Goal: Task Accomplishment & Management: Use online tool/utility

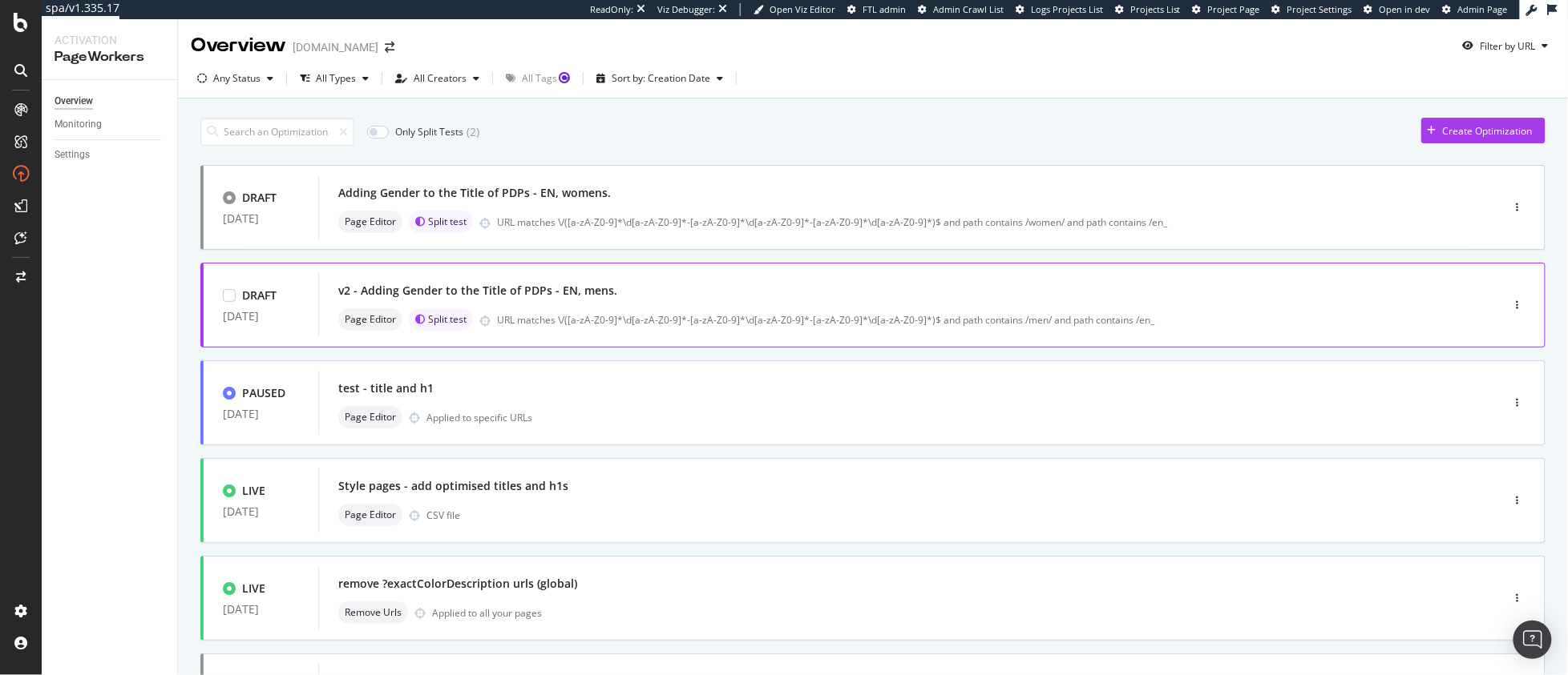
click at [648, 322] on div "URL matches \/([a-zA-Z0-9]*\d[a-zA-Z0-9]*-[a-zA-Z0-9]*\d[a-zA-Z0-9]*-[a-zA-Z0-9…" at bounding box center [965, 320] width 936 height 14
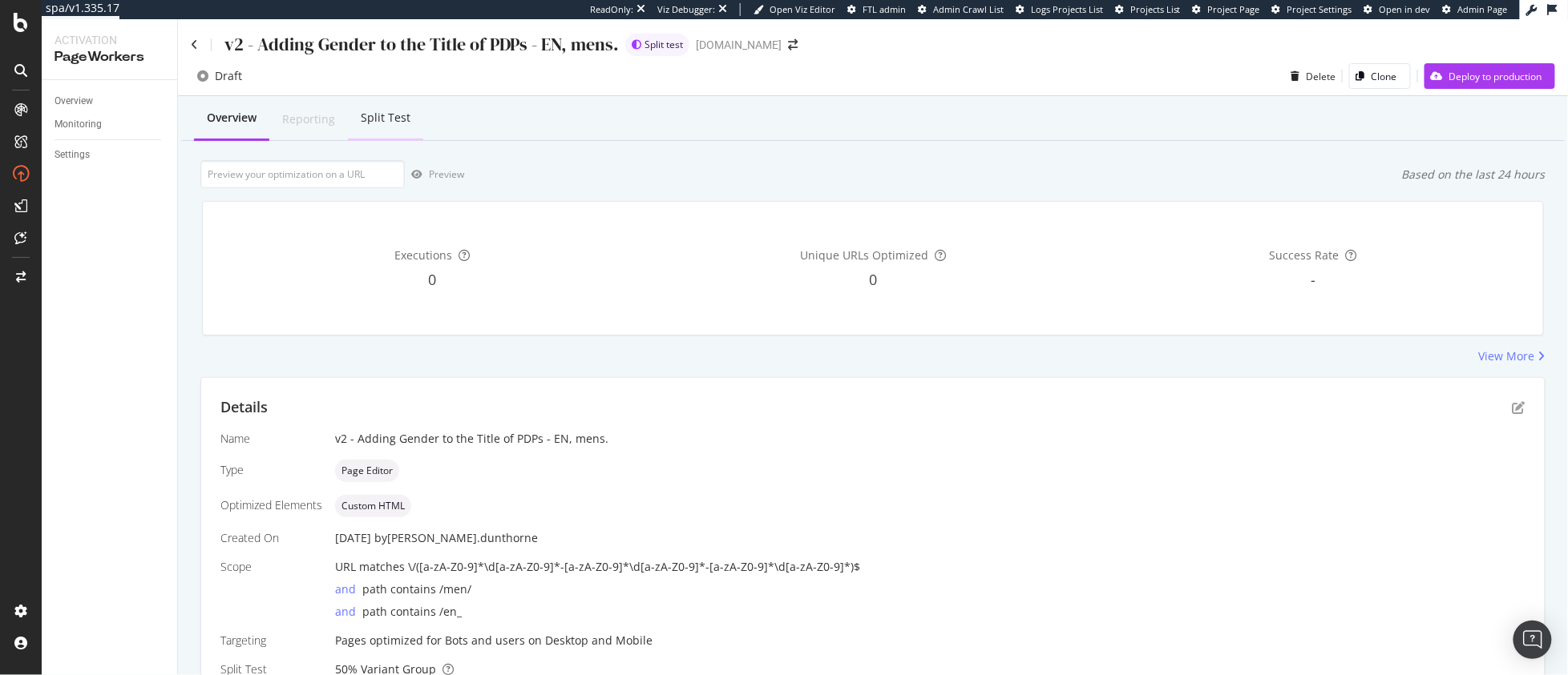
click at [361, 115] on div "Split Test" at bounding box center [385, 117] width 49 height 16
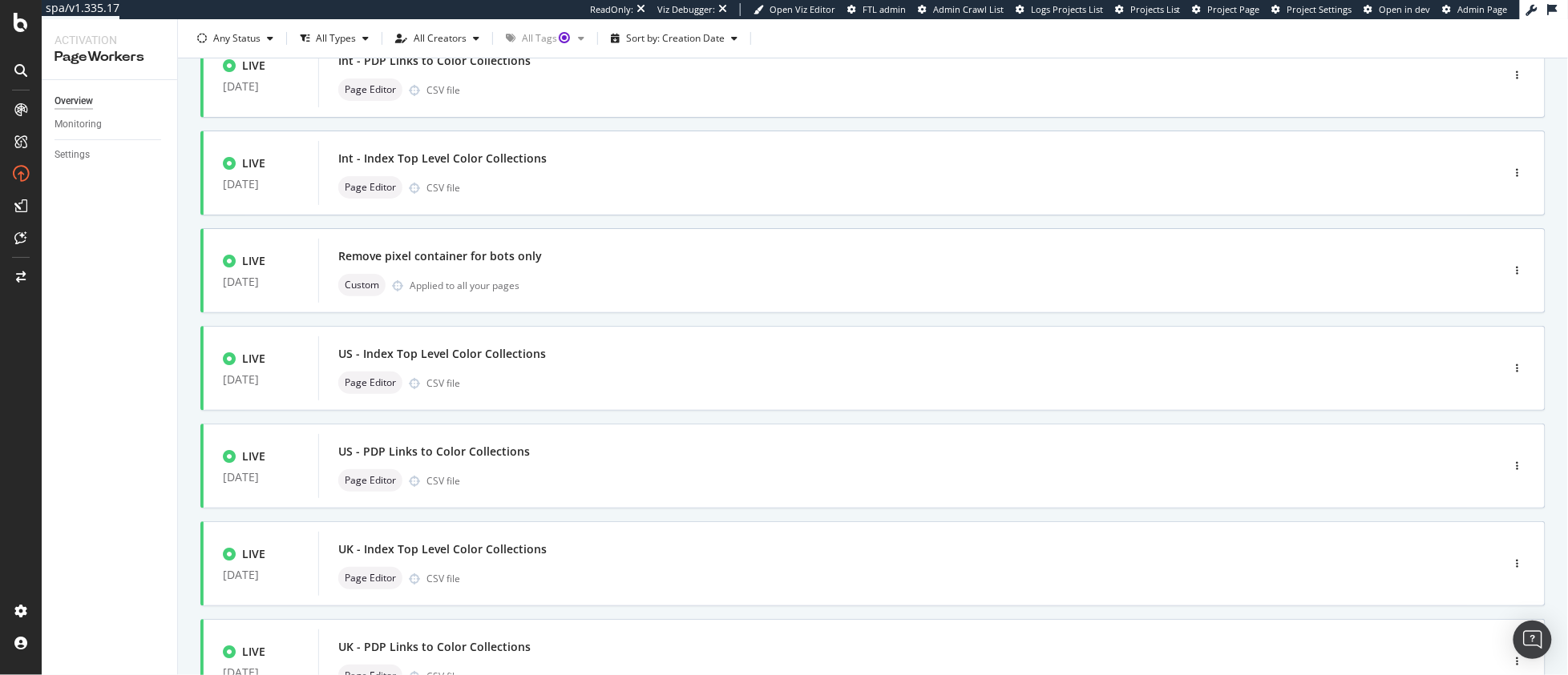
scroll to position [149, 0]
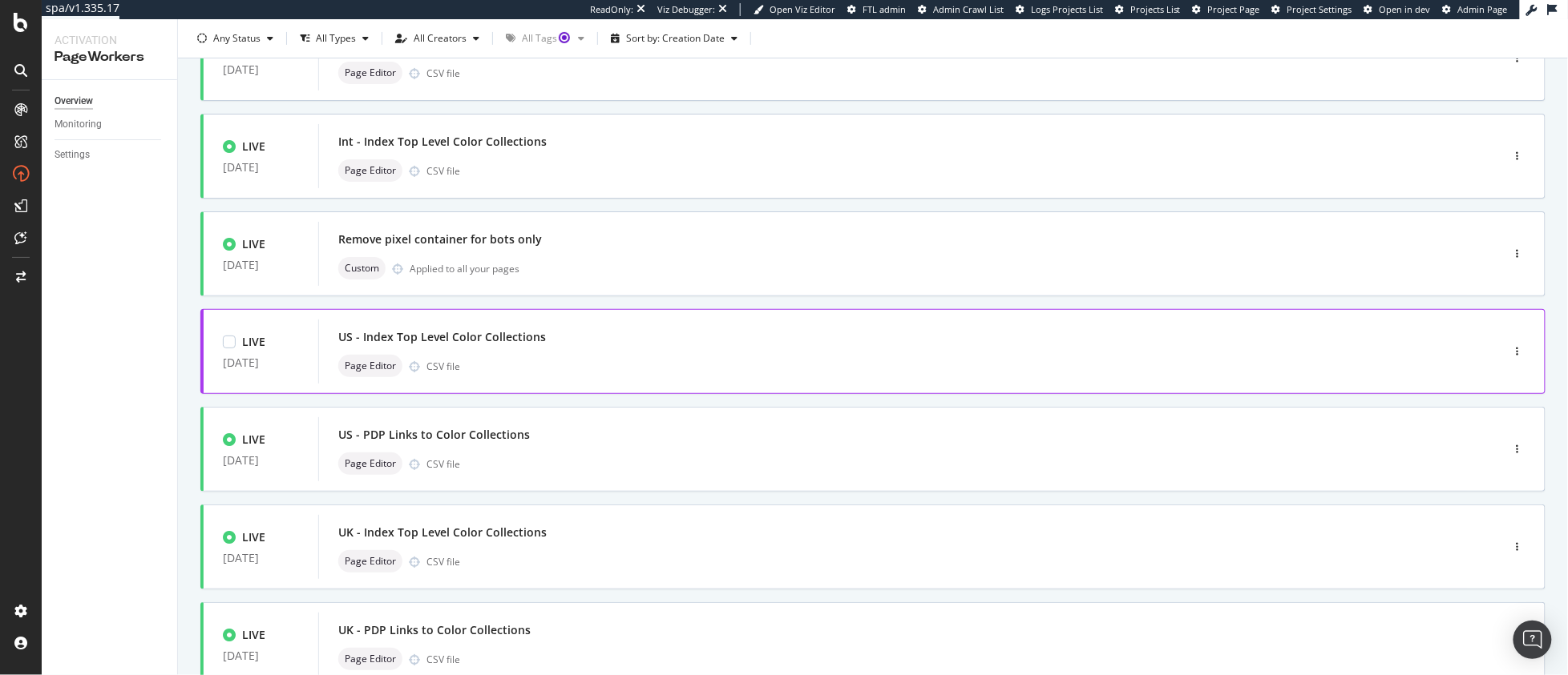
click at [568, 355] on div "Page Editor CSV file" at bounding box center [886, 365] width 1095 height 22
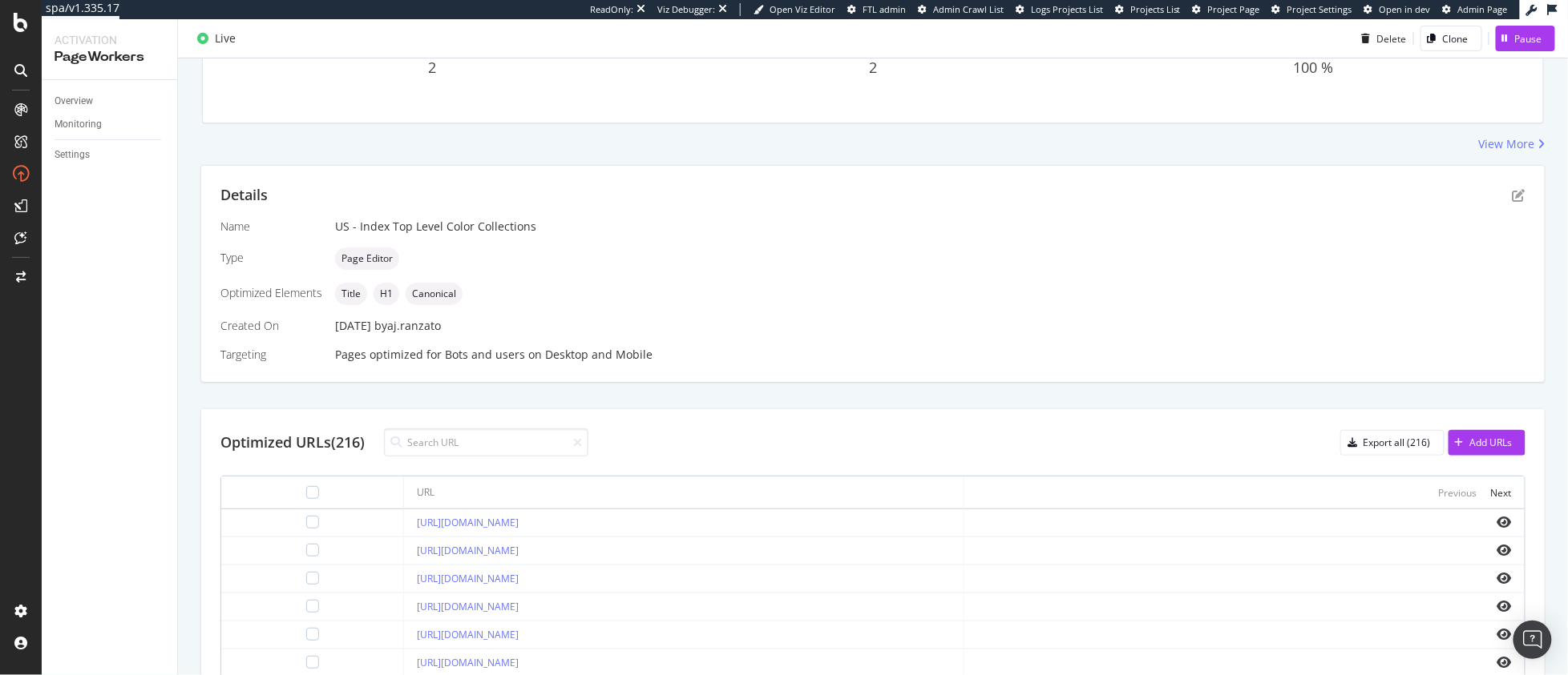
scroll to position [206, 0]
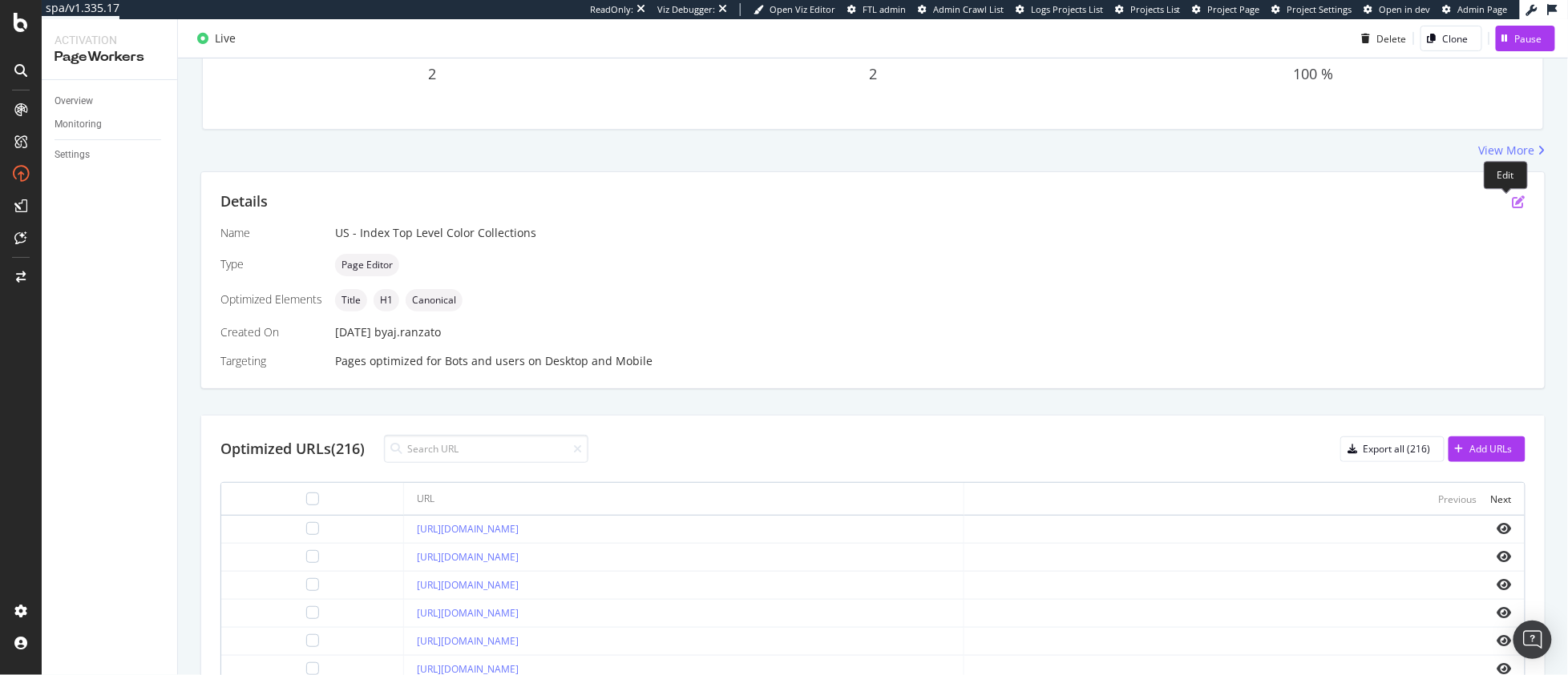
click at [1513, 201] on icon "pen-to-square" at bounding box center [1519, 201] width 13 height 13
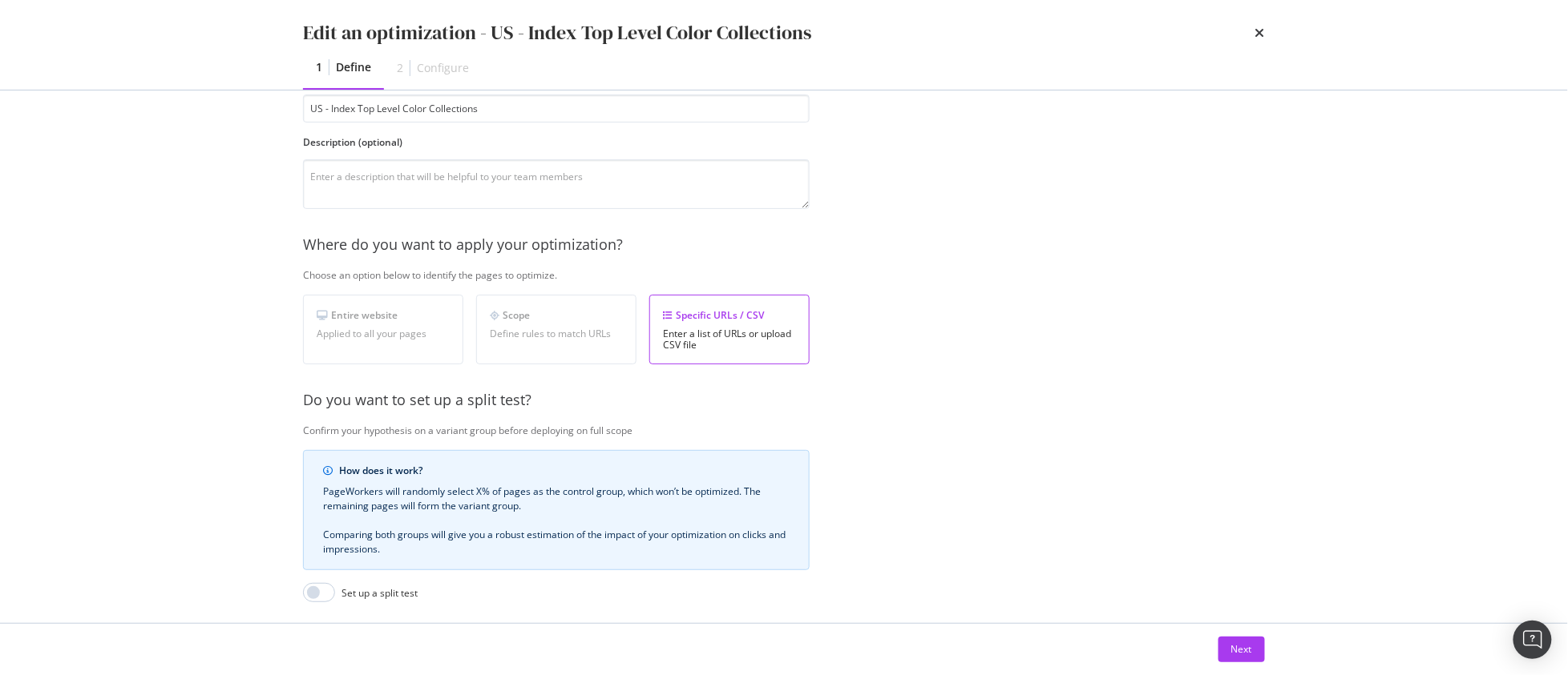
scroll to position [301, 0]
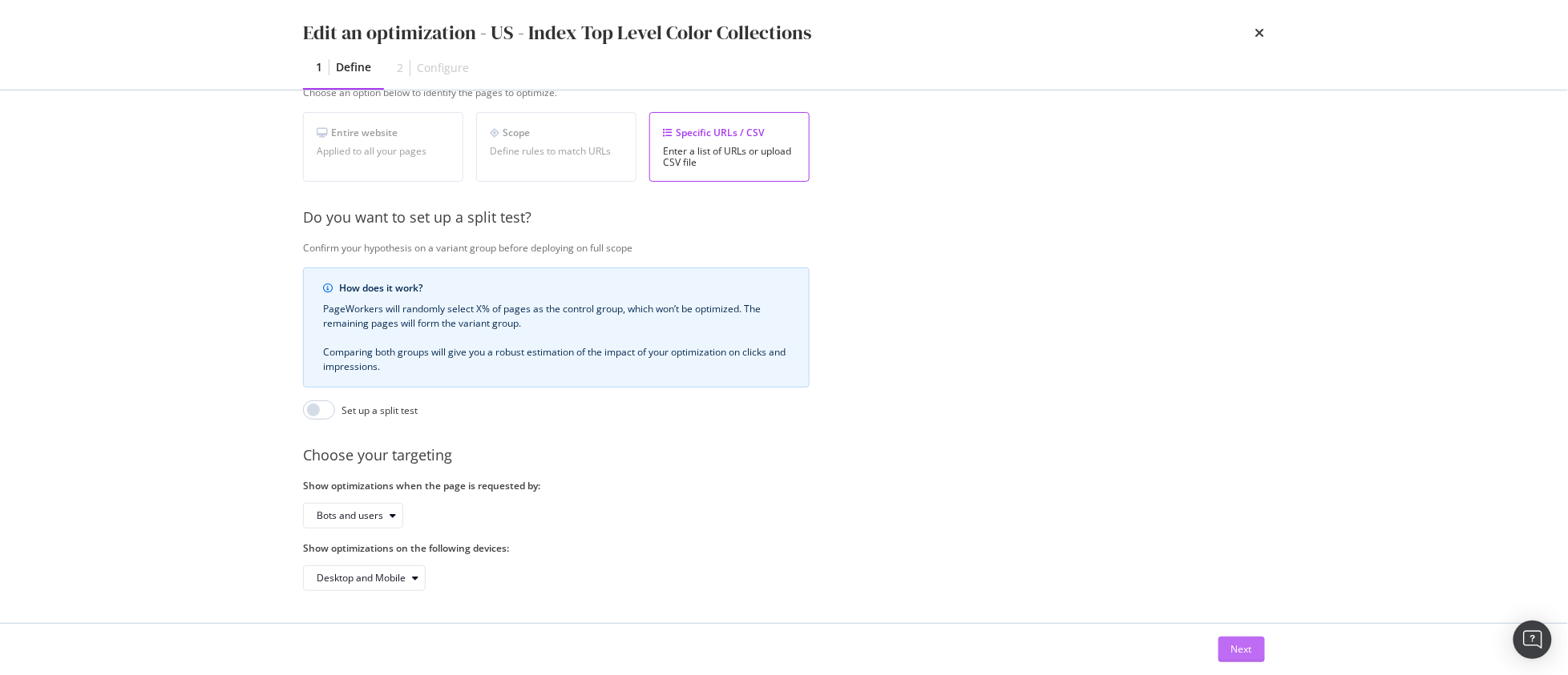
click at [1251, 648] on div "Next" at bounding box center [1241, 649] width 21 height 14
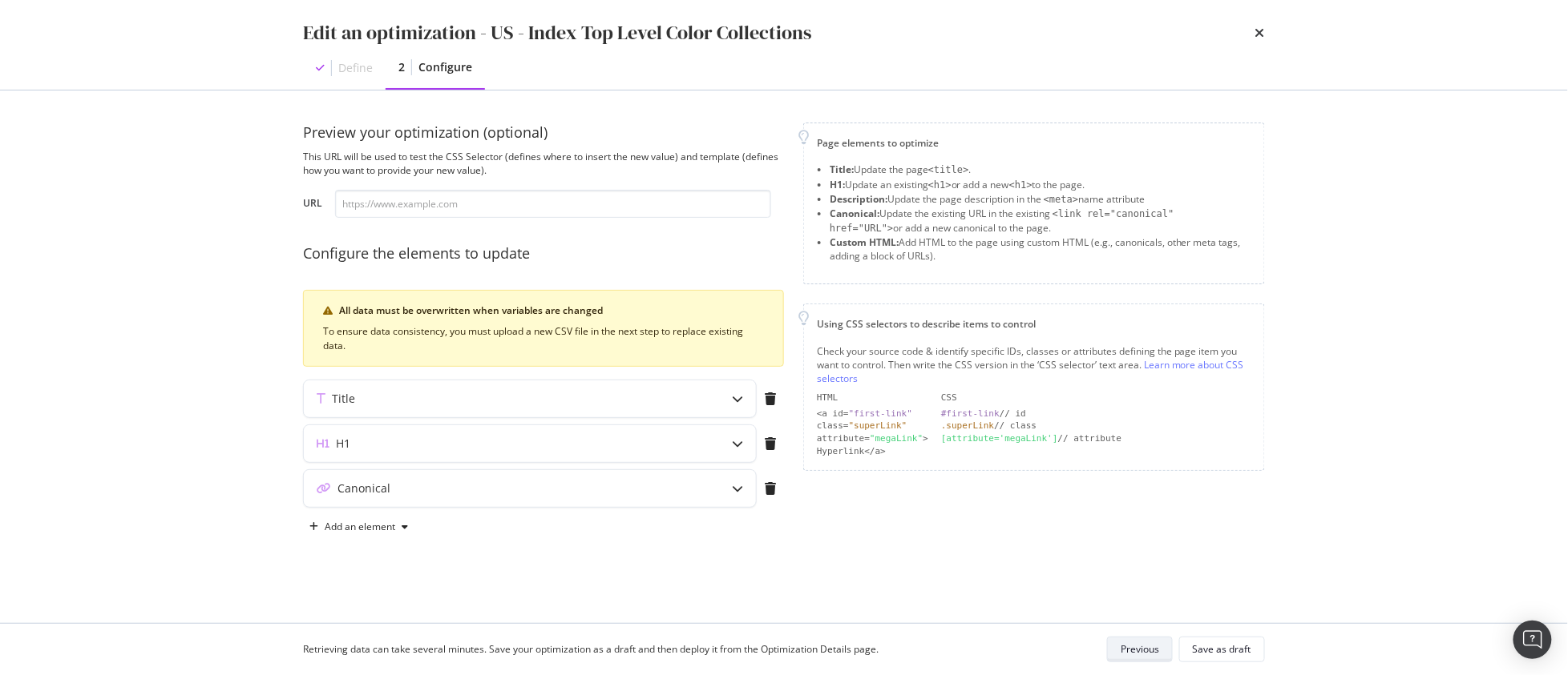
scroll to position [0, 0]
click at [737, 399] on icon "modal" at bounding box center [737, 399] width 12 height 12
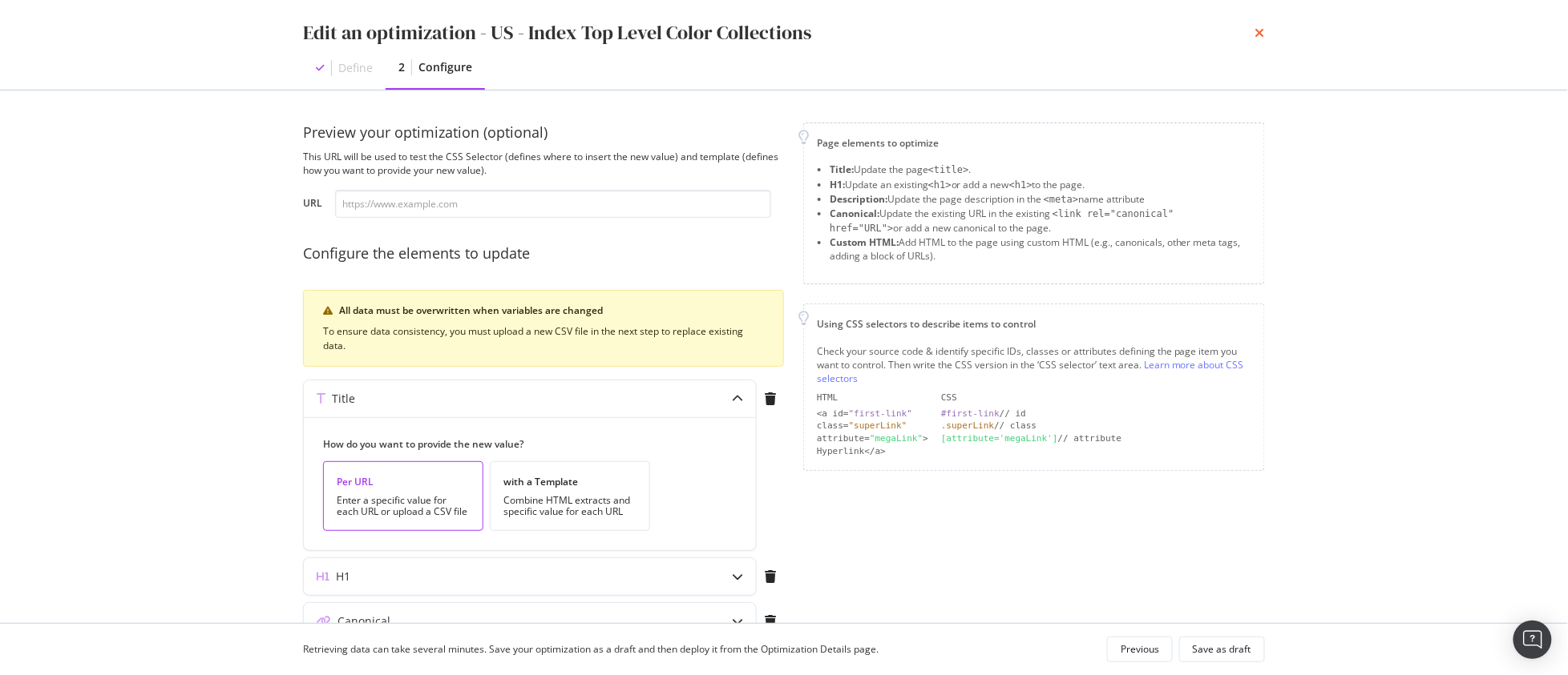
click at [1259, 35] on icon "times" at bounding box center [1260, 32] width 10 height 13
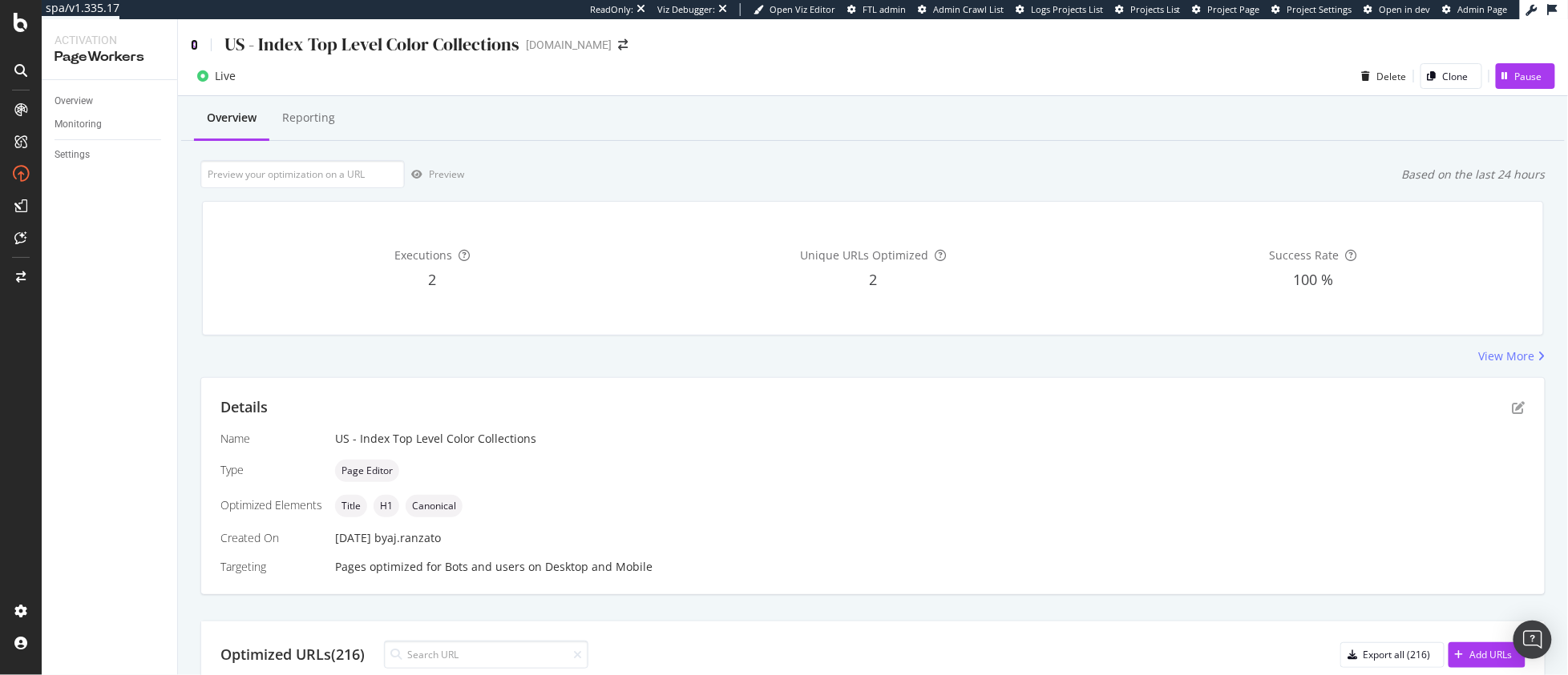
click at [191, 40] on icon at bounding box center [194, 46] width 7 height 12
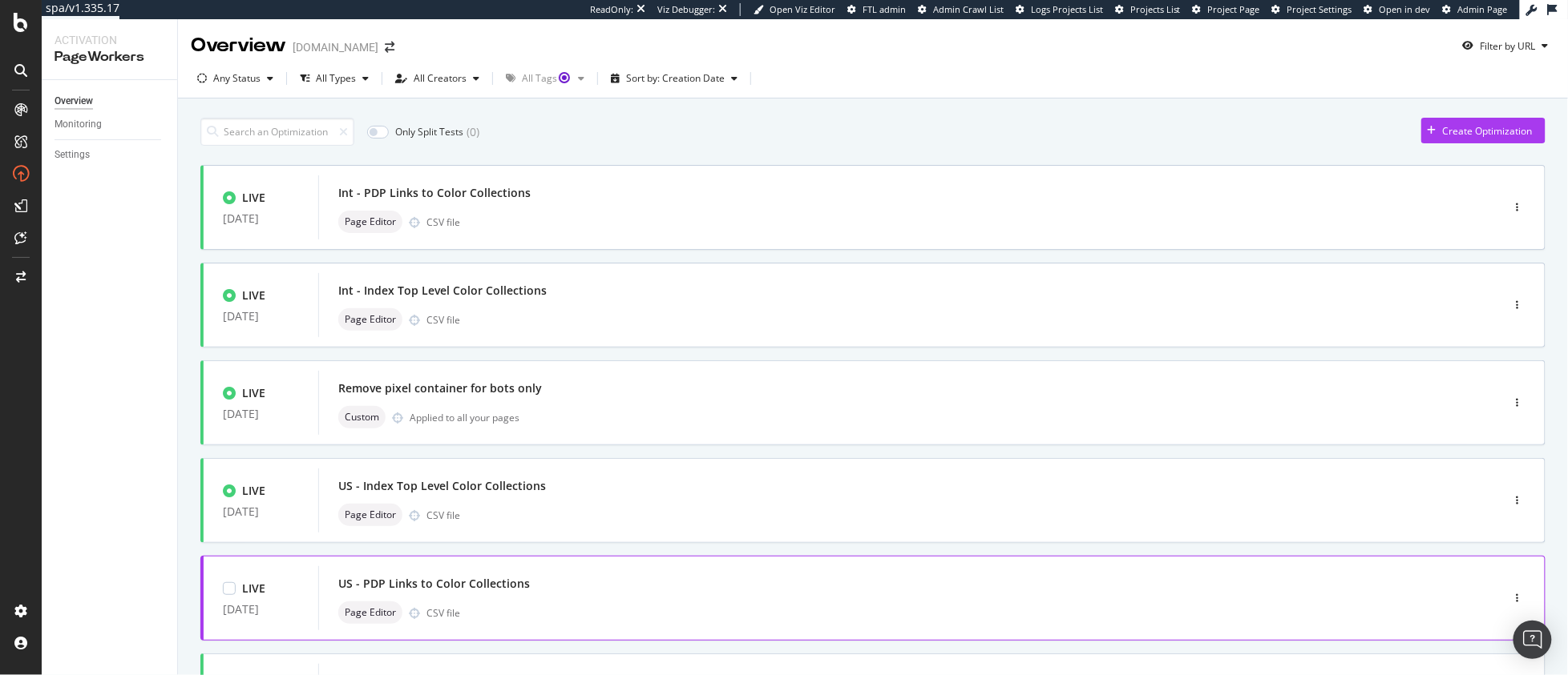
click at [529, 597] on div "US - PDP Links to Color Collections Page Editor CSV file" at bounding box center [886, 598] width 1095 height 51
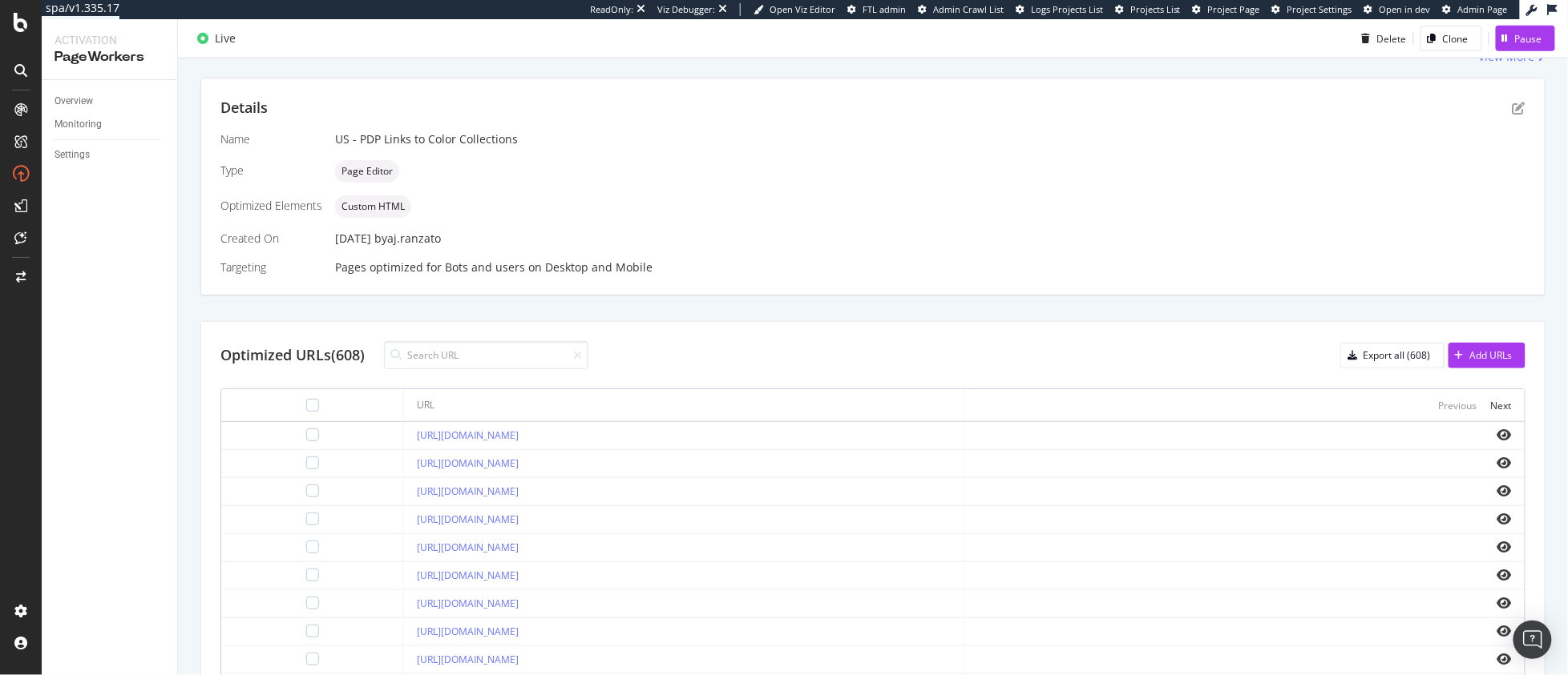
scroll to position [309, 0]
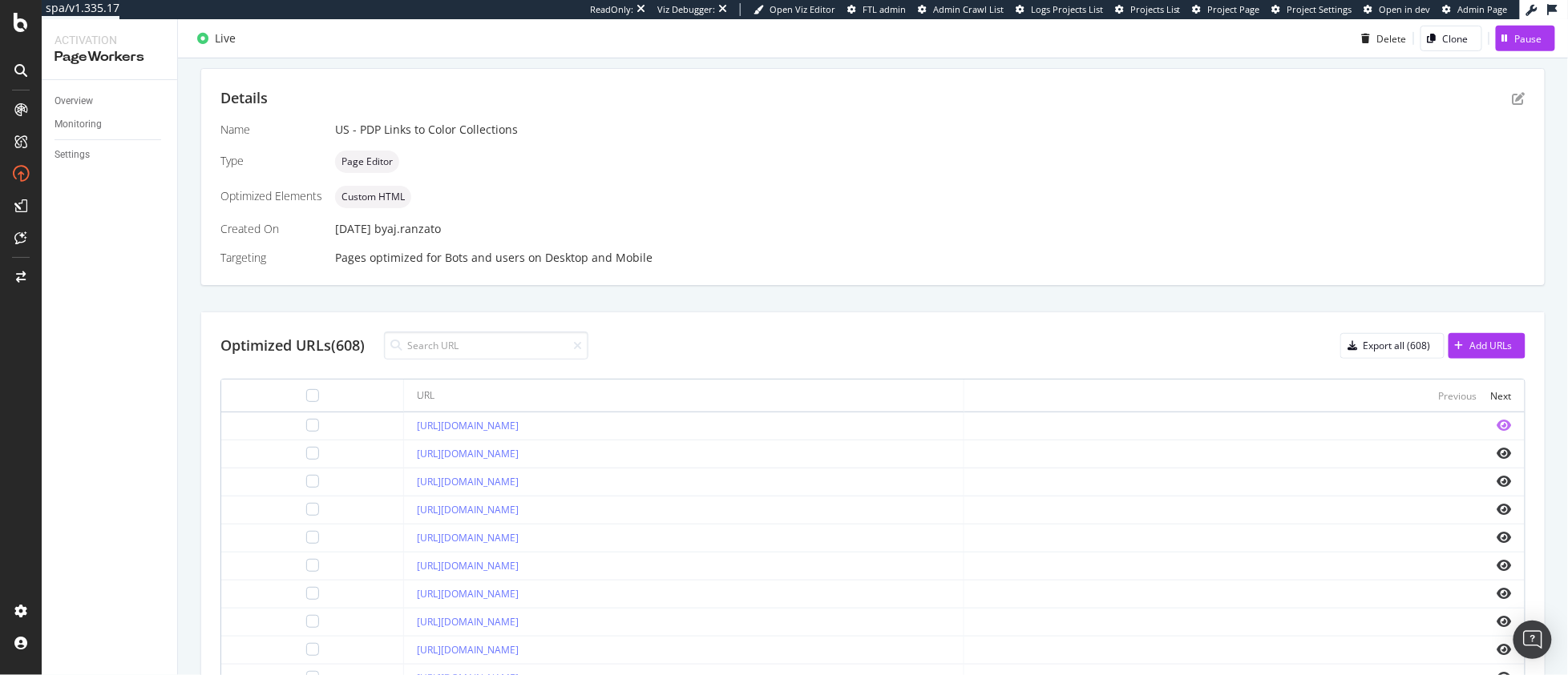
click at [1497, 426] on icon "eye" at bounding box center [1504, 425] width 15 height 13
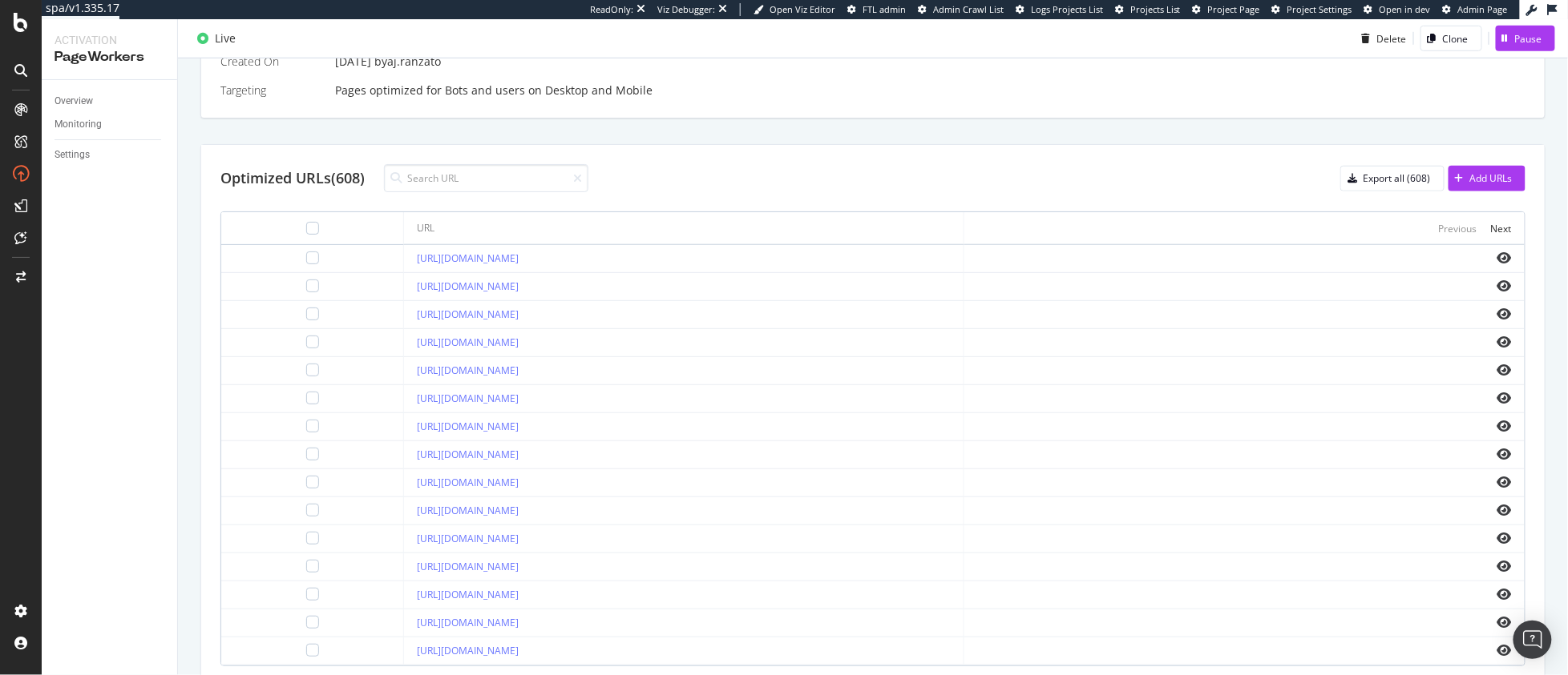
scroll to position [367, 0]
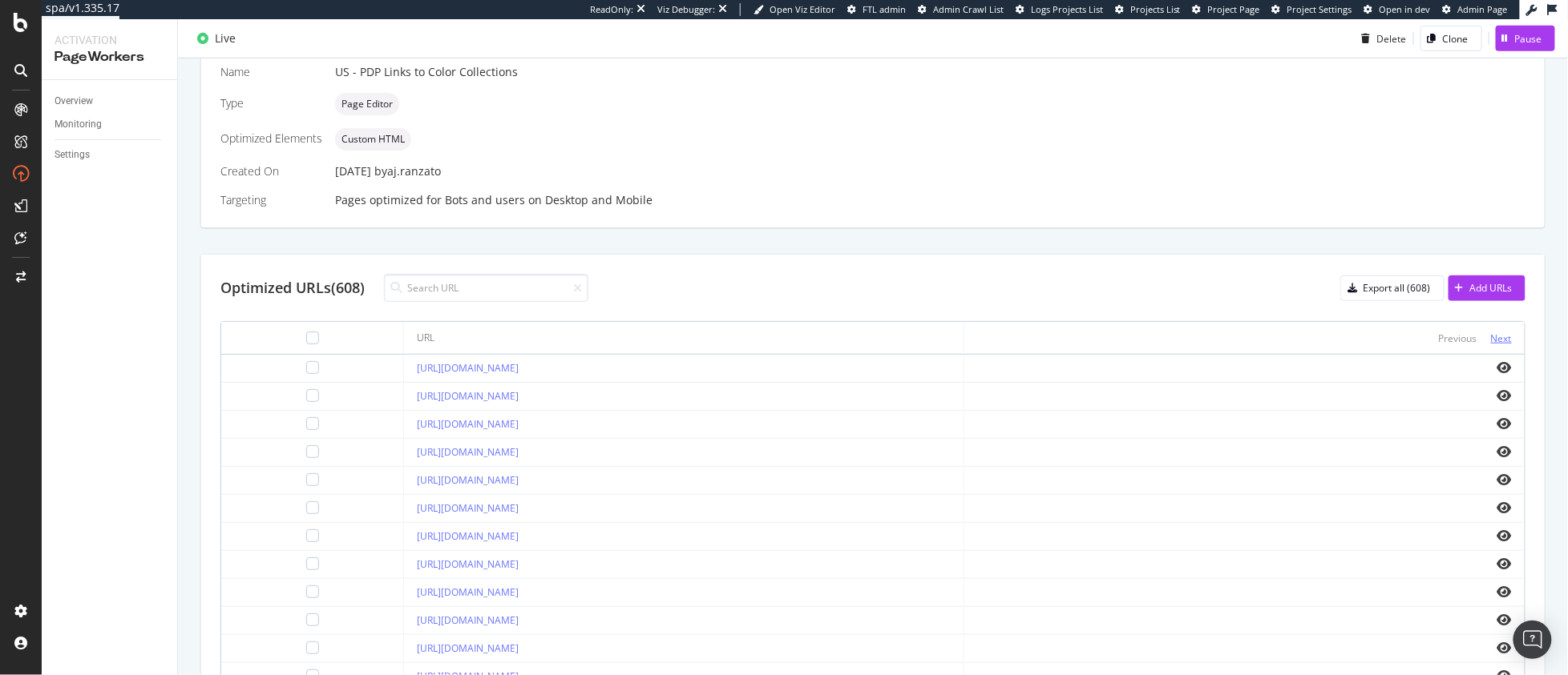
click at [1490, 339] on div "Next" at bounding box center [1501, 338] width 21 height 14
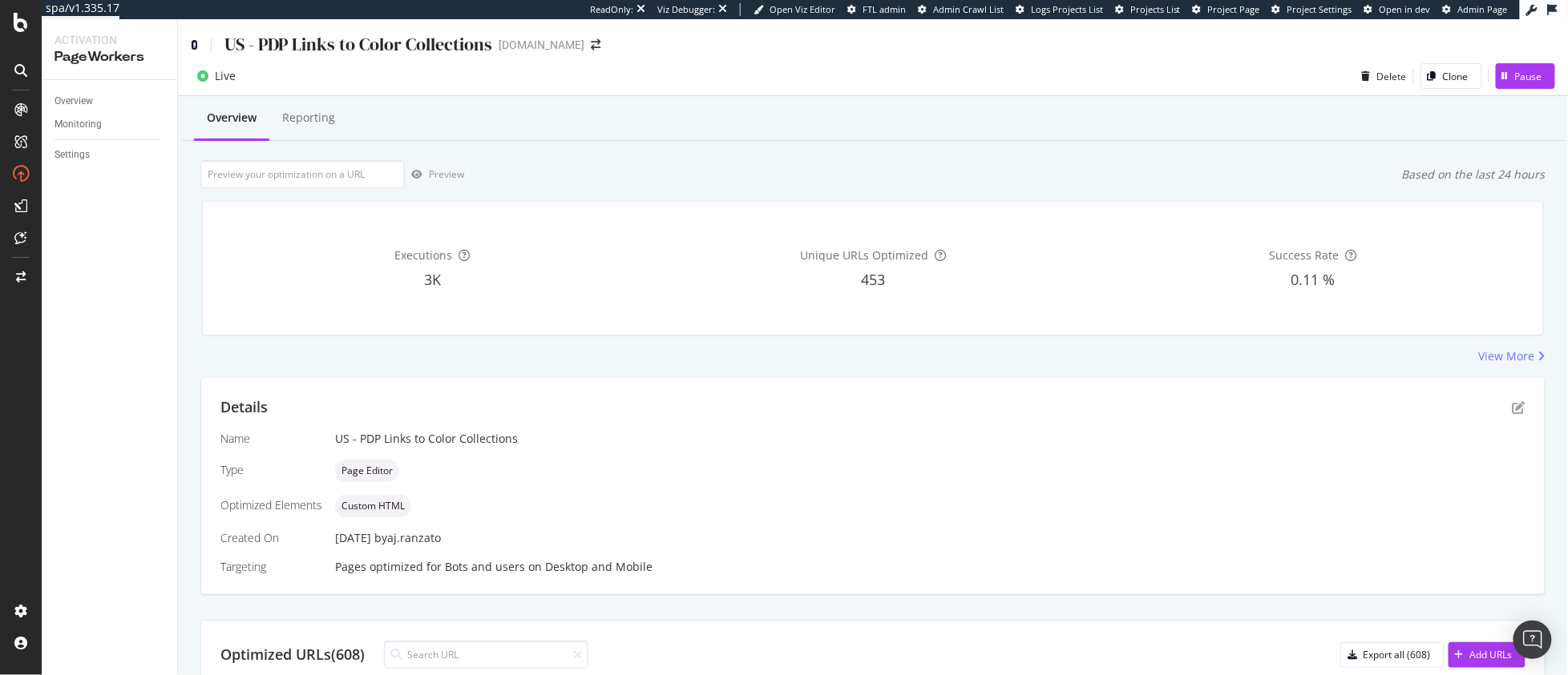
click at [192, 46] on icon at bounding box center [194, 46] width 7 height 12
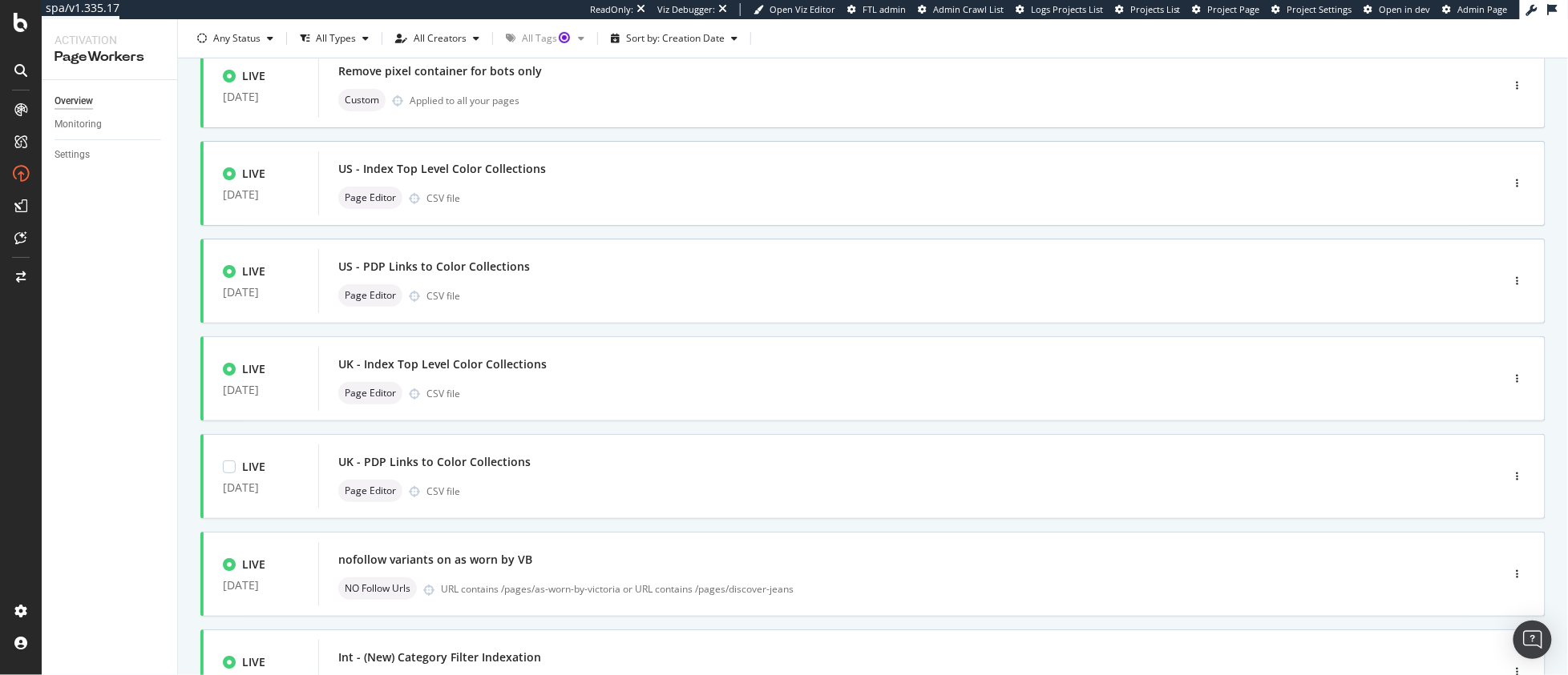
scroll to position [557, 0]
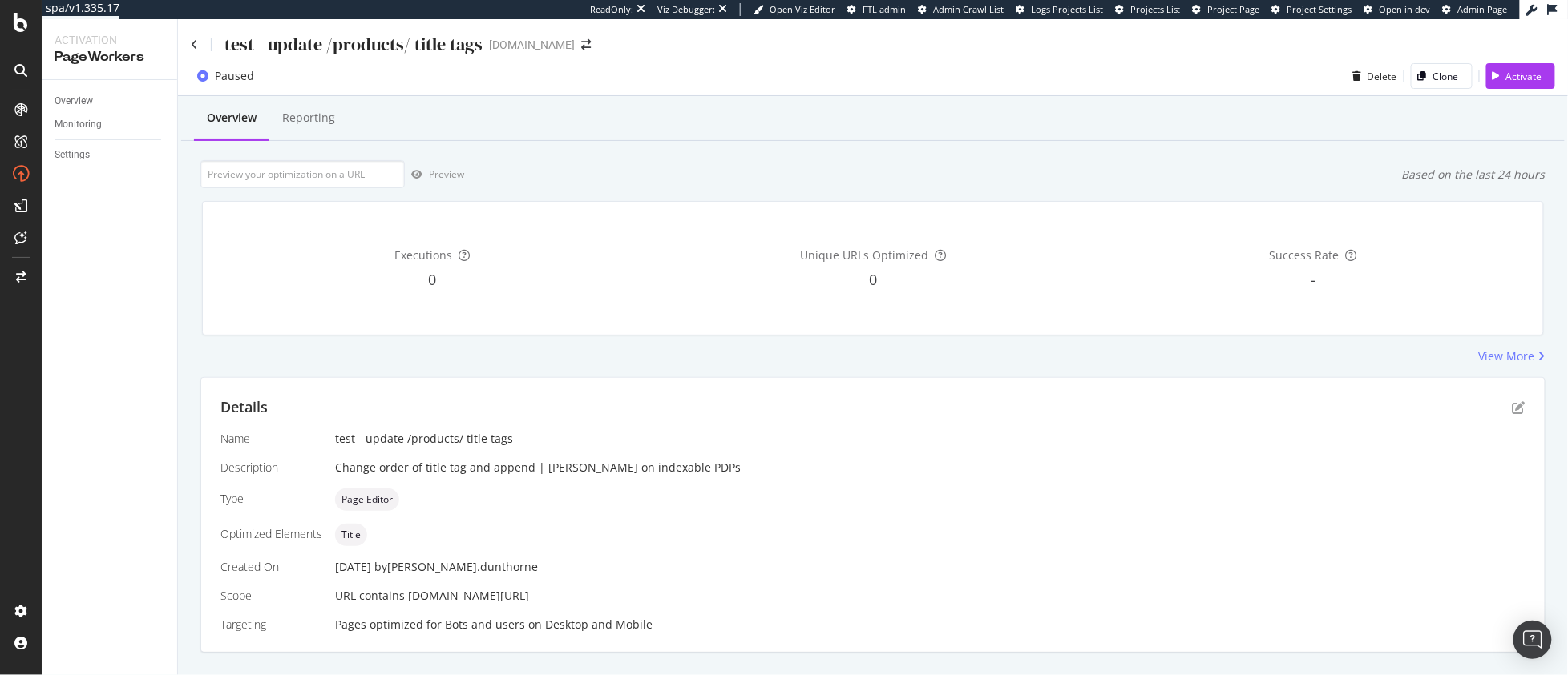
click at [201, 43] on div "test - update /products/ title tags" at bounding box center [336, 45] width 292 height 25
click at [192, 44] on icon at bounding box center [194, 46] width 7 height 12
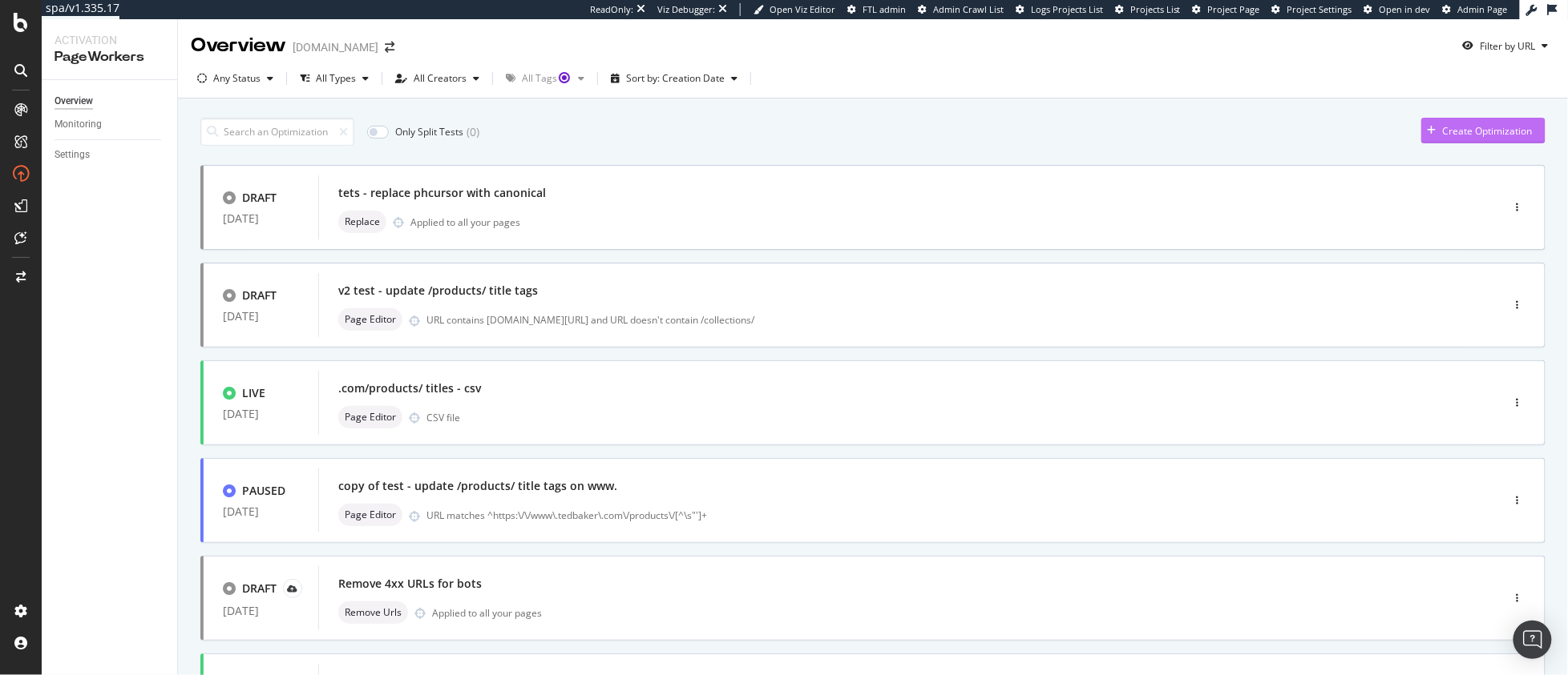
click at [1443, 130] on div "Create Optimization" at bounding box center [1488, 131] width 90 height 14
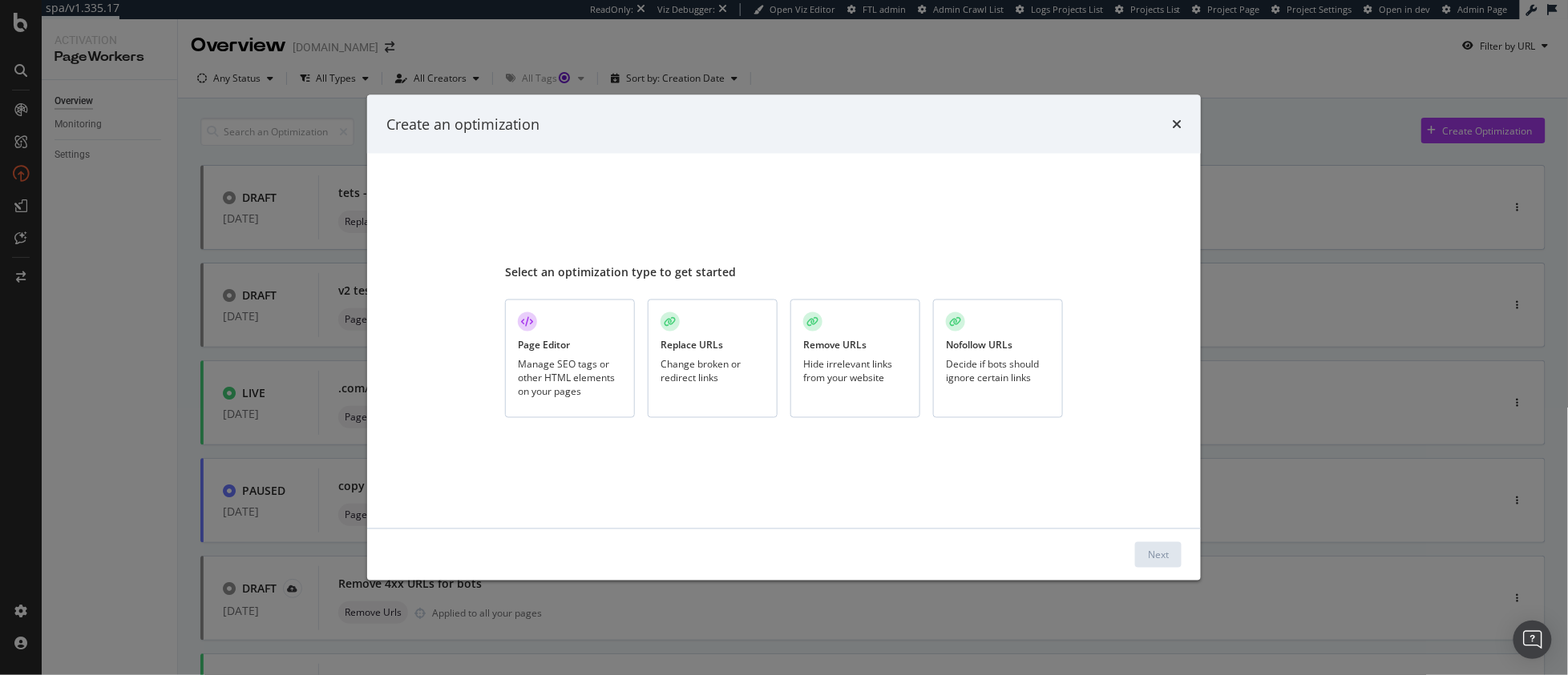
click at [531, 359] on div "Manage SEO tags or other HTML elements on your pages" at bounding box center [570, 379] width 105 height 41
click at [1152, 554] on div "Next" at bounding box center [1158, 555] width 21 height 14
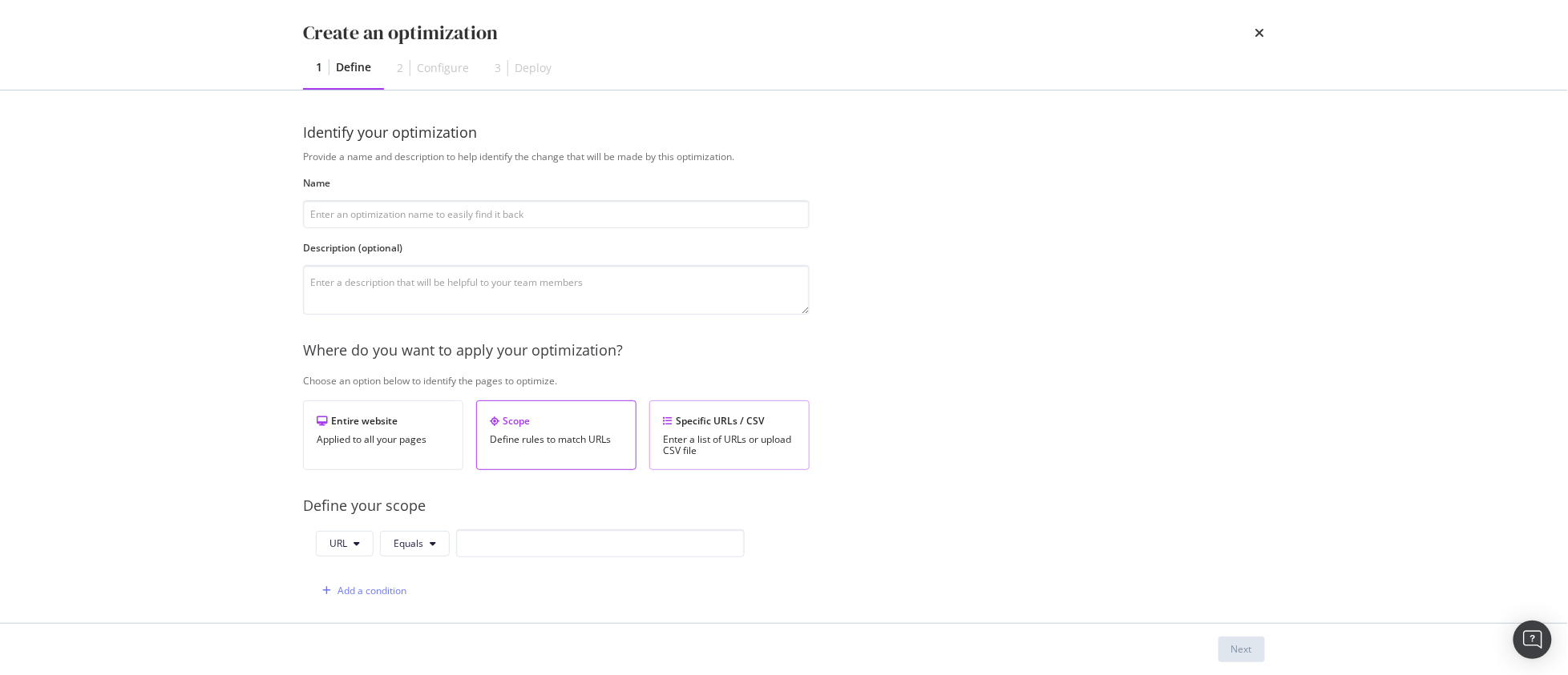
click at [749, 437] on div "Enter a list of URLs or upload CSV file" at bounding box center [729, 445] width 133 height 22
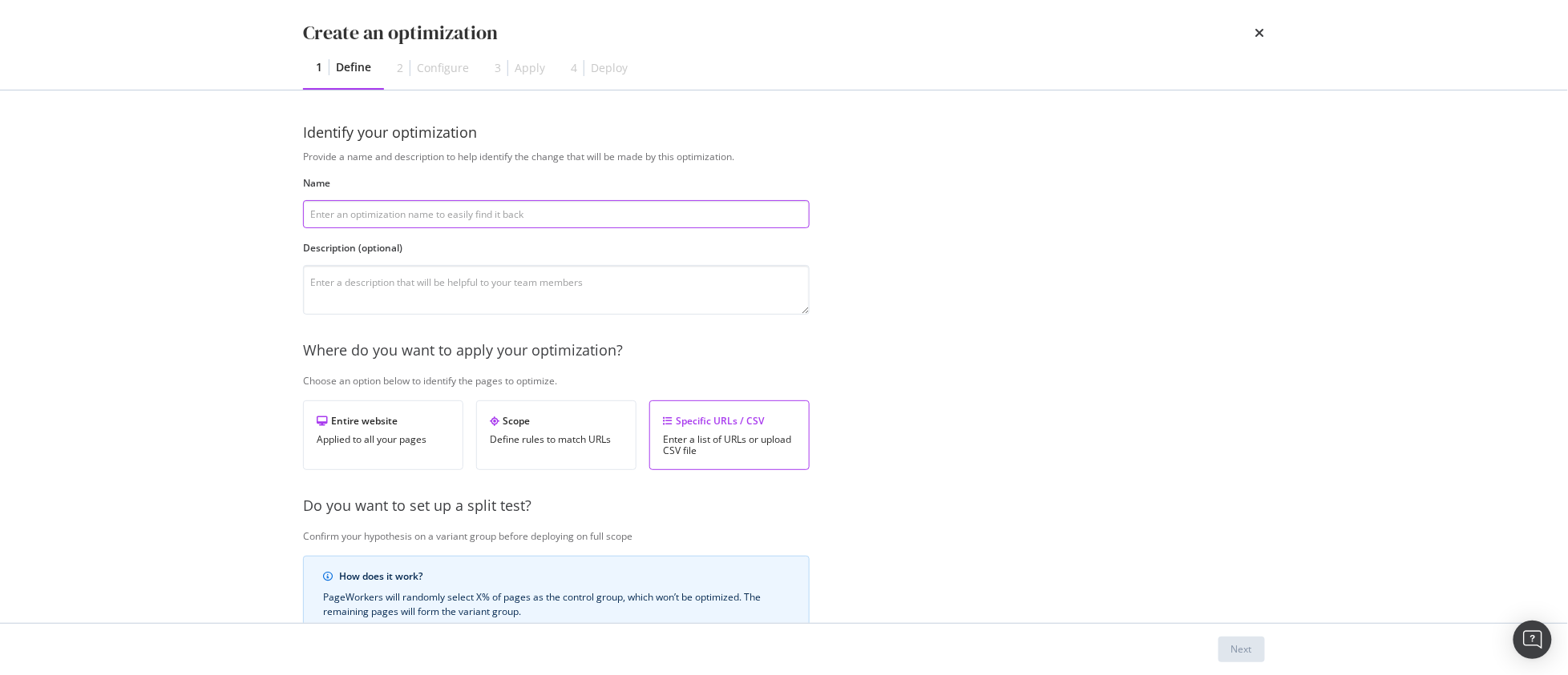
click at [384, 214] on input "modal" at bounding box center [556, 214] width 507 height 28
type input "PDP meta descriptions - SC"
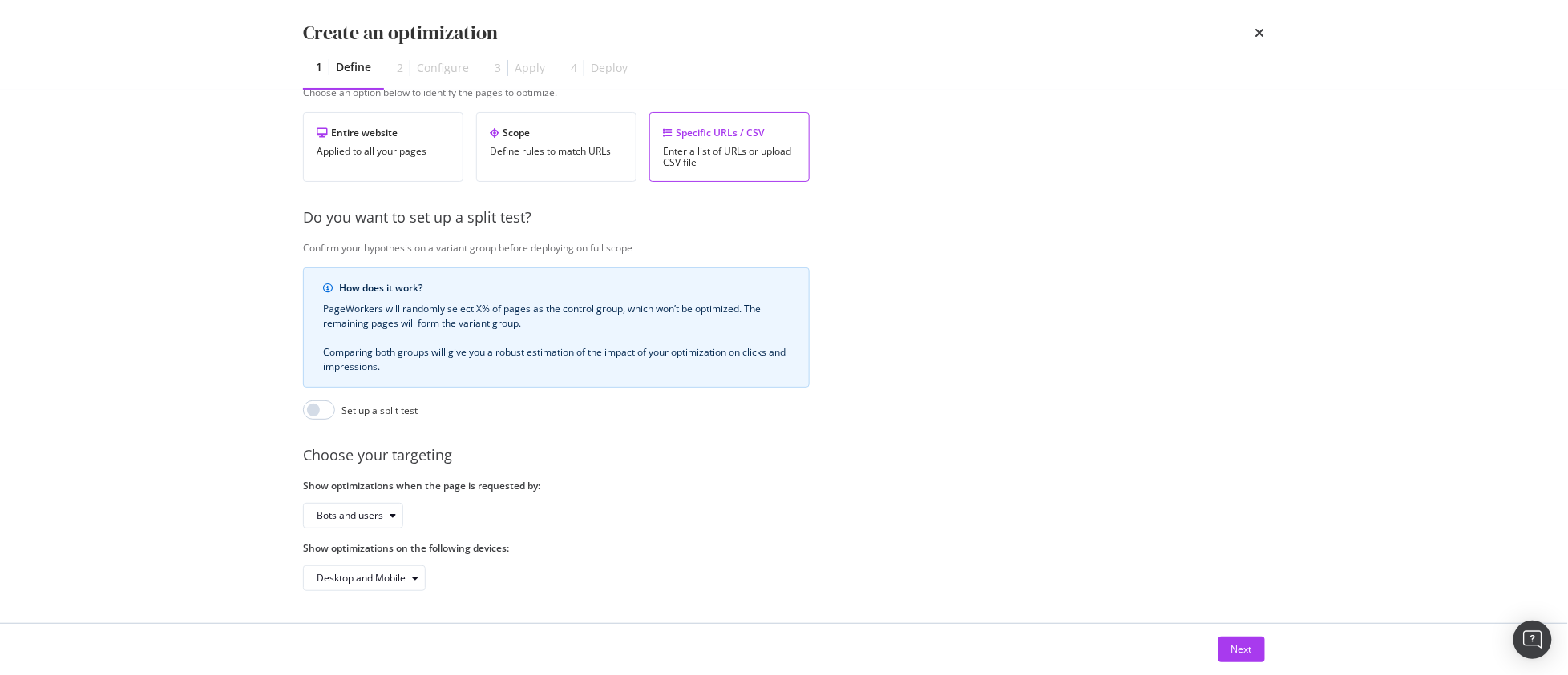
scroll to position [301, 0]
type textarea "smartcontent meta descriptions for PDPs (all previously lacked any meta descrip…"
click at [1242, 646] on div "Next" at bounding box center [1241, 649] width 21 height 14
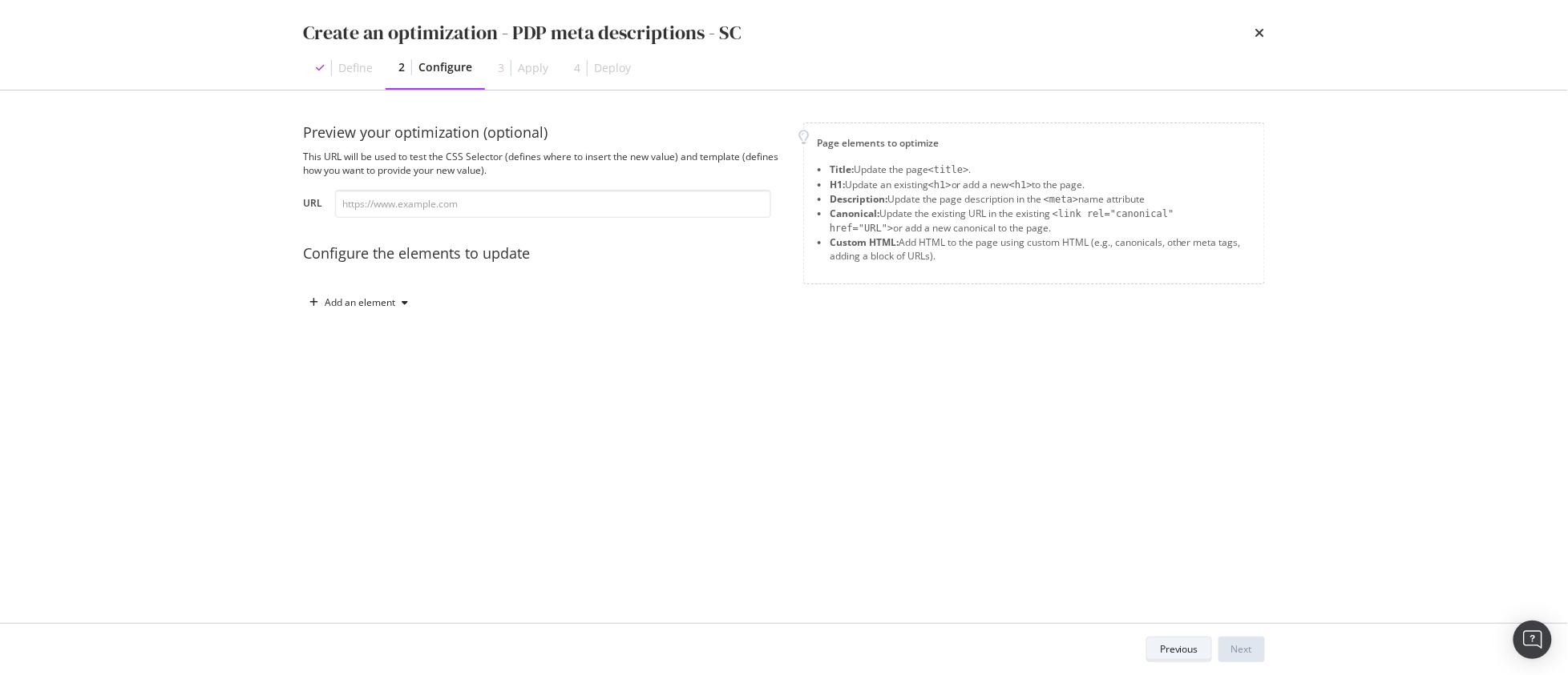
scroll to position [0, 0]
click at [354, 303] on div "Add an element" at bounding box center [360, 303] width 71 height 10
click at [363, 384] on div "Description" at bounding box center [371, 386] width 51 height 14
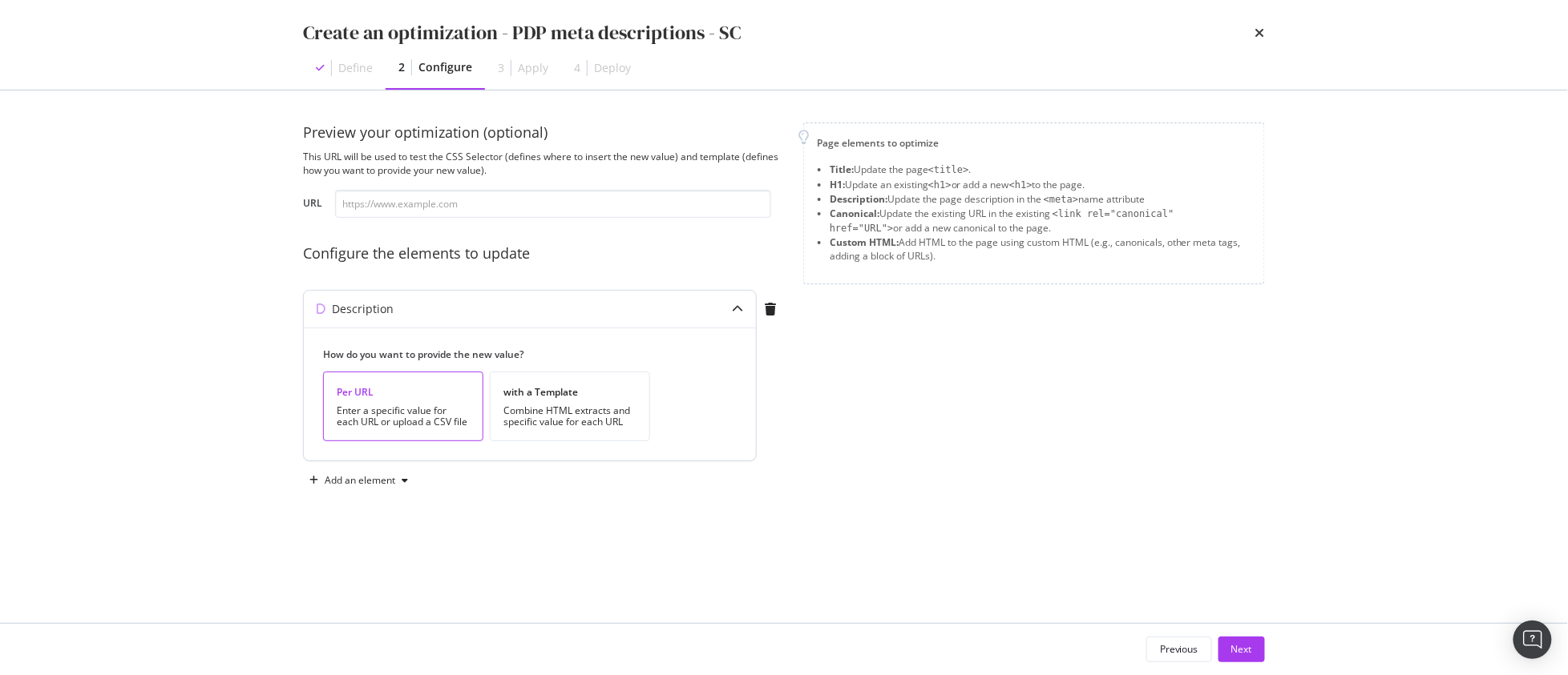
click at [415, 392] on div "Per URL" at bounding box center [402, 392] width 133 height 14
click at [1250, 656] on div "Next" at bounding box center [1241, 649] width 21 height 14
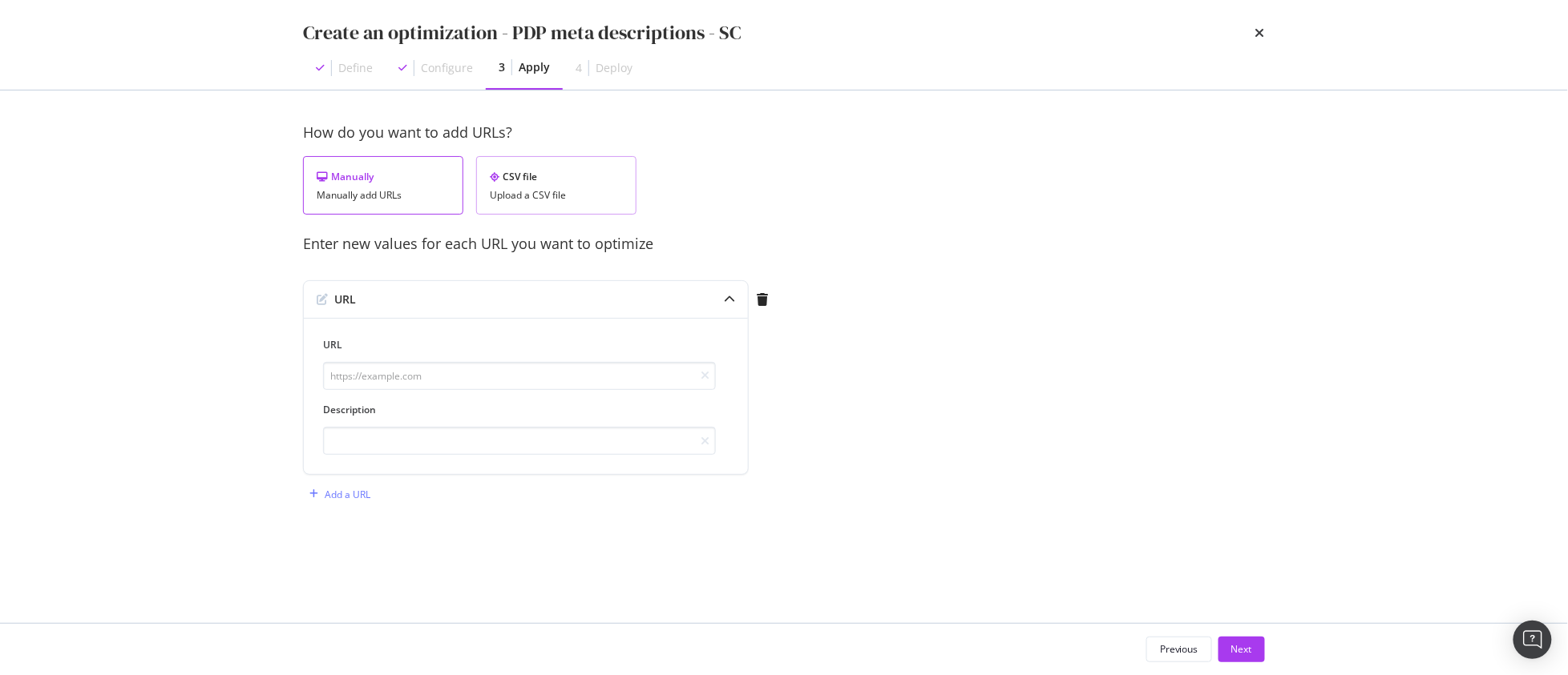
click at [521, 186] on div "CSV file Upload a CSV file" at bounding box center [555, 185] width 160 height 58
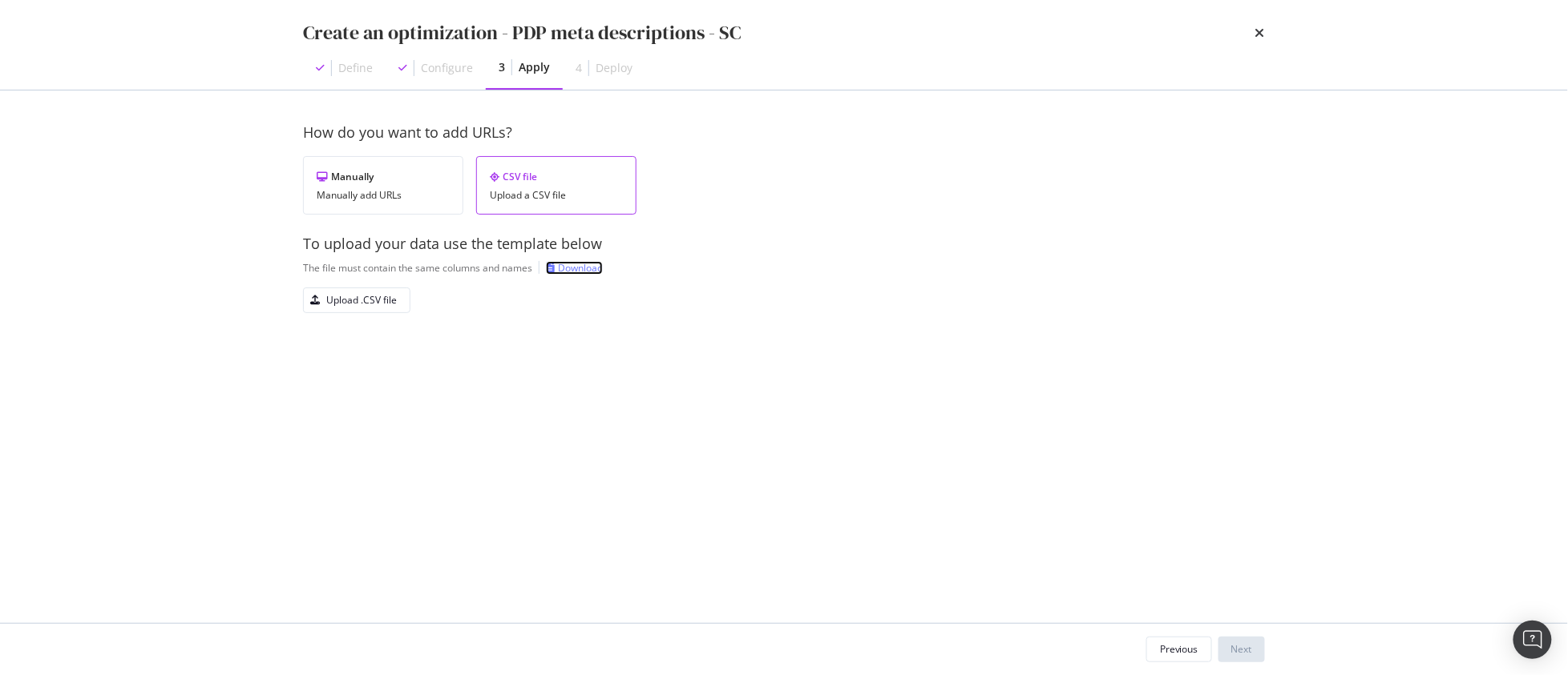
click at [573, 268] on div "Download" at bounding box center [580, 268] width 45 height 14
click at [382, 304] on div "Upload .CSV file" at bounding box center [361, 300] width 71 height 14
click at [1245, 650] on div "Next" at bounding box center [1241, 649] width 21 height 14
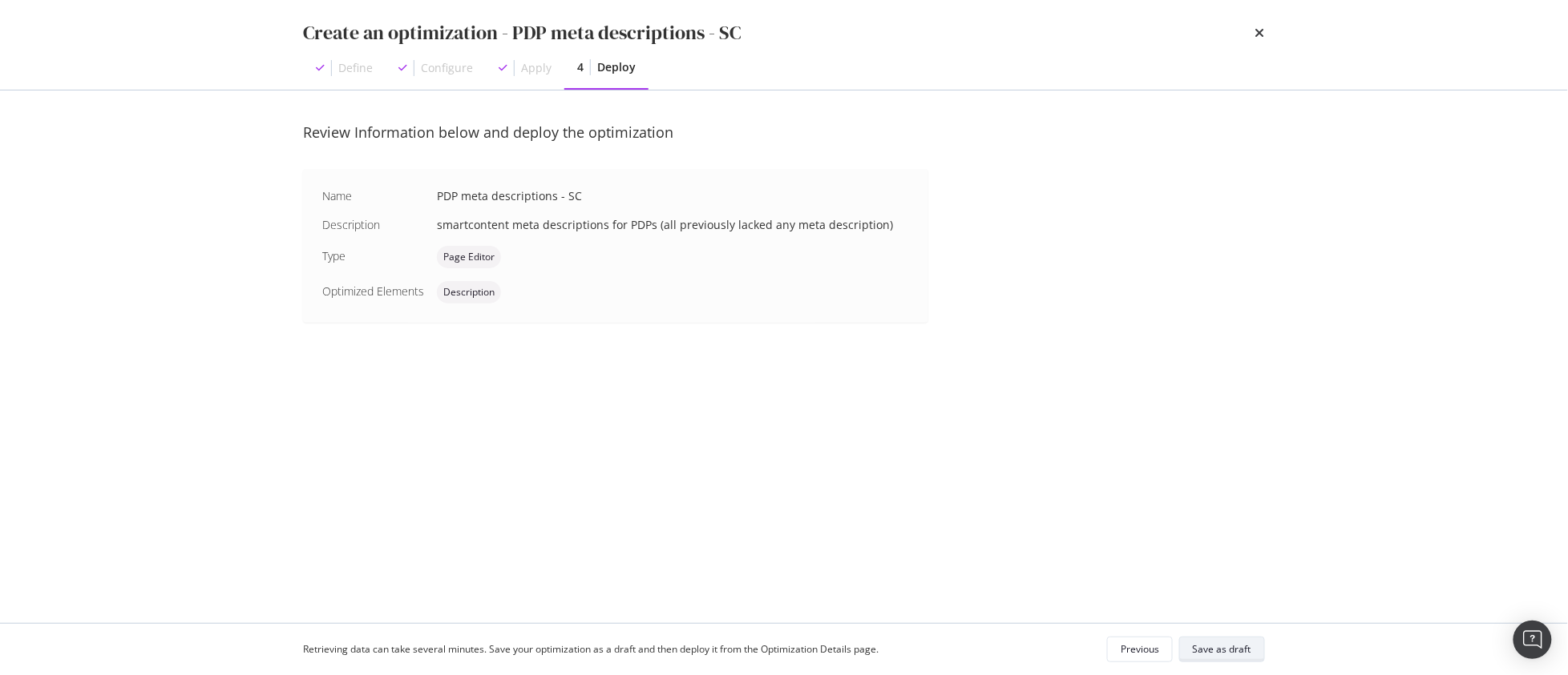
click at [1245, 650] on div "Save as draft" at bounding box center [1222, 649] width 58 height 14
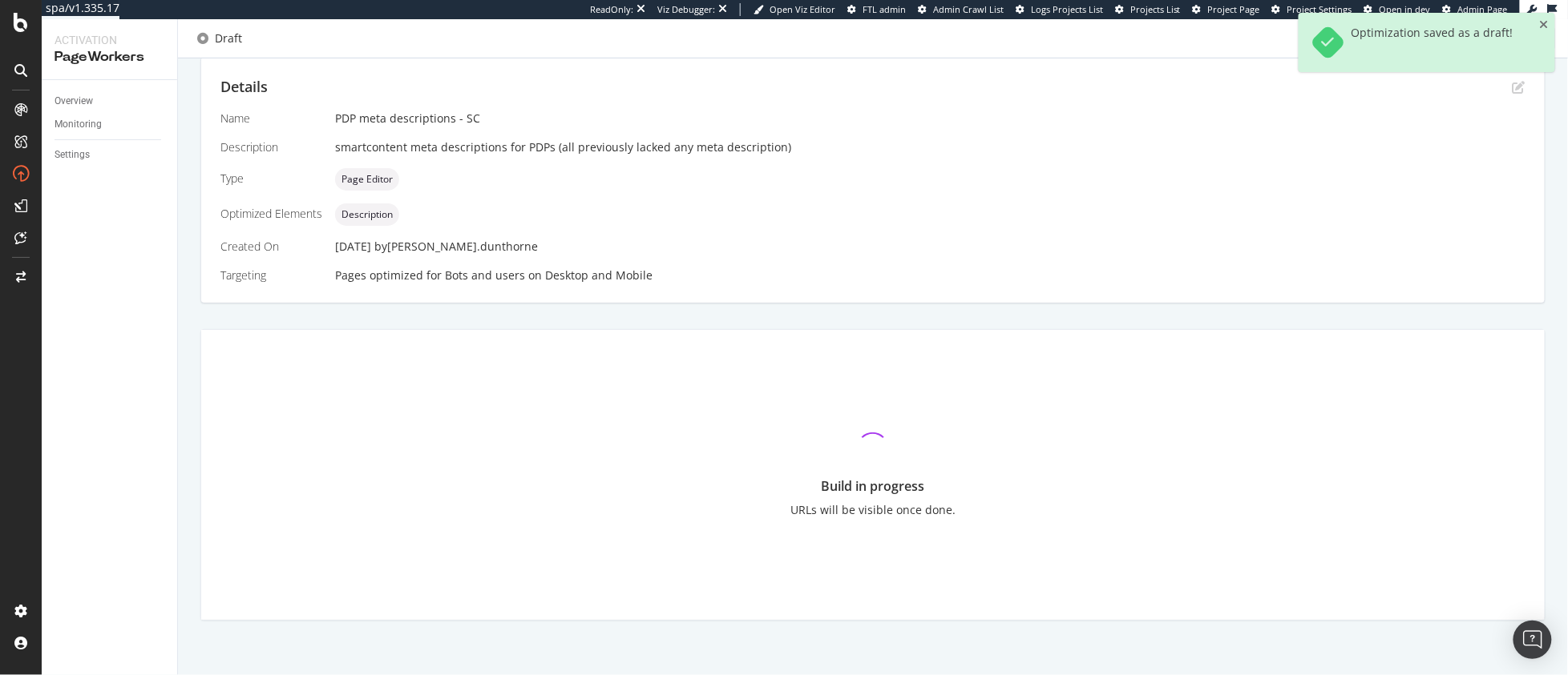
scroll to position [309, 0]
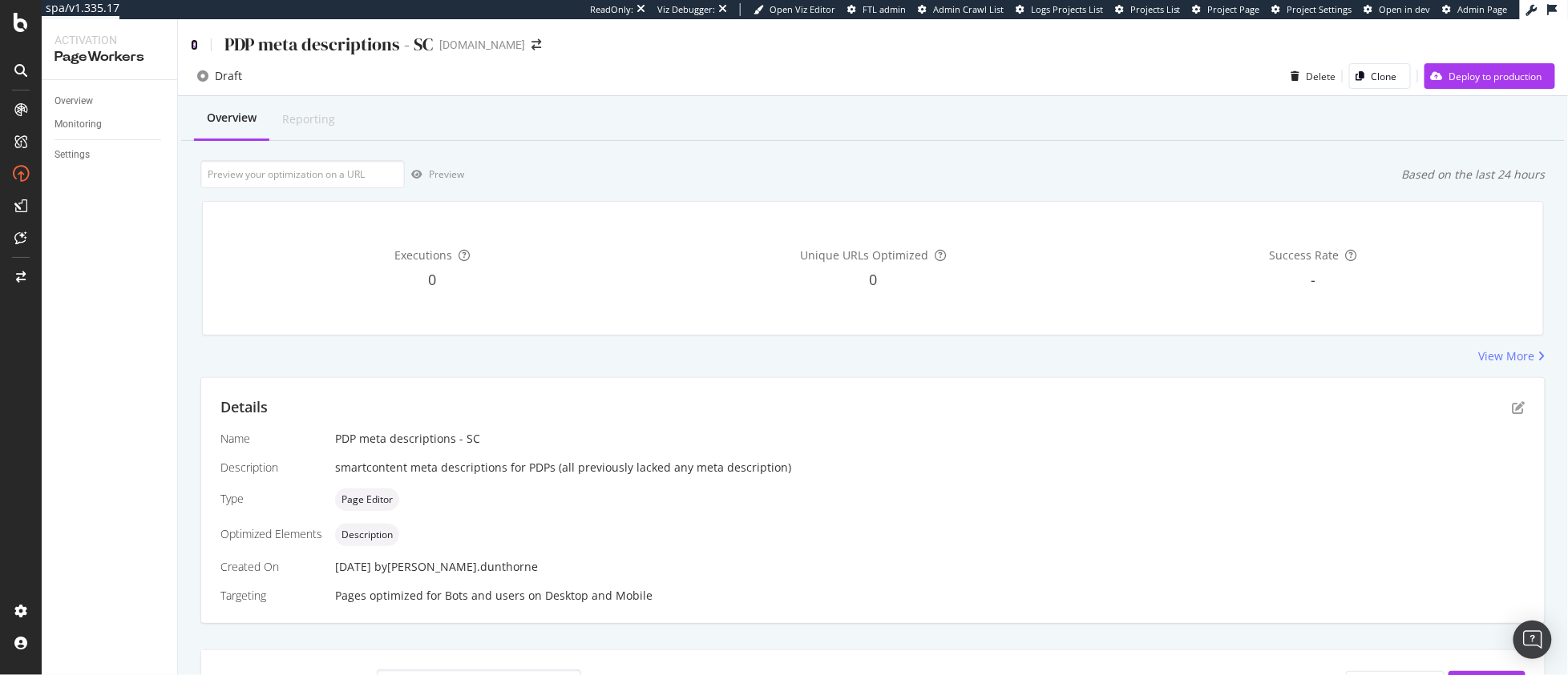
click at [194, 44] on icon at bounding box center [194, 46] width 7 height 12
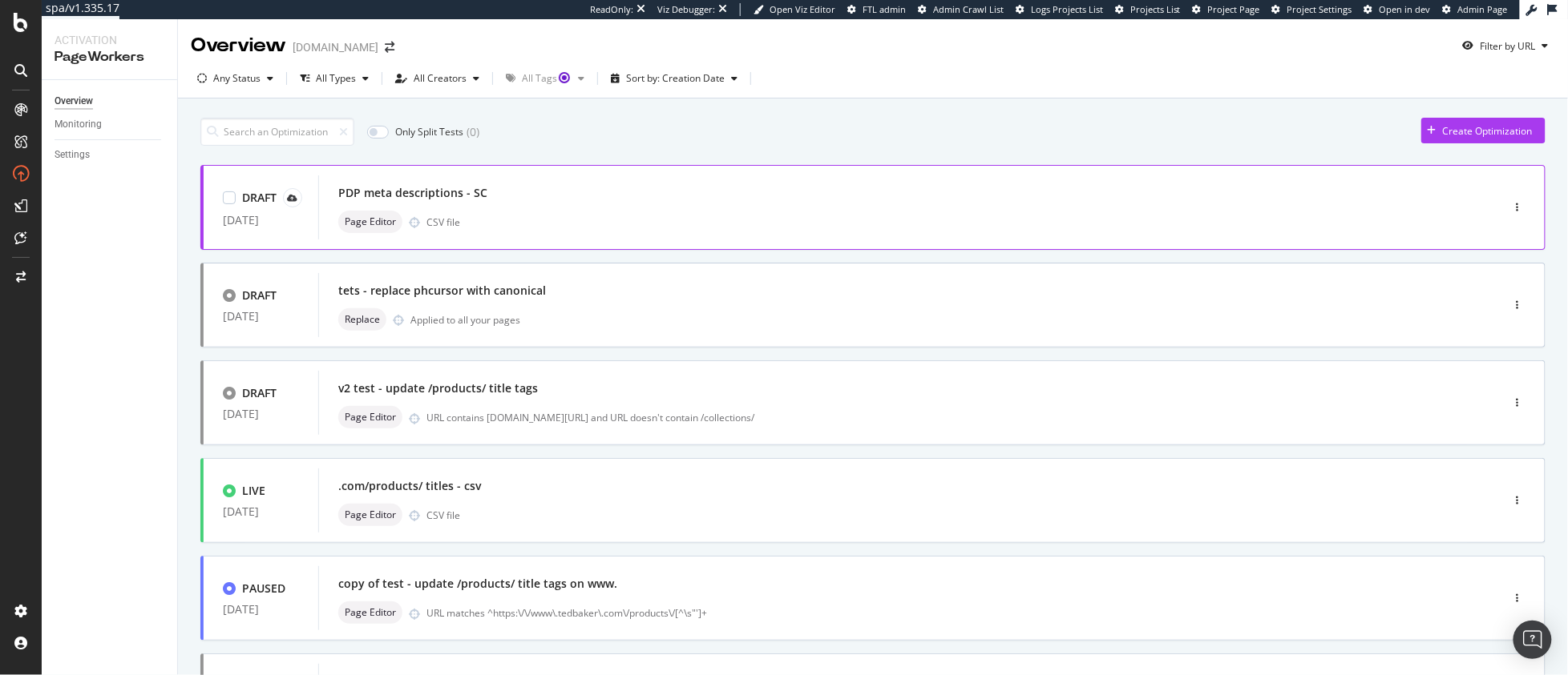
click at [524, 211] on div "Page Editor CSV file" at bounding box center [886, 222] width 1095 height 22
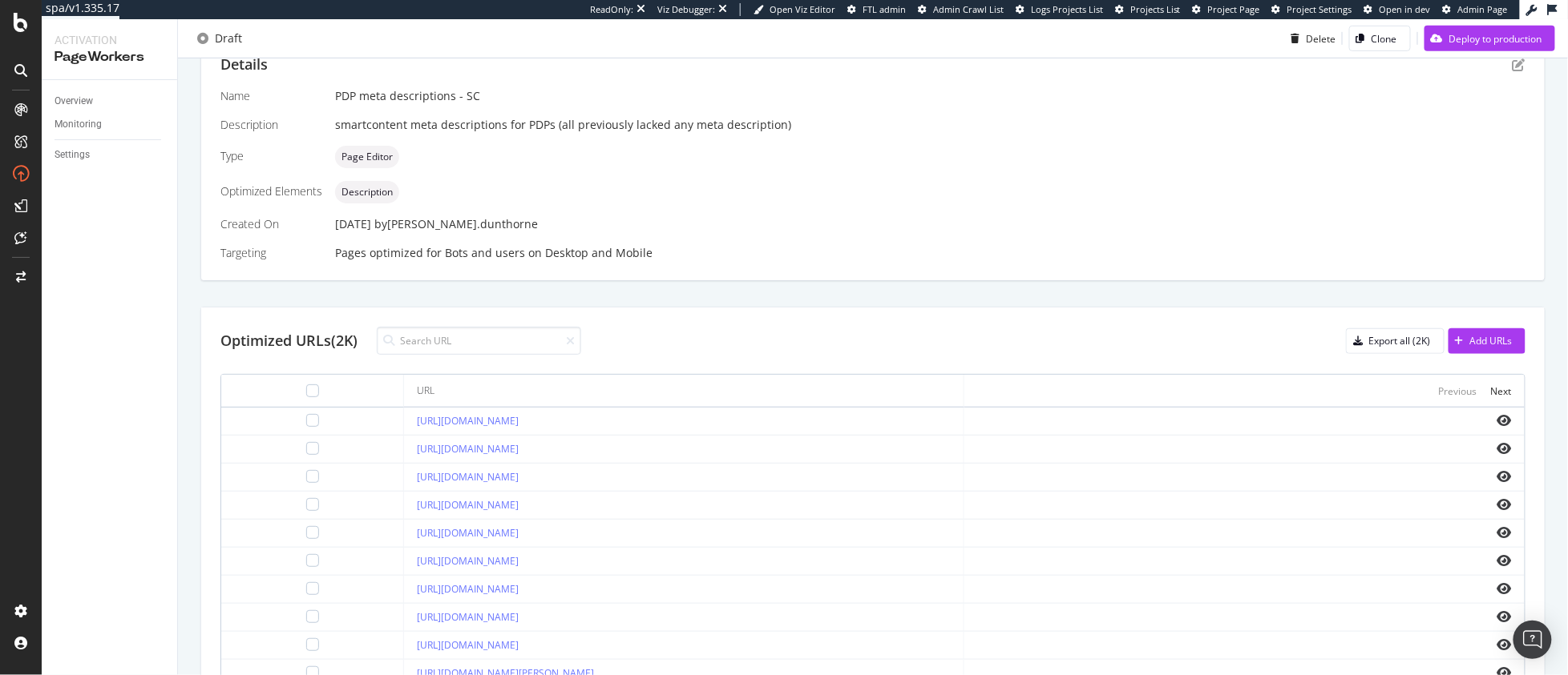
scroll to position [573, 0]
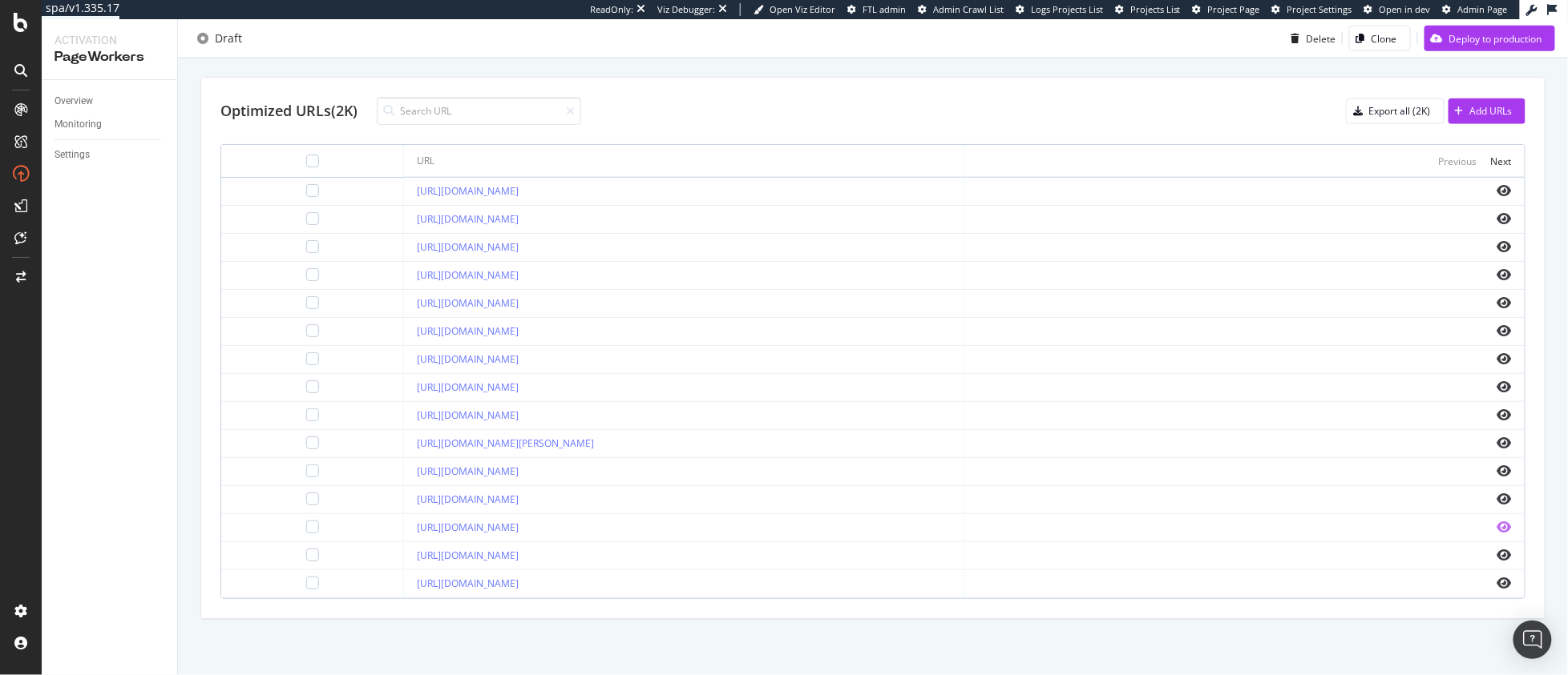
click at [1497, 525] on icon "eye" at bounding box center [1504, 527] width 15 height 13
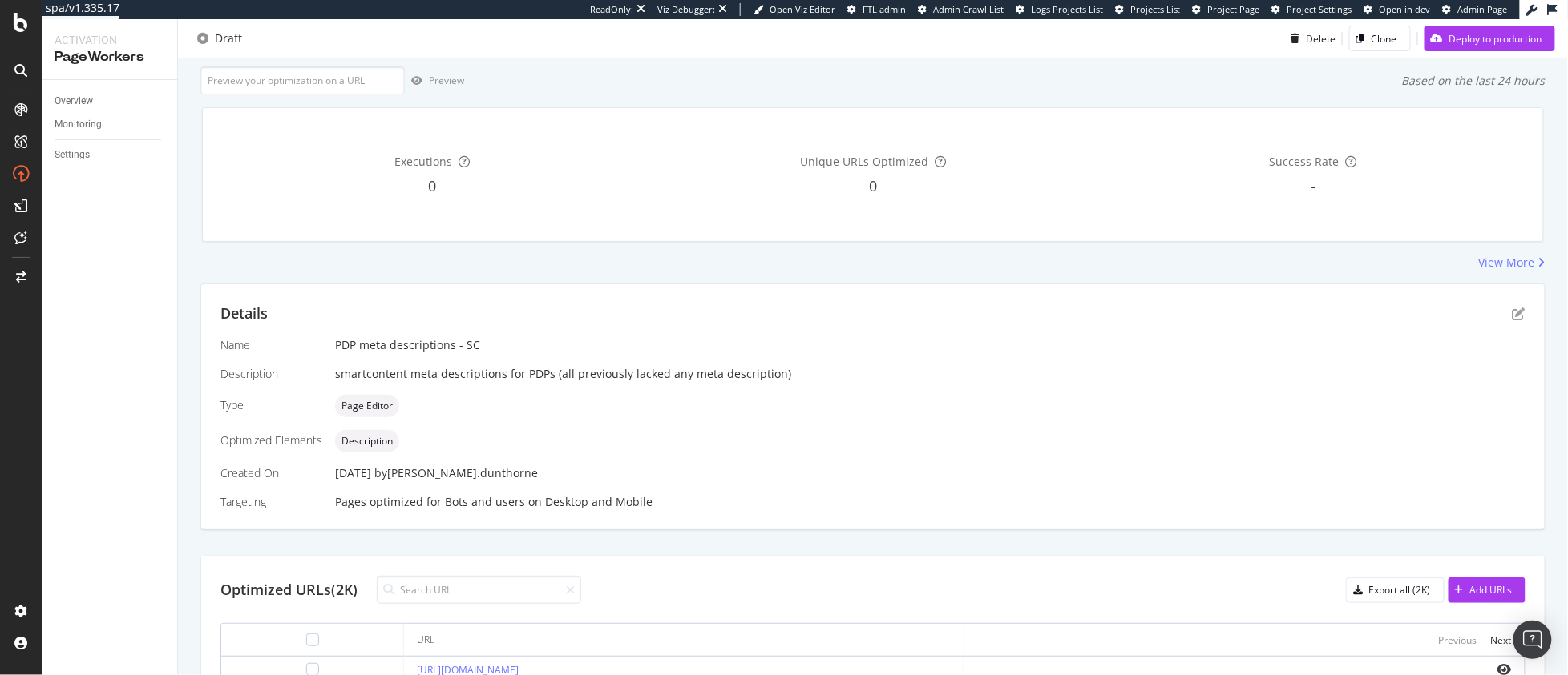
scroll to position [512, 0]
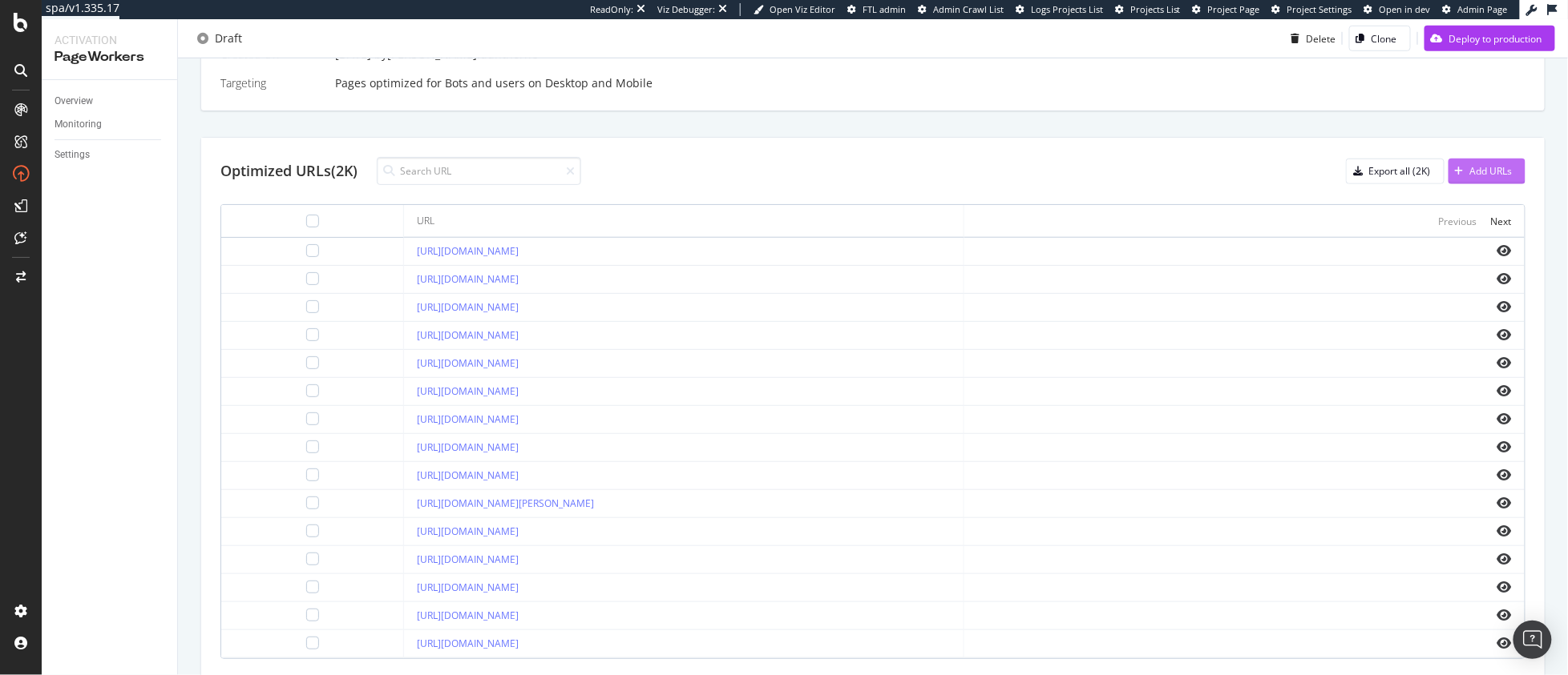
click at [1470, 173] on div "Add URLs" at bounding box center [1491, 171] width 43 height 14
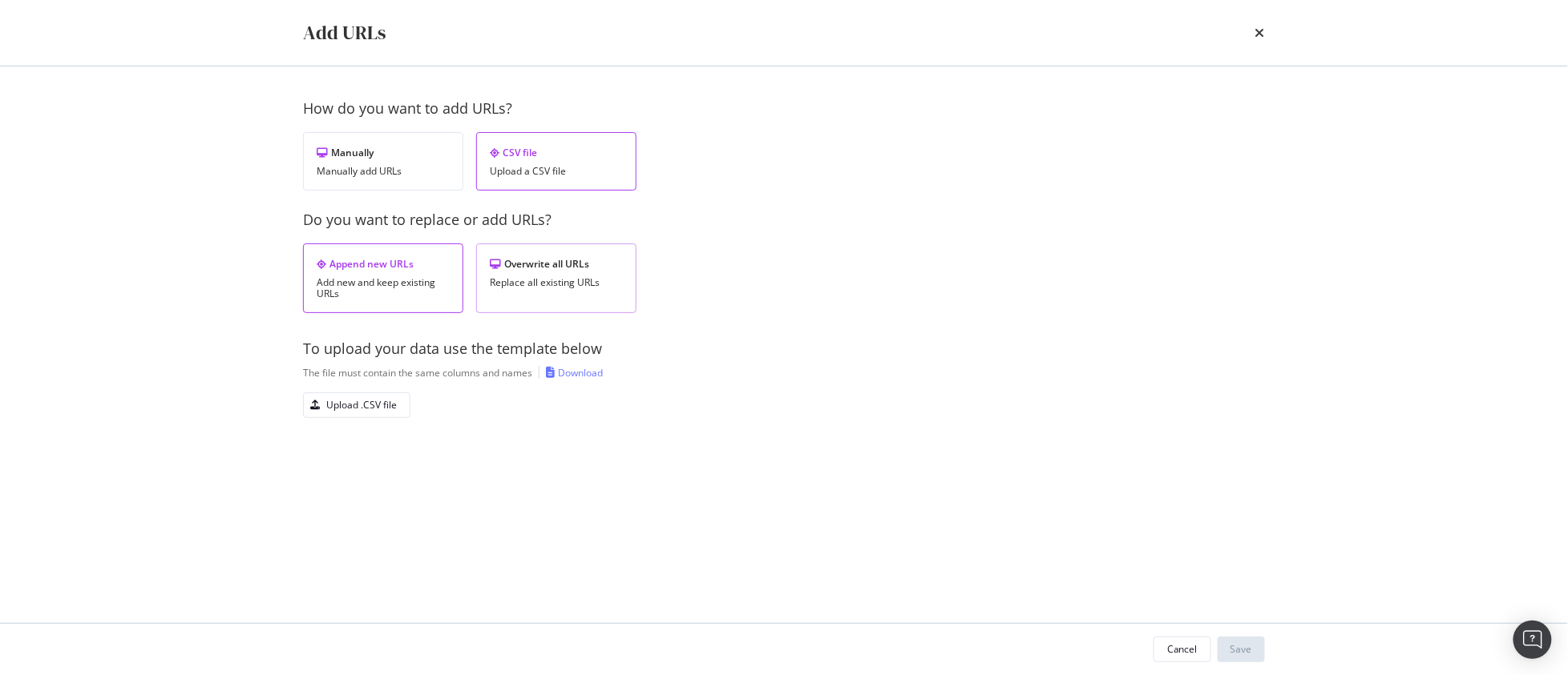
click at [596, 278] on div "Replace all existing URLs" at bounding box center [555, 283] width 133 height 12
click at [355, 408] on div "Upload .CSV file" at bounding box center [361, 405] width 71 height 14
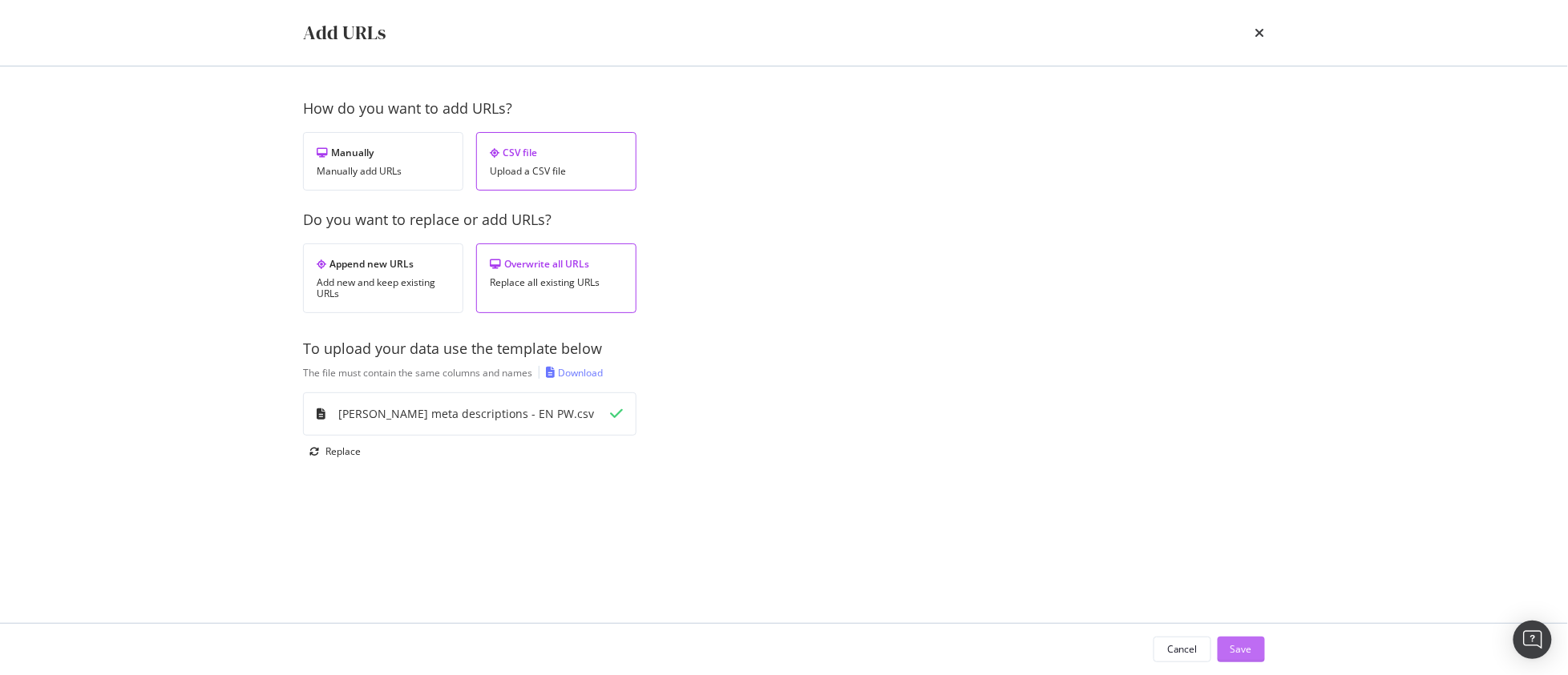
click at [1241, 644] on div "Save" at bounding box center [1241, 649] width 21 height 14
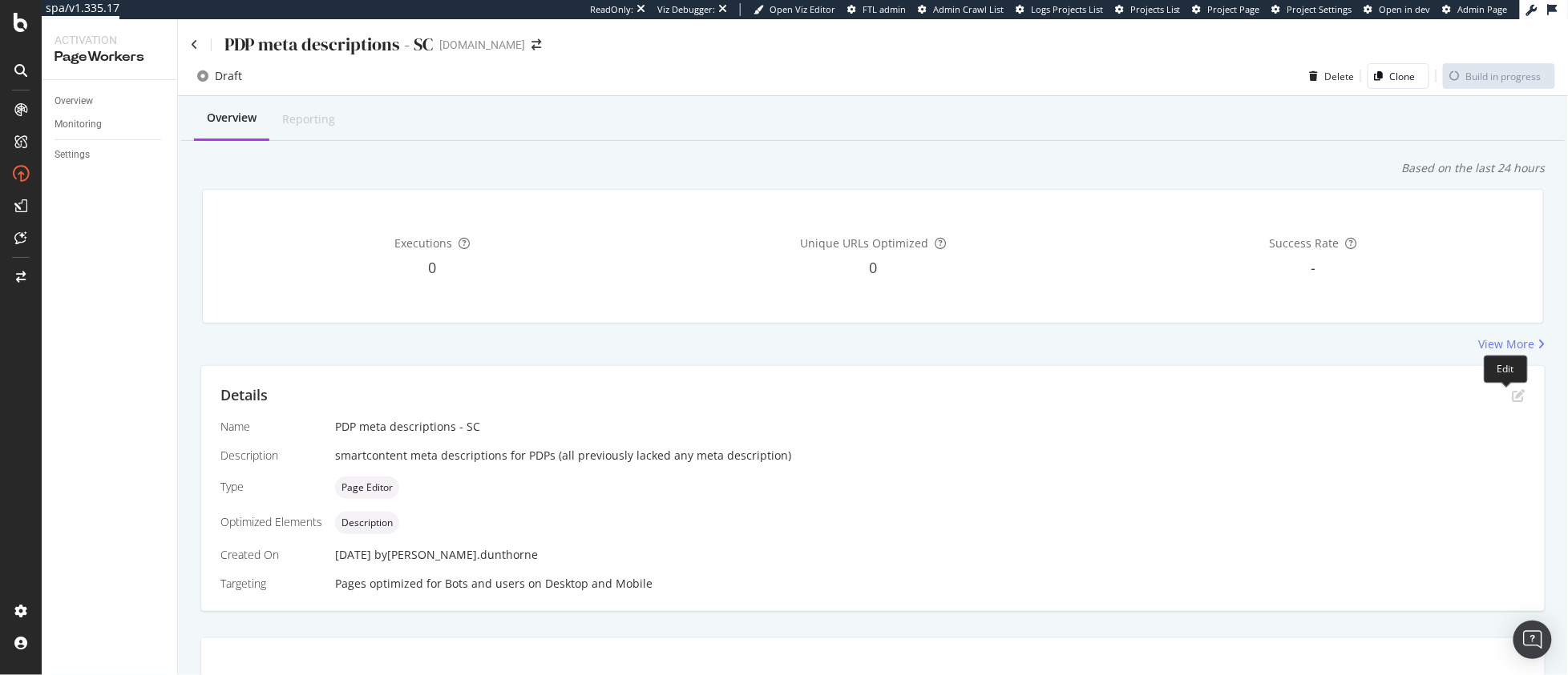
click at [1513, 394] on icon "pen-to-square" at bounding box center [1519, 395] width 13 height 13
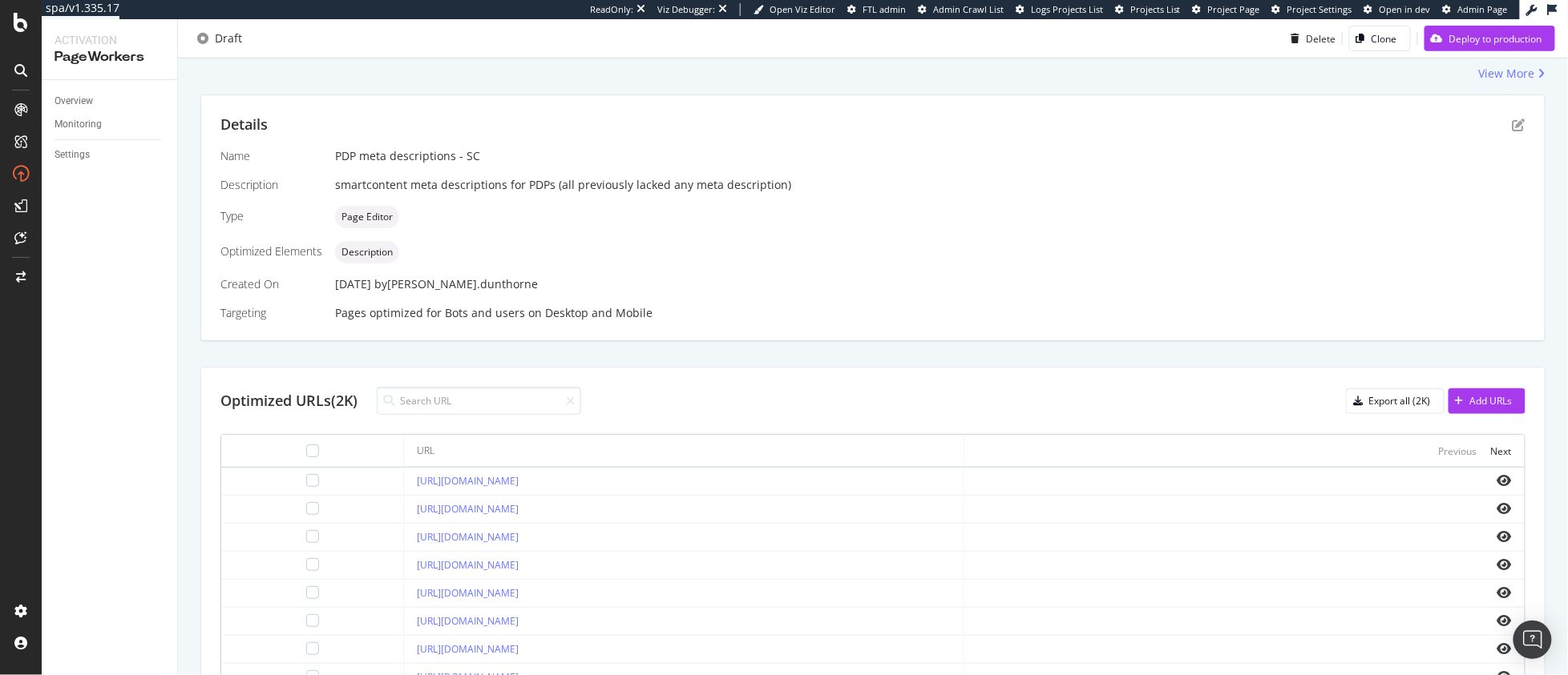
scroll to position [282, 0]
click at [1513, 122] on icon "pen-to-square" at bounding box center [1519, 125] width 13 height 13
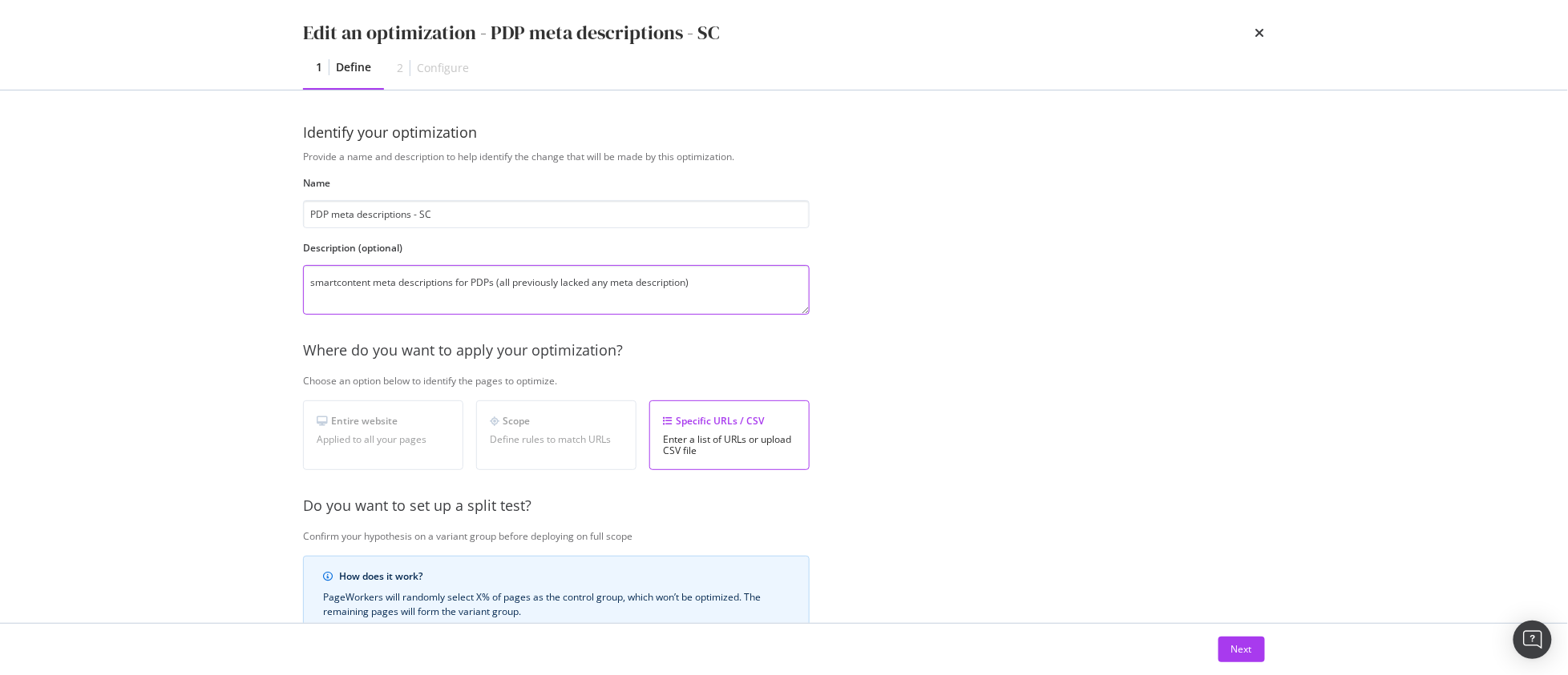
click at [470, 281] on textarea "smartcontent meta descriptions for PDPs (all previously lacked any meta descrip…" at bounding box center [556, 290] width 507 height 49
drag, startPoint x: 578, startPoint y: 282, endPoint x: 701, endPoint y: 278, distance: 123.1
click at [701, 278] on textarea "smartcontent meta descriptions for EN PDPs (all previously lacked any meta desc…" at bounding box center [556, 290] width 507 height 49
type textarea "smartcontent meta descriptions for EN PDPs (all previously used pdp copy as met…"
click at [1250, 647] on div "Next" at bounding box center [1241, 649] width 21 height 14
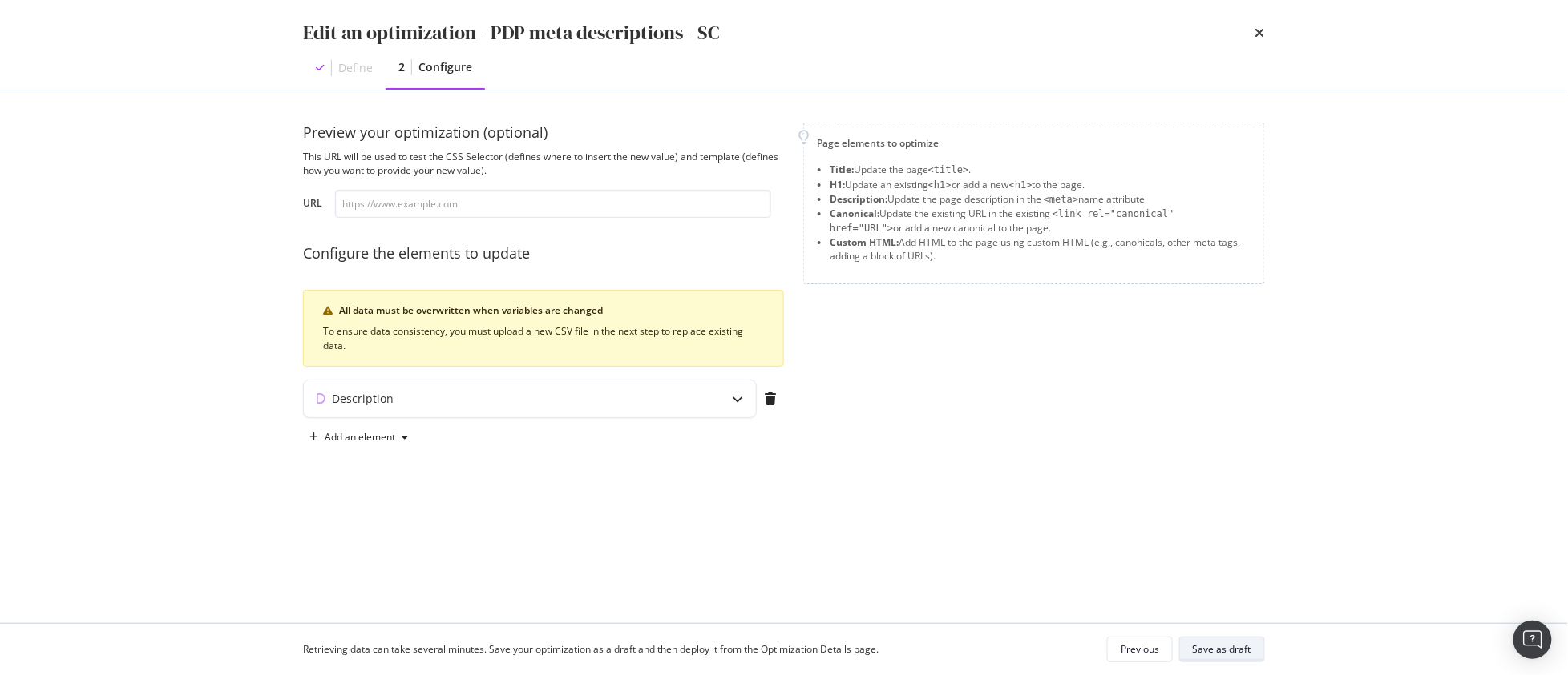
click at [1236, 645] on div "Save as draft" at bounding box center [1222, 649] width 58 height 14
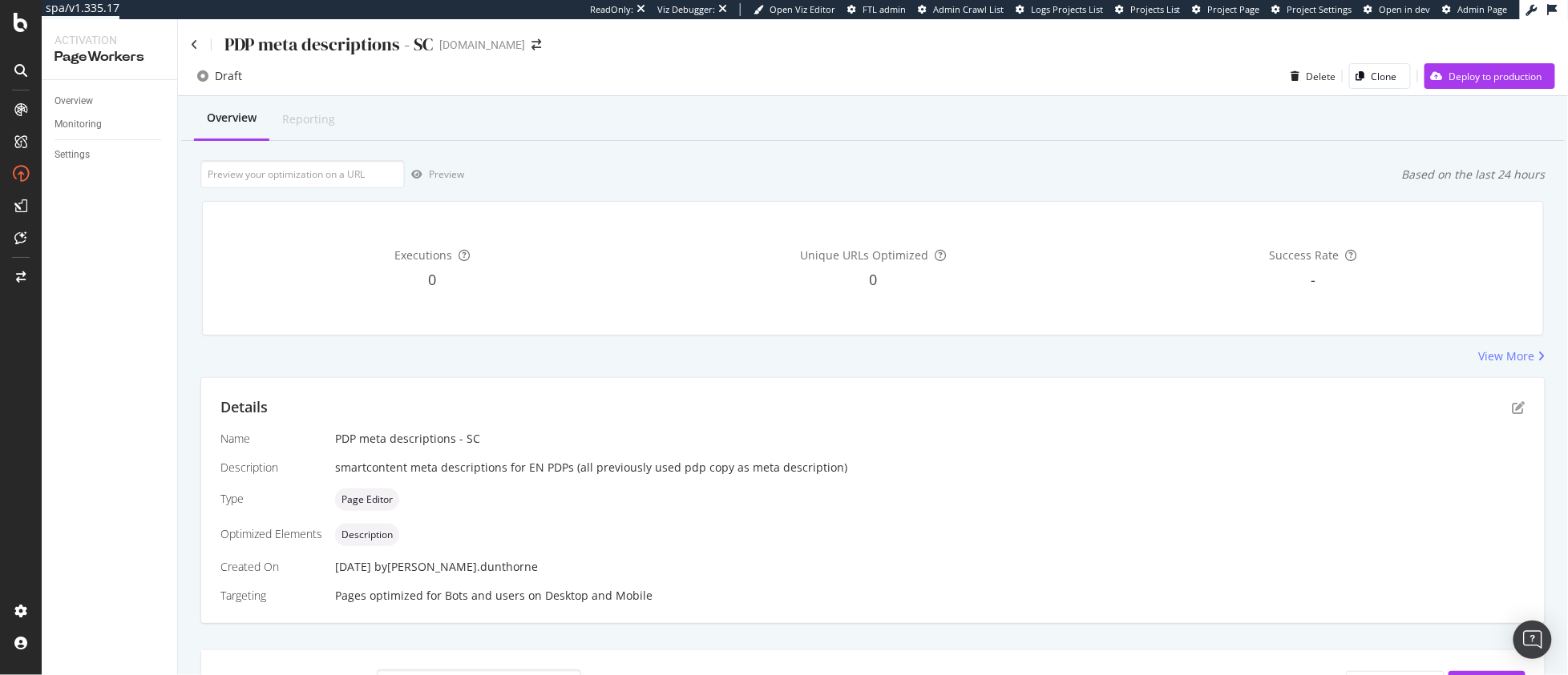
scroll to position [571, 0]
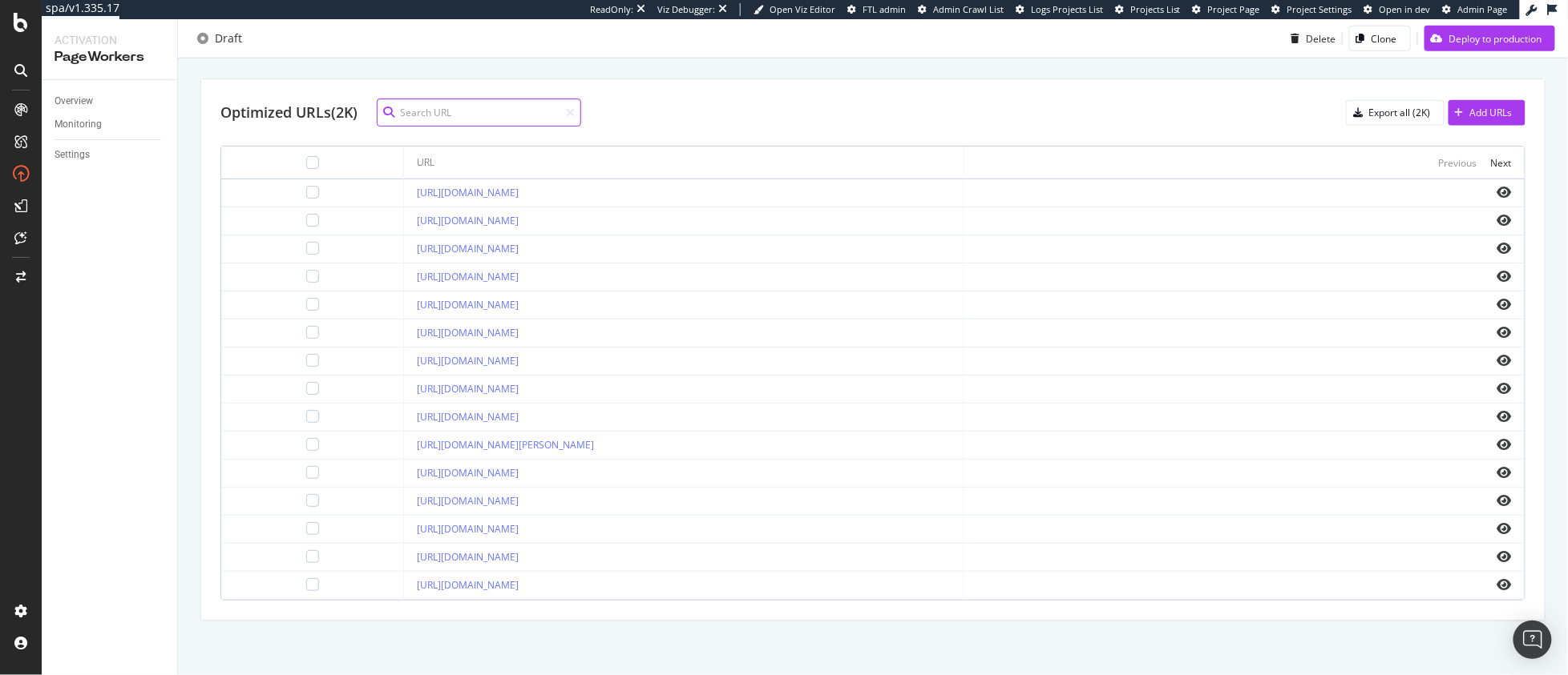
click at [436, 125] on input at bounding box center [479, 112] width 204 height 28
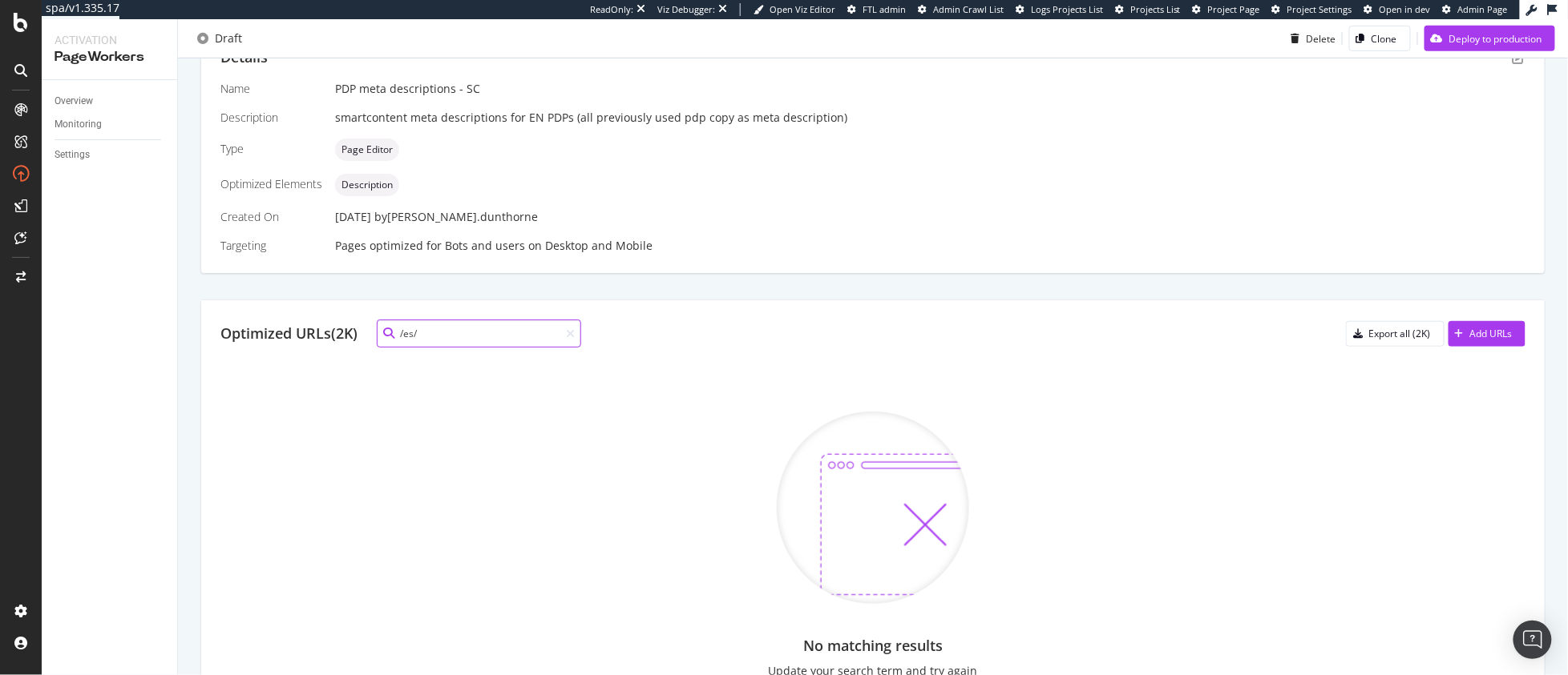
scroll to position [475, 0]
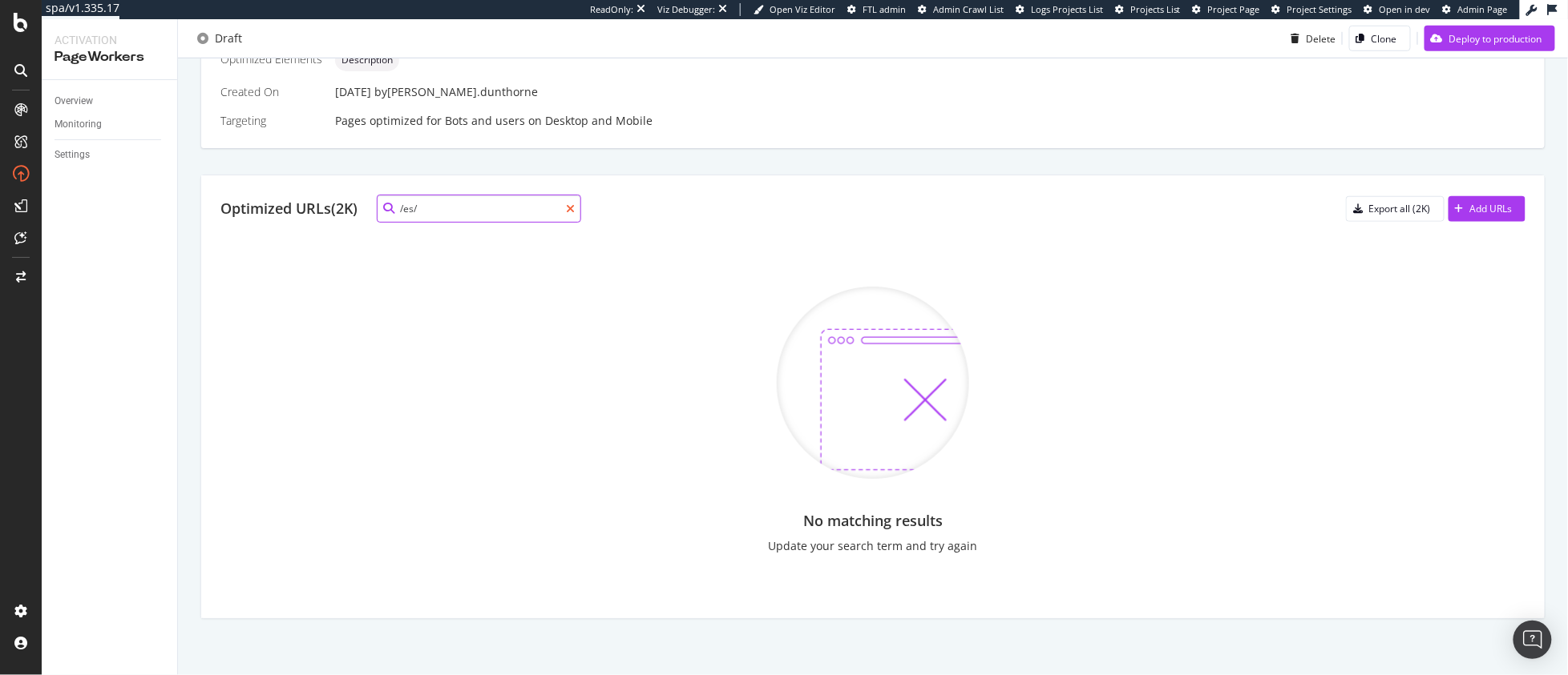
type input "/es/"
click at [569, 208] on icon at bounding box center [570, 209] width 9 height 12
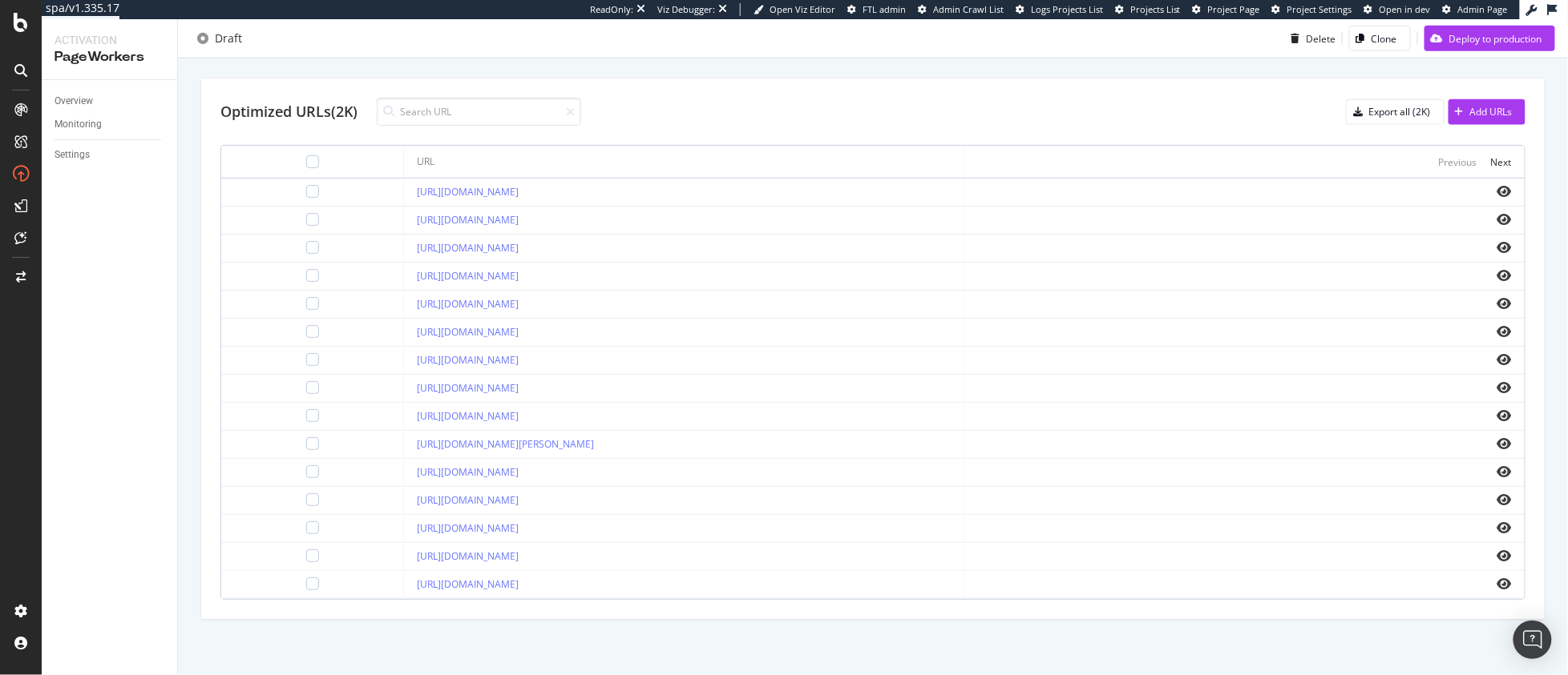
scroll to position [573, 0]
click at [1491, 161] on div "Next" at bounding box center [1501, 162] width 21 height 14
click at [1387, 114] on div "Export all (2K)" at bounding box center [1400, 111] width 62 height 14
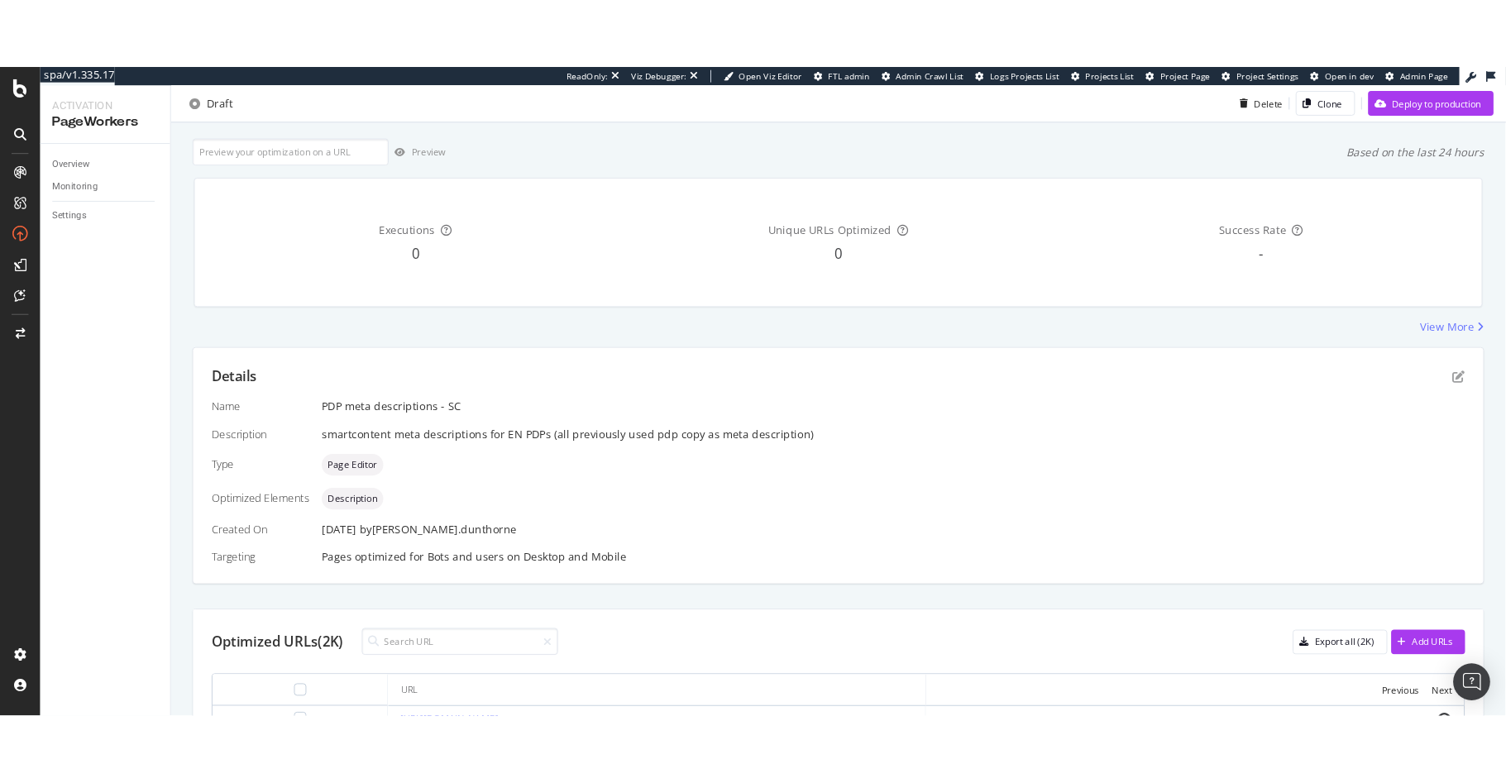
scroll to position [0, 0]
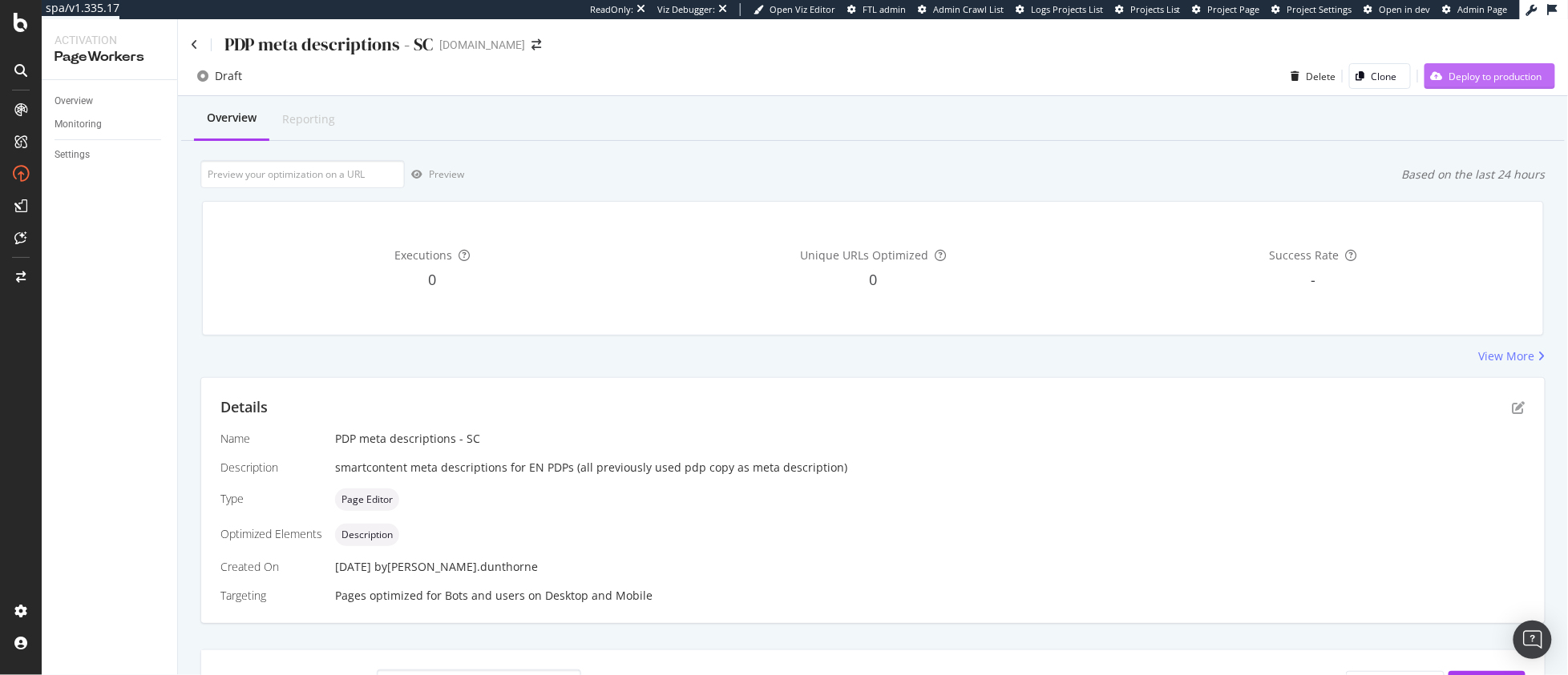
click at [1496, 77] on div "Deploy to production" at bounding box center [1495, 77] width 93 height 14
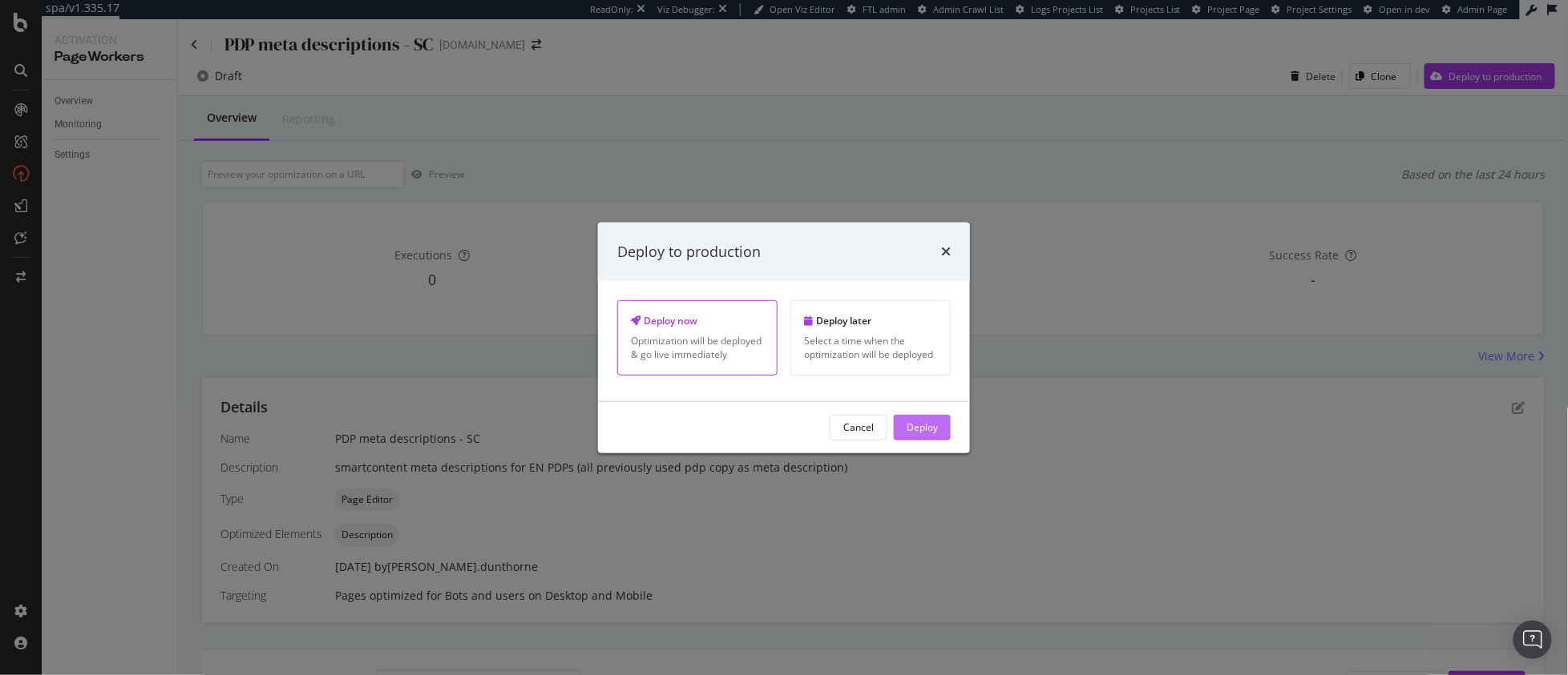
click at [940, 433] on button "Deploy" at bounding box center [922, 427] width 57 height 25
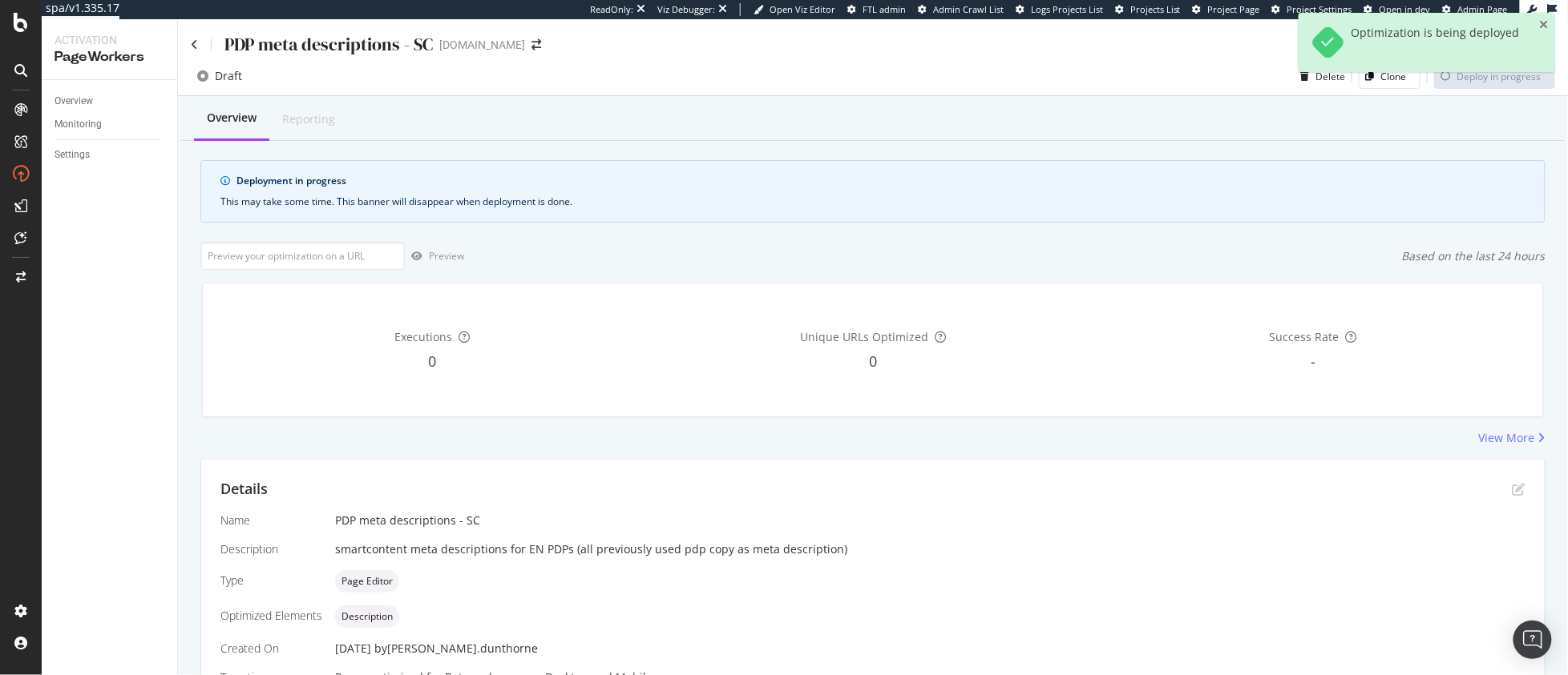
click at [211, 44] on div at bounding box center [211, 45] width 1 height 13
click at [192, 44] on icon at bounding box center [194, 46] width 7 height 12
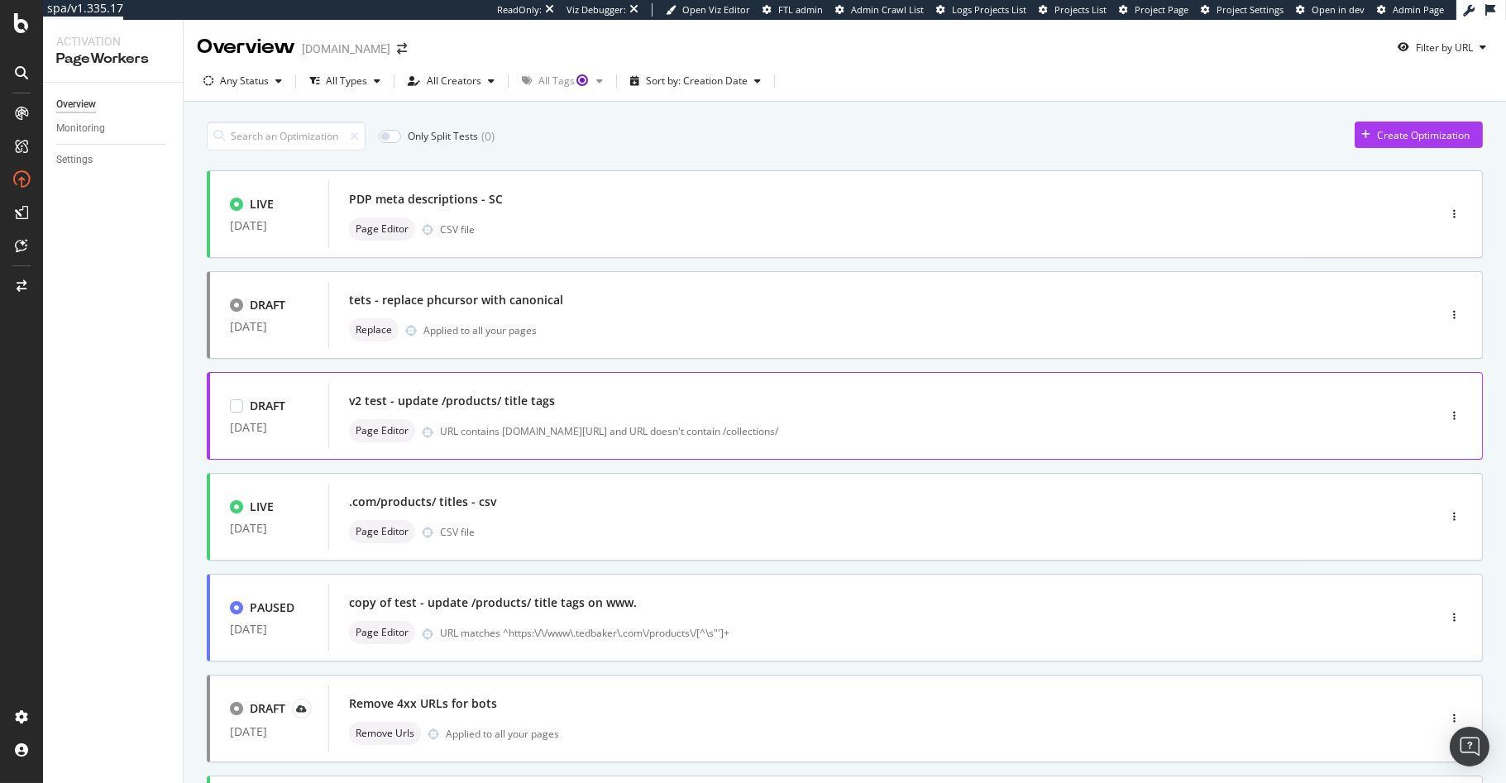
click at [634, 398] on div "v2 test - update /products/ title tags" at bounding box center [858, 401] width 1018 height 23
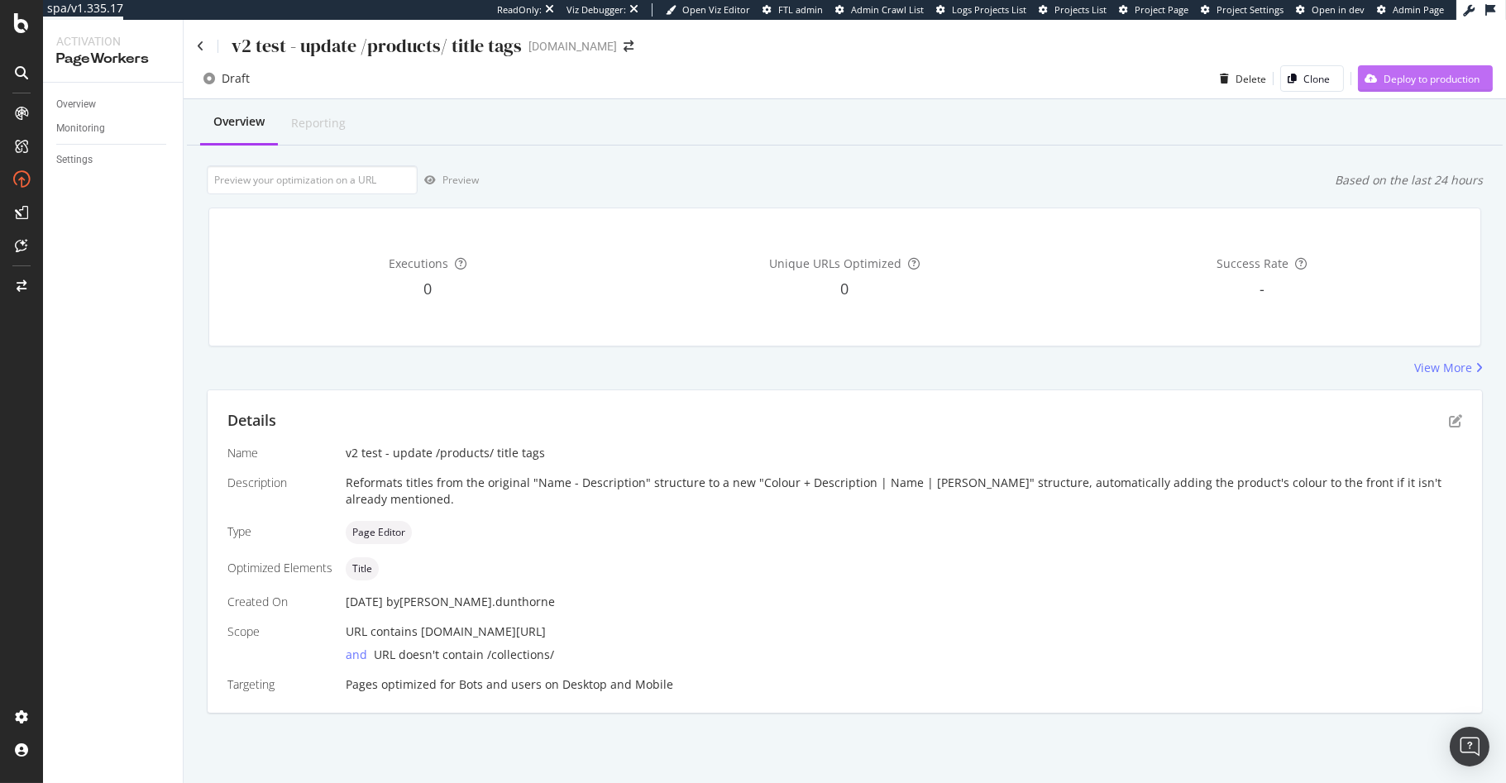
click at [1390, 74] on div "Deploy to production" at bounding box center [1432, 79] width 96 height 14
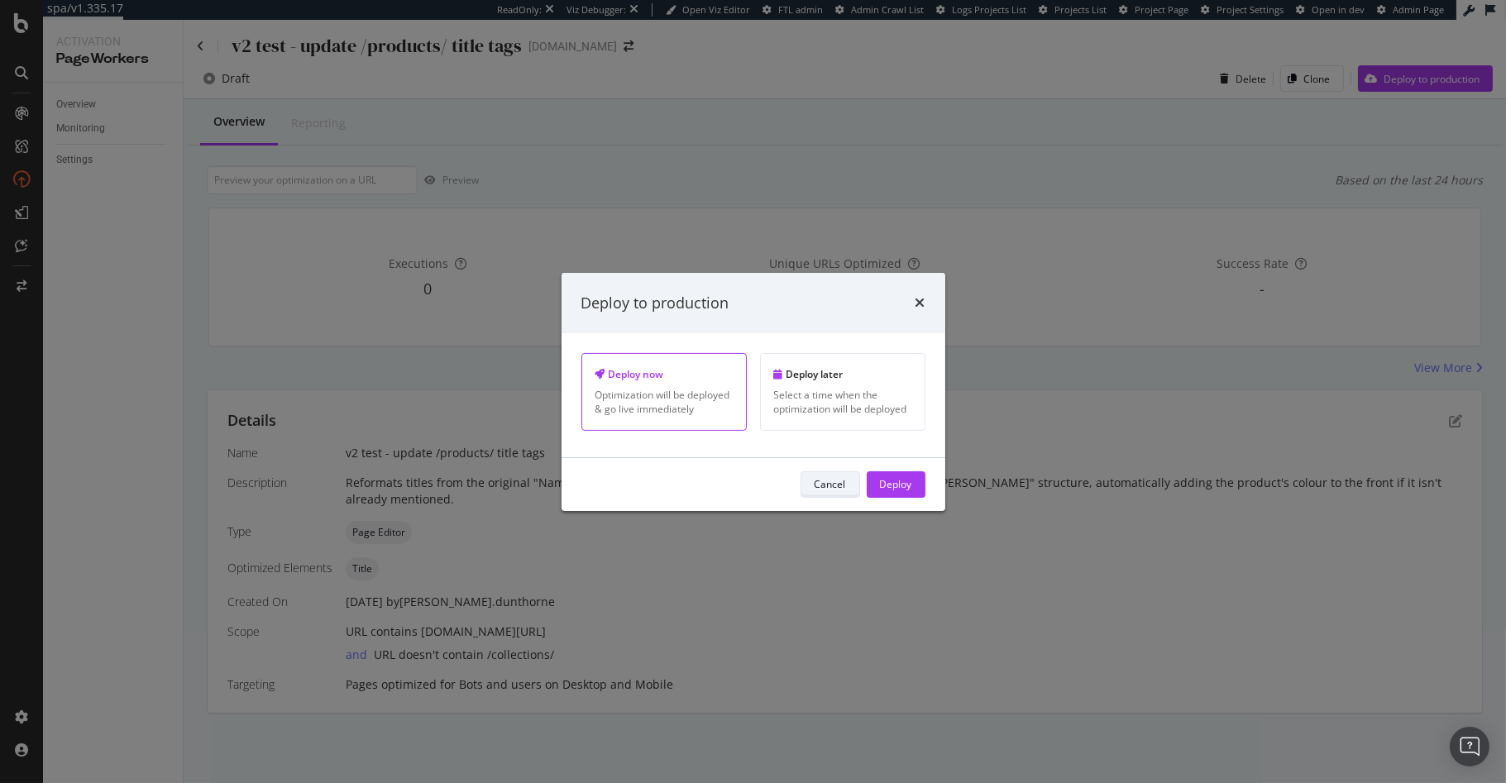
click at [820, 482] on div "Cancel" at bounding box center [830, 484] width 31 height 14
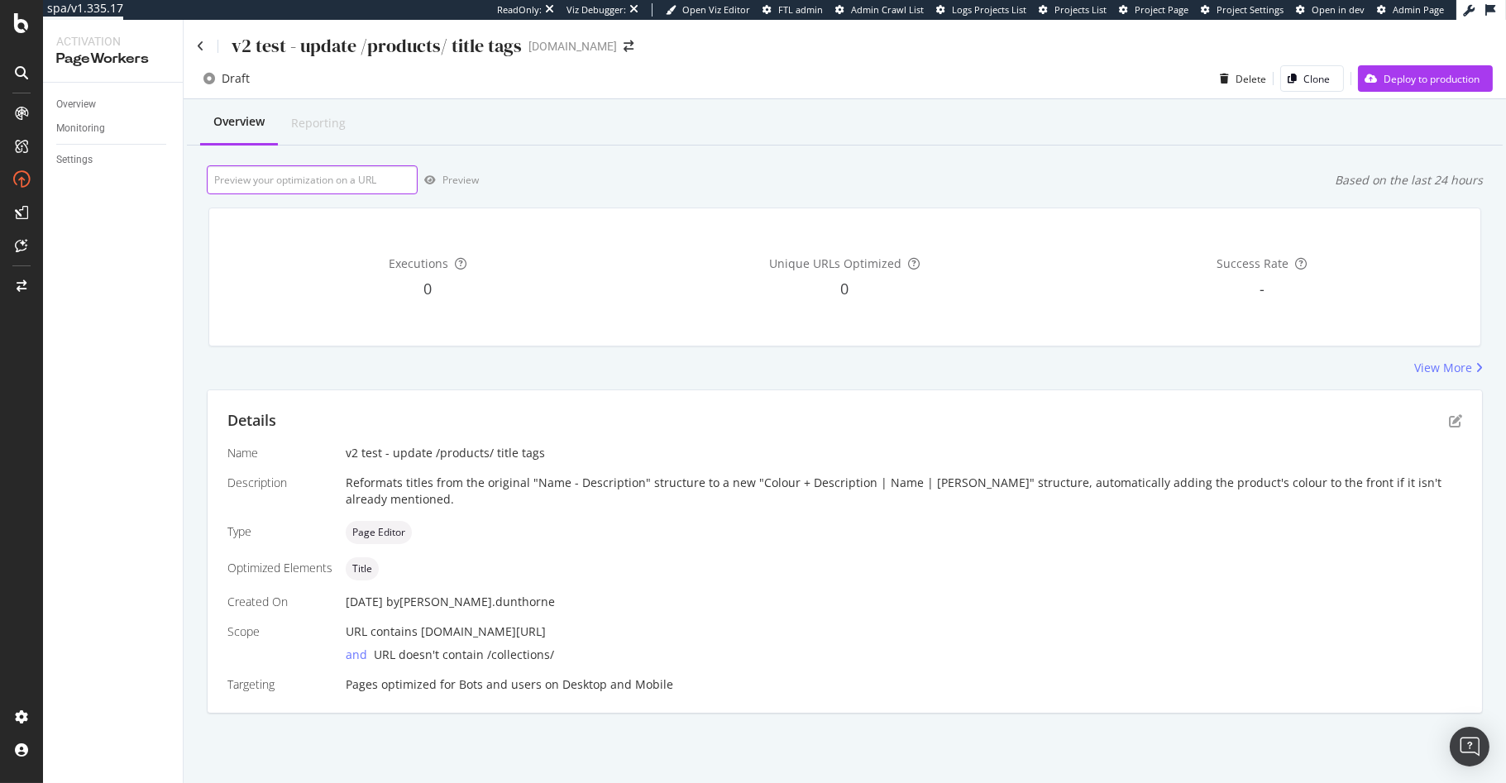
click at [279, 183] on input "url" at bounding box center [312, 179] width 211 height 29
paste input "https://www.tedbaker.com/products/rose-black"
type input "https://www.tedbaker.com/products/rose-black"
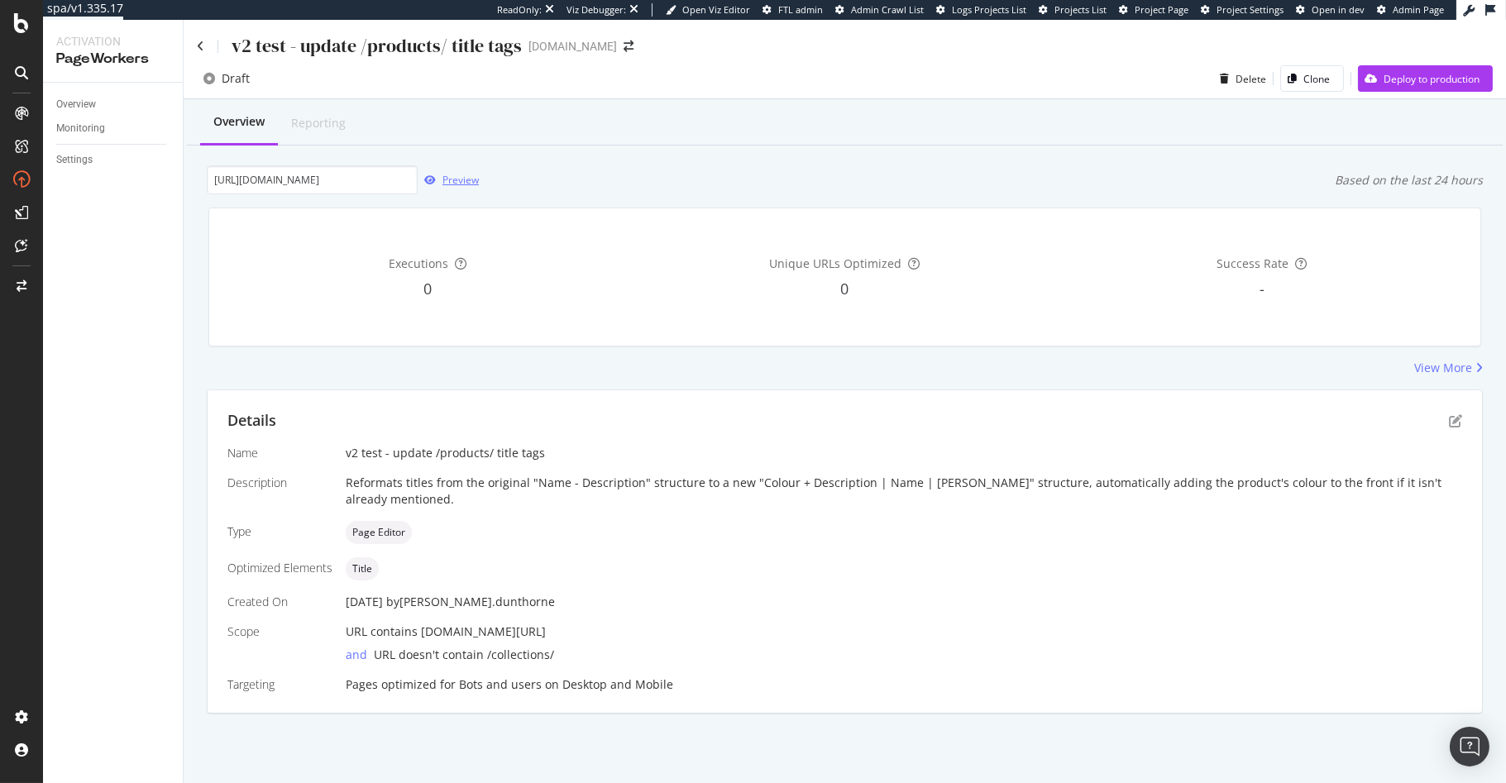
click at [433, 185] on div "Preview" at bounding box center [448, 180] width 61 height 25
click at [202, 50] on icon at bounding box center [200, 47] width 7 height 12
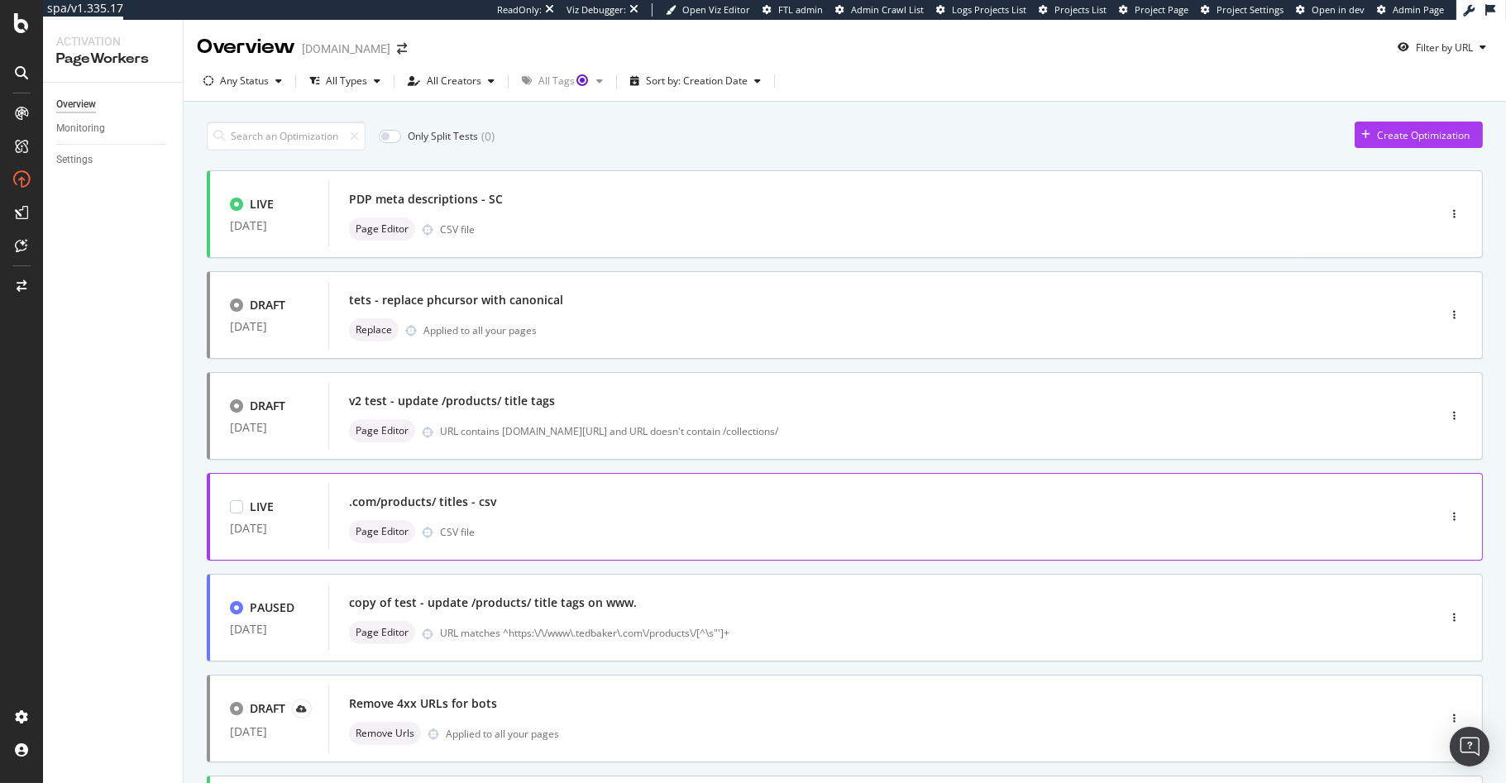
click at [523, 532] on div "Page Editor CSV file" at bounding box center [858, 531] width 1018 height 23
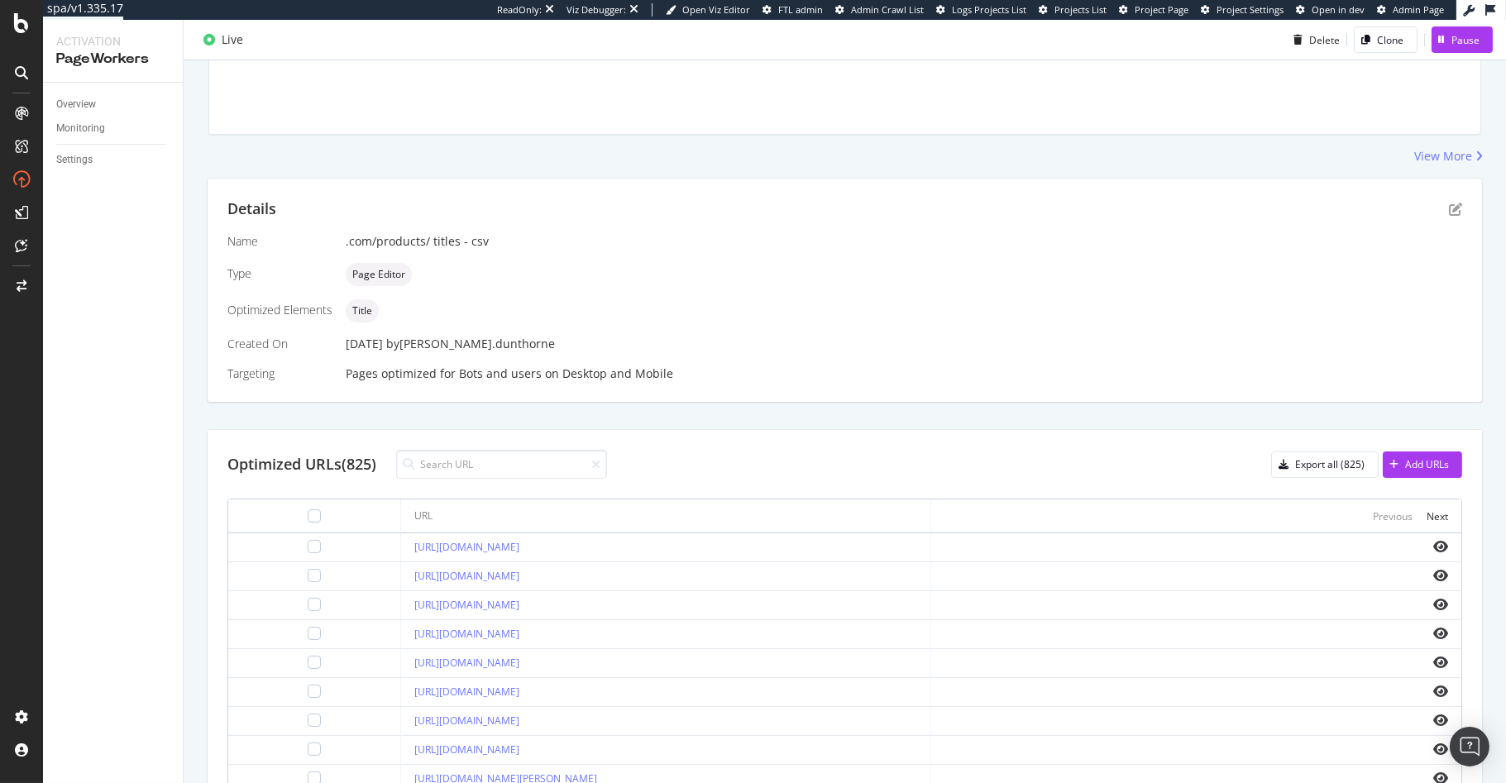
scroll to position [293, 0]
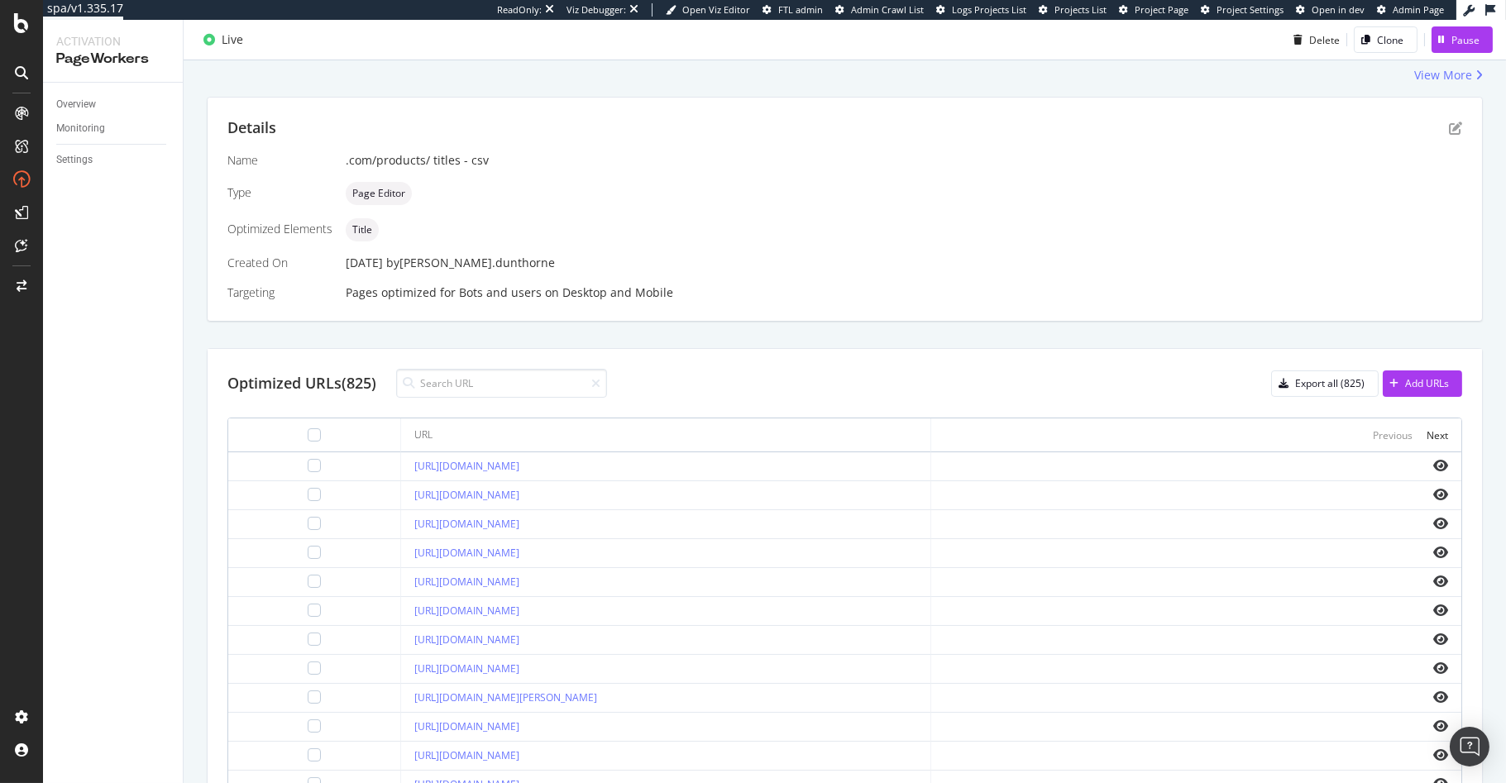
drag, startPoint x: 628, startPoint y: 586, endPoint x: 682, endPoint y: 589, distance: 54.6
copy link "https://www.tedbaker.com/products/actos-maroon"
click at [586, 313] on div "Details Name .com/products/ titles - csv Type Page Editor Optimized Elements Ti…" at bounding box center [845, 209] width 1275 height 223
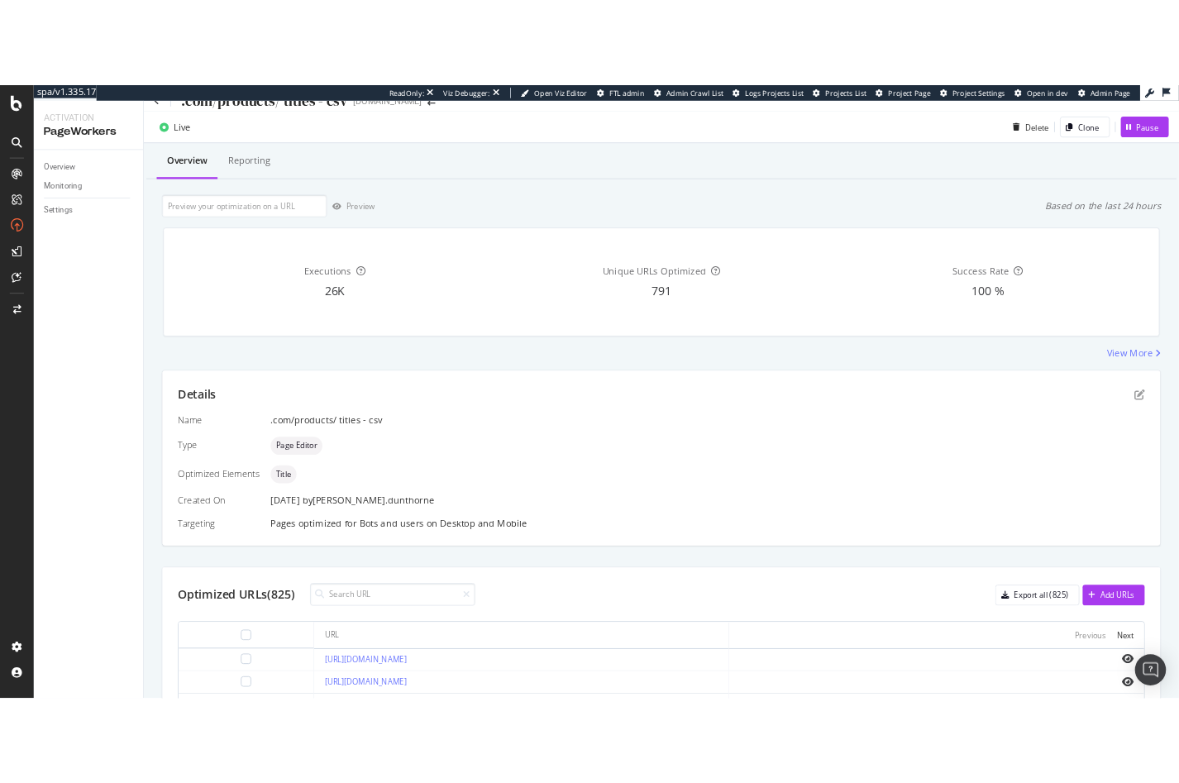
scroll to position [0, 0]
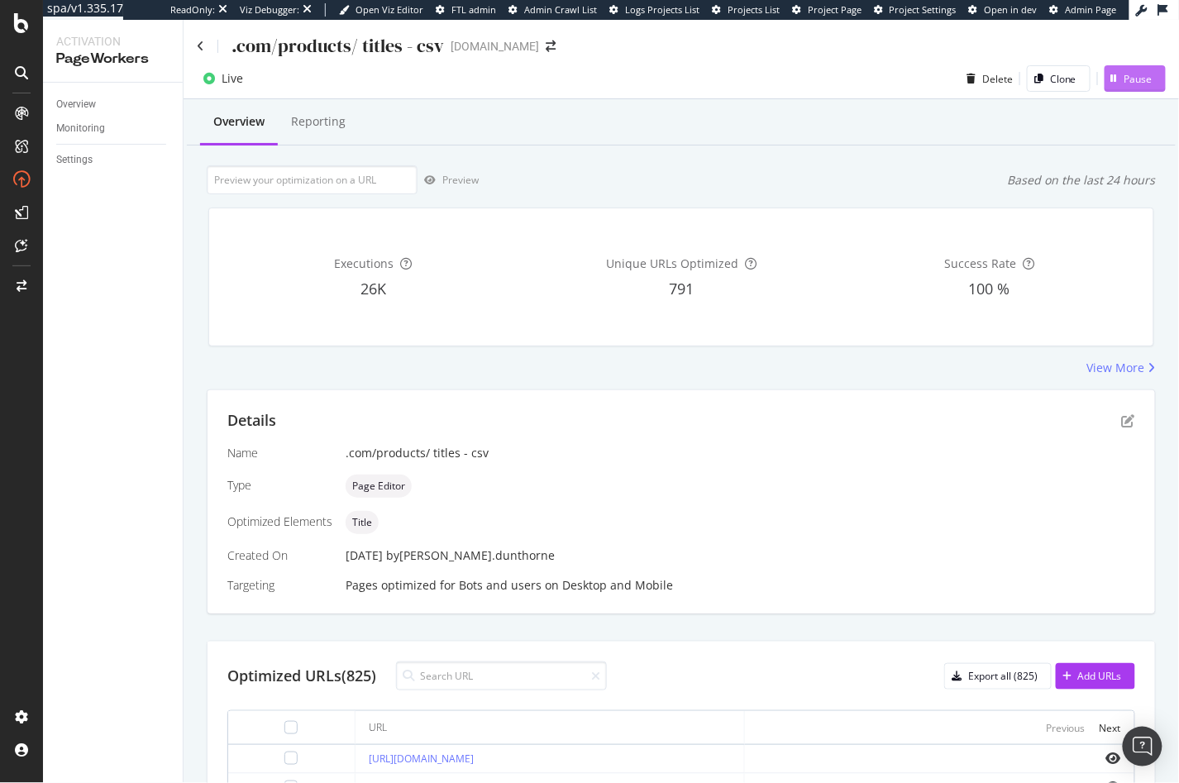
click at [1129, 80] on div "Pause" at bounding box center [1139, 79] width 28 height 14
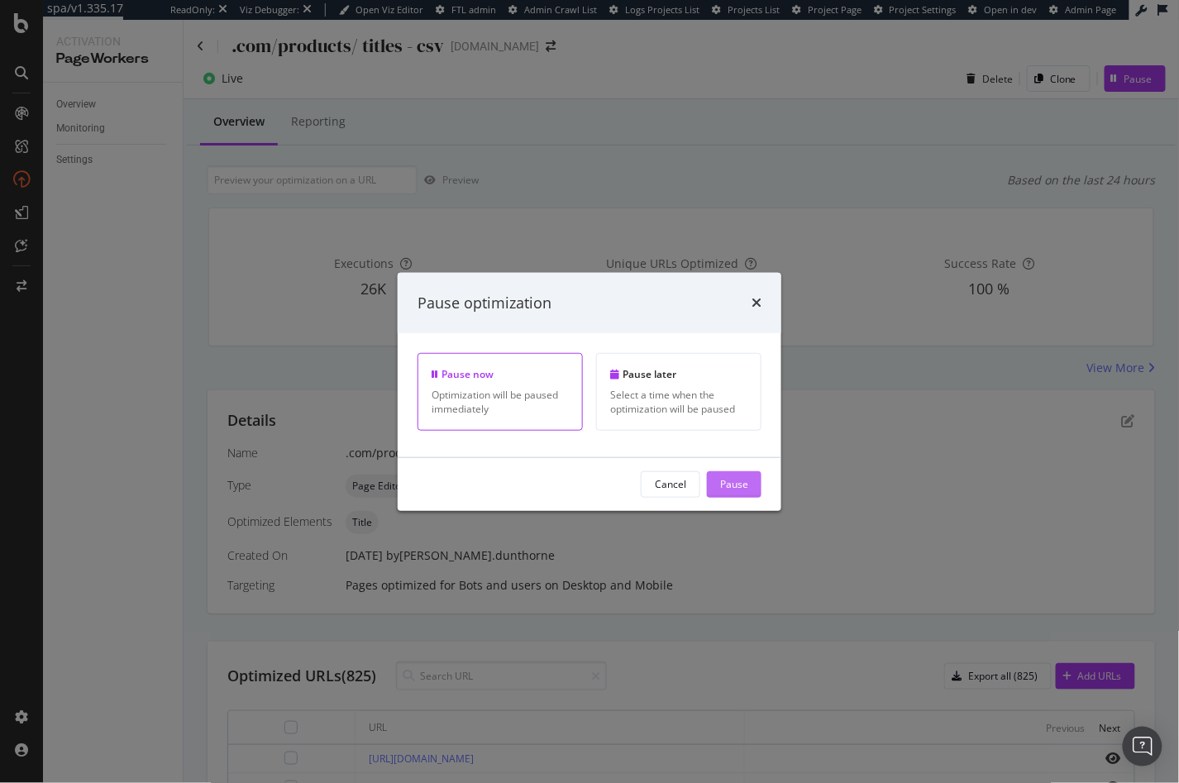
click at [753, 487] on button "Pause" at bounding box center [734, 484] width 55 height 26
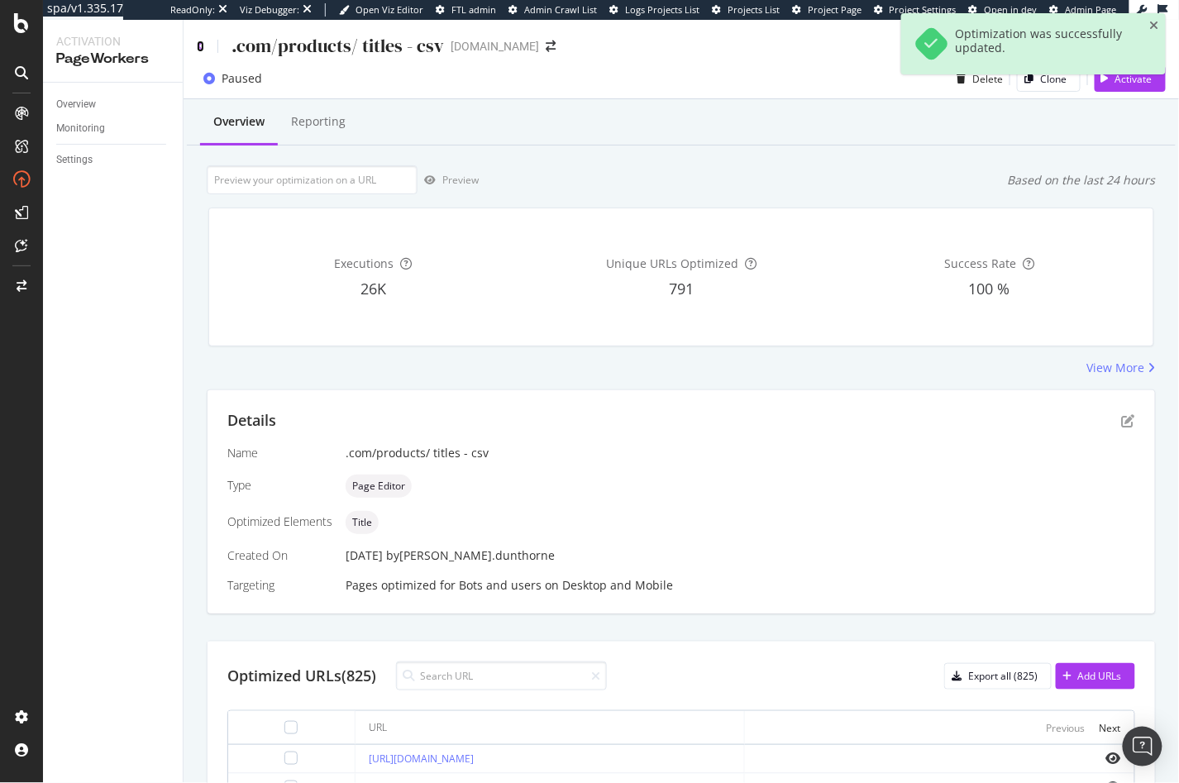
click at [199, 43] on icon at bounding box center [200, 47] width 7 height 12
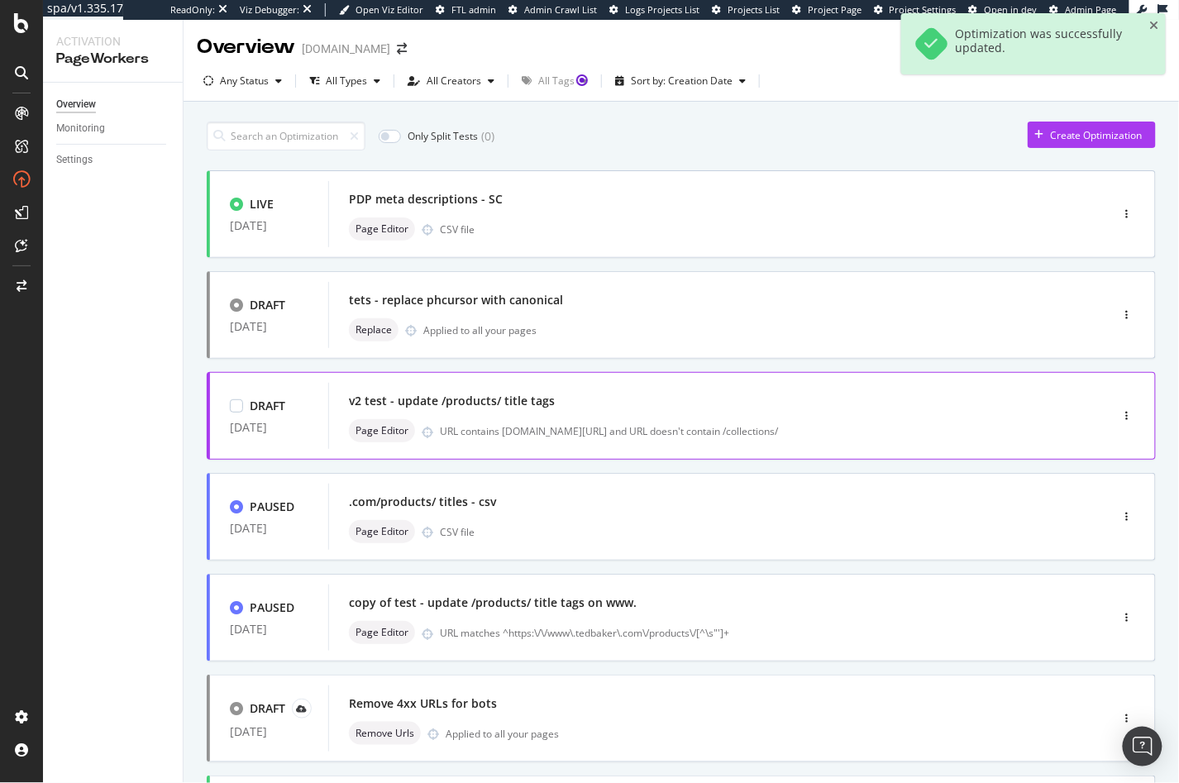
click at [568, 424] on div "URL contains [DOMAIN_NAME][URL] and URL doesn't contain /collections/" at bounding box center [740, 431] width 600 height 14
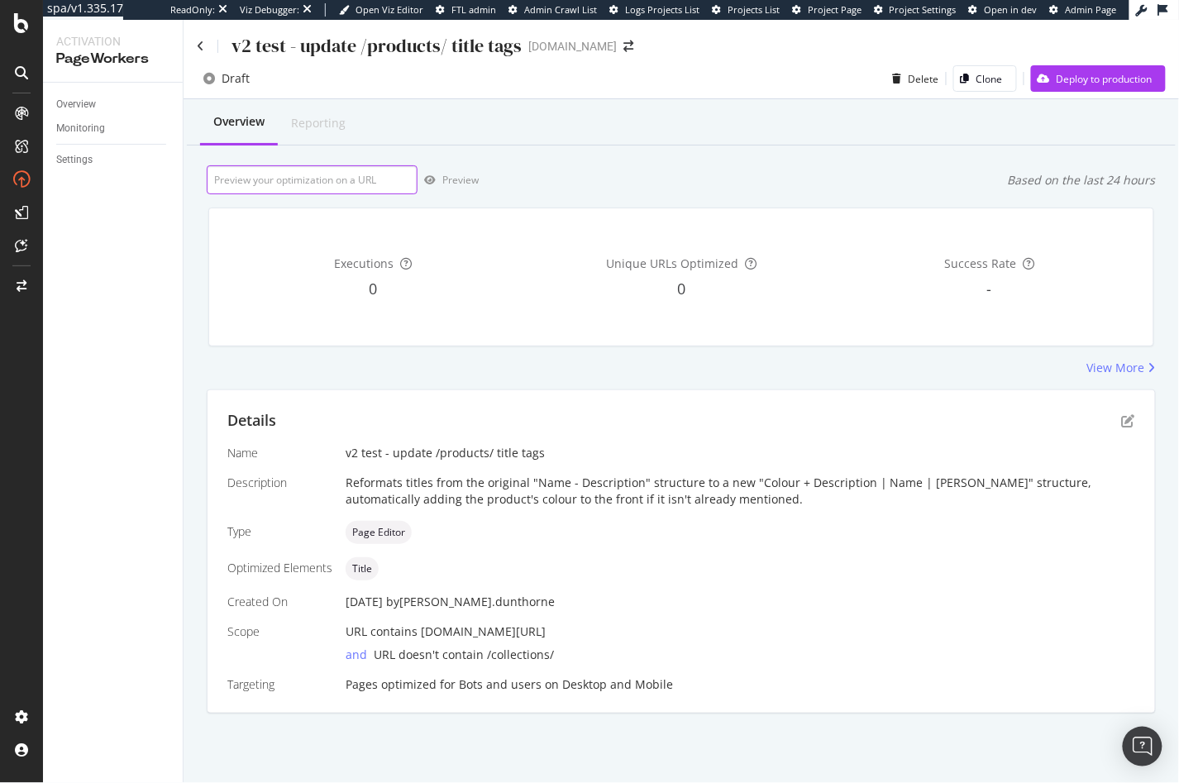
click at [332, 183] on input "url" at bounding box center [312, 179] width 211 height 29
paste input "https://www.tedbaker.com/products/harllee-camel"
click at [446, 171] on div "Preview" at bounding box center [448, 180] width 61 height 25
click at [335, 180] on input "https://www.tedbaker.com/products/harllee-camel" at bounding box center [312, 179] width 211 height 29
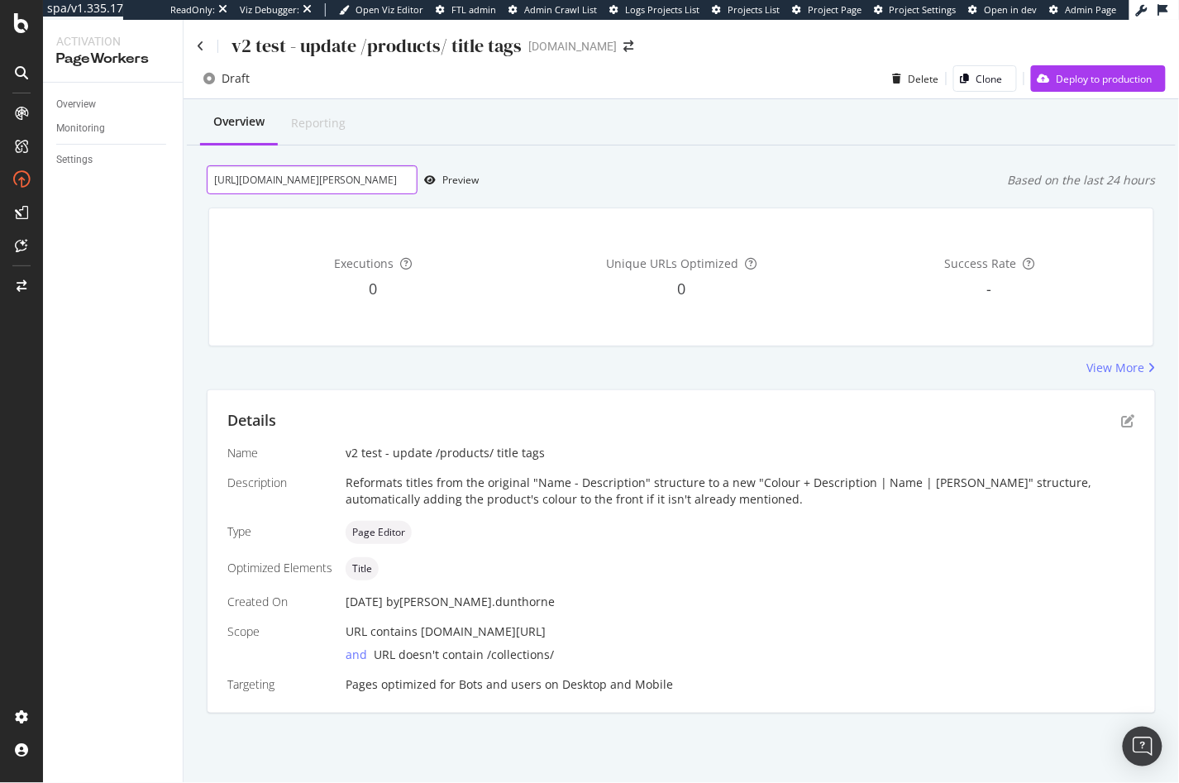
click at [335, 180] on input "https://www.tedbaker.com/products/harllee-camel" at bounding box center [312, 179] width 211 height 29
paste input "marrisa-black"
type input "https://www.tedbaker.com/products/marrisa-black"
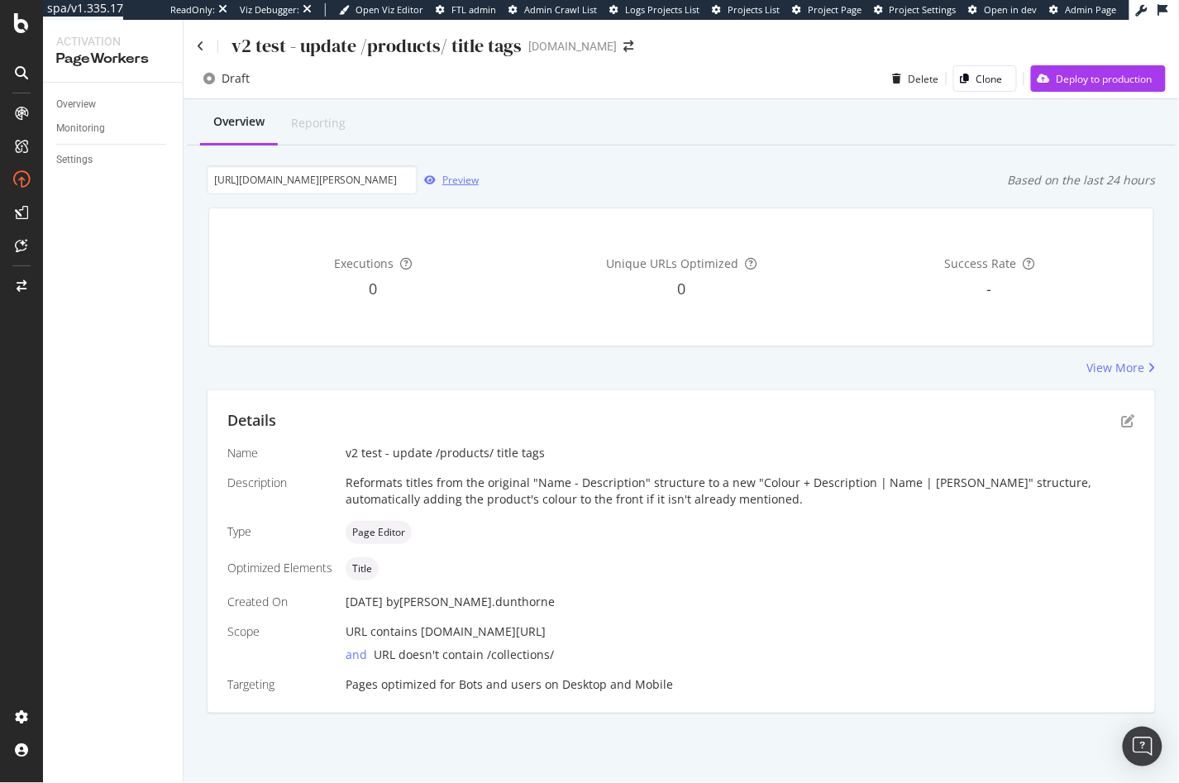
click at [456, 185] on div "Preview" at bounding box center [460, 180] width 36 height 14
click at [1071, 79] on div "Deploy to production" at bounding box center [1105, 79] width 96 height 14
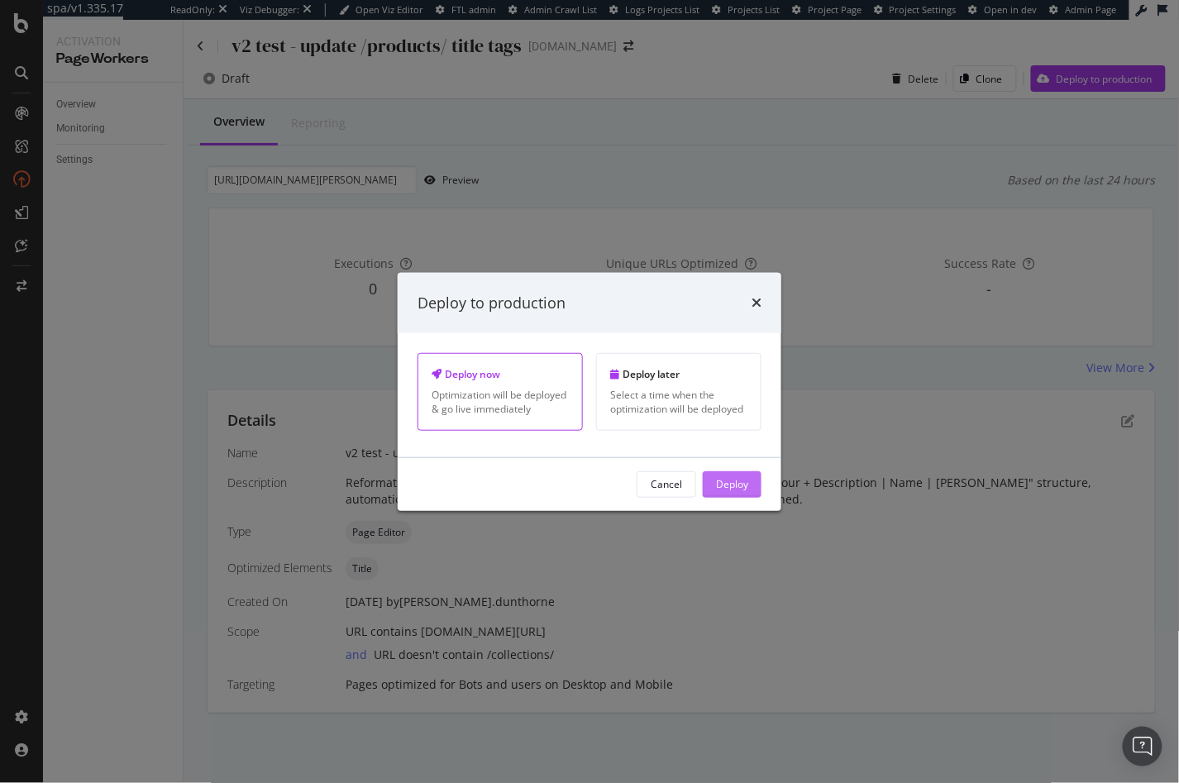
click at [746, 484] on div "Deploy" at bounding box center [732, 484] width 32 height 14
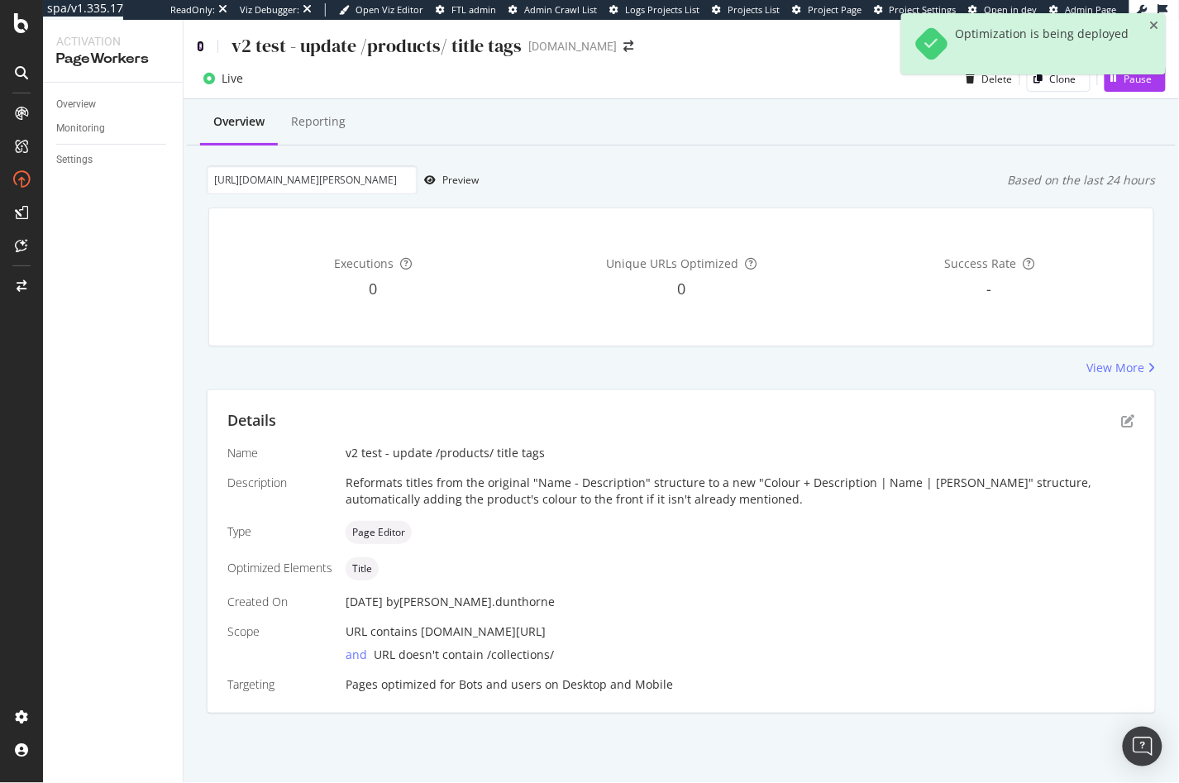
click at [197, 43] on icon at bounding box center [200, 47] width 7 height 12
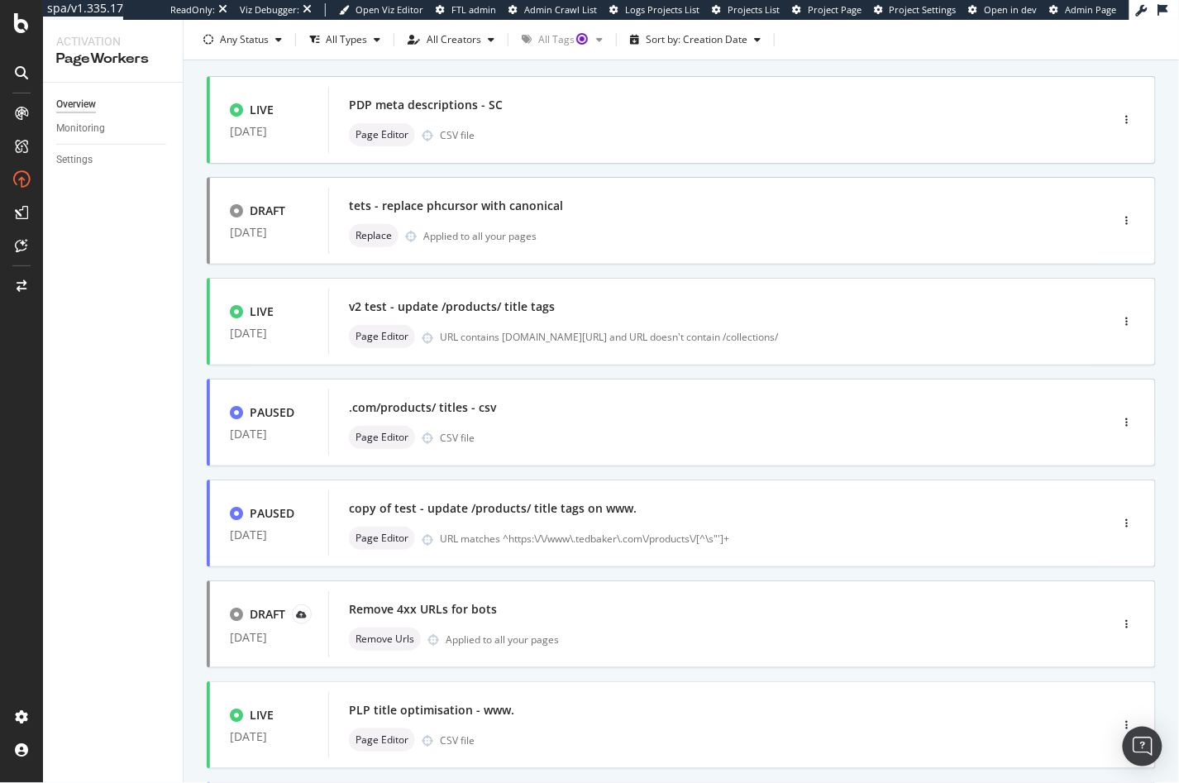
scroll to position [50, 0]
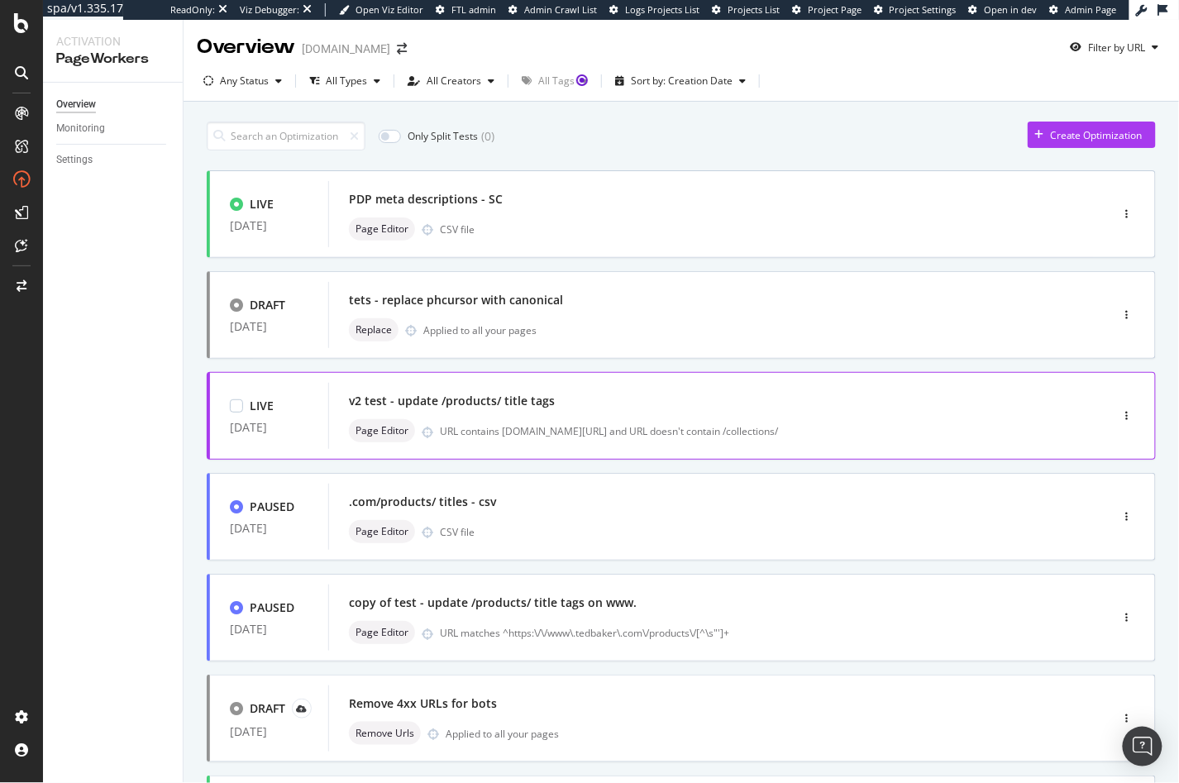
click at [526, 386] on div "v2 test - update /products/ title tags Page Editor URL contains [DOMAIN_NAME][U…" at bounding box center [694, 416] width 732 height 66
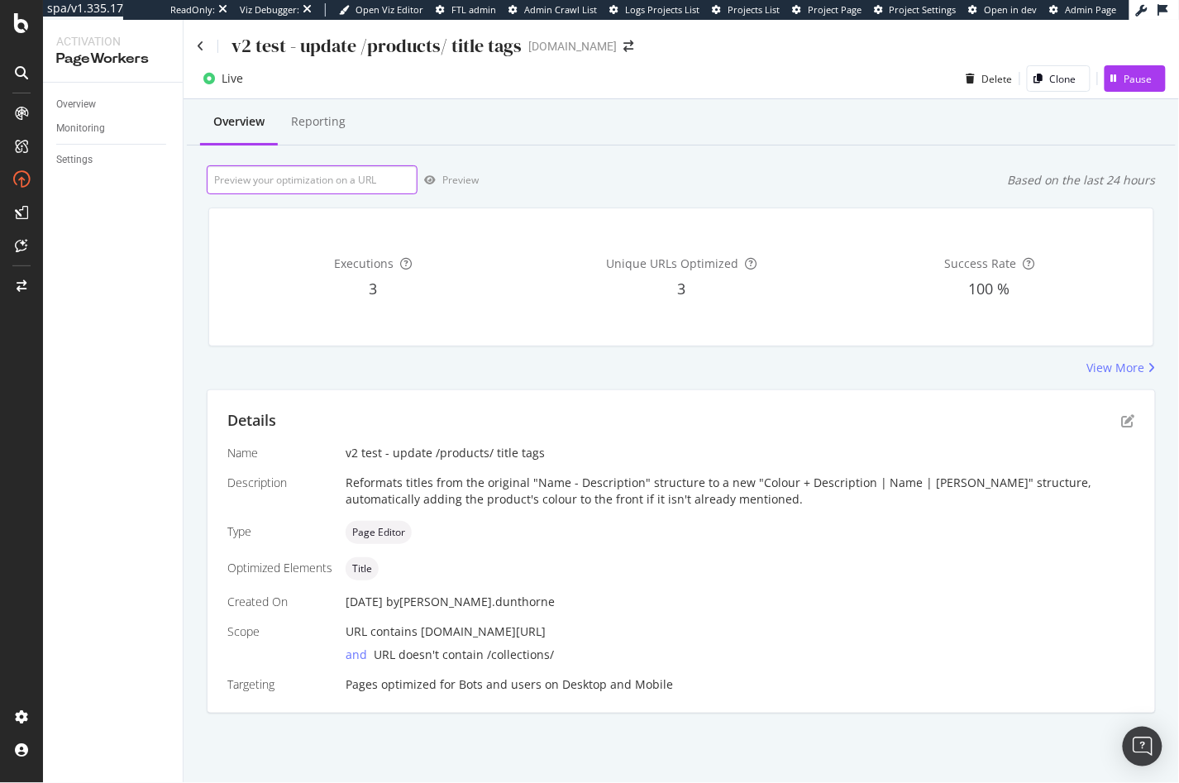
click at [311, 178] on input "url" at bounding box center [312, 179] width 211 height 29
paste input "[URL][DOMAIN_NAME][PERSON_NAME]"
type input "[URL][DOMAIN_NAME][PERSON_NAME]"
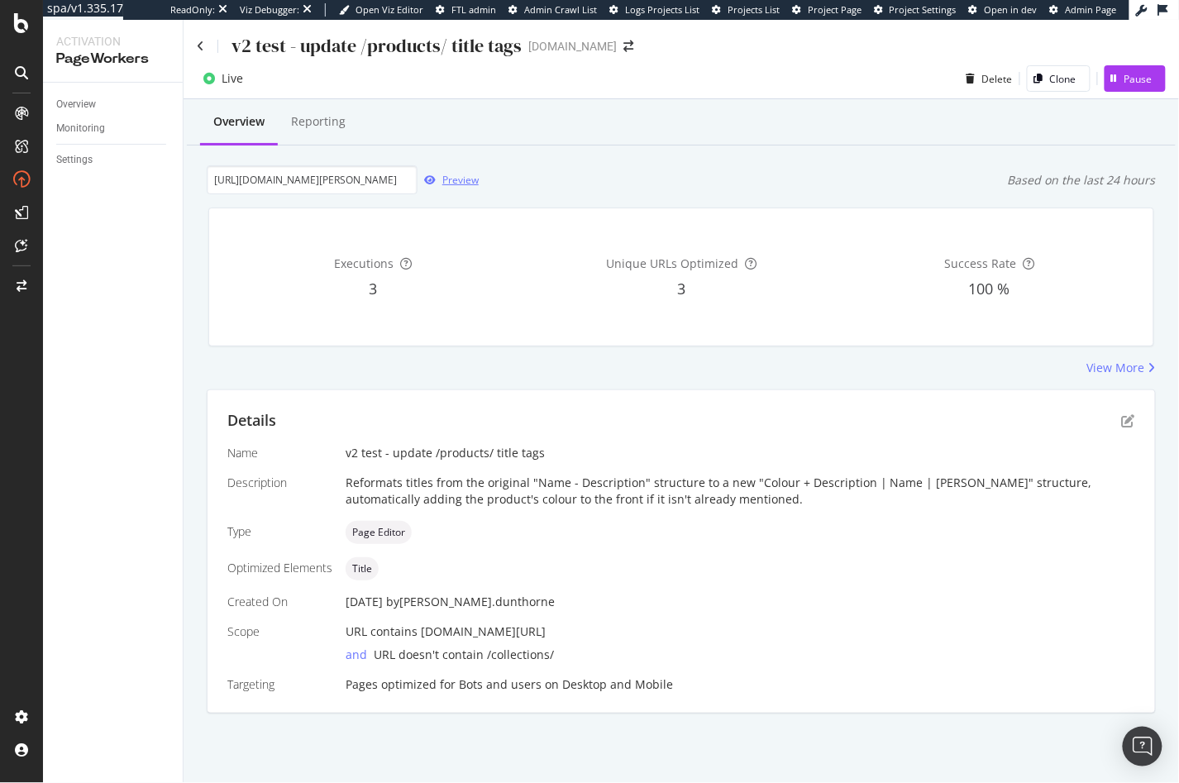
click at [457, 182] on div "Preview" at bounding box center [460, 180] width 36 height 14
click at [532, 337] on div "Executions 327 Unique URLs Optimized 285 Success Rate 100 %" at bounding box center [681, 276] width 945 height 137
click at [201, 47] on icon at bounding box center [200, 47] width 7 height 12
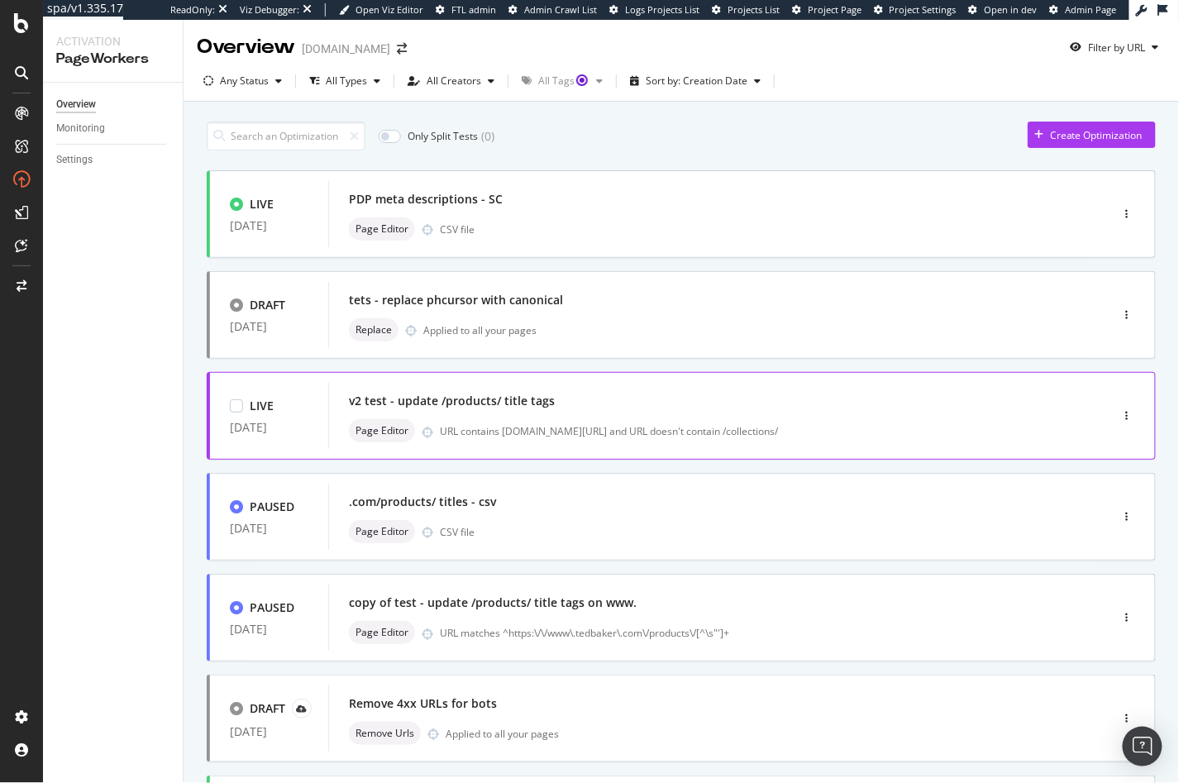
click at [556, 414] on div "v2 test - update /products/ title tags Page Editor URL contains www.tedbaker.co…" at bounding box center [694, 416] width 691 height 53
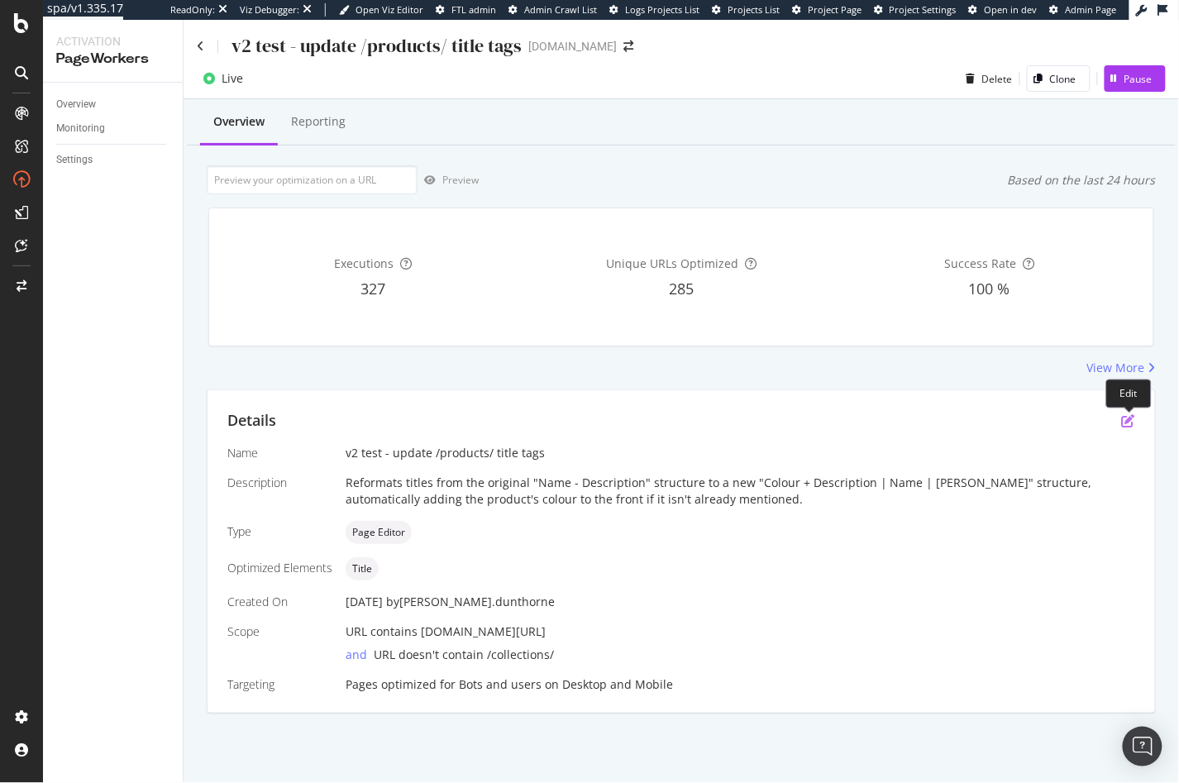
click at [1131, 414] on icon "pen-to-square" at bounding box center [1128, 420] width 13 height 13
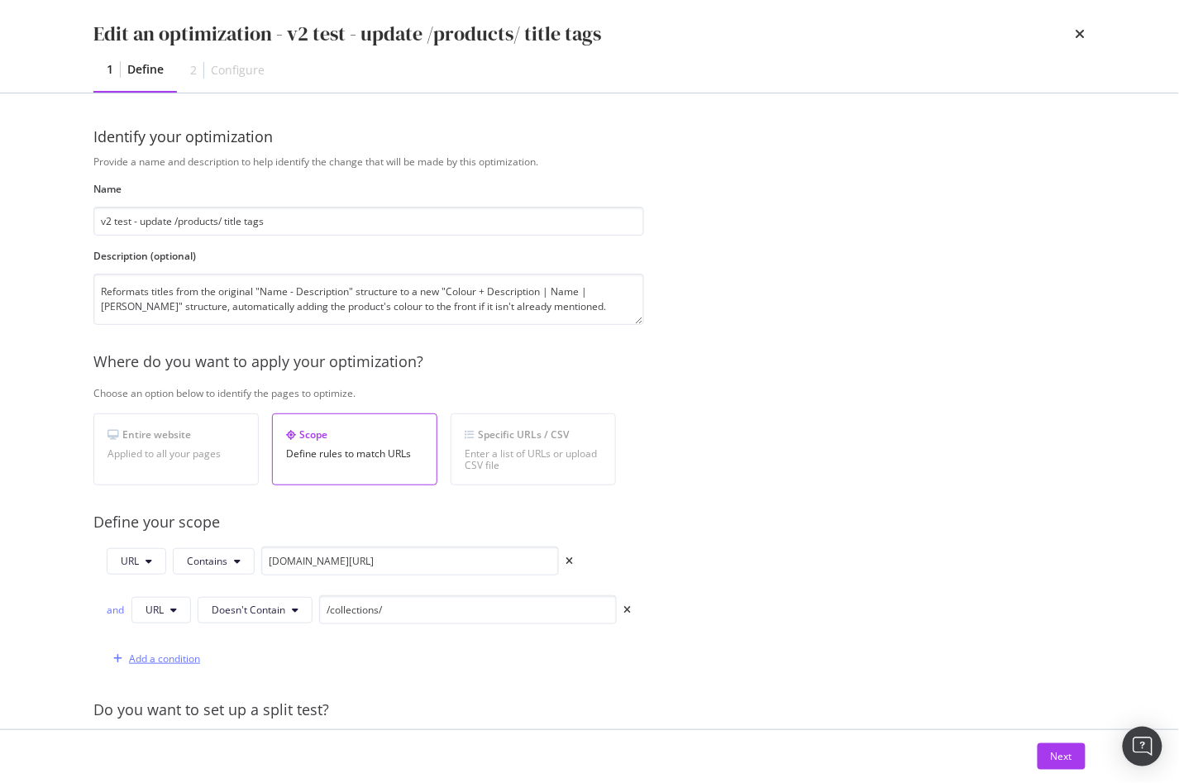
click at [160, 656] on div "Add a condition" at bounding box center [164, 659] width 71 height 14
click at [170, 656] on button "URL" at bounding box center [162, 659] width 60 height 26
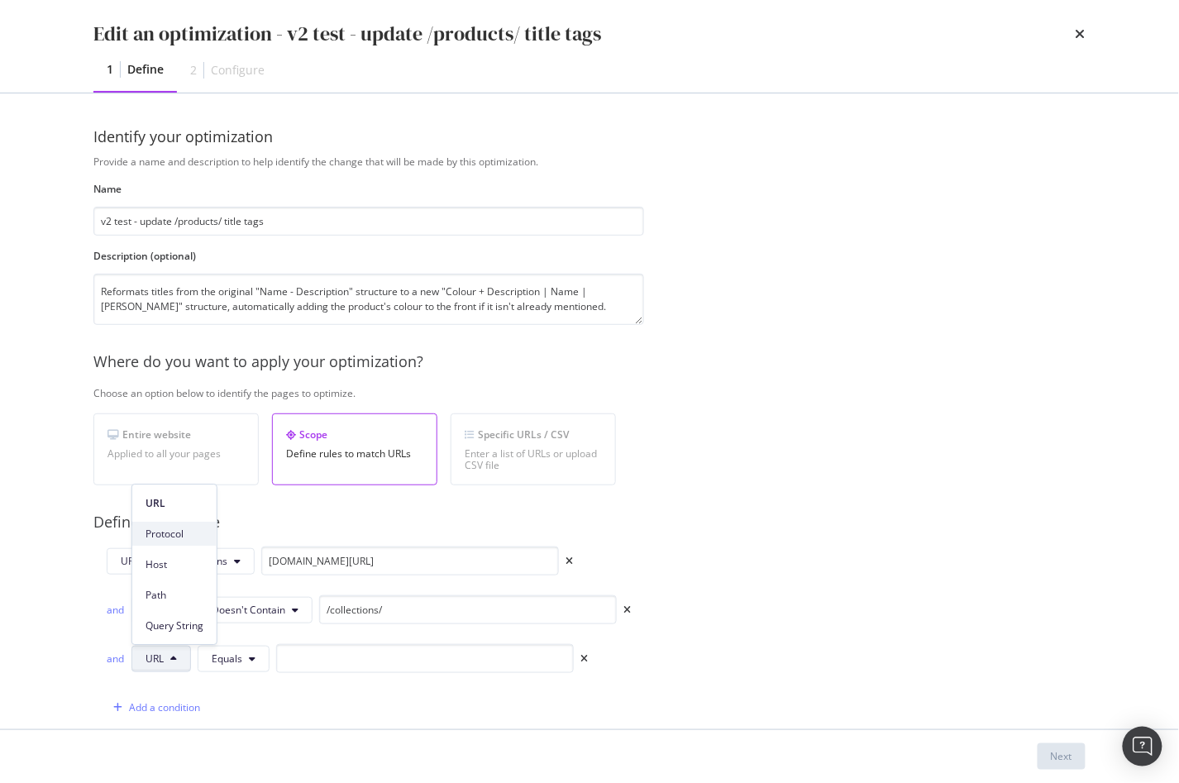
click at [197, 533] on span "Protocol" at bounding box center [175, 534] width 58 height 15
click at [241, 662] on span "Equals" at bounding box center [247, 659] width 31 height 14
click at [189, 658] on button "Protocol" at bounding box center [171, 659] width 79 height 26
click at [896, 556] on div "Provide a name and description to help identify the change that will be made by…" at bounding box center [589, 650] width 993 height 990
click at [605, 659] on icon "times" at bounding box center [603, 659] width 7 height 10
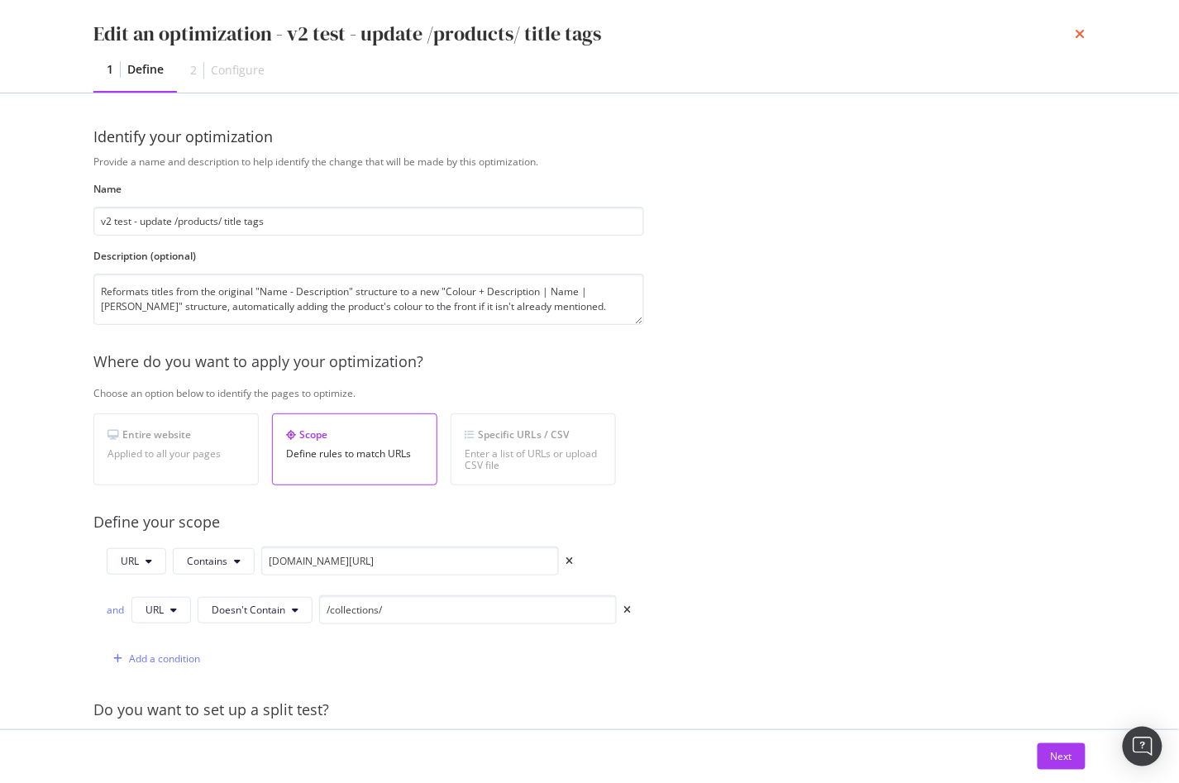
click at [1082, 34] on icon "times" at bounding box center [1081, 33] width 10 height 13
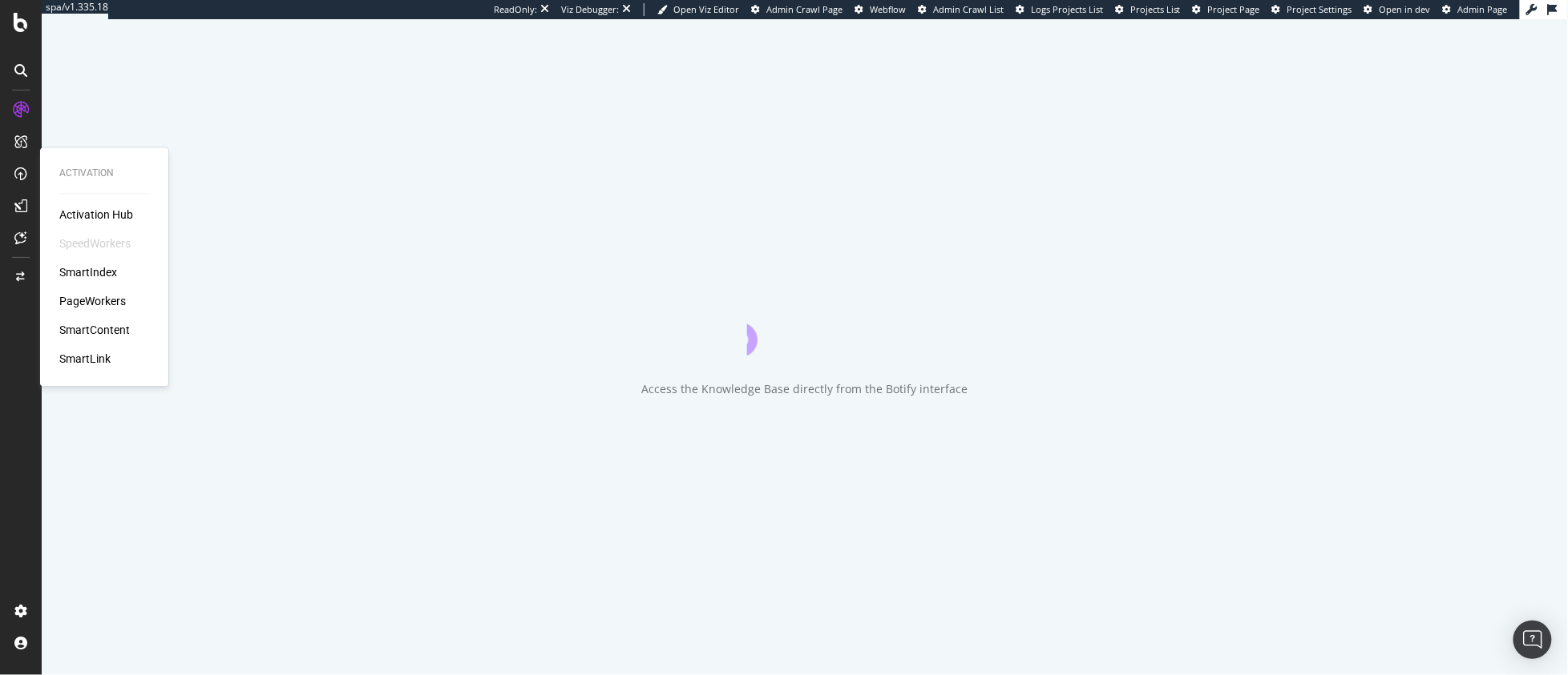
click at [110, 299] on div "PageWorkers" at bounding box center [92, 302] width 67 height 16
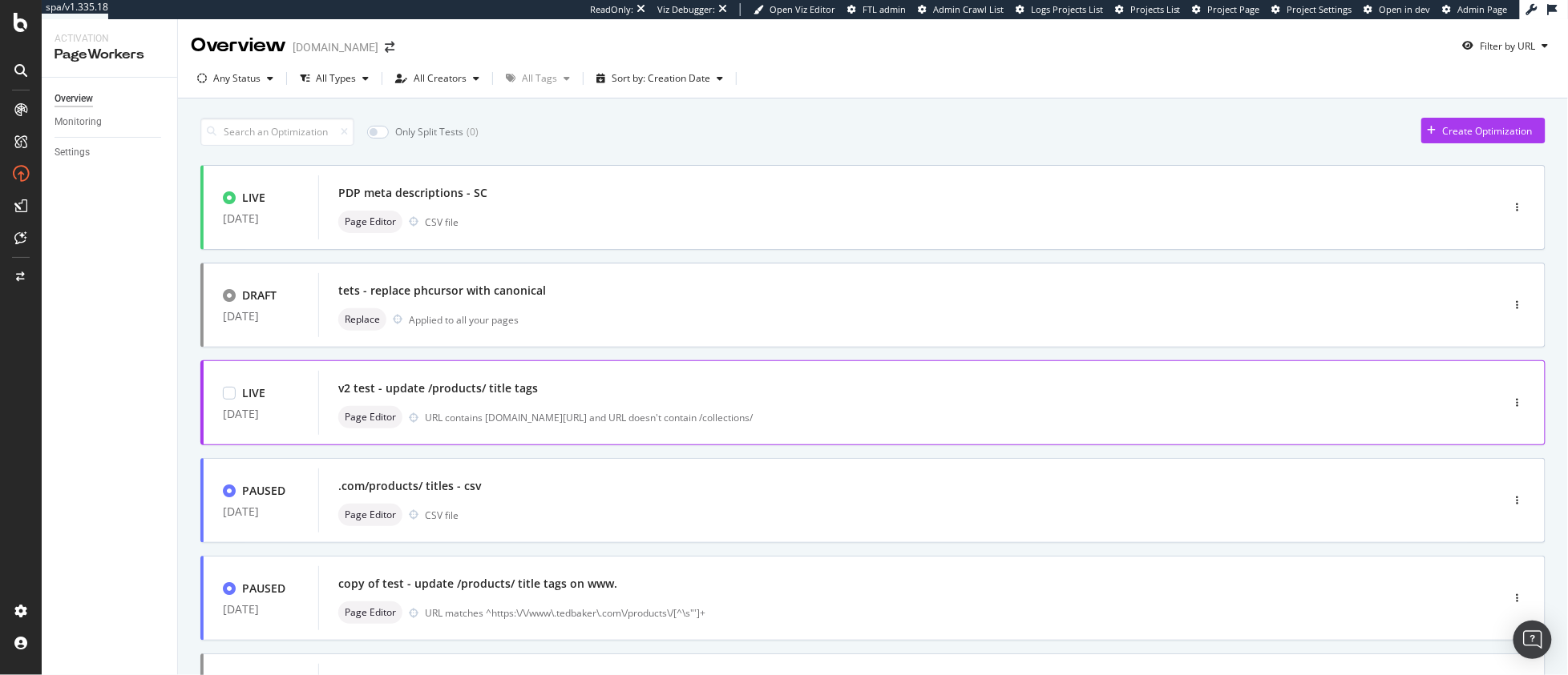
click at [617, 407] on div "Page Editor URL contains [DOMAIN_NAME][URL] and URL doesn't contain /collection…" at bounding box center [886, 416] width 1095 height 22
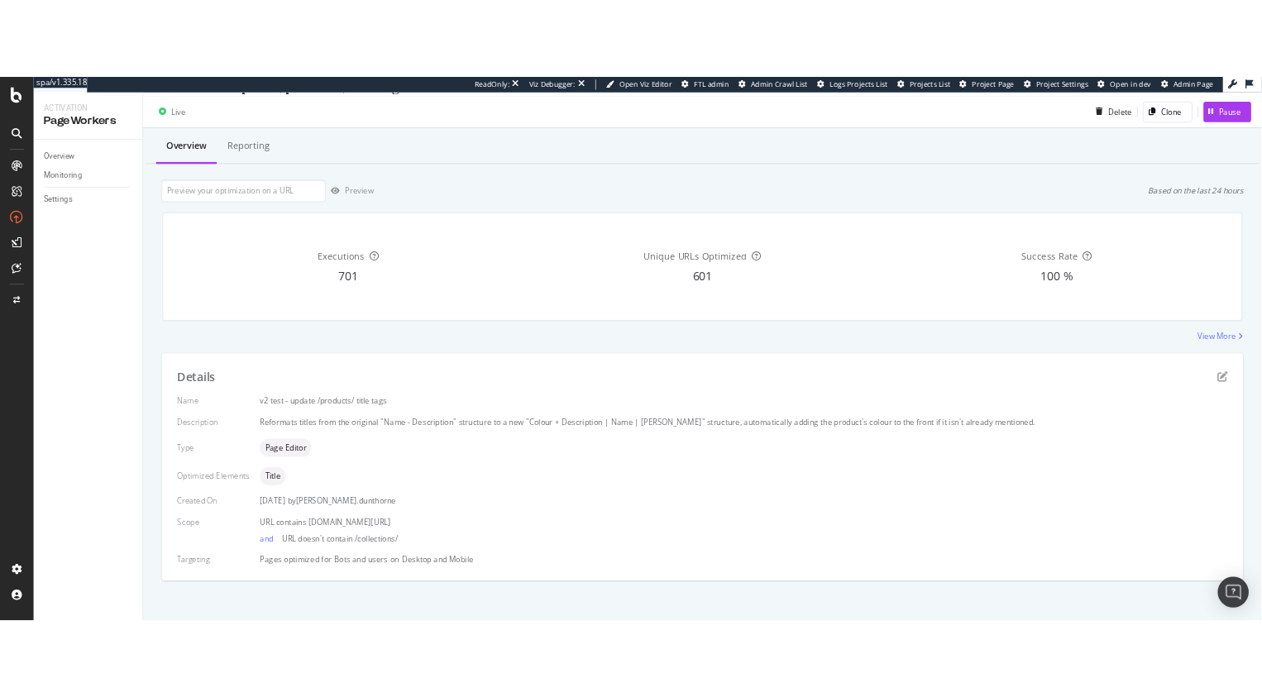
scroll to position [41, 0]
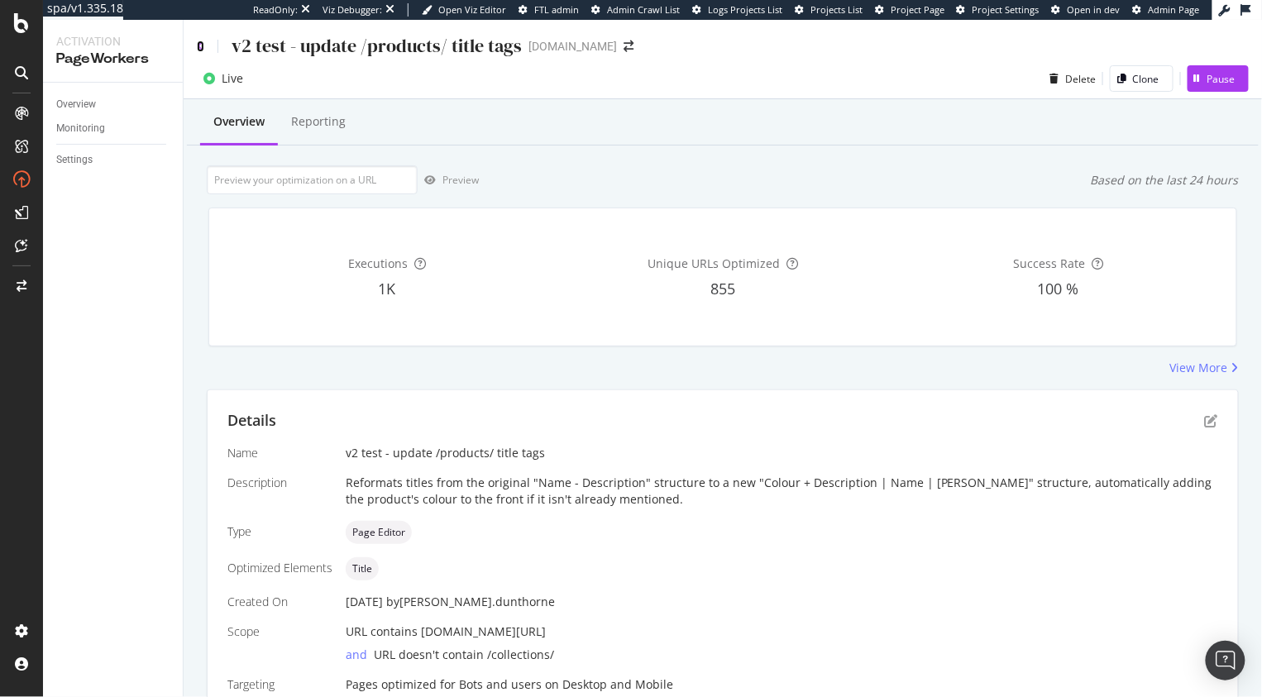
click at [198, 47] on icon at bounding box center [200, 47] width 7 height 12
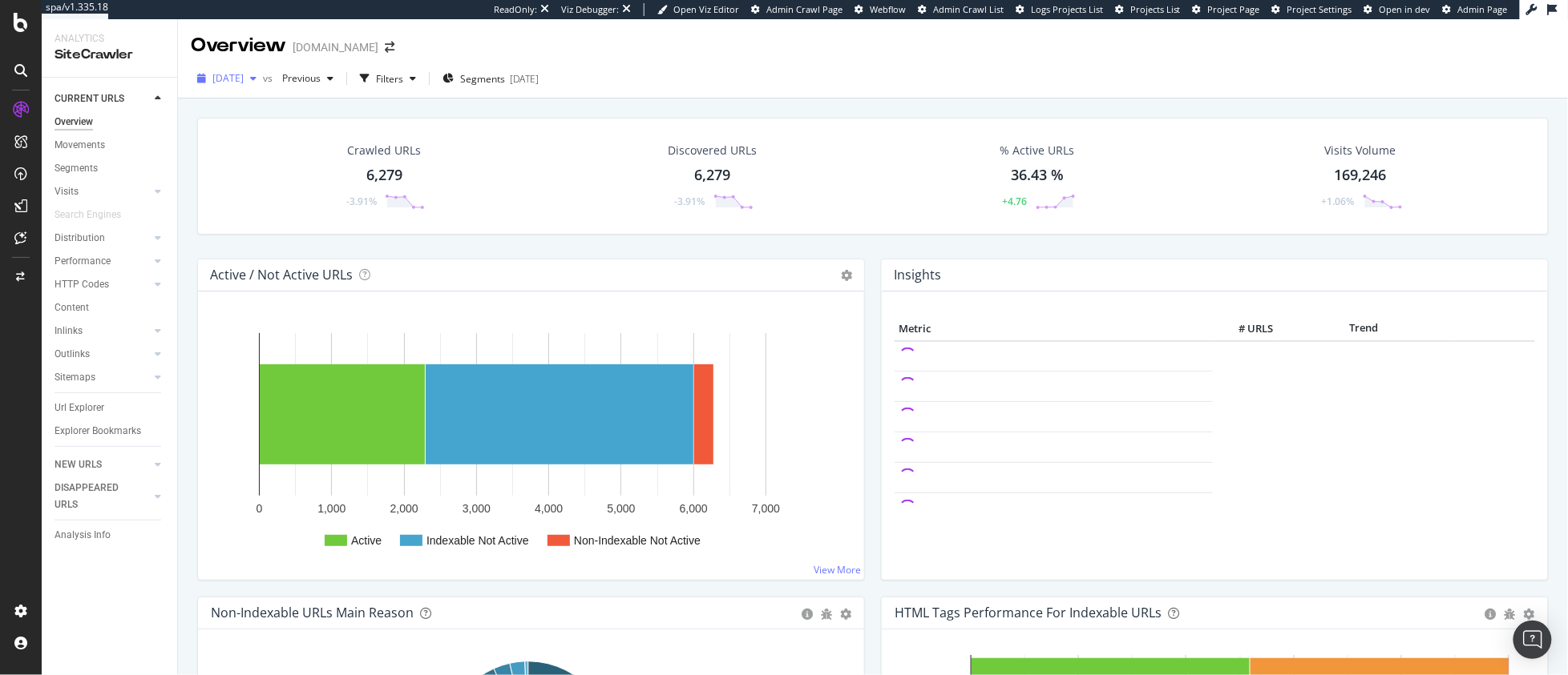
click at [243, 80] on span "2025 Aug. 3rd" at bounding box center [228, 78] width 31 height 14
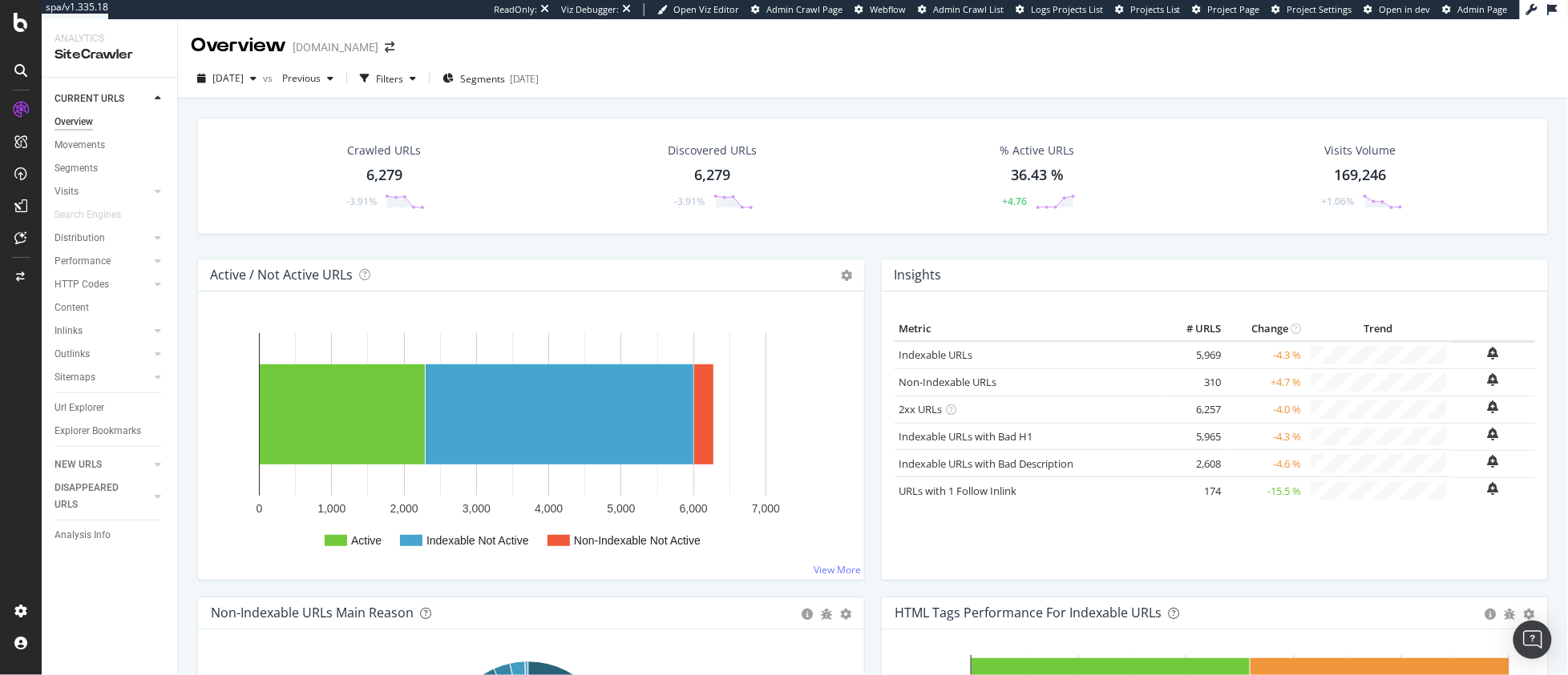
click at [655, 169] on div "Discovered URLs 6,279 -3.91%" at bounding box center [711, 176] width 121 height 83
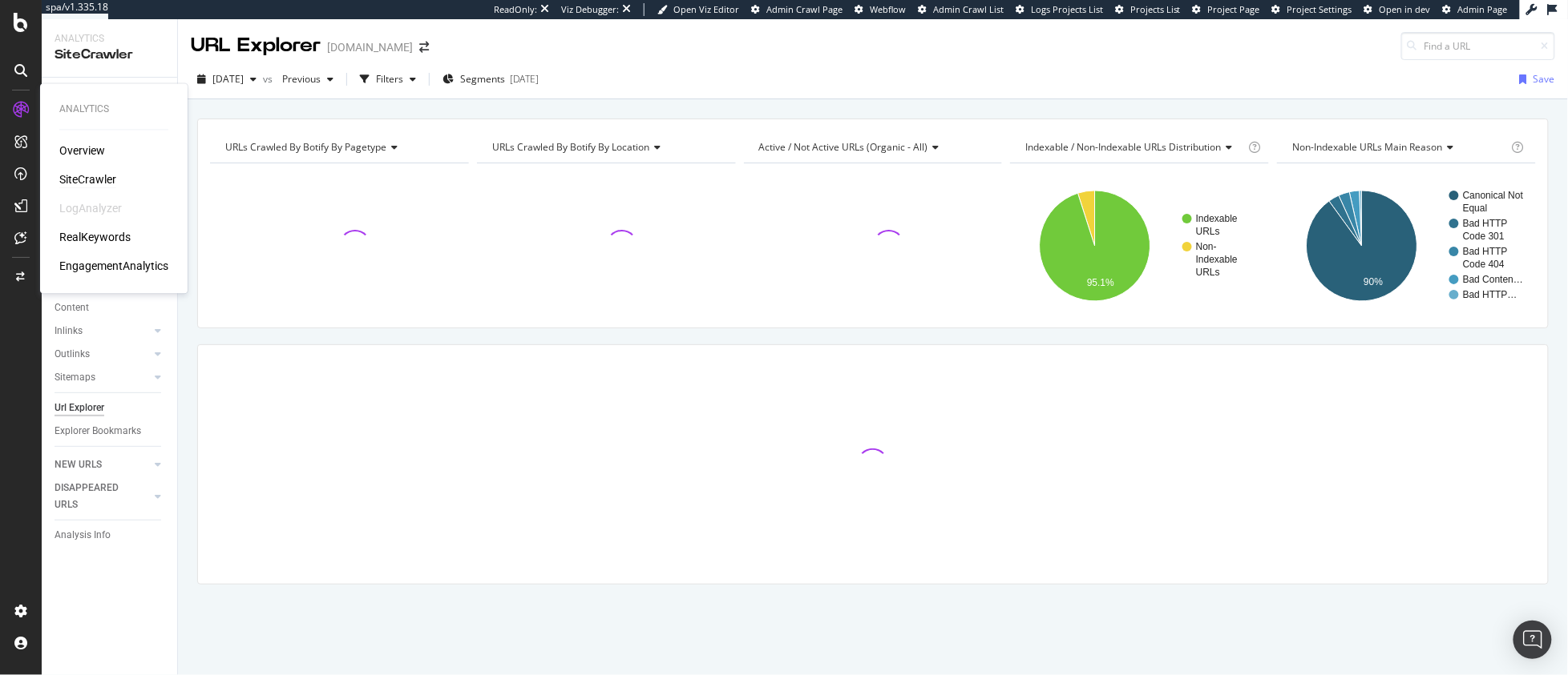
click at [85, 178] on div "SiteCrawler" at bounding box center [87, 180] width 57 height 16
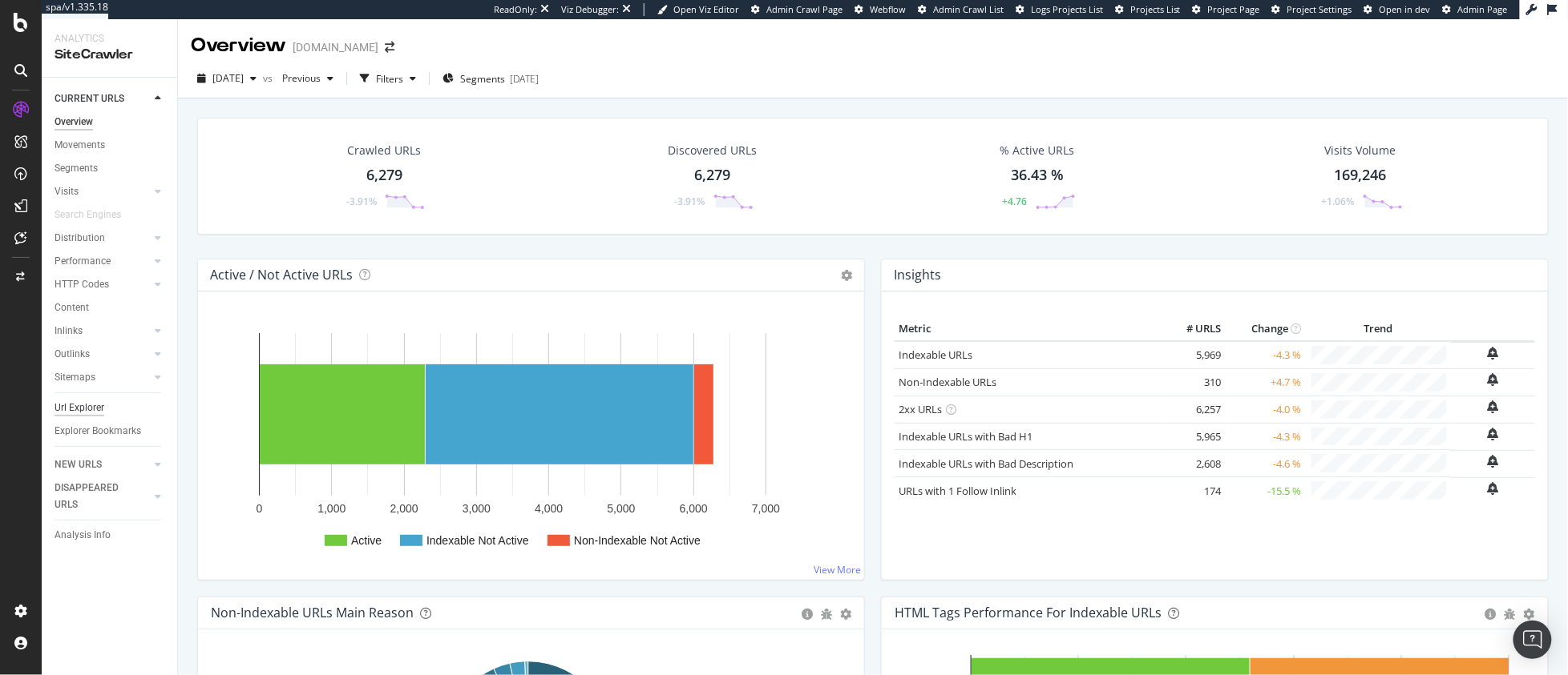
click at [94, 400] on div "Url Explorer" at bounding box center [78, 408] width 49 height 16
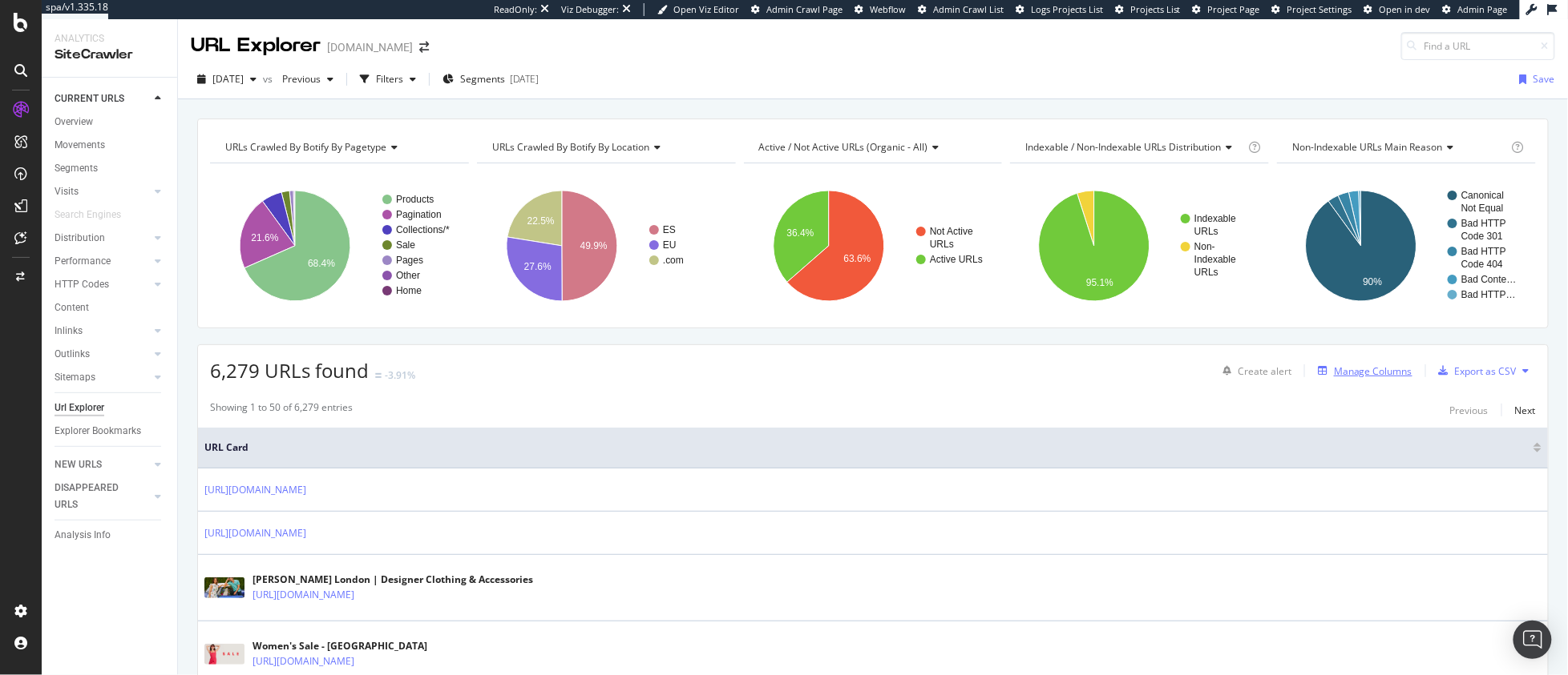
click at [1340, 363] on div "Manage Columns" at bounding box center [1362, 371] width 101 height 17
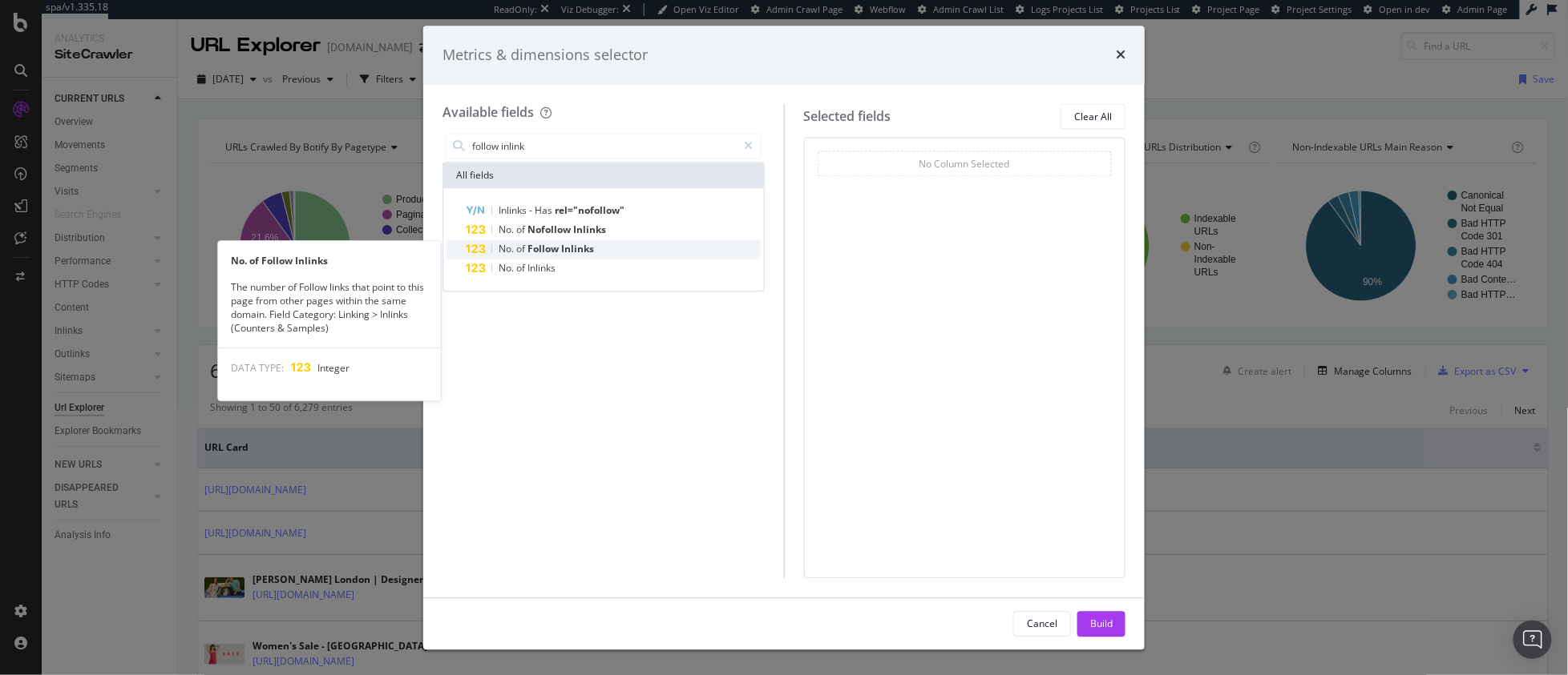
type input "follow inlink"
click at [612, 242] on div "No. of Follow Inlinks" at bounding box center [613, 250] width 295 height 19
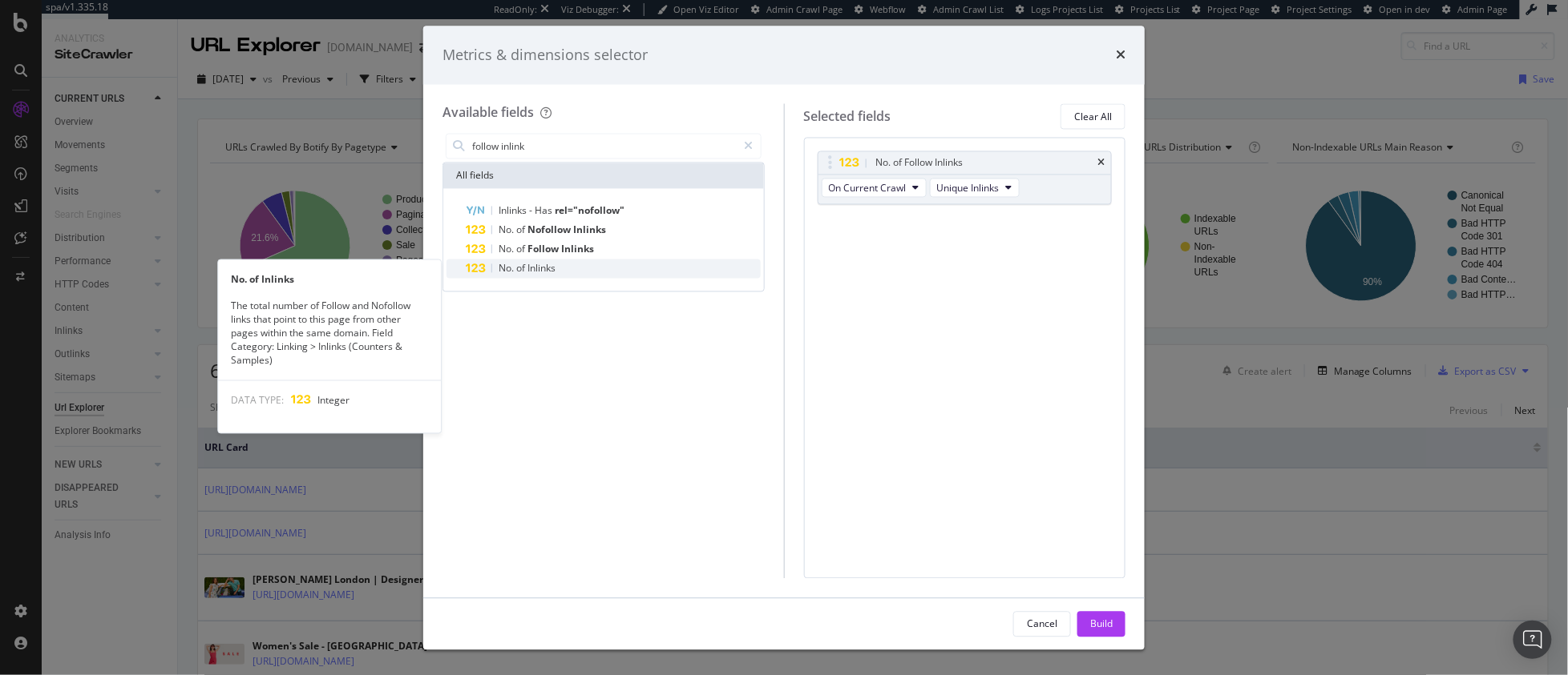
click at [566, 274] on div "No. of Inlinks" at bounding box center [613, 269] width 295 height 19
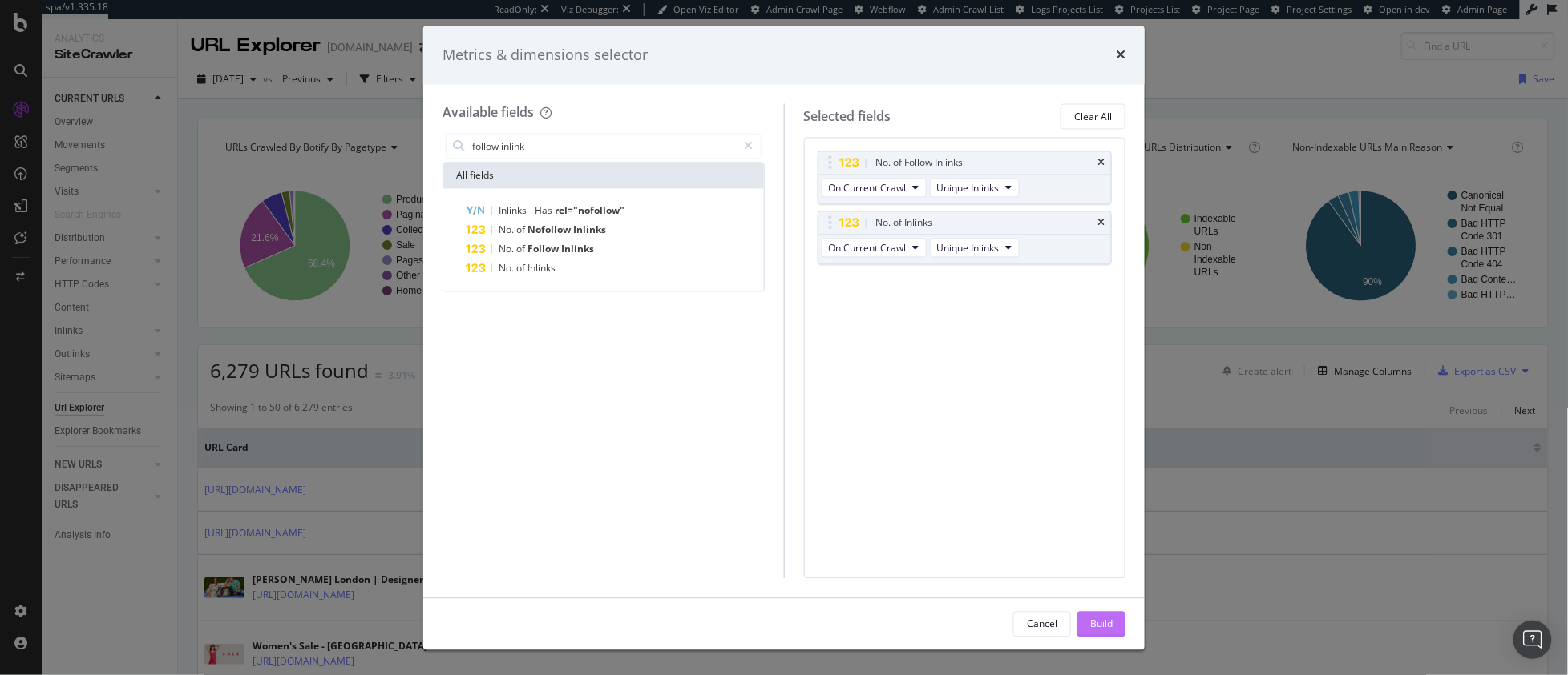
click at [1106, 628] on div "Build" at bounding box center [1101, 624] width 22 height 14
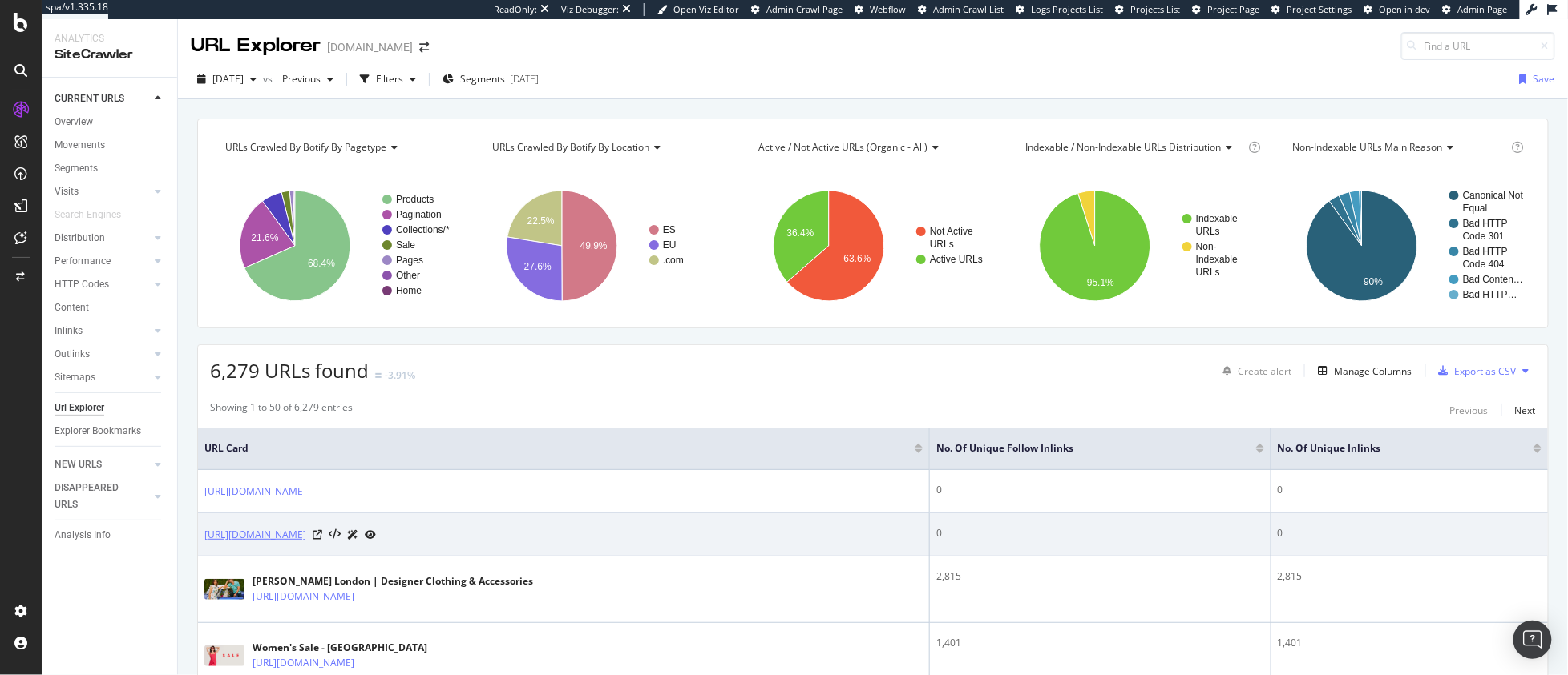
click at [267, 533] on link "[URL][DOMAIN_NAME]" at bounding box center [255, 535] width 102 height 16
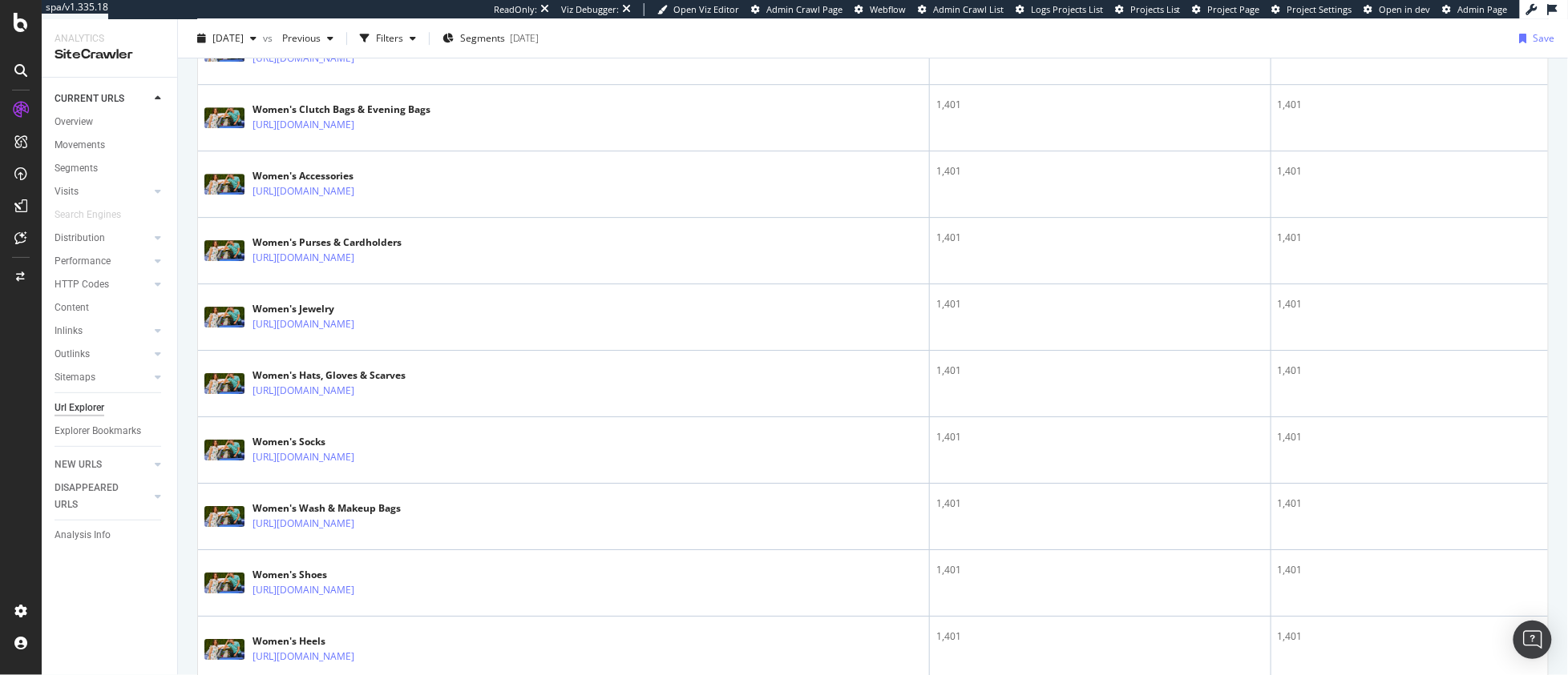
scroll to position [2083, 0]
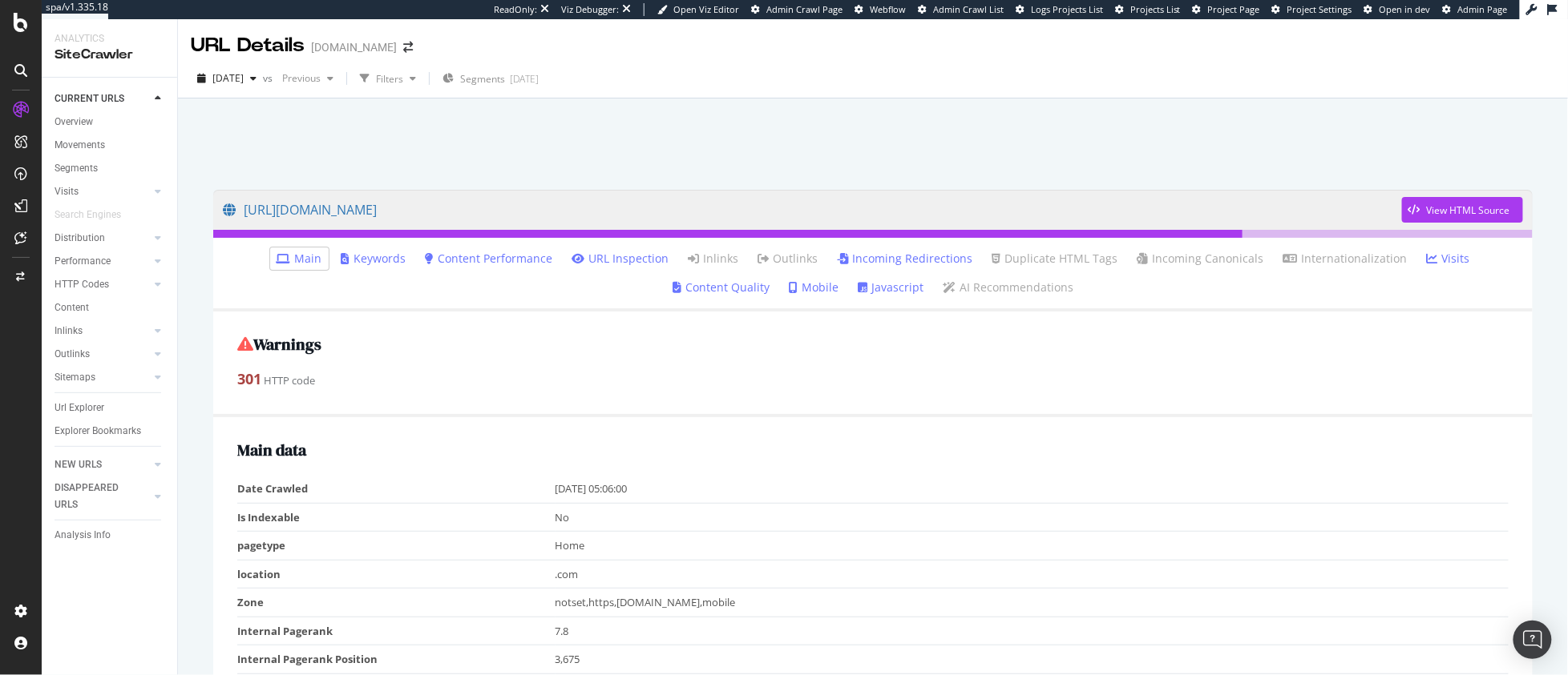
click at [837, 260] on link "Incoming Redirections" at bounding box center [905, 259] width 136 height 16
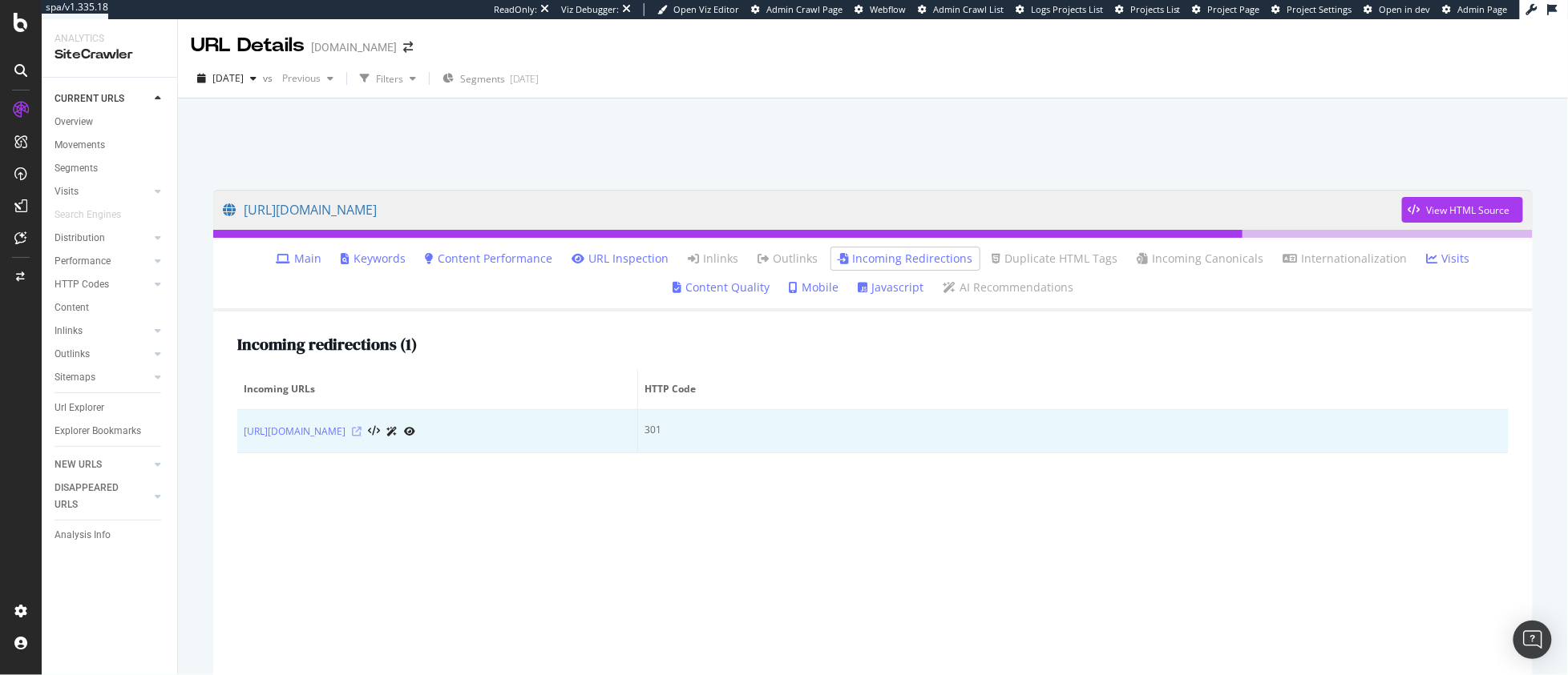
click at [352, 429] on icon at bounding box center [357, 432] width 10 height 10
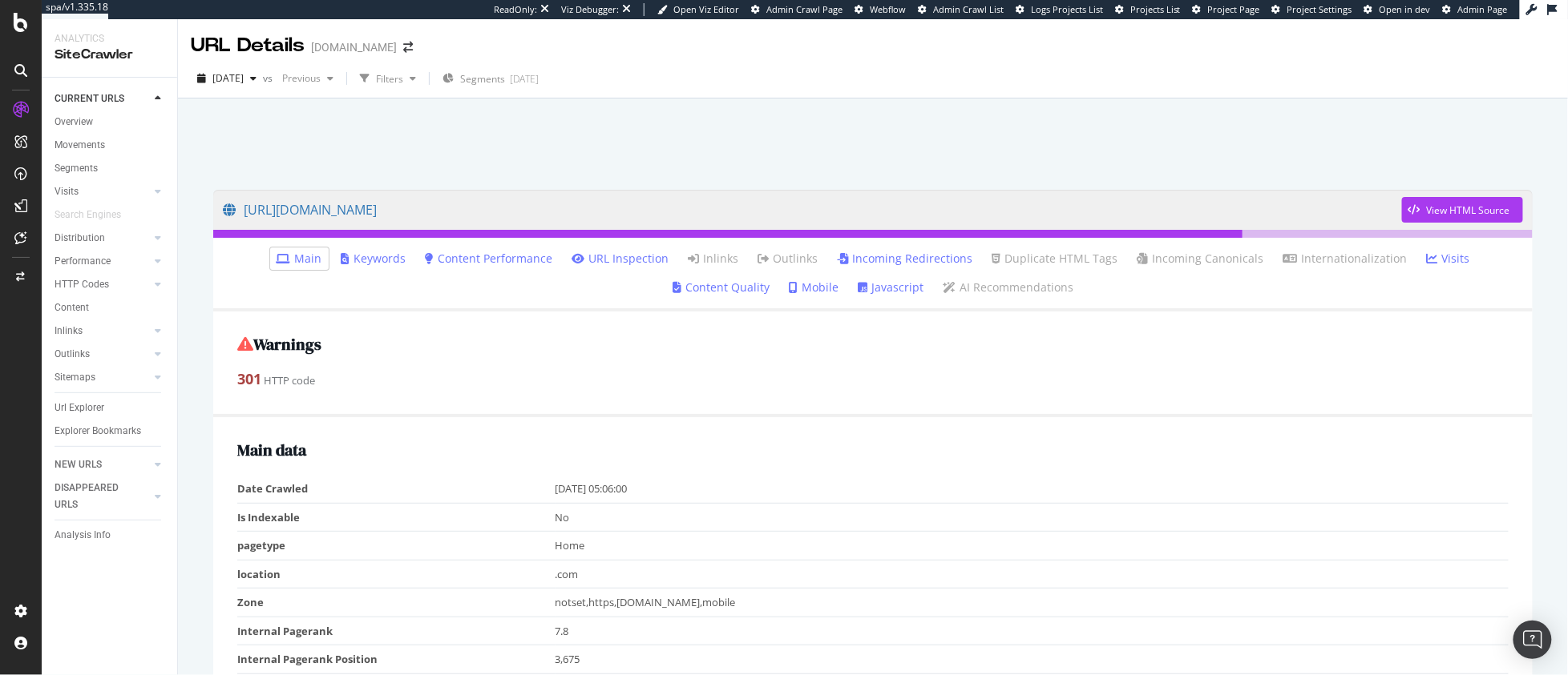
click at [636, 369] on div "301 HTTP code" at bounding box center [873, 380] width 1271 height 21
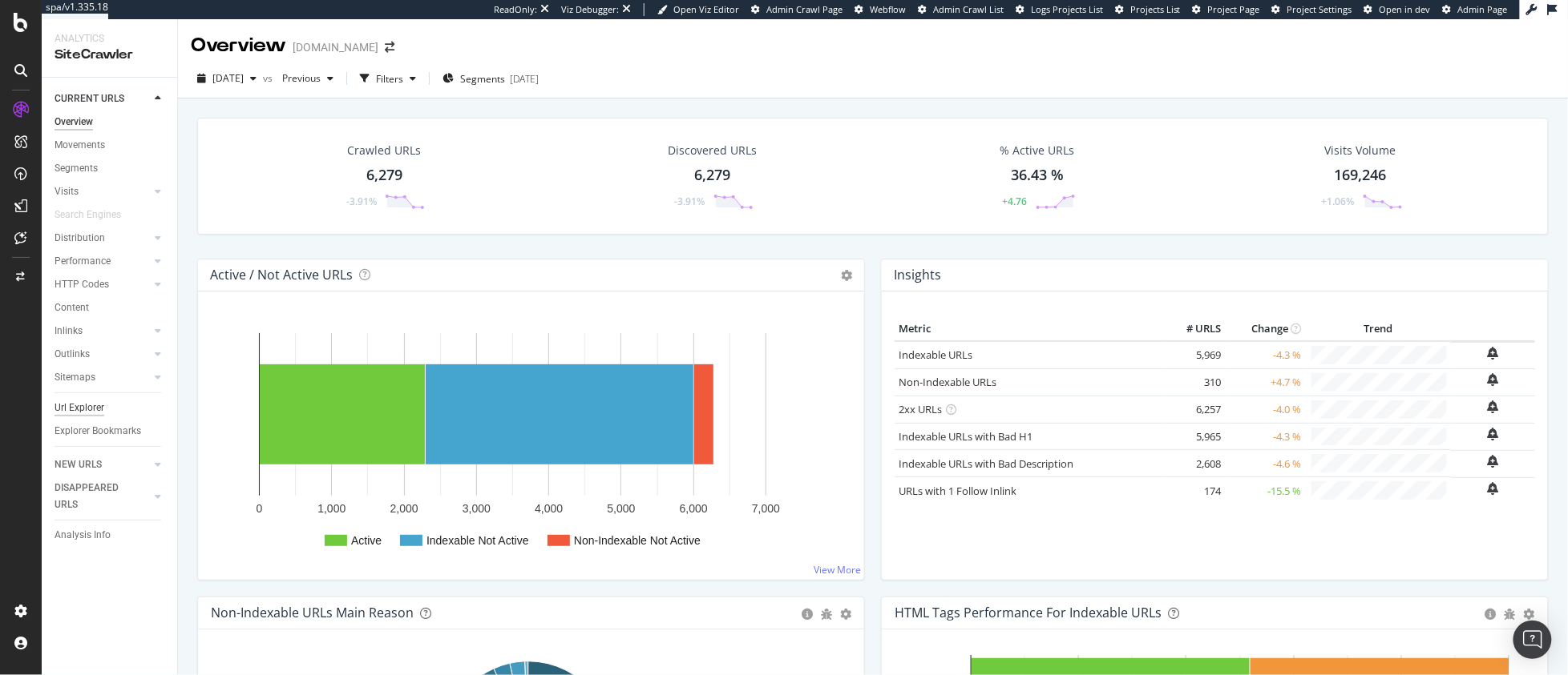
click at [75, 407] on div "Url Explorer" at bounding box center [78, 408] width 49 height 16
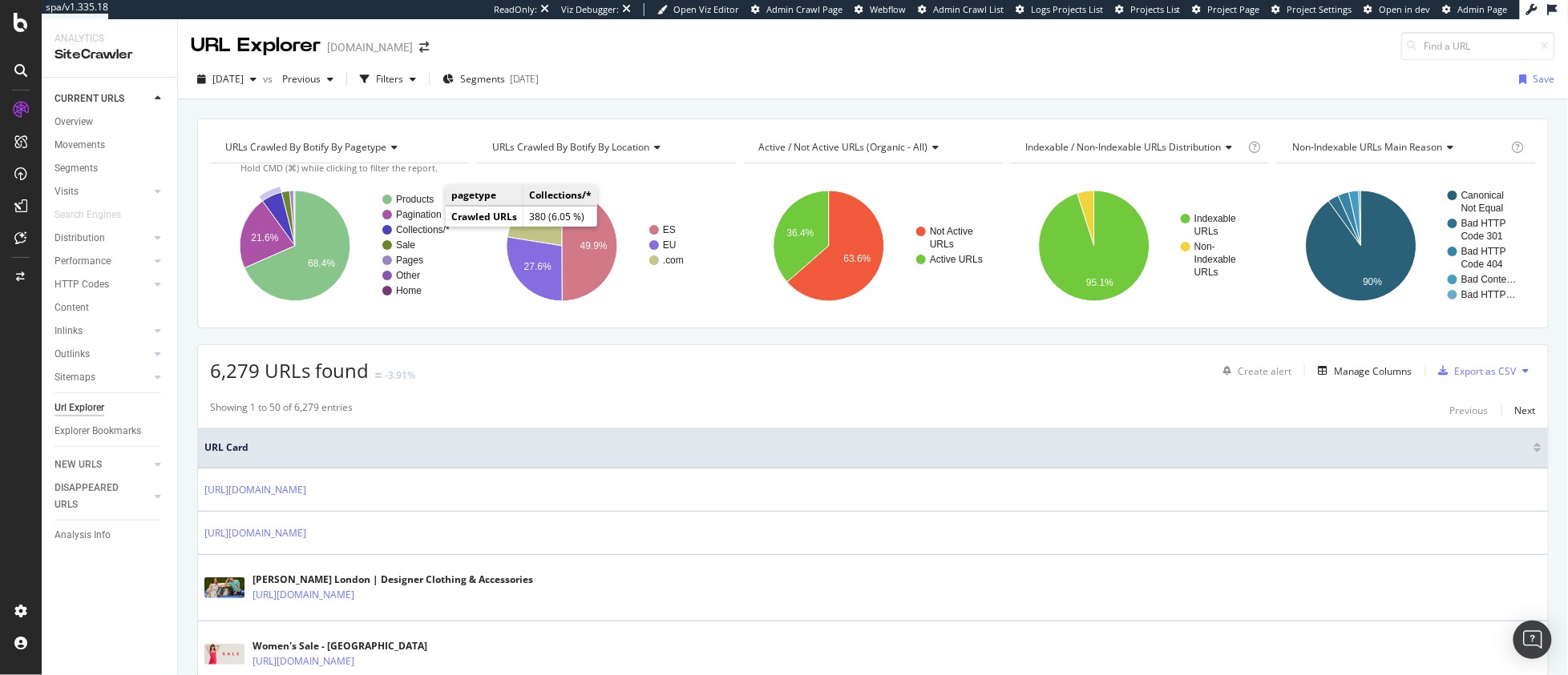
click at [424, 229] on text "Collections/*" at bounding box center [423, 230] width 53 height 12
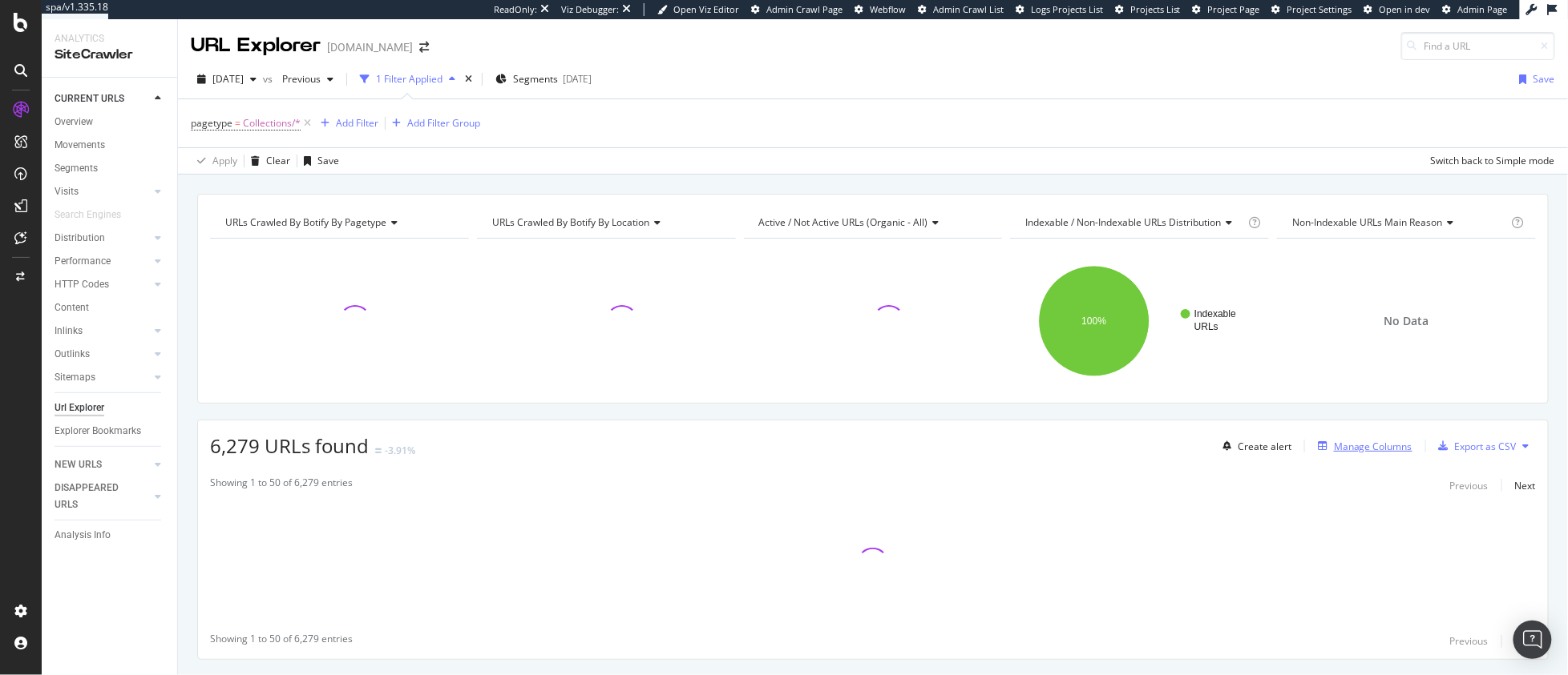
click at [1377, 447] on div "Manage Columns" at bounding box center [1372, 446] width 78 height 14
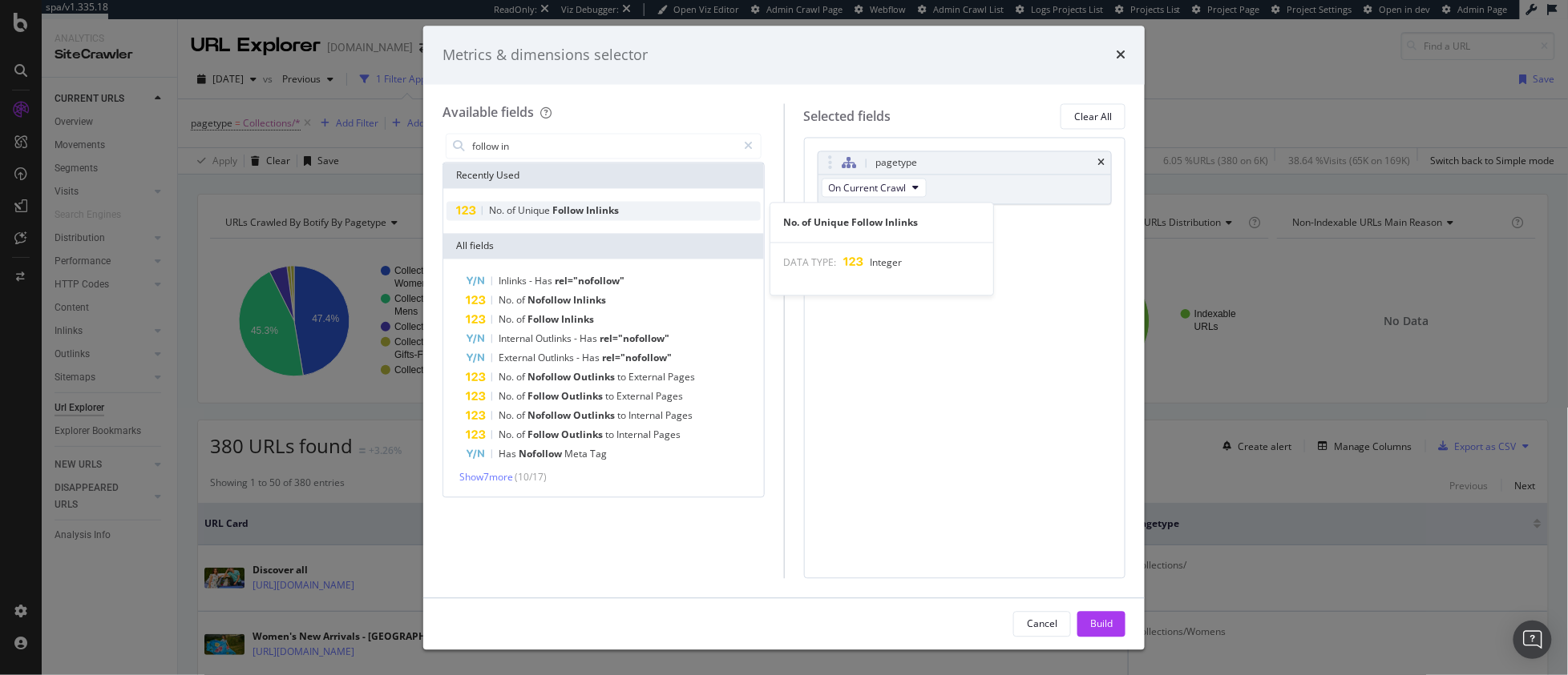
click at [611, 207] on span "Inlinks" at bounding box center [603, 211] width 33 height 14
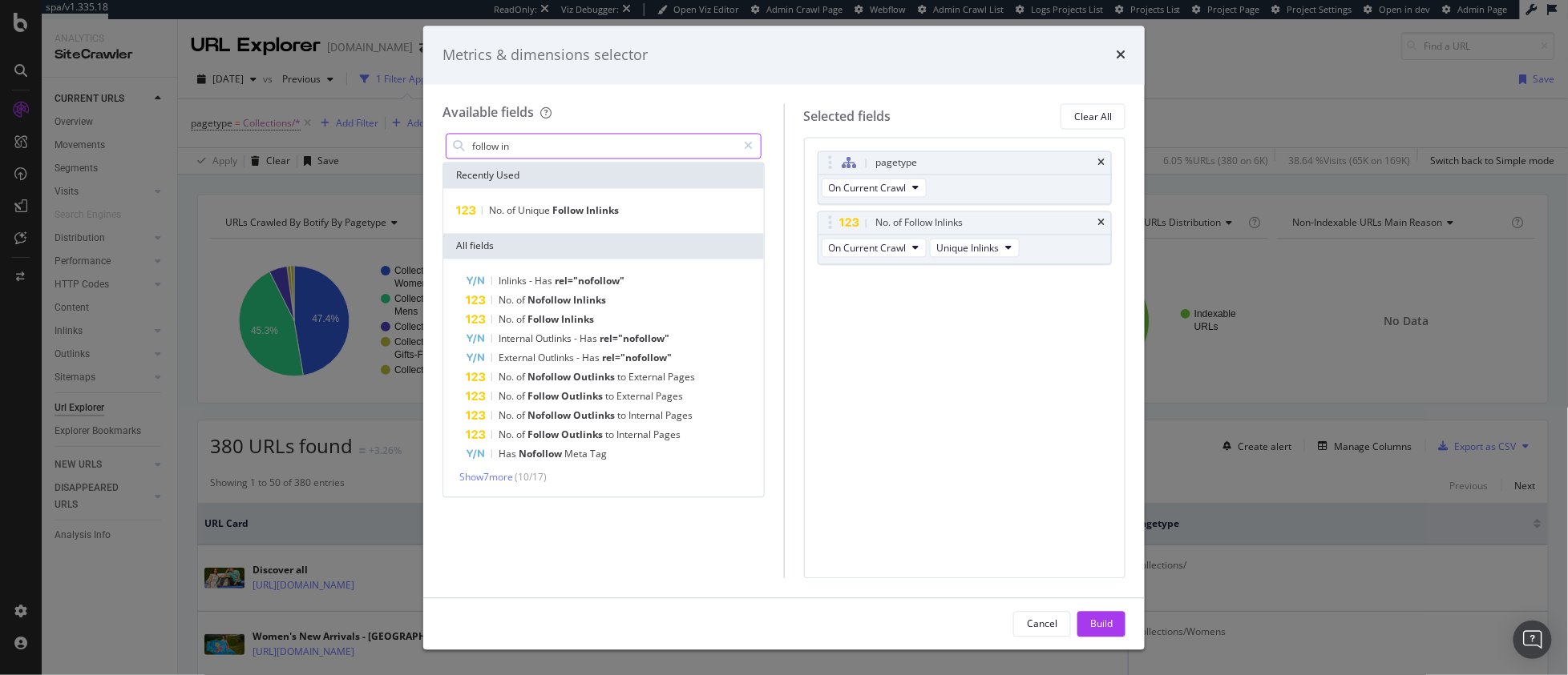
click at [503, 142] on input "follow in" at bounding box center [603, 146] width 267 height 24
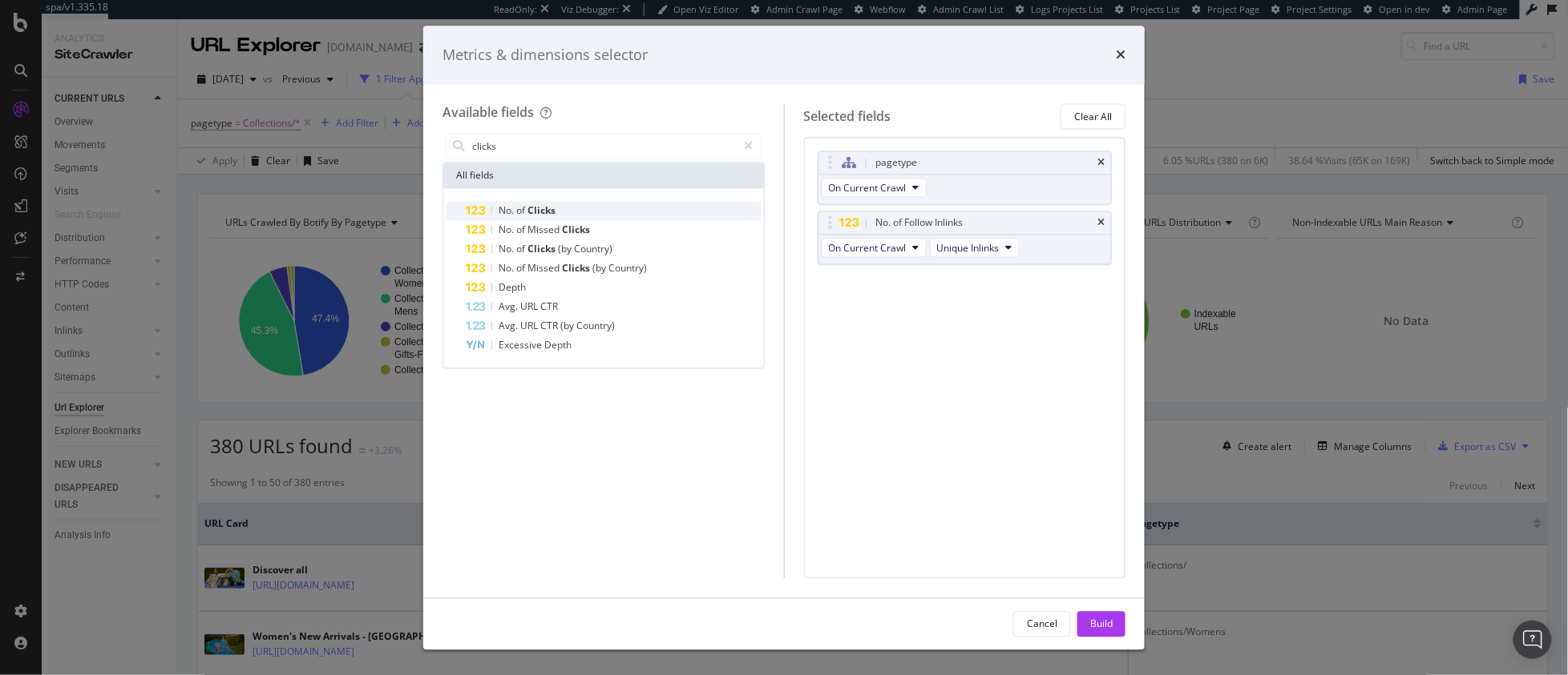
click at [518, 210] on span "of" at bounding box center [522, 211] width 12 height 14
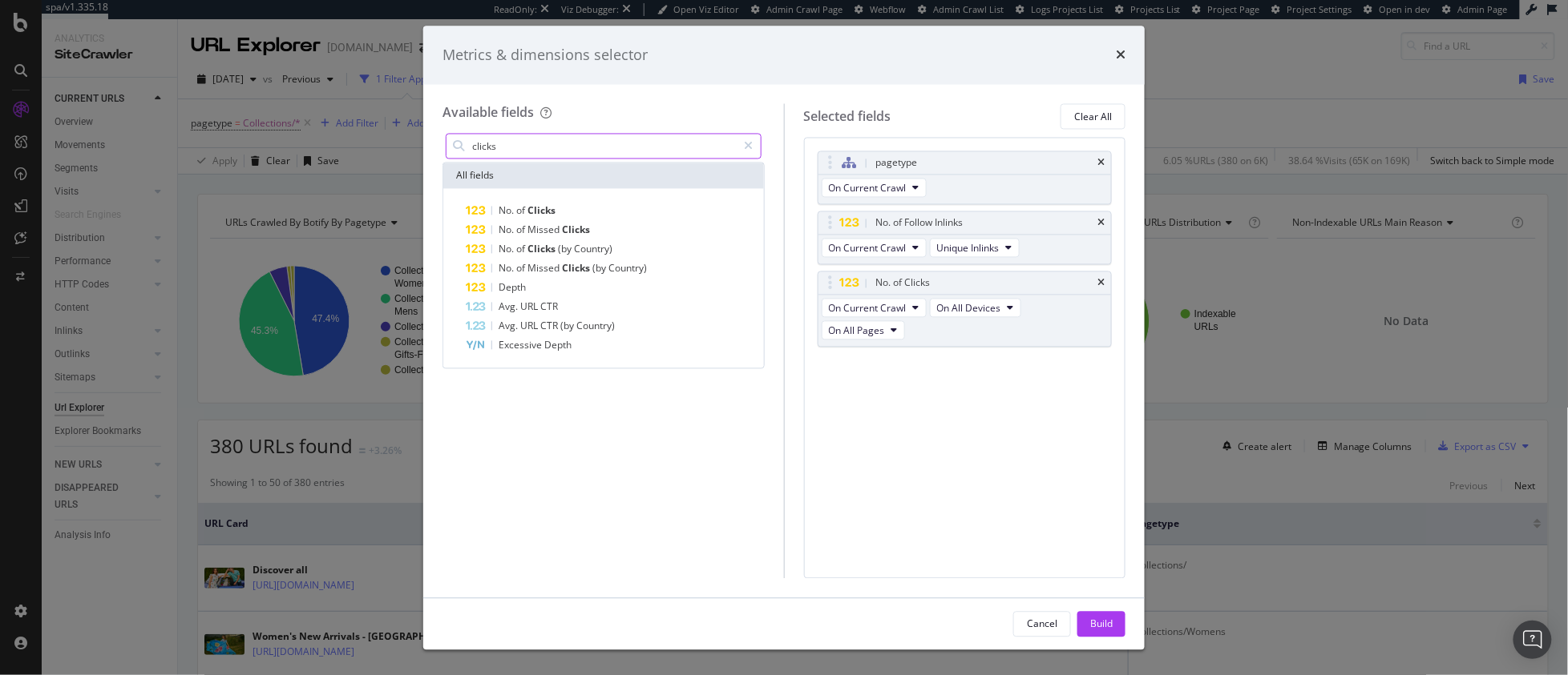
click at [530, 142] on input "clicks" at bounding box center [603, 146] width 267 height 24
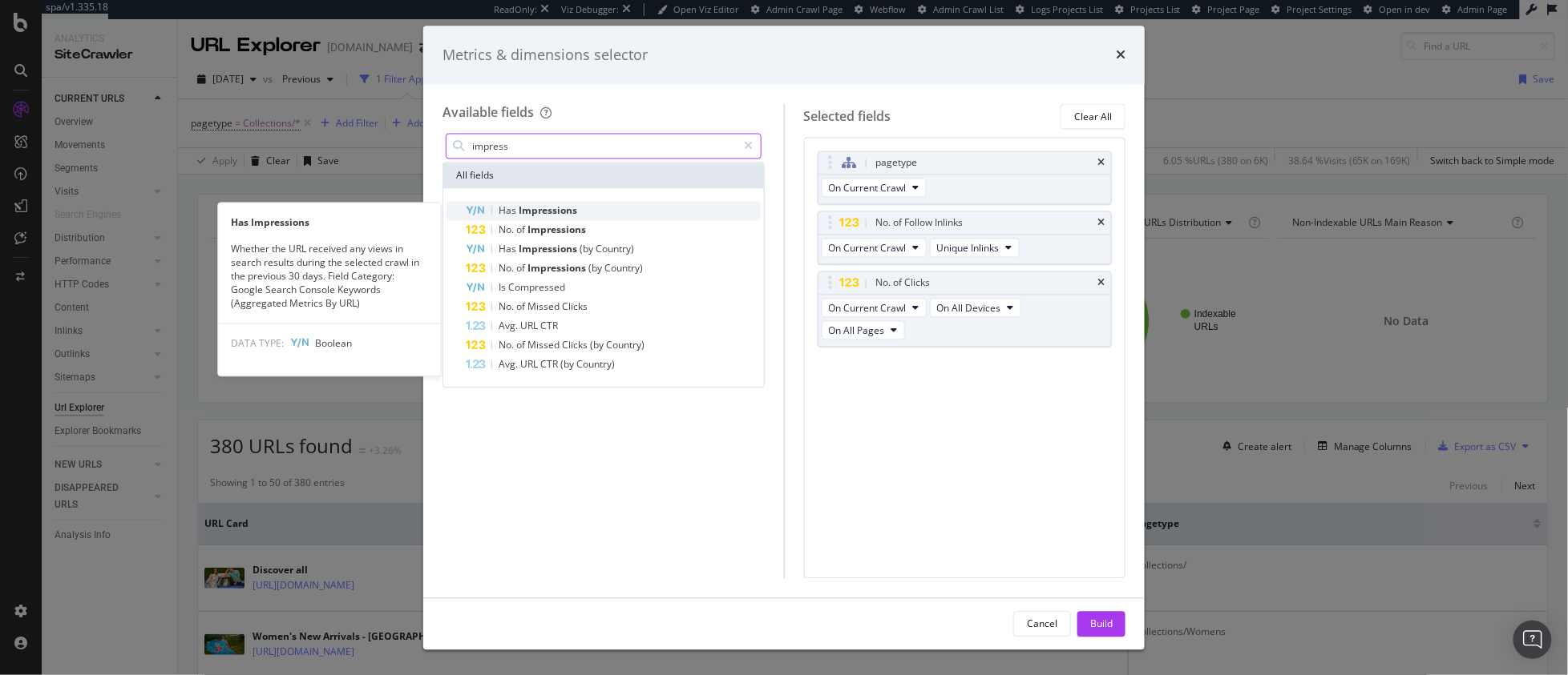
type input "impress"
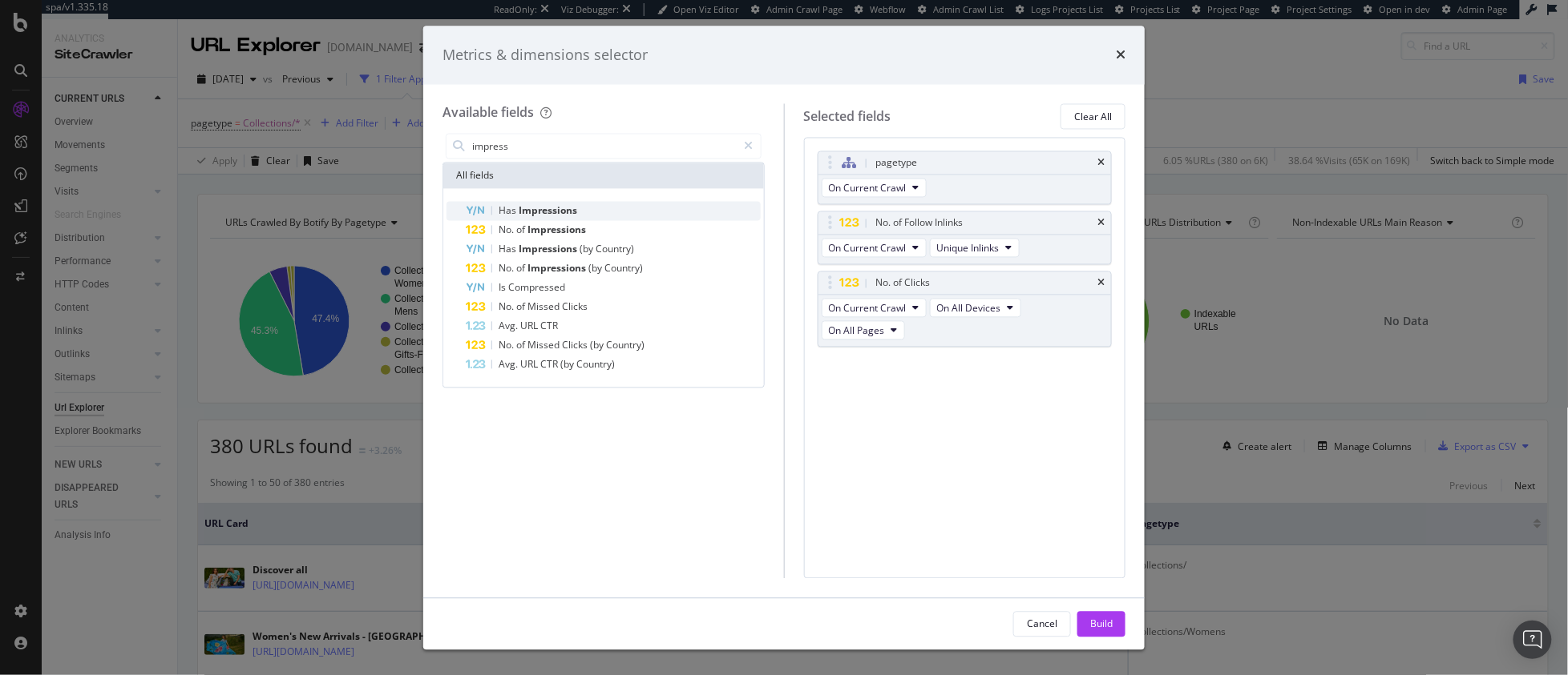
click at [550, 208] on span "Impressions" at bounding box center [548, 211] width 58 height 14
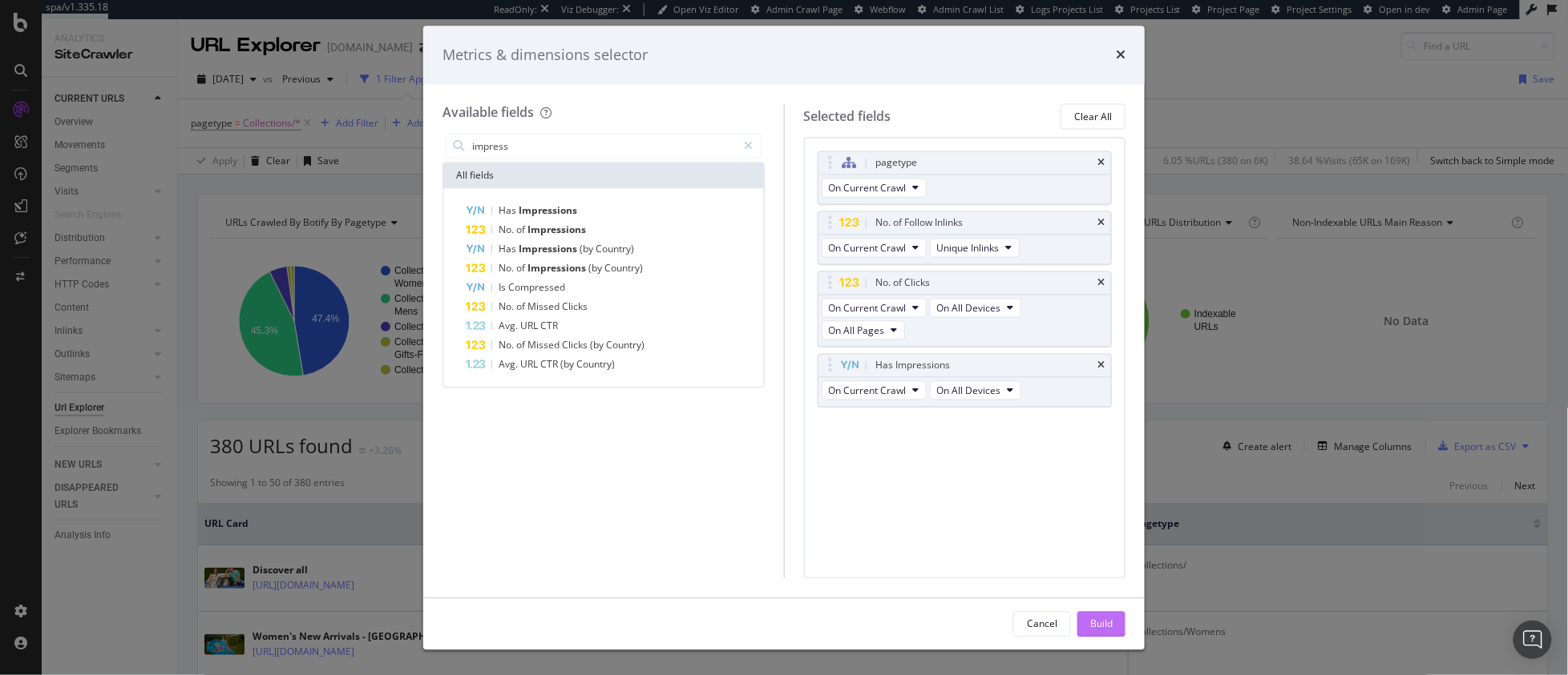
click at [1106, 622] on div "Build" at bounding box center [1101, 624] width 22 height 14
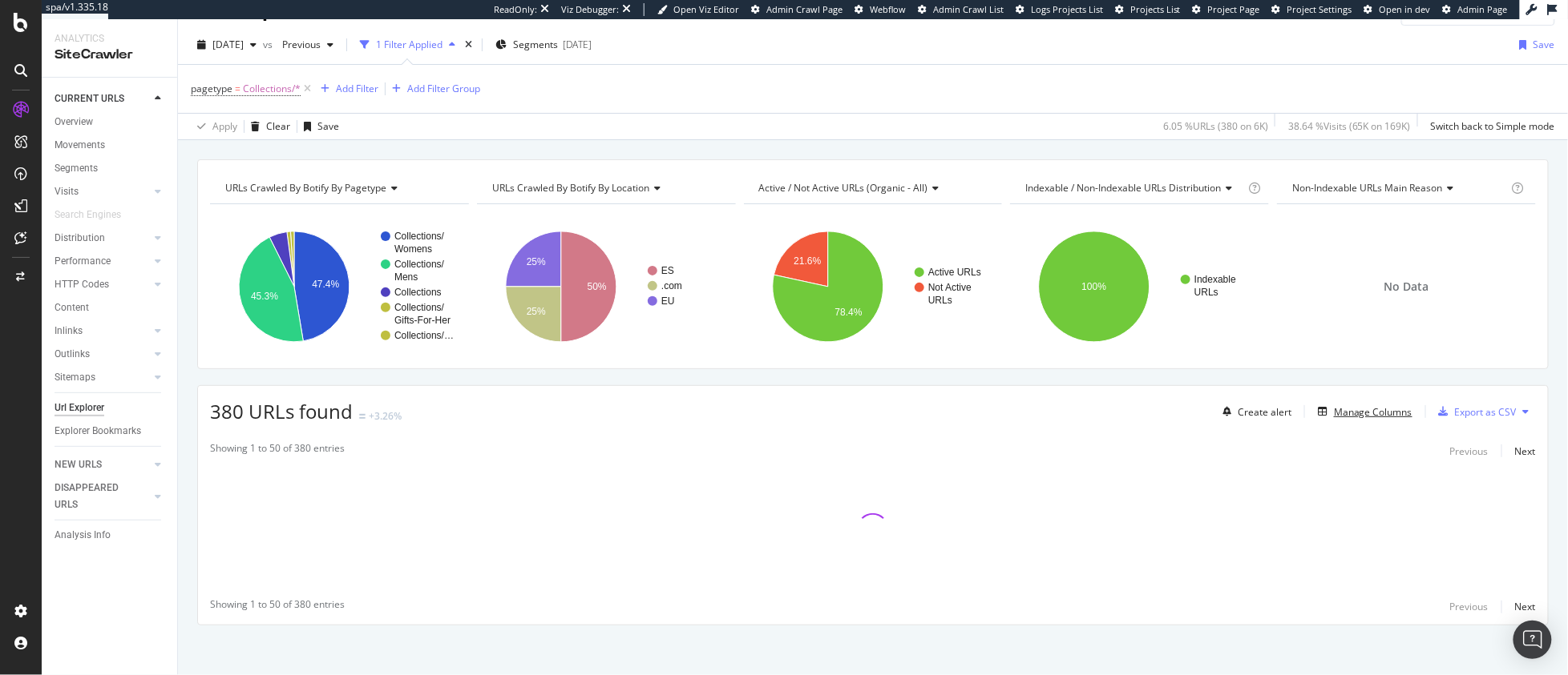
scroll to position [42, 0]
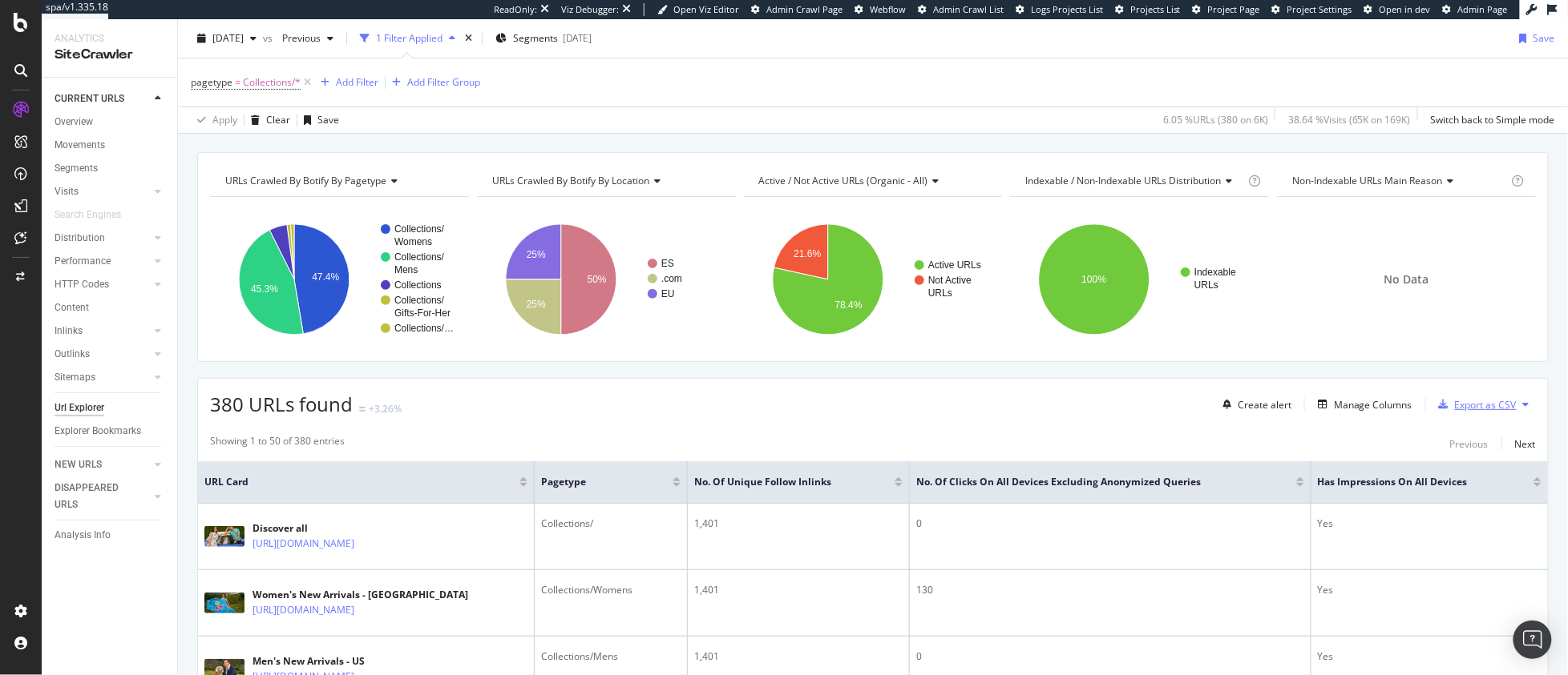
click at [1463, 411] on div "Export as CSV" at bounding box center [1486, 405] width 62 height 14
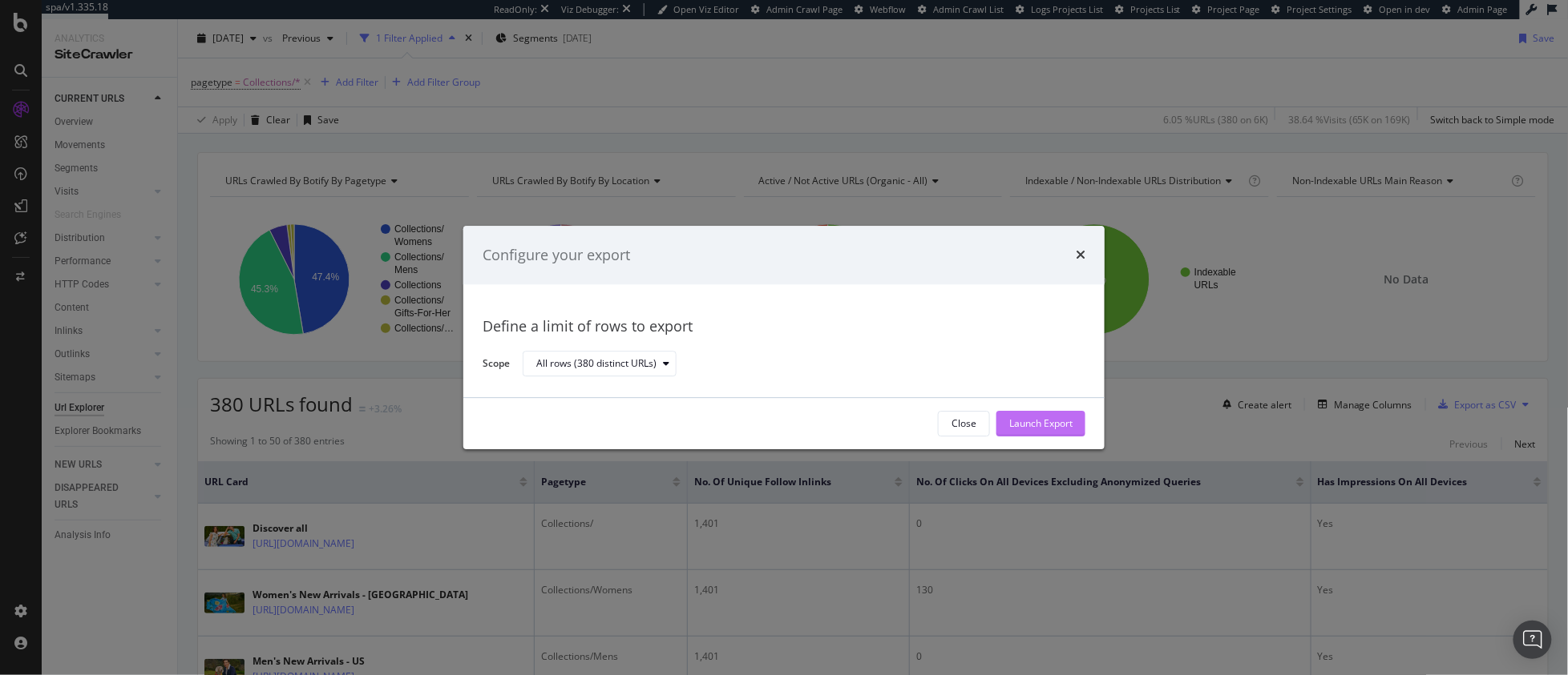
click at [1078, 420] on button "Launch Export" at bounding box center [1041, 423] width 89 height 25
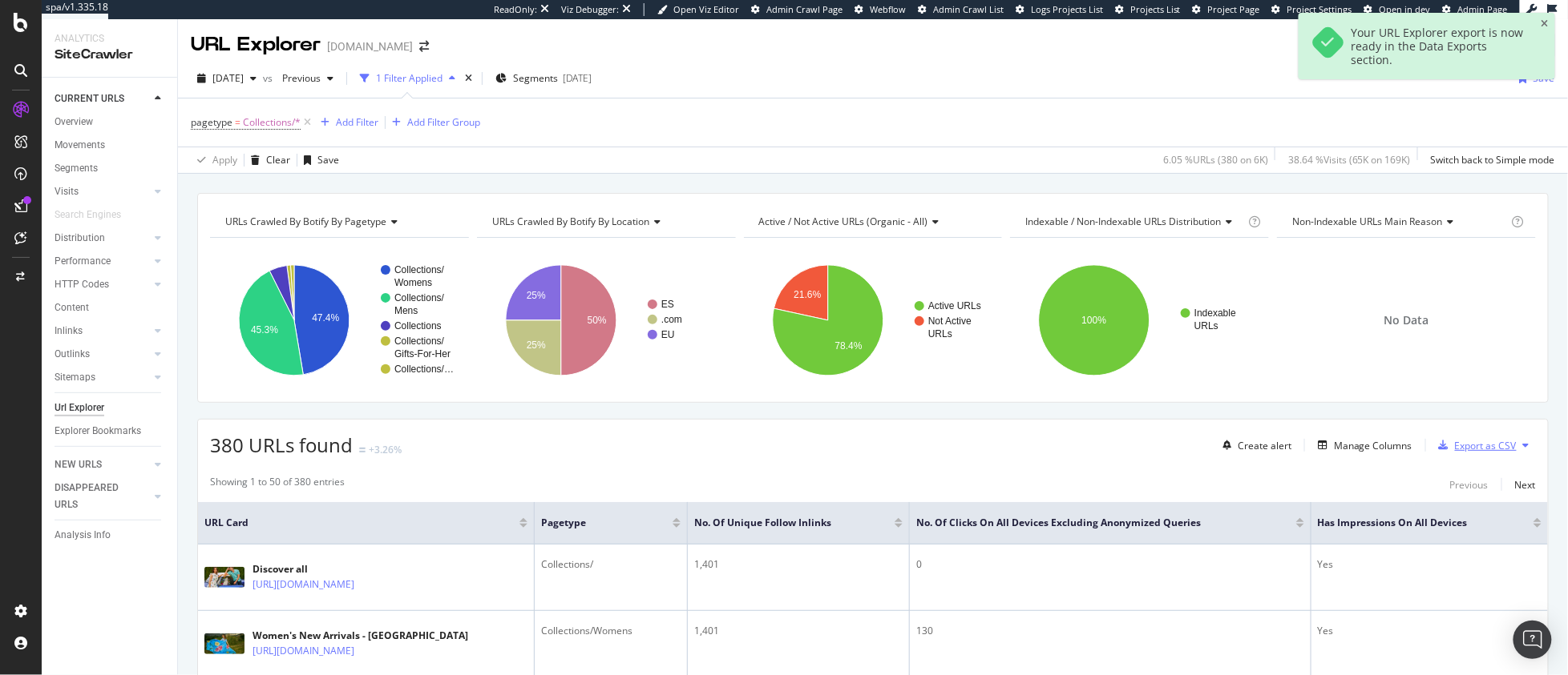
scroll to position [0, 0]
click at [39, 199] on link at bounding box center [21, 205] width 39 height 25
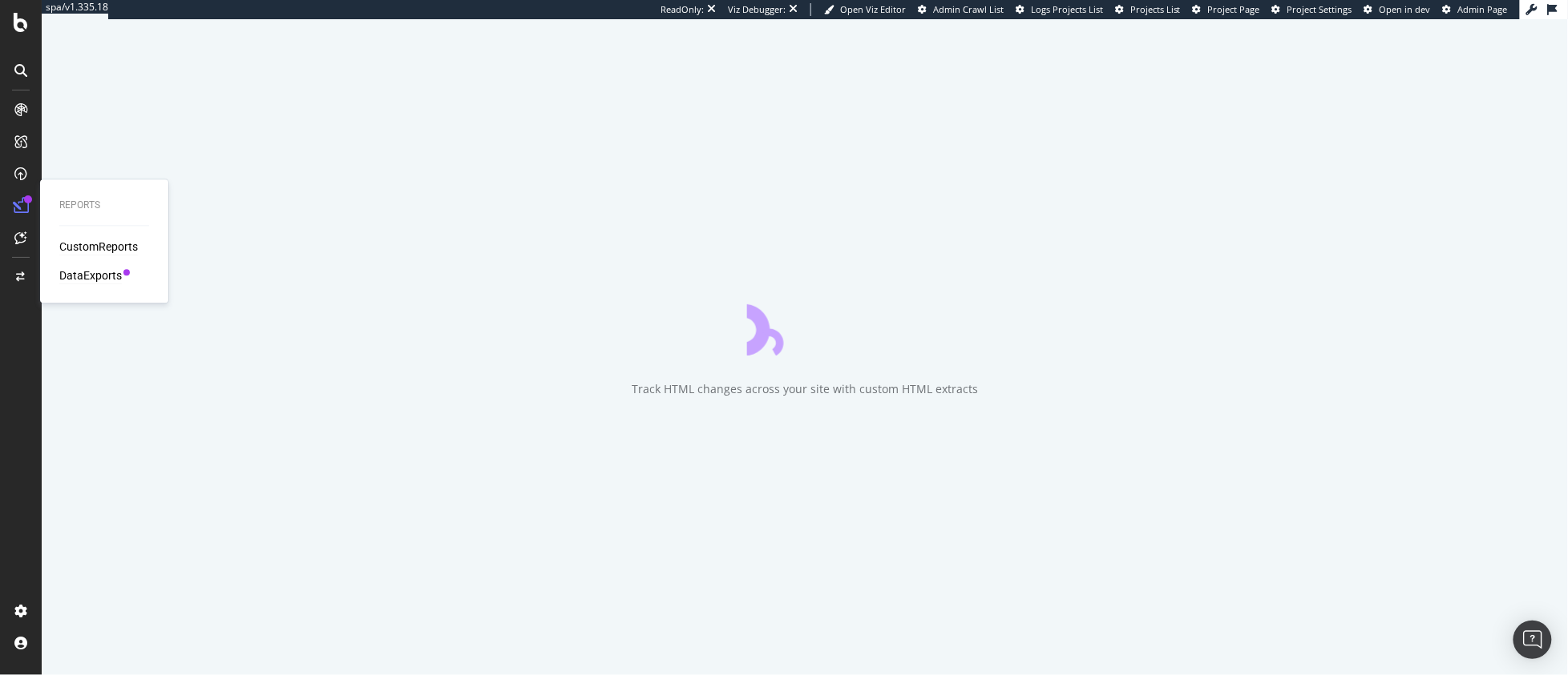
click at [100, 276] on div "DataExports" at bounding box center [90, 276] width 63 height 16
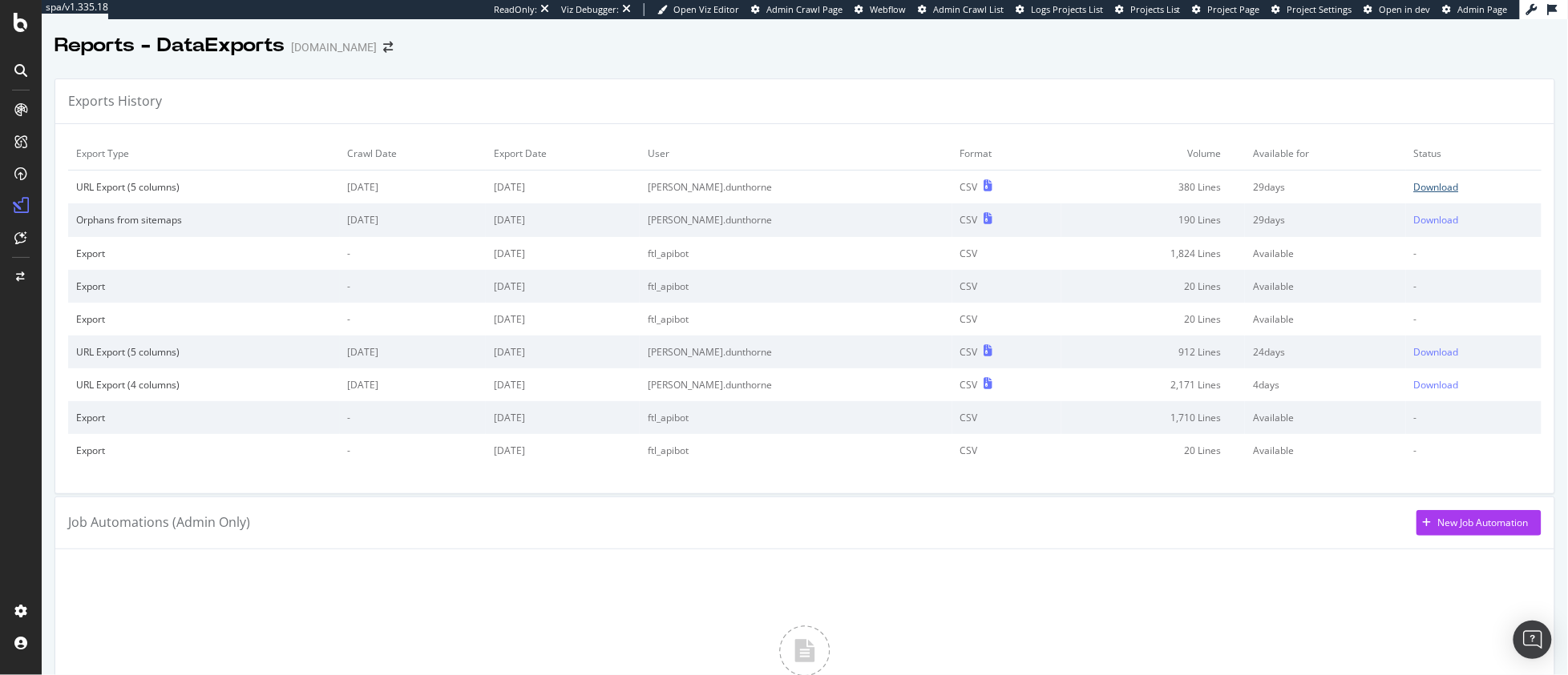
click at [1414, 187] on div "Download" at bounding box center [1436, 187] width 45 height 14
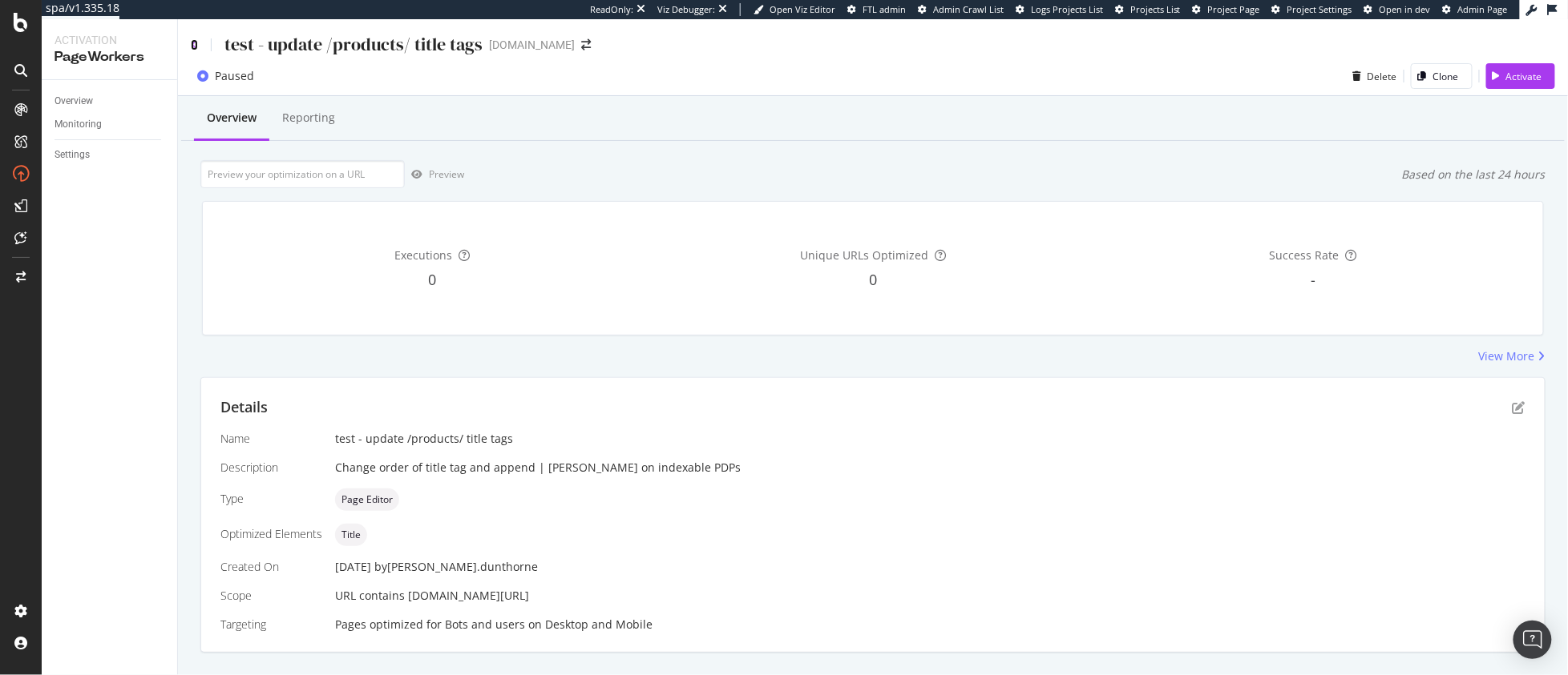
click at [191, 46] on icon at bounding box center [194, 46] width 7 height 12
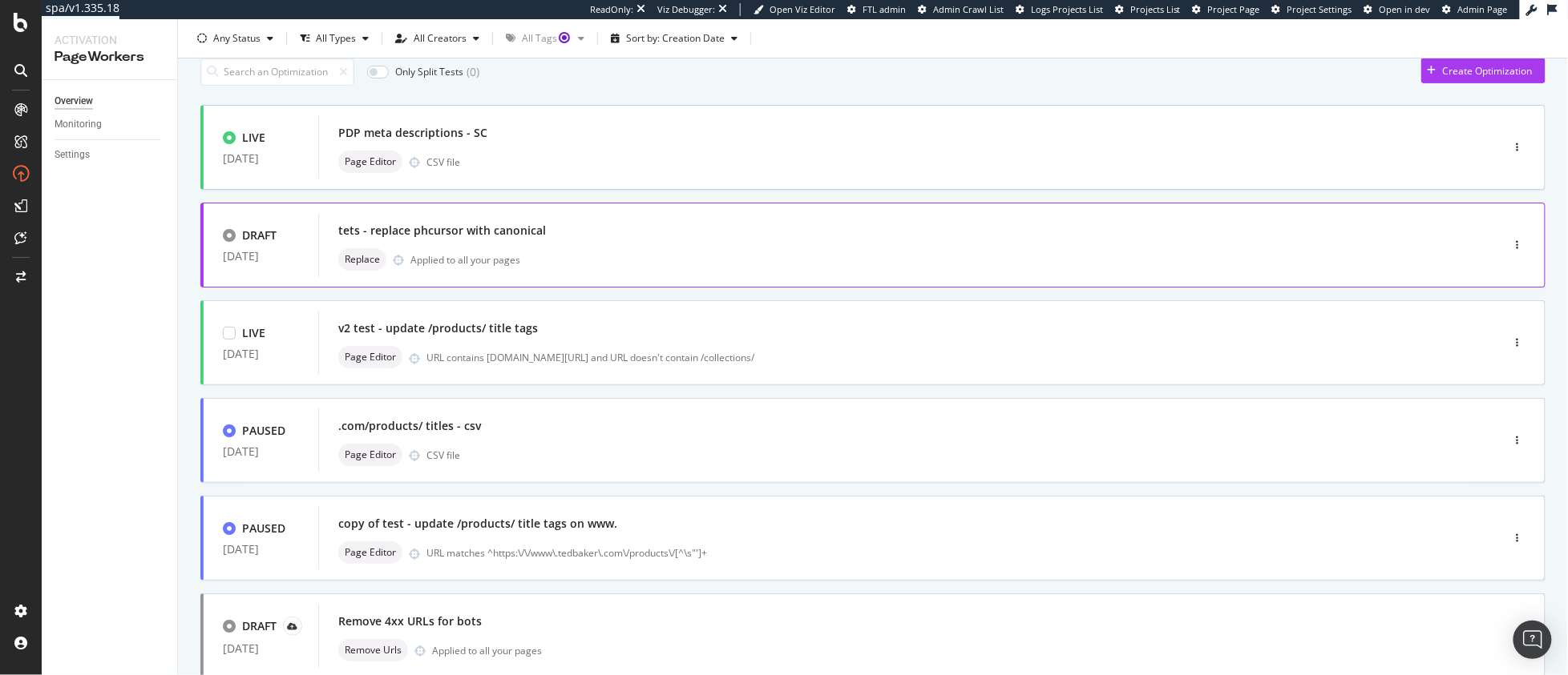
scroll to position [57, 0]
click at [614, 342] on div "v2 test - update /products/ title tags" at bounding box center [886, 331] width 1095 height 22
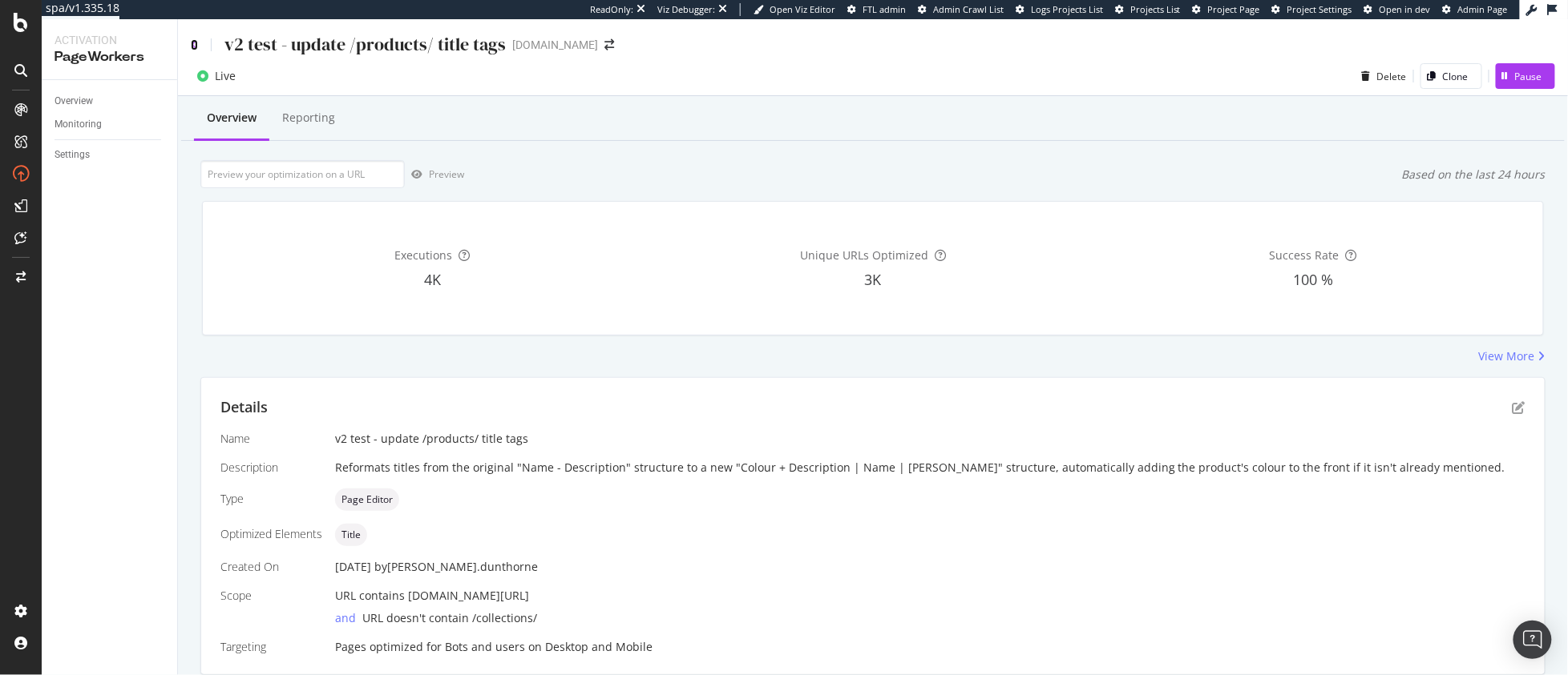
click at [193, 46] on icon at bounding box center [194, 46] width 7 height 12
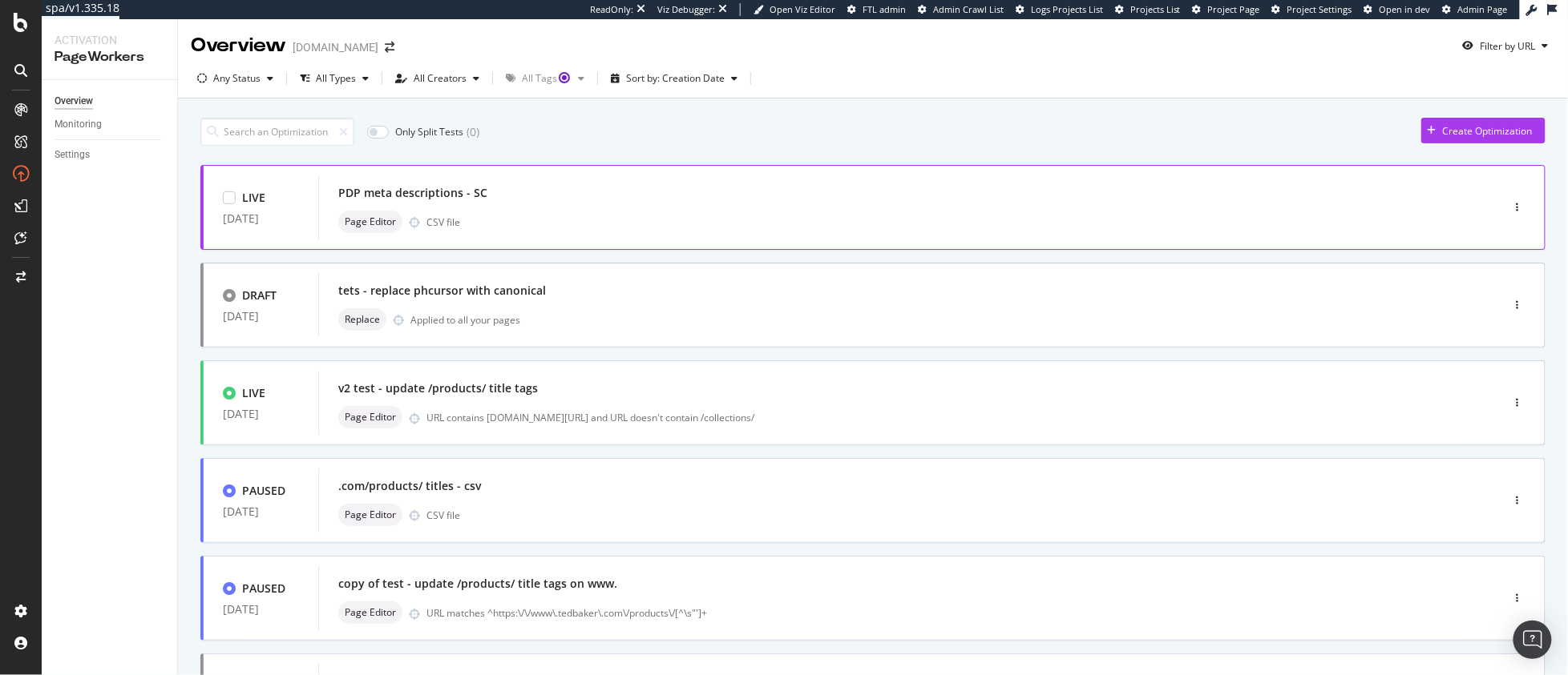
scroll to position [362, 0]
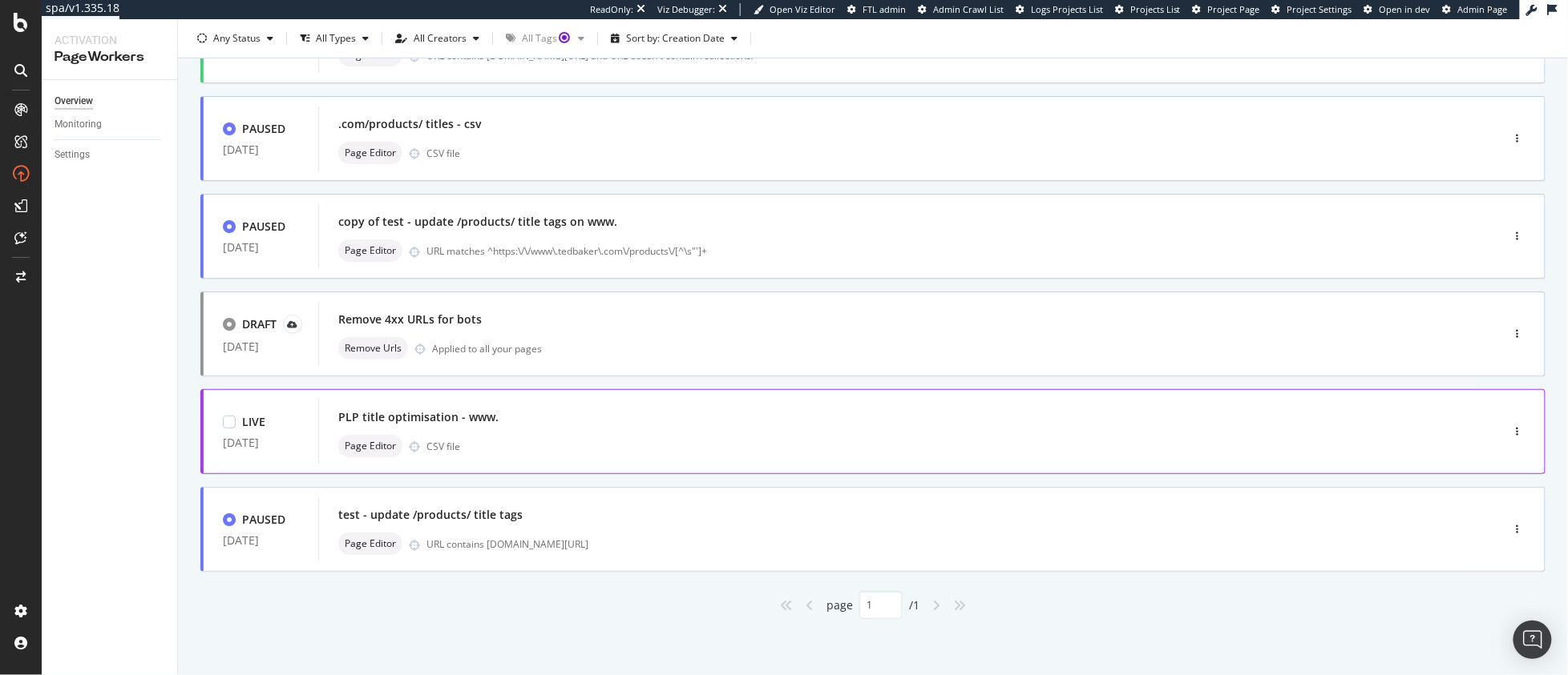
click at [719, 428] on div "PLP title optimisation - www. Page Editor CSV file" at bounding box center [886, 431] width 1095 height 51
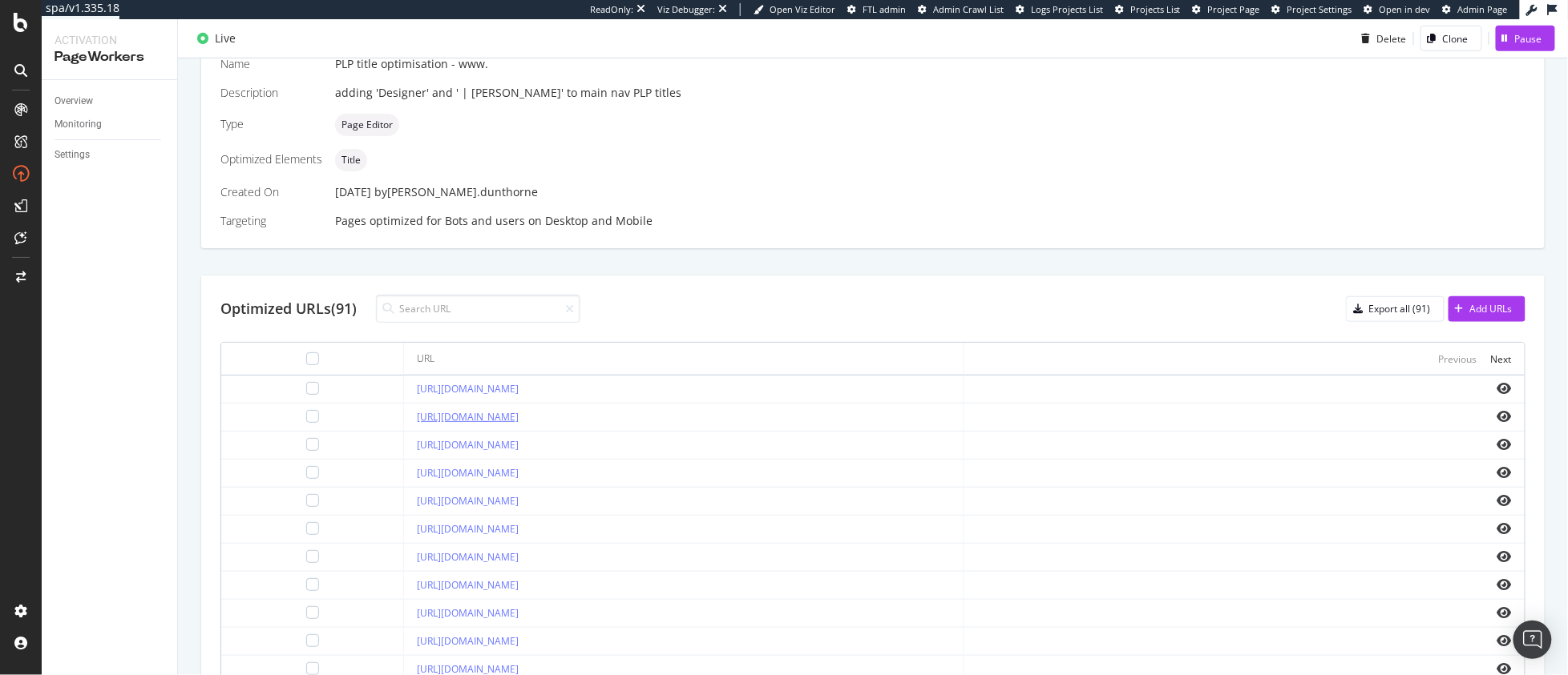
scroll to position [396, 0]
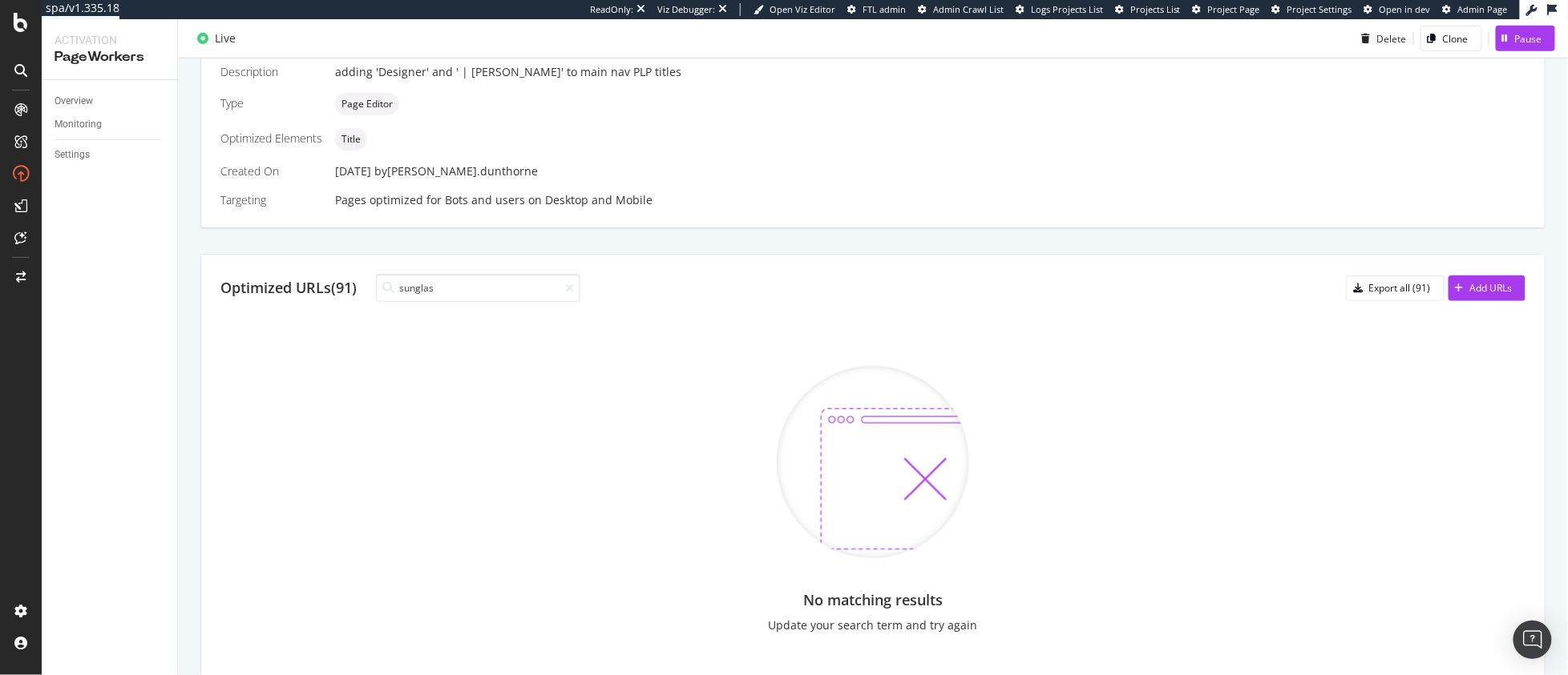
type input "sunglass"
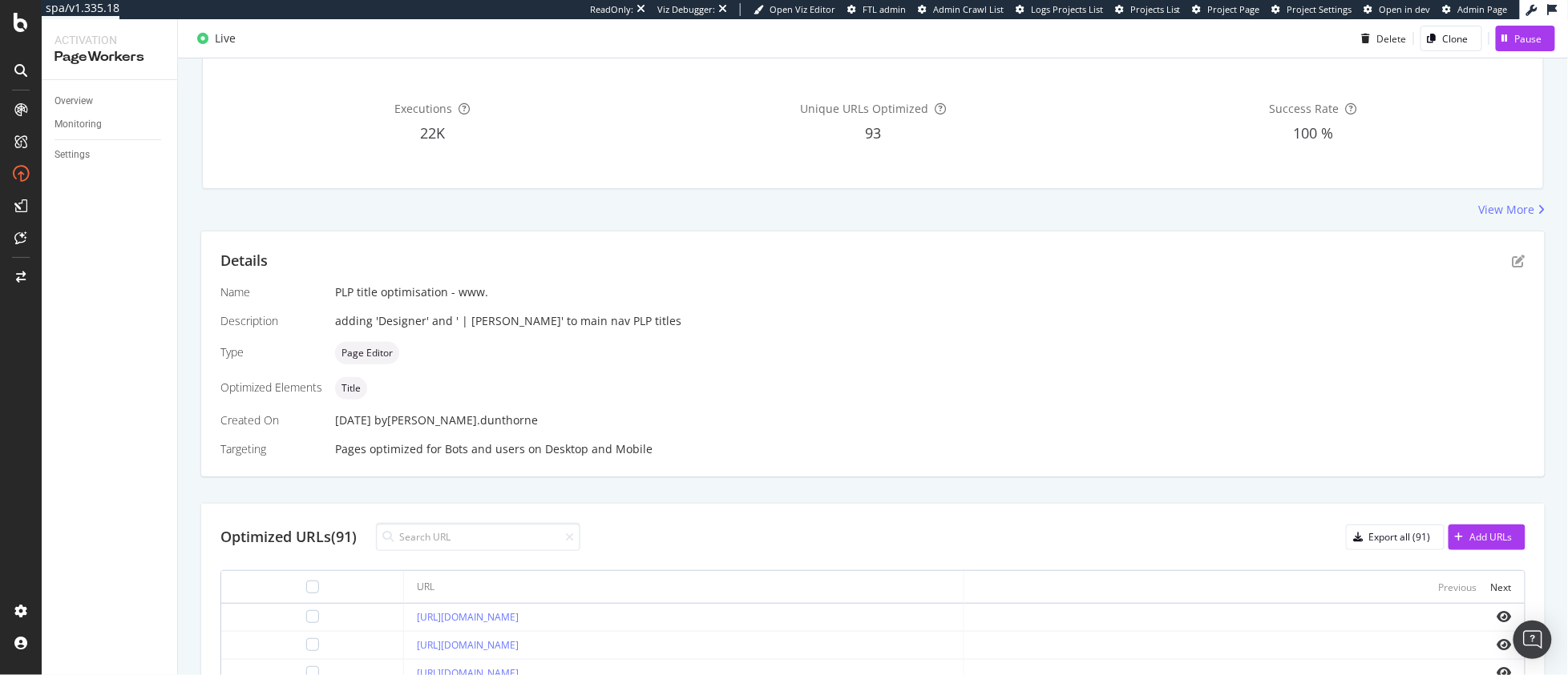
scroll to position [0, 0]
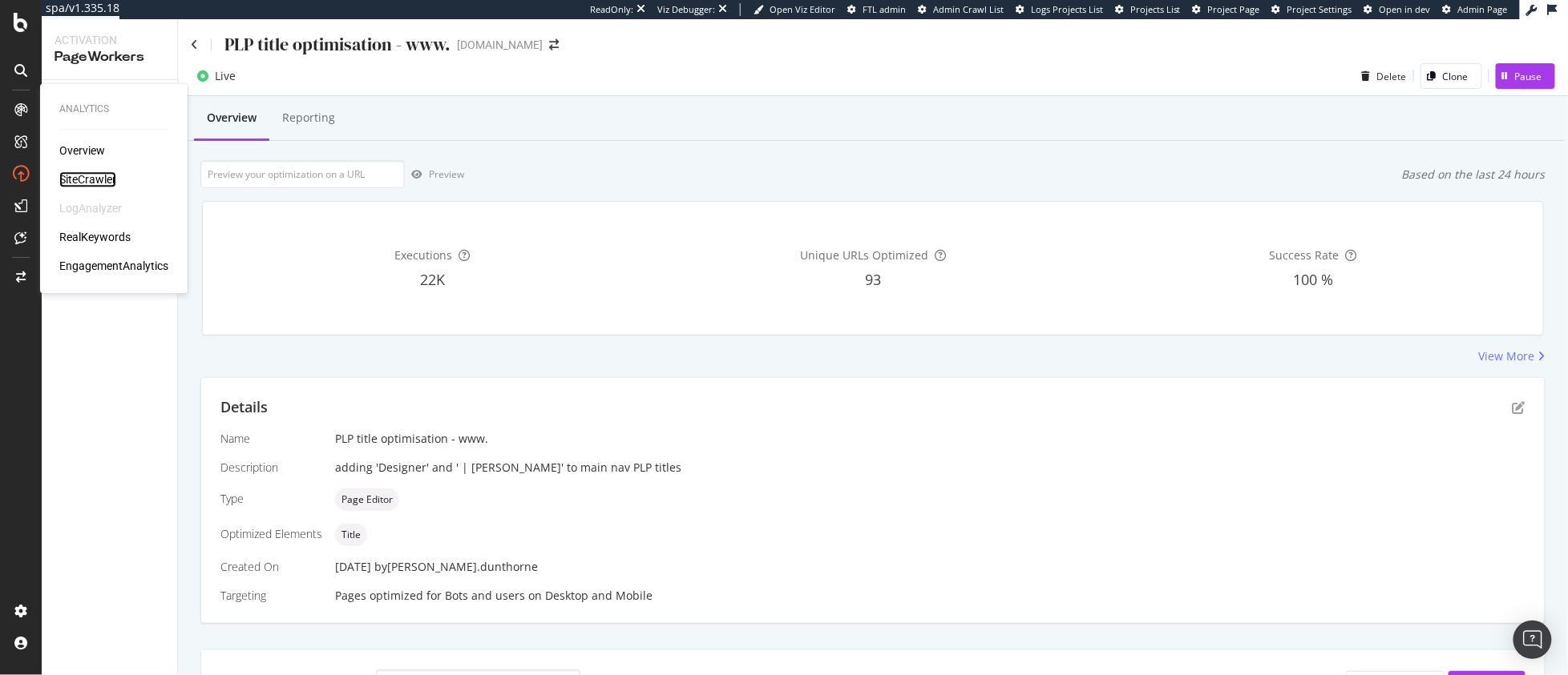
click at [82, 173] on div "SiteCrawler" at bounding box center [87, 180] width 57 height 16
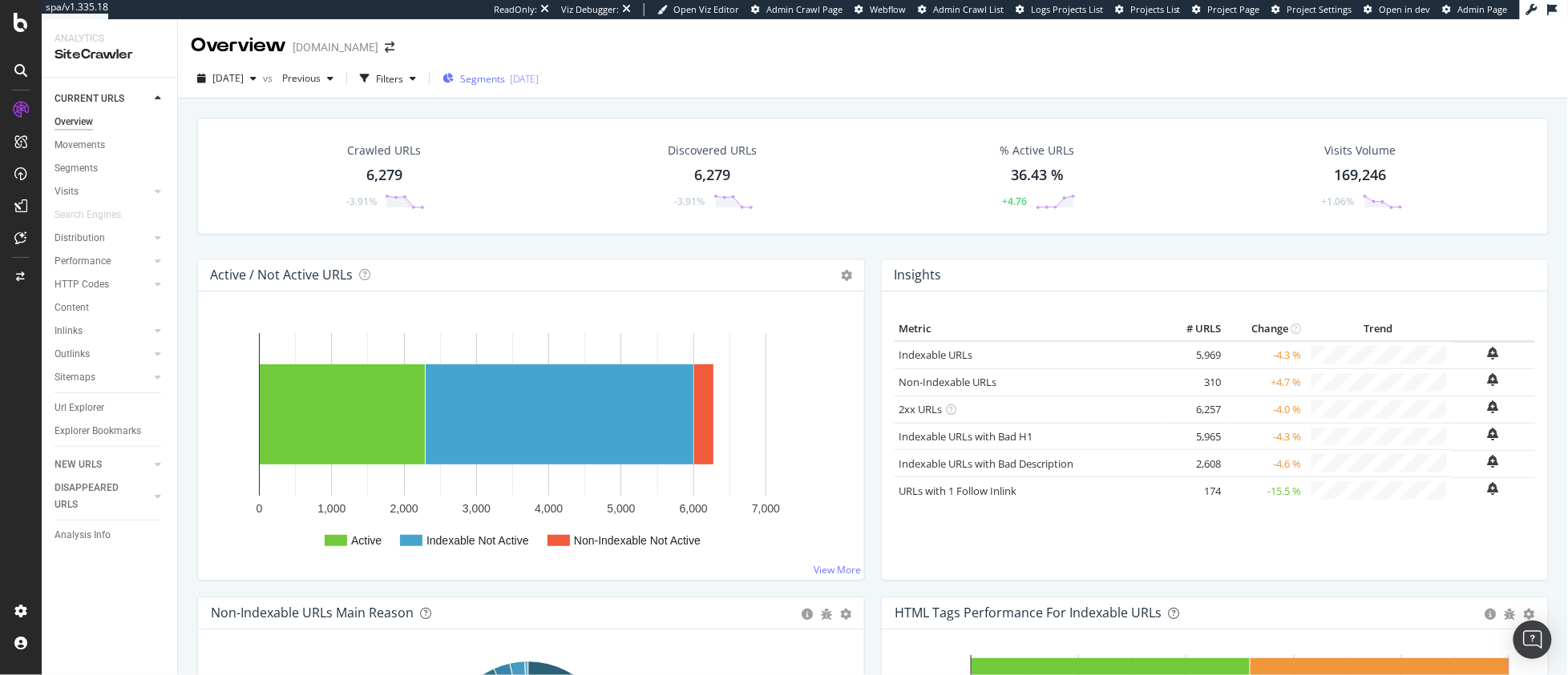
click at [505, 81] on span "Segments" at bounding box center [483, 78] width 45 height 14
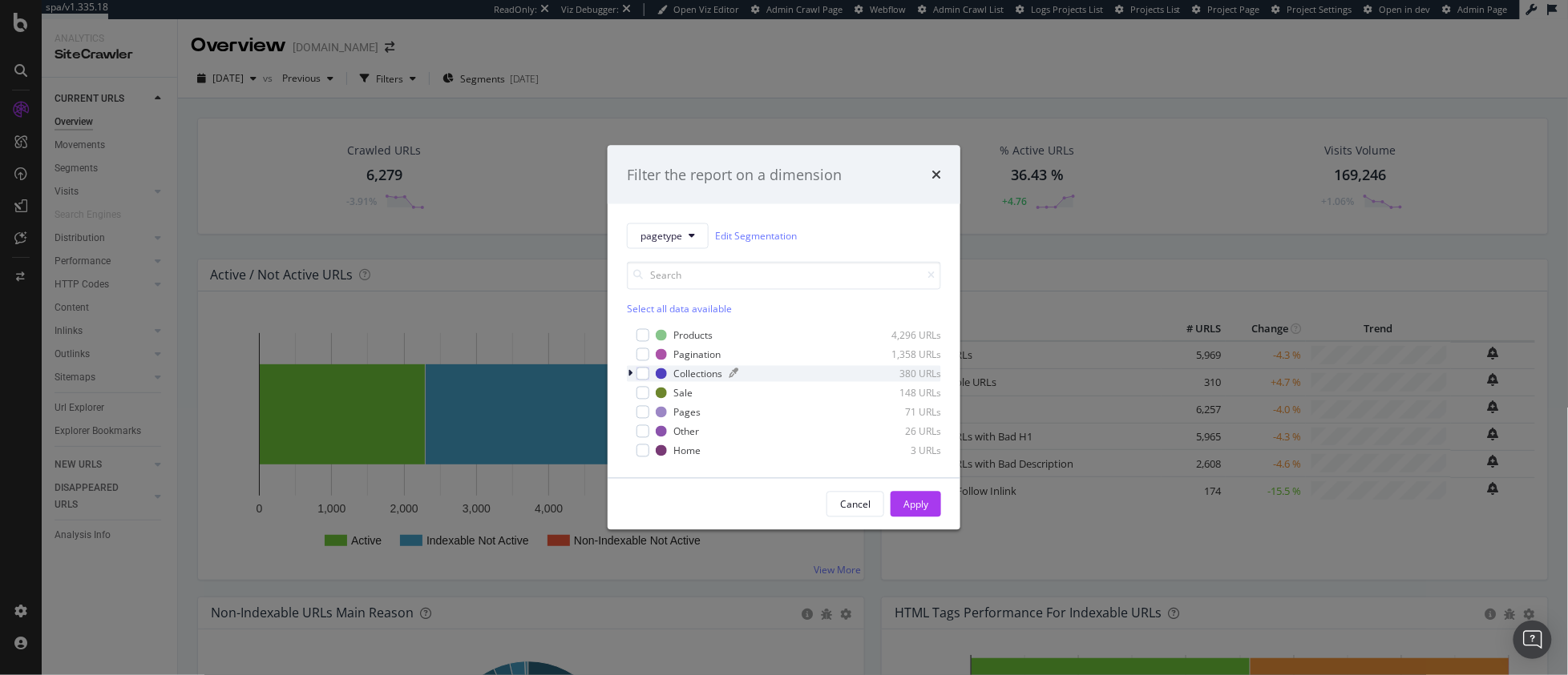
click at [696, 374] on div "Collections" at bounding box center [698, 374] width 48 height 14
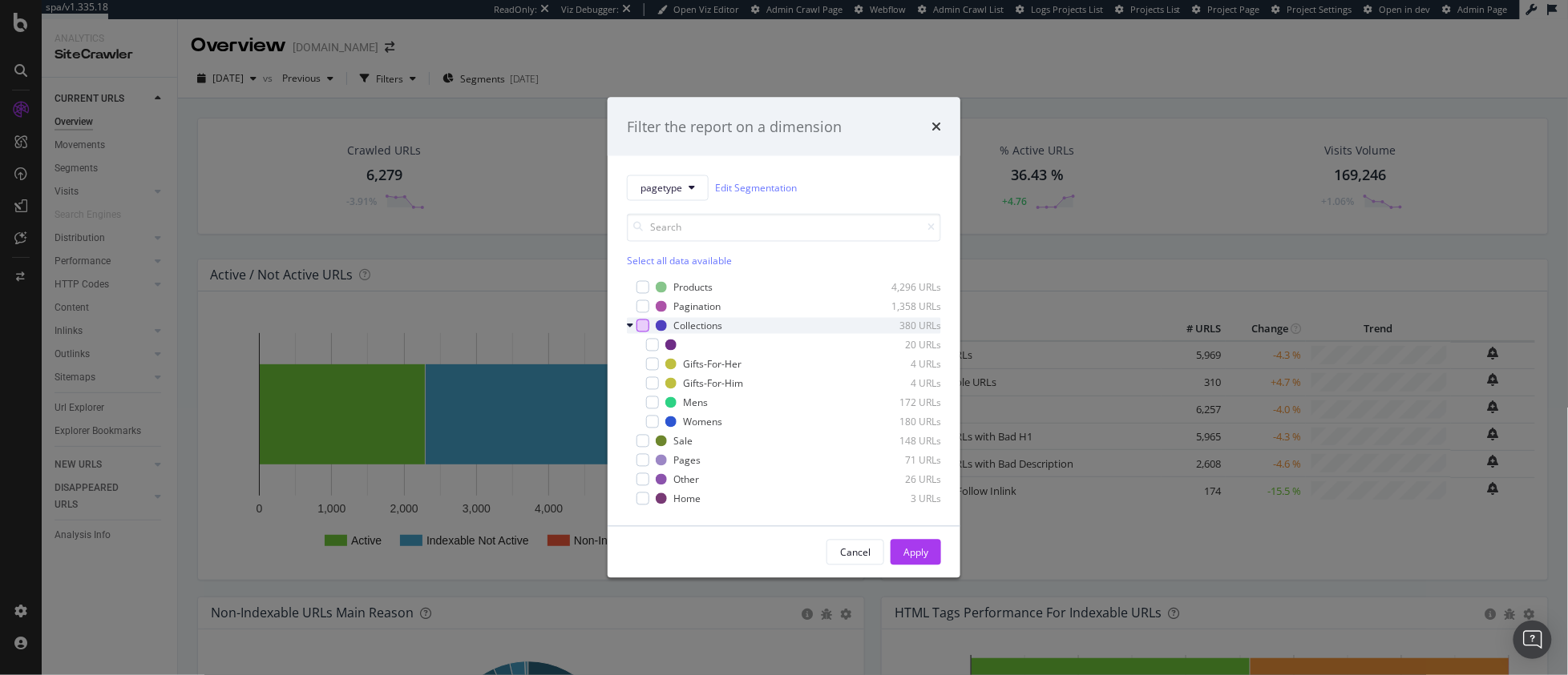
click at [638, 322] on div "modal" at bounding box center [643, 325] width 13 height 13
click at [899, 553] on button "Apply" at bounding box center [916, 552] width 50 height 25
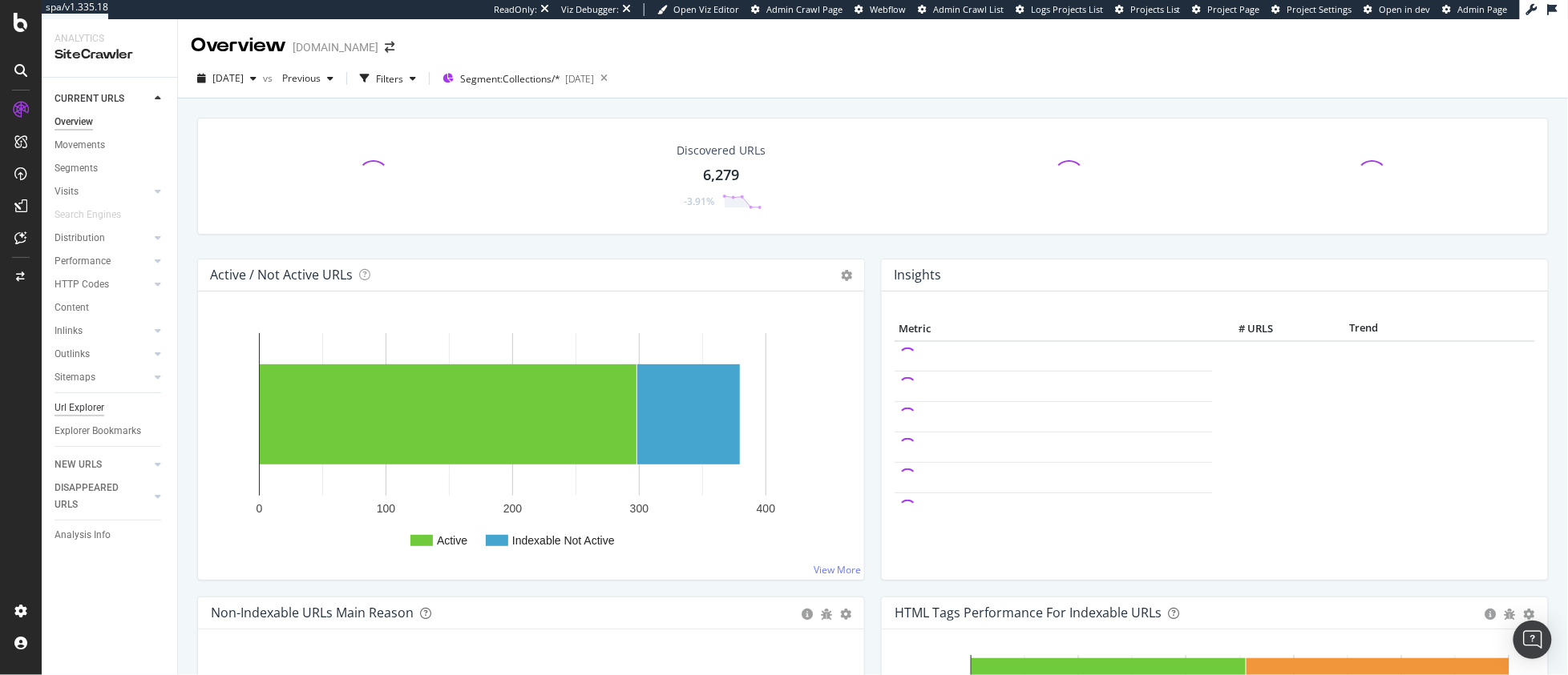
click at [102, 405] on div "Url Explorer" at bounding box center [78, 408] width 49 height 16
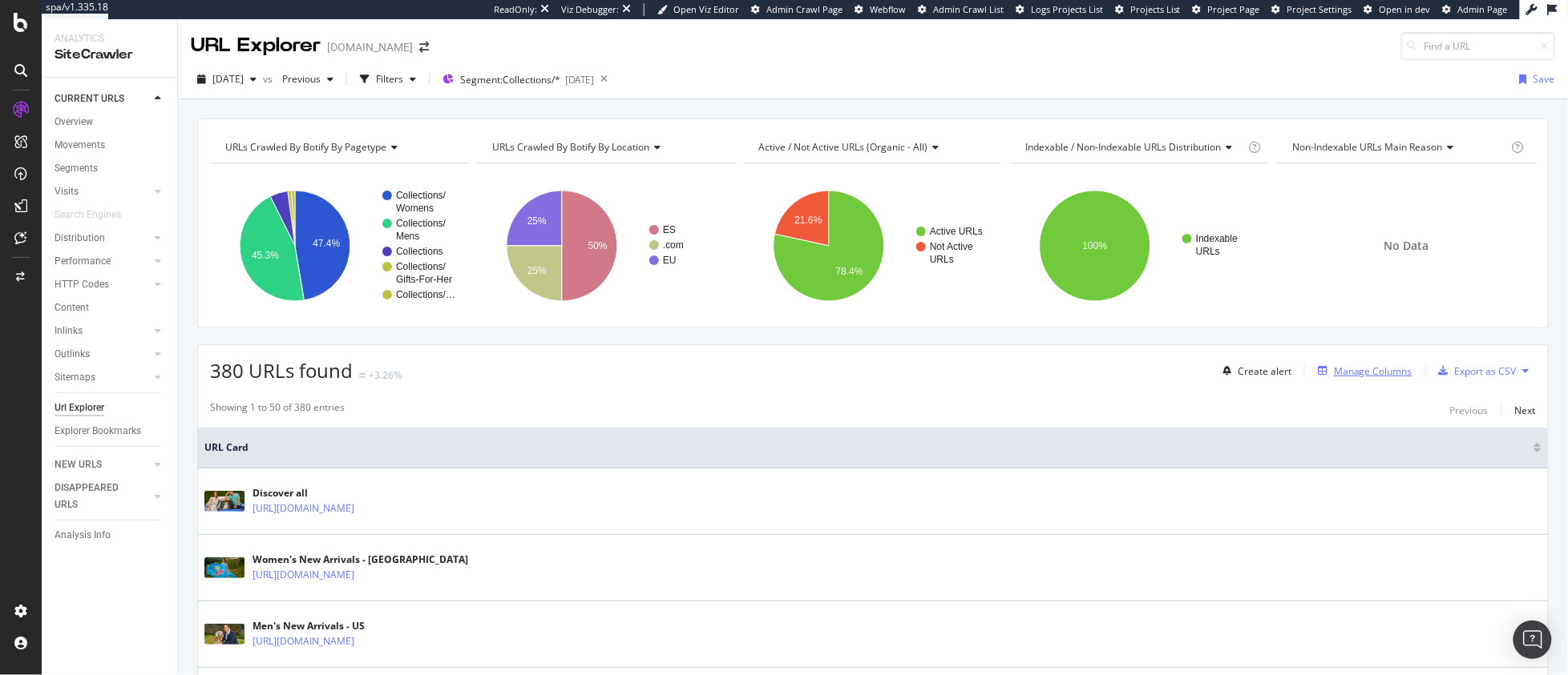
click at [1350, 378] on div "Manage Columns" at bounding box center [1372, 371] width 78 height 14
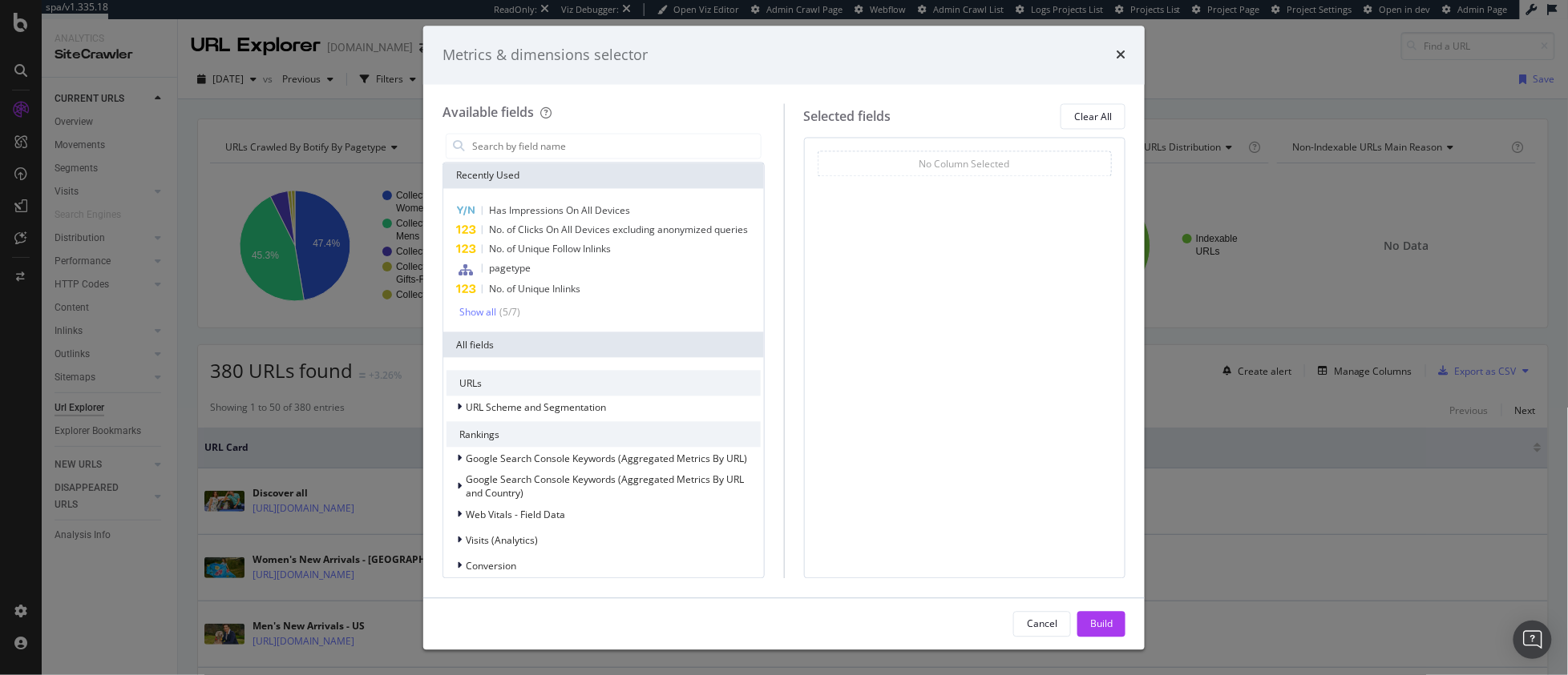
click at [371, 420] on div "Metrics & dimensions selector Available fields Recently Used Has Impressions On…" at bounding box center [784, 337] width 1568 height 675
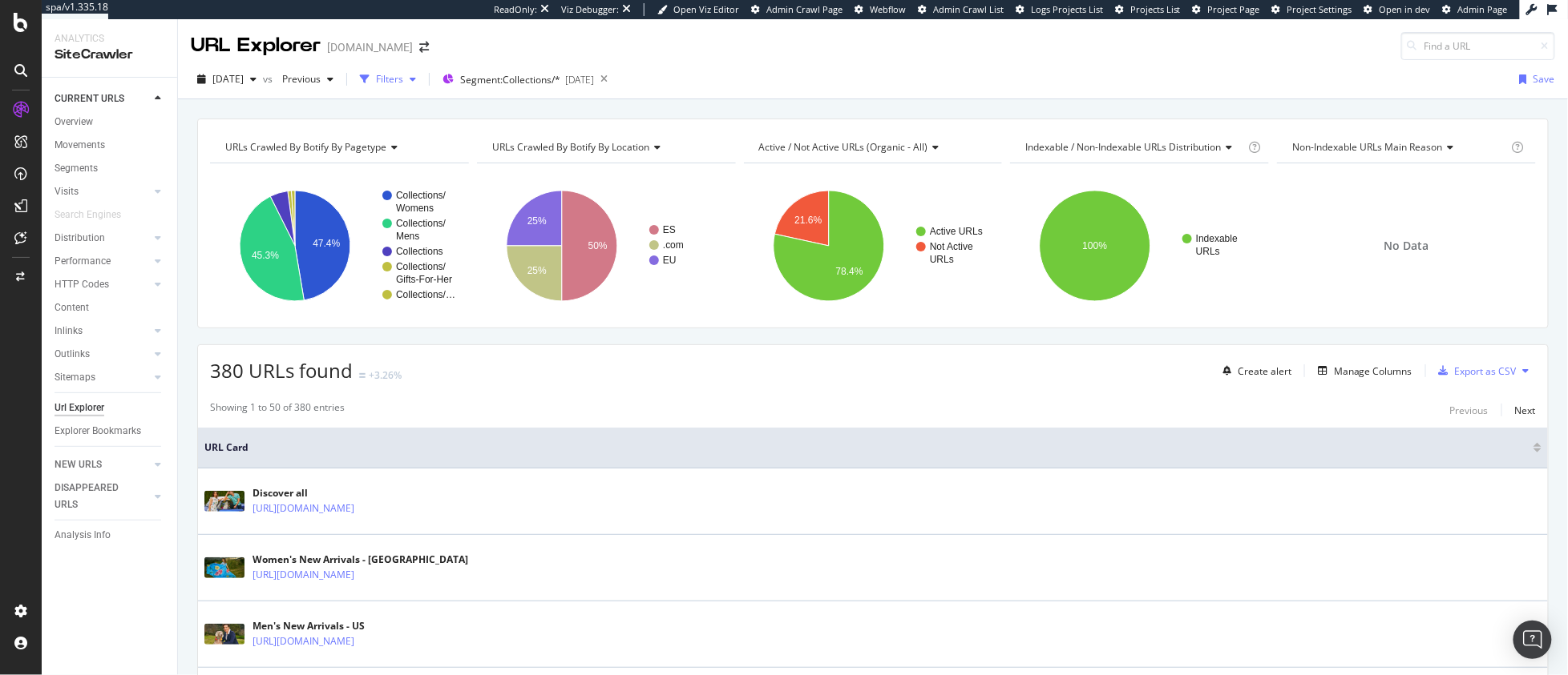
click at [376, 77] on div "button" at bounding box center [364, 78] width 22 height 22
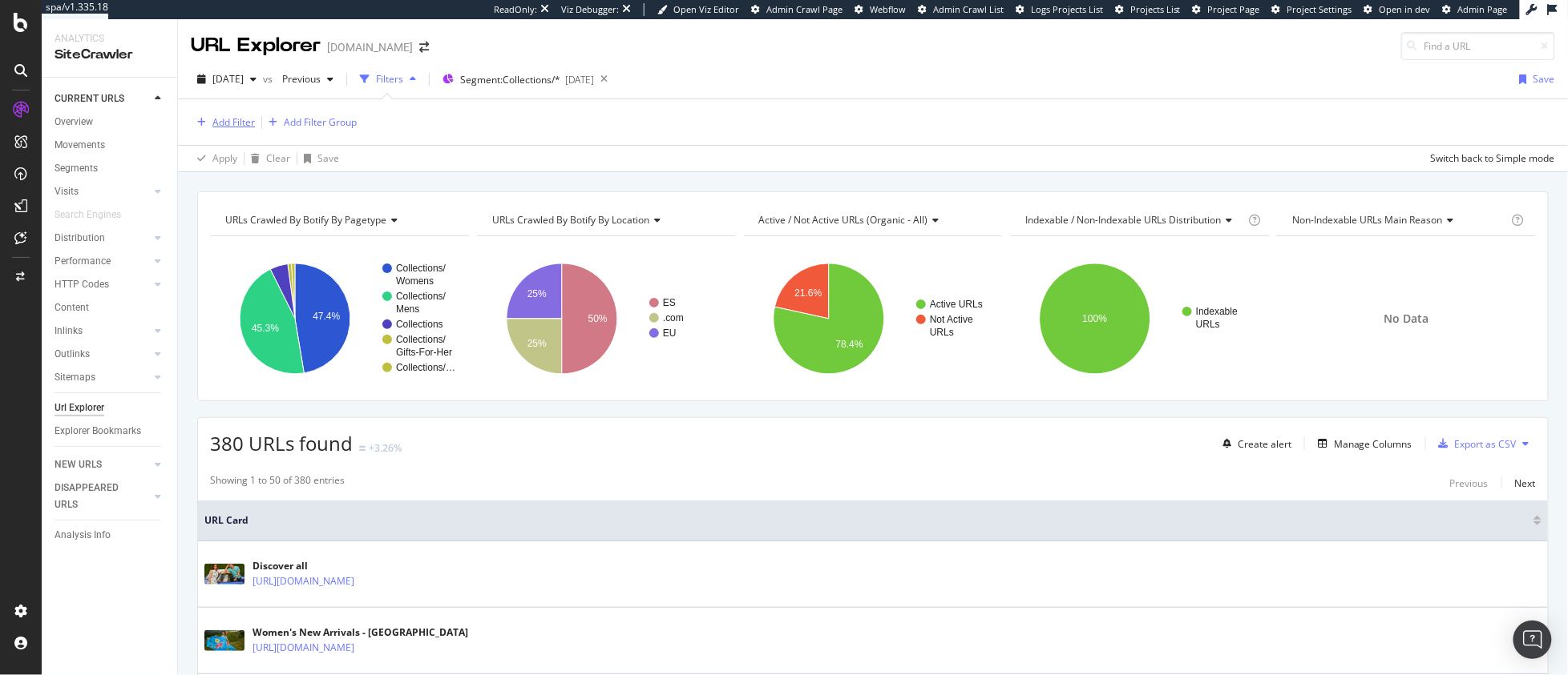
click at [234, 117] on div "Add Filter" at bounding box center [234, 122] width 43 height 14
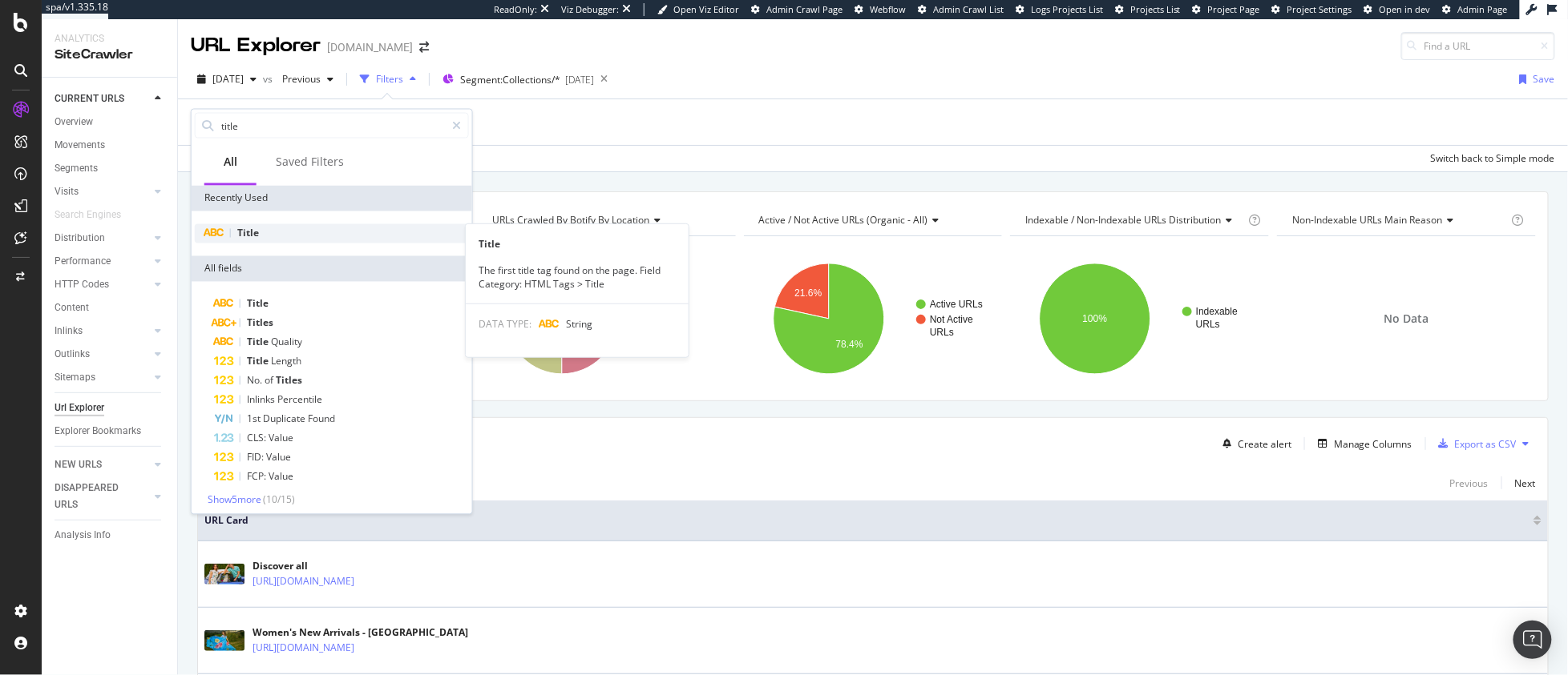
type input "title"
click at [285, 233] on div "Title" at bounding box center [331, 234] width 274 height 19
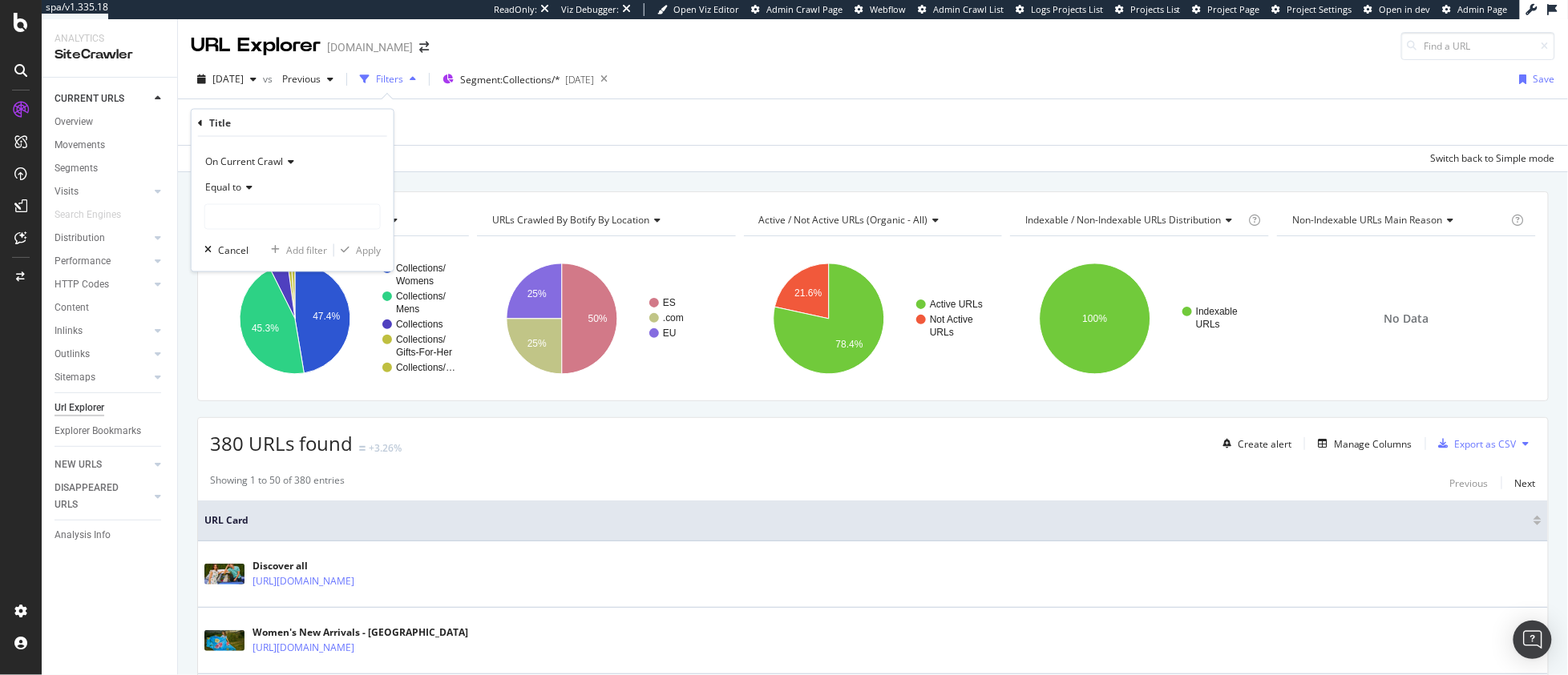
click at [238, 191] on span "Equal to" at bounding box center [223, 188] width 36 height 14
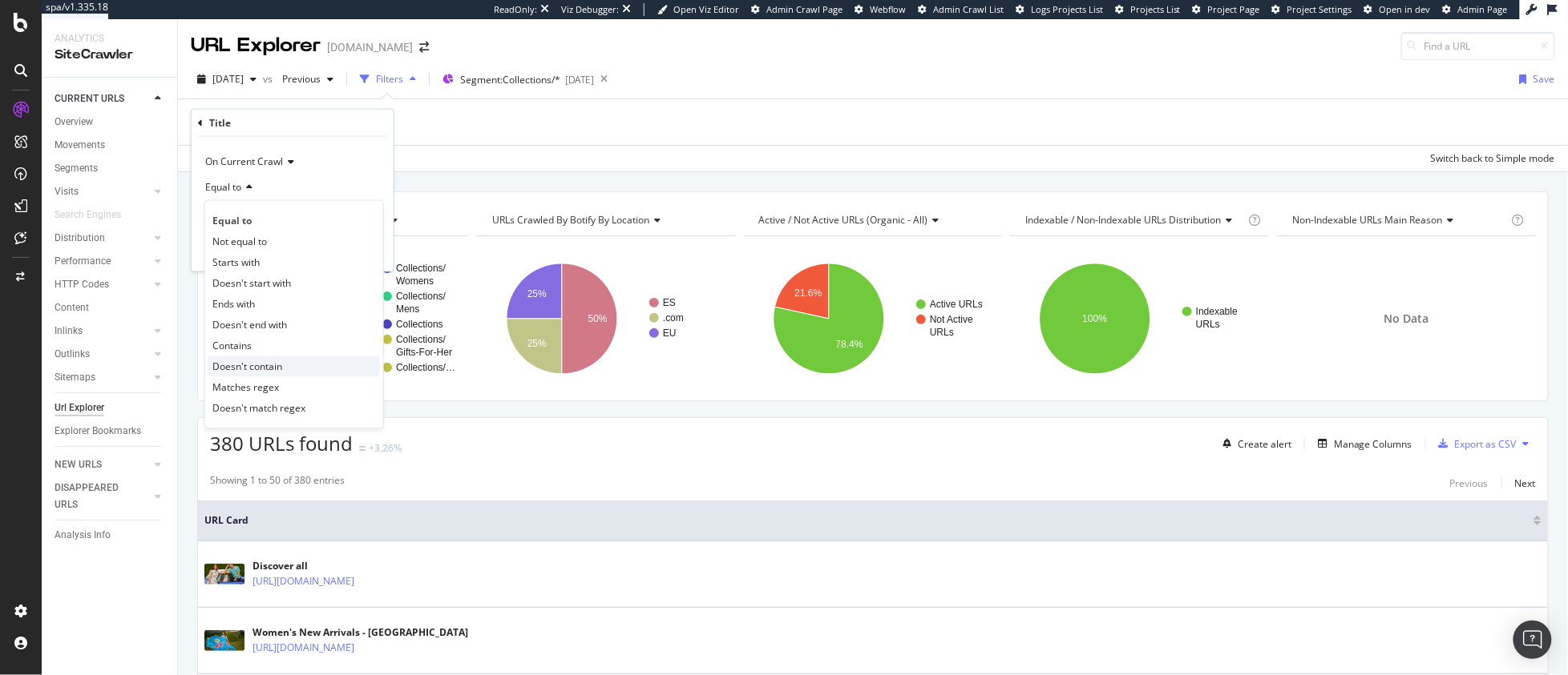
click at [269, 368] on span "Doesn't contain" at bounding box center [247, 366] width 70 height 14
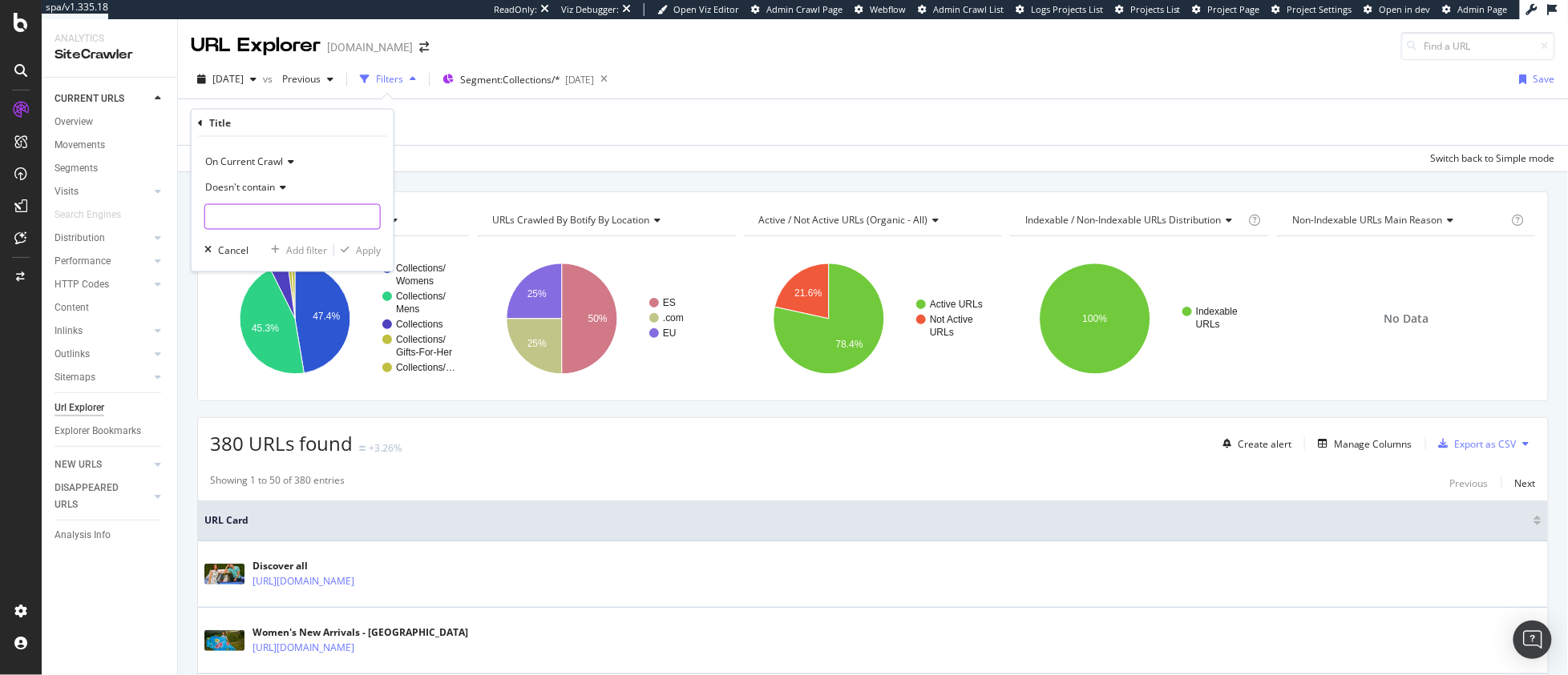
click at [248, 220] on input "text" at bounding box center [293, 217] width 174 height 25
type input "Designer"
click at [369, 249] on div "Apply" at bounding box center [368, 250] width 25 height 14
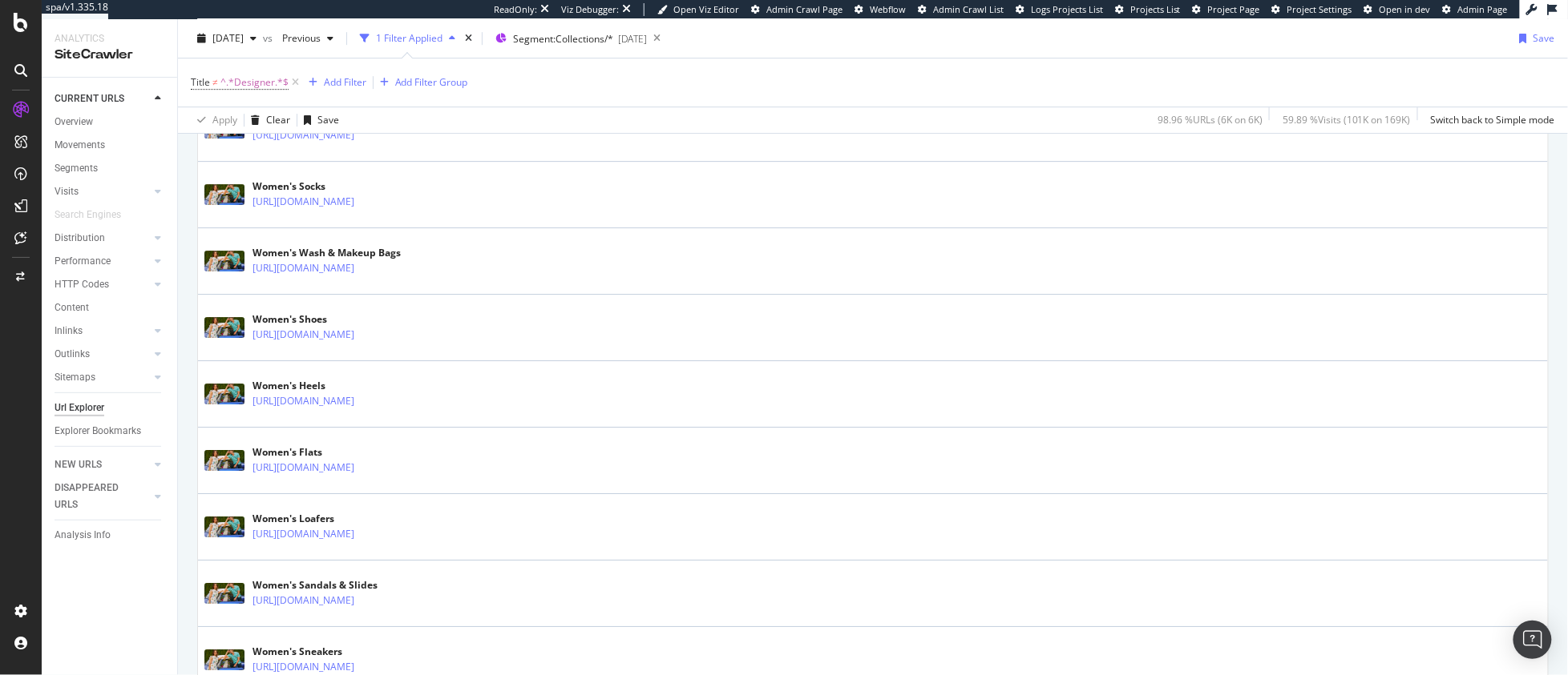
scroll to position [1915, 0]
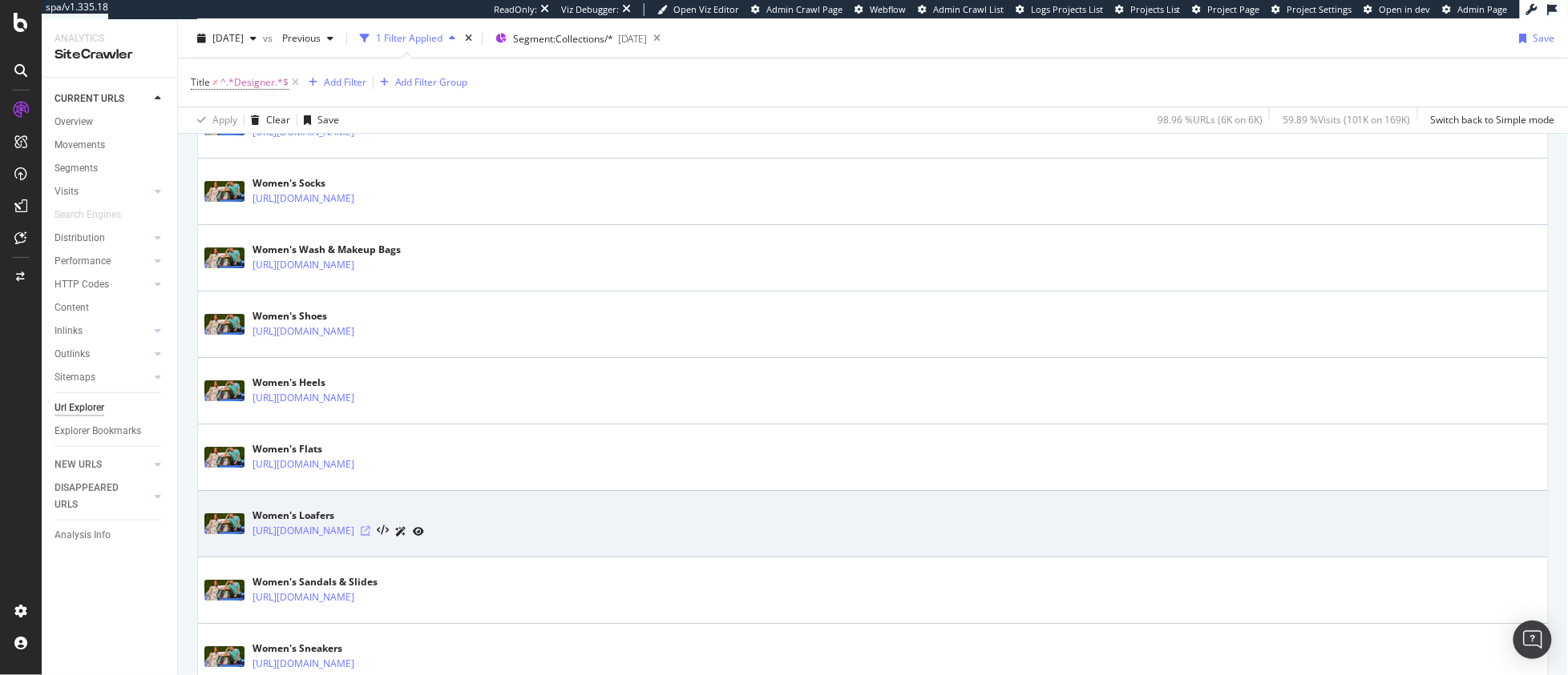
click at [370, 535] on icon at bounding box center [365, 531] width 10 height 10
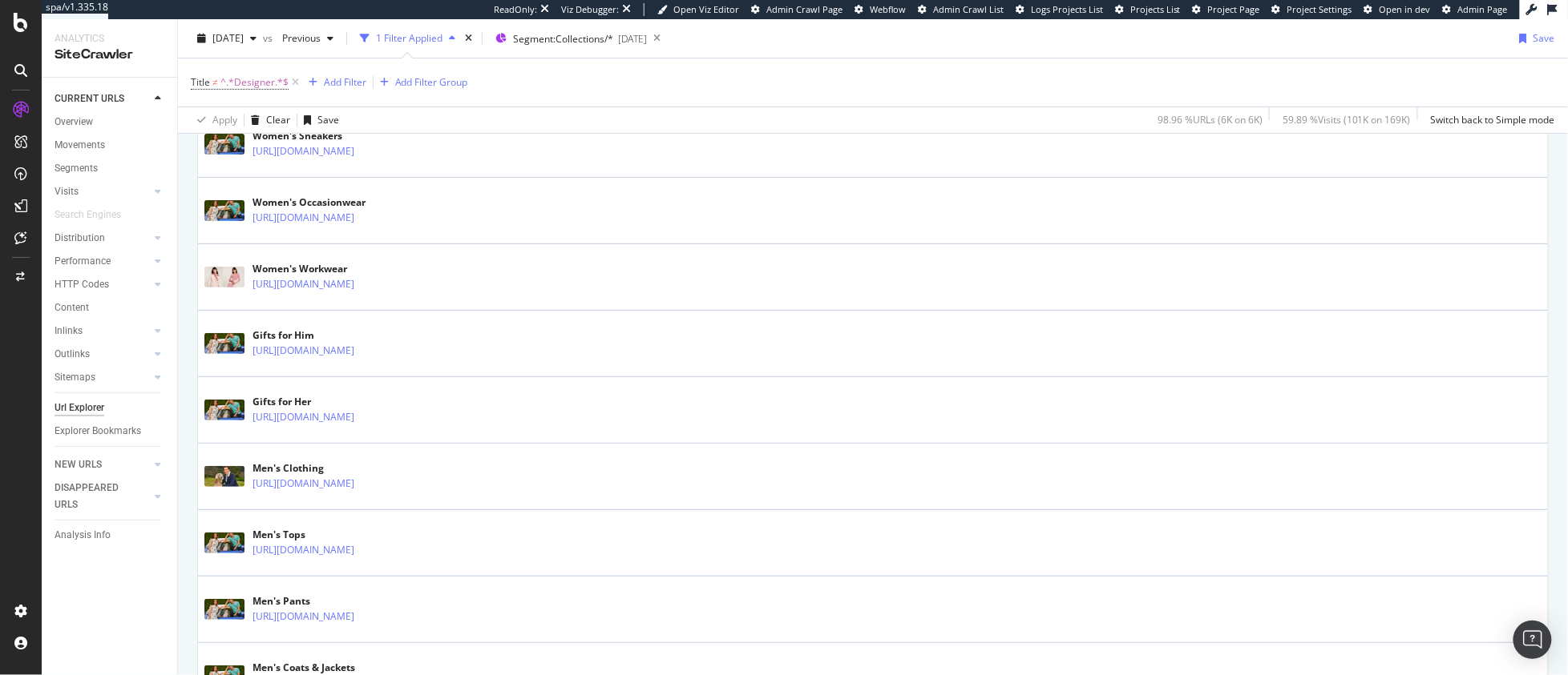
scroll to position [3290, 0]
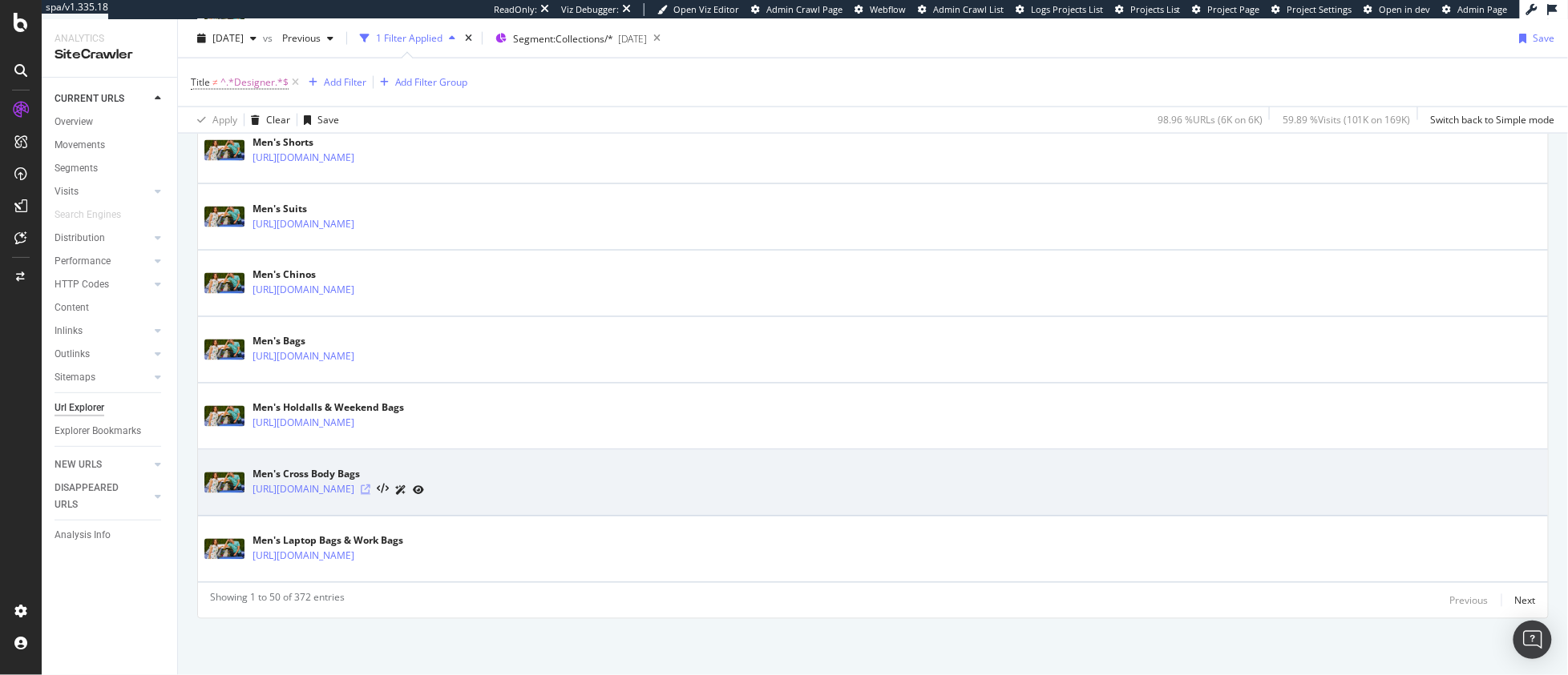
click at [370, 489] on icon at bounding box center [365, 490] width 10 height 10
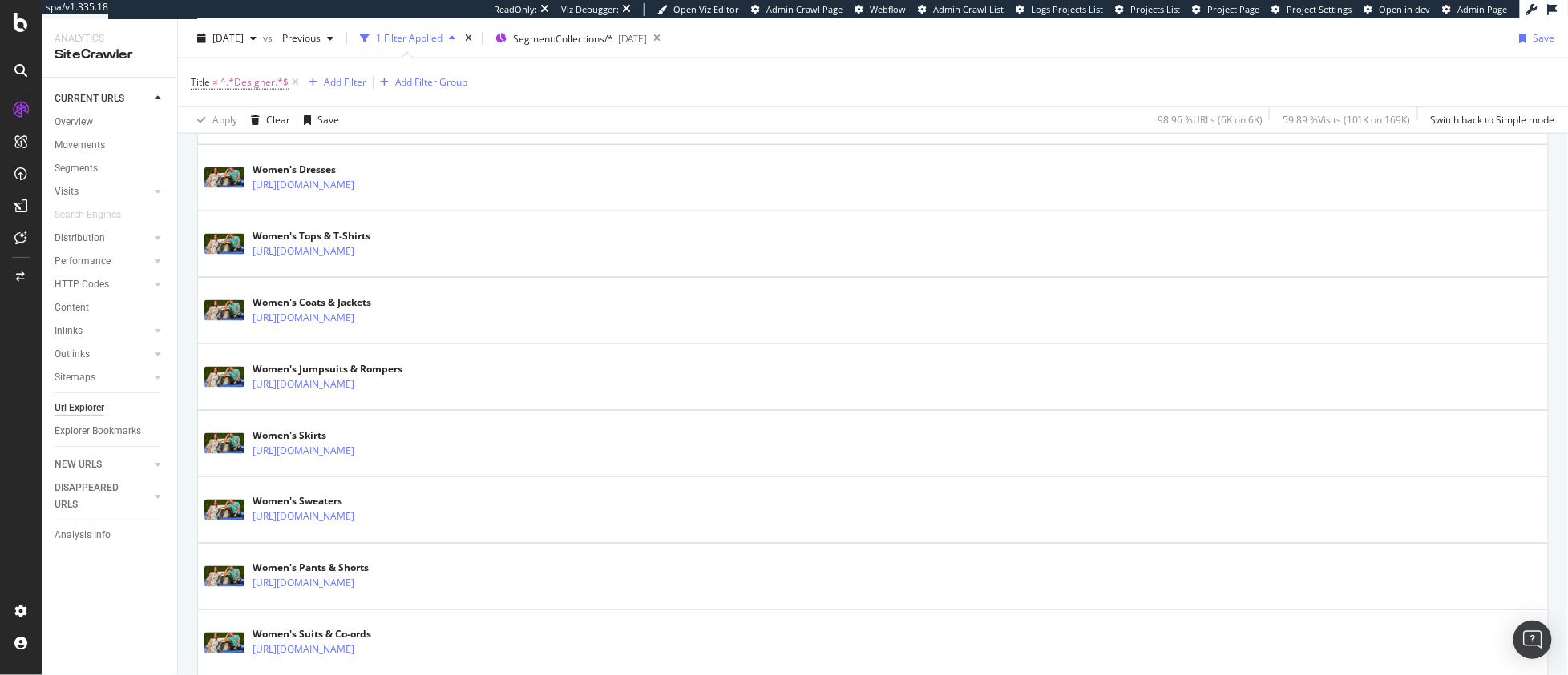
scroll to position [44, 0]
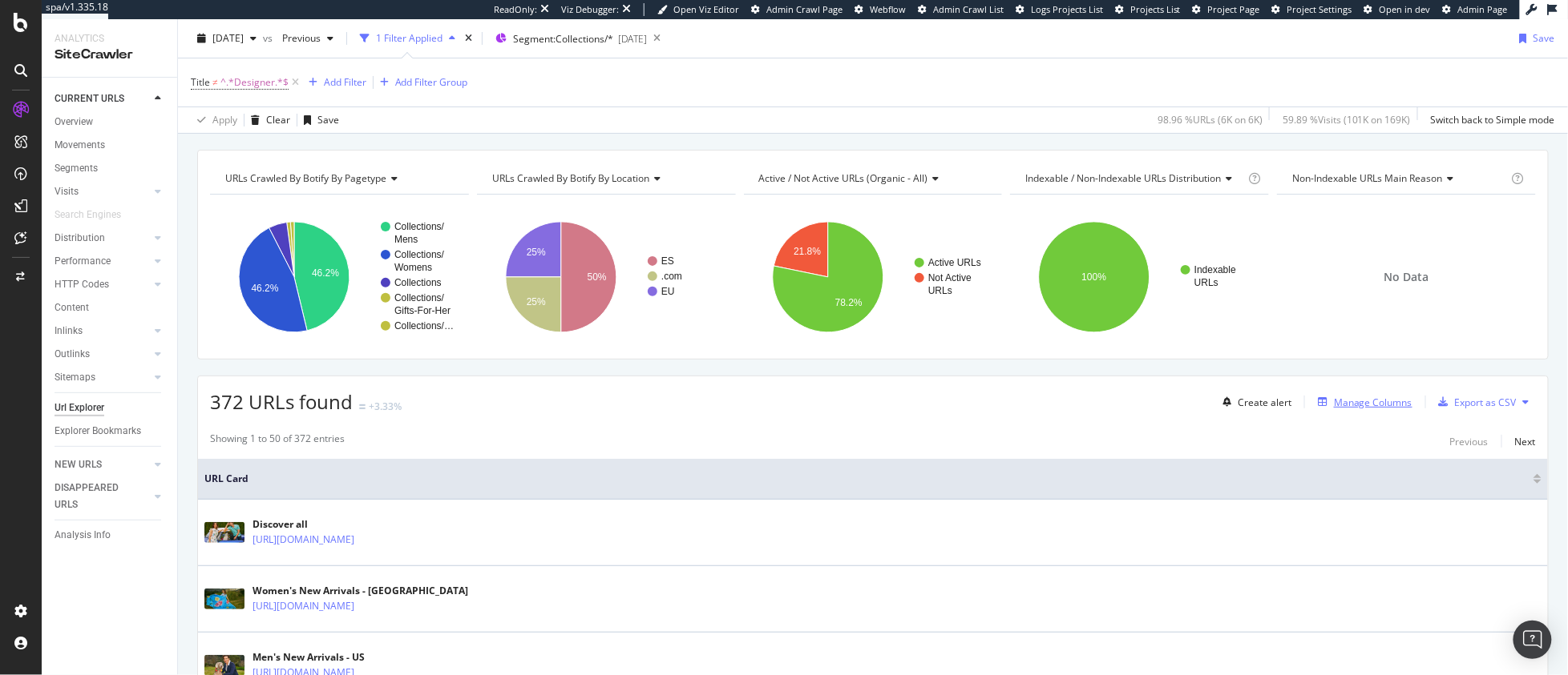
click at [1356, 399] on div "Manage Columns" at bounding box center [1372, 403] width 78 height 14
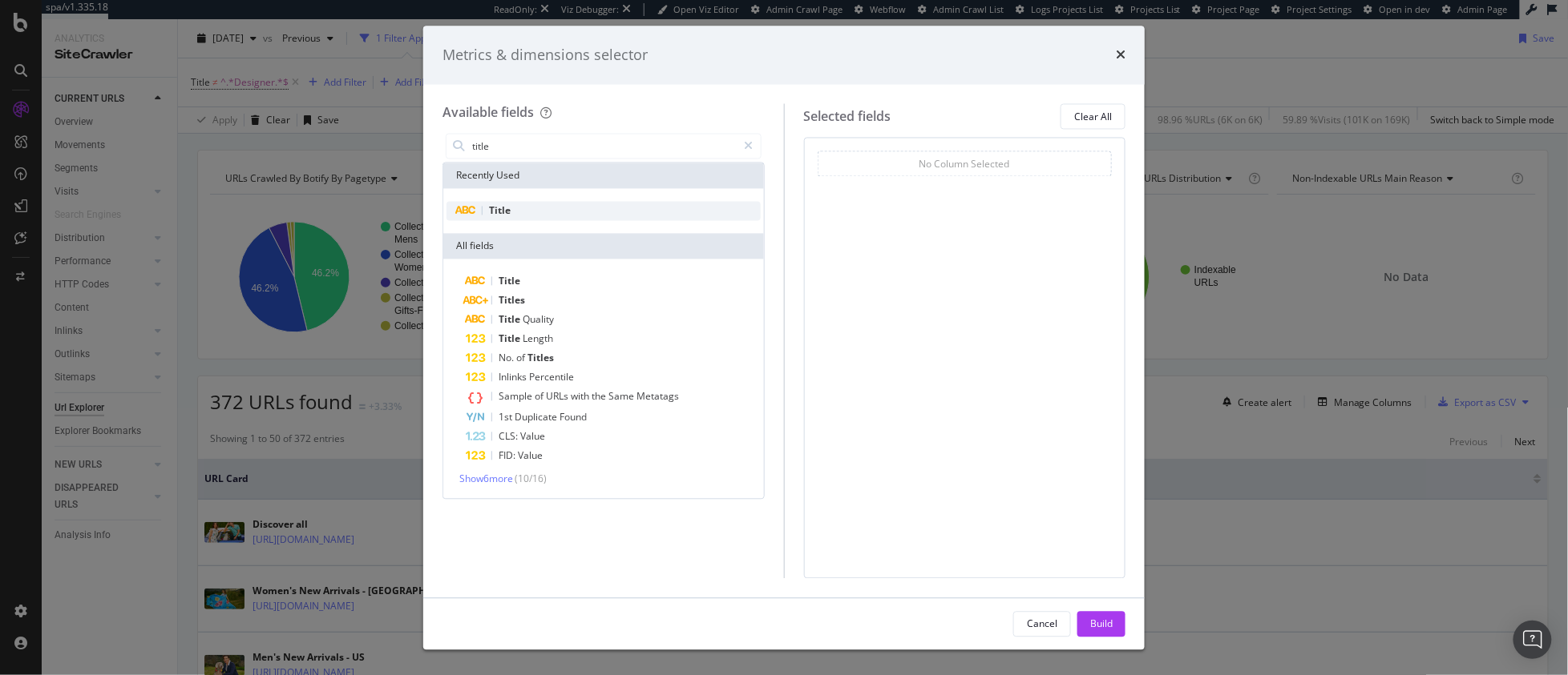
type input "title"
click at [507, 218] on div "Title" at bounding box center [604, 211] width 314 height 19
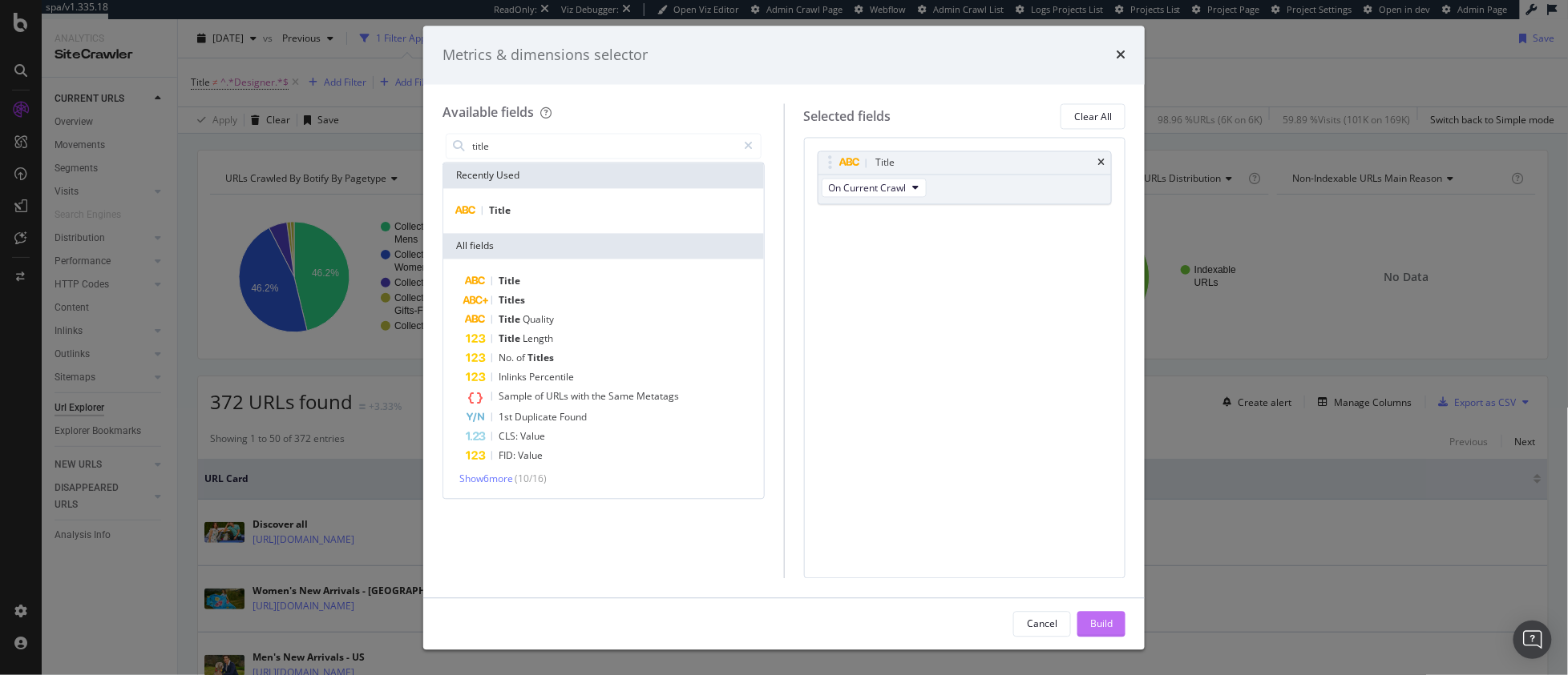
click at [1088, 629] on button "Build" at bounding box center [1102, 624] width 48 height 25
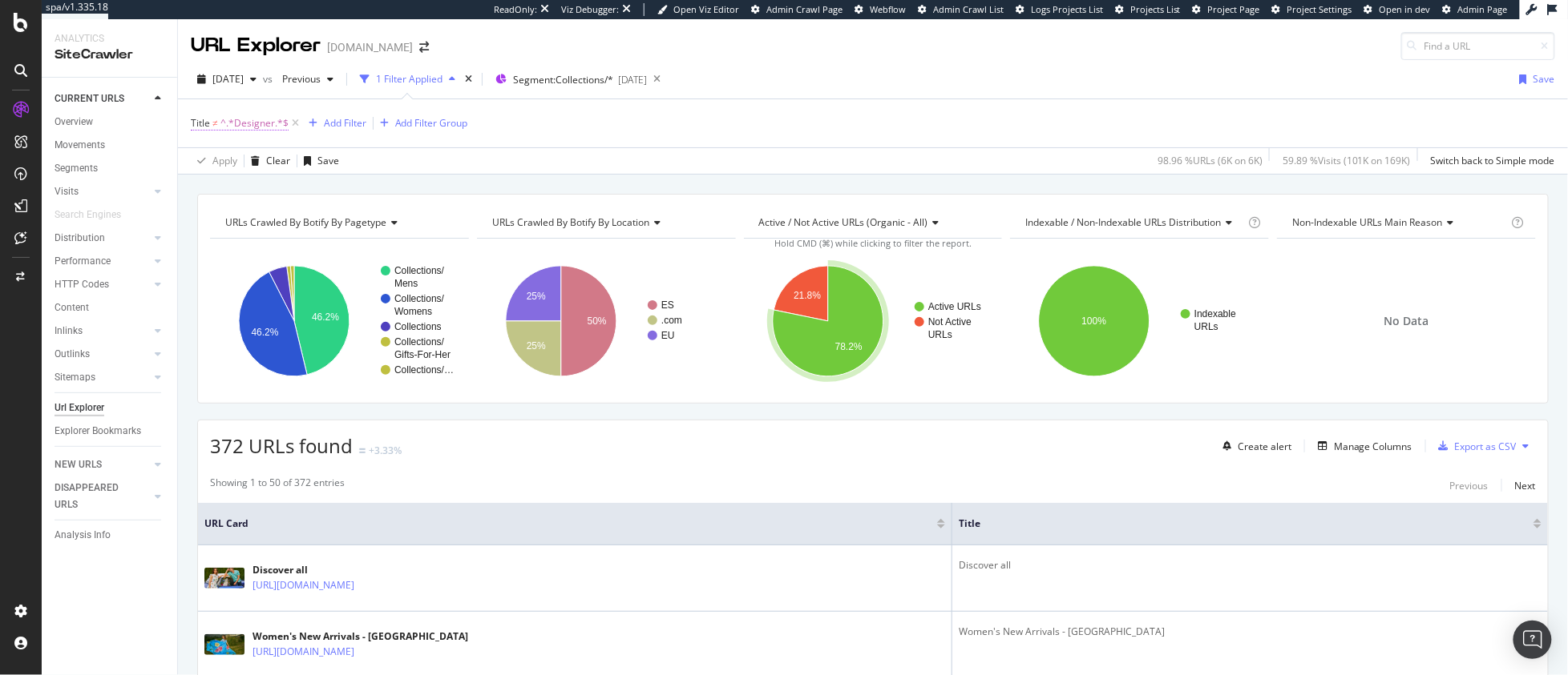
click at [267, 126] on span "^.*Designer.*$" at bounding box center [254, 123] width 68 height 22
click at [267, 183] on span "Doesn't contain" at bounding box center [240, 187] width 70 height 14
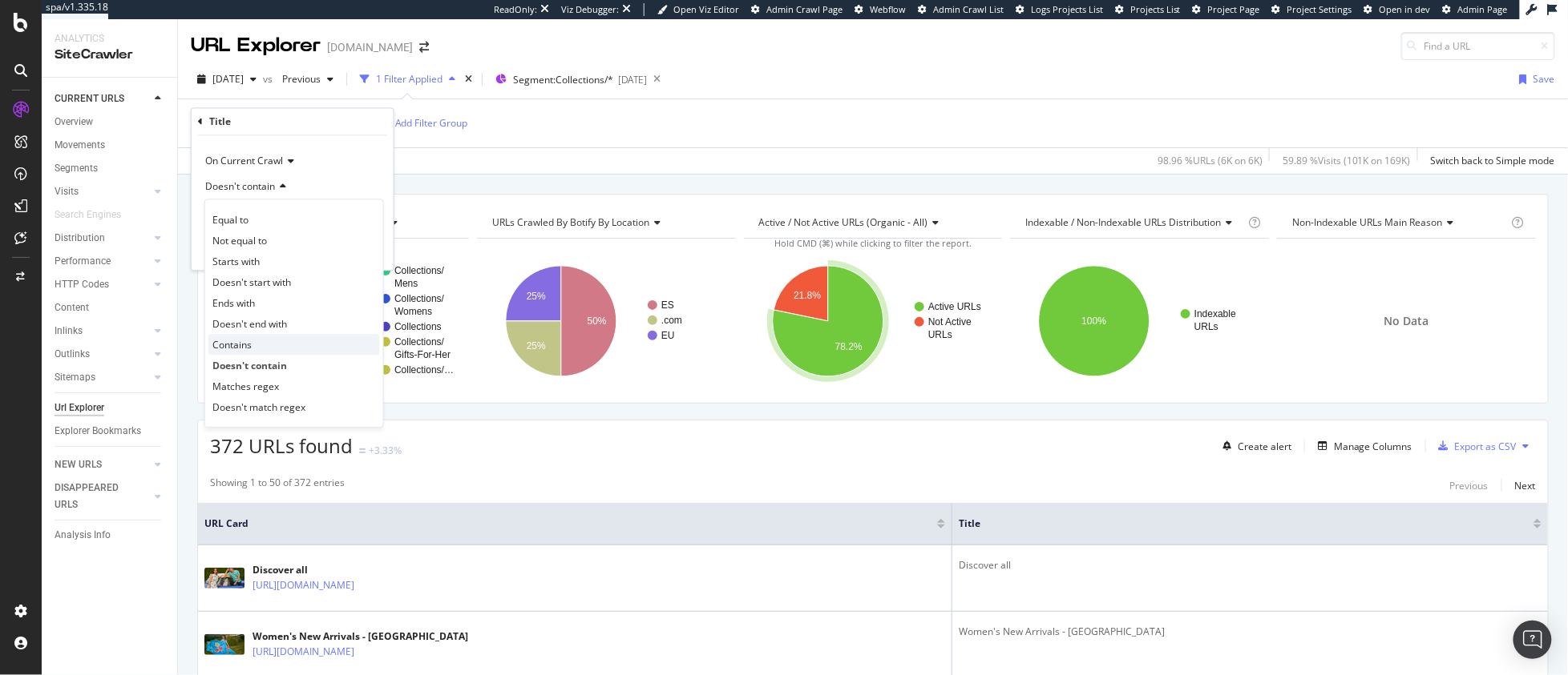
click at [259, 347] on div "Contains" at bounding box center [294, 346] width 172 height 21
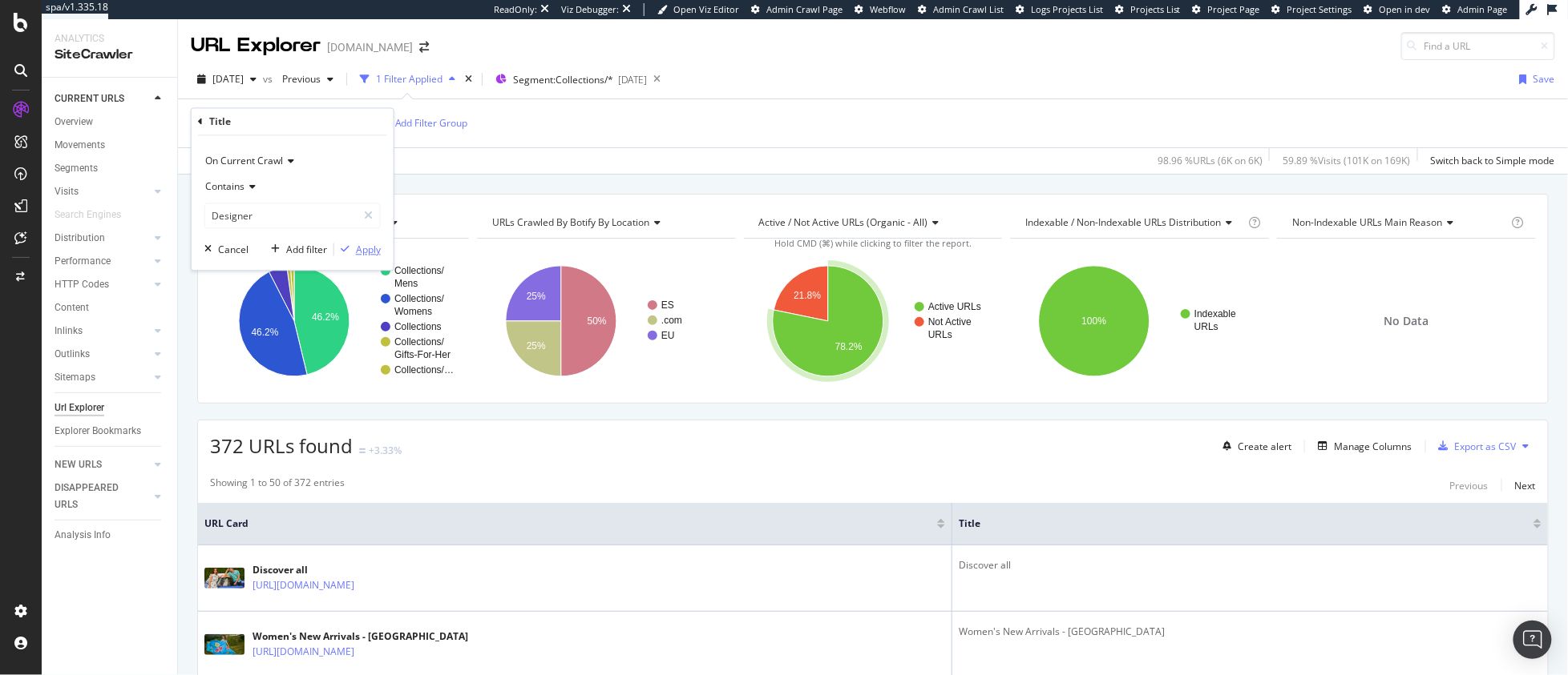
click at [364, 257] on button "Apply" at bounding box center [358, 250] width 47 height 16
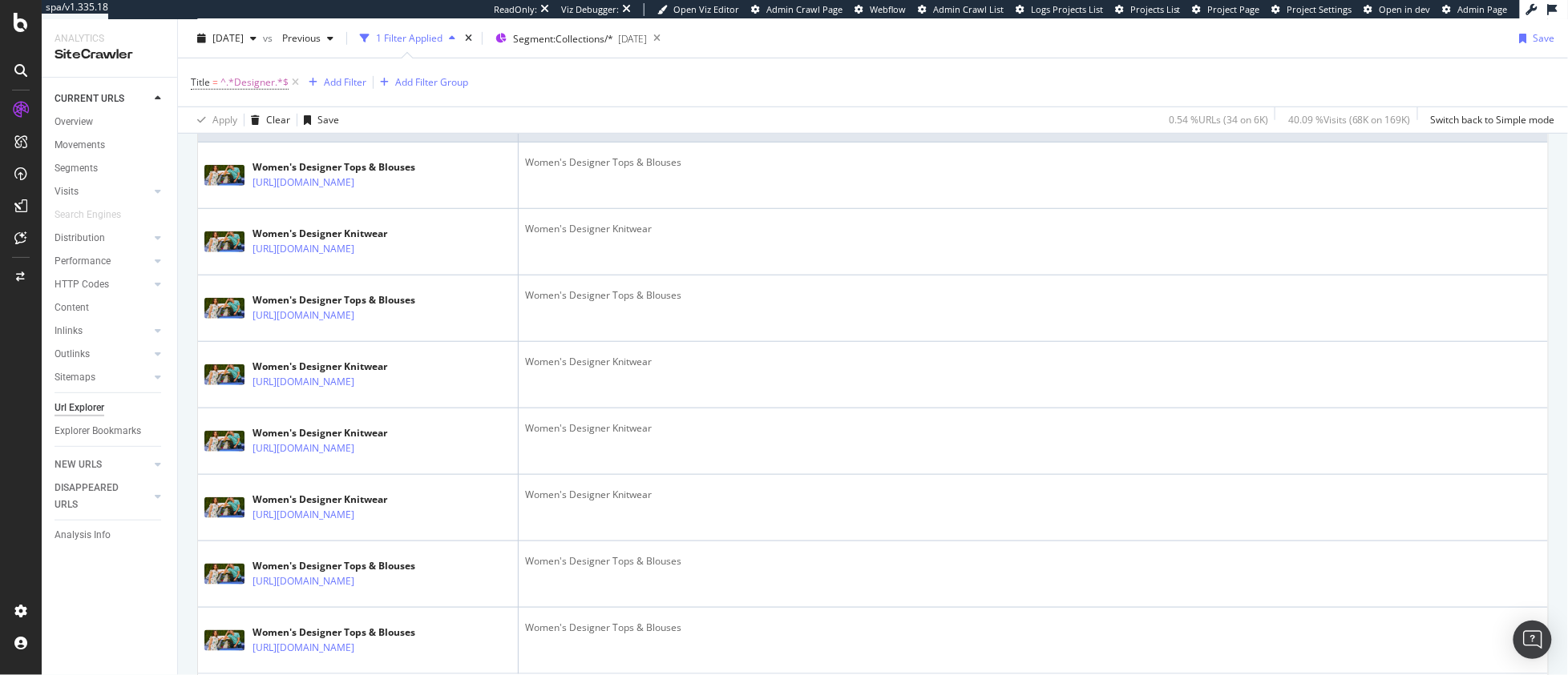
scroll to position [547, 0]
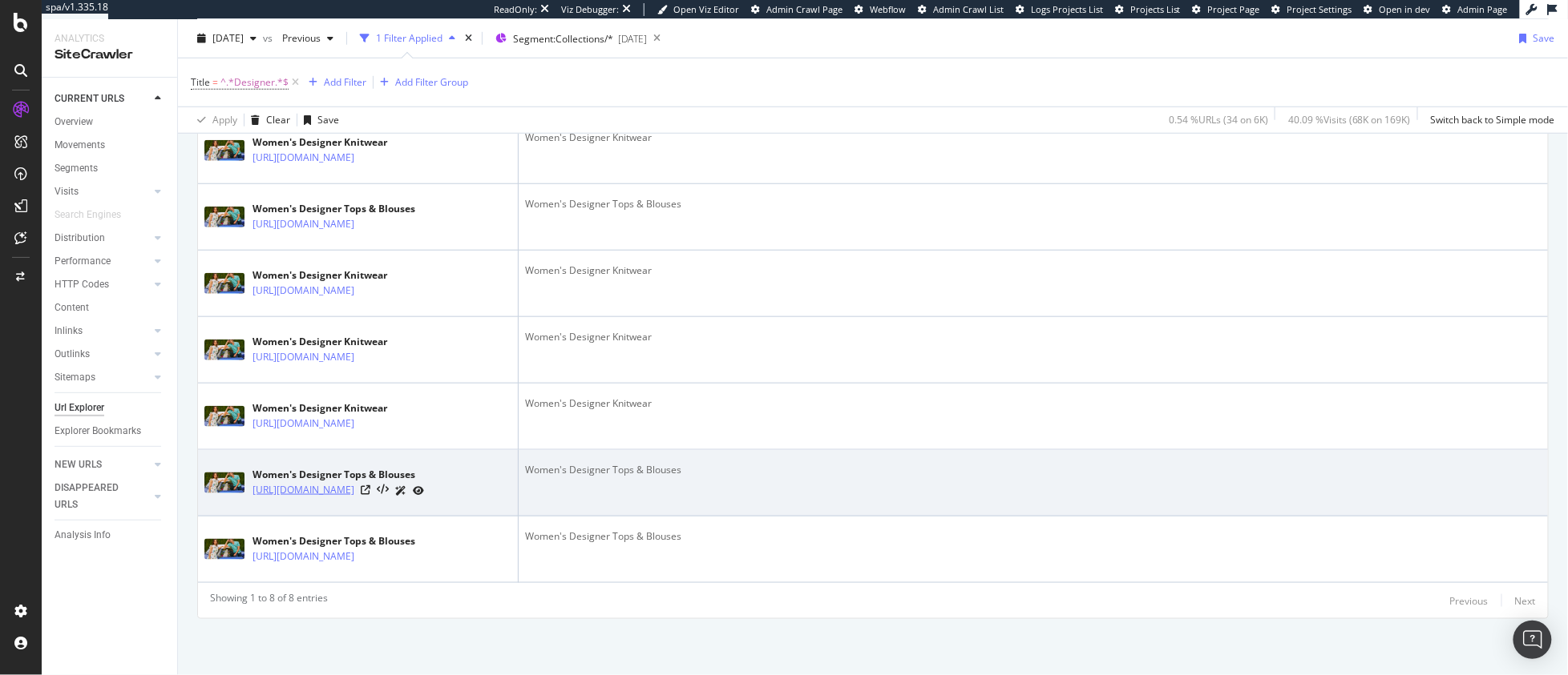
drag, startPoint x: 250, startPoint y: 473, endPoint x: 346, endPoint y: 493, distance: 98.1
click at [346, 493] on div "Women's Designer Tops & Blouses https://www.tedbaker.com/collections/womens-top…" at bounding box center [358, 482] width 307 height 40
copy link "https://www.tedbaker.com/collections/womens-tops-blouses"
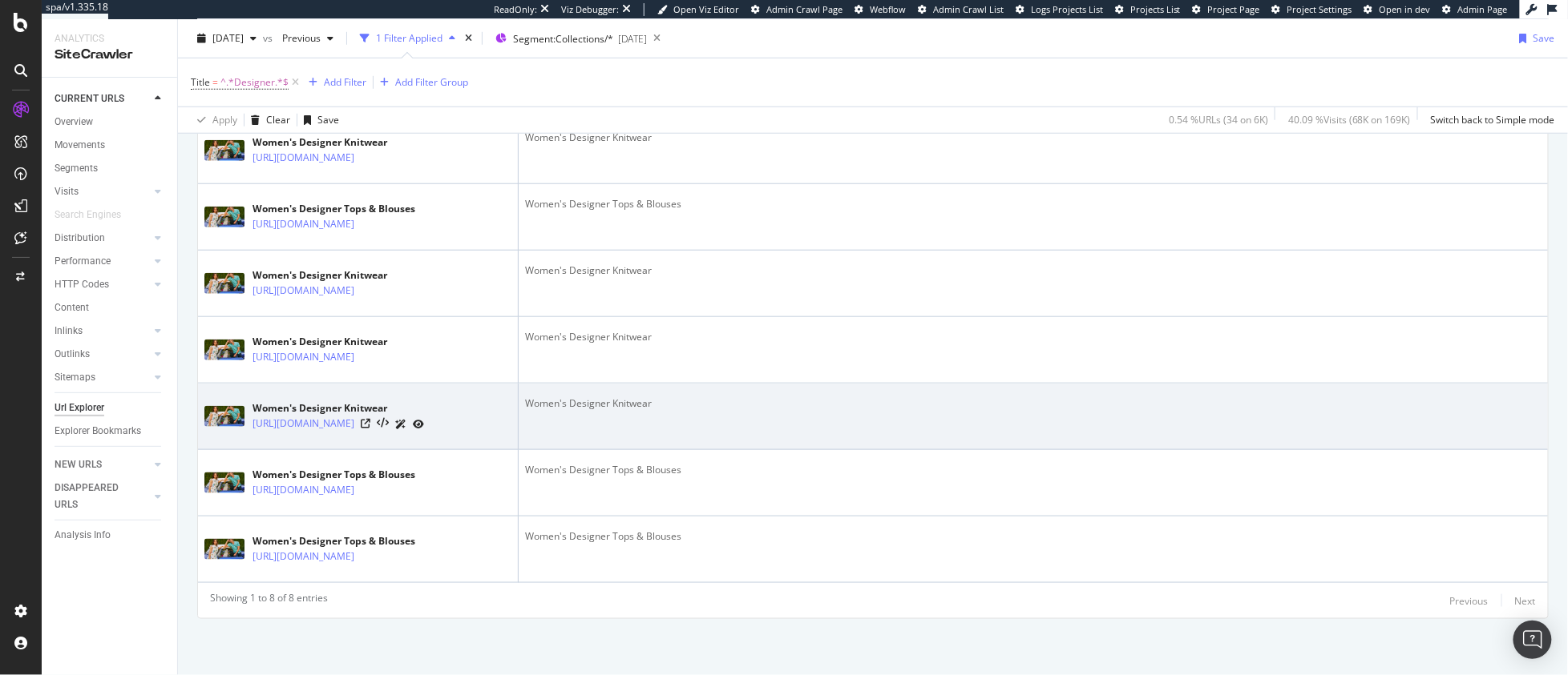
scroll to position [0, 0]
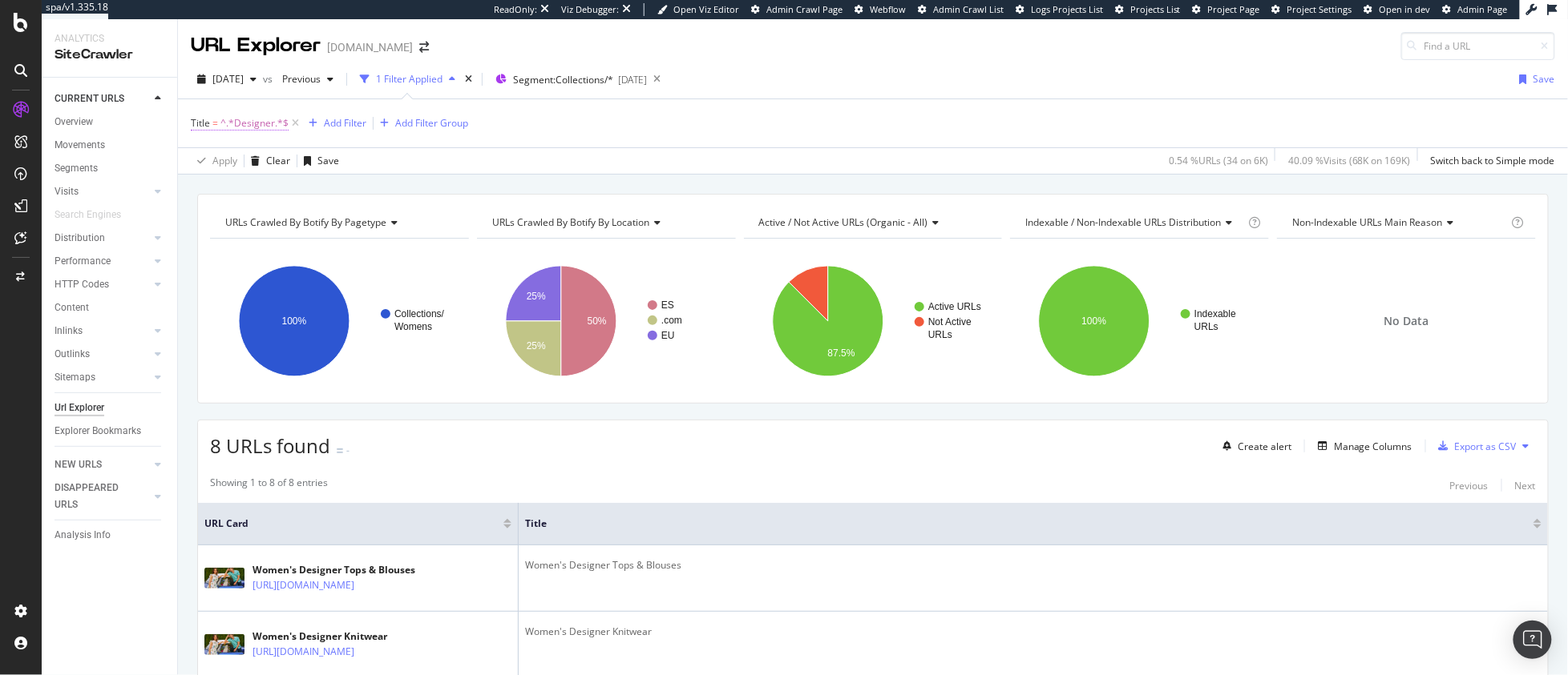
click at [257, 123] on span "^.*Designer.*$" at bounding box center [254, 123] width 68 height 22
click at [275, 216] on input "Designer" at bounding box center [281, 216] width 151 height 25
click at [362, 248] on div "Apply" at bounding box center [368, 250] width 25 height 14
click at [293, 123] on icon at bounding box center [296, 123] width 14 height 16
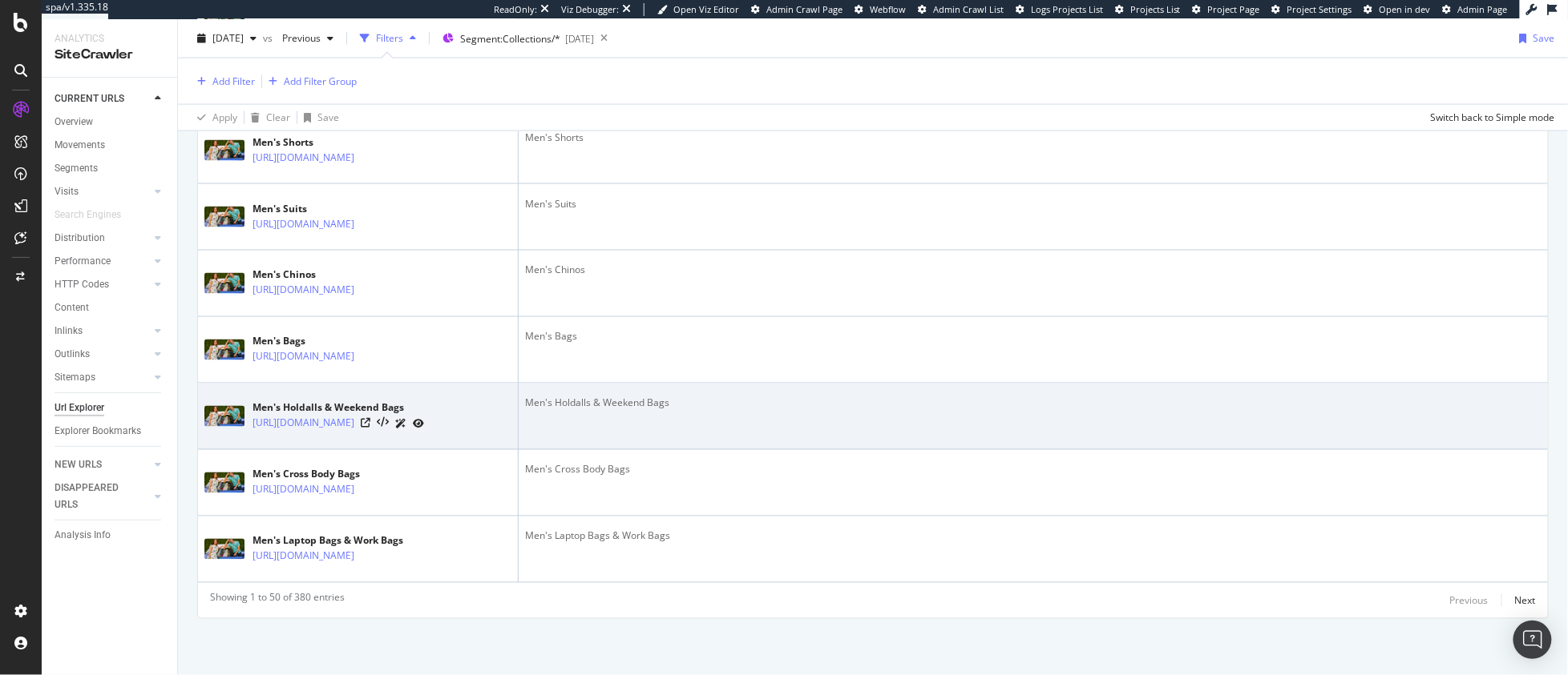
scroll to position [3569, 0]
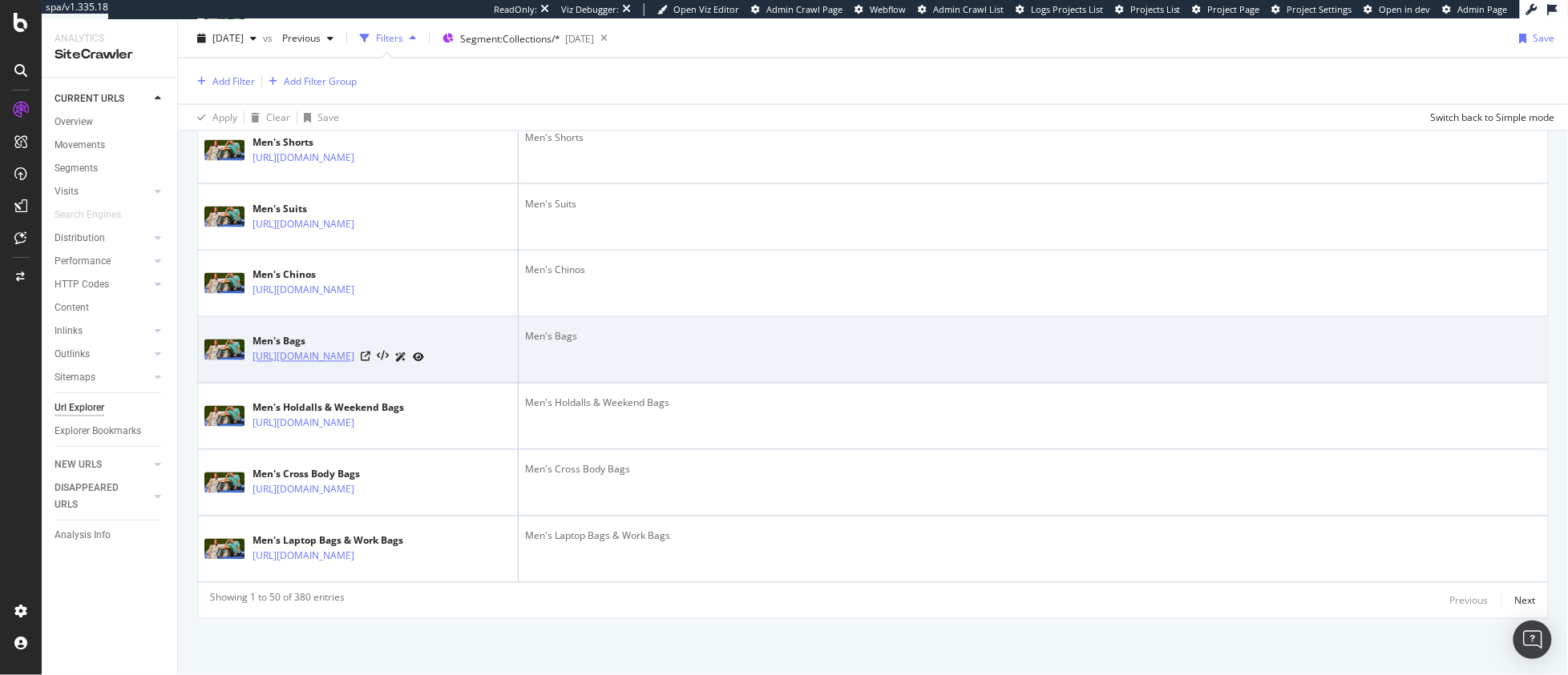
drag, startPoint x: 249, startPoint y: 356, endPoint x: 298, endPoint y: 377, distance: 53.3
click at [298, 370] on div "Men's Bags https://www.tedbaker.com/collections/mens-bags" at bounding box center [358, 350] width 307 height 40
copy link "https://www.tedbaker.com/collections/mens-bags"
drag, startPoint x: 599, startPoint y: 345, endPoint x: 526, endPoint y: 340, distance: 73.2
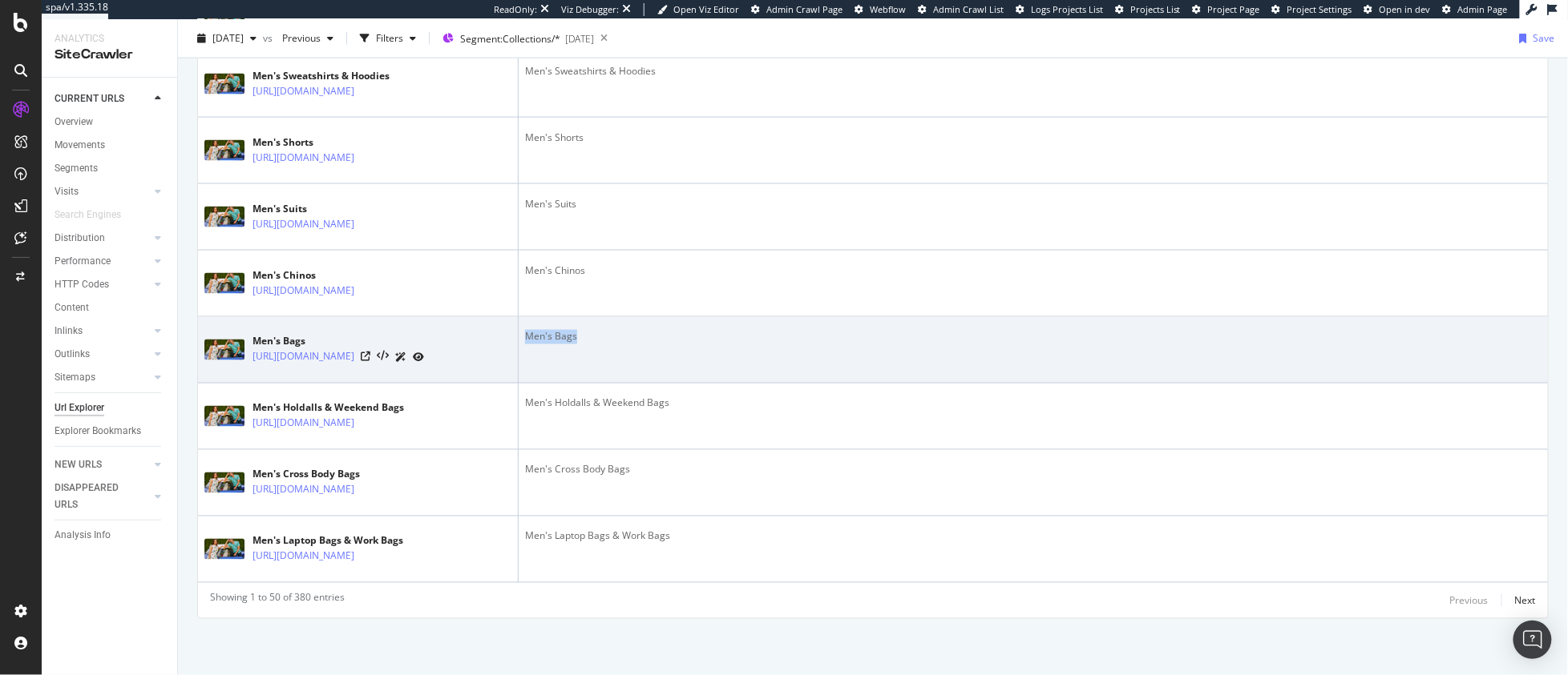
click at [526, 340] on div "Men's Bags" at bounding box center [1033, 337] width 1017 height 15
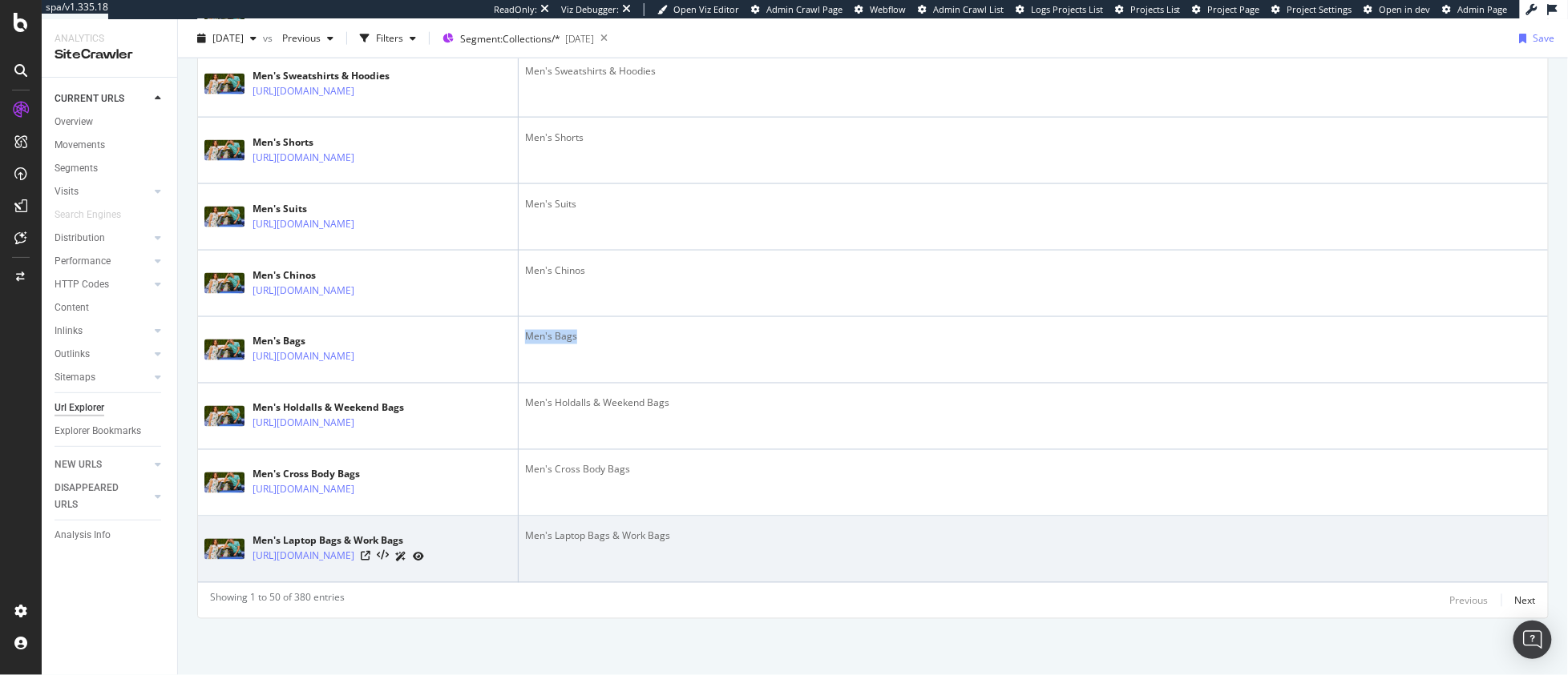
copy div "Men's Bags"
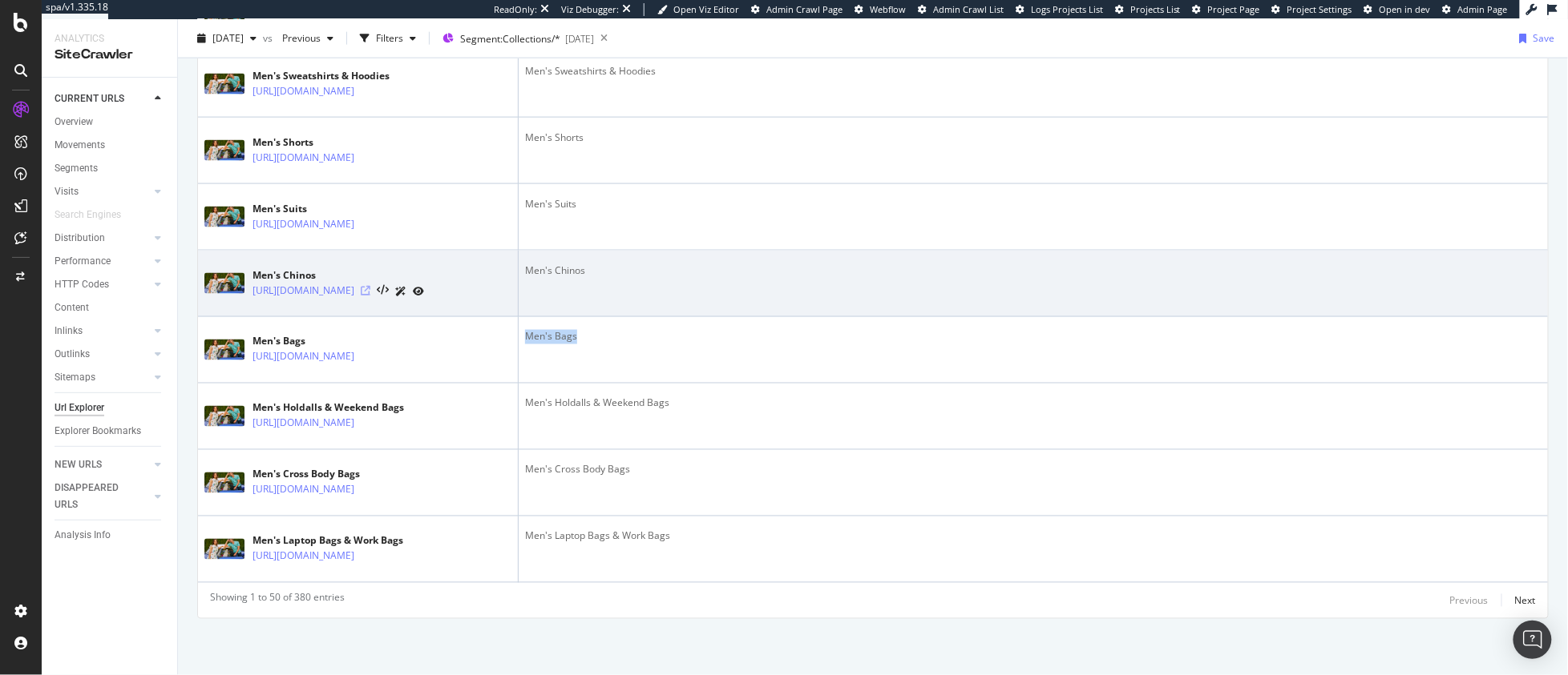
click at [370, 292] on icon at bounding box center [365, 291] width 10 height 10
drag, startPoint x: 617, startPoint y: 274, endPoint x: 525, endPoint y: 266, distance: 92.3
click at [525, 266] on div "Men's Chinos" at bounding box center [1033, 270] width 1017 height 15
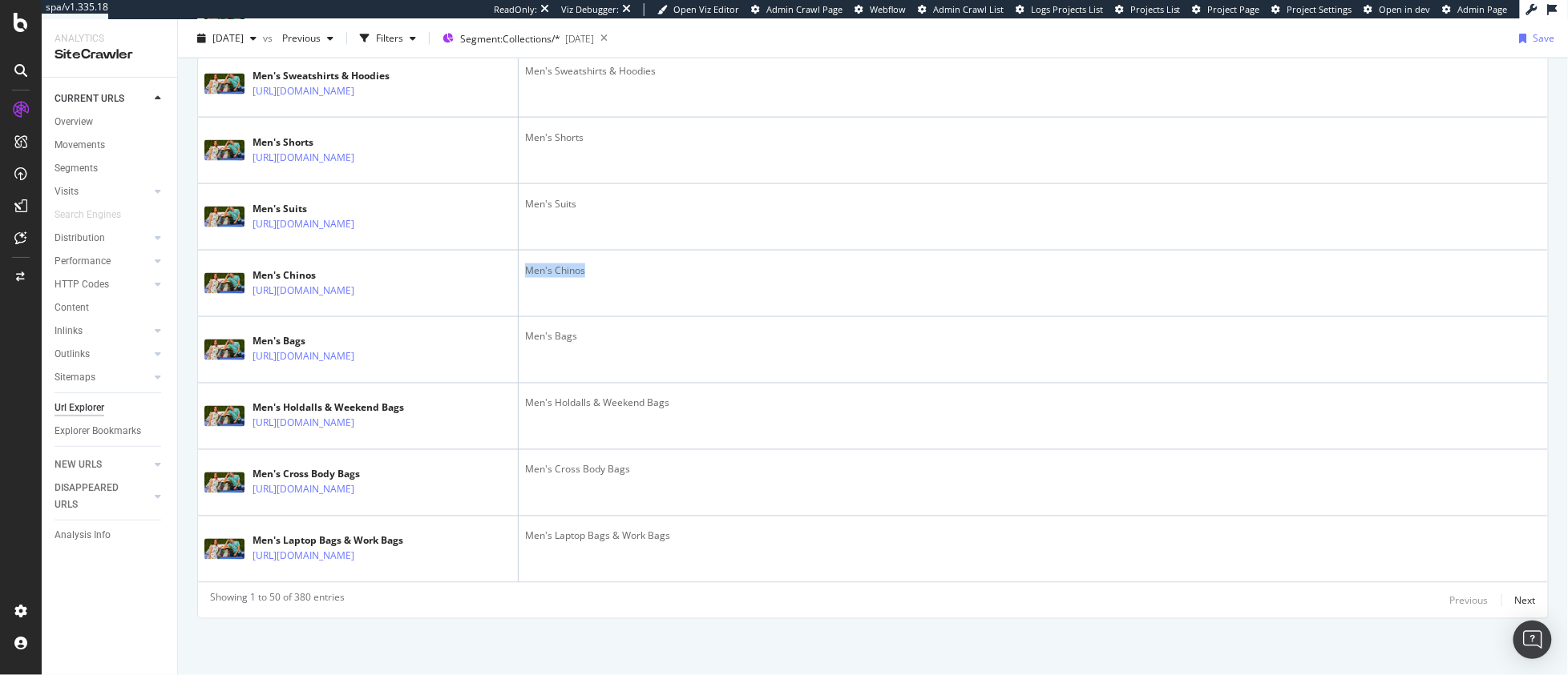
copy div "Men's Chinos"
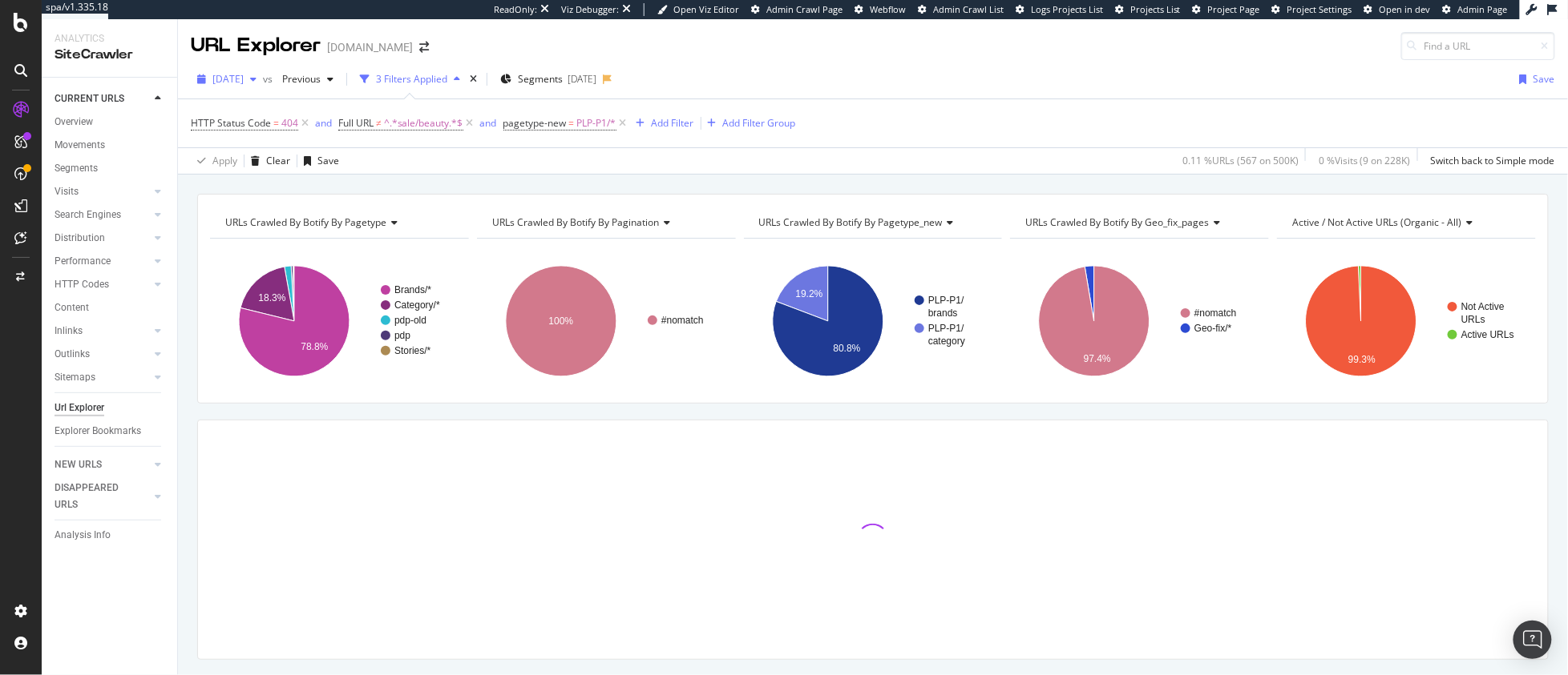
click at [243, 81] on span "[DATE]" at bounding box center [228, 78] width 31 height 14
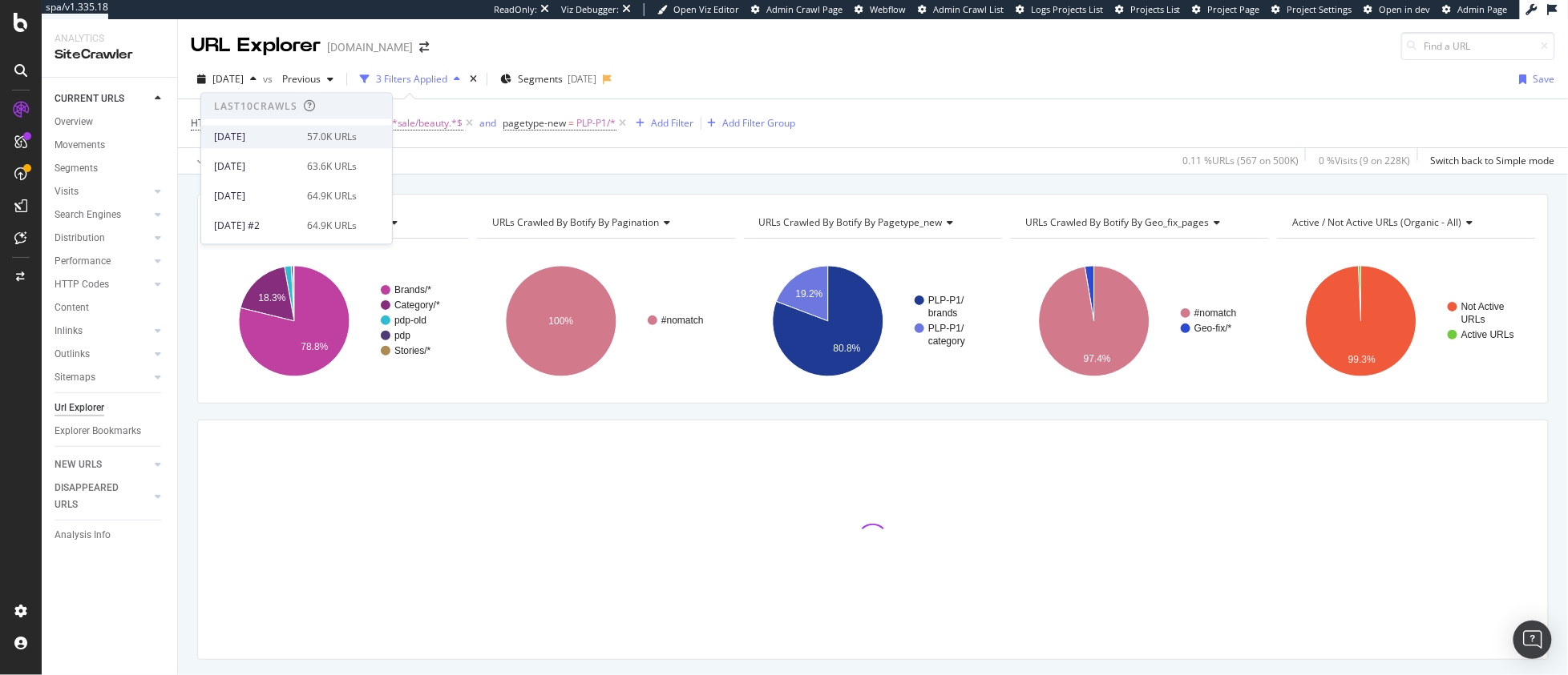
click at [280, 138] on div "[DATE]" at bounding box center [256, 137] width 83 height 15
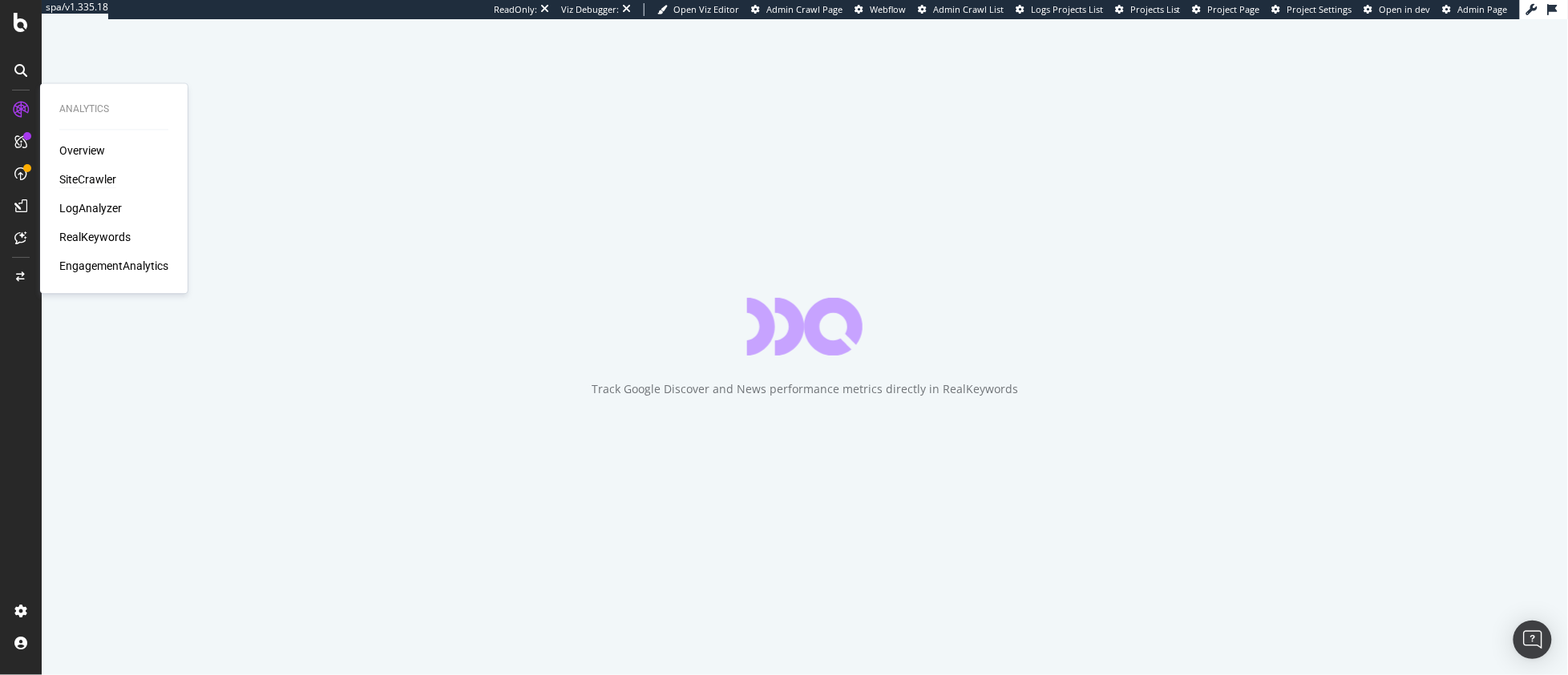
click at [79, 173] on div "SiteCrawler" at bounding box center [87, 180] width 57 height 16
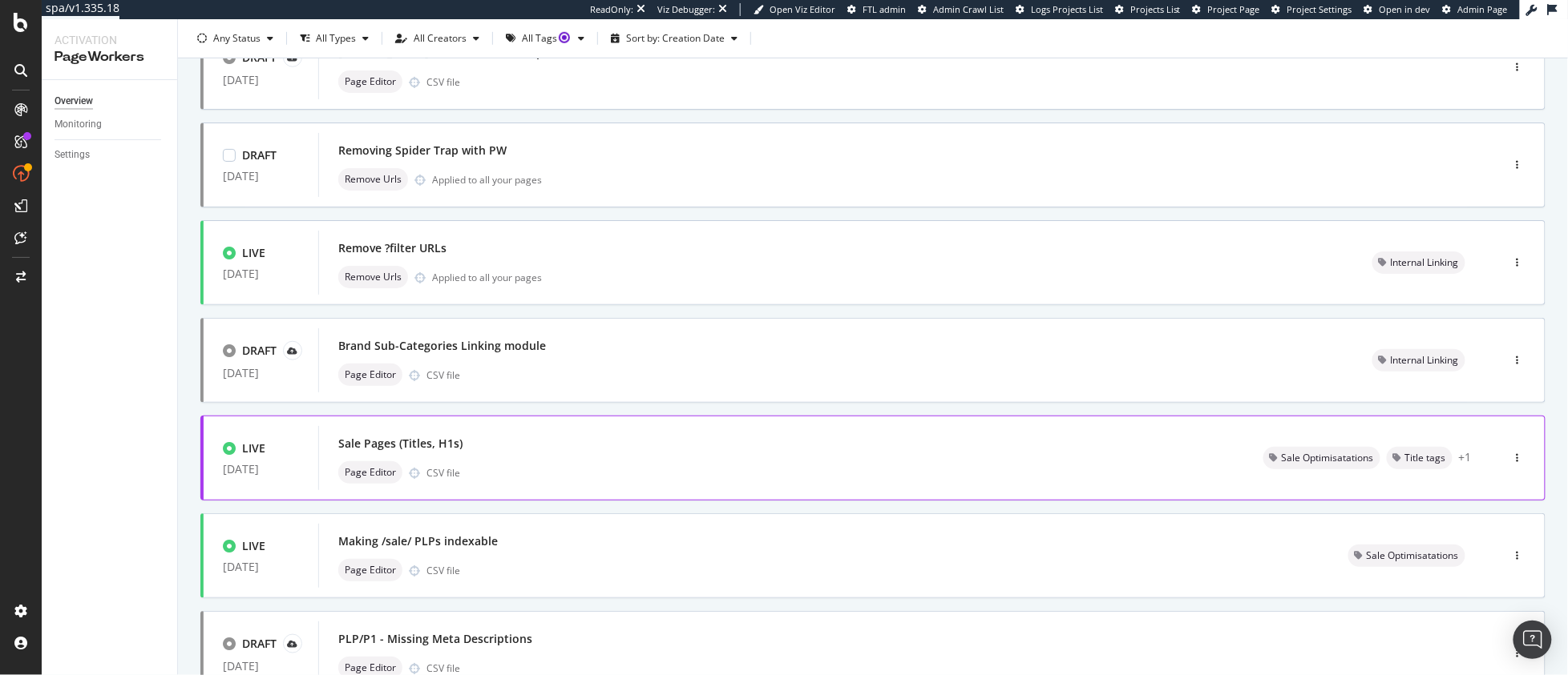
scroll to position [438, 0]
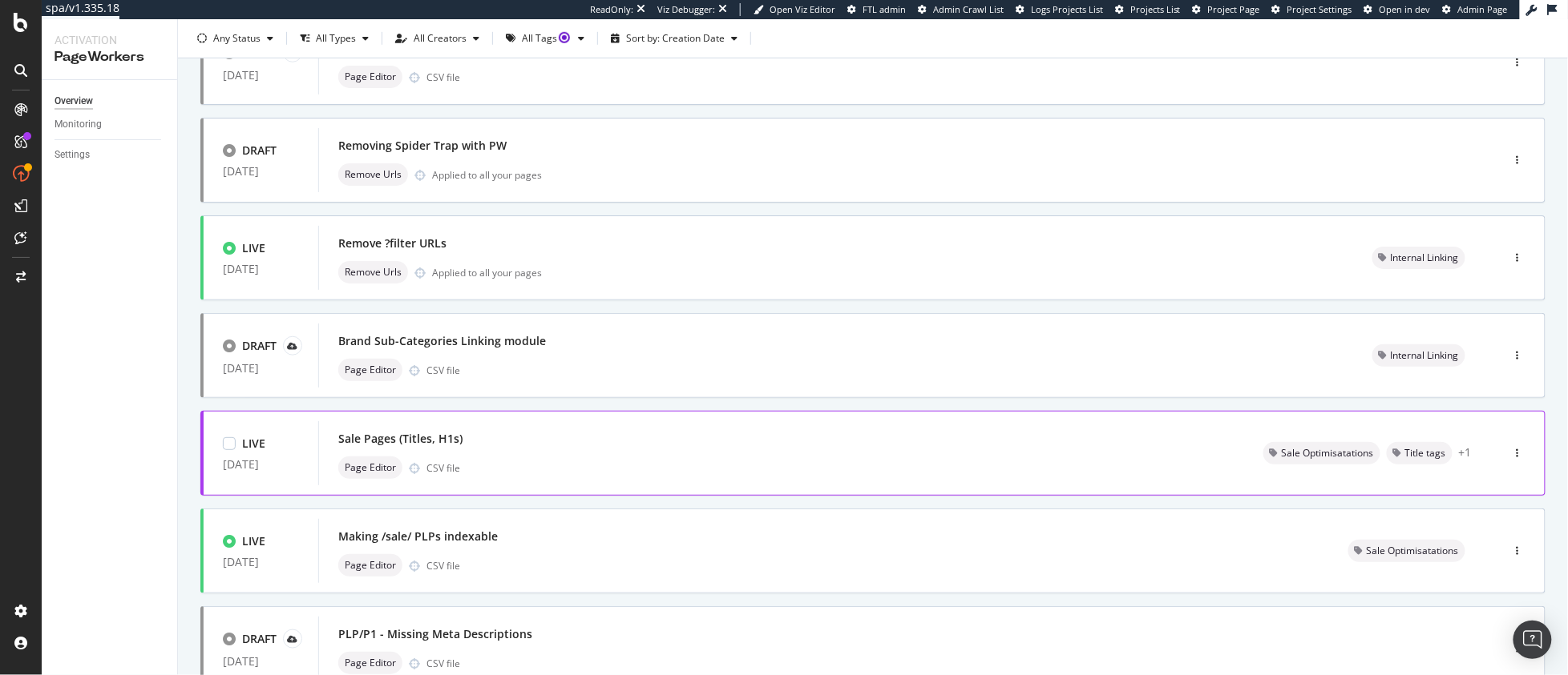
click at [583, 456] on div "Page Editor CSV file" at bounding box center [781, 467] width 887 height 22
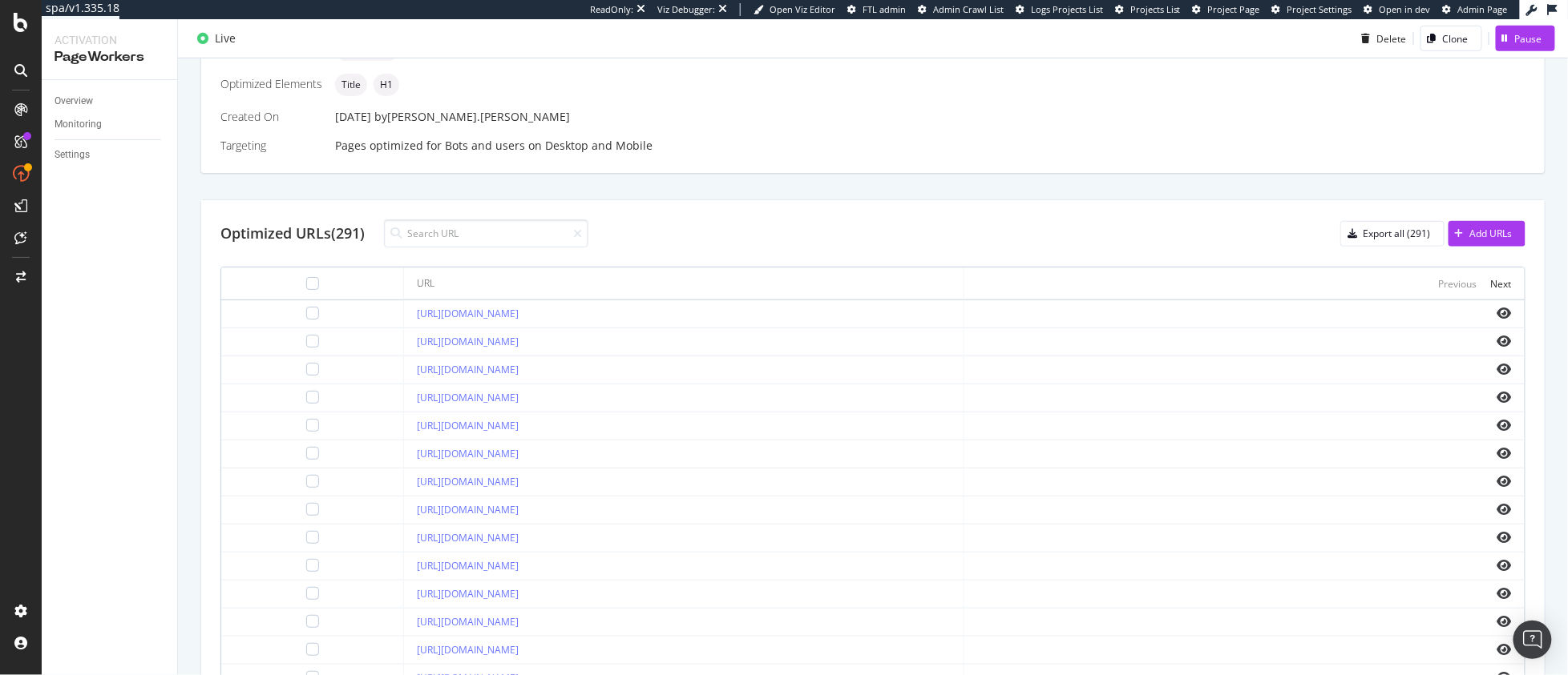
scroll to position [469, 0]
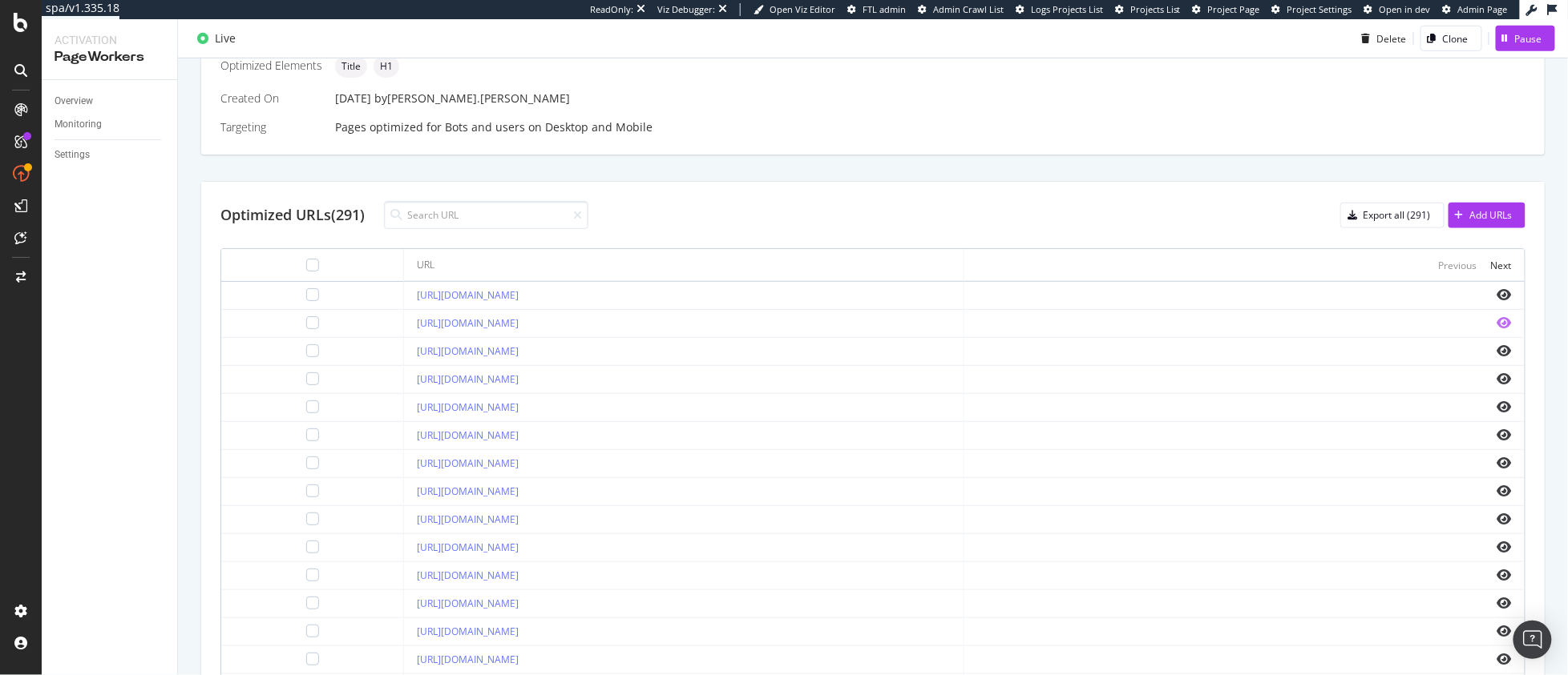
click at [1497, 321] on icon "eye" at bounding box center [1504, 322] width 15 height 13
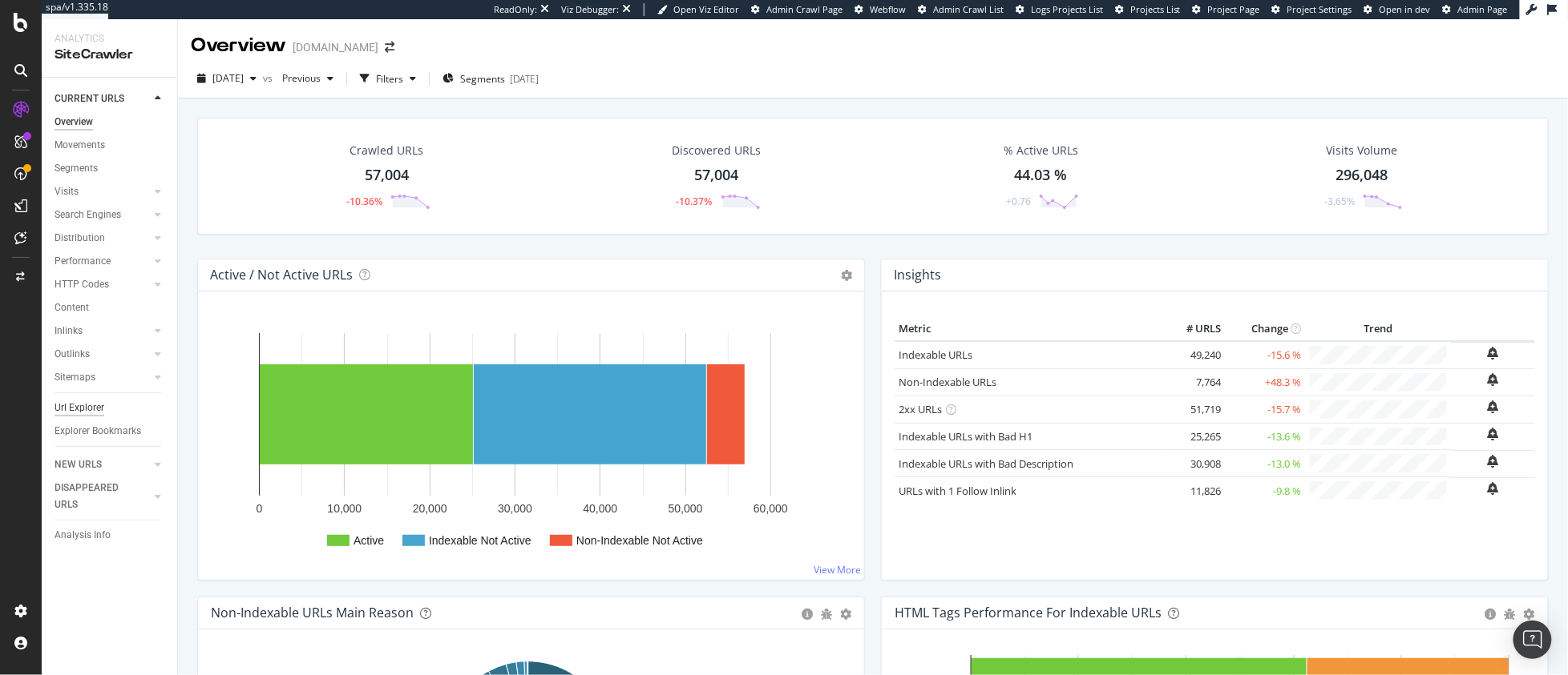
click at [90, 408] on div "Url Explorer" at bounding box center [78, 408] width 49 height 16
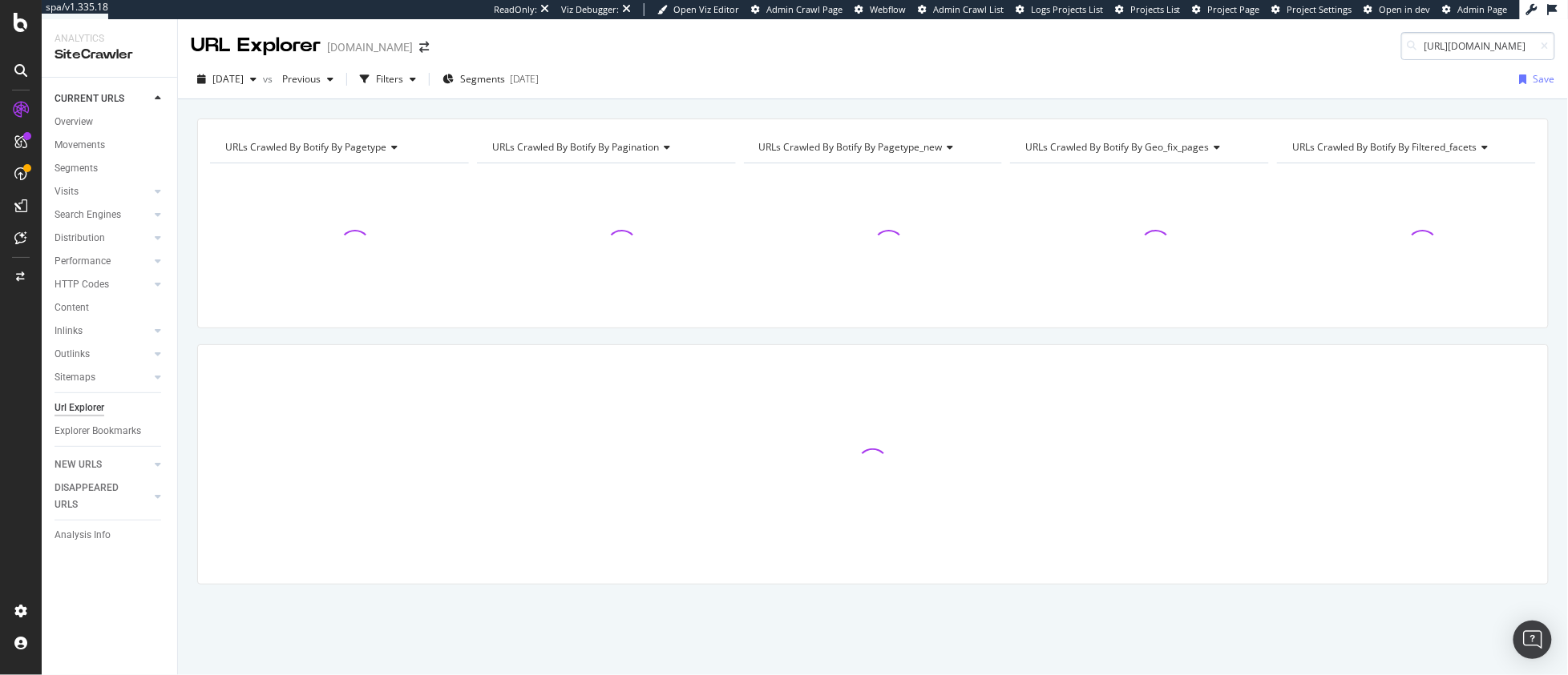
scroll to position [0, 88]
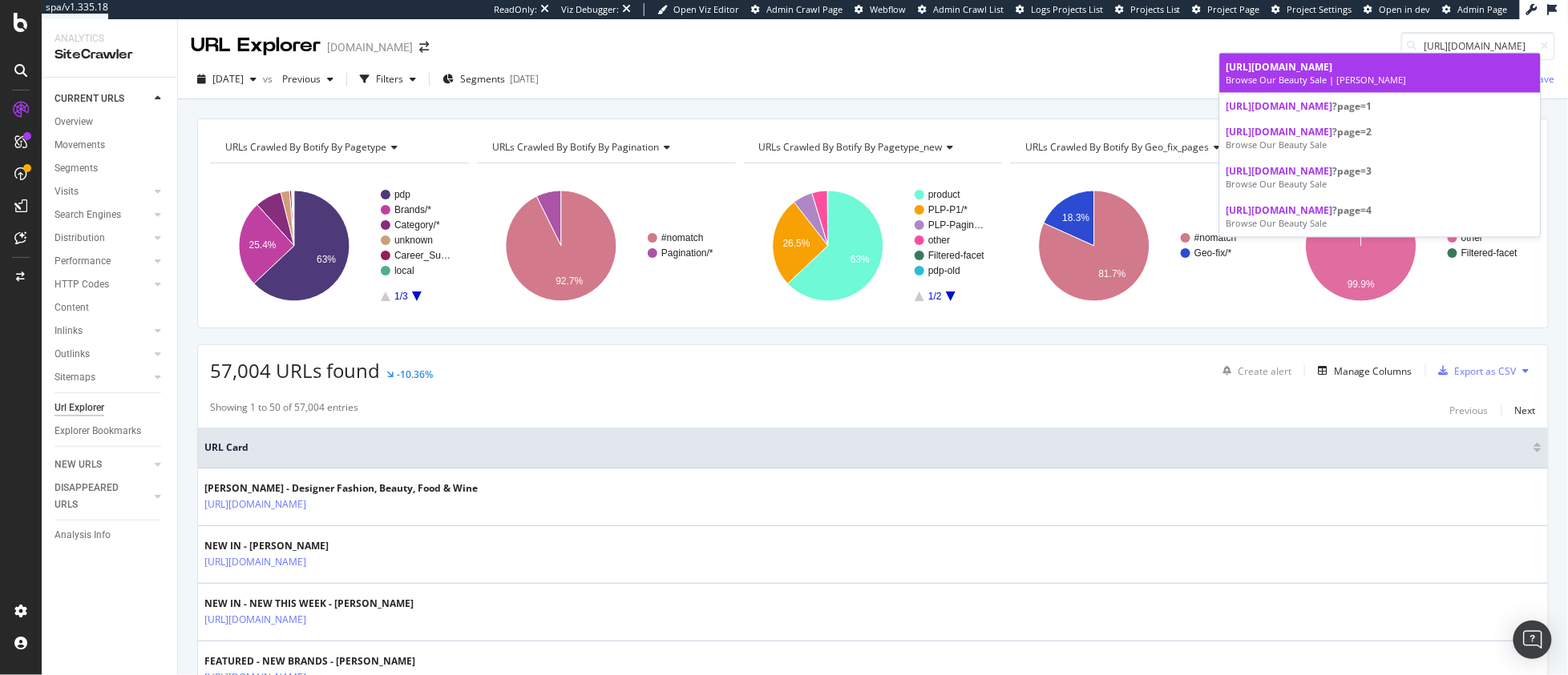
type input "[URL][DOMAIN_NAME]"
click at [1333, 64] on span "[URL][DOMAIN_NAME]" at bounding box center [1279, 67] width 107 height 14
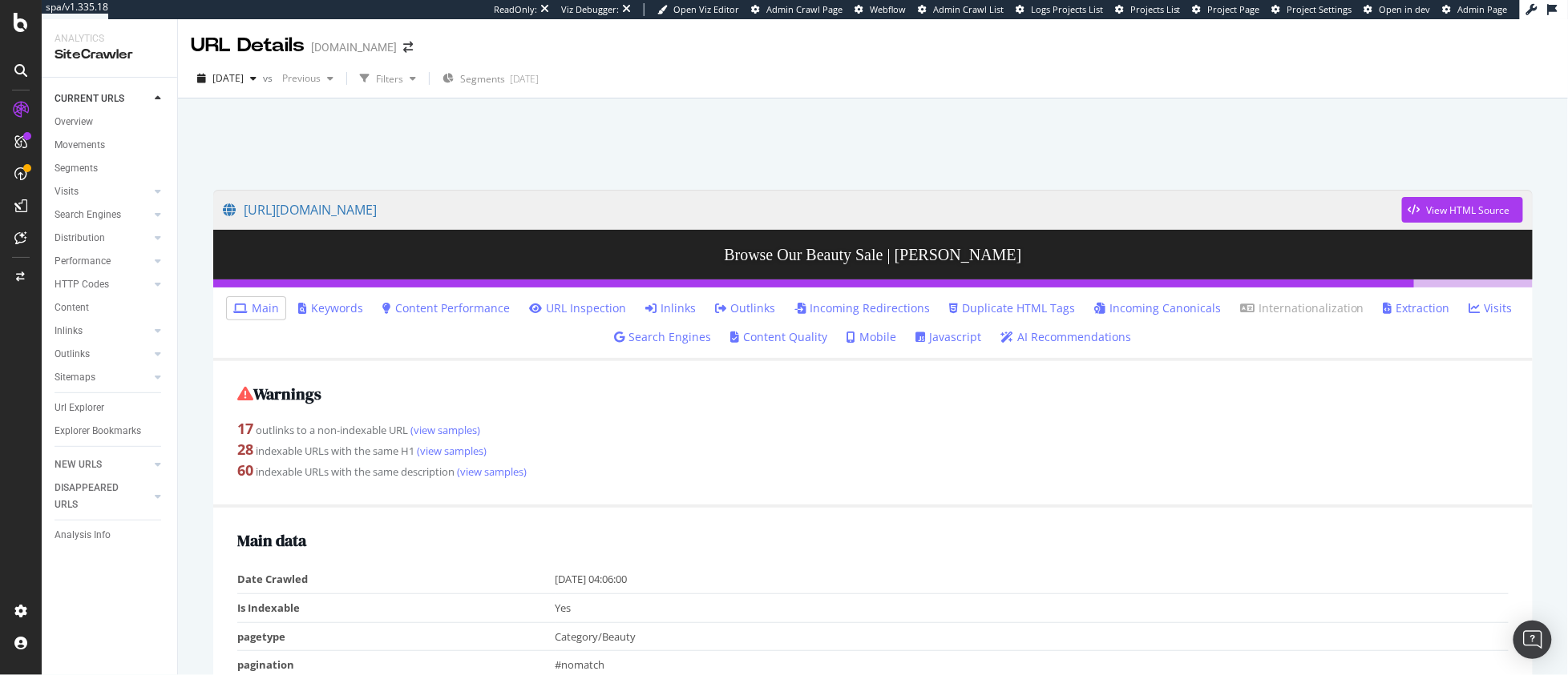
click at [466, 304] on link "Content Performance" at bounding box center [447, 308] width 128 height 16
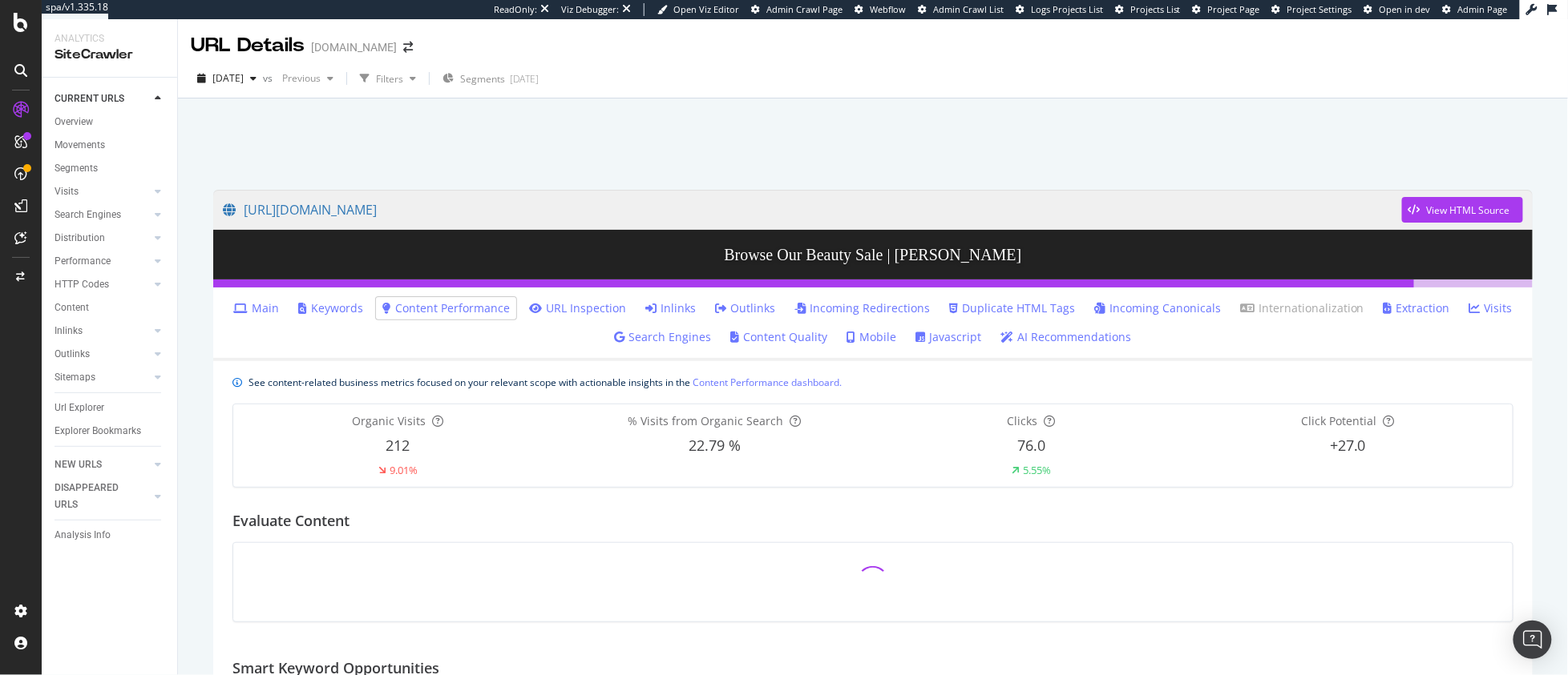
click at [267, 307] on link "Main" at bounding box center [256, 308] width 46 height 16
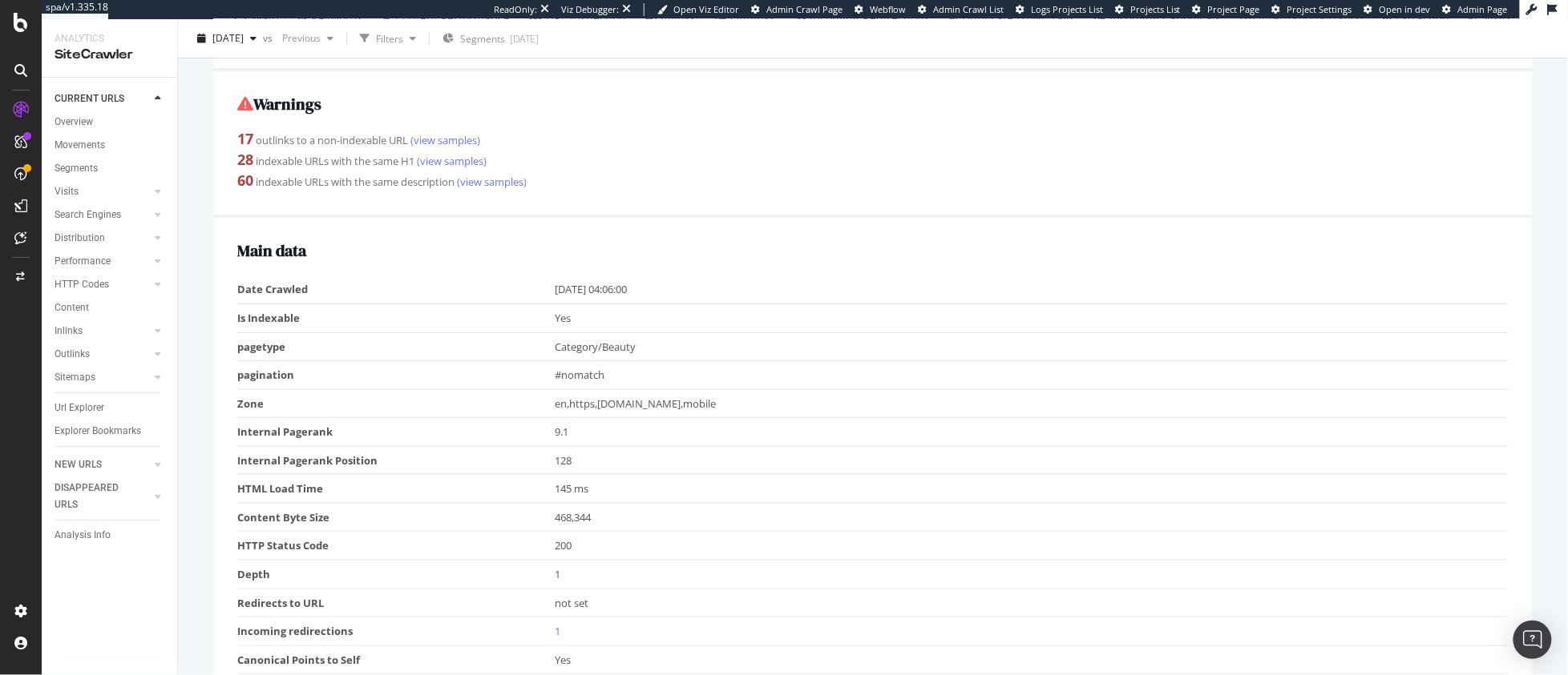
scroll to position [828, 0]
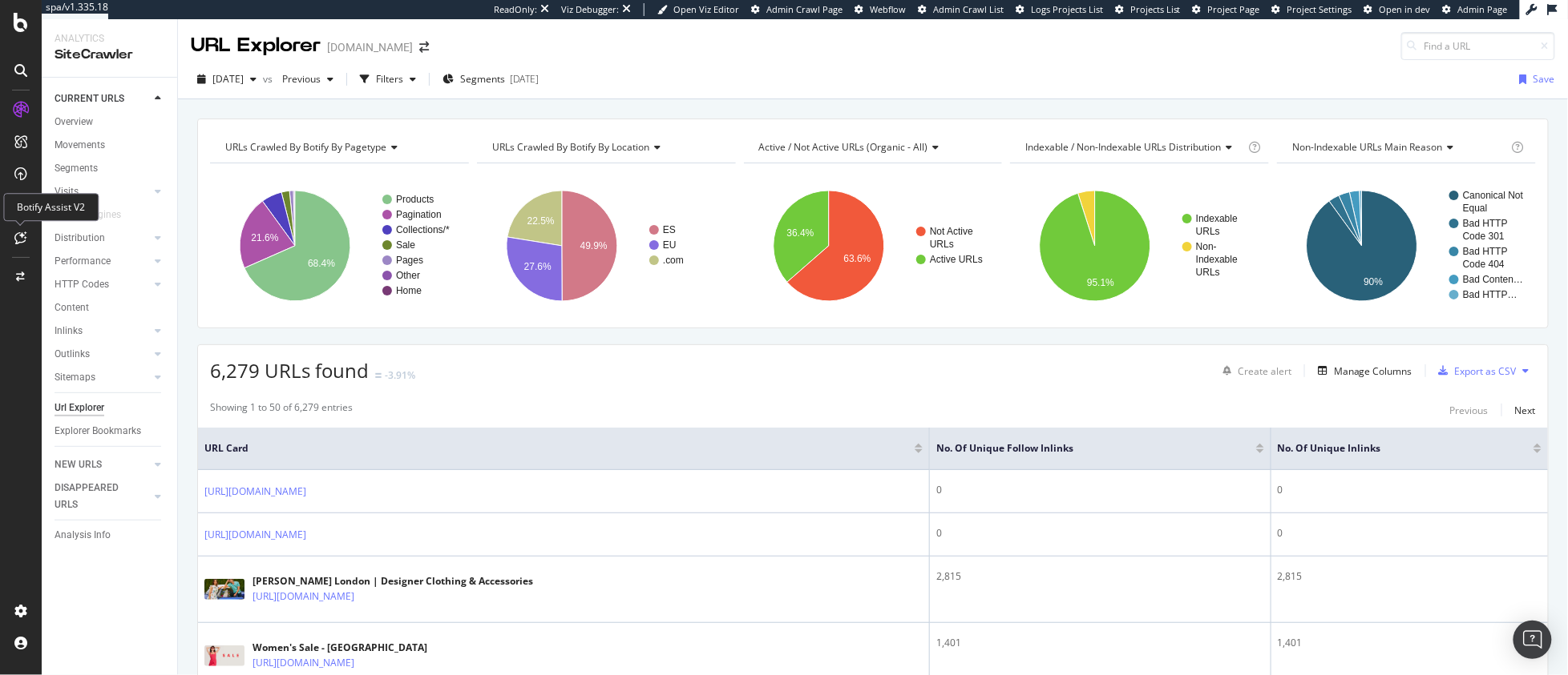
scroll to position [2083, 0]
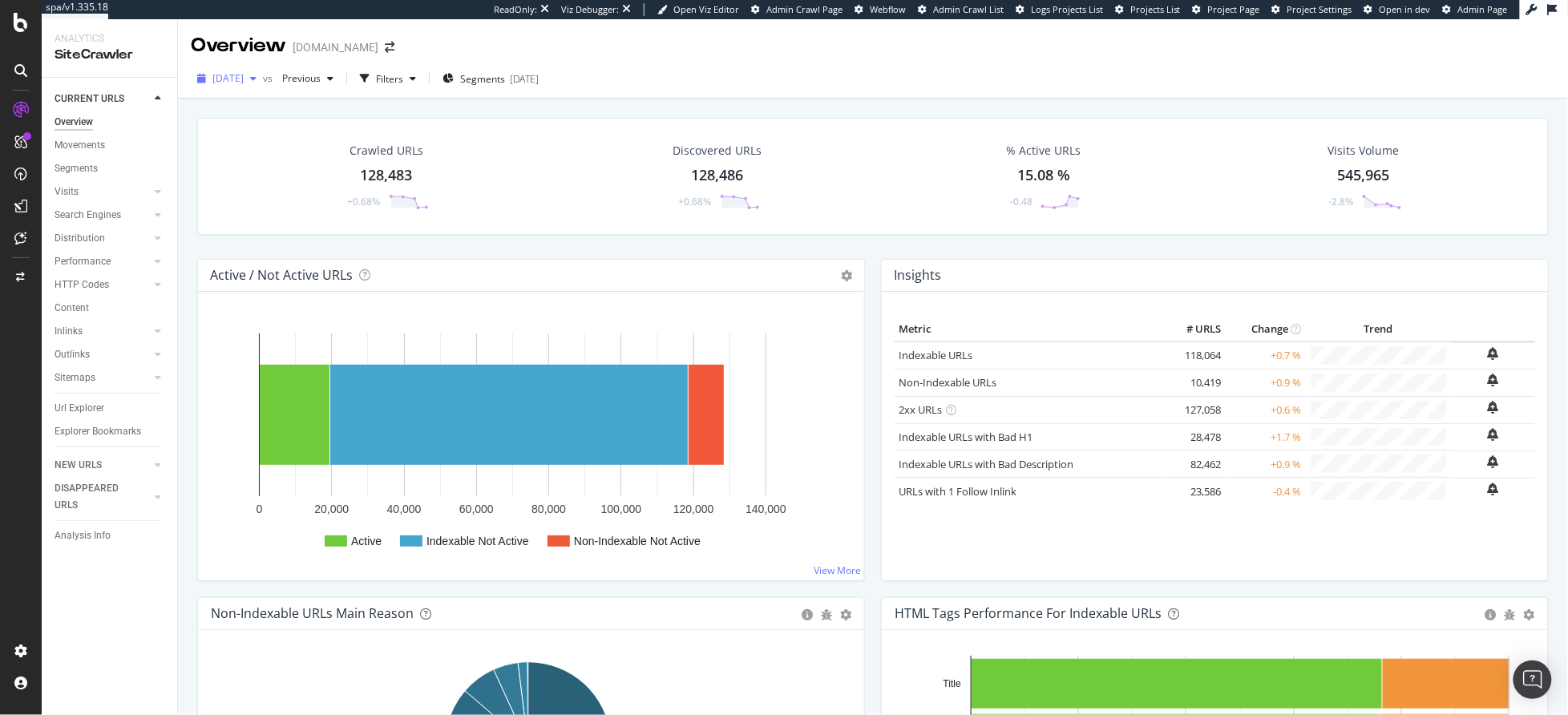
click at [263, 78] on div "button" at bounding box center [253, 78] width 19 height 10
click at [508, 128] on div "Crawled URLs 128,483 +0.68% Discovered URLs 128,486 +0.68% % Active URLs 15.08 …" at bounding box center [872, 176] width 1351 height 117
click at [97, 204] on div "LogAnalyzer" at bounding box center [90, 209] width 63 height 16
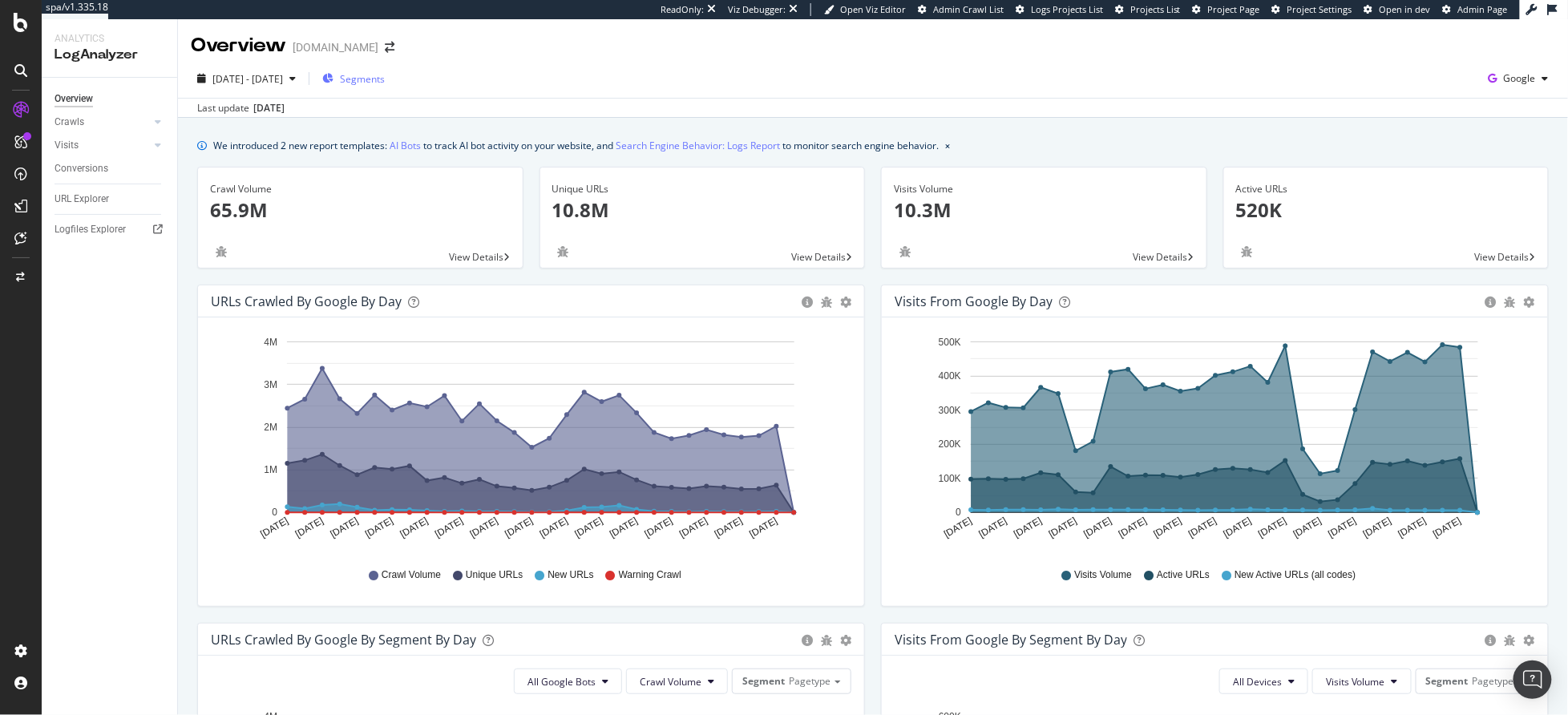
click at [385, 80] on span "Segments" at bounding box center [362, 78] width 45 height 14
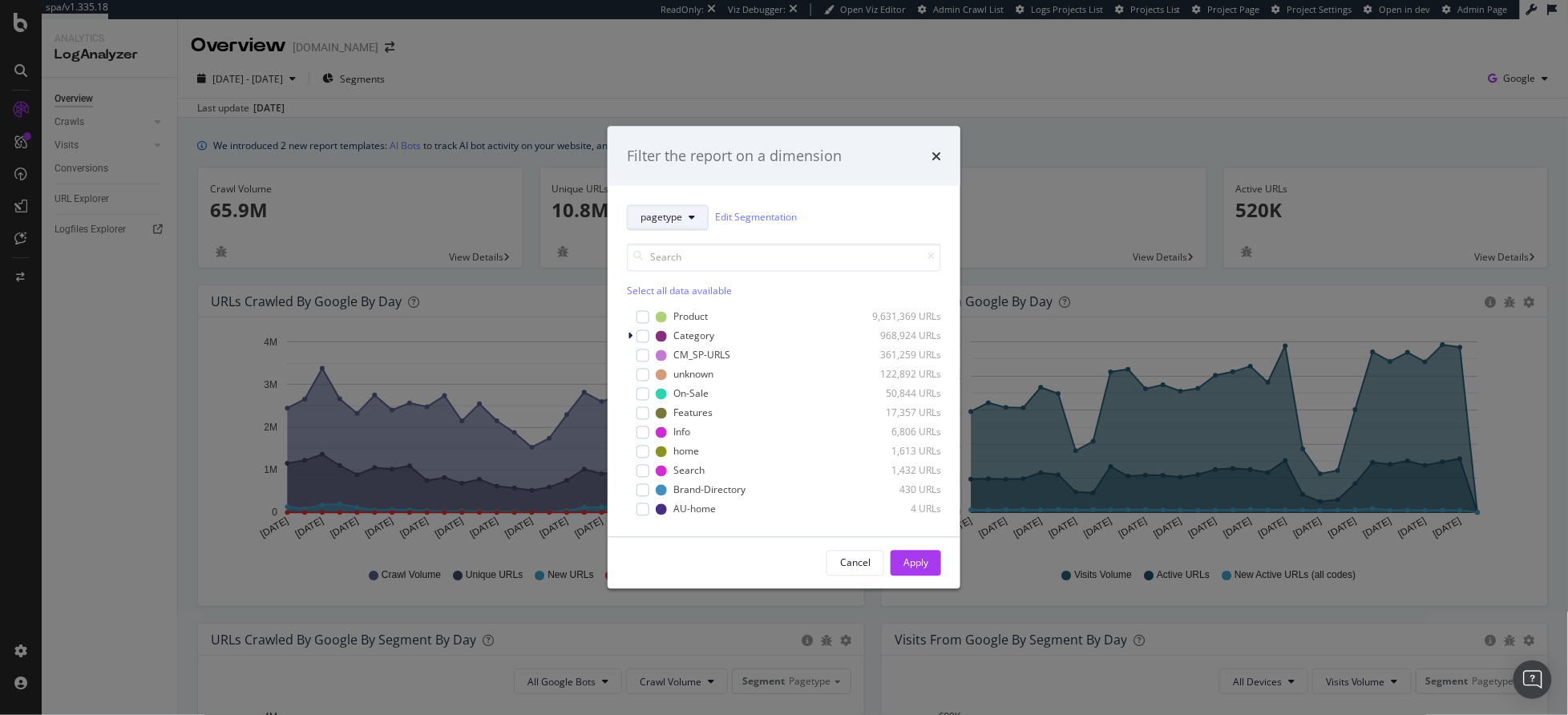
click at [659, 223] on span "pagetype" at bounding box center [661, 218] width 42 height 14
click at [676, 307] on span "Location" at bounding box center [691, 304] width 102 height 15
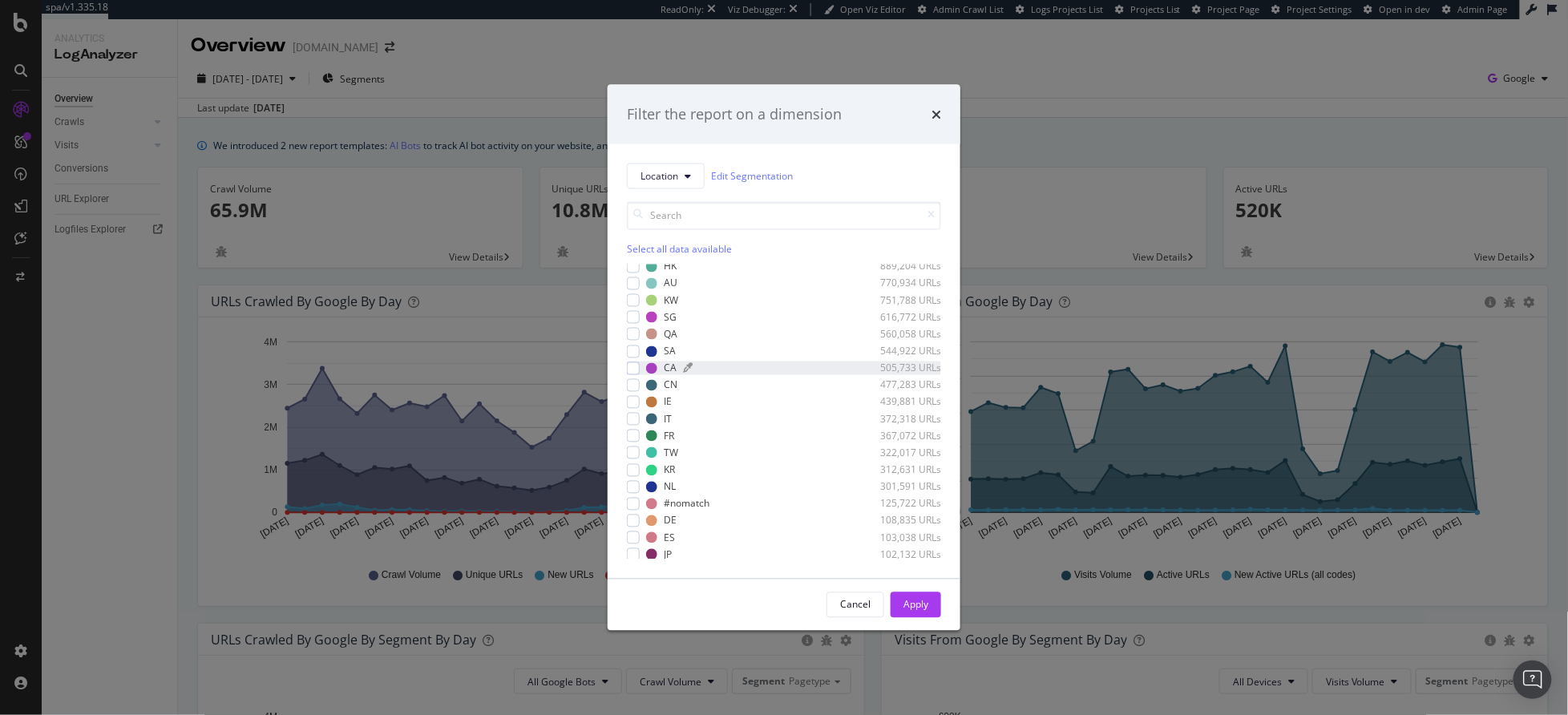
scroll to position [60, 0]
click at [631, 453] on div "modal" at bounding box center [633, 451] width 13 height 13
click at [631, 453] on icon "modal" at bounding box center [633, 451] width 7 height 8
click at [927, 604] on div "Apply" at bounding box center [916, 605] width 25 height 14
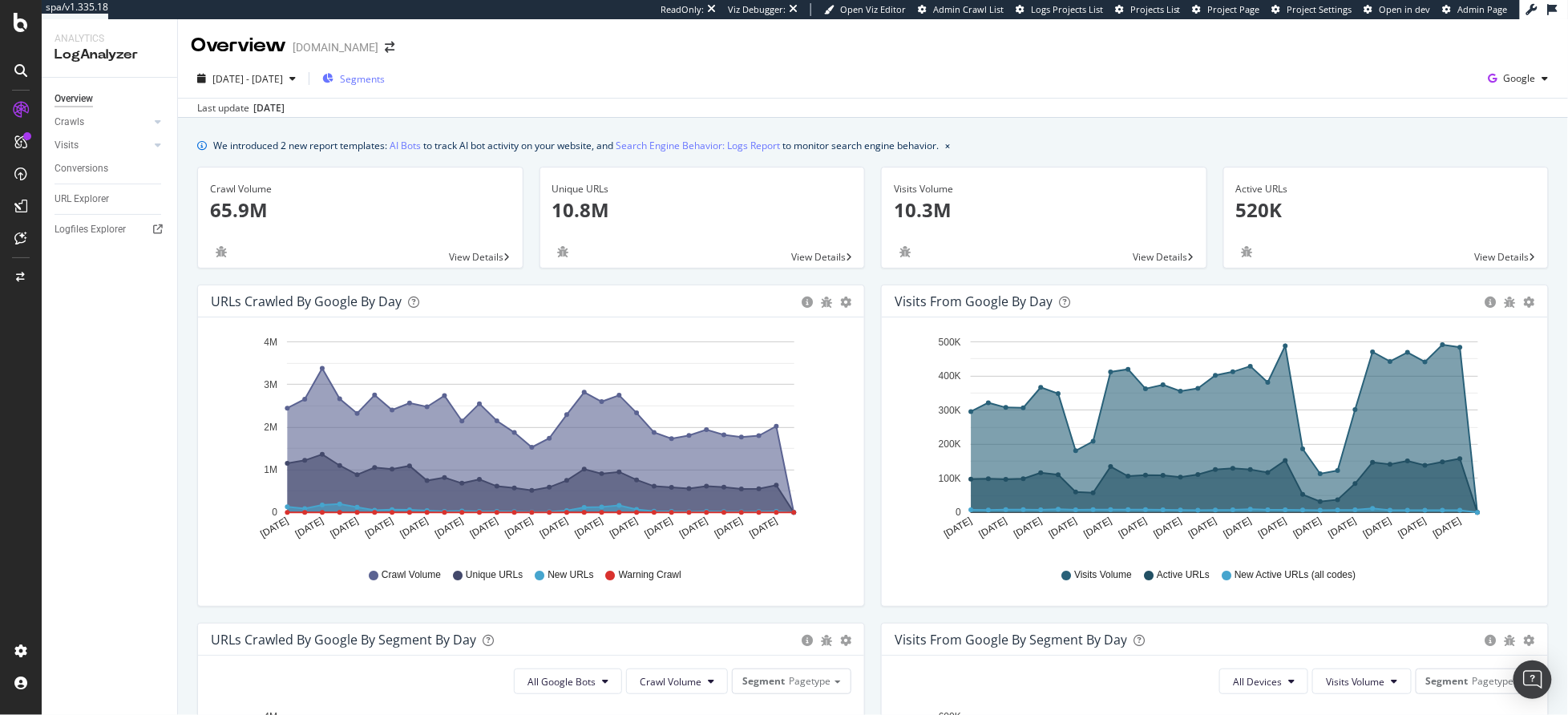
click at [379, 75] on span "Segments" at bounding box center [362, 78] width 45 height 14
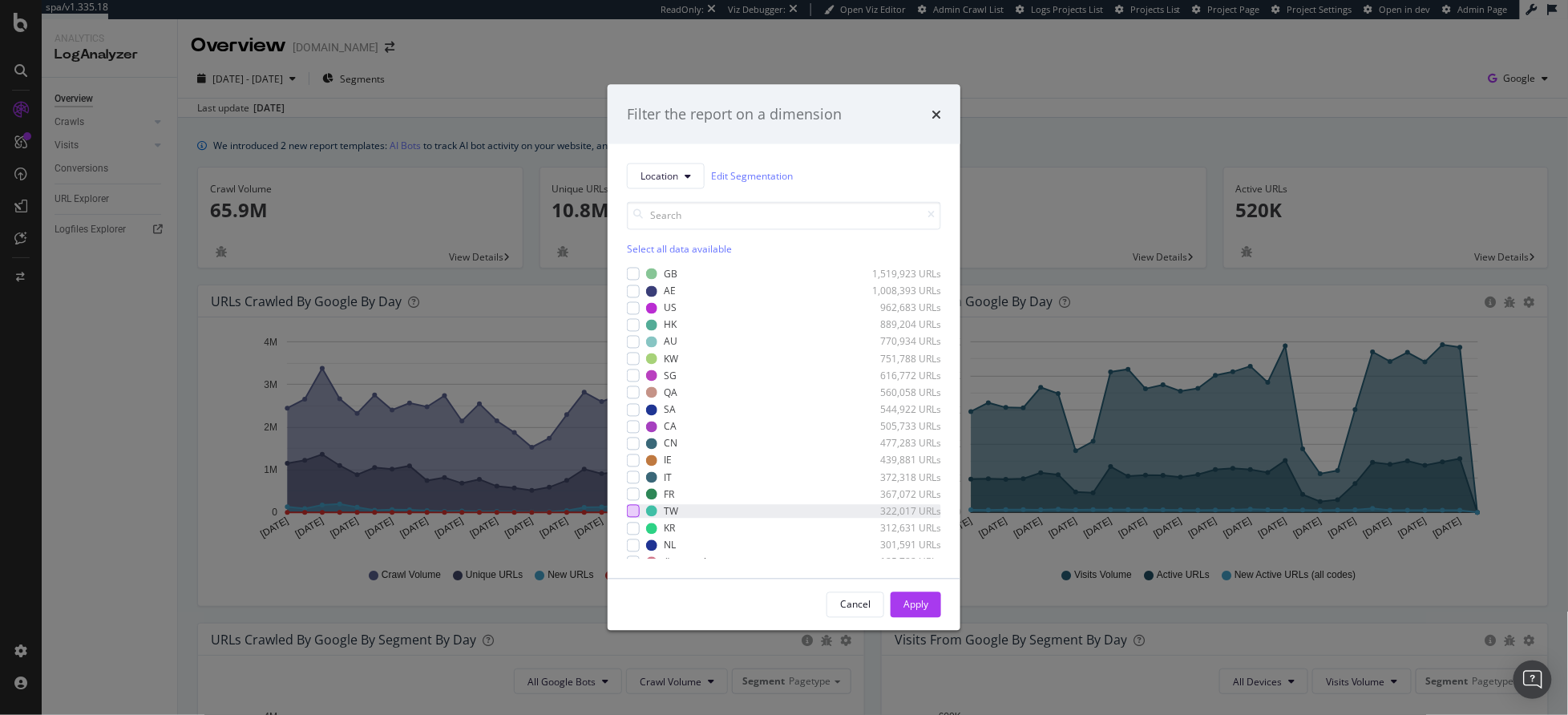
click at [630, 511] on div "modal" at bounding box center [633, 511] width 13 height 13
click at [906, 604] on div "Apply" at bounding box center [916, 605] width 25 height 14
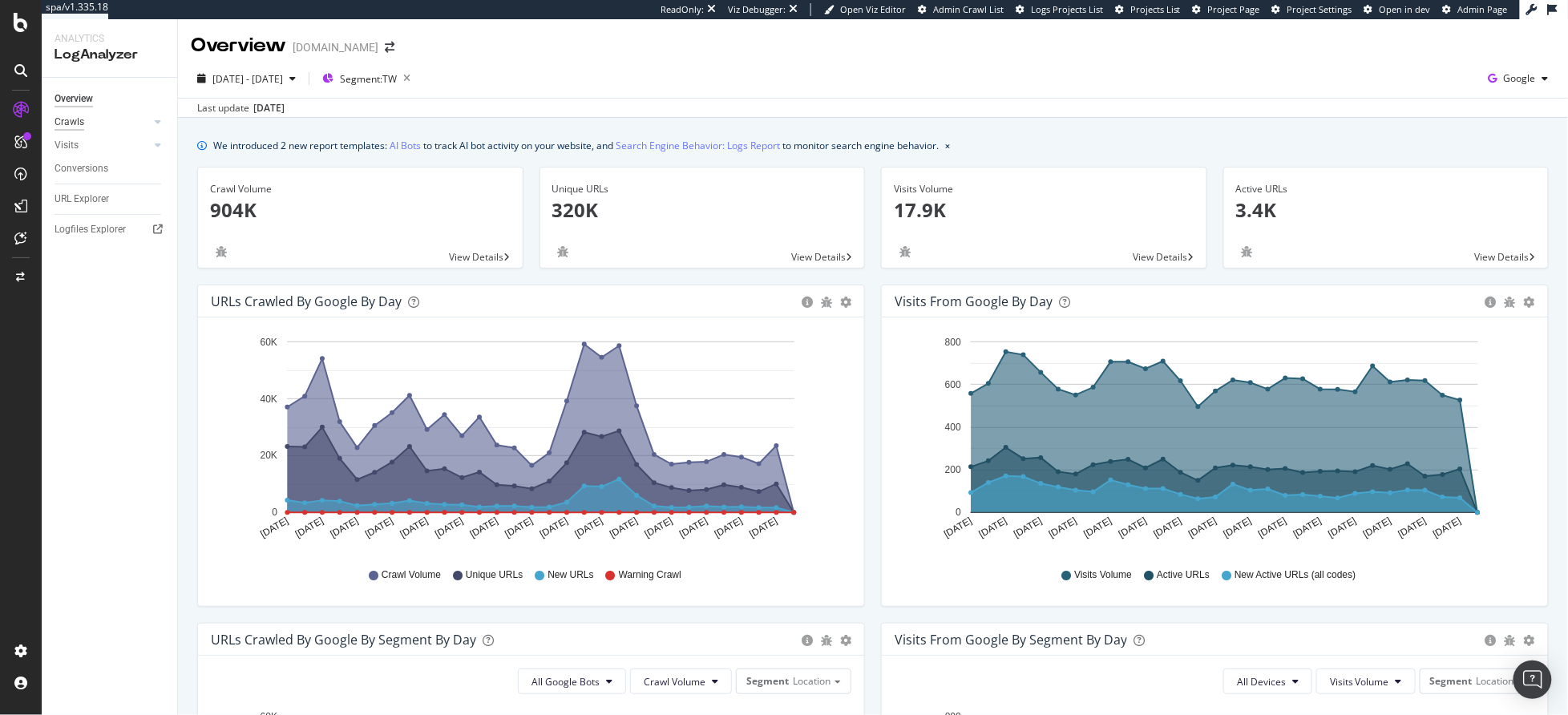
click at [62, 122] on div "Crawls" at bounding box center [69, 121] width 30 height 16
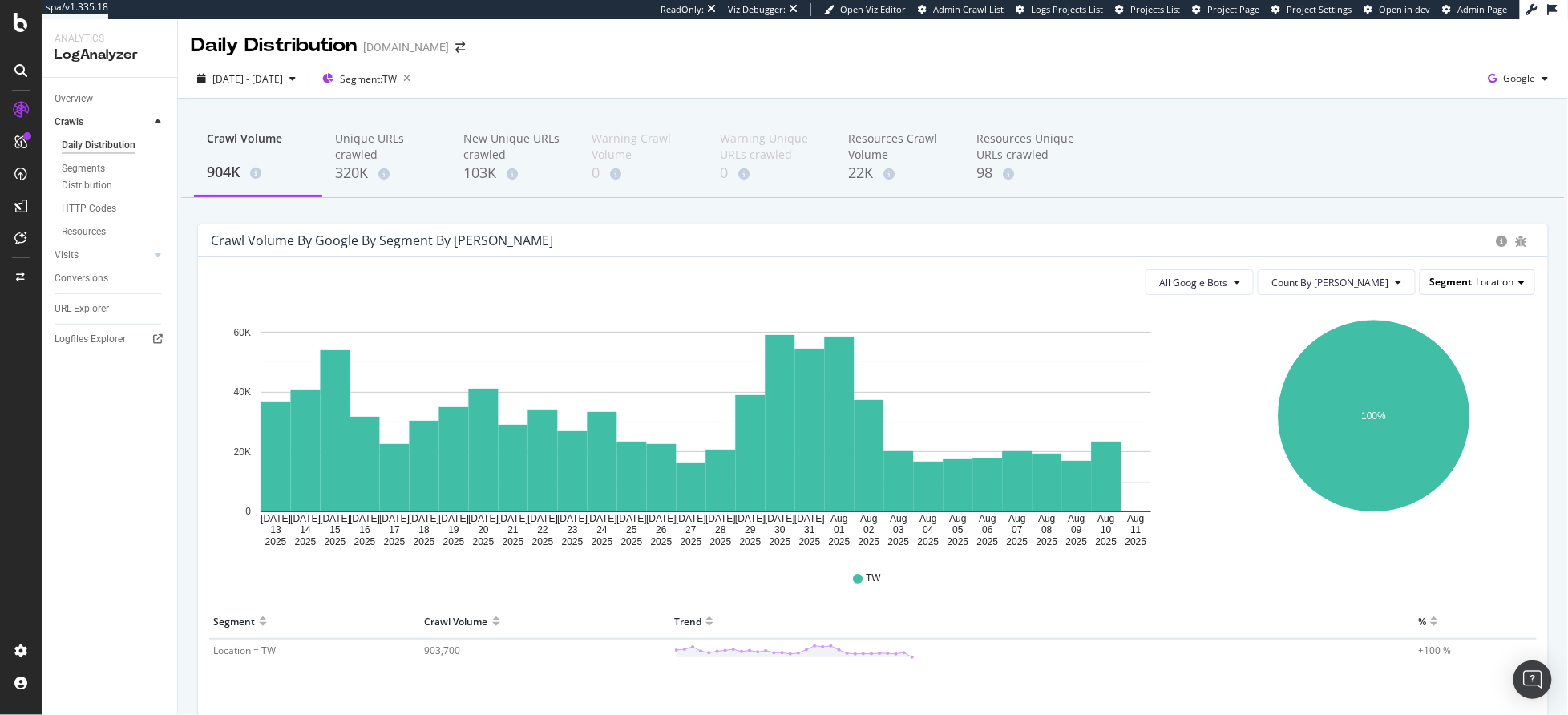
click at [1441, 284] on span "Segment" at bounding box center [1452, 282] width 43 height 14
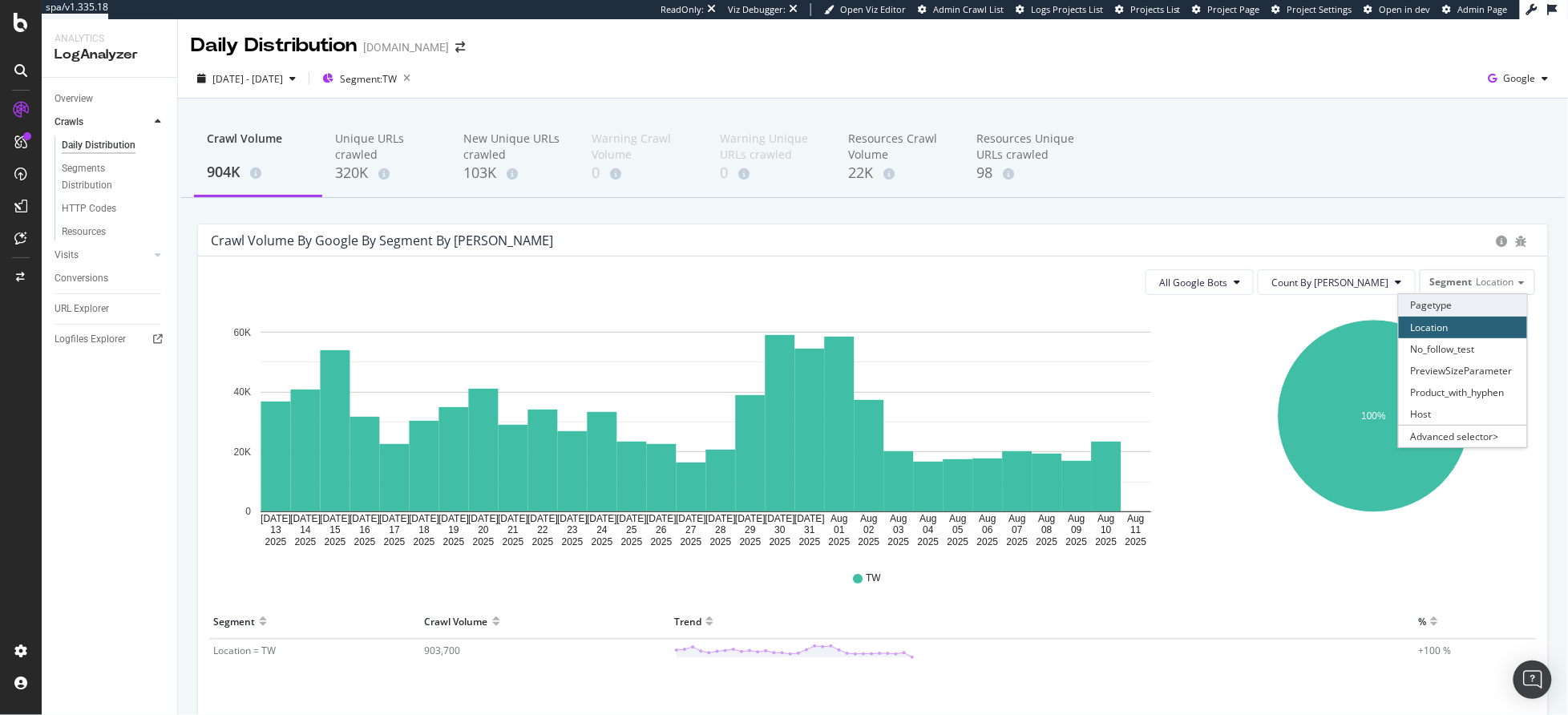
click at [1439, 306] on div "Pagetype" at bounding box center [1462, 305] width 128 height 21
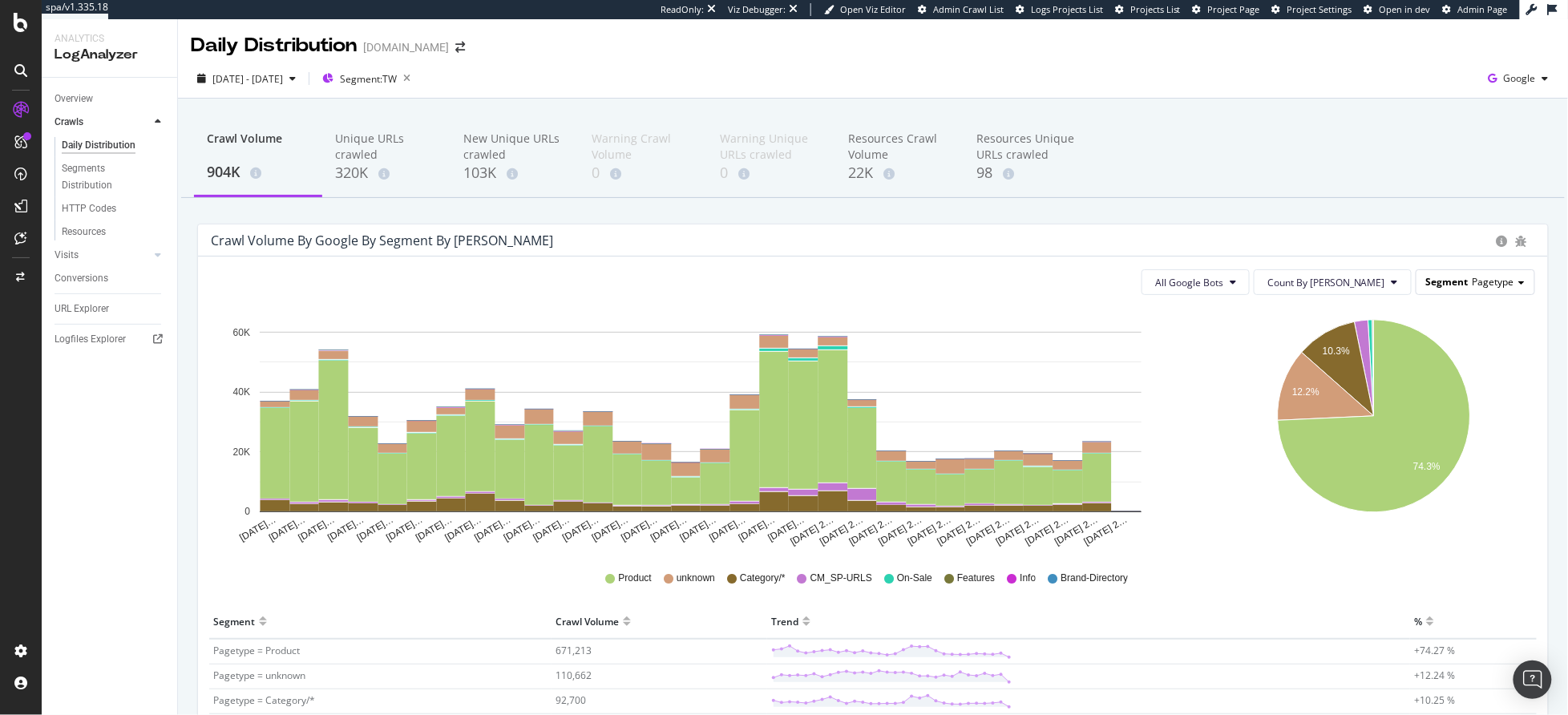
click at [1472, 284] on span "Pagetype" at bounding box center [1492, 282] width 42 height 14
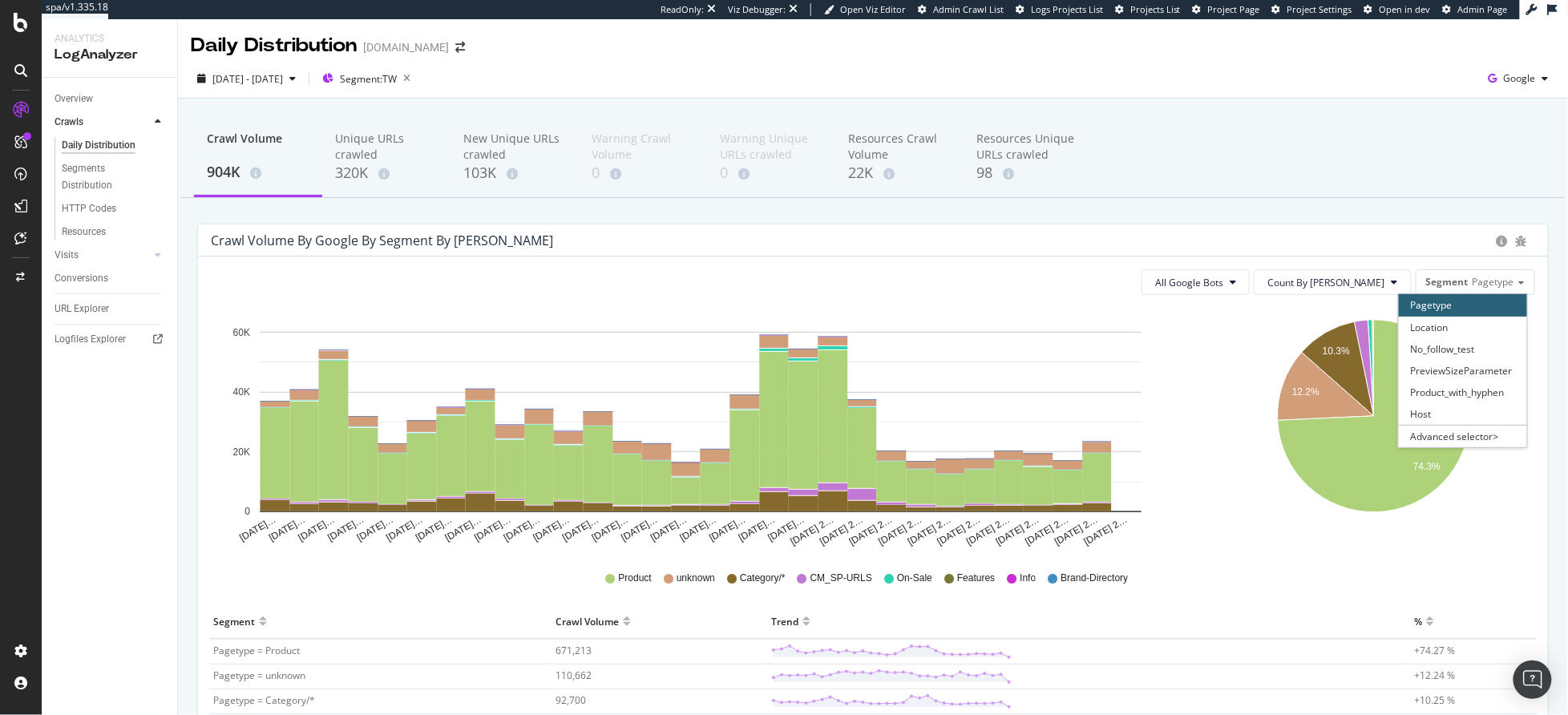
click at [1242, 480] on icon "10.3% 12.2% 74.3%" at bounding box center [1374, 428] width 316 height 240
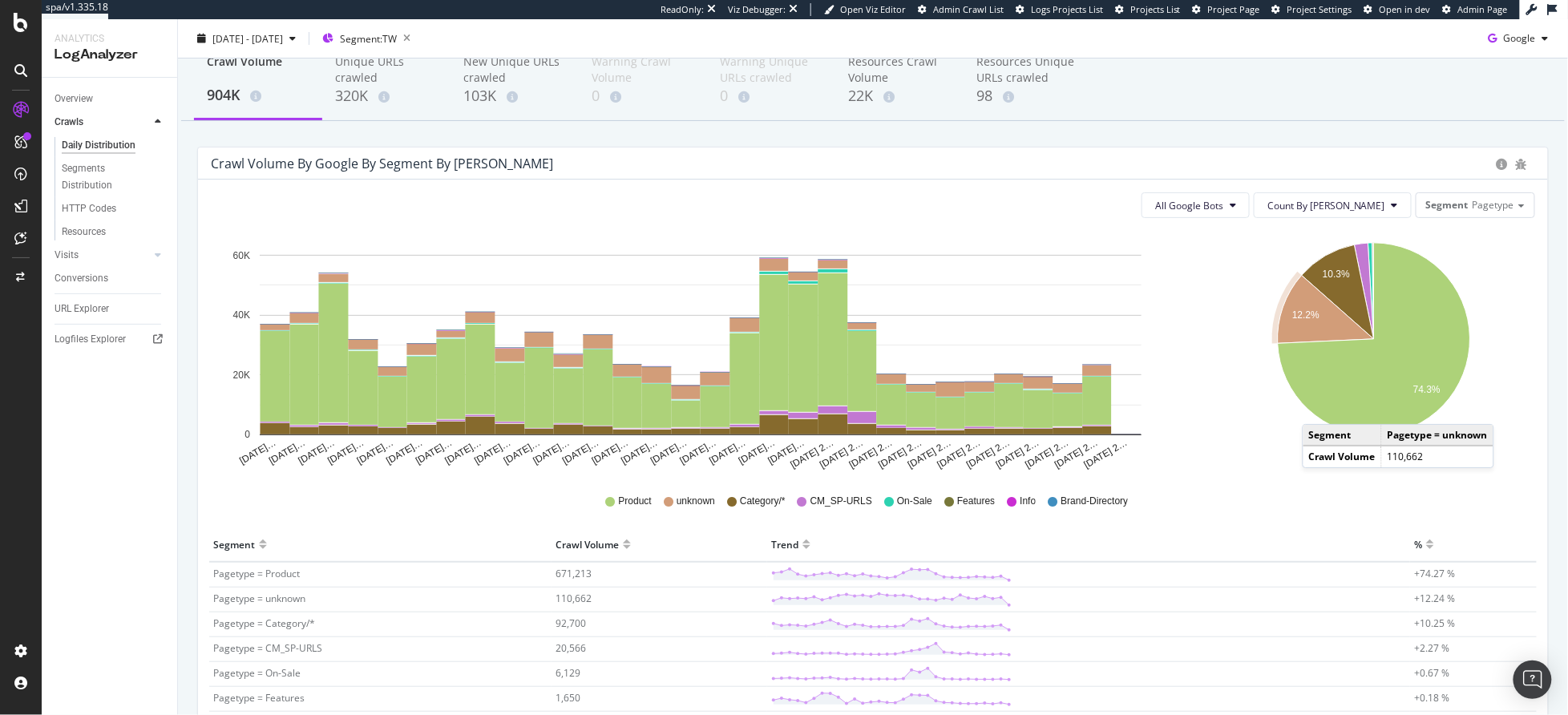
scroll to position [80, 0]
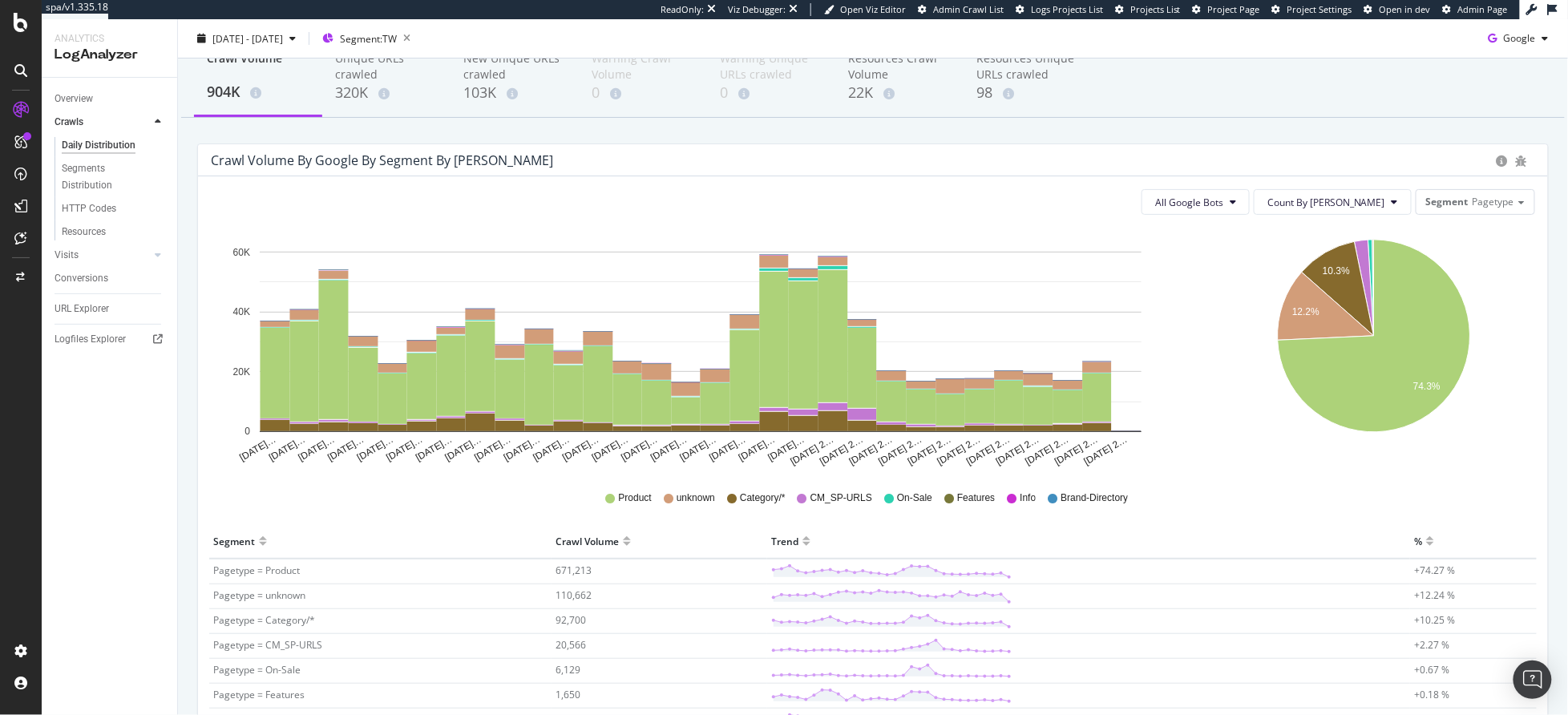
click at [478, 210] on div "All Google Bots Count By Day Segment Pagetype" at bounding box center [873, 202] width 1324 height 25
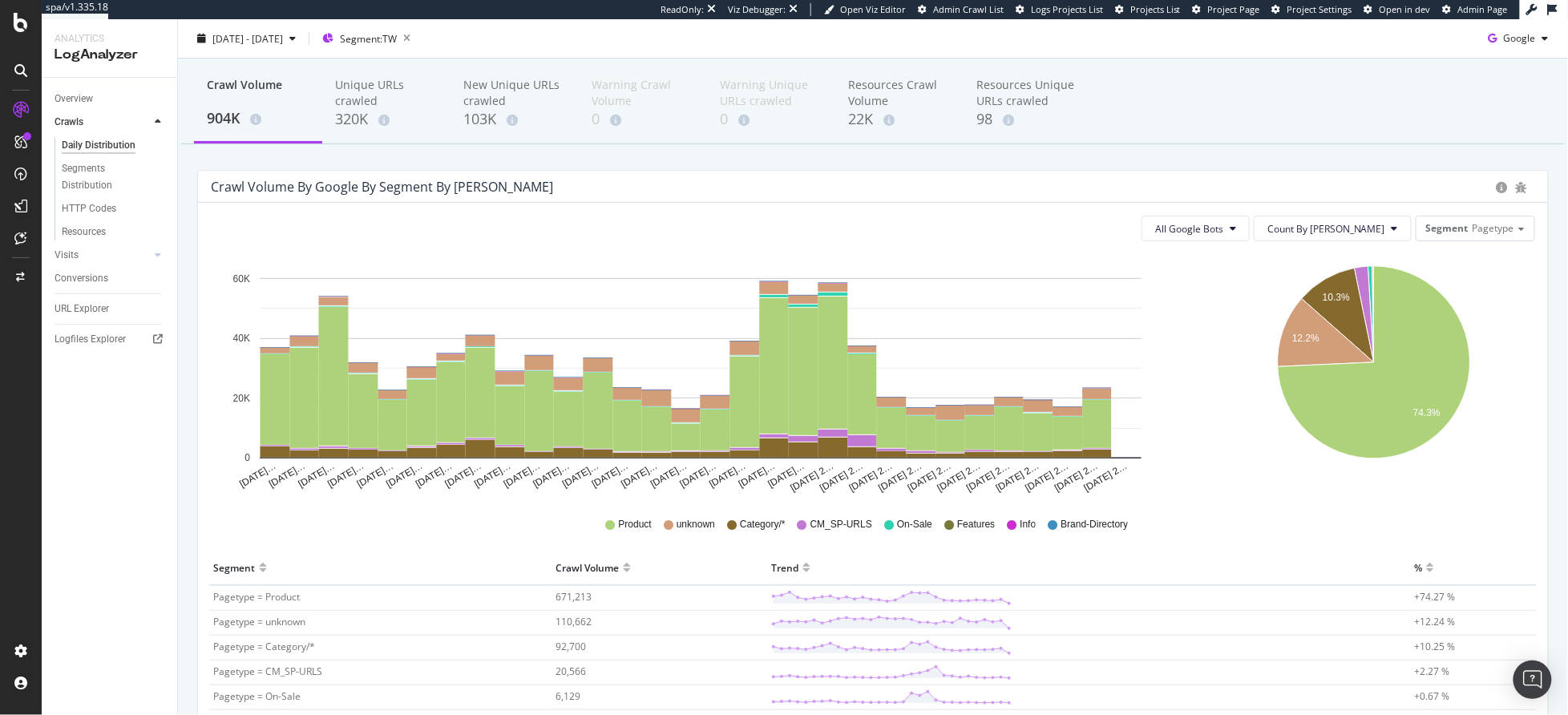
scroll to position [0, 0]
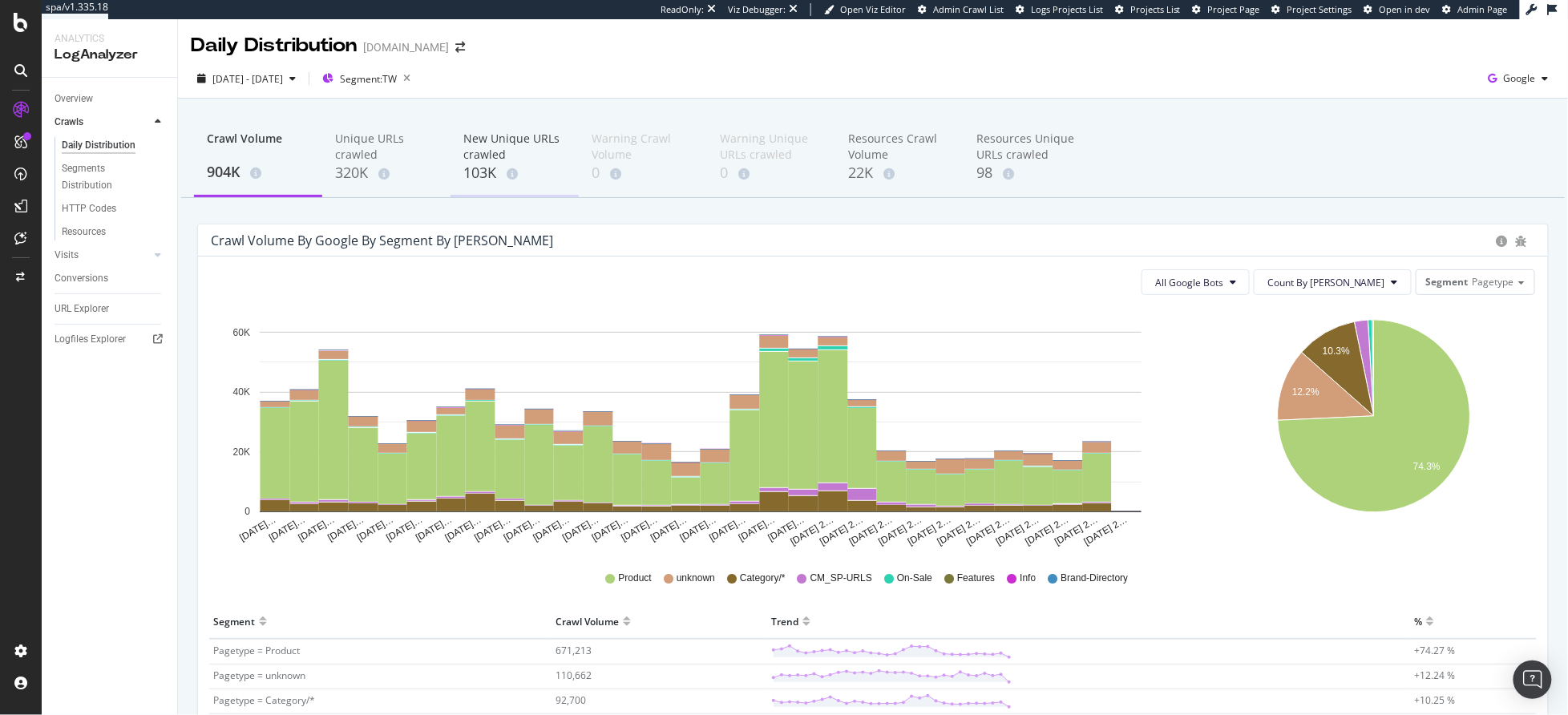
click at [481, 142] on div "New Unique URLs crawled" at bounding box center [515, 146] width 103 height 32
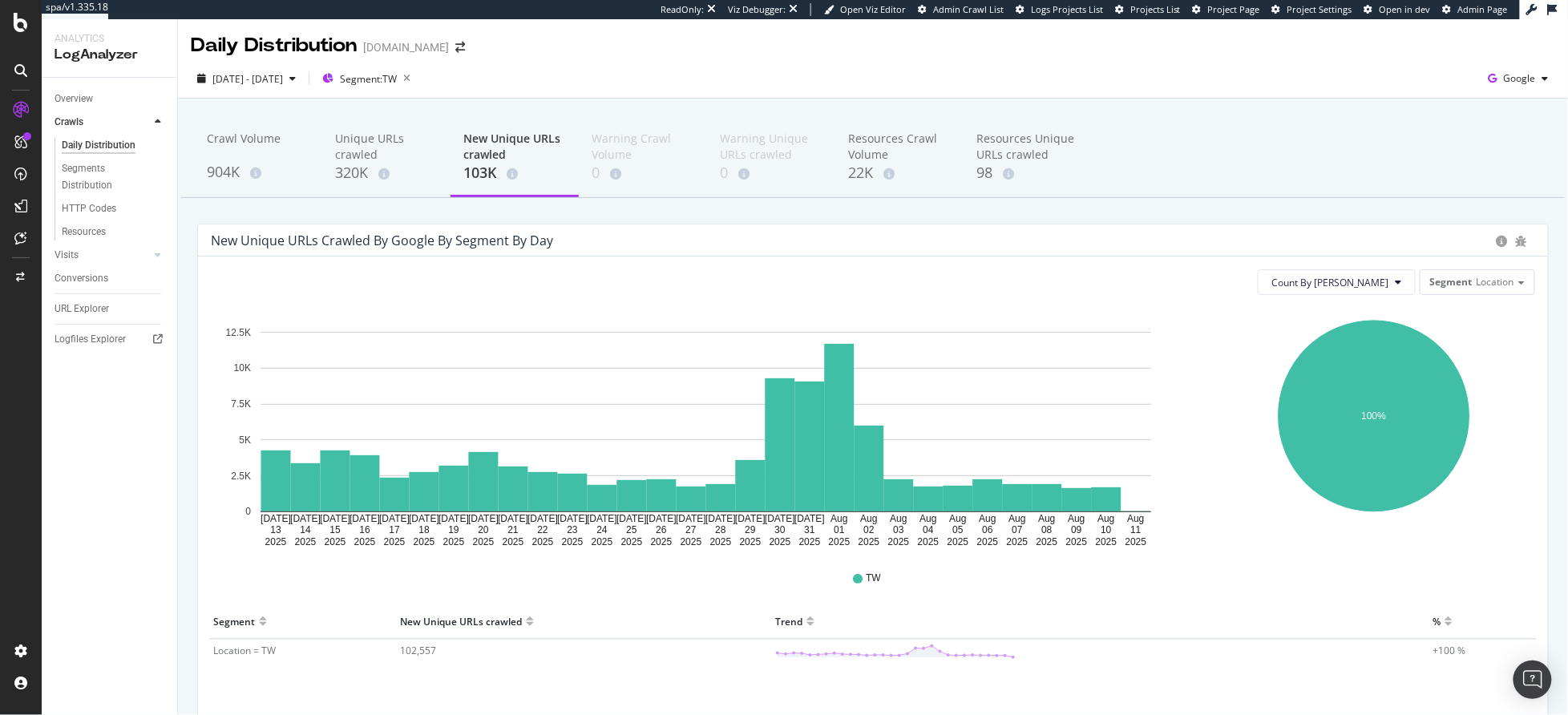
click at [1482, 264] on div "Count By Day Segment Location Hold CMD (⌘) while clicking to filter the report.…" at bounding box center [872, 488] width 1350 height 463
click at [1478, 282] on span "Location" at bounding box center [1494, 282] width 38 height 14
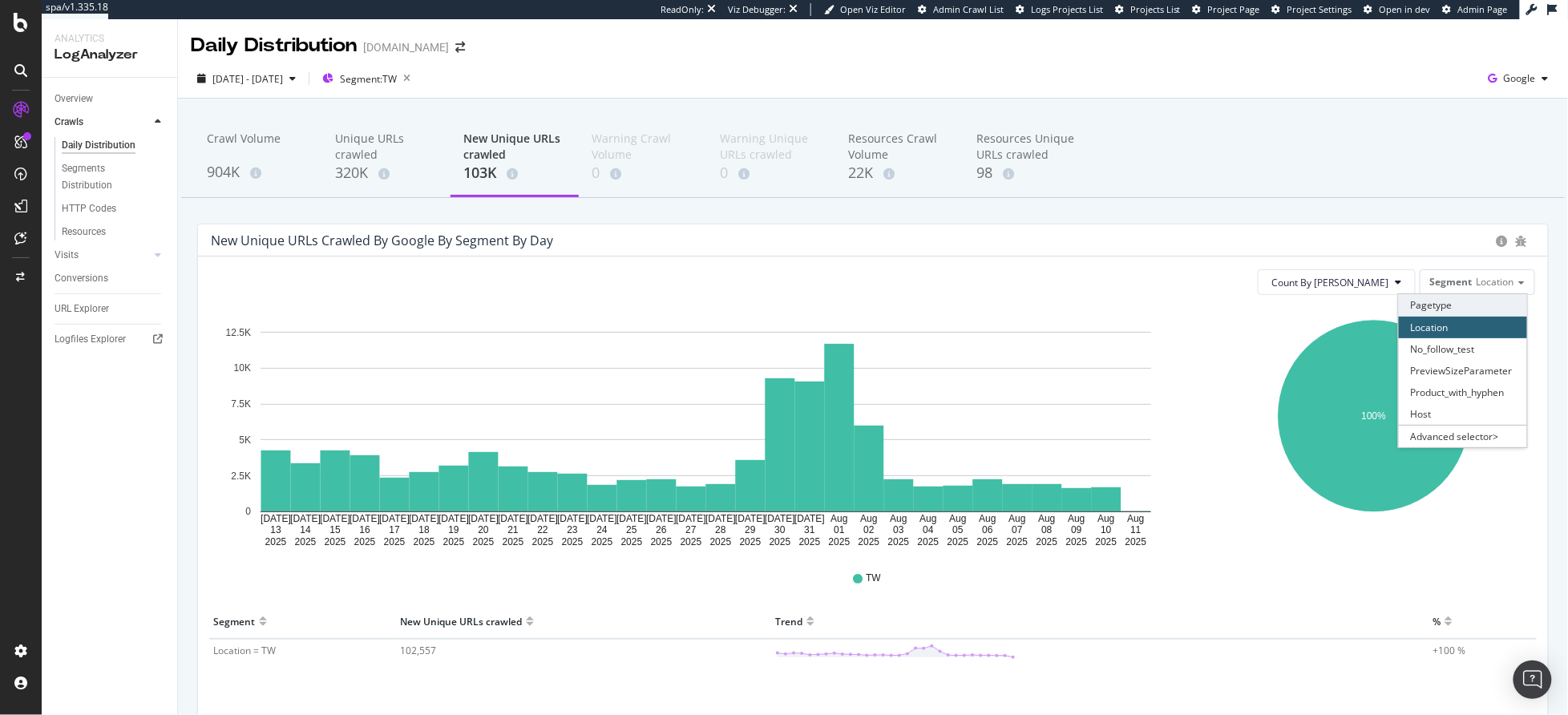
click at [1449, 300] on div "Pagetype" at bounding box center [1462, 305] width 128 height 21
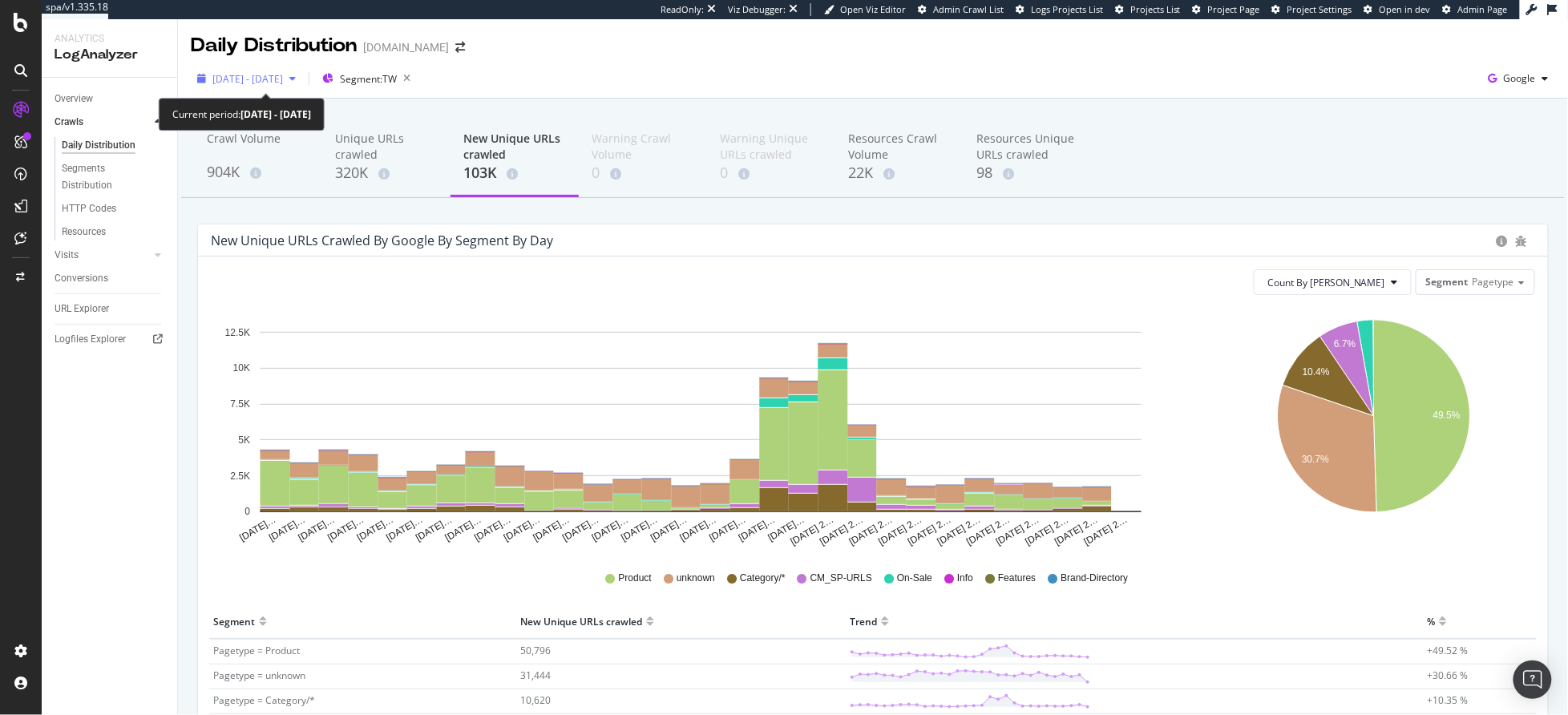
click at [283, 78] on span "2025 Jul. 13th - Aug. 11th" at bounding box center [247, 78] width 71 height 14
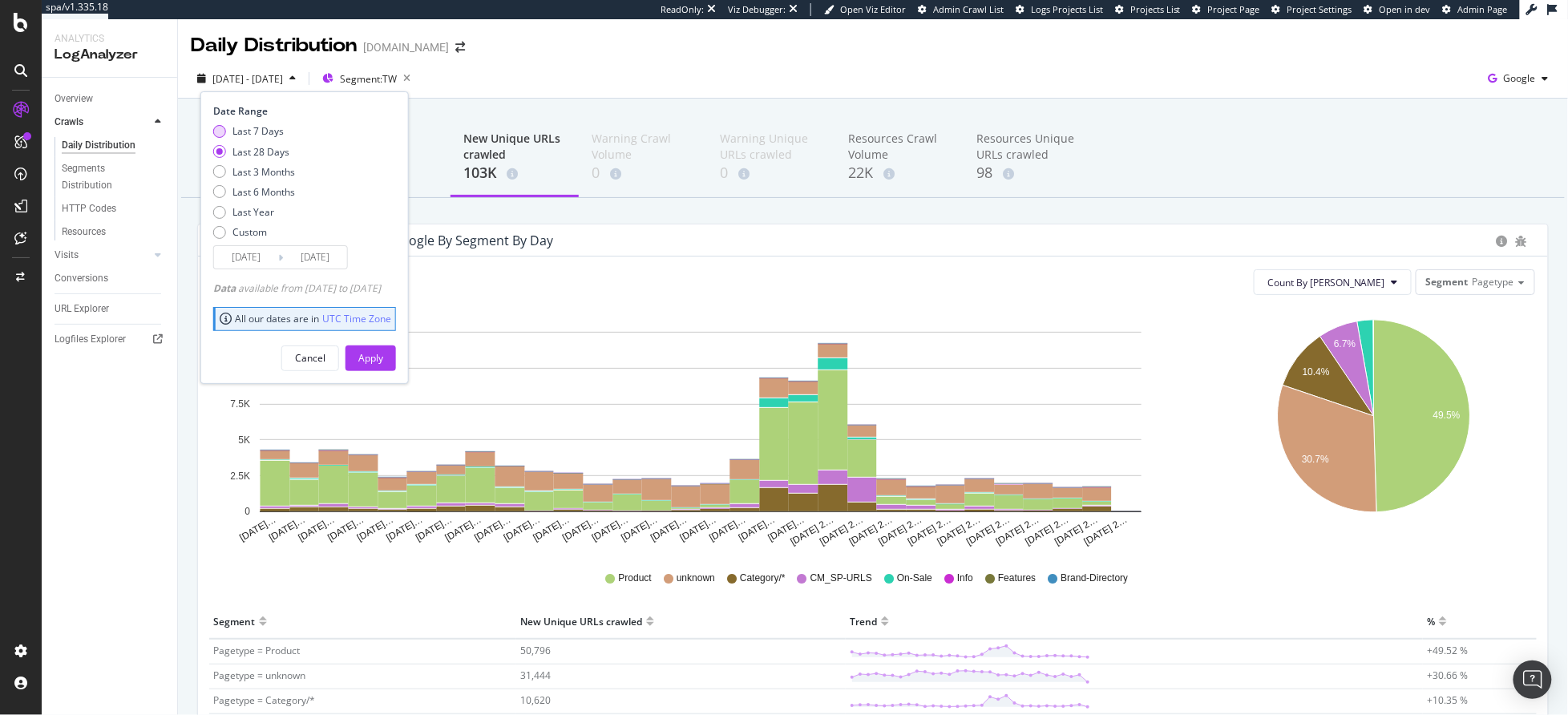
click at [267, 131] on div "Last 7 Days" at bounding box center [258, 131] width 51 height 14
type input "2025/08/05"
click at [396, 364] on button "Apply" at bounding box center [370, 358] width 50 height 25
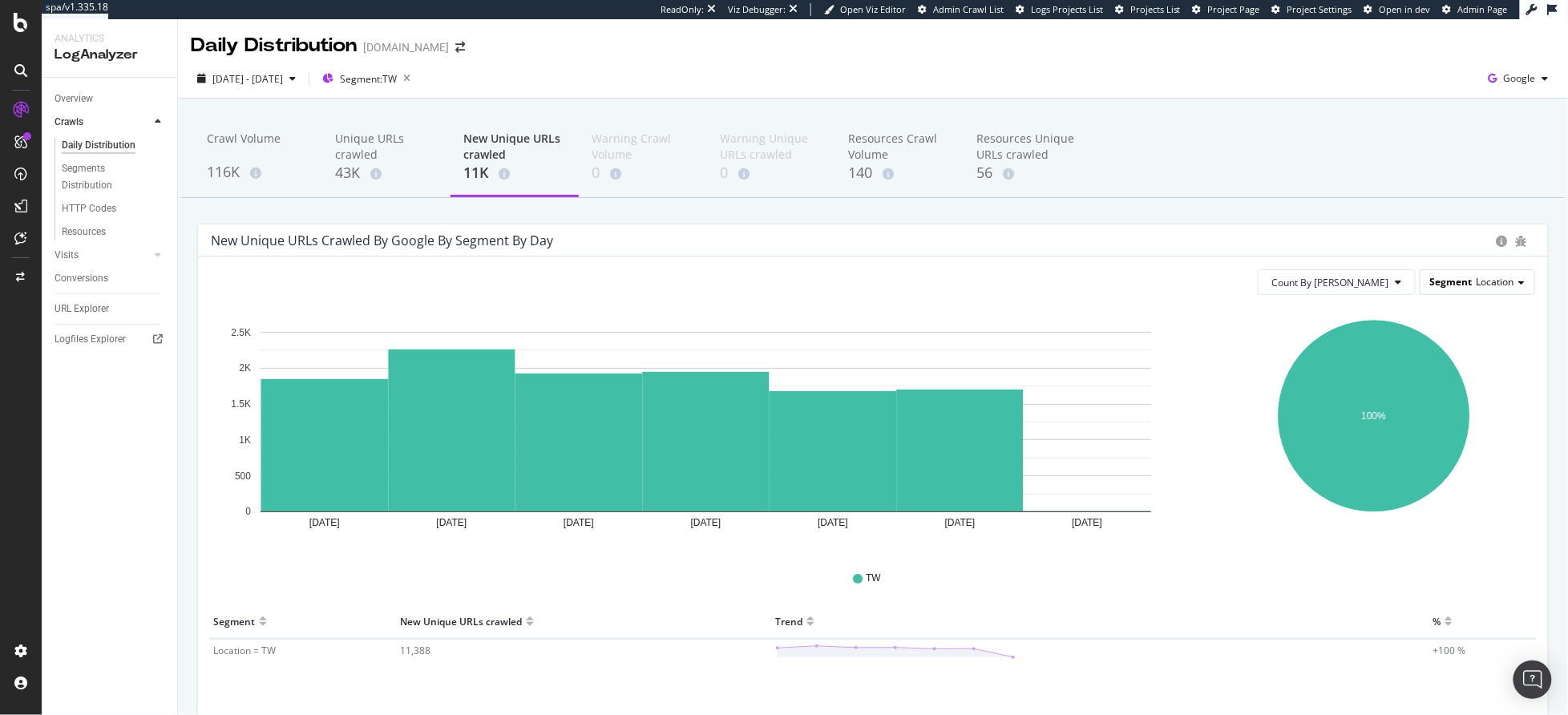
click at [1487, 273] on div "Segment Location" at bounding box center [1477, 282] width 113 height 23
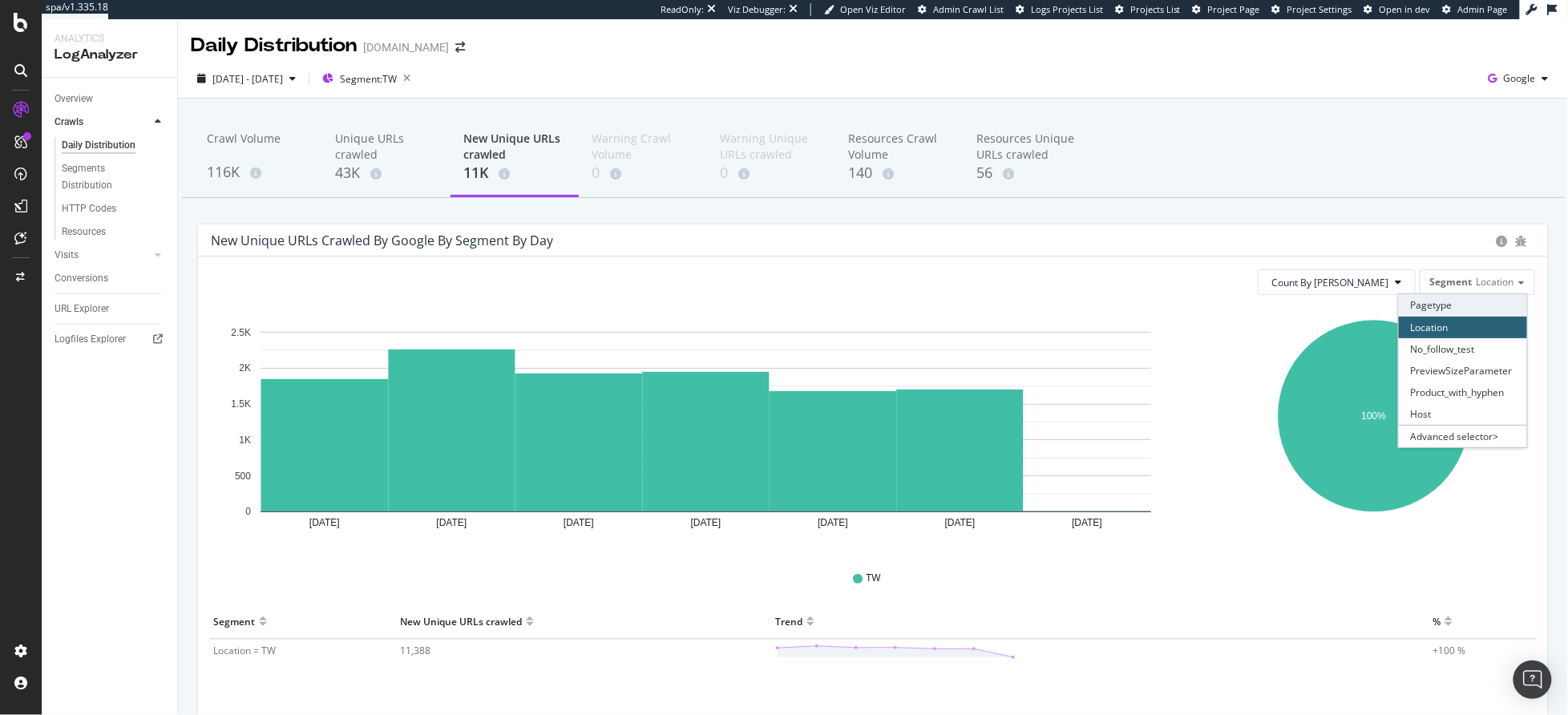
click at [1455, 308] on div "Pagetype" at bounding box center [1462, 305] width 128 height 21
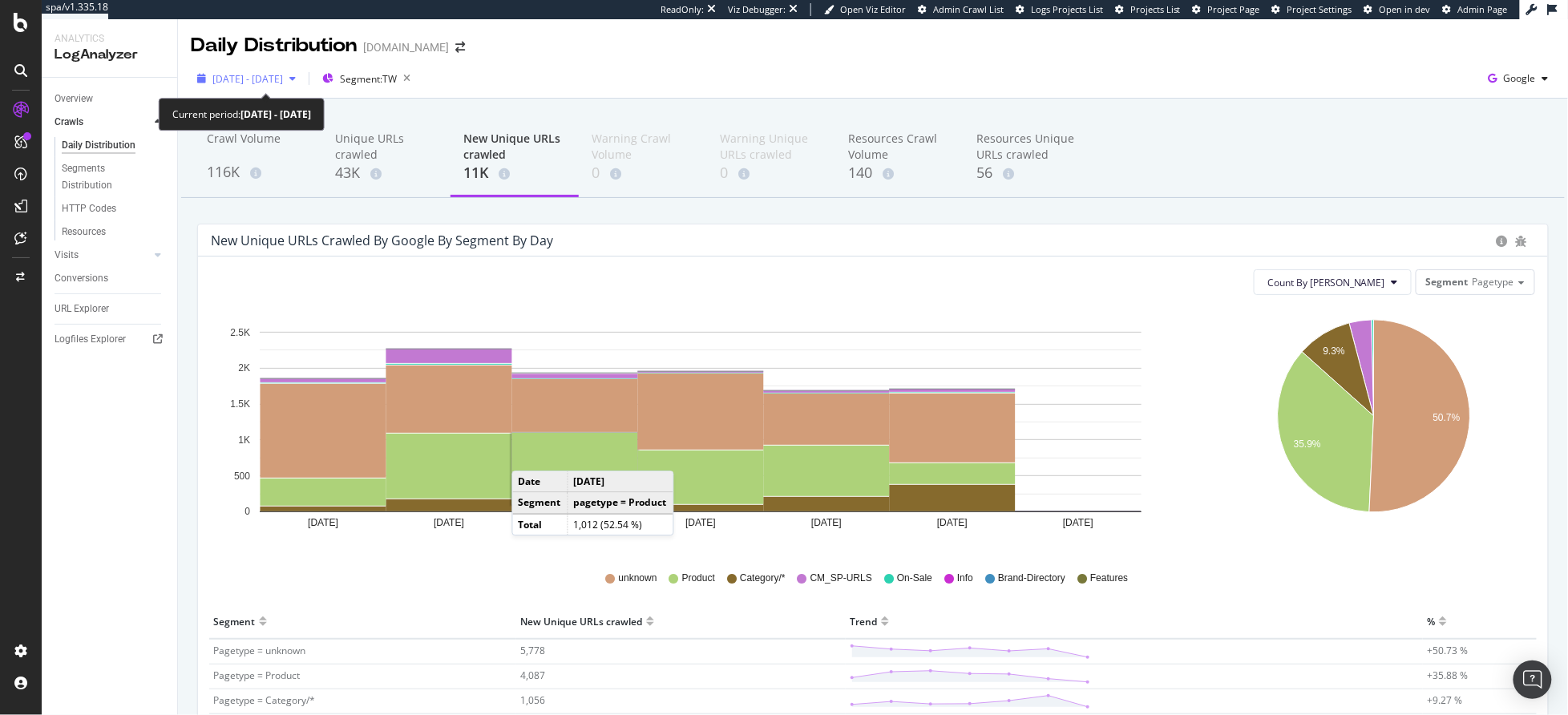
click at [267, 78] on span "2025 Aug. 5th - Aug. 11th" at bounding box center [247, 78] width 71 height 14
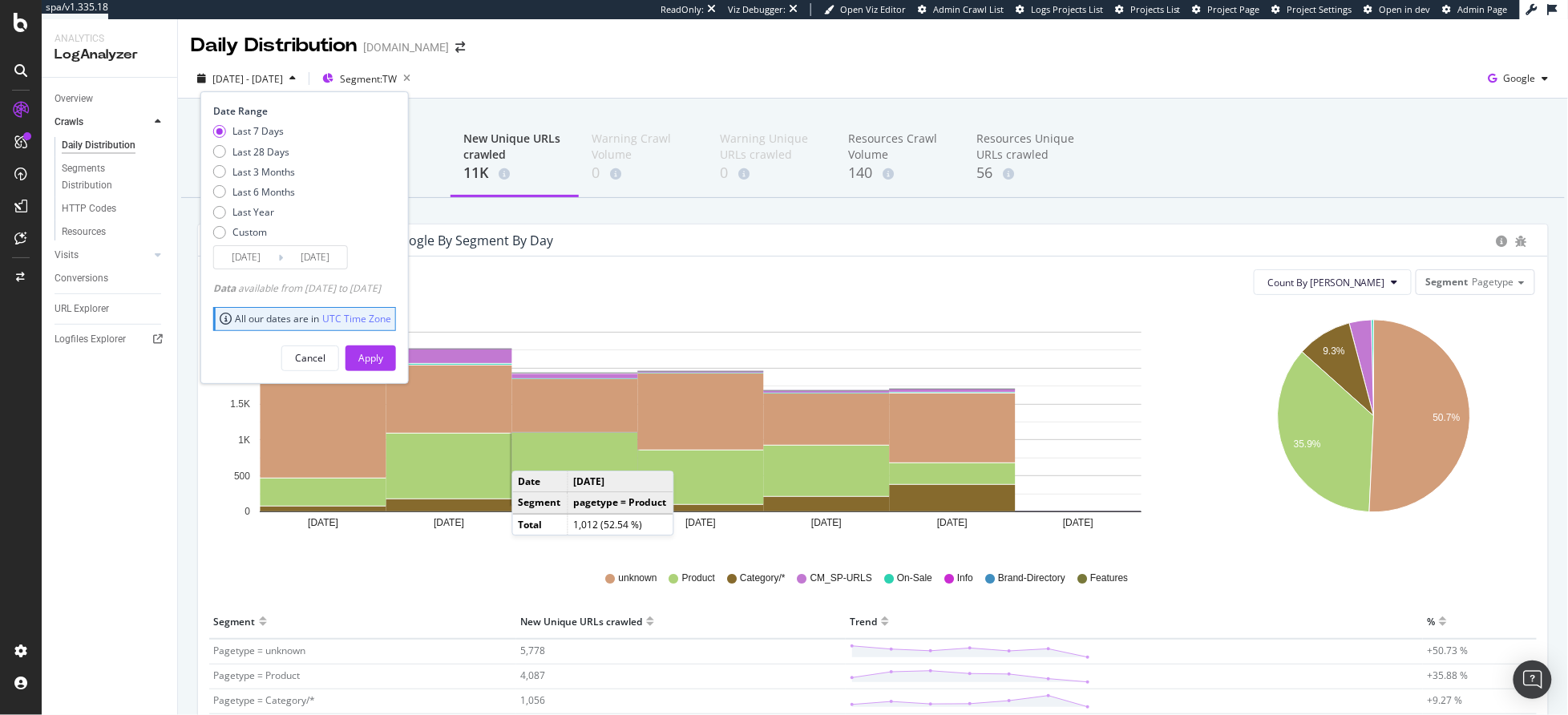
click at [243, 264] on input "2025/08/05" at bounding box center [246, 257] width 64 height 22
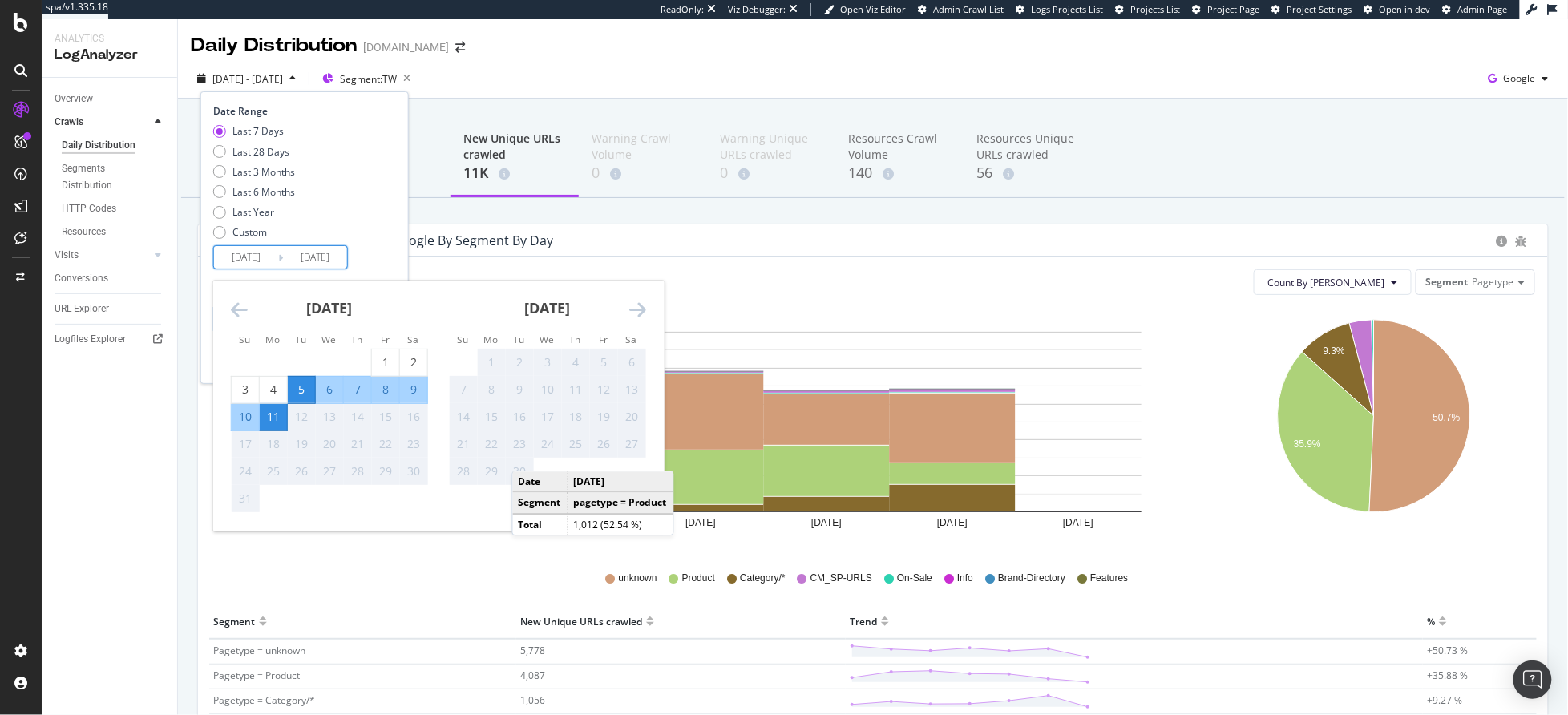
click at [232, 309] on icon "Move backward to switch to the previous month." at bounding box center [238, 309] width 16 height 19
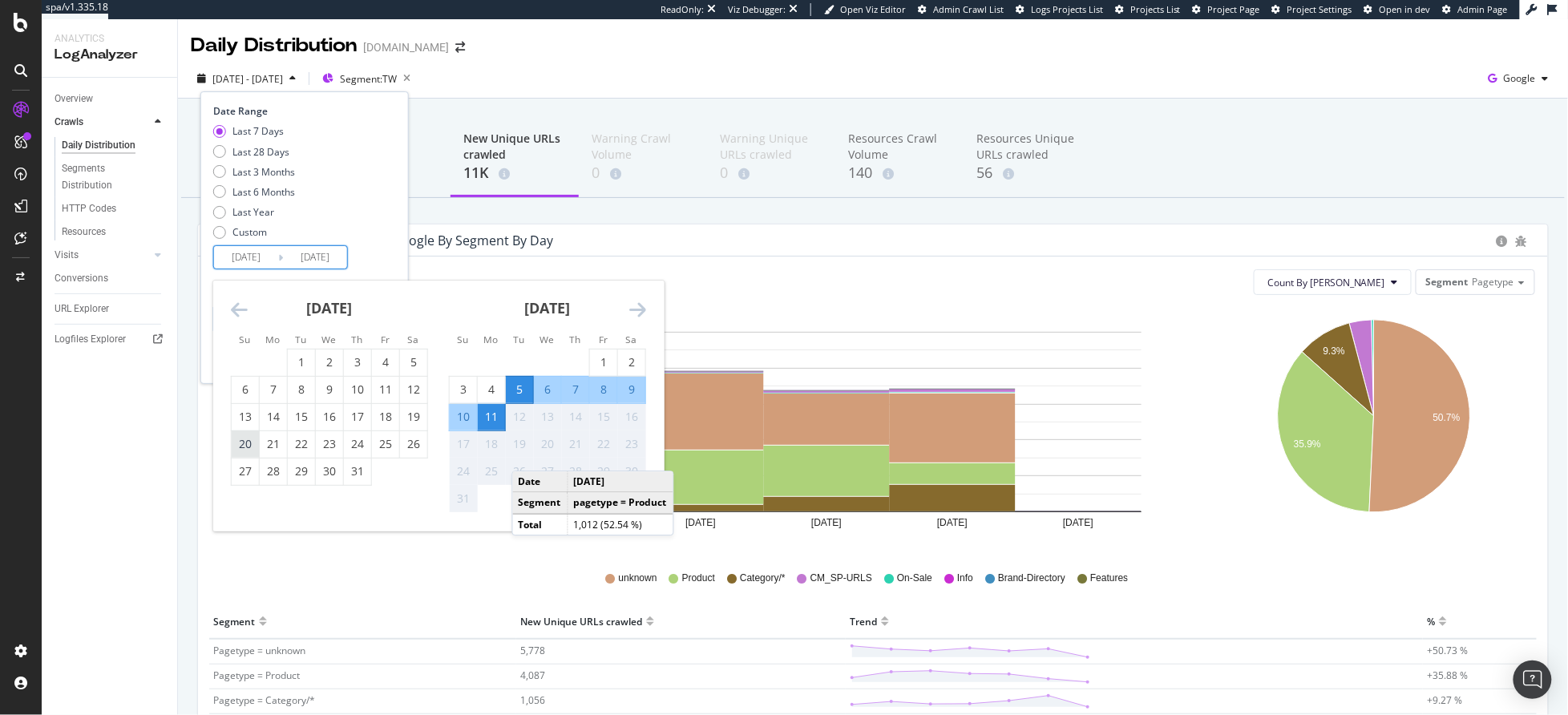
click at [235, 444] on div "20" at bounding box center [245, 444] width 27 height 16
type input "2025/07/20"
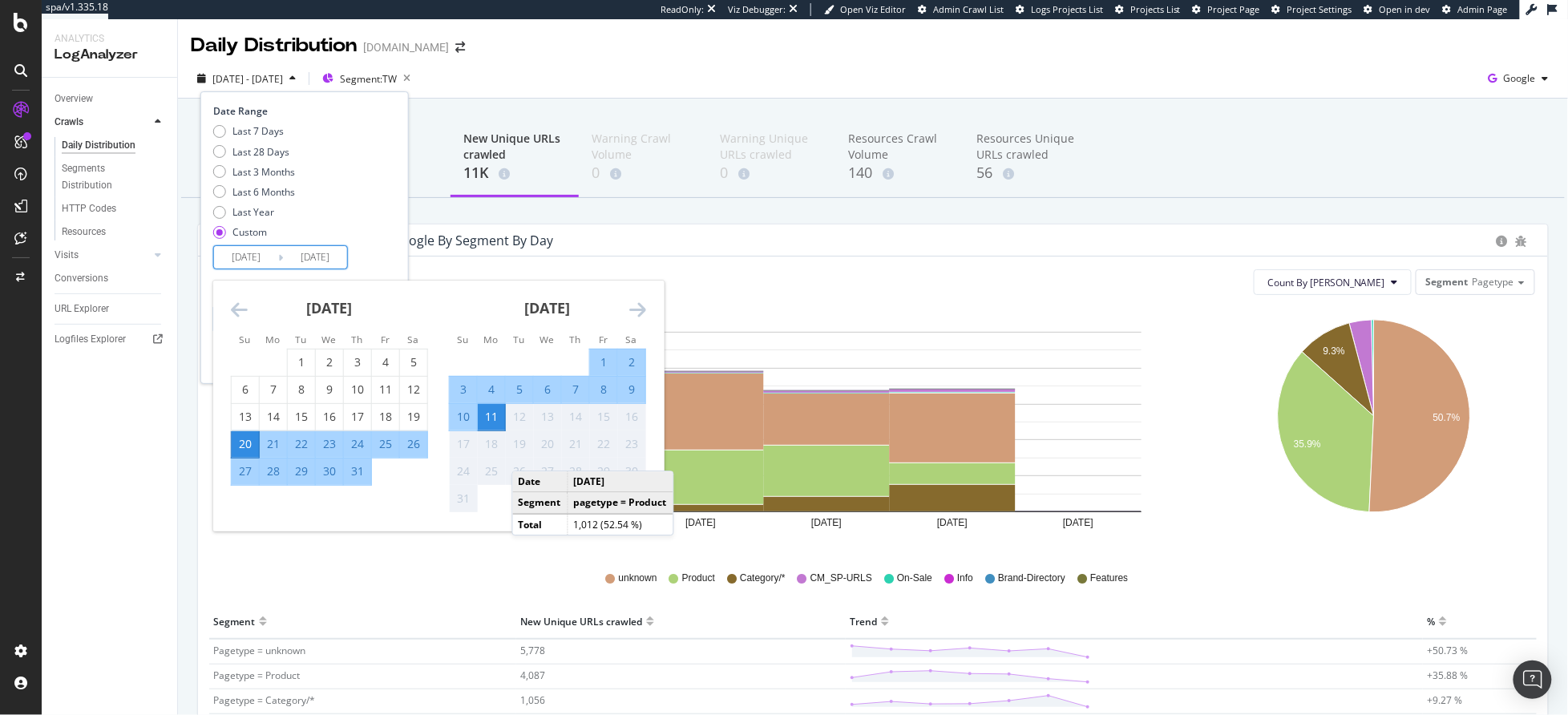
click at [390, 251] on div "Date Range Last 7 Days Last 28 Days Last 3 Months Last 6 Months Last Year Custo…" at bounding box center [302, 187] width 178 height 165
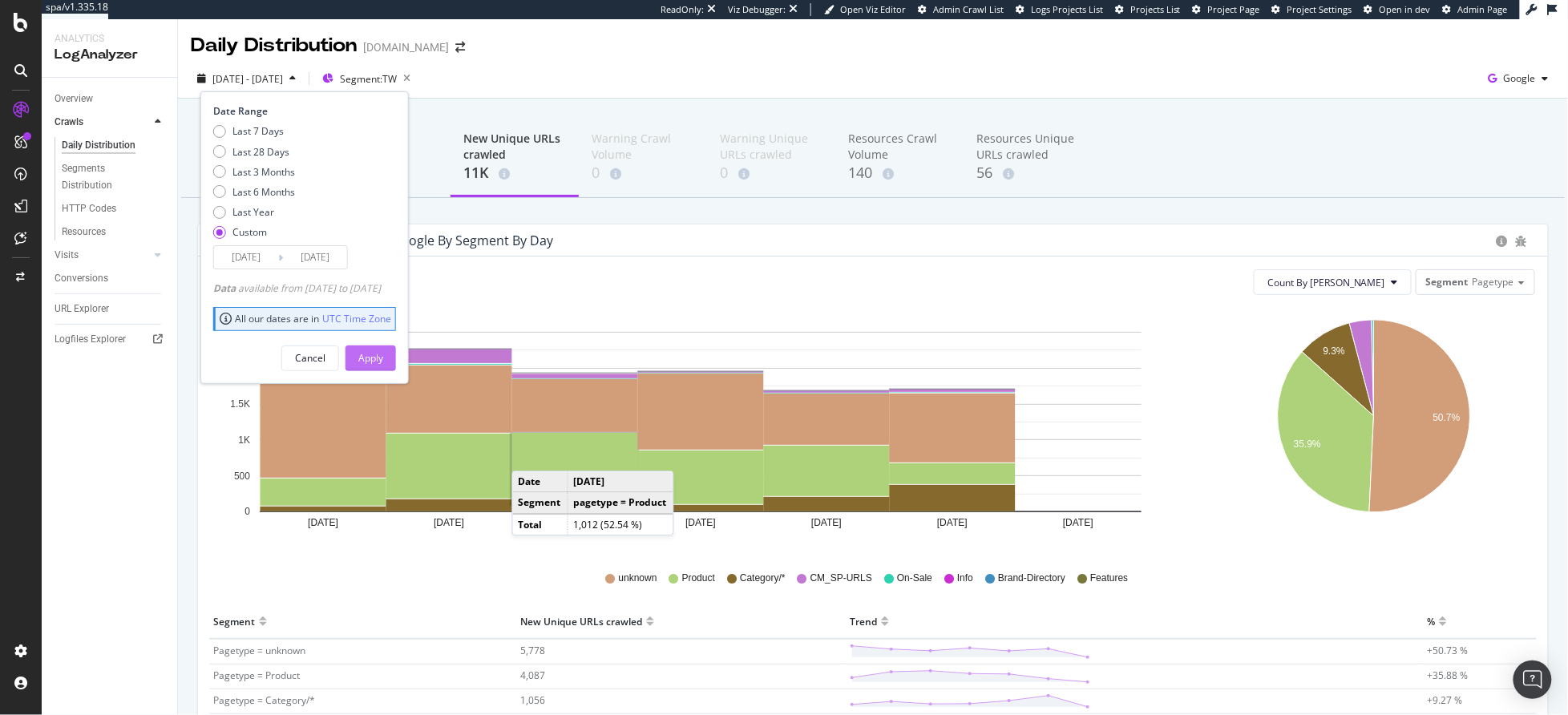
click at [383, 358] on div "Apply" at bounding box center [371, 358] width 25 height 14
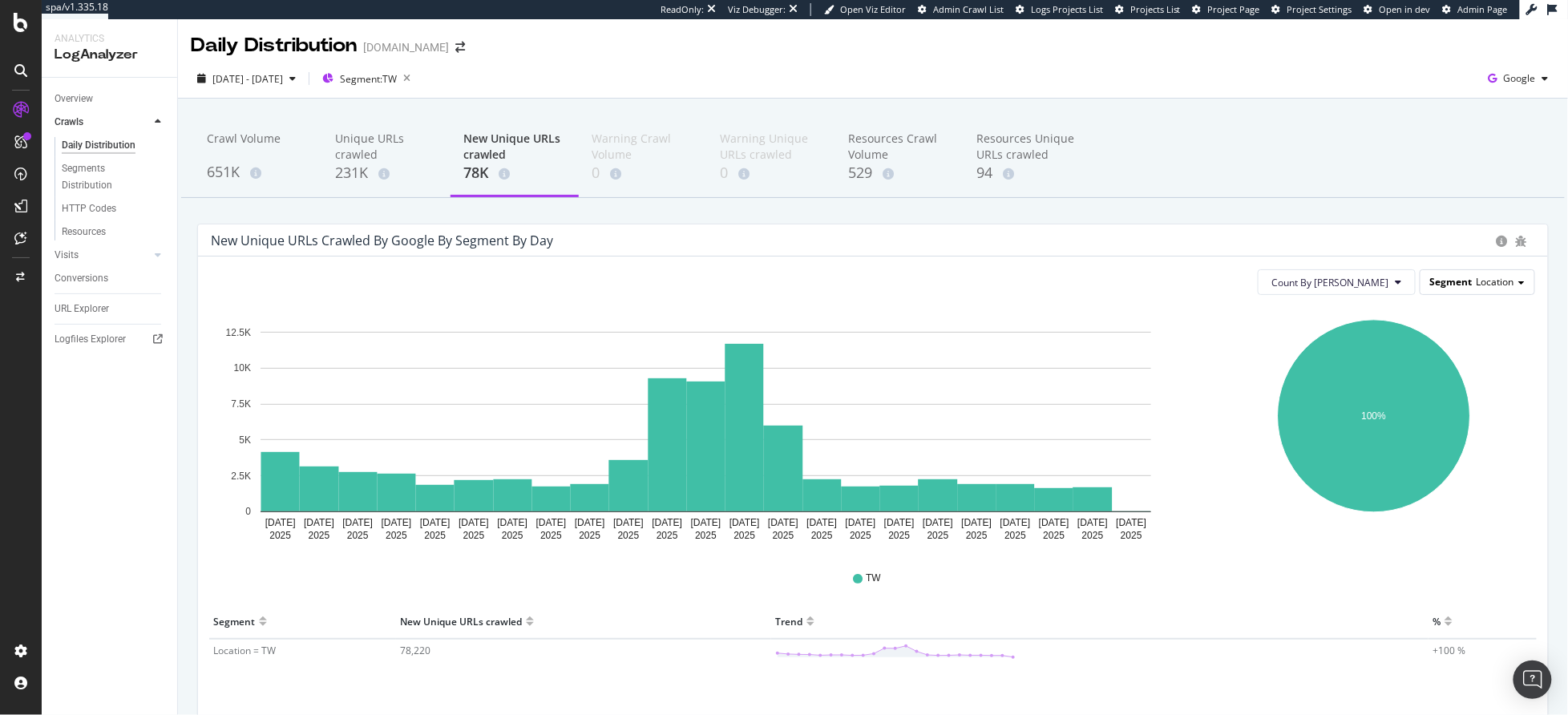
click at [1490, 275] on span "Location" at bounding box center [1494, 282] width 38 height 14
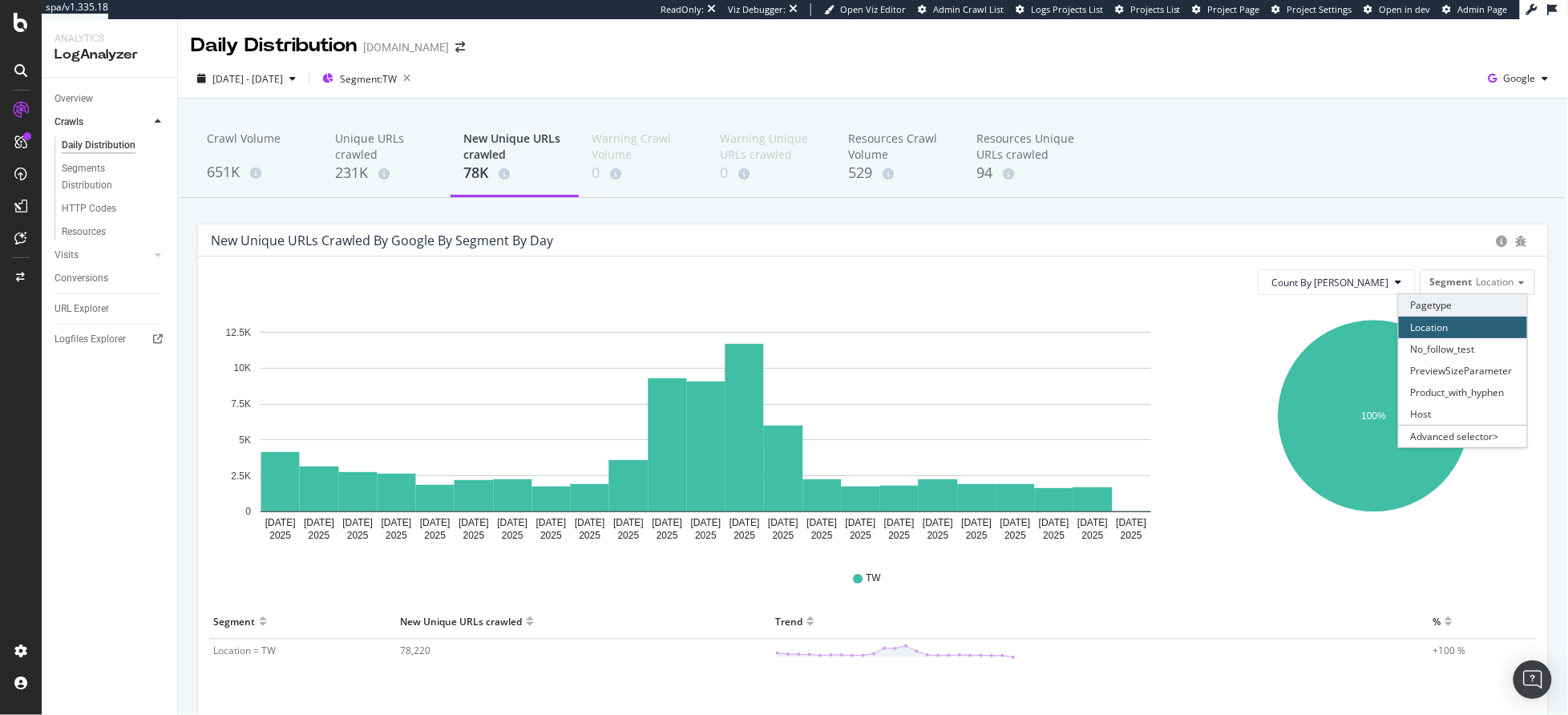
click at [1446, 308] on div "Pagetype" at bounding box center [1462, 305] width 128 height 21
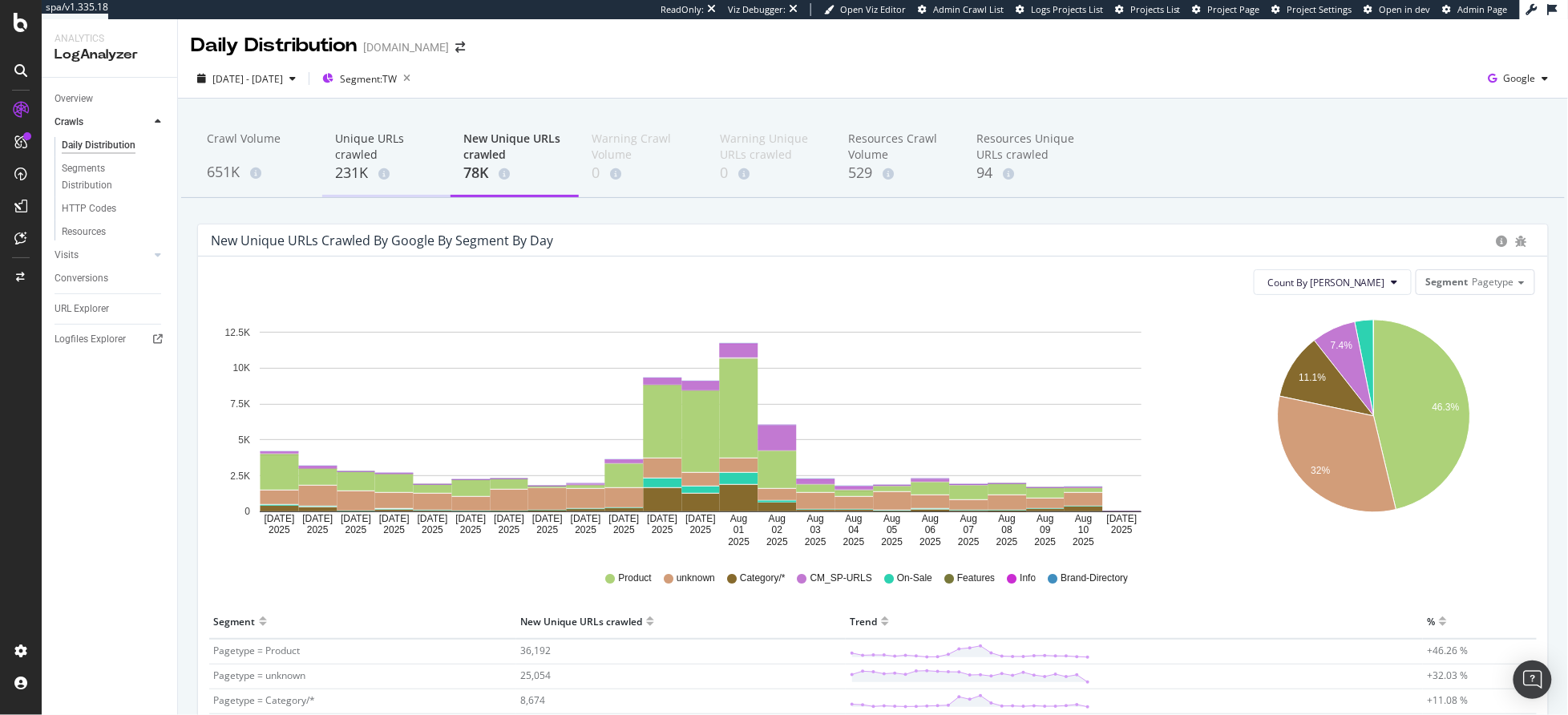
click at [350, 132] on div "Unique URLs crawled" at bounding box center [387, 146] width 103 height 32
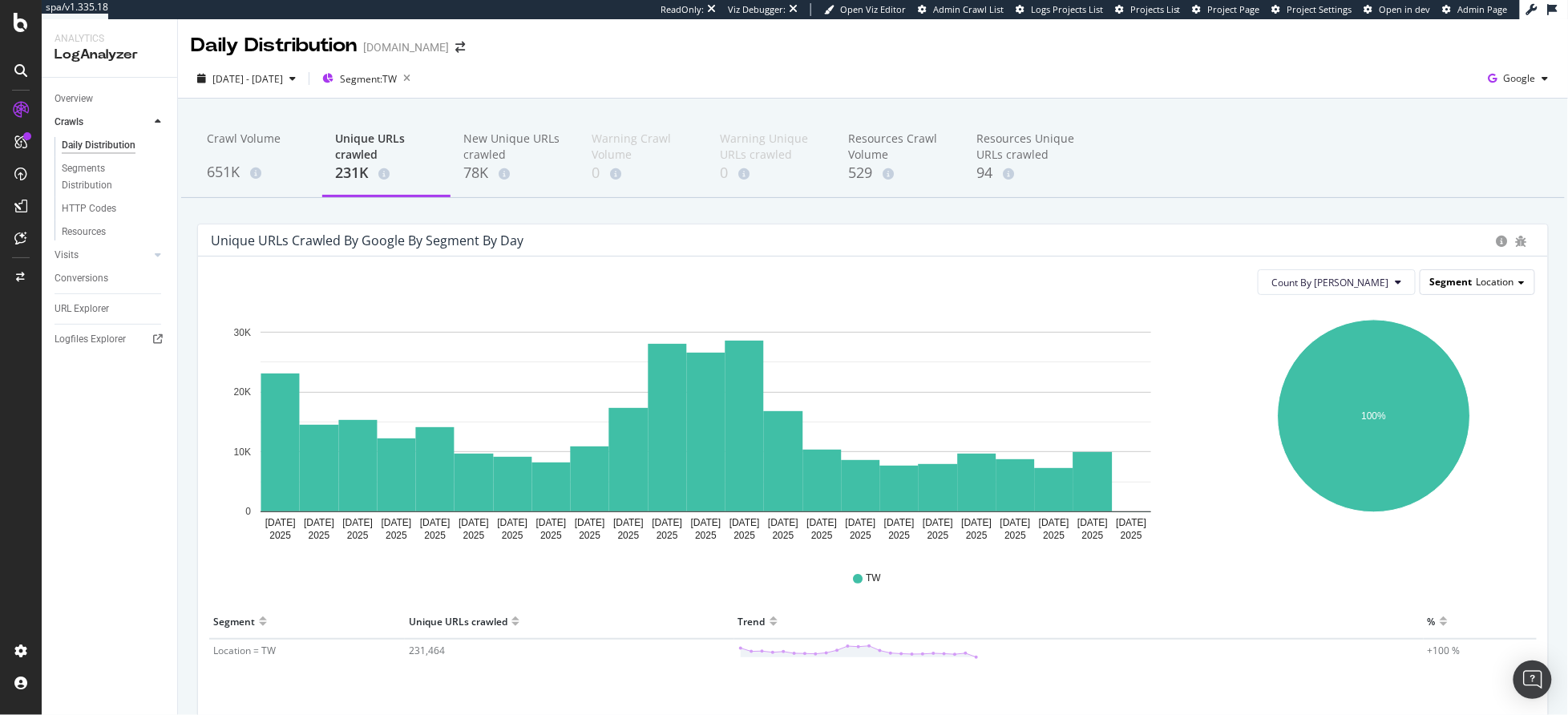
drag, startPoint x: 1488, startPoint y: 270, endPoint x: 1483, endPoint y: 277, distance: 8.6
click at [1485, 276] on div "Segment Location" at bounding box center [1477, 282] width 113 height 23
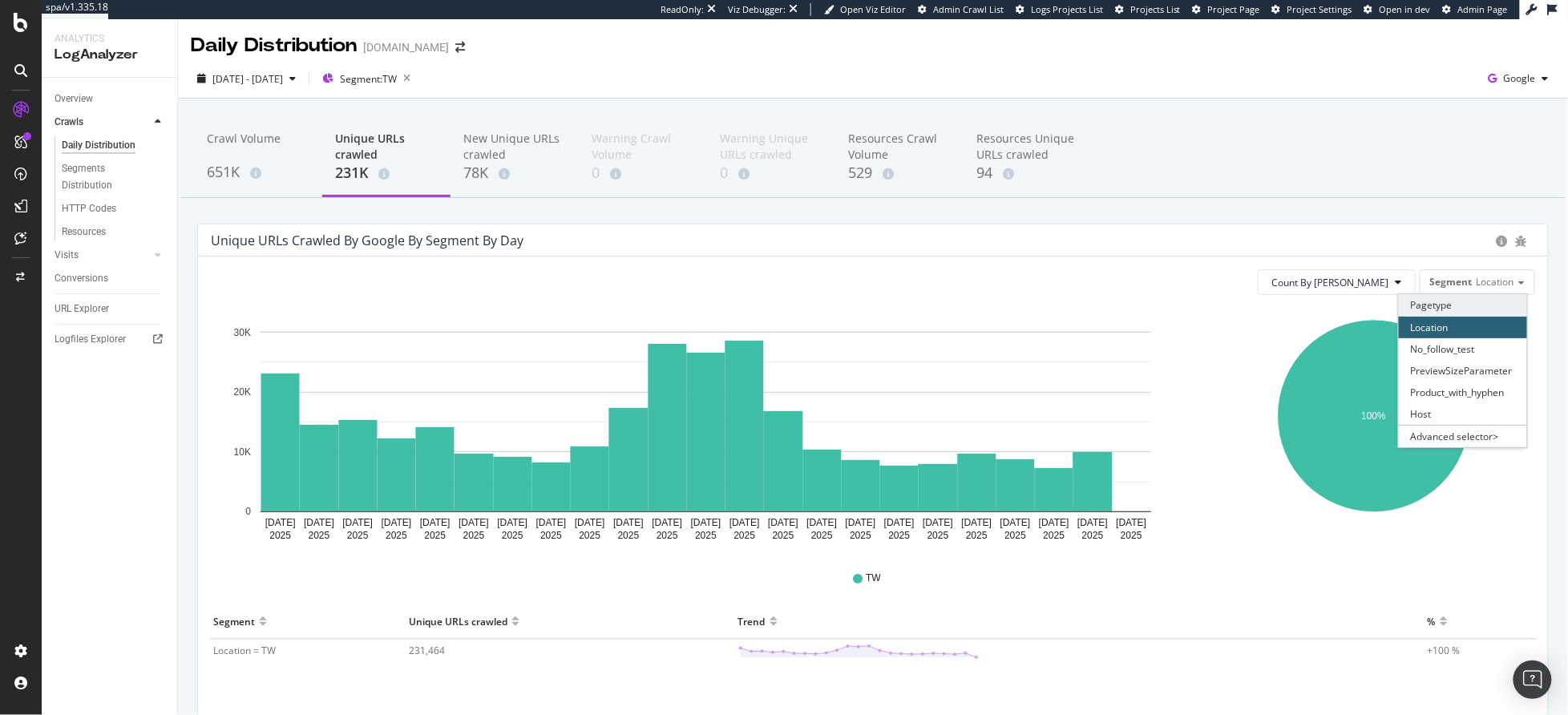
click at [1444, 312] on div "Pagetype" at bounding box center [1462, 305] width 128 height 21
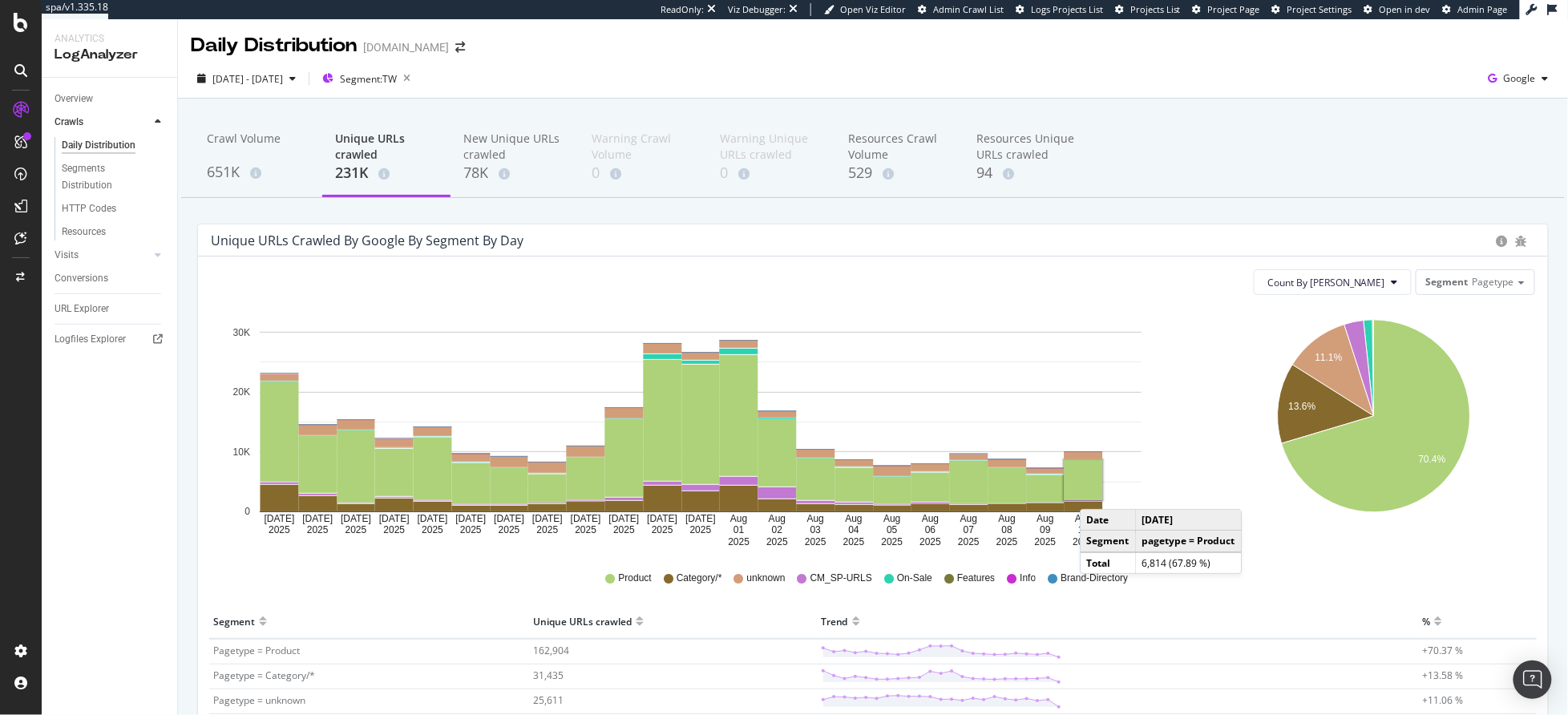
click at [1096, 493] on rect "A chart." at bounding box center [1083, 480] width 39 height 40
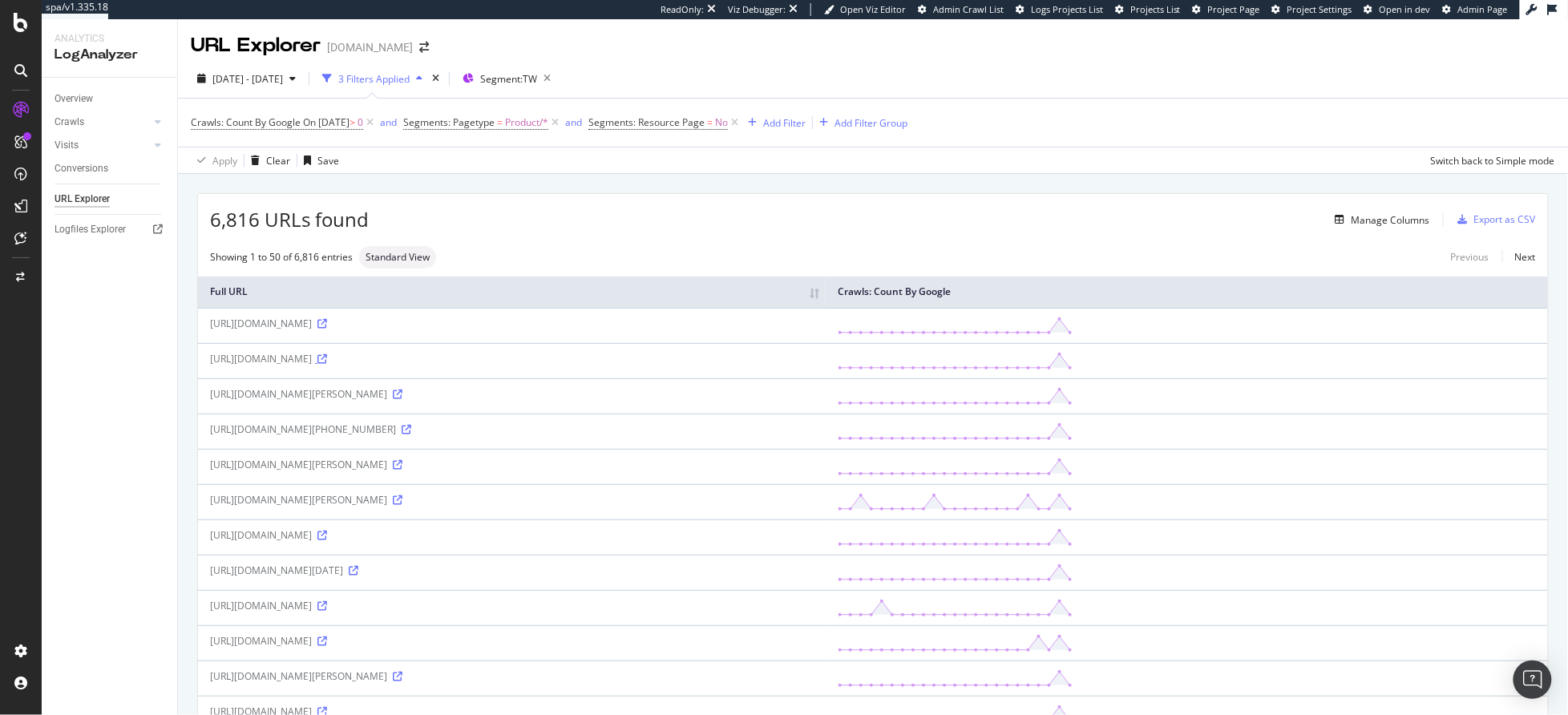
click at [327, 360] on icon at bounding box center [323, 359] width 10 height 10
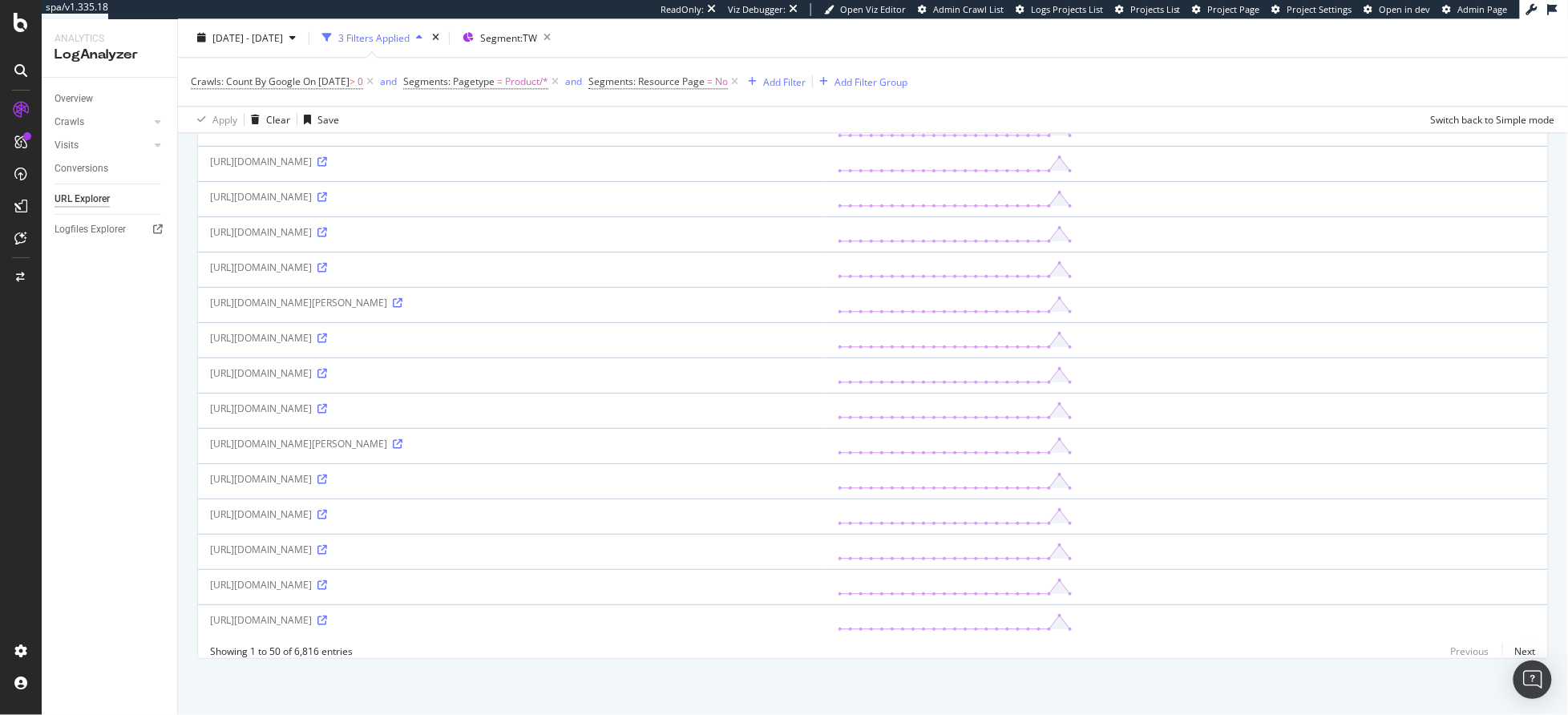
scroll to position [290, 0]
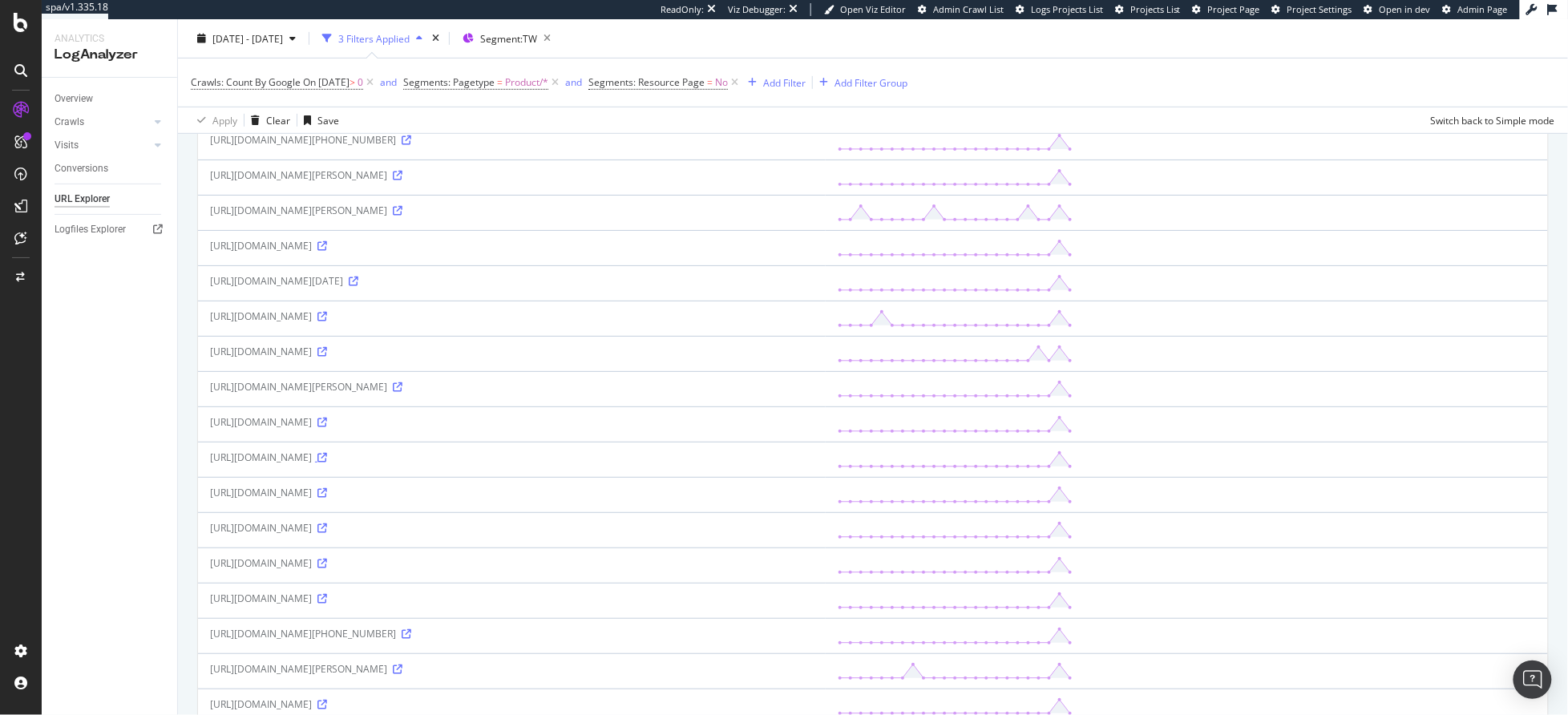
click at [327, 459] on icon at bounding box center [323, 457] width 10 height 10
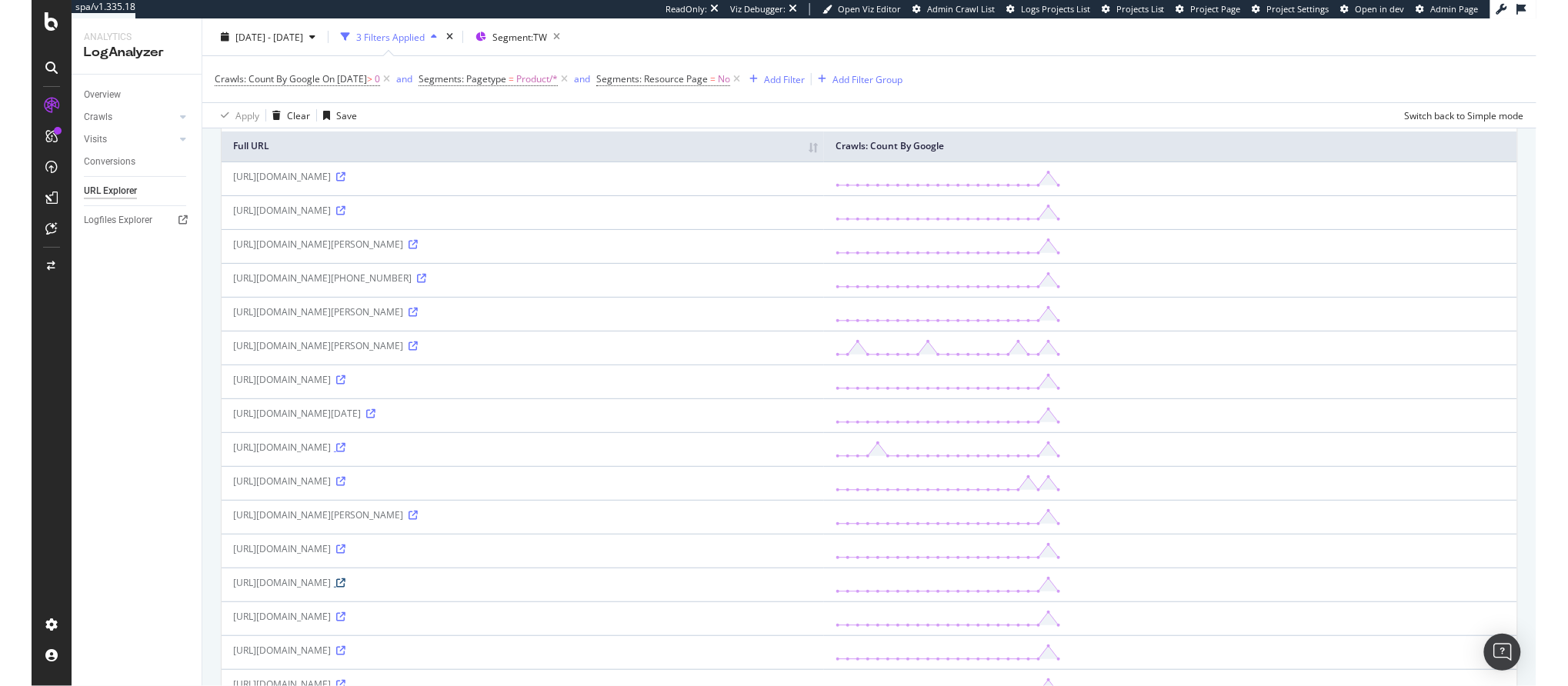
scroll to position [0, 0]
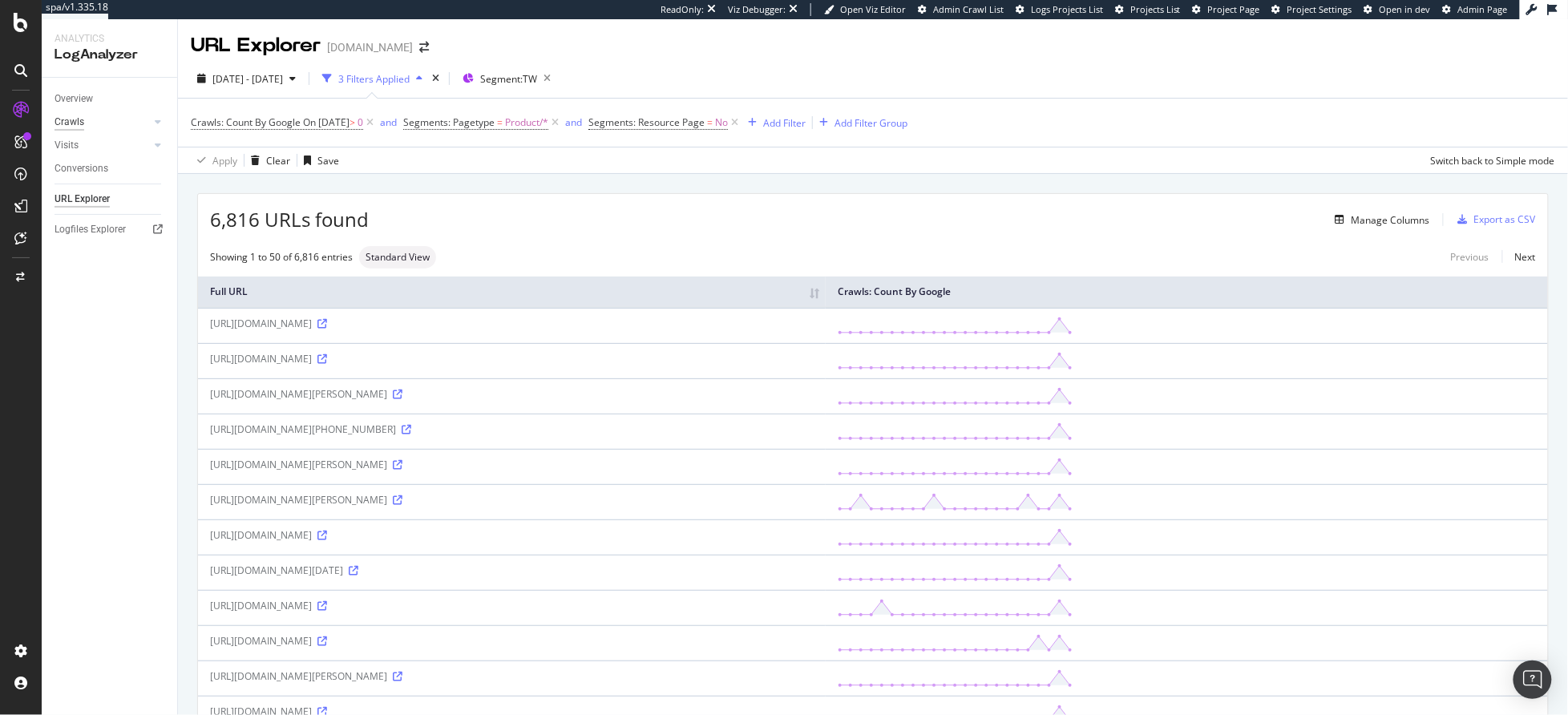
click at [73, 123] on div "Crawls" at bounding box center [69, 121] width 30 height 16
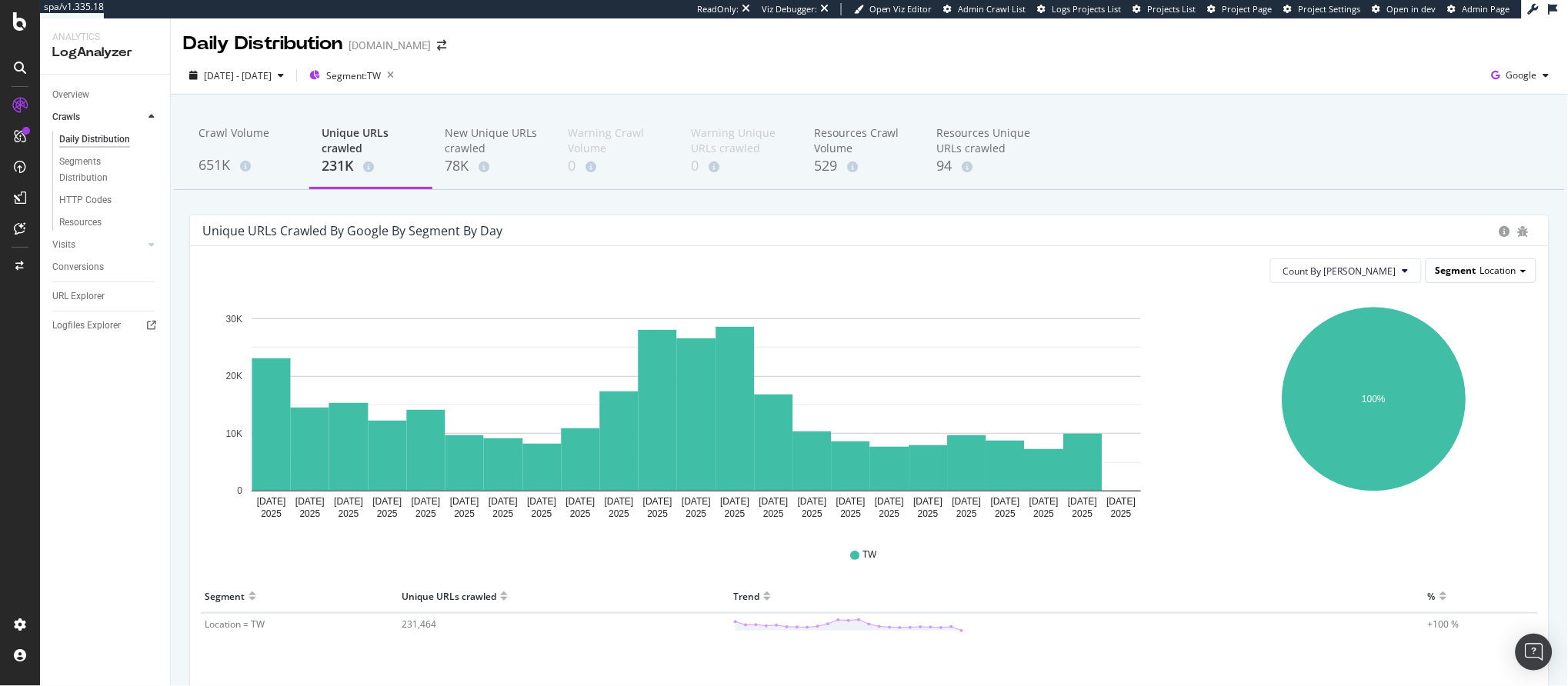
click at [1490, 275] on span "Location" at bounding box center [1497, 270] width 36 height 13
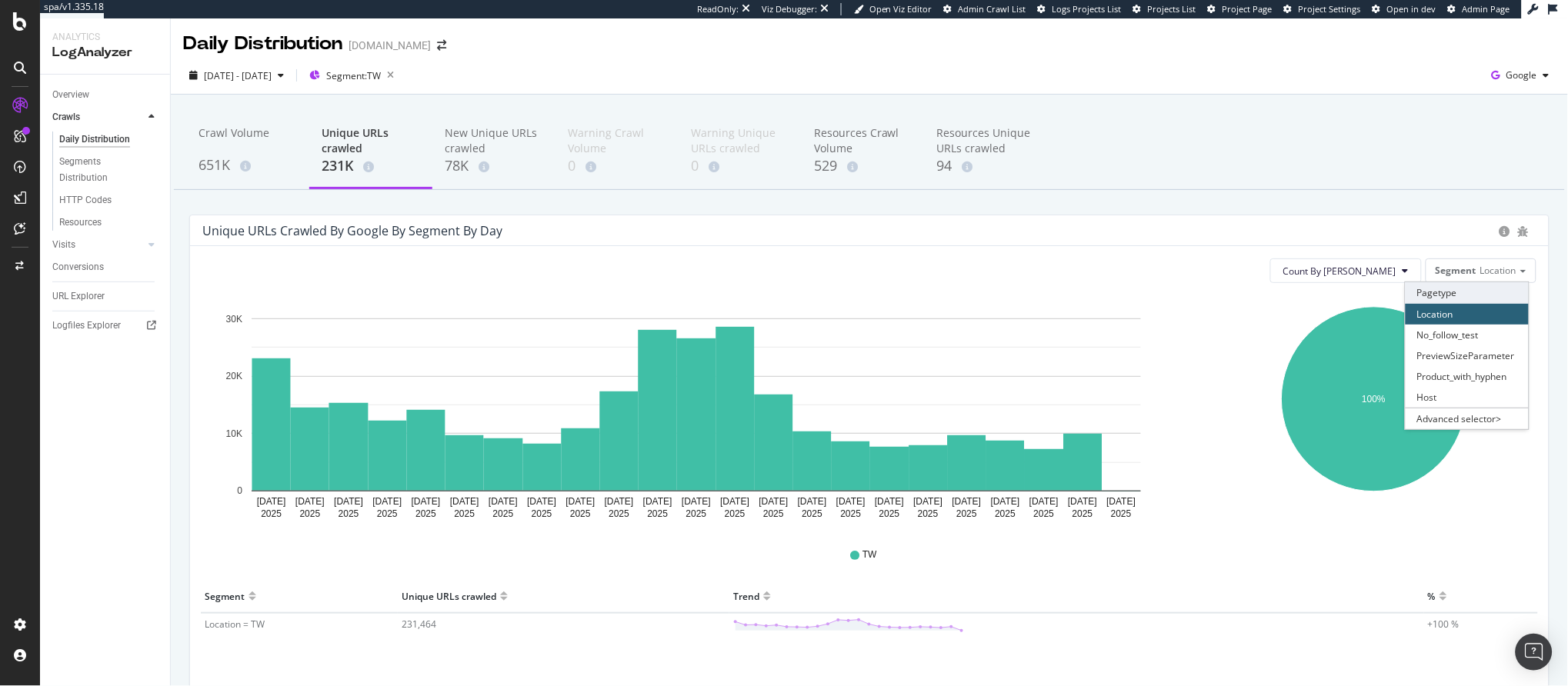
click at [1453, 295] on div "Pagetype" at bounding box center [1467, 293] width 123 height 20
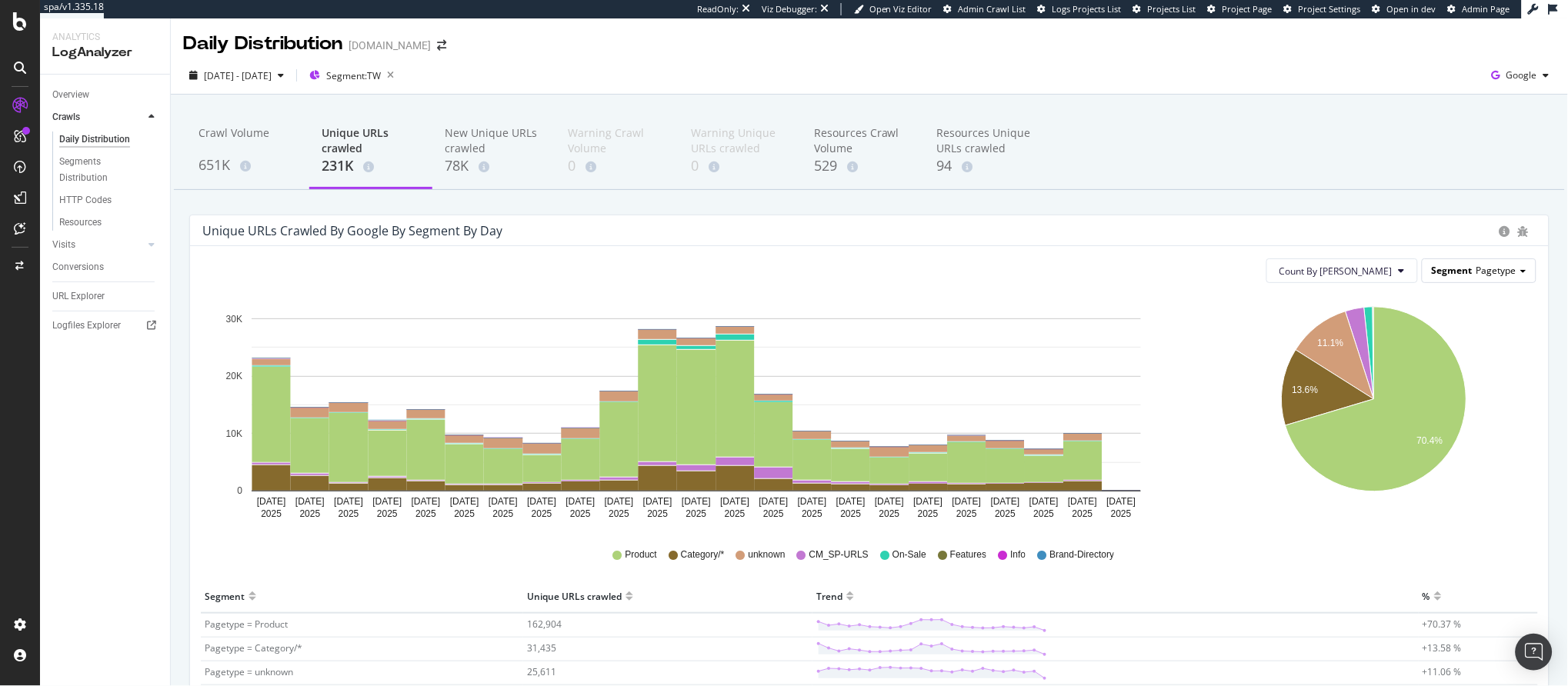
click at [1442, 272] on span "Segment" at bounding box center [1452, 270] width 41 height 13
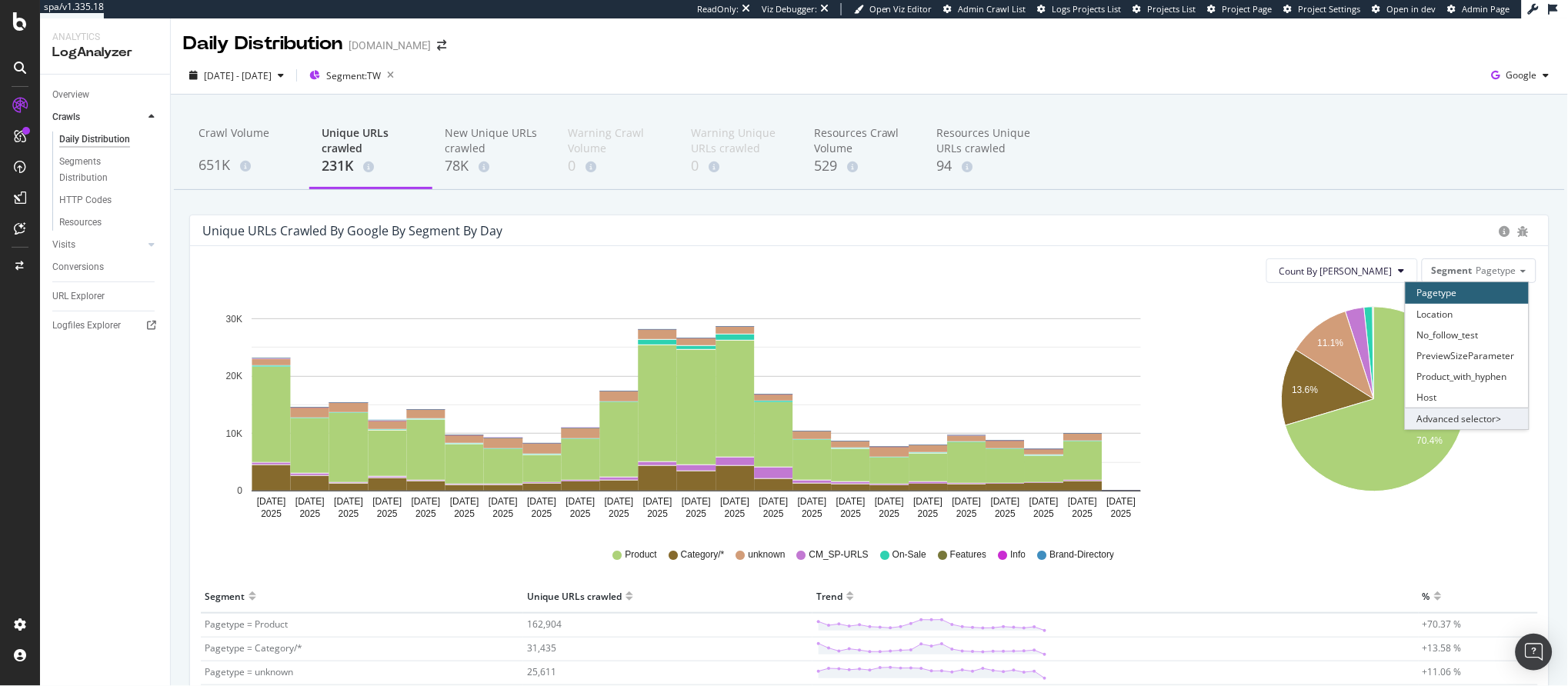
click at [1433, 425] on div "Advanced selector >" at bounding box center [1467, 417] width 123 height 21
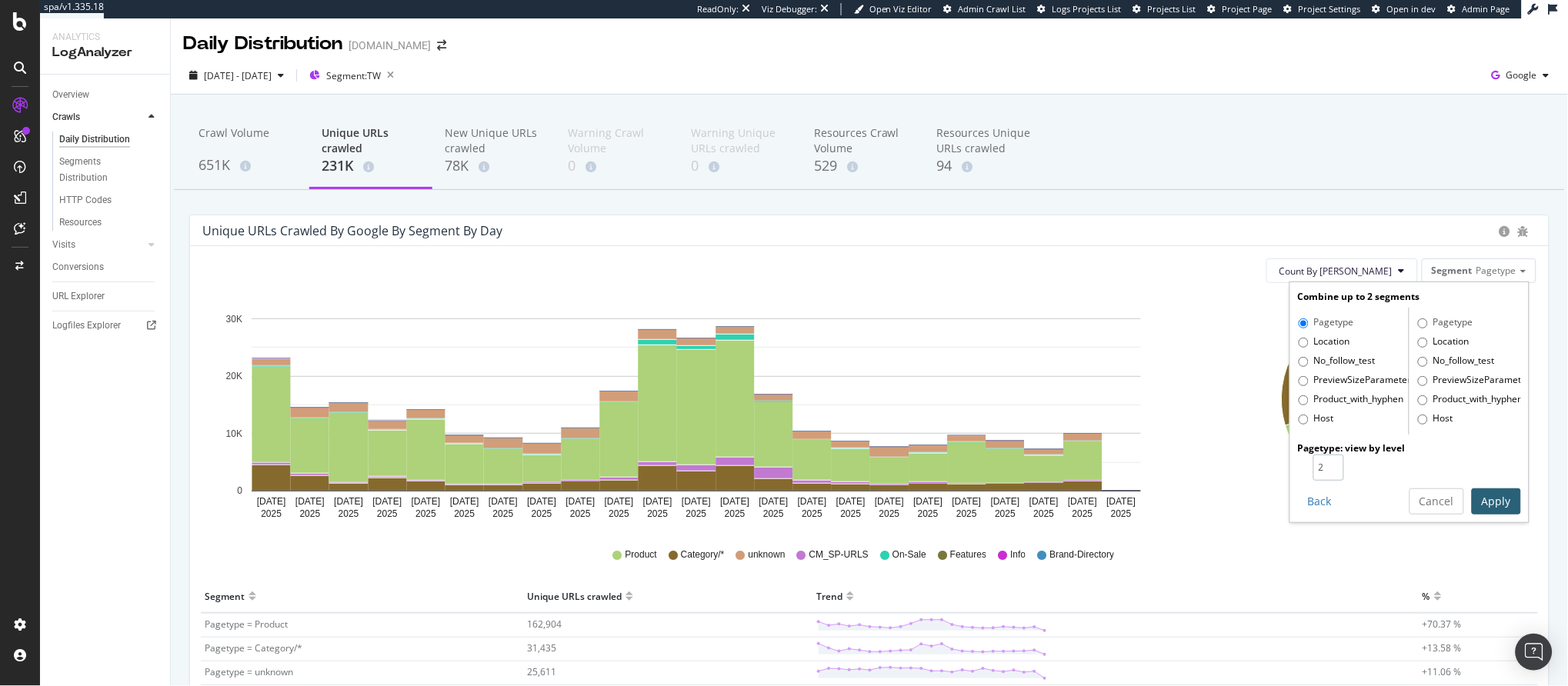
type input "2"
click at [1321, 466] on input "2" at bounding box center [1328, 468] width 31 height 26
click at [1480, 498] on button "Apply" at bounding box center [1495, 501] width 49 height 26
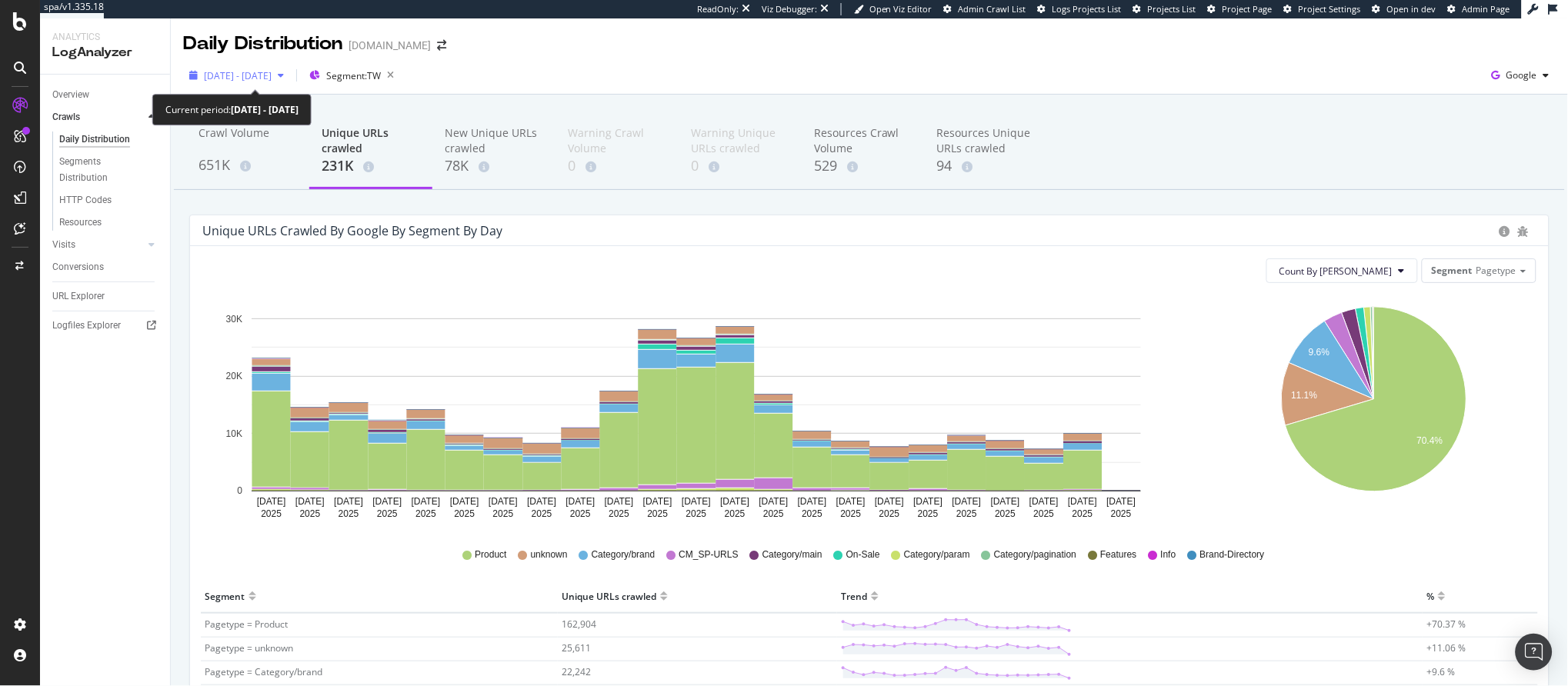
click at [272, 75] on span "2025 Jul. 20th - Aug. 11th" at bounding box center [237, 75] width 68 height 13
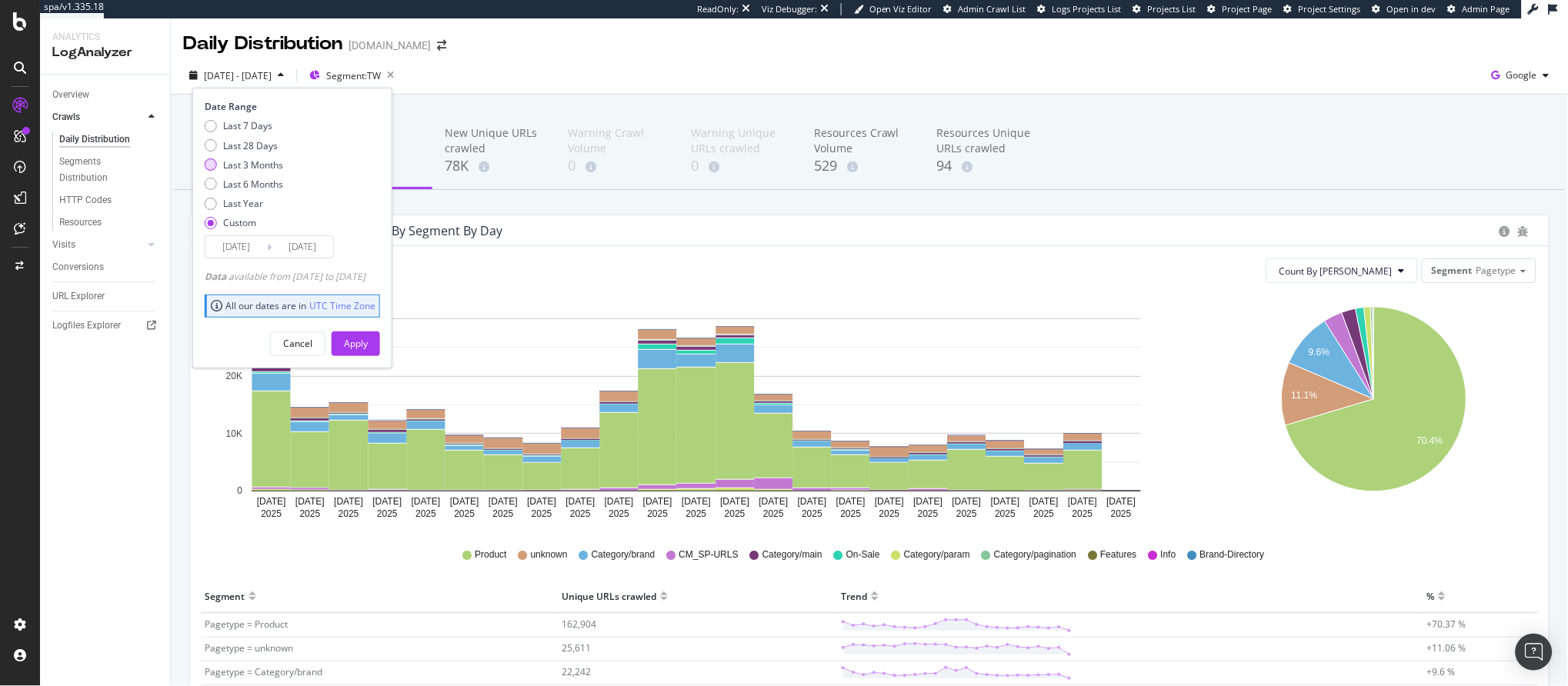
click at [257, 166] on div "Last 3 Months" at bounding box center [253, 165] width 60 height 13
type input "[DATE]"
click at [367, 342] on div "Apply" at bounding box center [356, 343] width 24 height 13
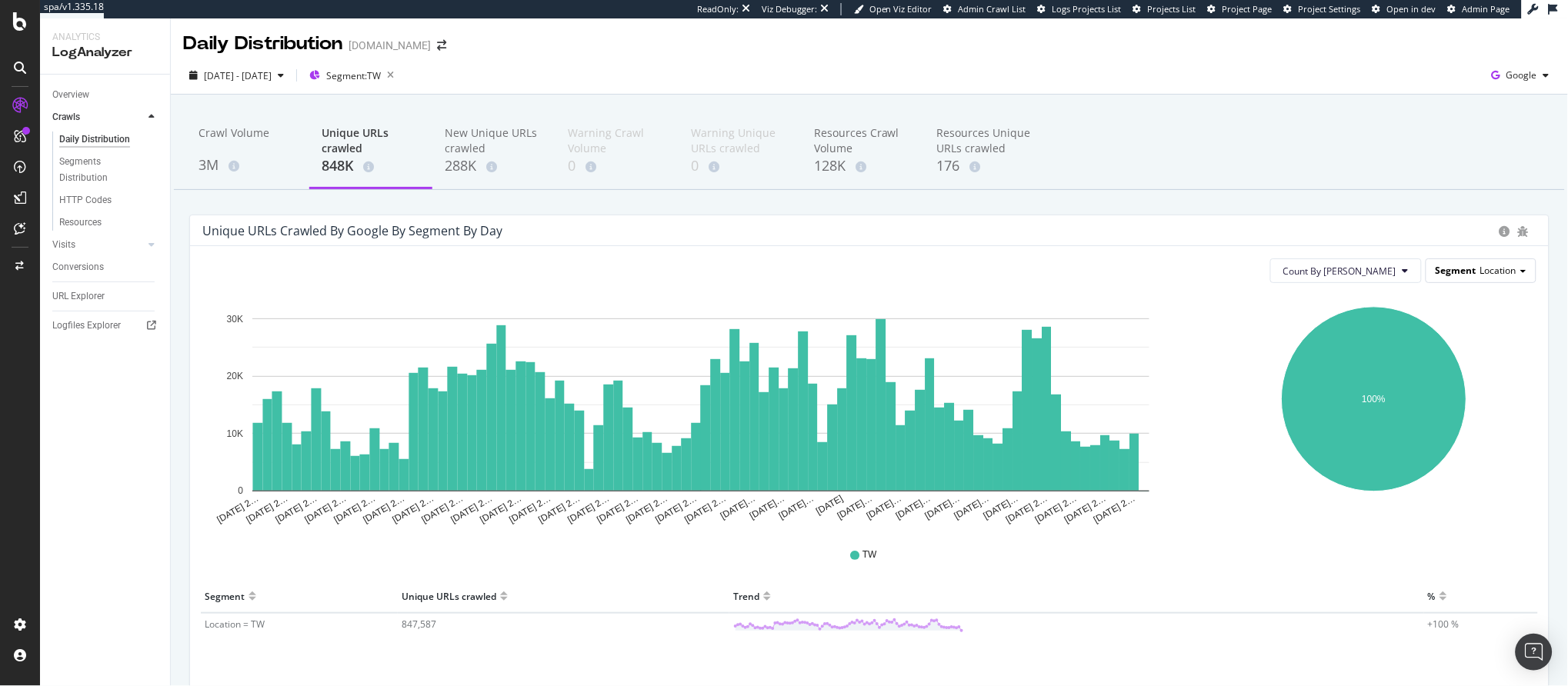
click at [1492, 266] on span "Location" at bounding box center [1497, 270] width 36 height 13
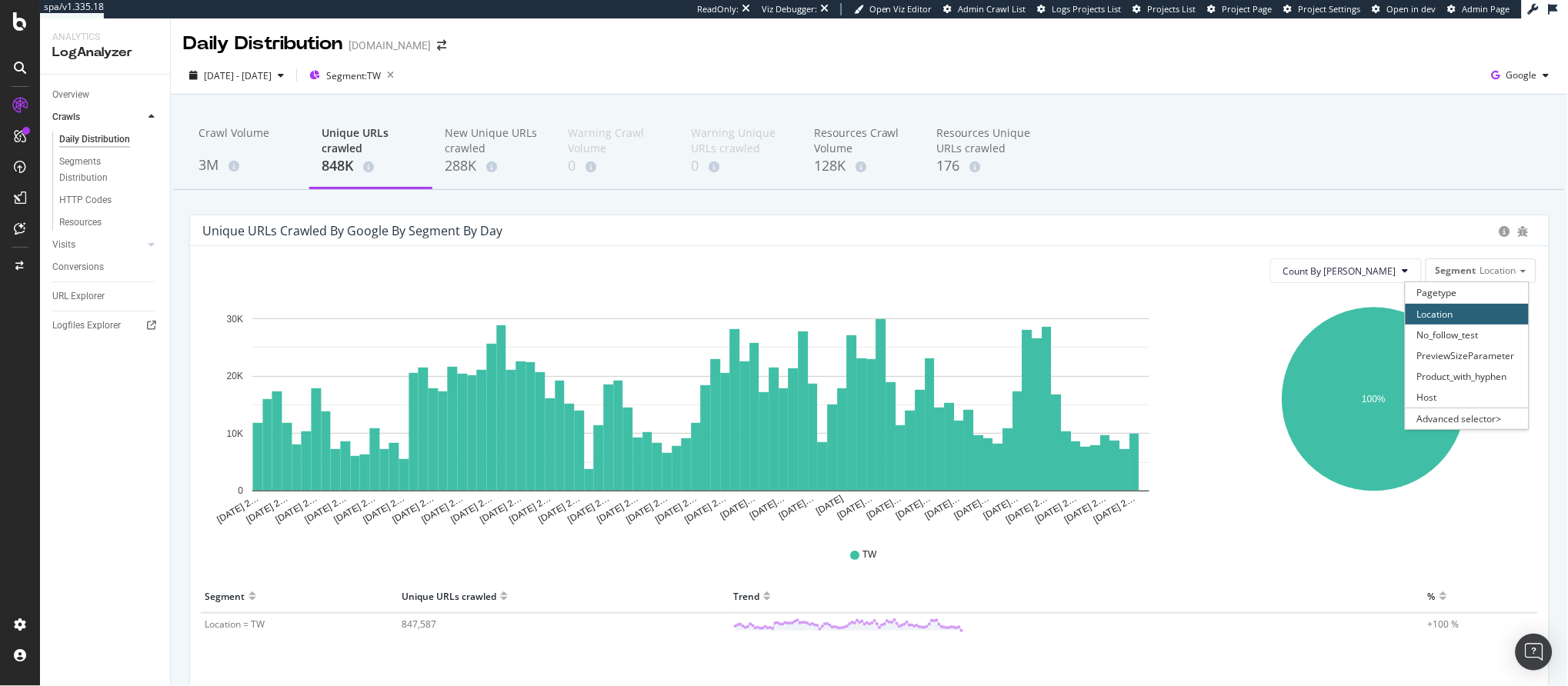
click at [1168, 188] on div "Crawl Volume 3M Unique URLs crawled 848K New Unique URLs crawled 288K Warning C…" at bounding box center [869, 152] width 1390 height 77
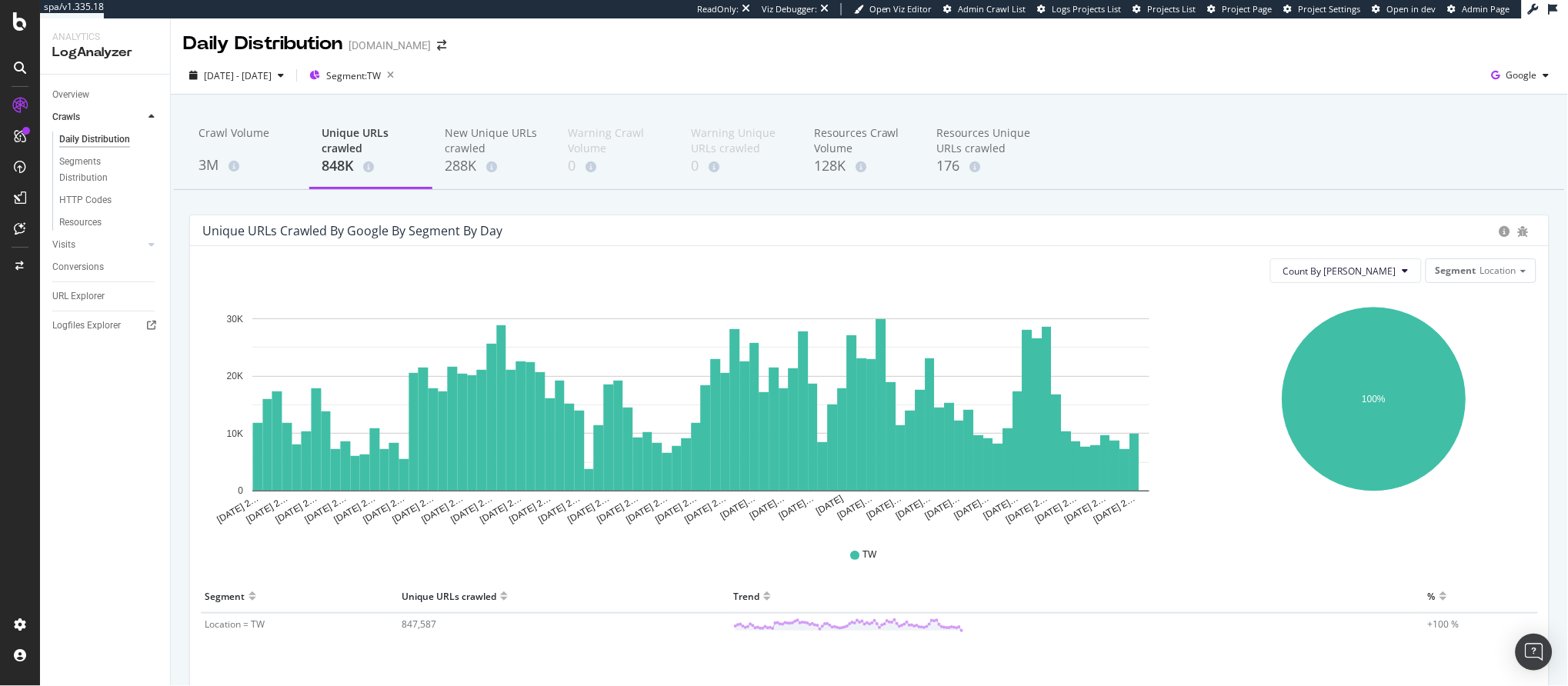
click at [1204, 266] on div "Count By Day Segment Location" at bounding box center [870, 270] width 1334 height 24
click at [100, 166] on div "Segments Distribution" at bounding box center [102, 169] width 86 height 33
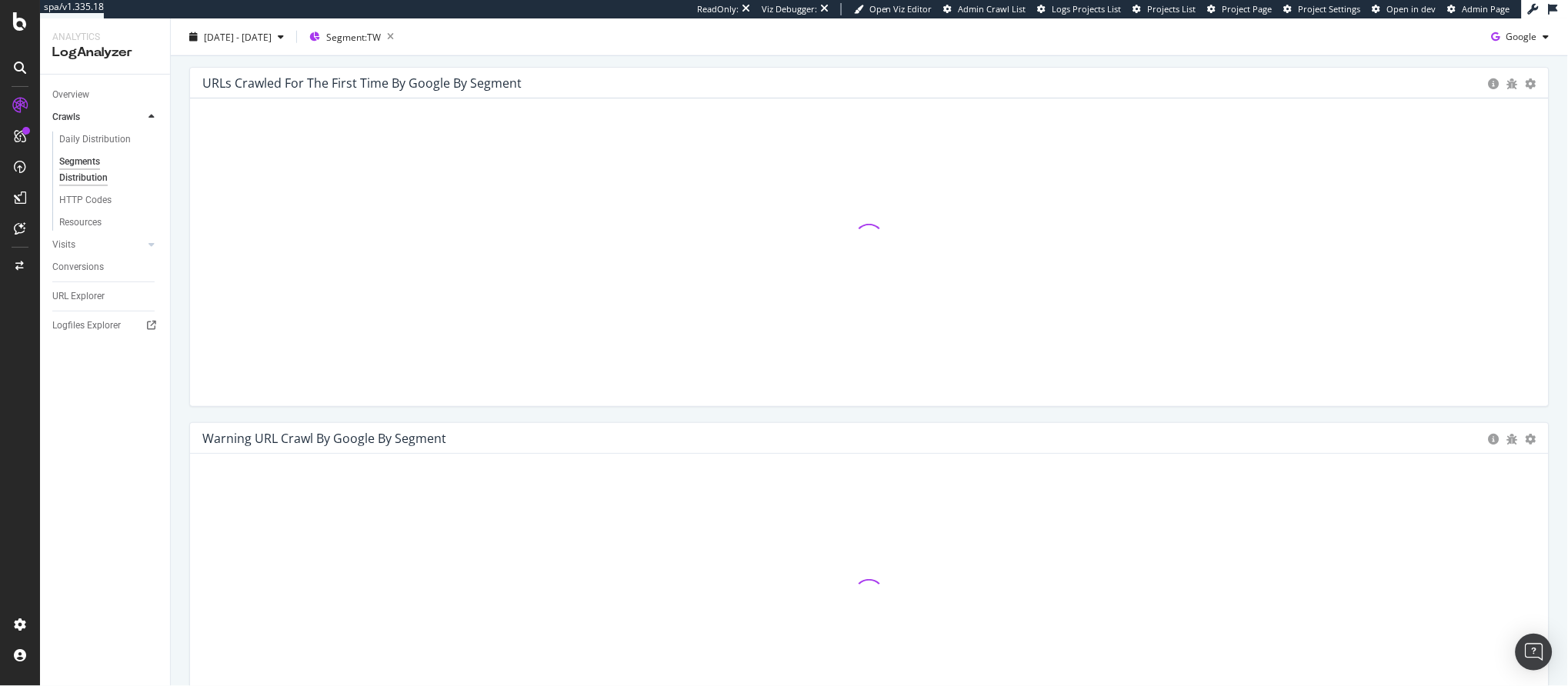
scroll to position [218, 0]
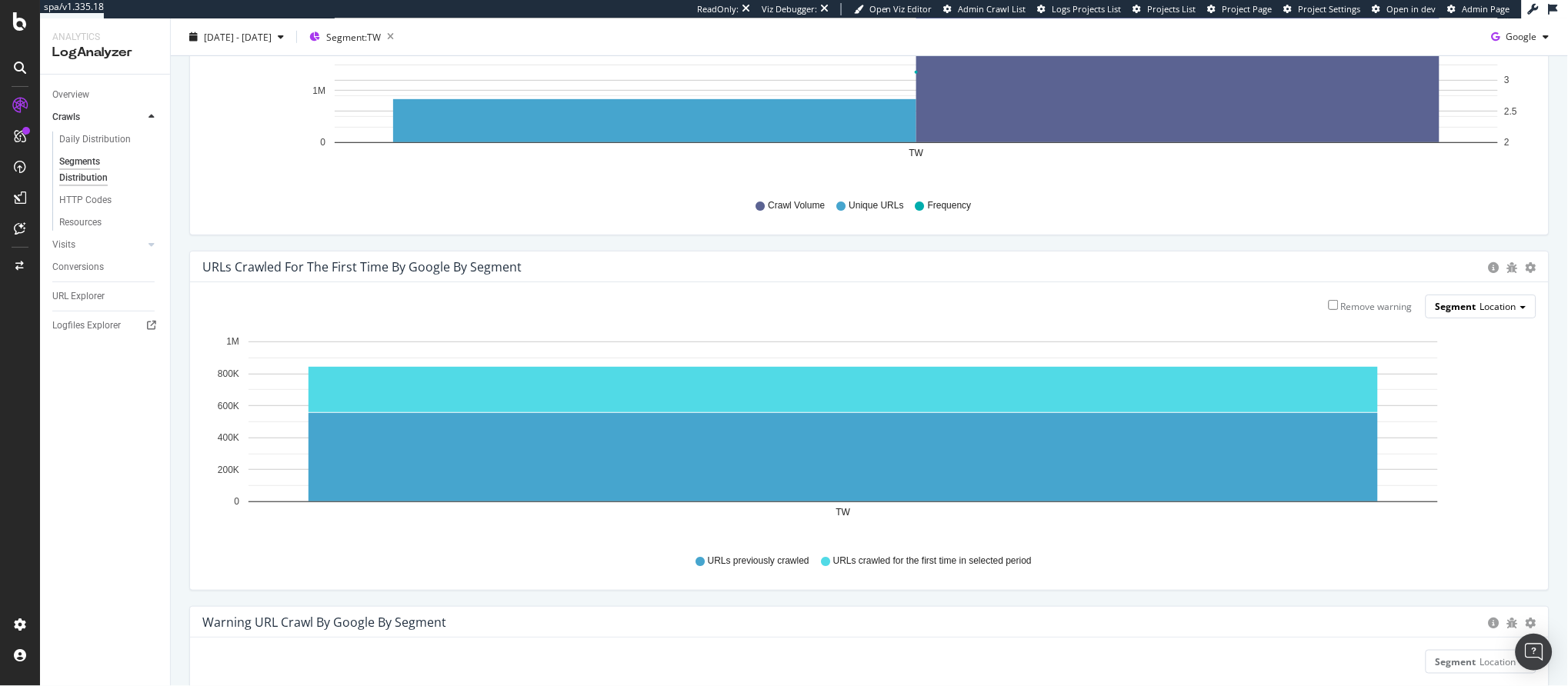
click at [1497, 311] on span "Location" at bounding box center [1497, 307] width 36 height 13
click at [1459, 324] on div "Pagetype" at bounding box center [1467, 328] width 123 height 20
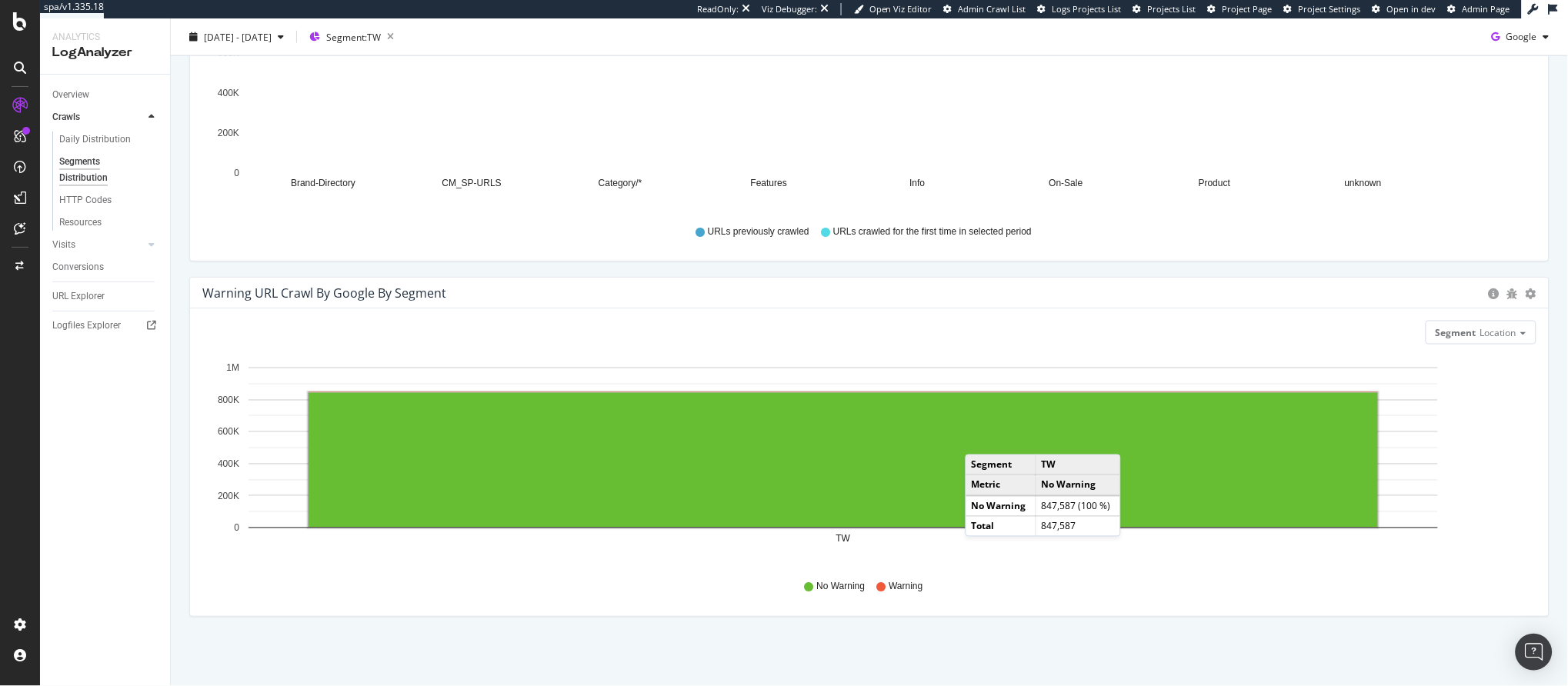
scroll to position [0, 0]
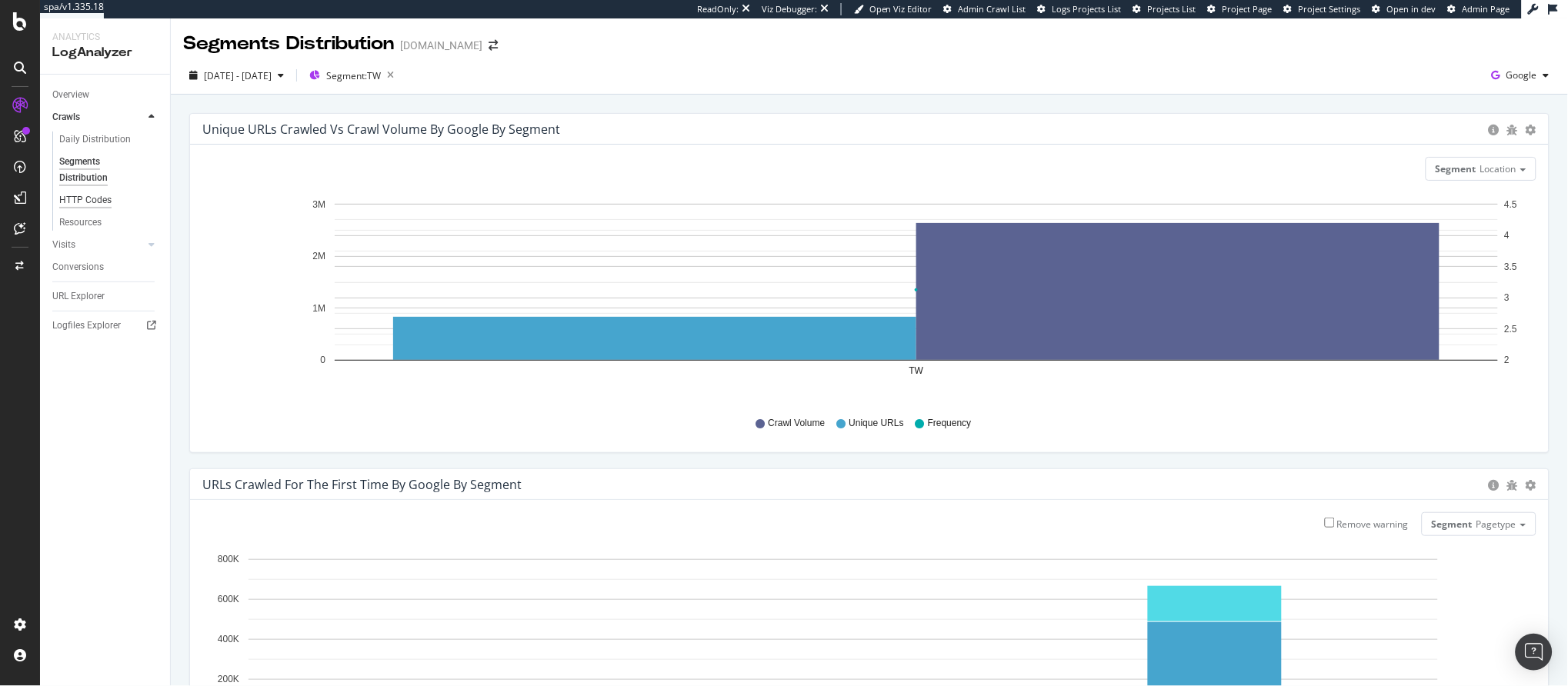
click at [78, 201] on div "HTTP Codes" at bounding box center [86, 200] width 52 height 16
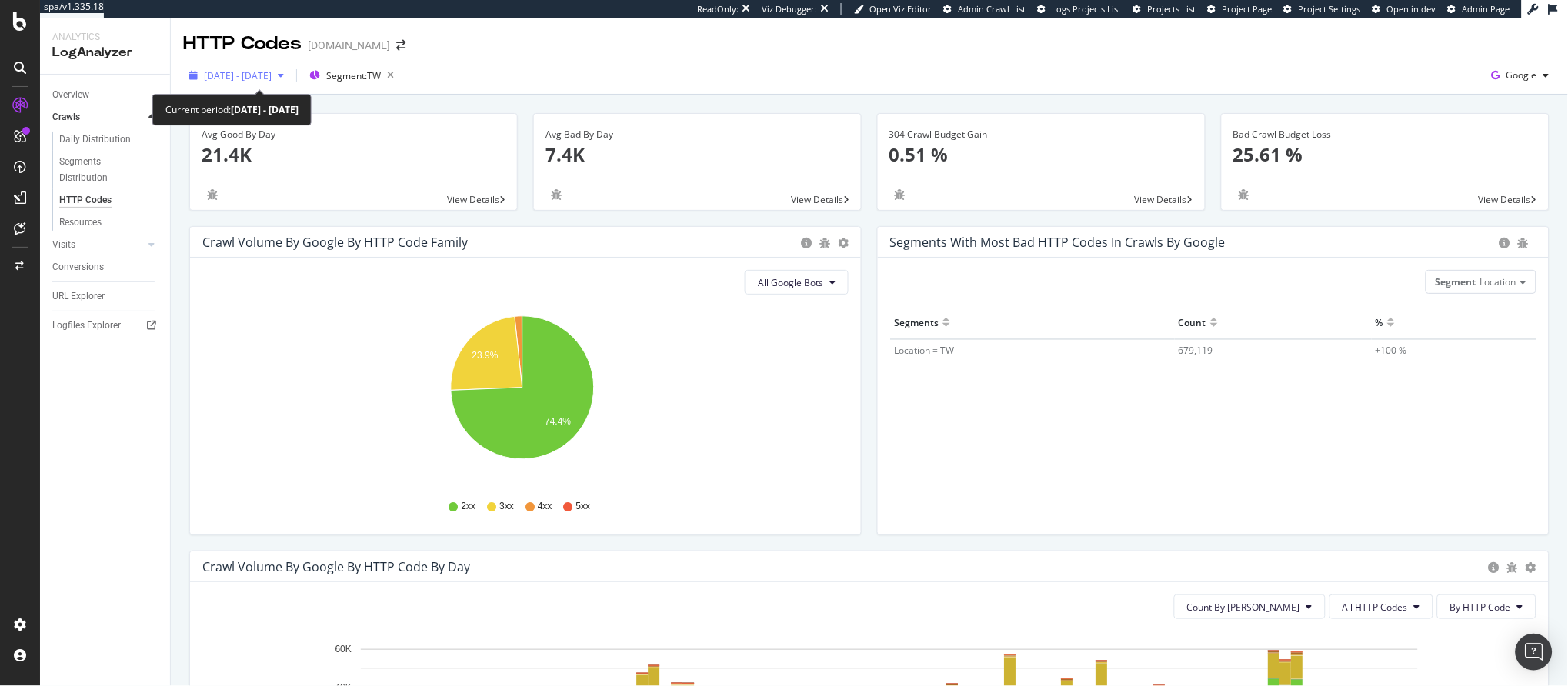
click at [272, 77] on span "[DATE] - [DATE]" at bounding box center [237, 75] width 68 height 13
click at [552, 227] on div "Crawl Volume by google by HTTP Code Family Pie Table" at bounding box center [525, 242] width 671 height 31
click at [290, 64] on div "[DATE] - [DATE]" at bounding box center [236, 75] width 107 height 23
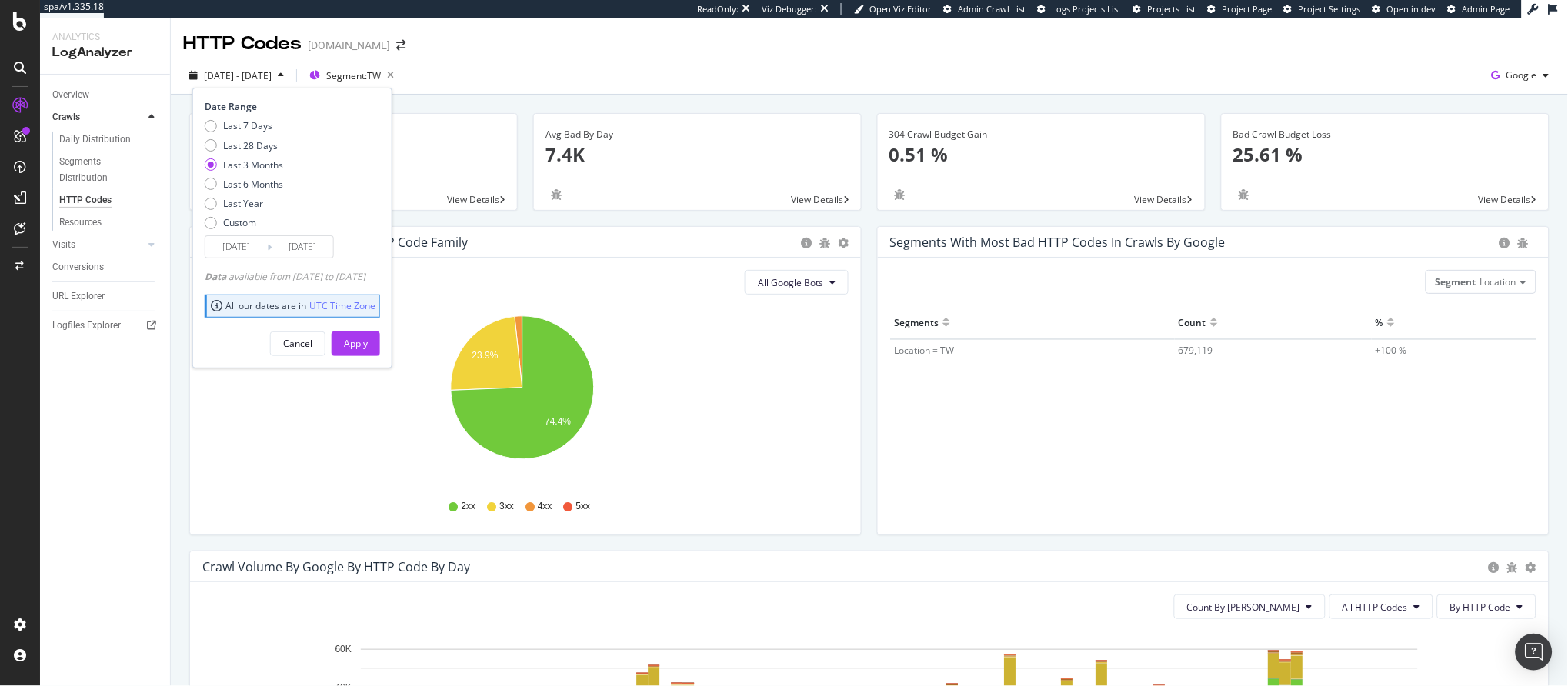
click at [254, 249] on input "[DATE]" at bounding box center [236, 246] width 61 height 21
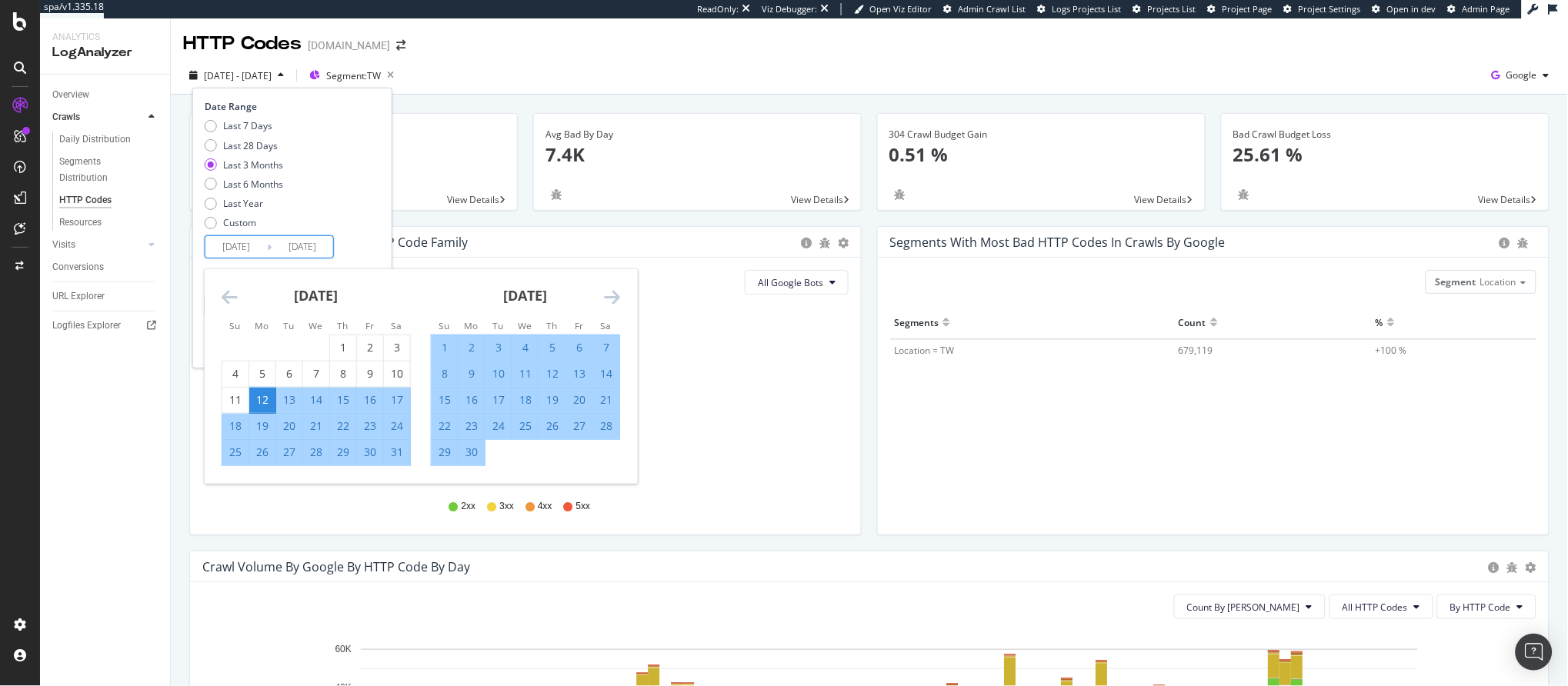
click at [612, 289] on icon "Move forward to switch to the next month." at bounding box center [611, 297] width 16 height 19
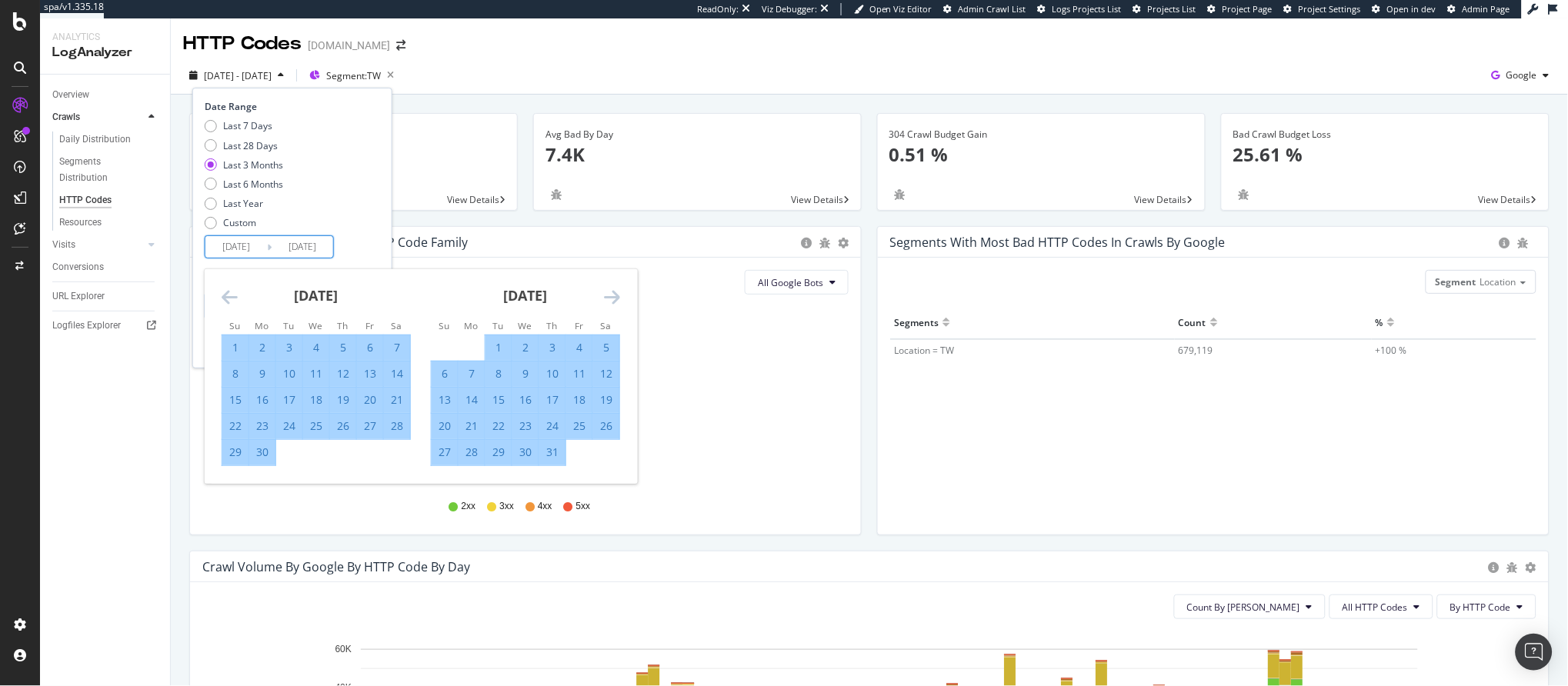
click at [612, 289] on icon "Move forward to switch to the next month." at bounding box center [611, 297] width 16 height 19
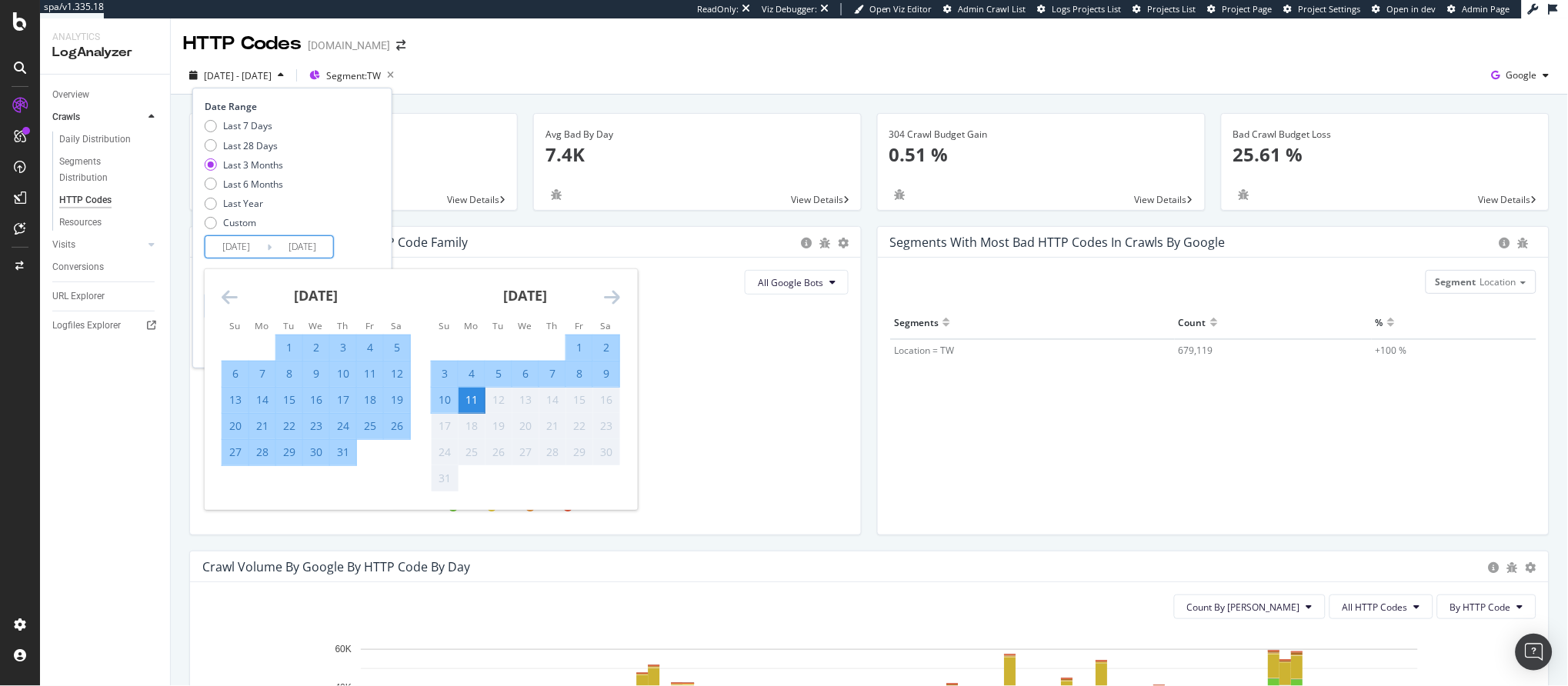
click at [612, 289] on icon "Move forward to switch to the next month." at bounding box center [611, 297] width 16 height 19
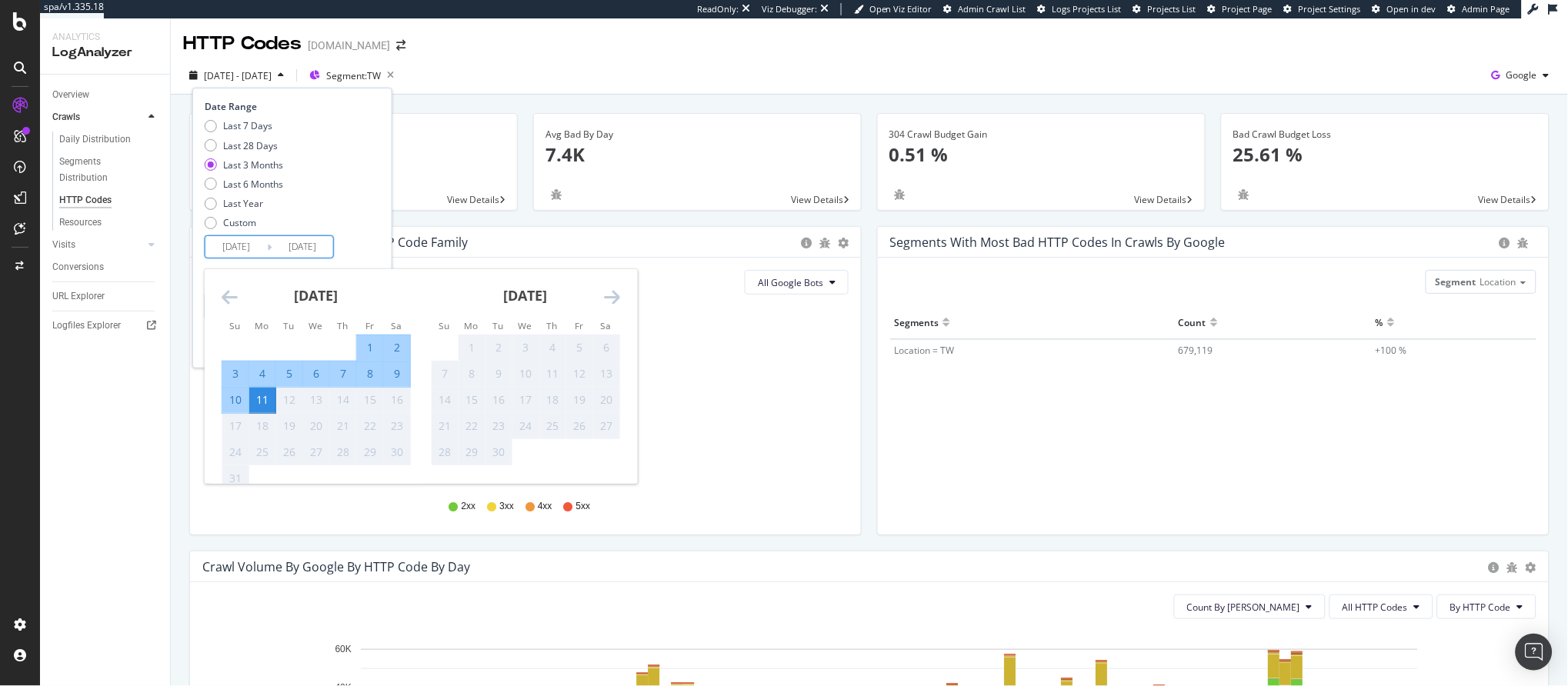
click at [227, 298] on icon "Move backward to switch to the previous month." at bounding box center [229, 297] width 16 height 19
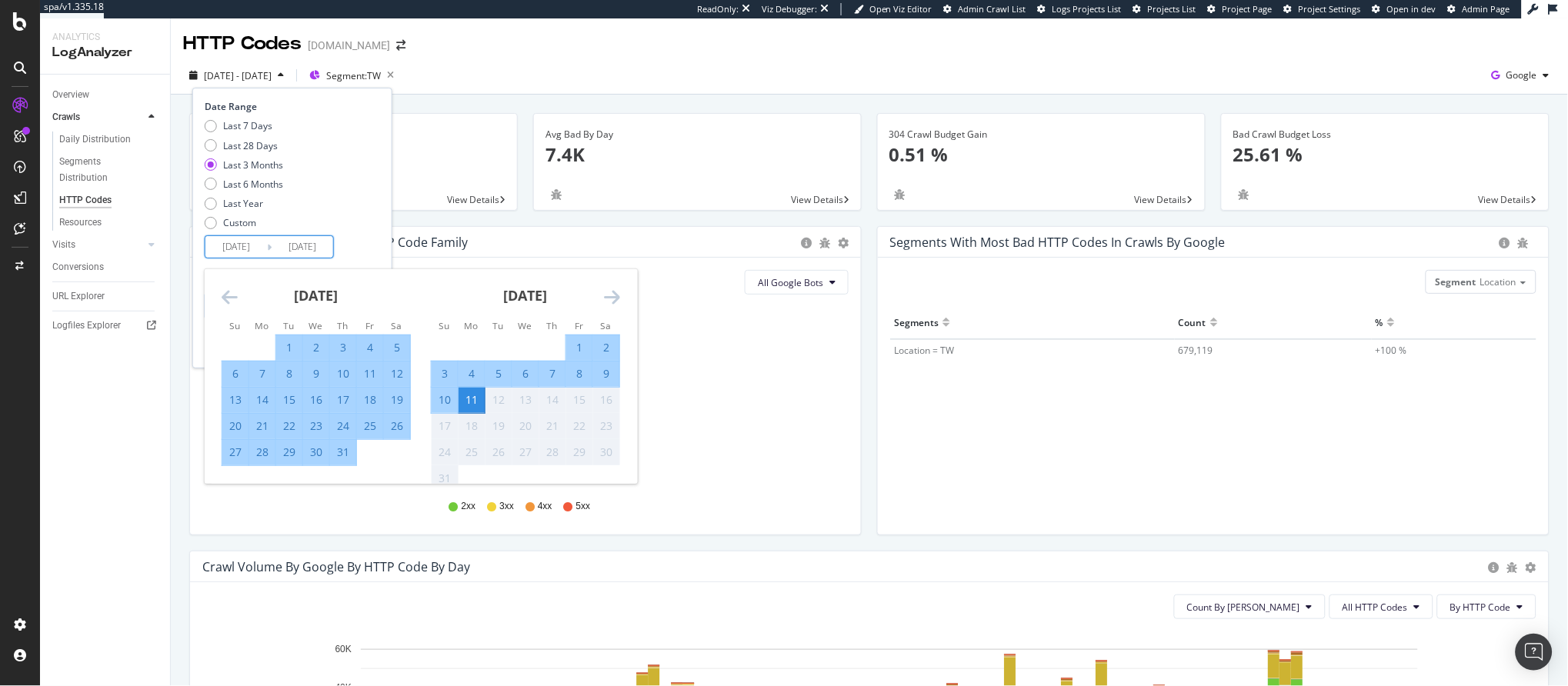
click at [240, 454] on div "27" at bounding box center [235, 452] width 26 height 16
type input "2025/07/27"
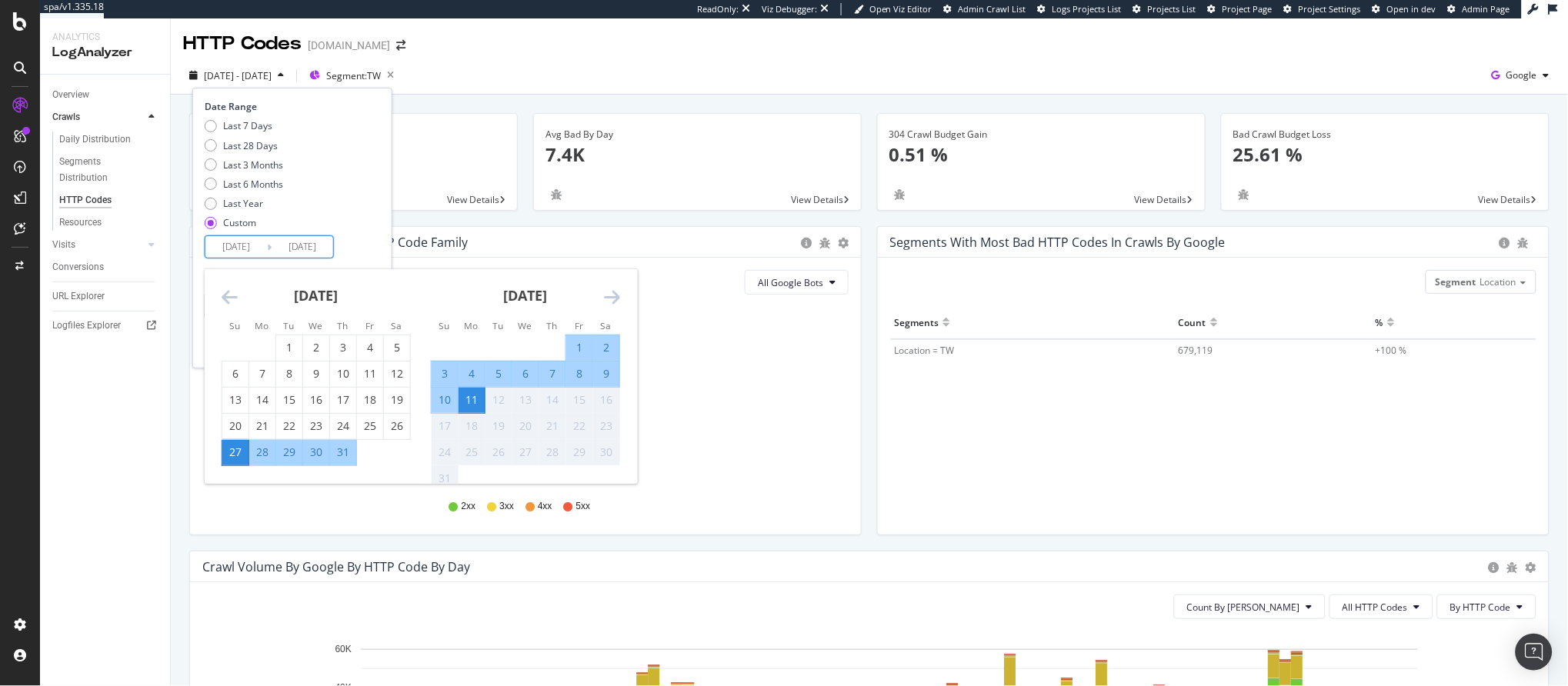
click at [317, 450] on div "30" at bounding box center [316, 452] width 26 height 16
type input "2025/07/30"
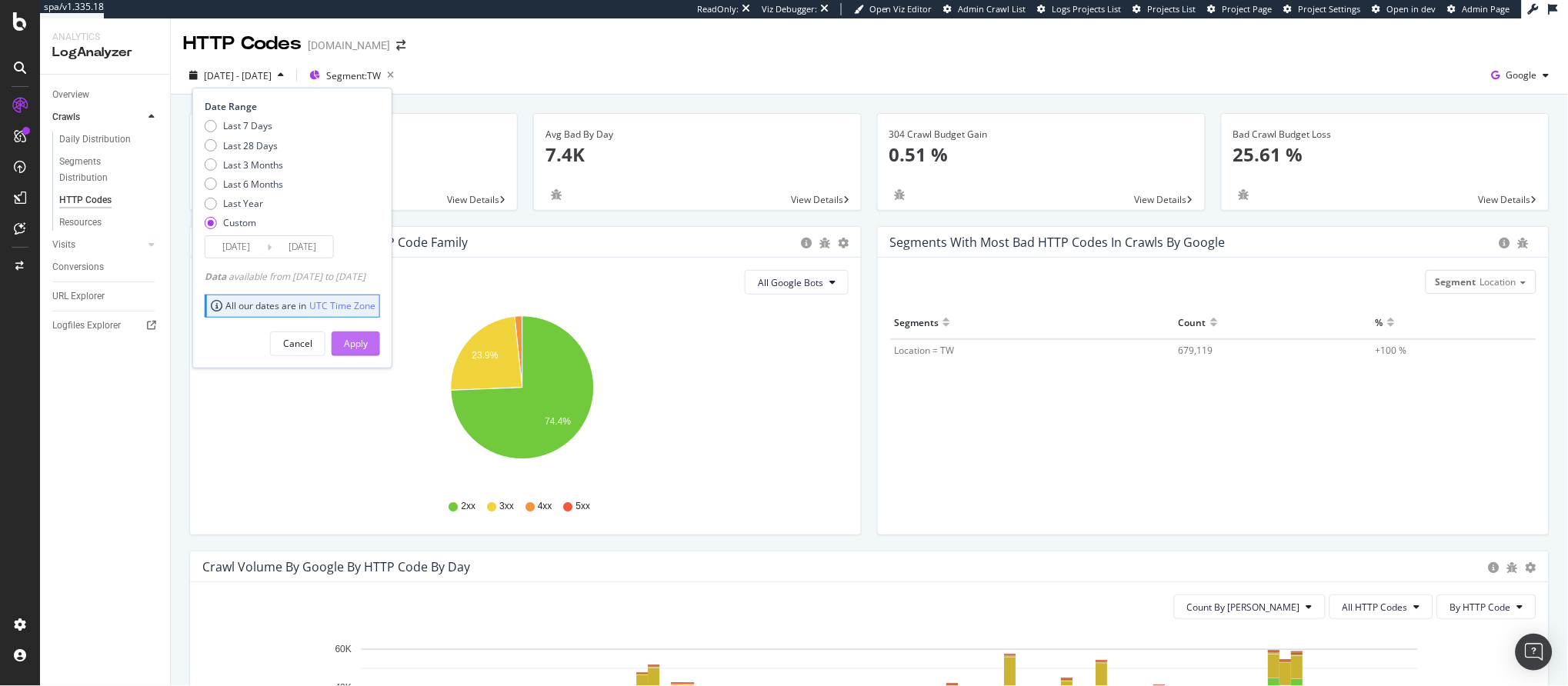
click at [367, 345] on div "Apply" at bounding box center [356, 343] width 24 height 13
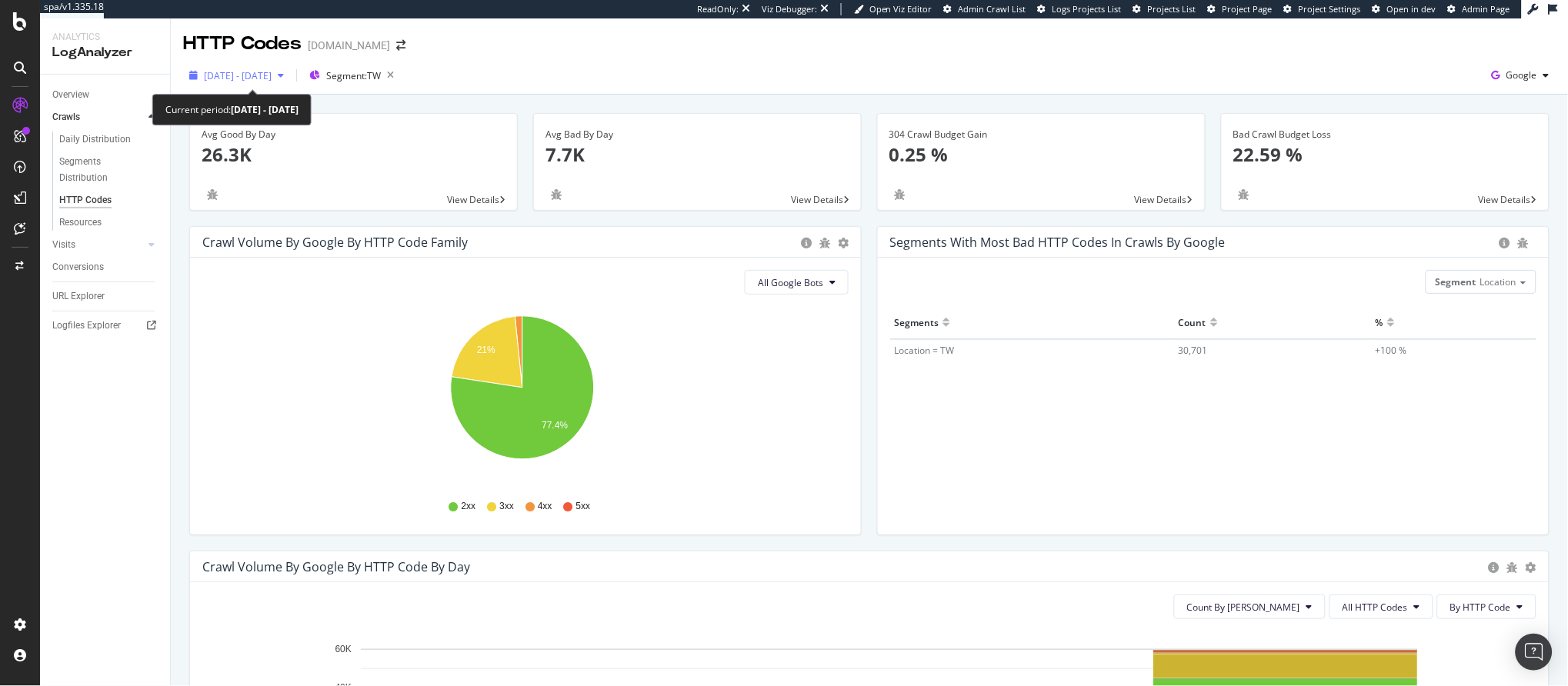
click at [272, 74] on span "2025 Jul. 27th - Jul. 30th" at bounding box center [237, 75] width 68 height 13
click at [724, 302] on div "All Google Bots Hold CMD (⌘) while clicking to filter the report. 21% 77.4% HTT…" at bounding box center [525, 396] width 671 height 277
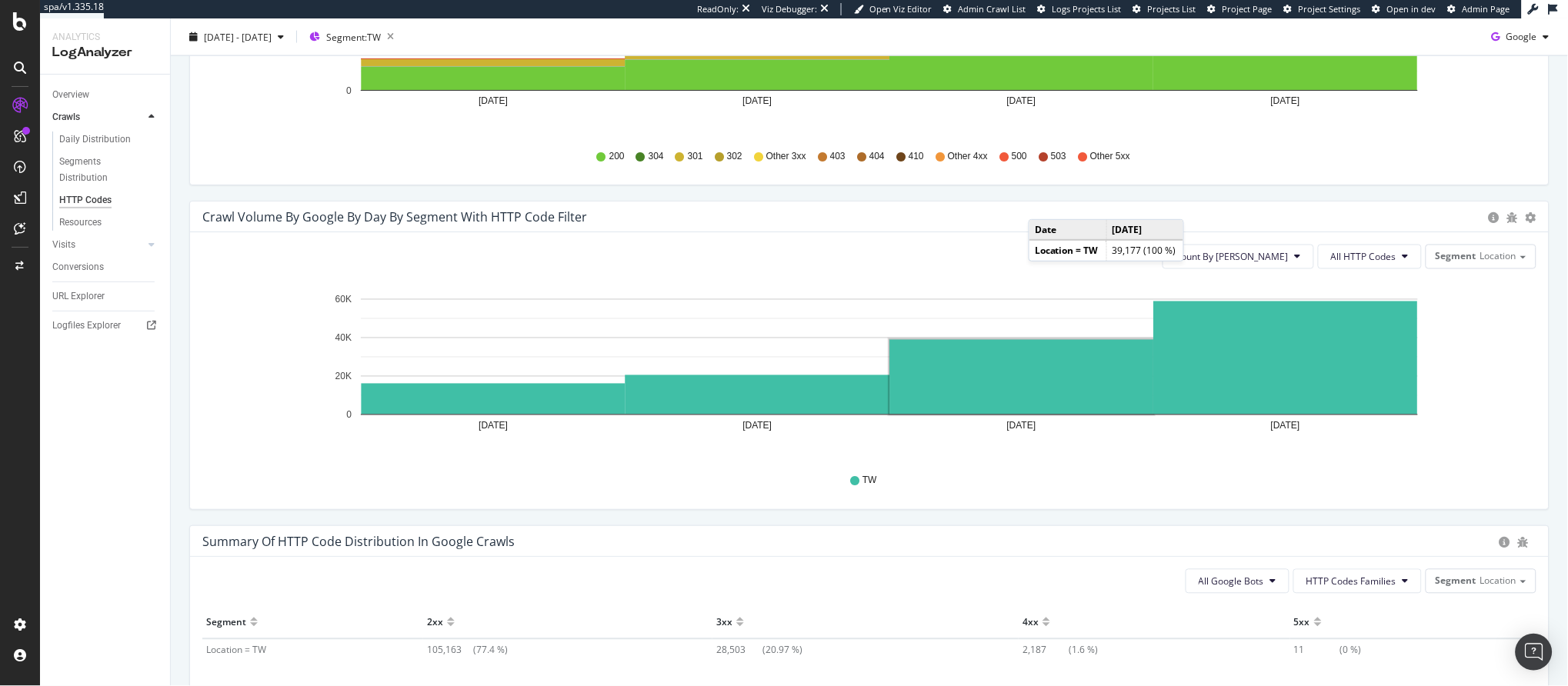
scroll to position [576, 0]
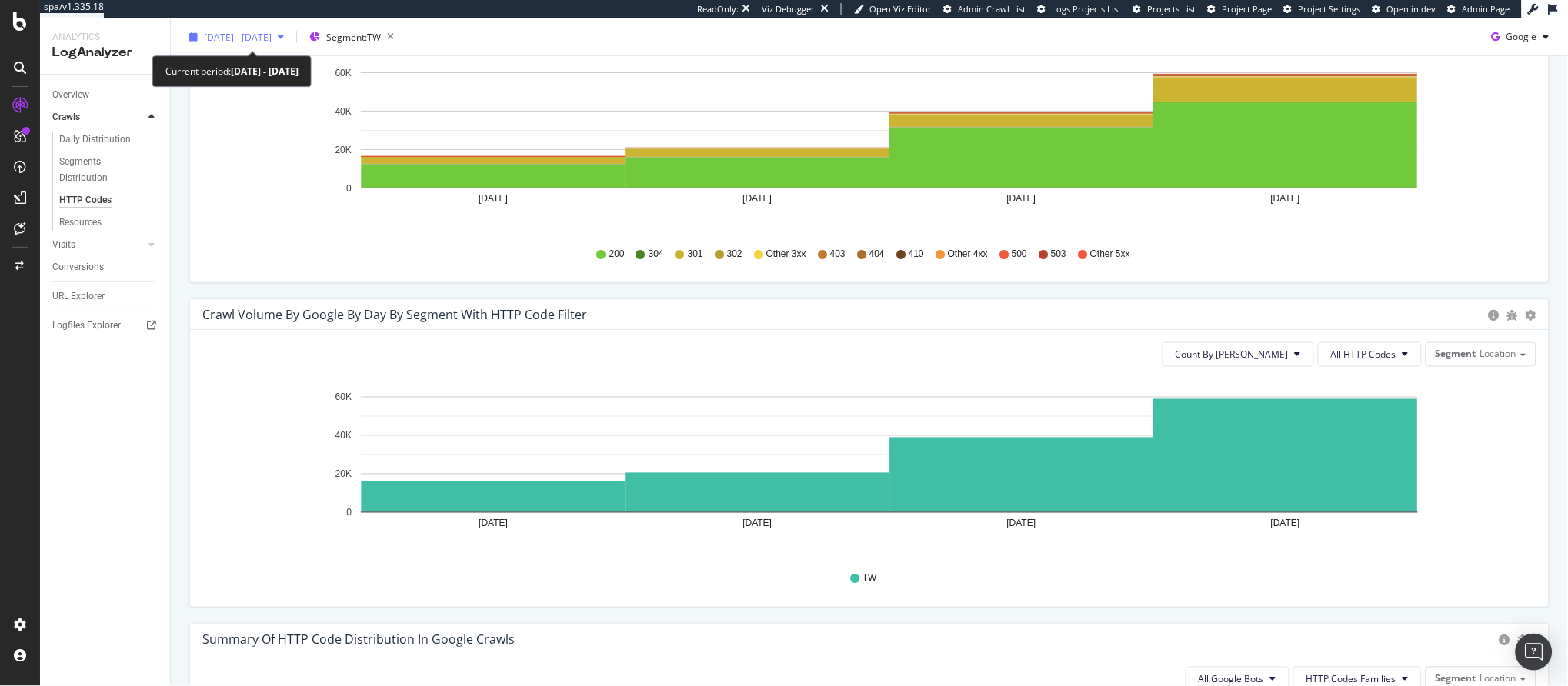
click at [272, 33] on span "2025 Jul. 27th - Jul. 30th" at bounding box center [237, 36] width 68 height 13
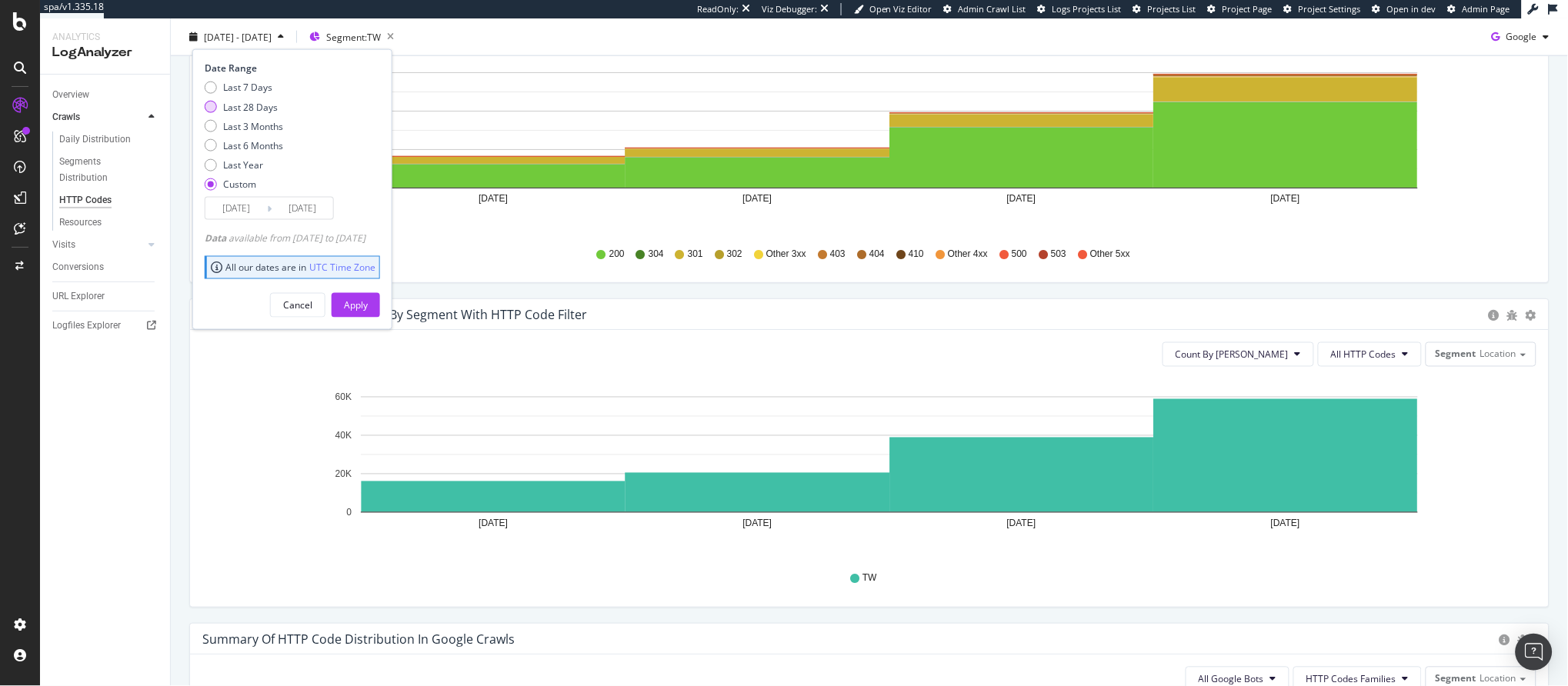
click at [247, 107] on div "Last 28 Days" at bounding box center [250, 107] width 55 height 13
type input "[DATE]"
click at [367, 300] on div "Apply" at bounding box center [356, 305] width 24 height 13
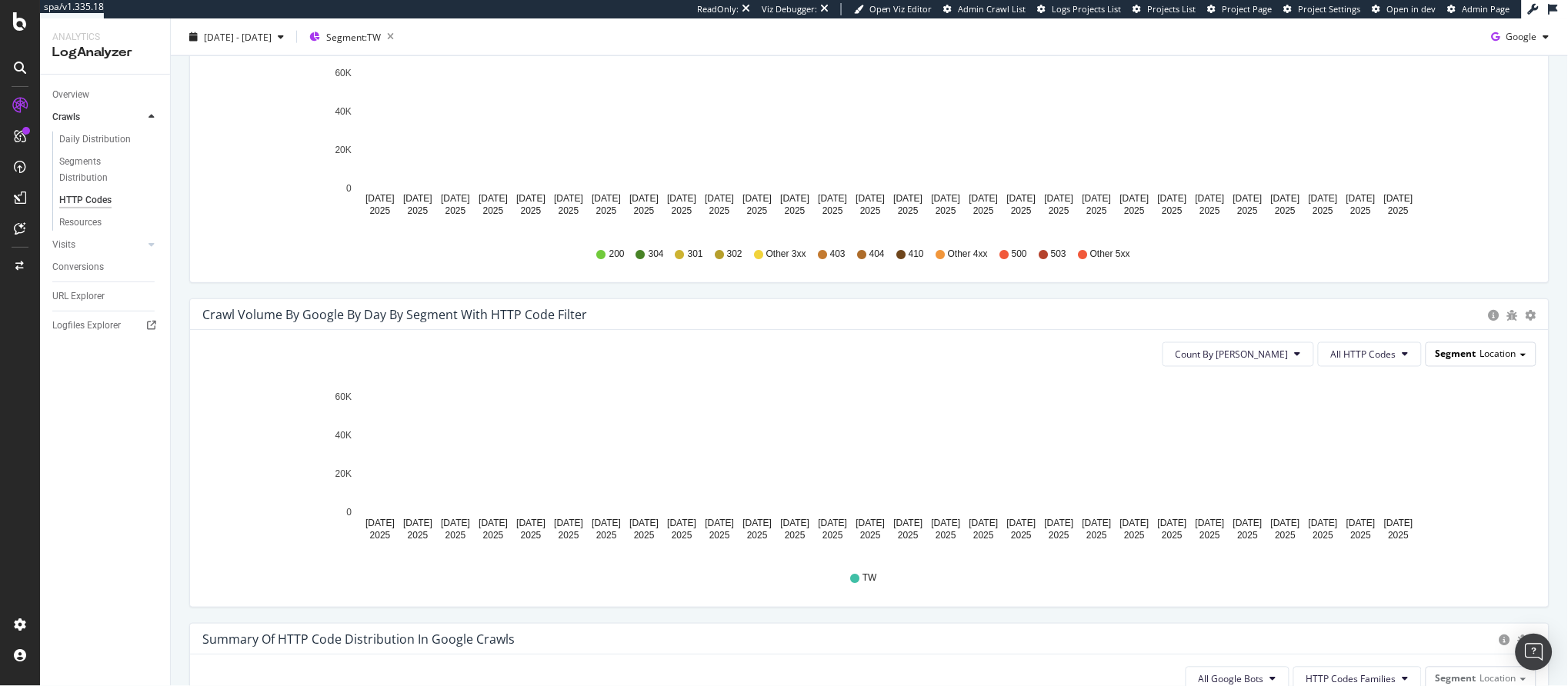
click at [1494, 356] on span "Location" at bounding box center [1497, 354] width 36 height 13
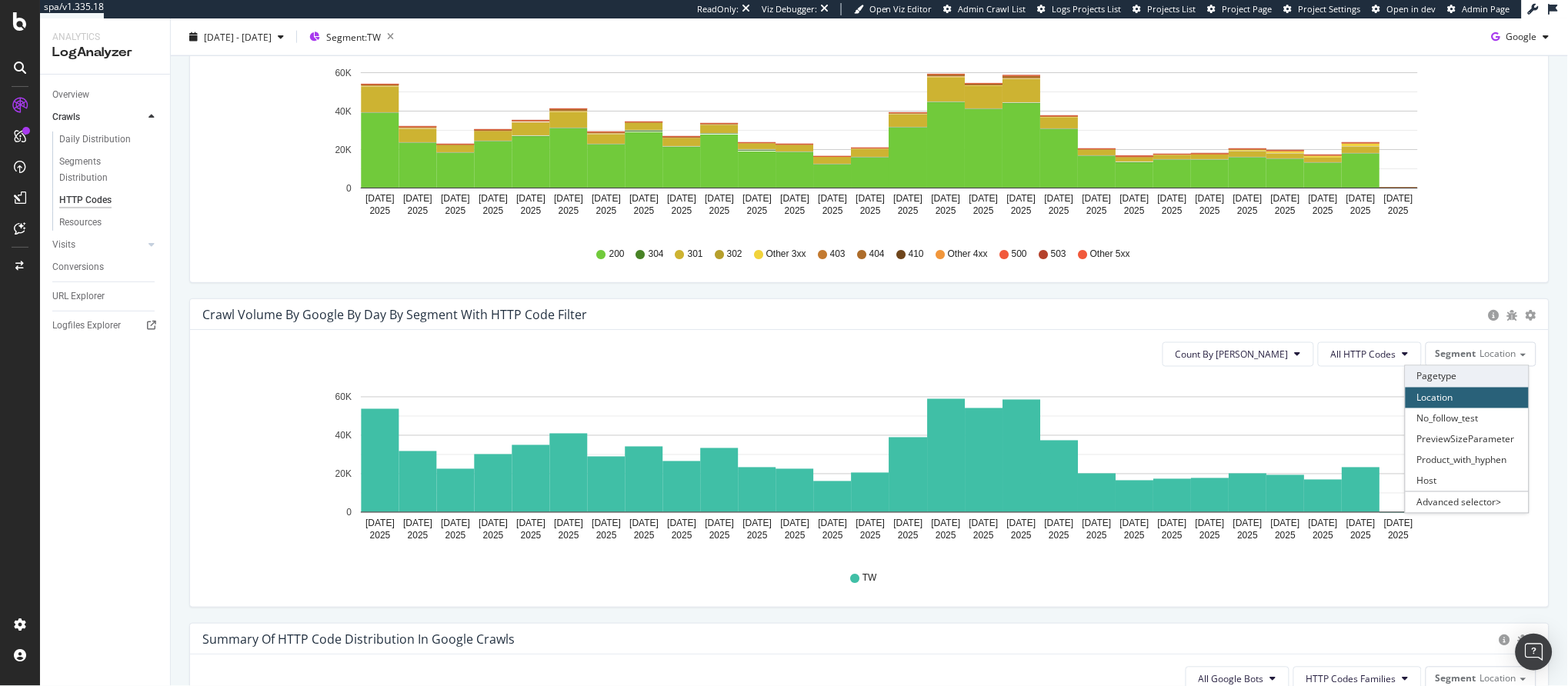
click at [1434, 384] on div "Pagetype" at bounding box center [1467, 376] width 123 height 20
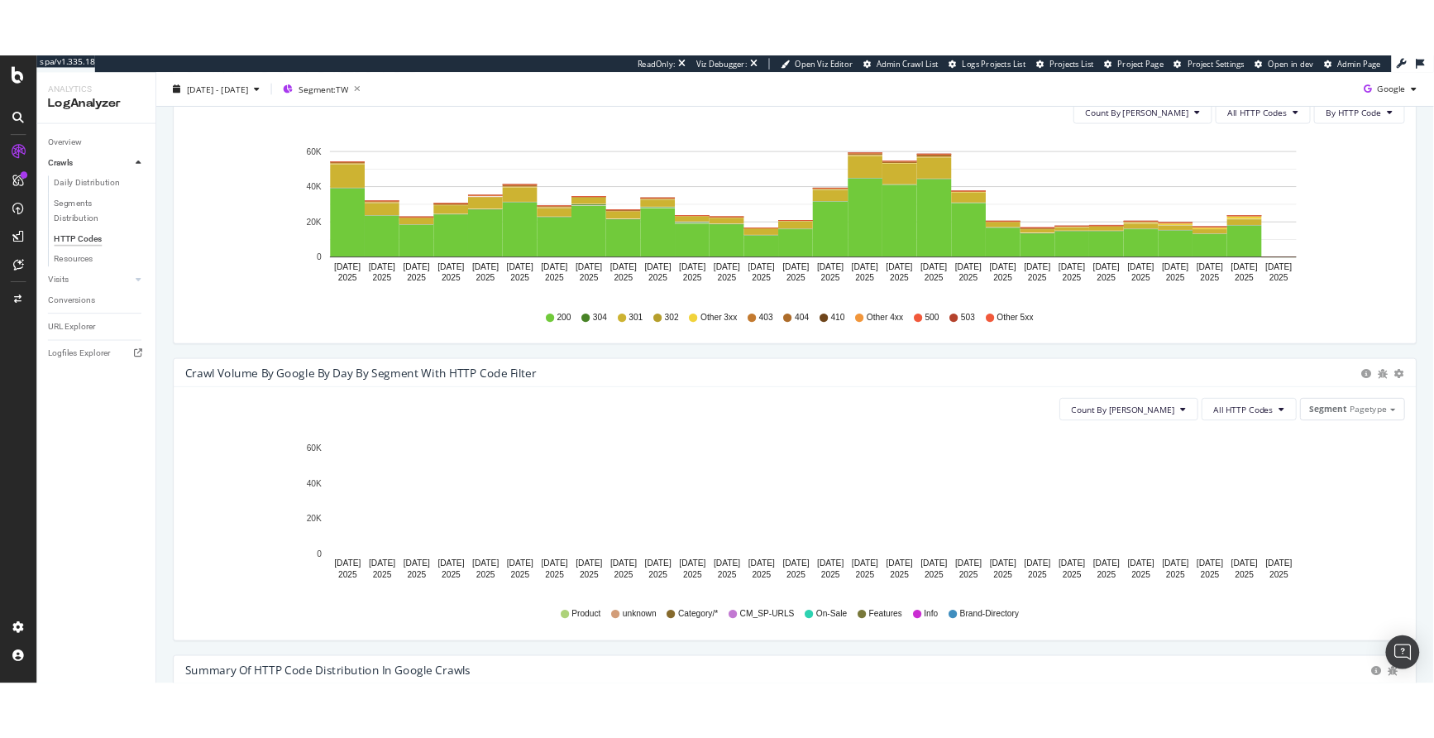
scroll to position [731, 0]
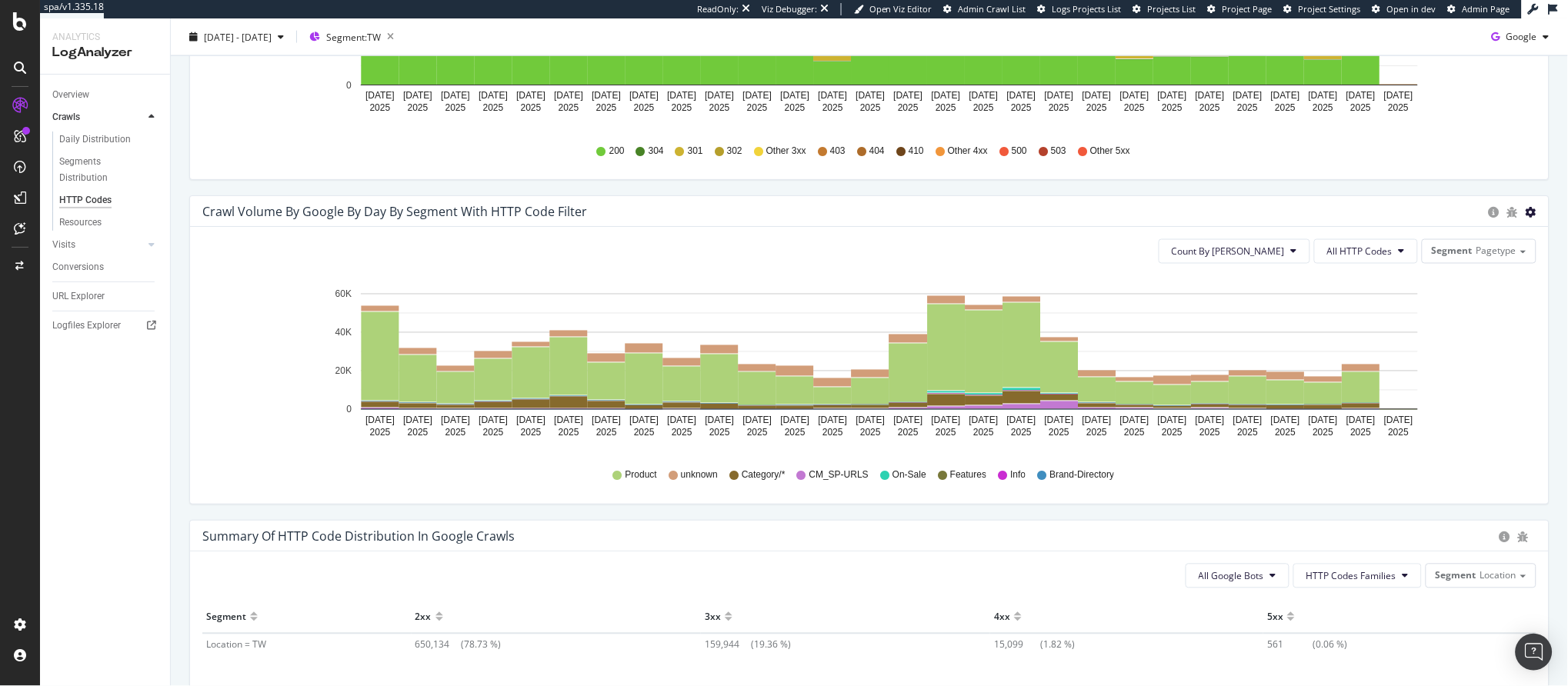
click at [1488, 214] on icon "circle-info" at bounding box center [1494, 212] width 11 height 11
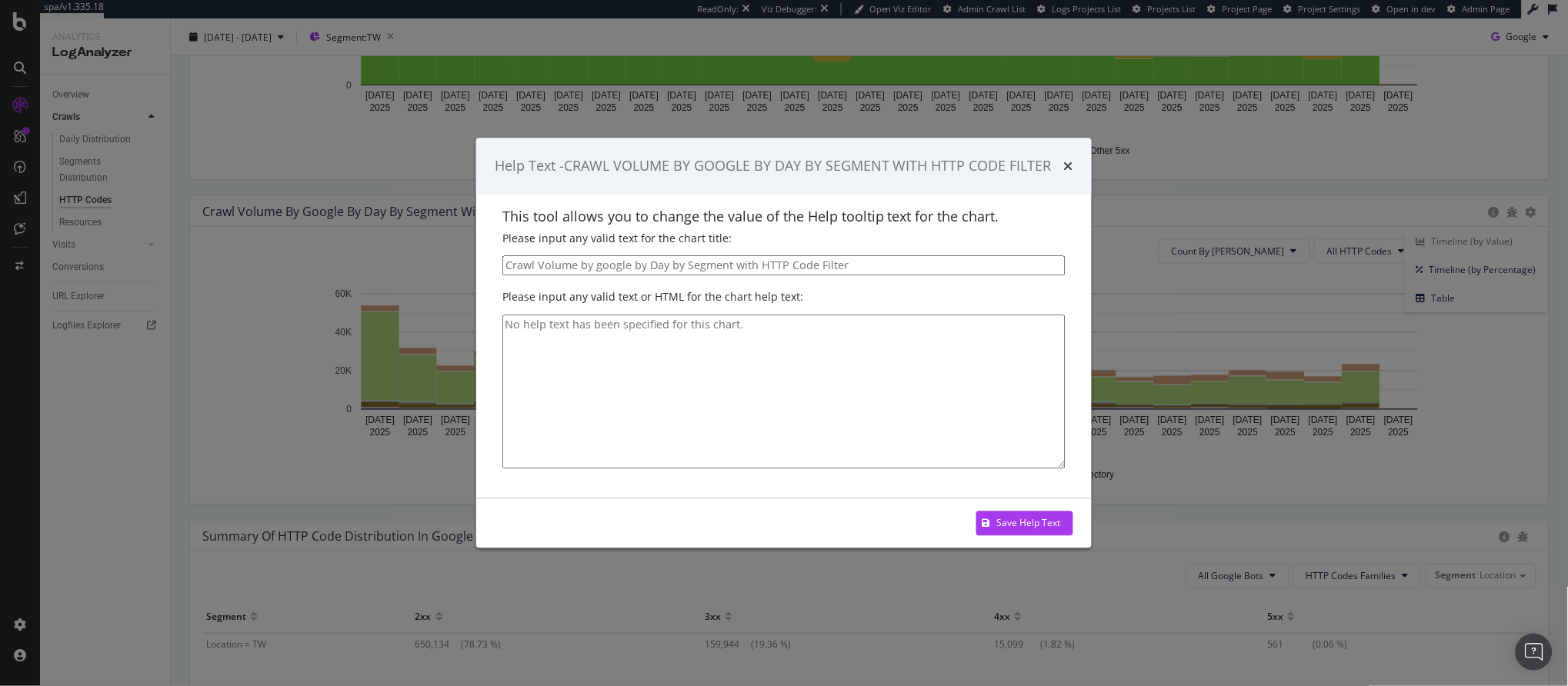
click at [1458, 382] on div "Help Text - CRAWL VOLUME BY GOOGLE BY DAY BY SEGMENT WITH HTTP CODE FILTER This…" at bounding box center [784, 343] width 1568 height 686
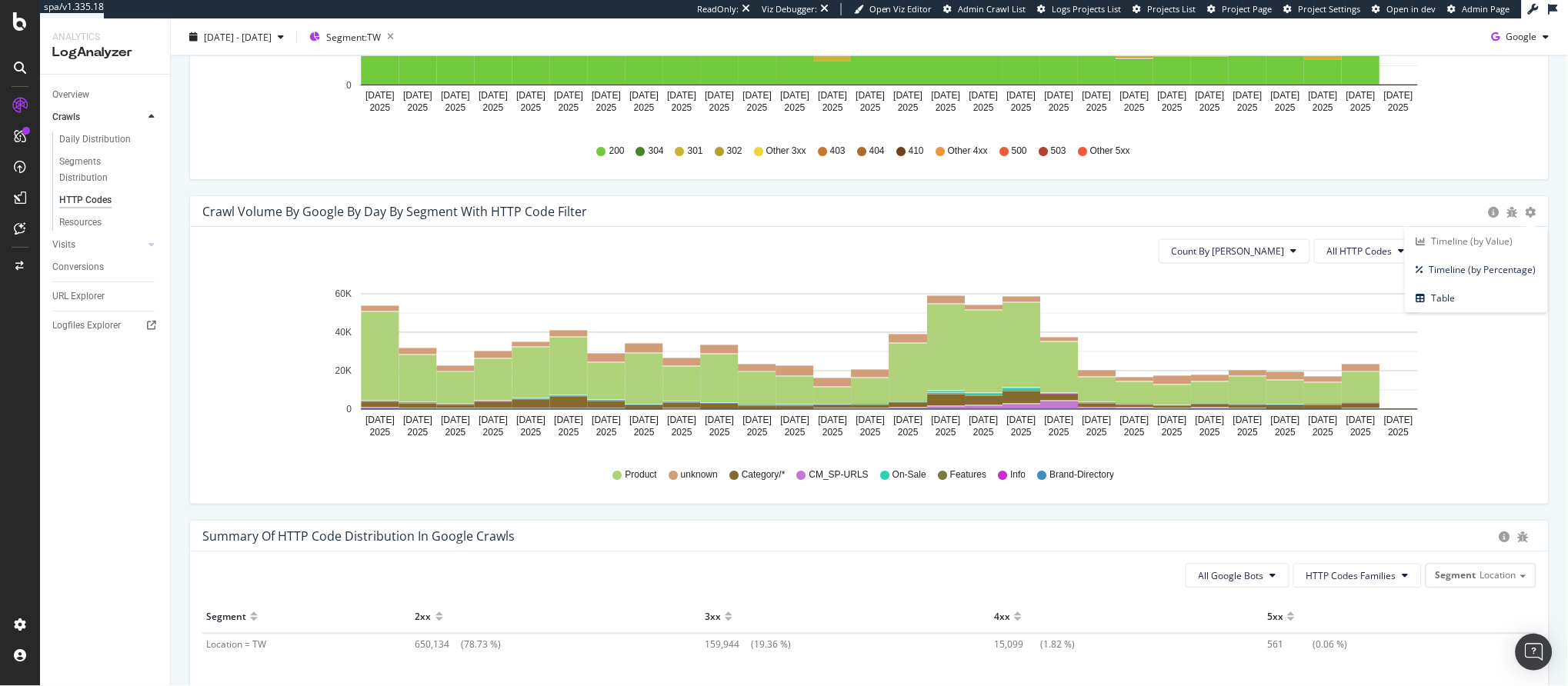
click at [1470, 456] on div "Product unknown Category/* CM_SP-URLS On-Sale Features Info Brand-Directory" at bounding box center [870, 473] width 1334 height 38
click at [1504, 211] on icon "bug" at bounding box center [1512, 212] width 11 height 11
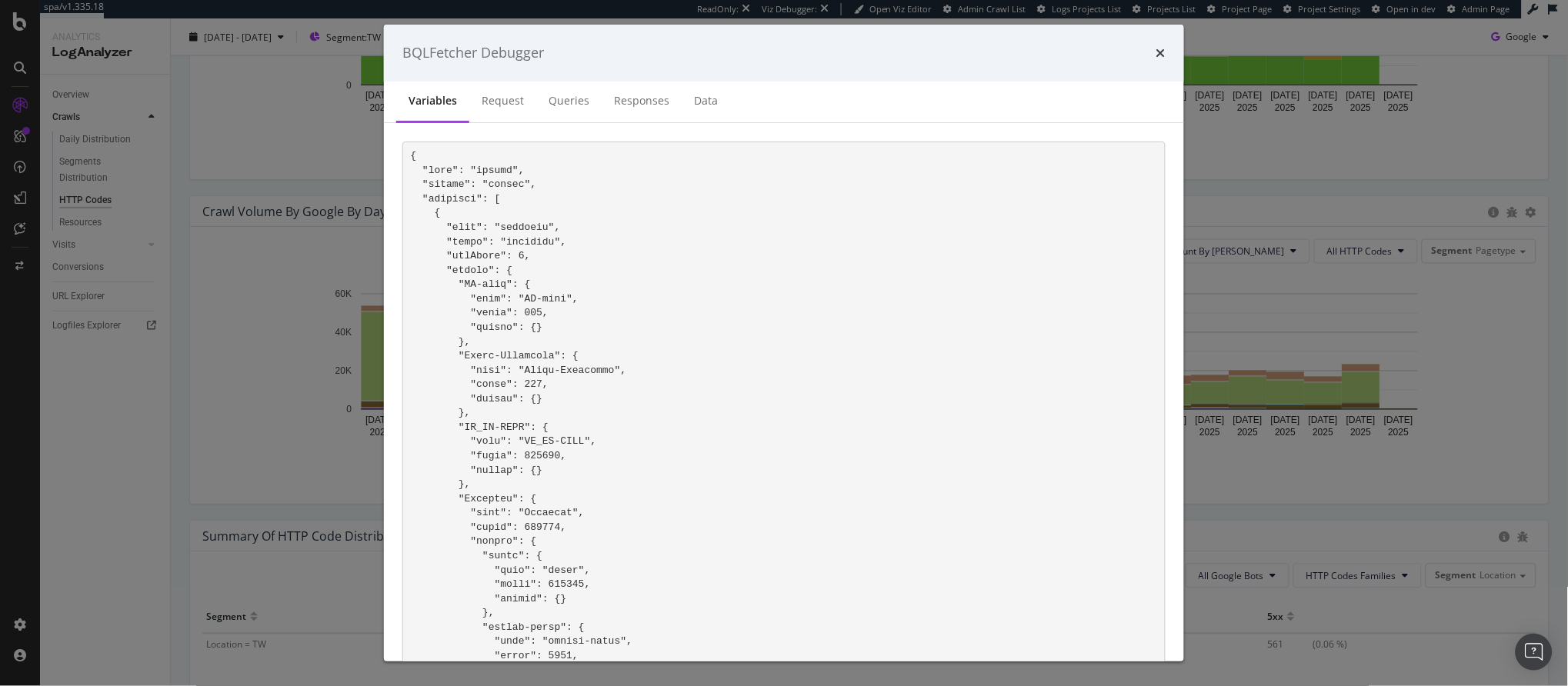
click at [1442, 353] on div "BQLFetcher Debugger Variables Request Queries Responses Data Note: The variable…" at bounding box center [784, 343] width 1568 height 686
click at [1158, 51] on icon "times" at bounding box center [1161, 52] width 9 height 12
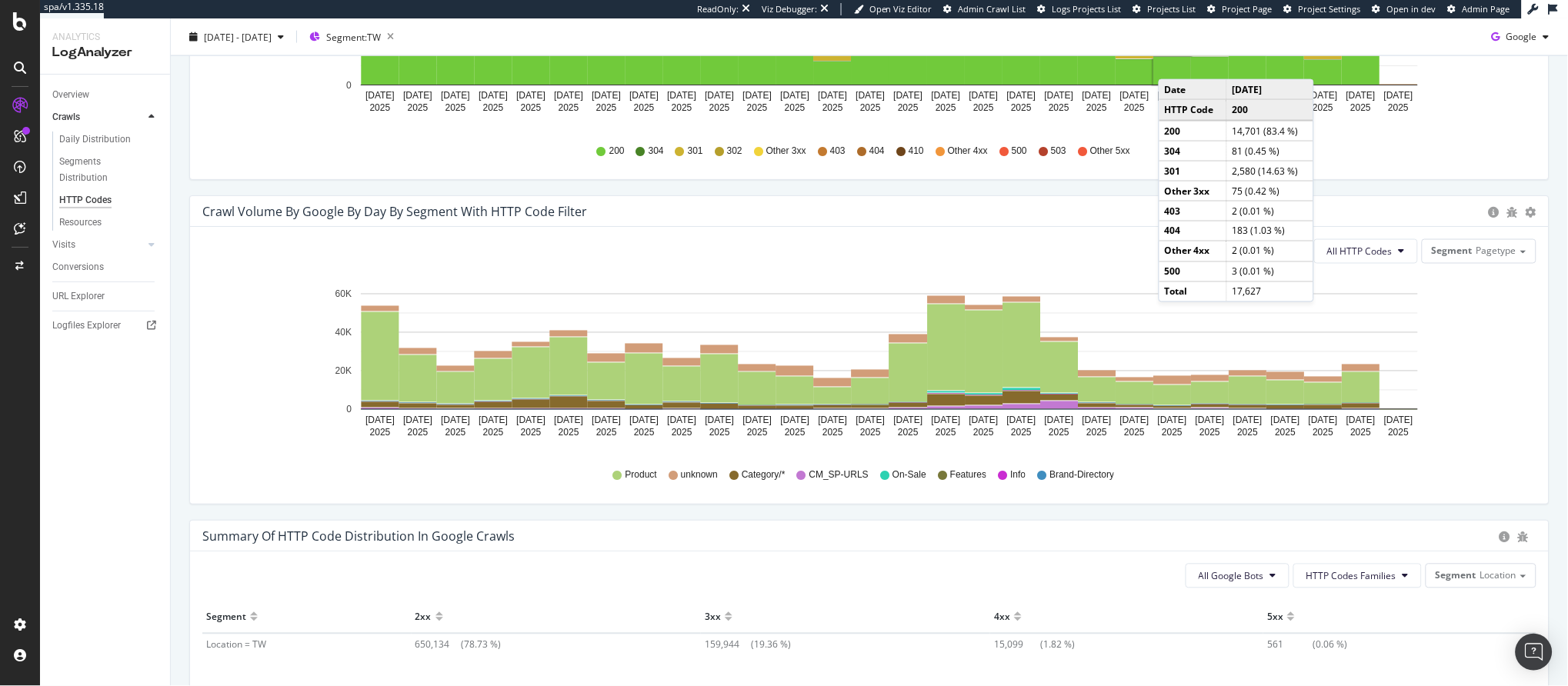
click at [1369, 453] on icon "Jul 15 2025 Jul 16 2025 Jul 17 2025 Jul 18 2025 Jul 19 2025 Jul 20 2025 Jul 21 …" at bounding box center [863, 365] width 1322 height 178
click at [1463, 346] on icon "Jul 15 2025 Jul 16 2025 Jul 17 2025 Jul 18 2025 Jul 19 2025 Jul 20 2025 Jul 21 …" at bounding box center [863, 365] width 1322 height 178
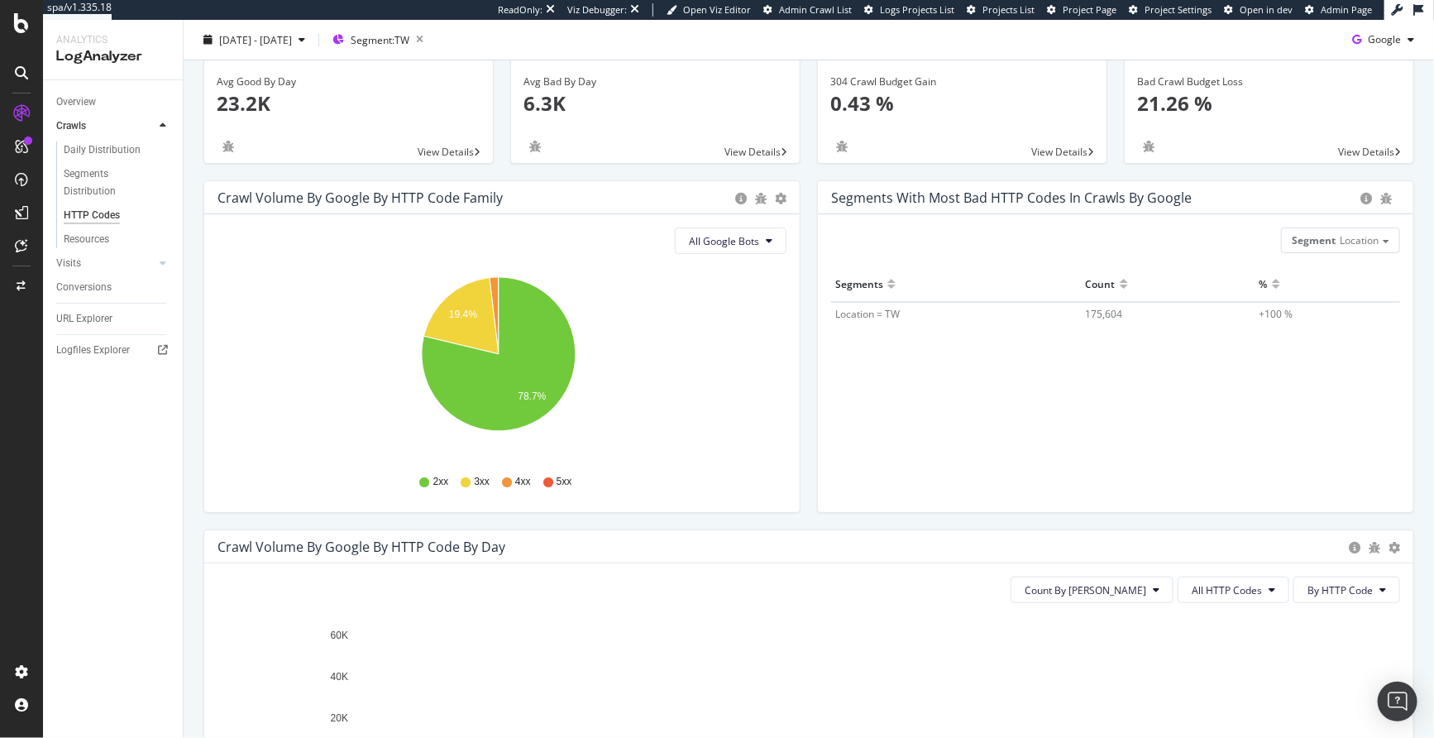
scroll to position [0, 0]
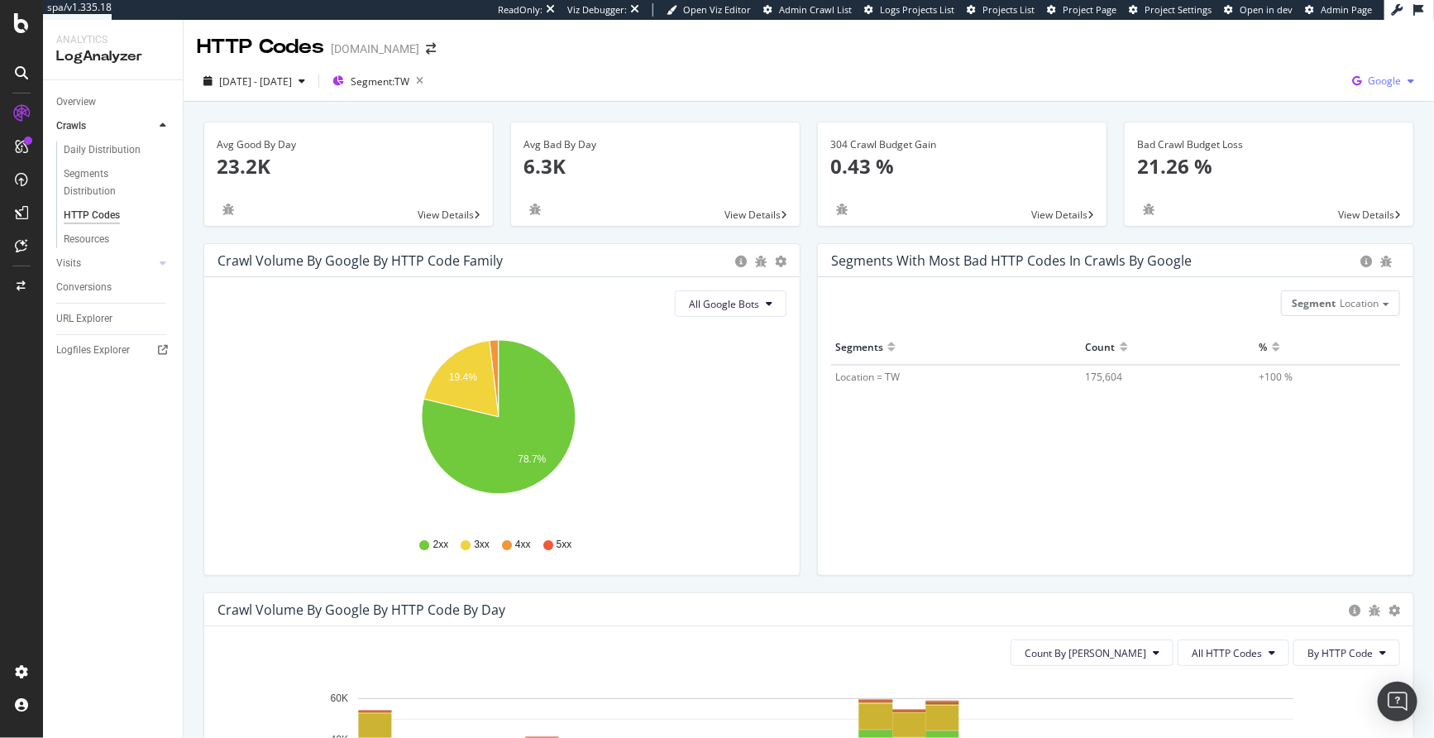
click at [1368, 79] on span "Google" at bounding box center [1384, 81] width 33 height 14
click at [1299, 68] on span "Bing" at bounding box center [1288, 65] width 61 height 15
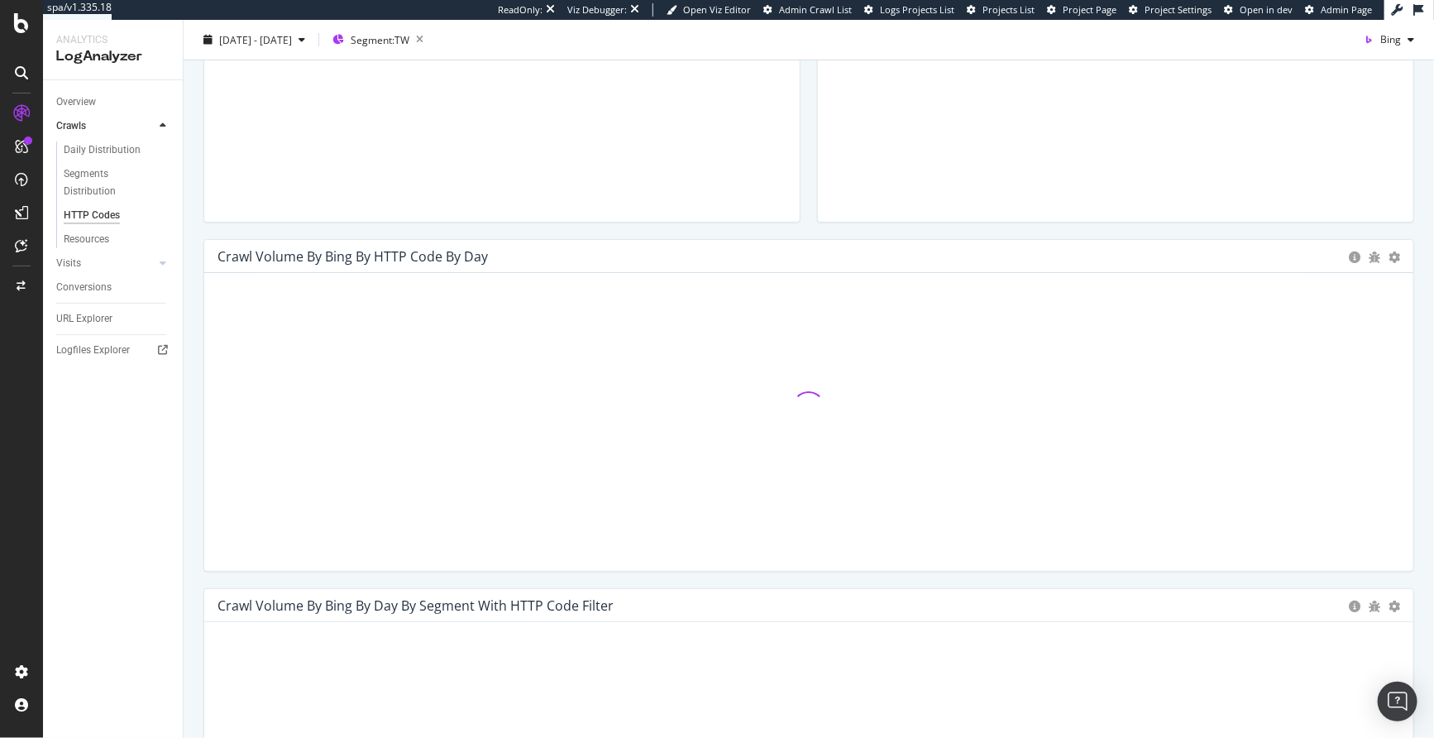
scroll to position [426, 0]
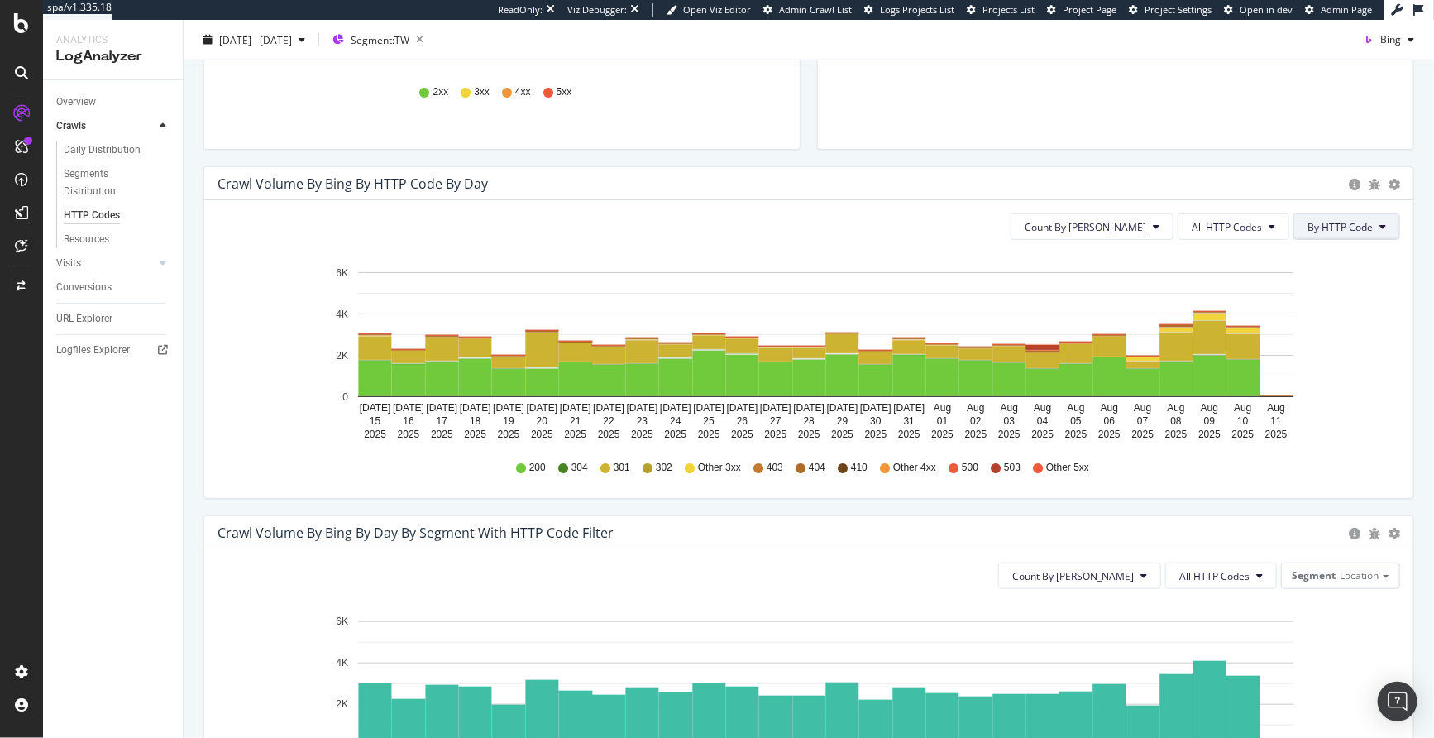
click at [1326, 227] on span "By HTTP Code" at bounding box center [1340, 227] width 65 height 14
click at [1329, 262] on span "By Family" at bounding box center [1327, 259] width 65 height 15
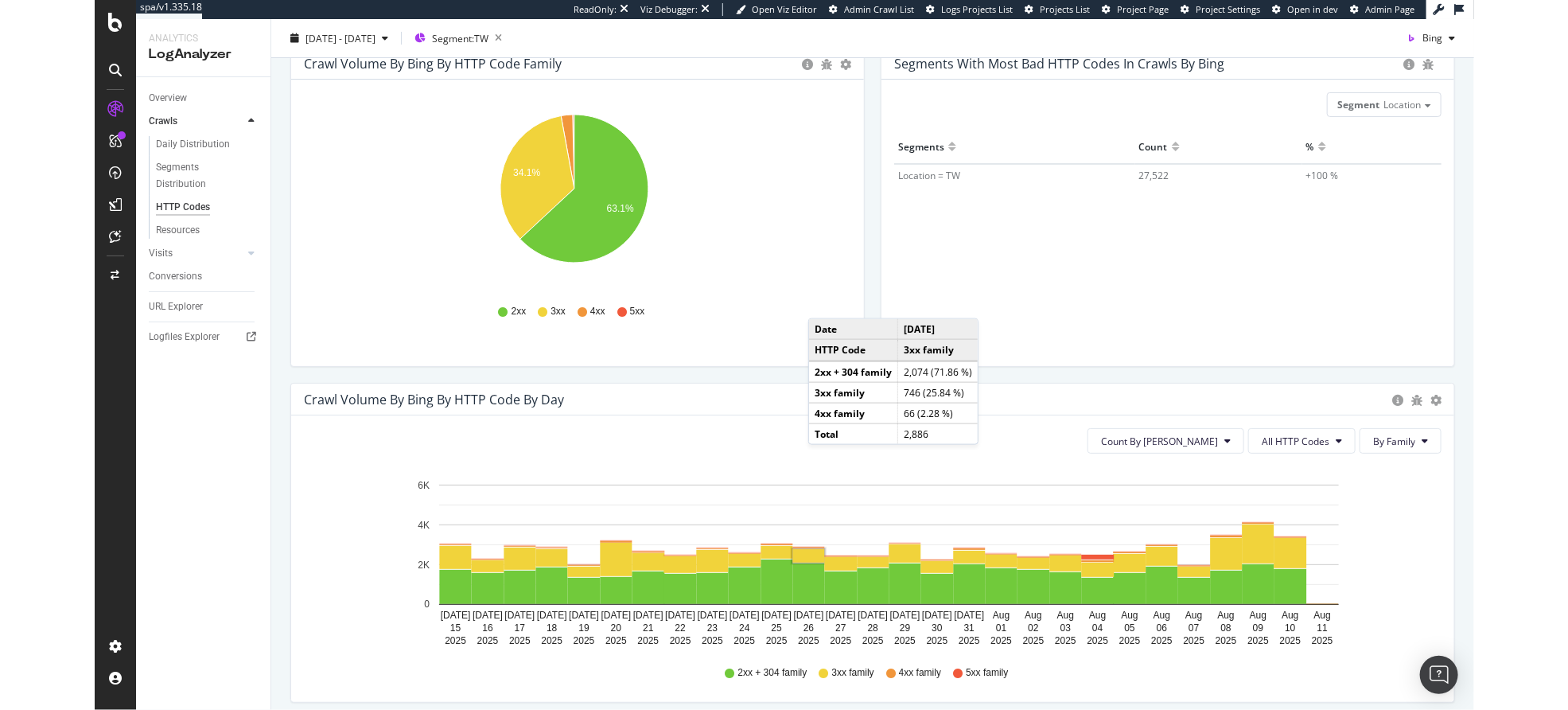
scroll to position [0, 0]
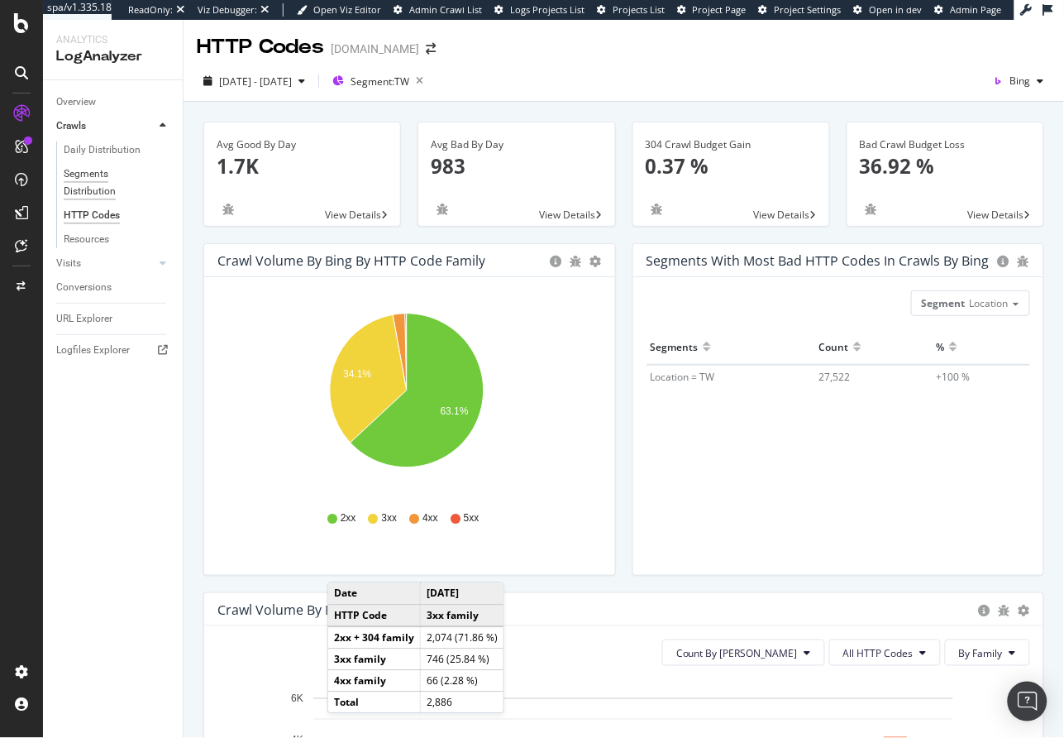
click at [94, 177] on div "Segments Distribution" at bounding box center [110, 182] width 92 height 35
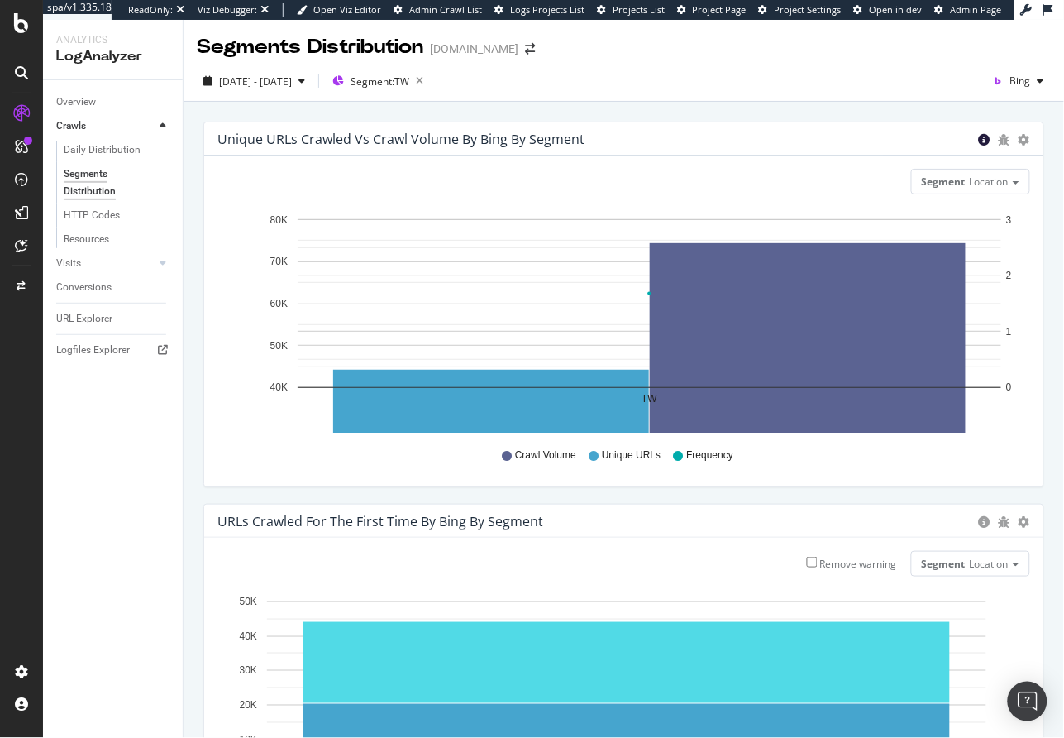
click at [979, 141] on icon "circle-info" at bounding box center [985, 140] width 12 height 12
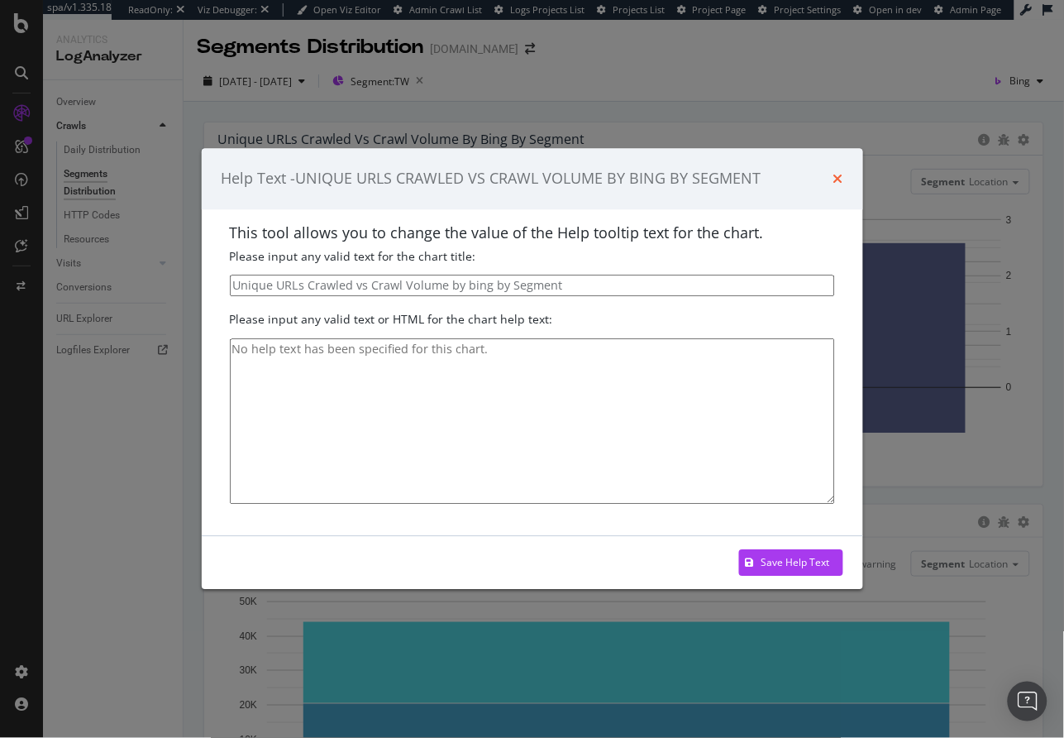
click at [838, 179] on icon "times" at bounding box center [839, 178] width 10 height 13
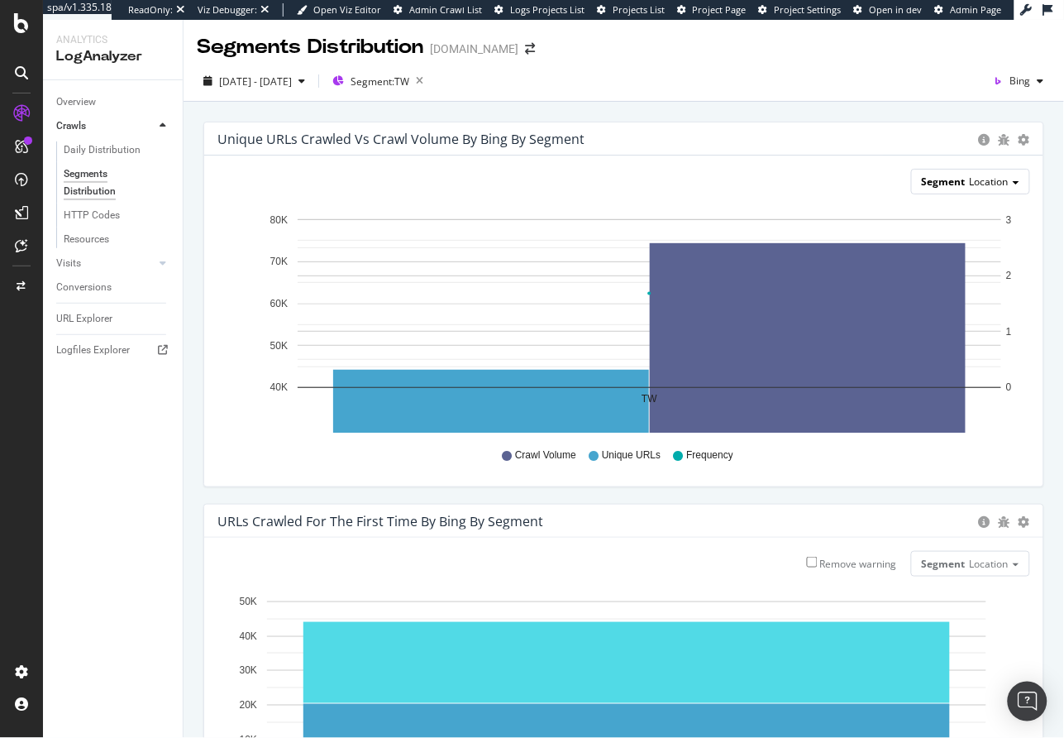
click at [998, 181] on div "Segment Location" at bounding box center [970, 182] width 117 height 24
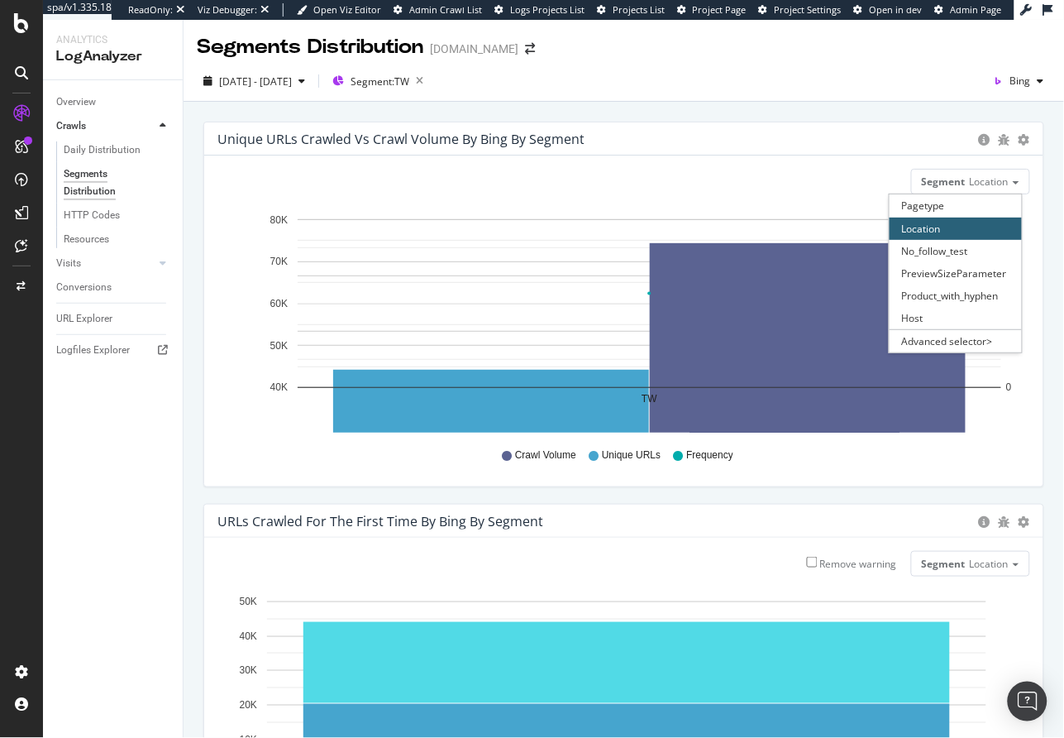
click at [545, 438] on div "Crawl Volume Unique URLs Frequency" at bounding box center [624, 455] width 796 height 37
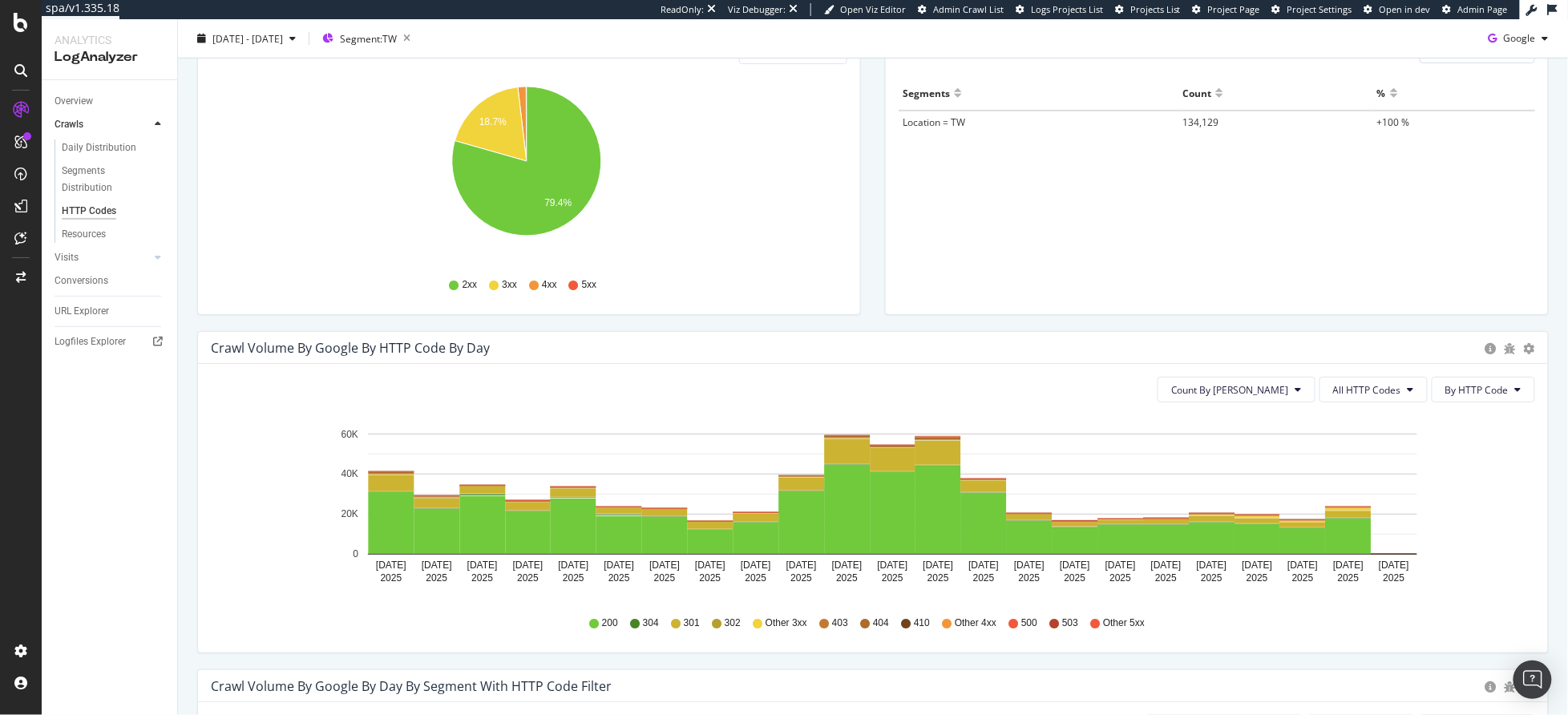
scroll to position [298, 0]
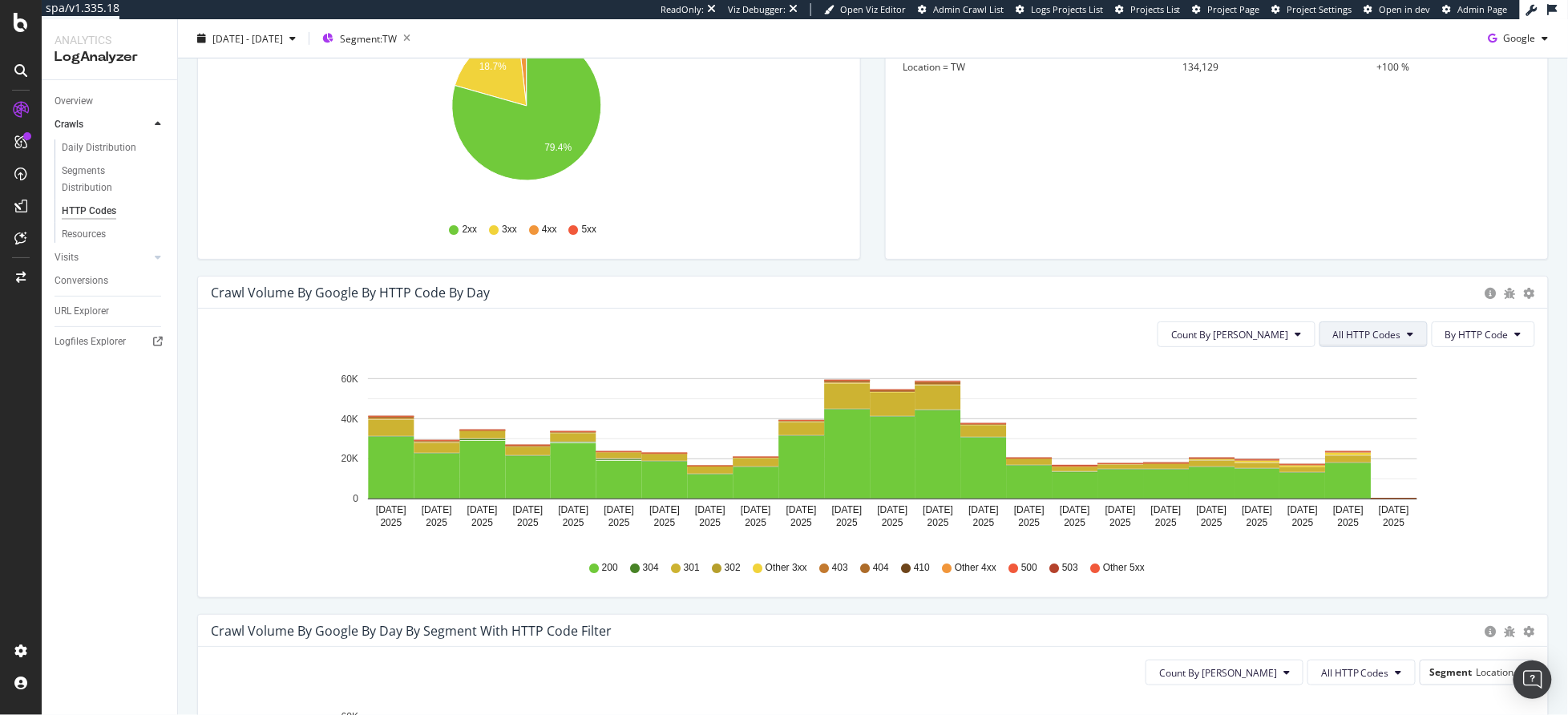
click at [1376, 335] on span "All HTTP Codes" at bounding box center [1366, 334] width 68 height 14
click at [1368, 462] on div "3xx family" at bounding box center [1363, 454] width 107 height 23
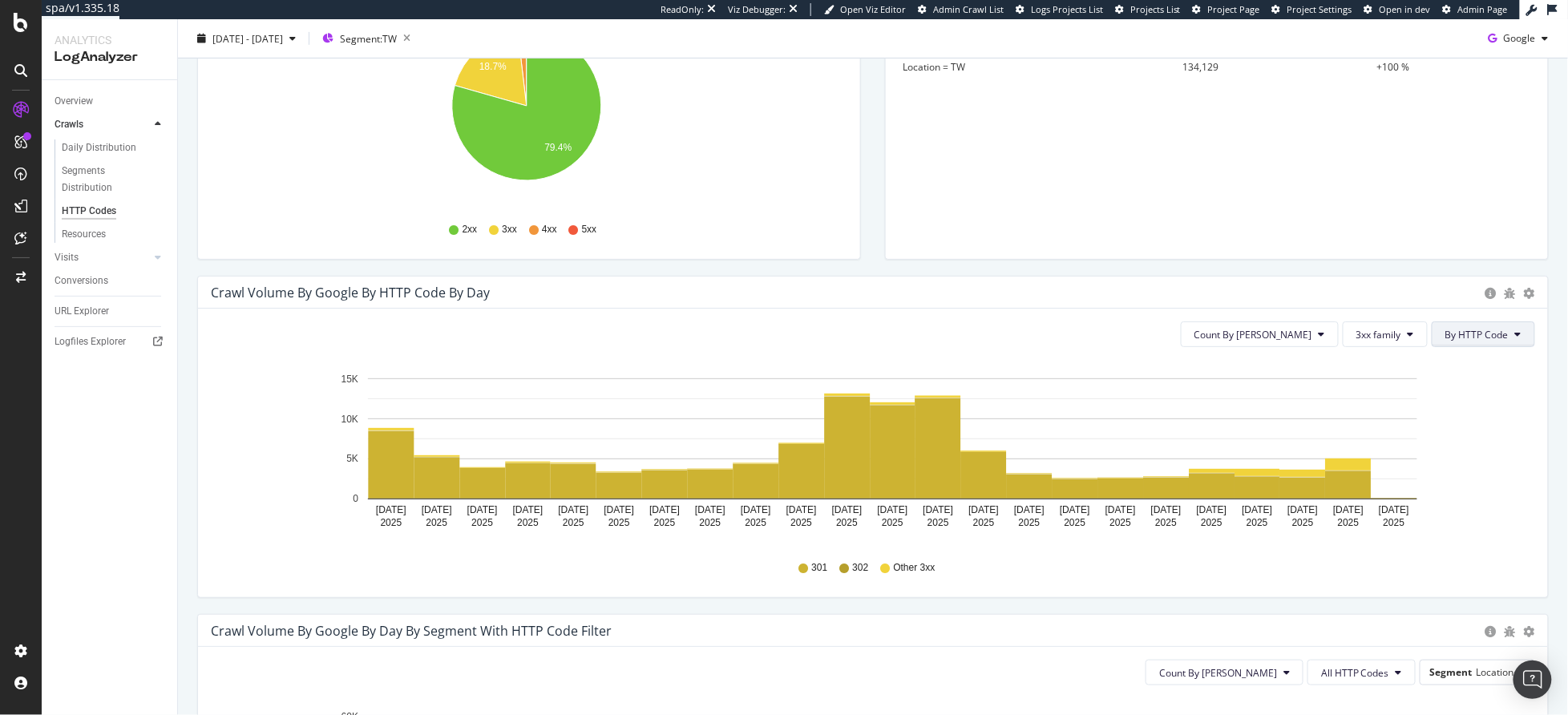
click at [1445, 337] on span "By HTTP Code" at bounding box center [1476, 334] width 63 height 14
click at [1315, 365] on icon "[DATE] [DATE] [DATE] [DATE] [DATE] [DATE] [DATE] [DATE] [DATE] [DATE] [DATE] [D…" at bounding box center [866, 452] width 1311 height 186
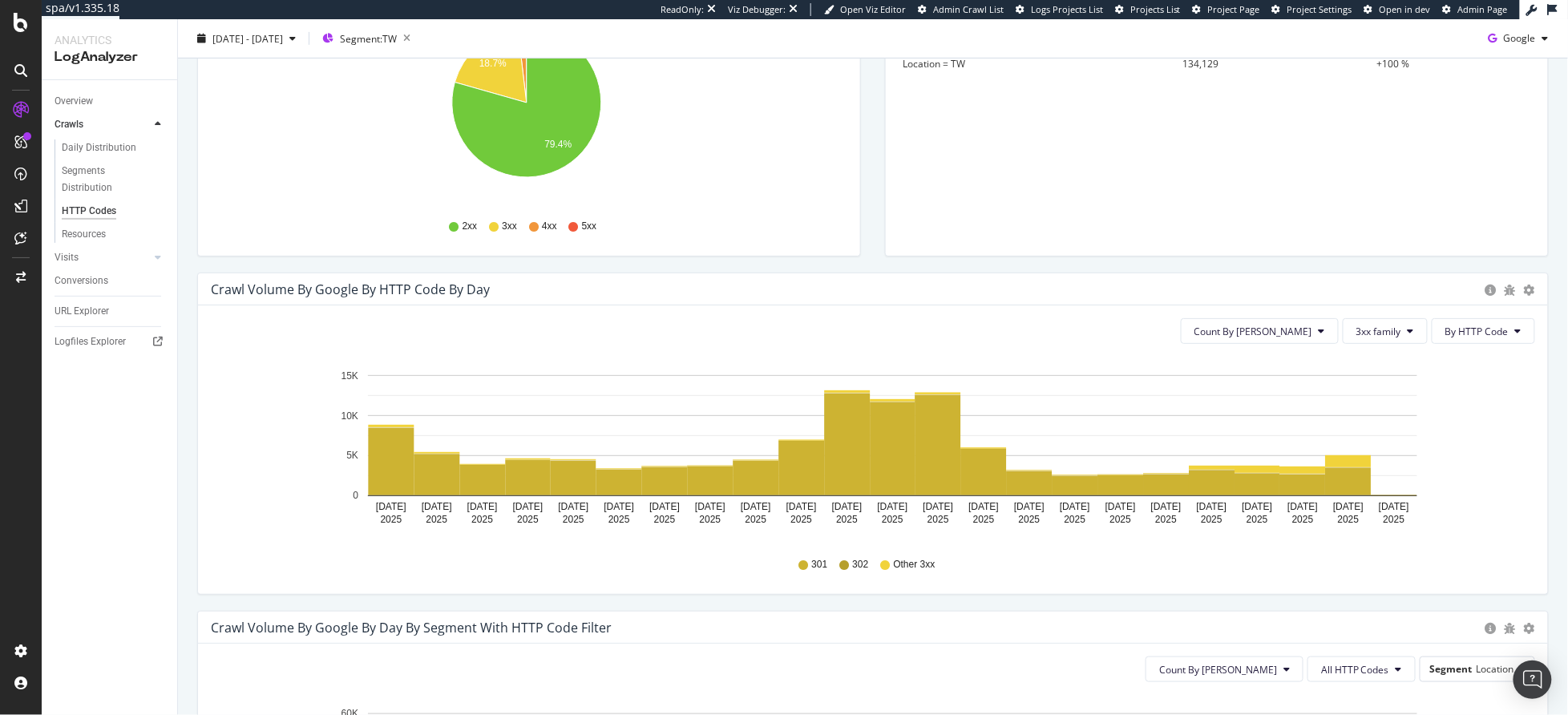
scroll to position [324, 0]
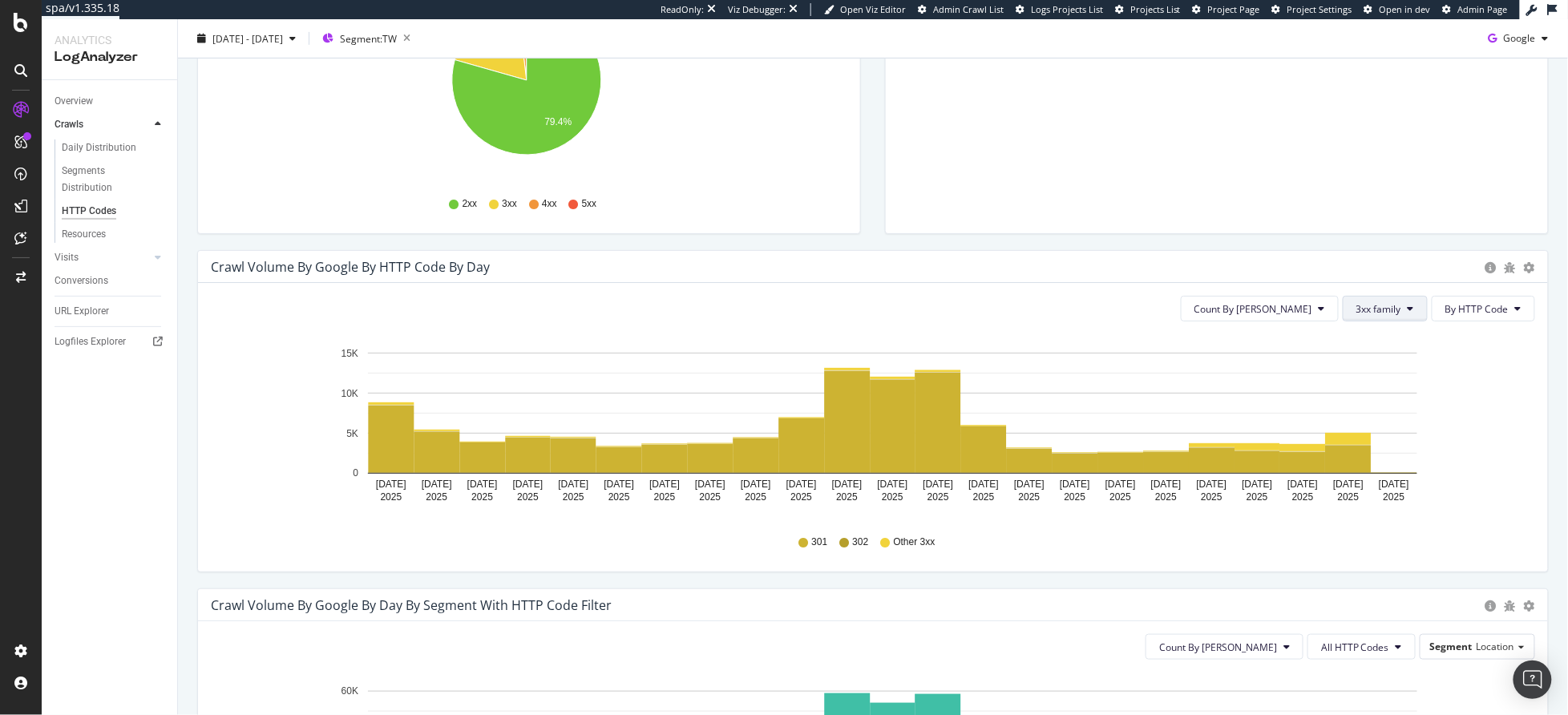
click at [1368, 311] on span "3xx family" at bounding box center [1378, 309] width 45 height 14
click at [1379, 367] on span "Good HTTP Codes" at bounding box center [1385, 370] width 81 height 15
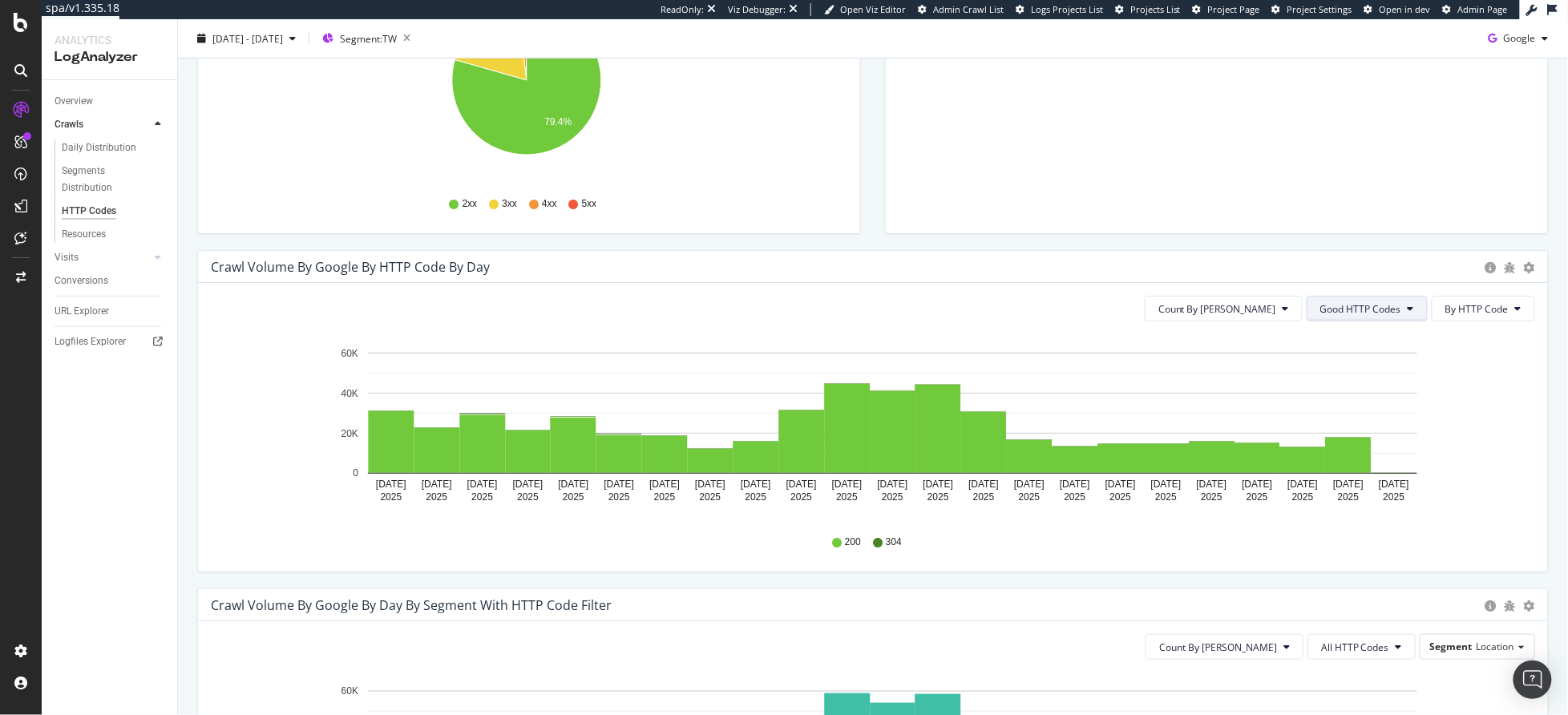
click at [1364, 307] on span "Good HTTP Codes" at bounding box center [1361, 309] width 81 height 14
click at [1348, 400] on span "Bad HTTP Codes" at bounding box center [1350, 399] width 81 height 15
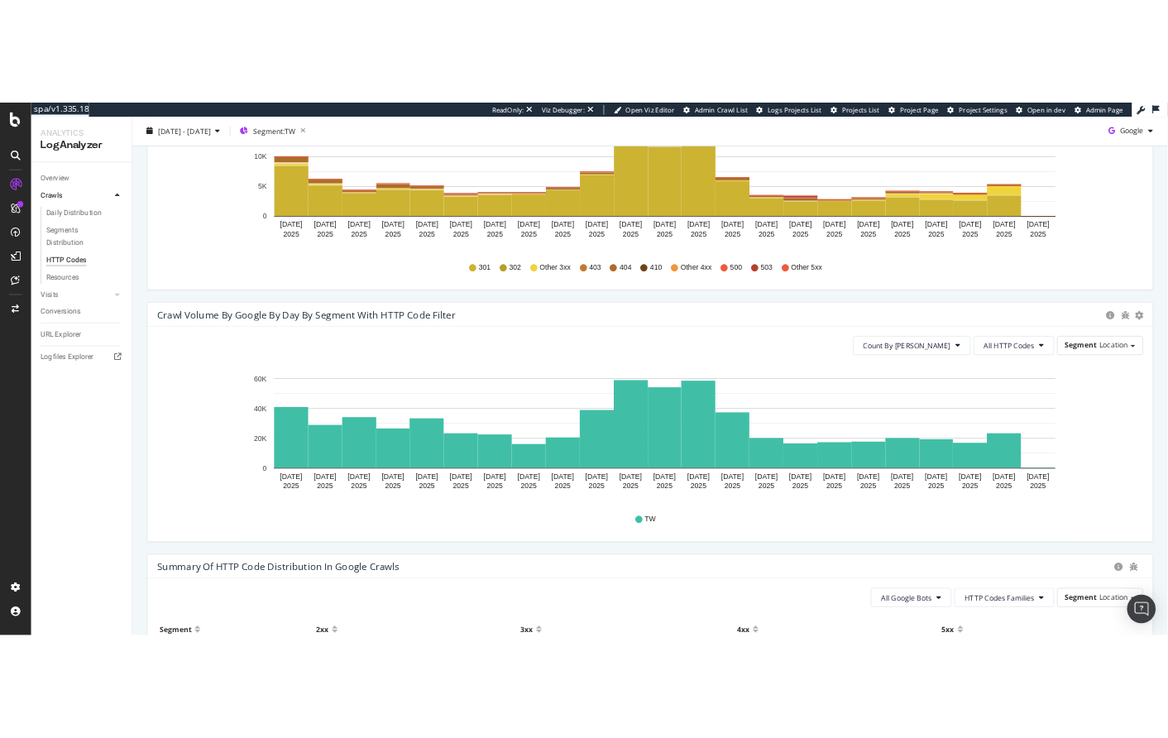
scroll to position [726, 0]
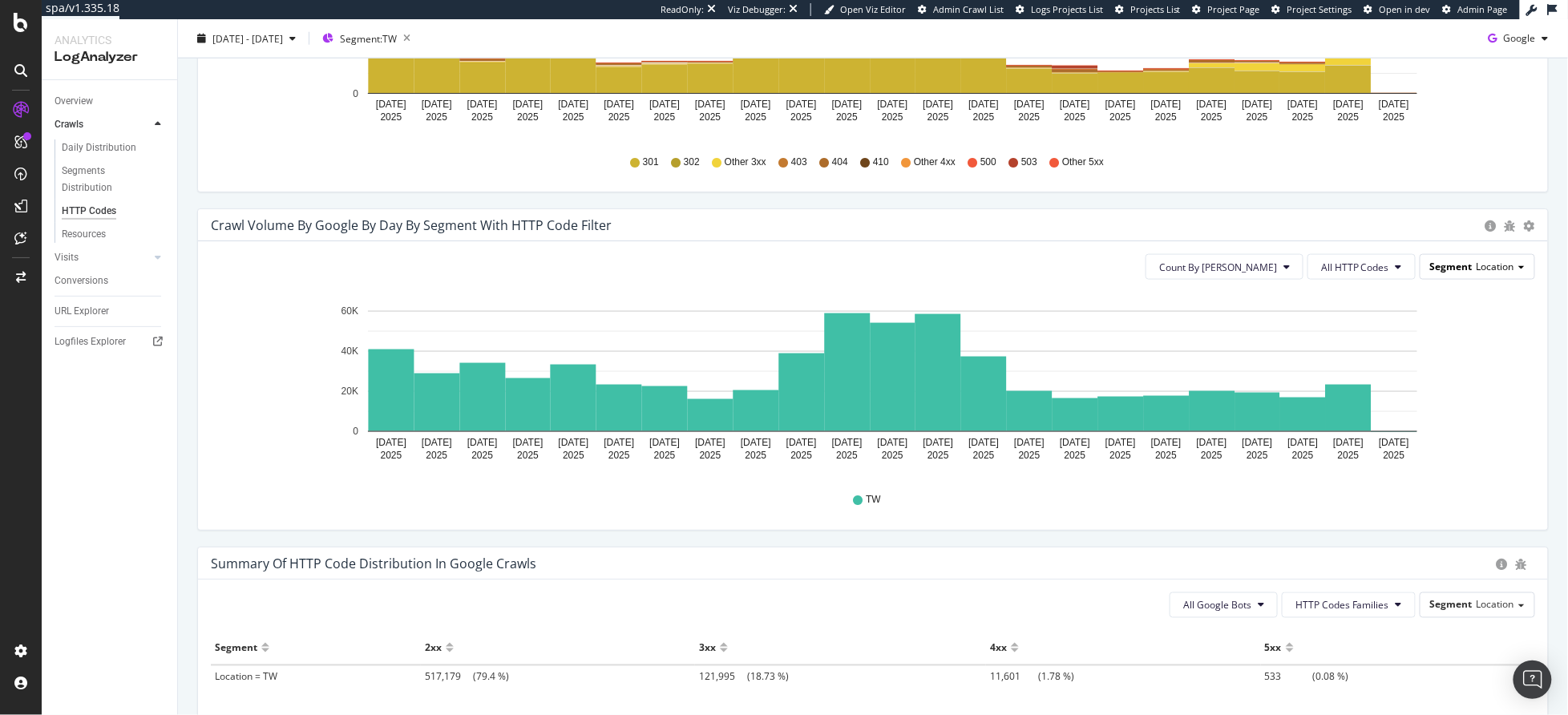
click at [1486, 272] on span "Location" at bounding box center [1494, 266] width 38 height 14
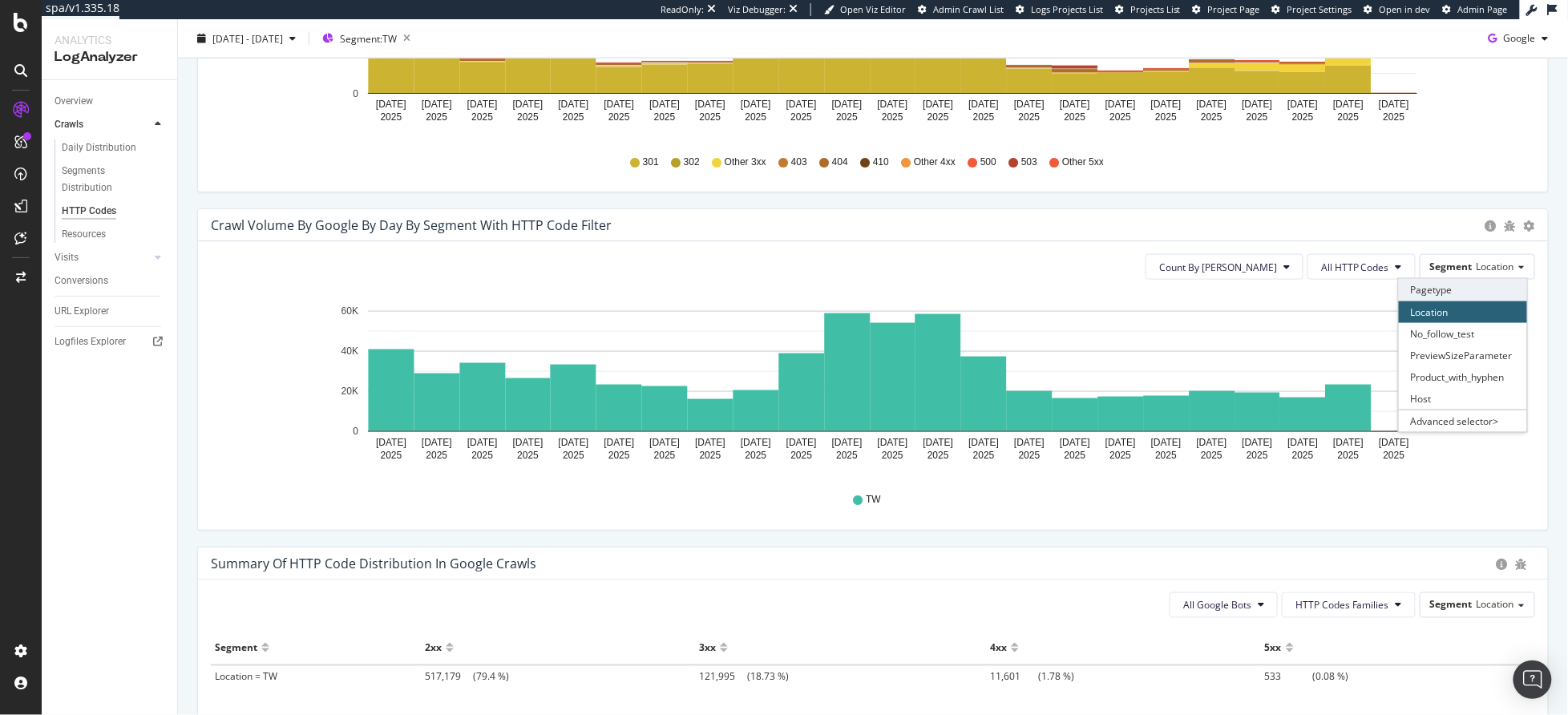
click at [1444, 285] on div "Pagetype" at bounding box center [1462, 290] width 128 height 21
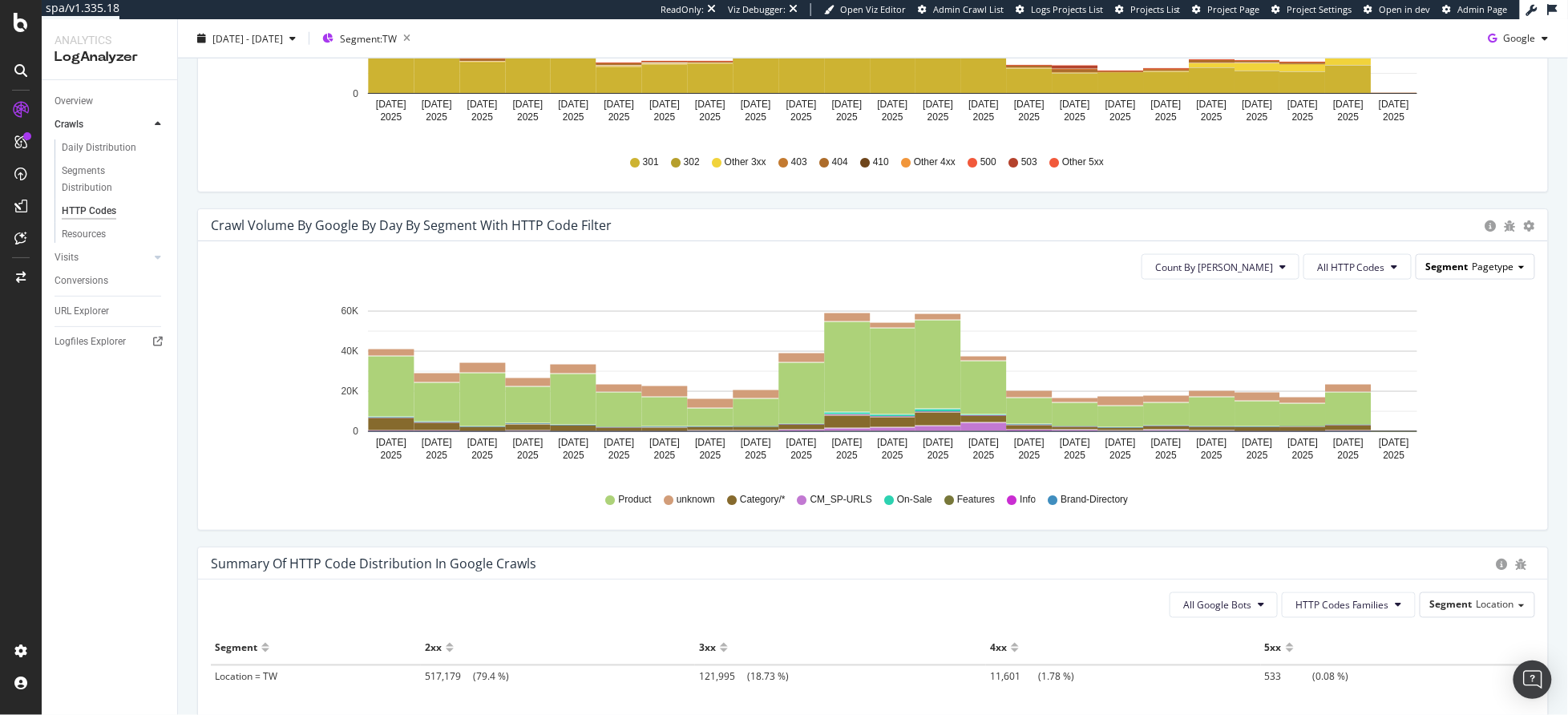
click at [1434, 267] on span "Segment" at bounding box center [1447, 266] width 43 height 14
click at [1260, 473] on icon "[DATE] [DATE] [DATE] [DATE] [DATE] [DATE] [DATE] [DATE] [DATE] [DATE] [DATE] [D…" at bounding box center [866, 386] width 1311 height 186
click at [1328, 272] on span "All HTTP Codes" at bounding box center [1351, 267] width 68 height 14
click at [1337, 449] on span "3xx family" at bounding box center [1347, 446] width 81 height 15
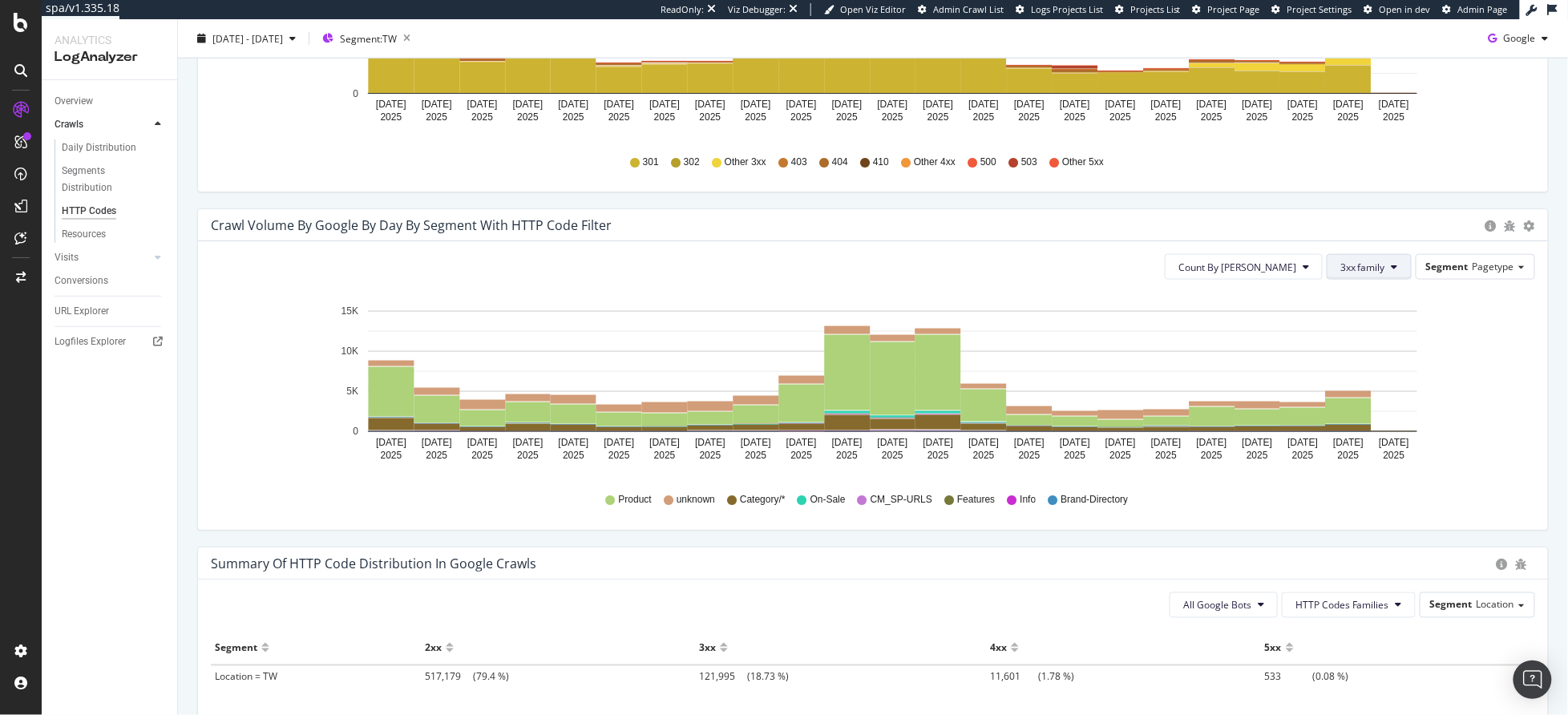
click at [1358, 274] on button "3xx family" at bounding box center [1369, 266] width 85 height 25
click at [1345, 358] on span "200" at bounding box center [1369, 357] width 81 height 15
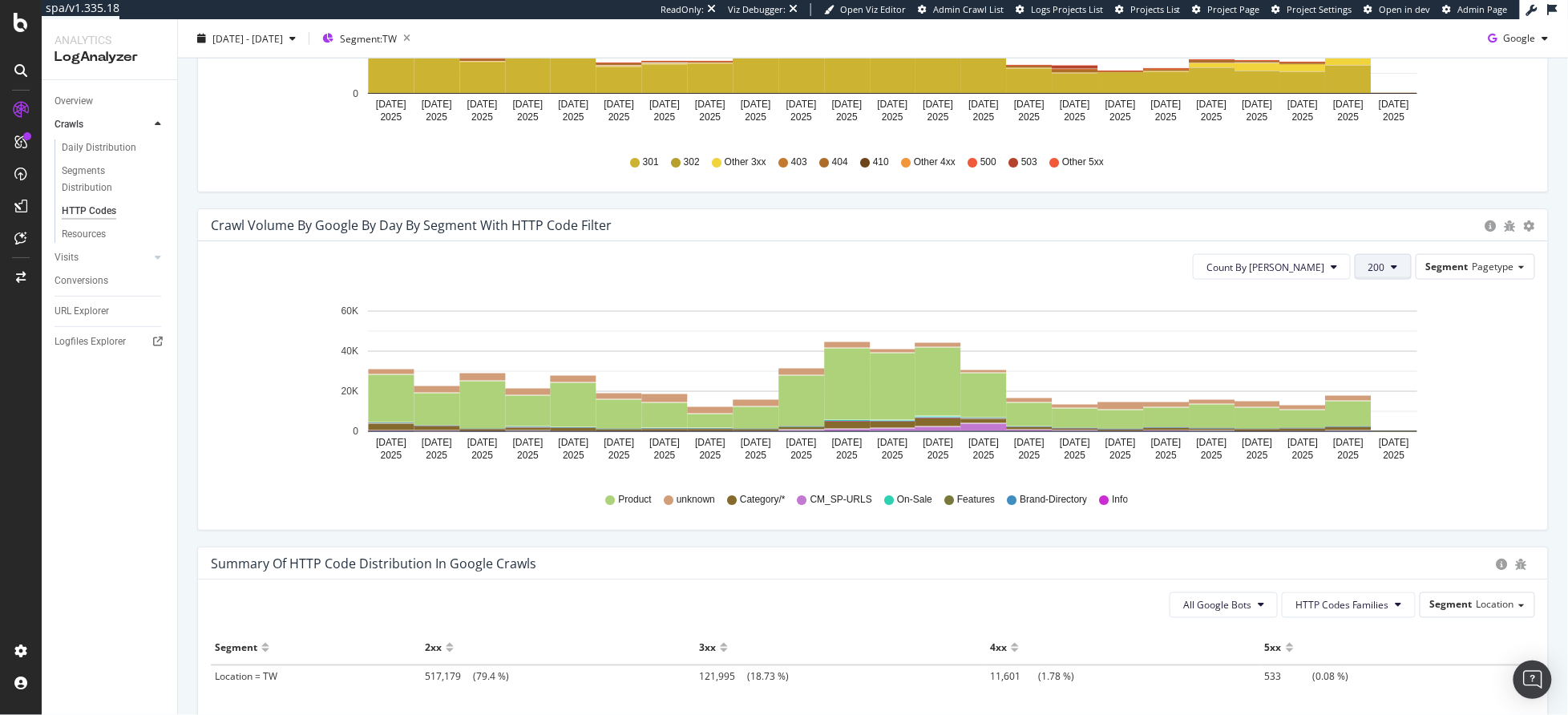
click at [1372, 271] on span "200" at bounding box center [1376, 267] width 16 height 14
click at [1371, 442] on span "3xx family" at bounding box center [1398, 446] width 81 height 15
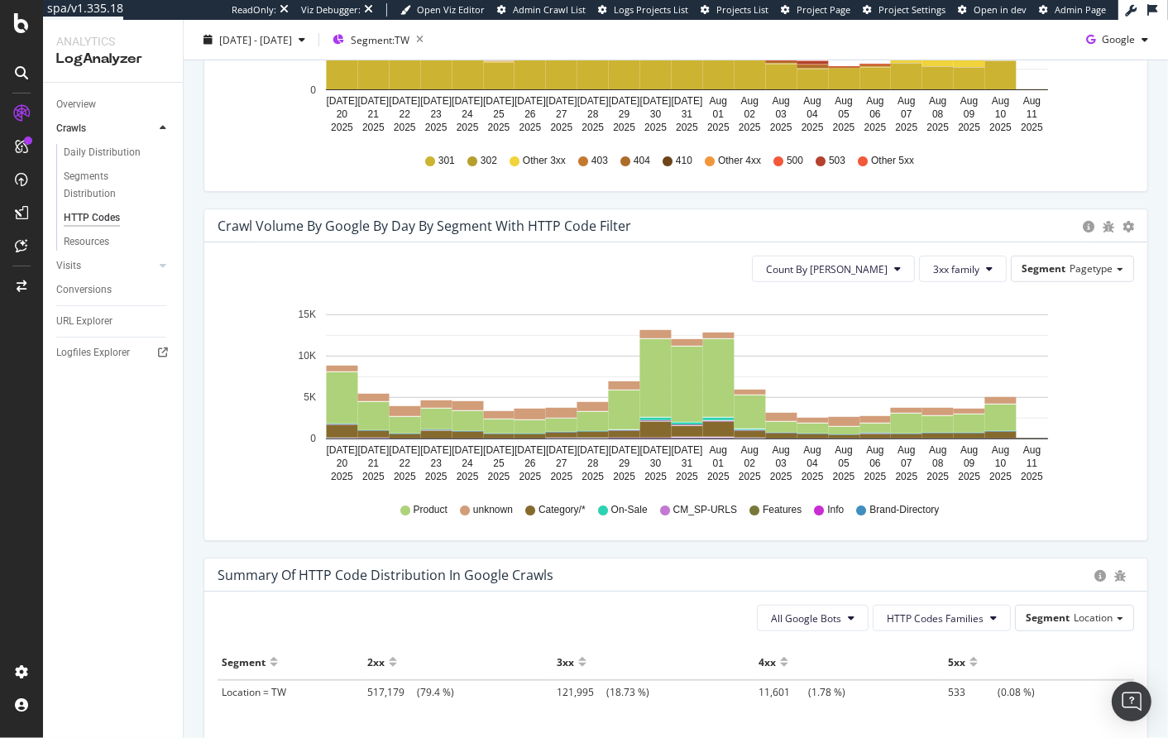
scroll to position [580, 0]
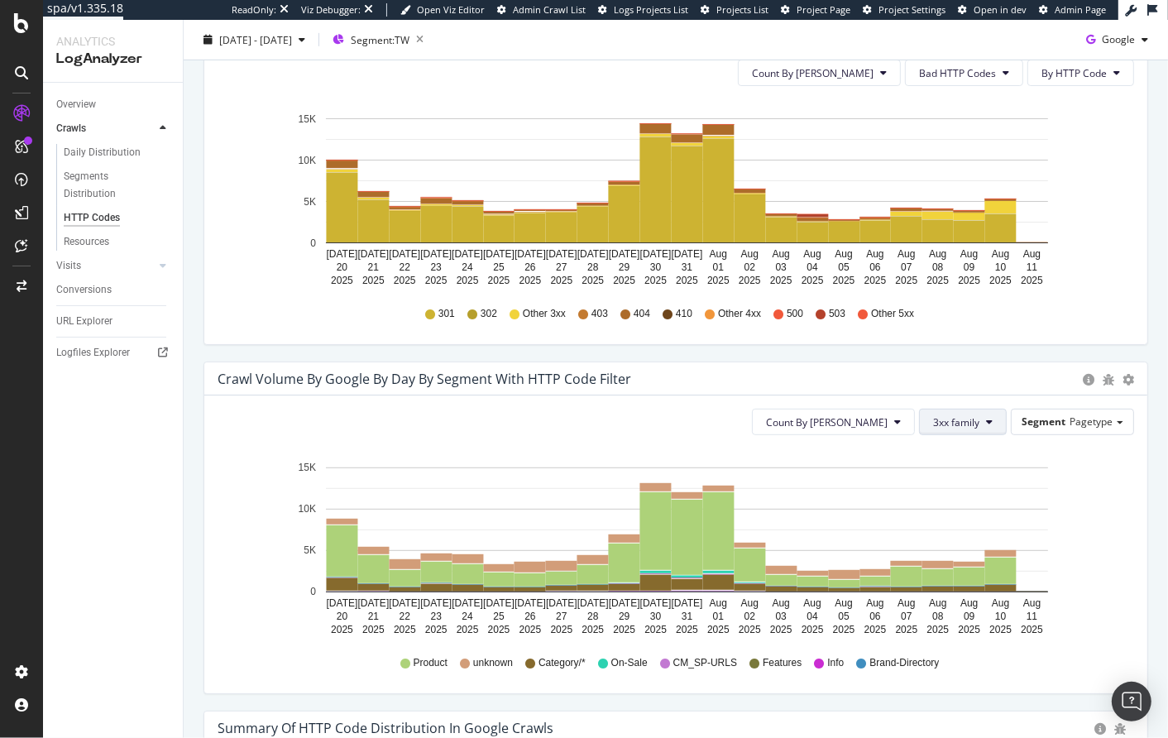
click at [972, 423] on button "3xx family" at bounding box center [963, 422] width 88 height 26
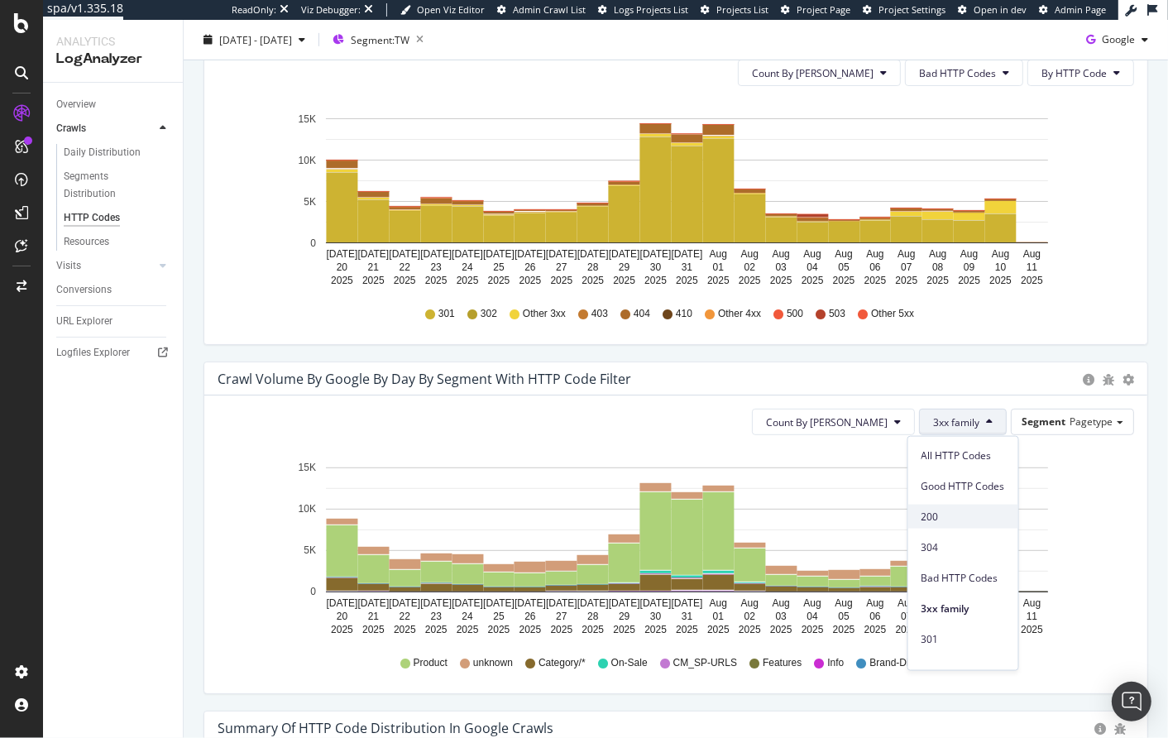
click at [941, 519] on span "200" at bounding box center [963, 516] width 84 height 15
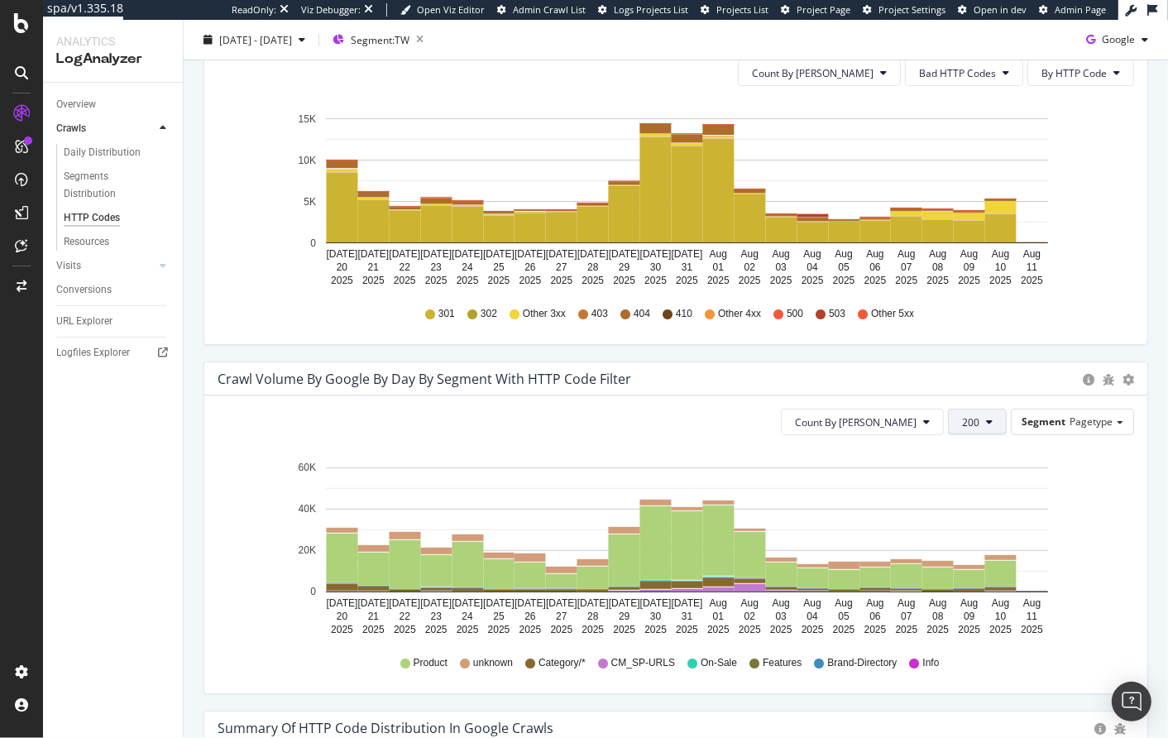
click at [966, 434] on button "200" at bounding box center [977, 422] width 59 height 26
click at [972, 609] on span "3xx family" at bounding box center [992, 607] width 84 height 15
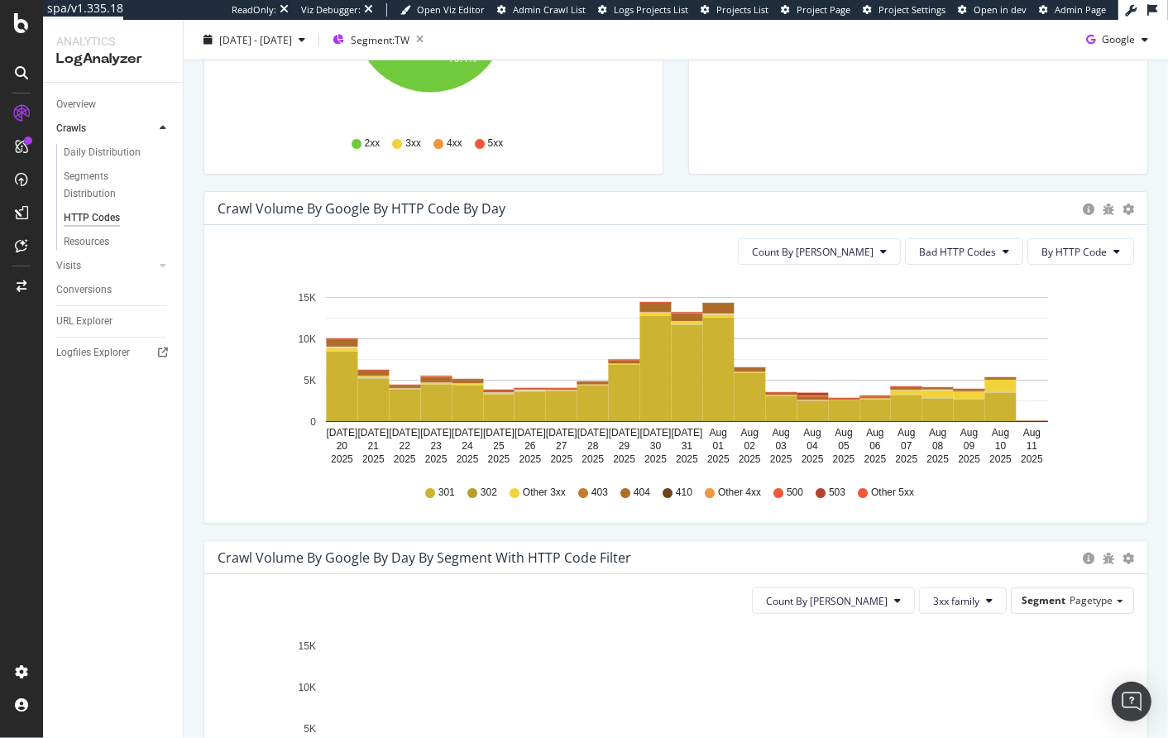
scroll to position [347, 0]
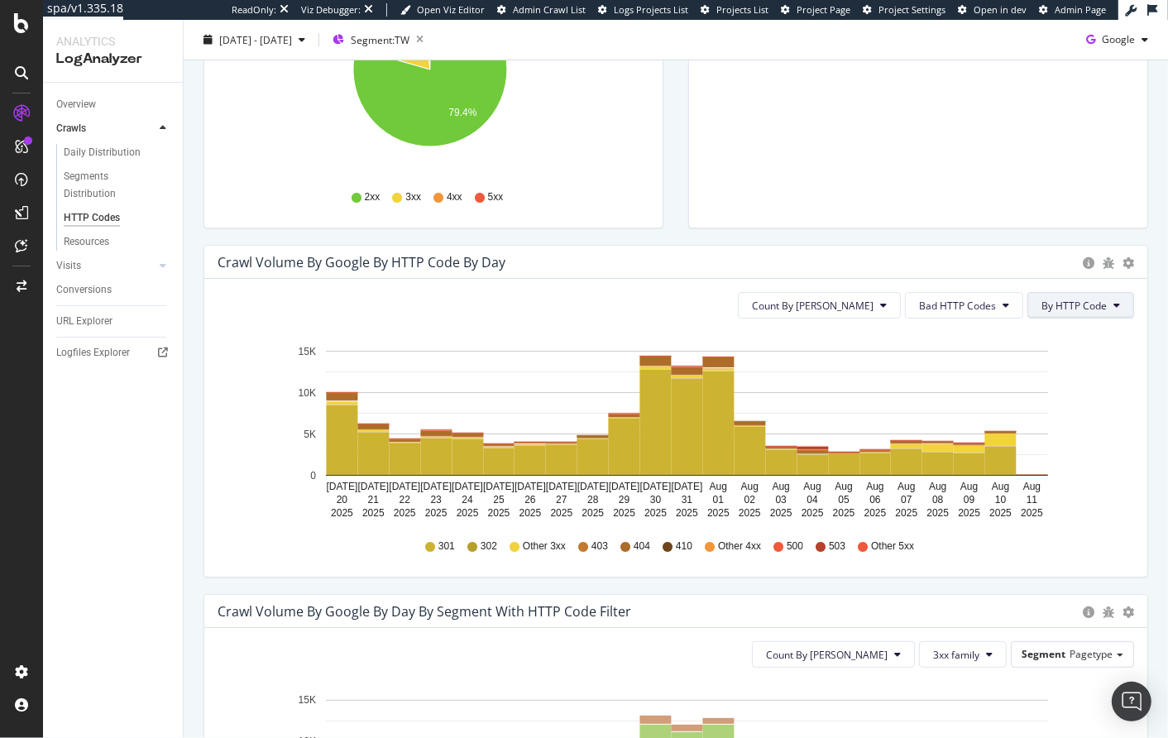
click at [1045, 304] on span "By HTTP Code" at bounding box center [1073, 306] width 65 height 14
click at [890, 368] on rect "A chart." at bounding box center [687, 413] width 722 height 125
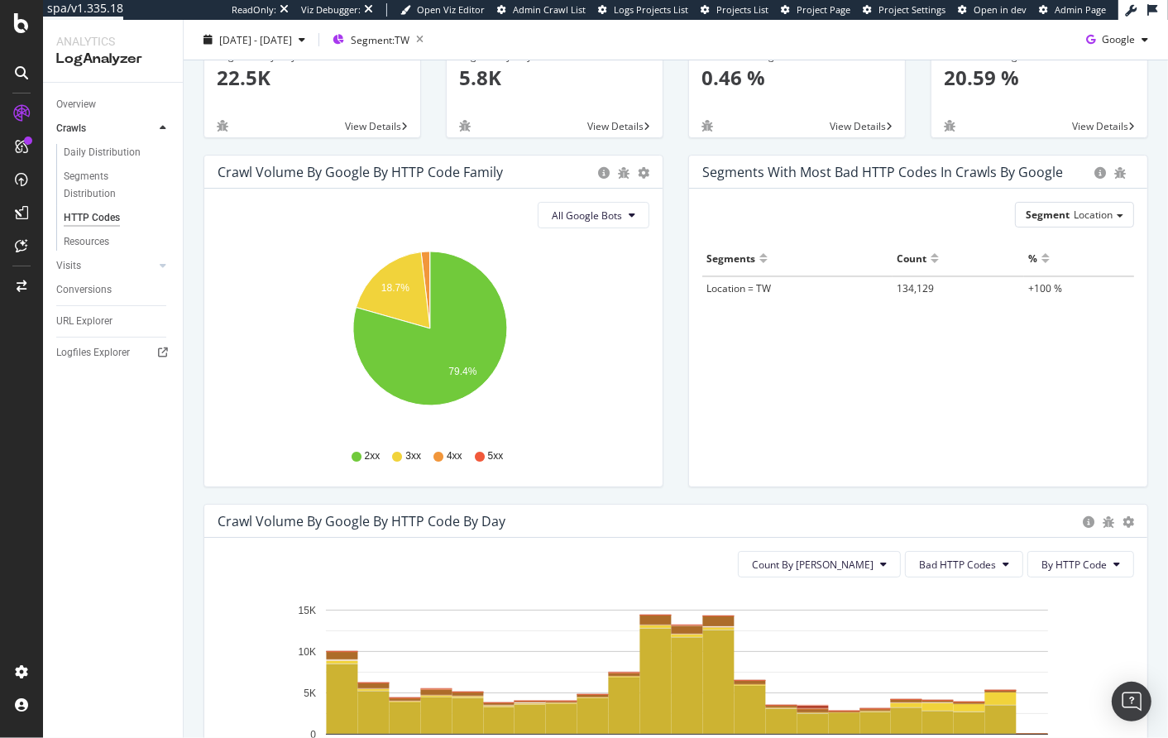
scroll to position [0, 0]
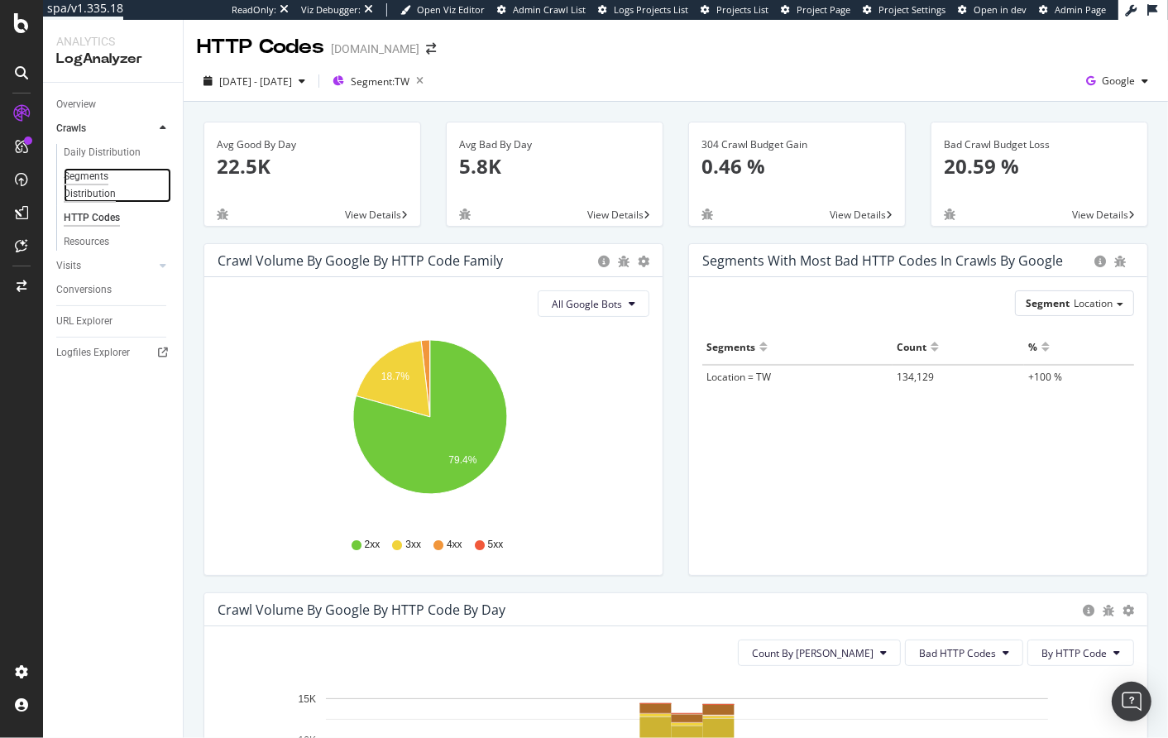
click at [87, 180] on div "Segments Distribution" at bounding box center [110, 185] width 92 height 35
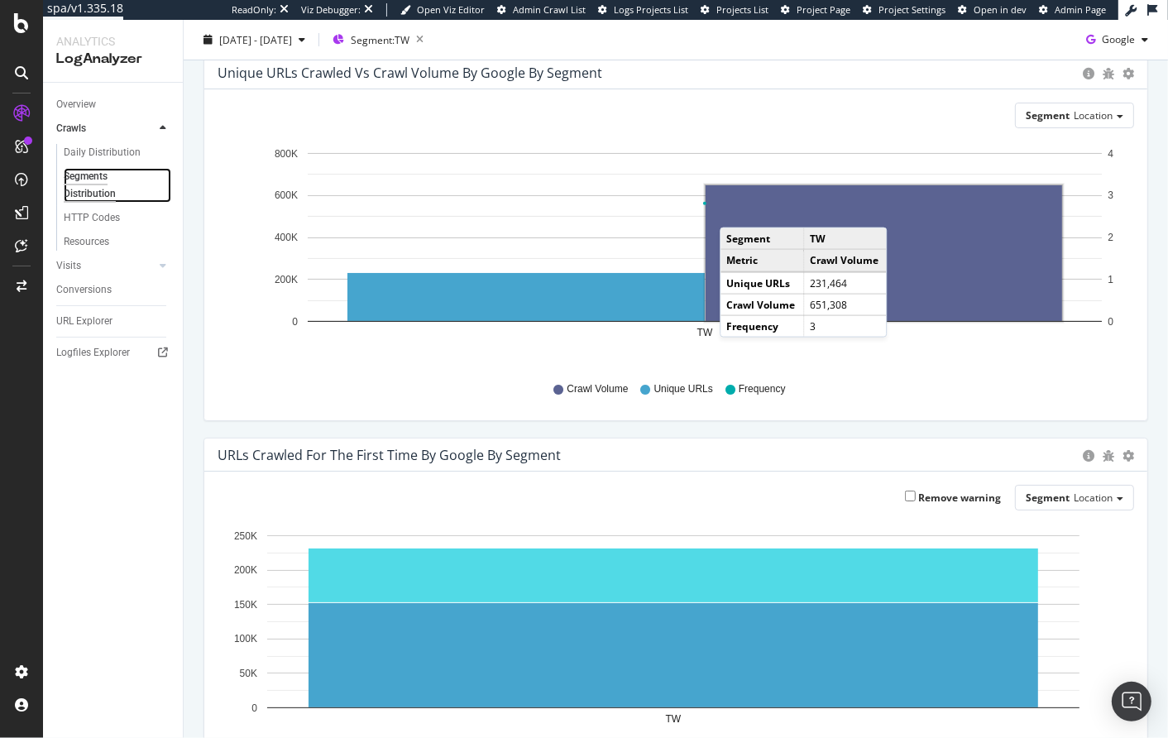
scroll to position [372, 0]
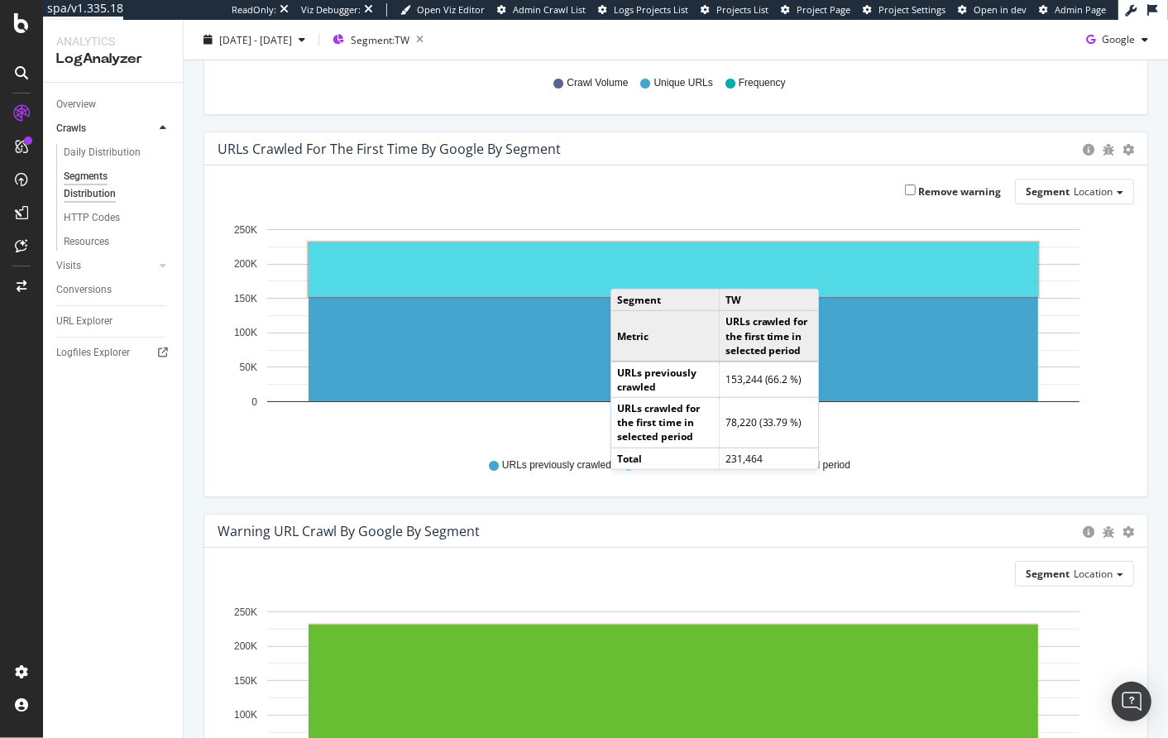
click at [627, 272] on rect "A chart." at bounding box center [673, 269] width 729 height 54
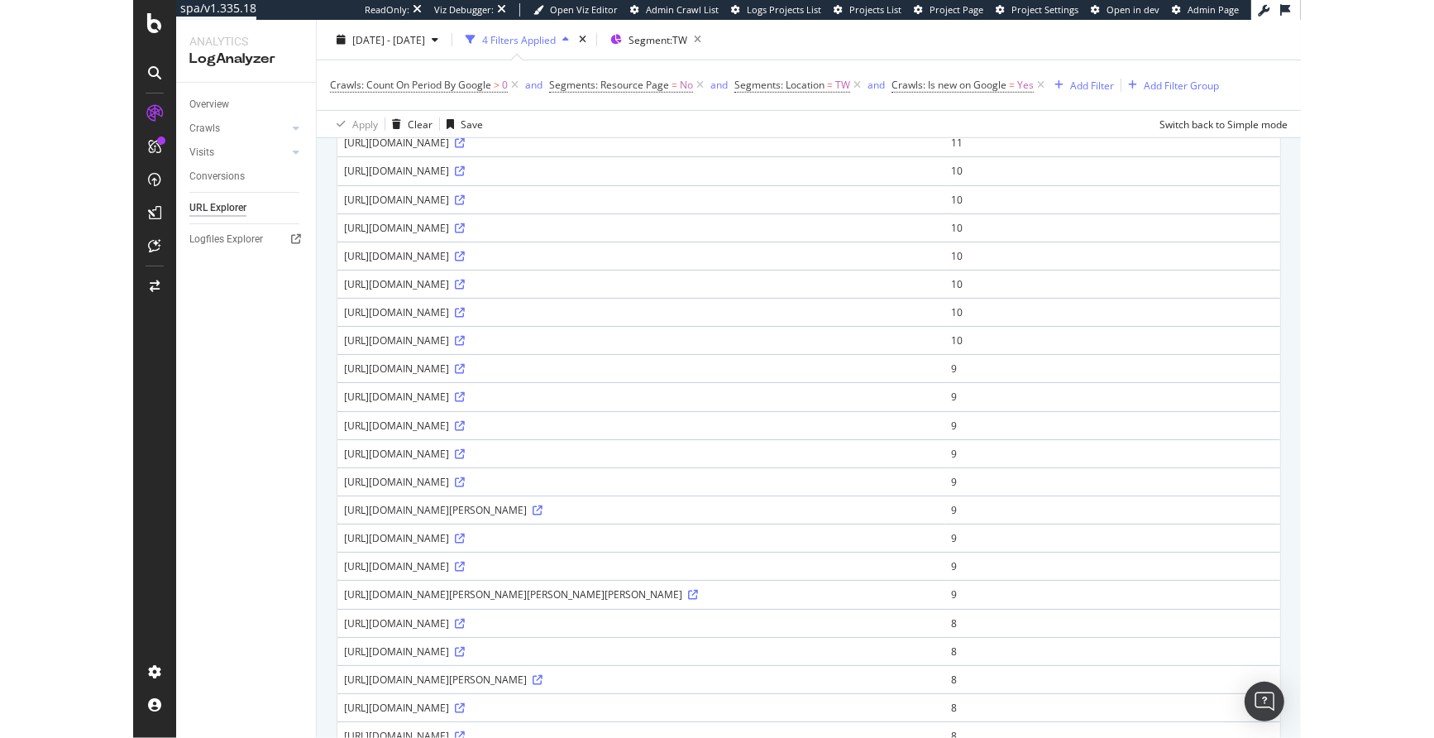
scroll to position [1082, 0]
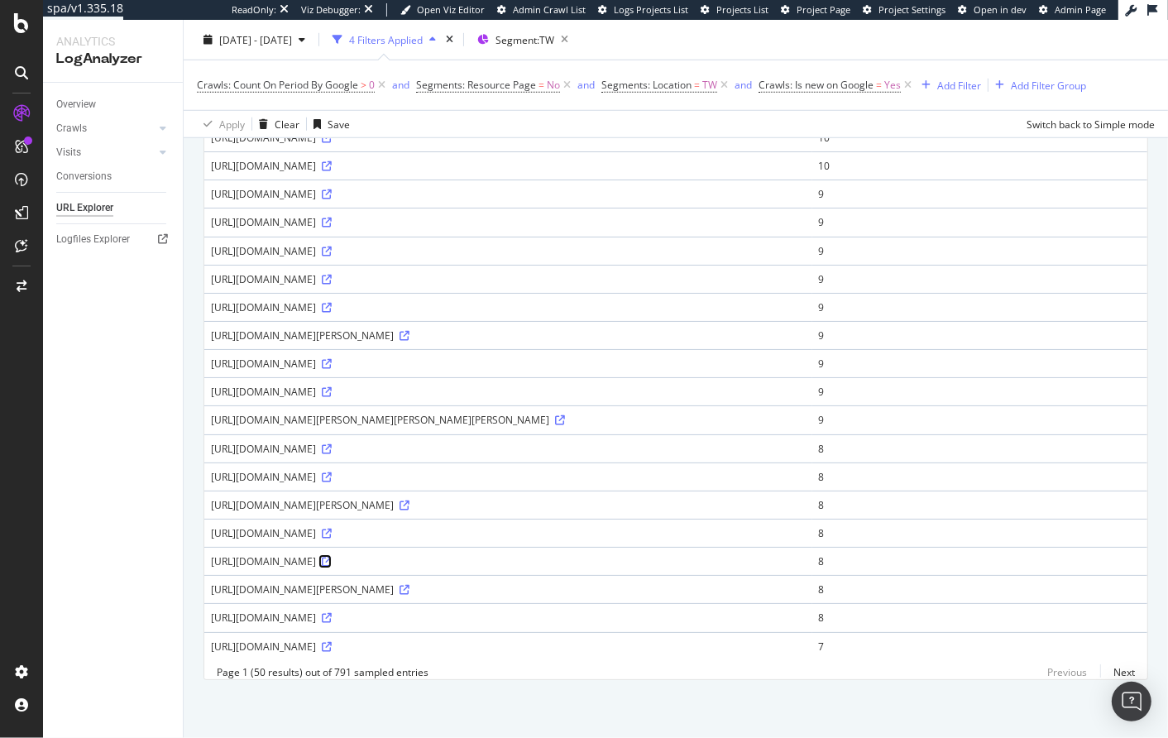
click at [332, 557] on icon at bounding box center [327, 562] width 10 height 10
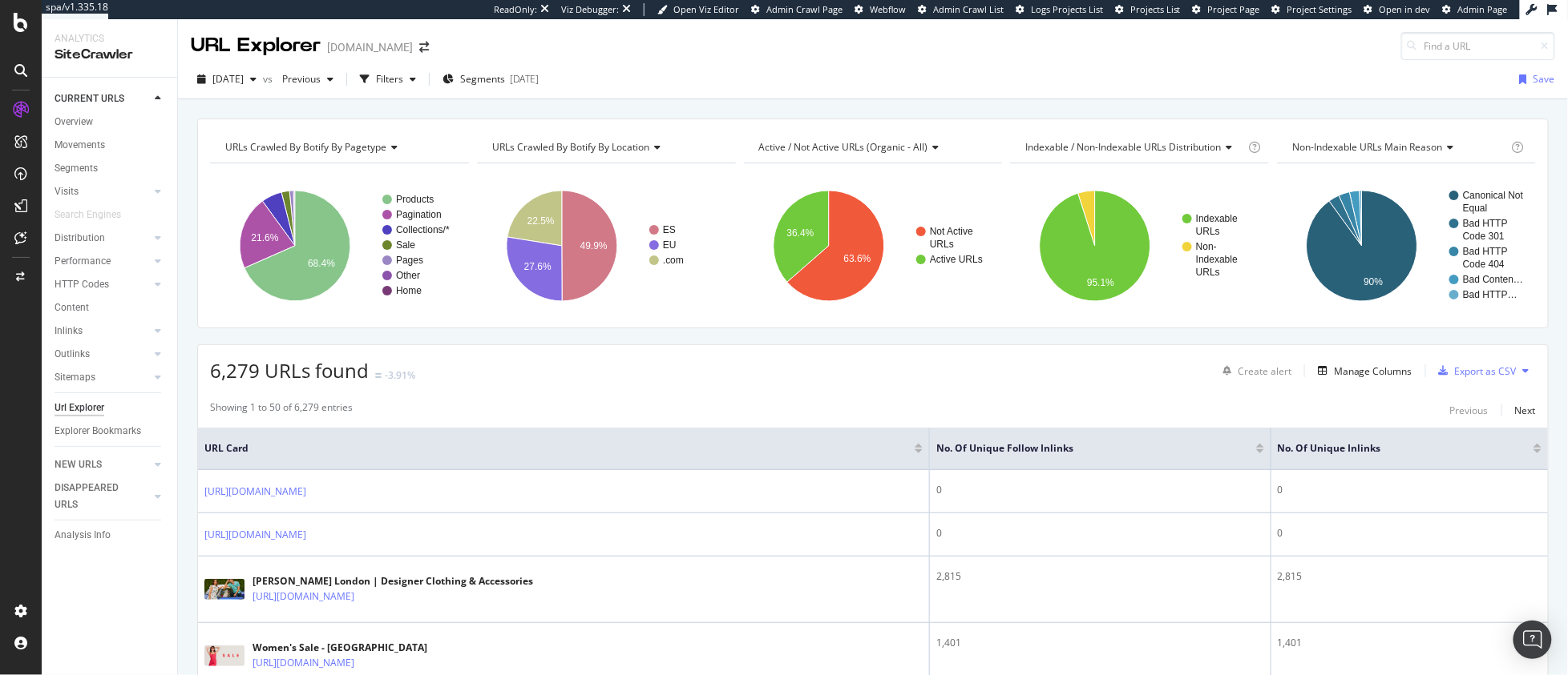
scroll to position [2083, 0]
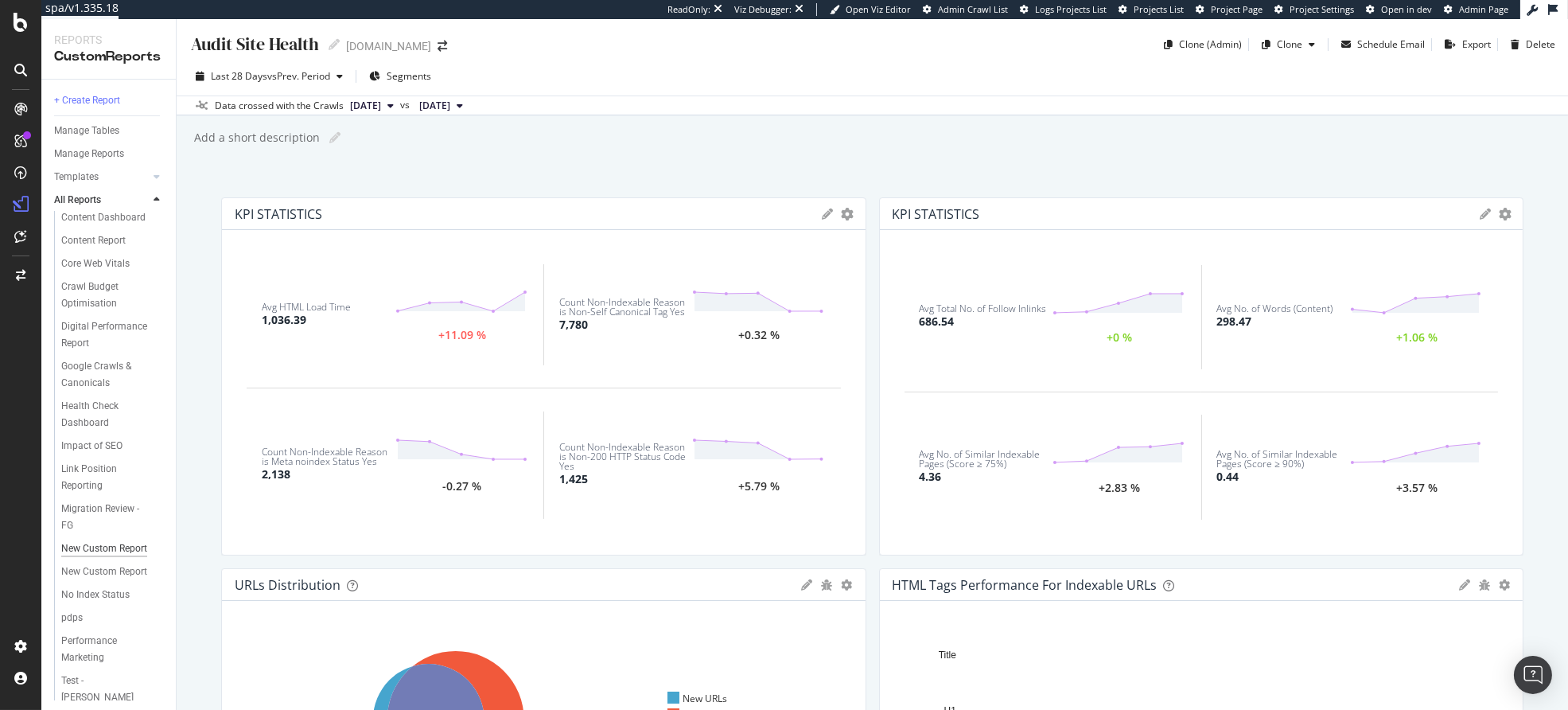
scroll to position [109, 0]
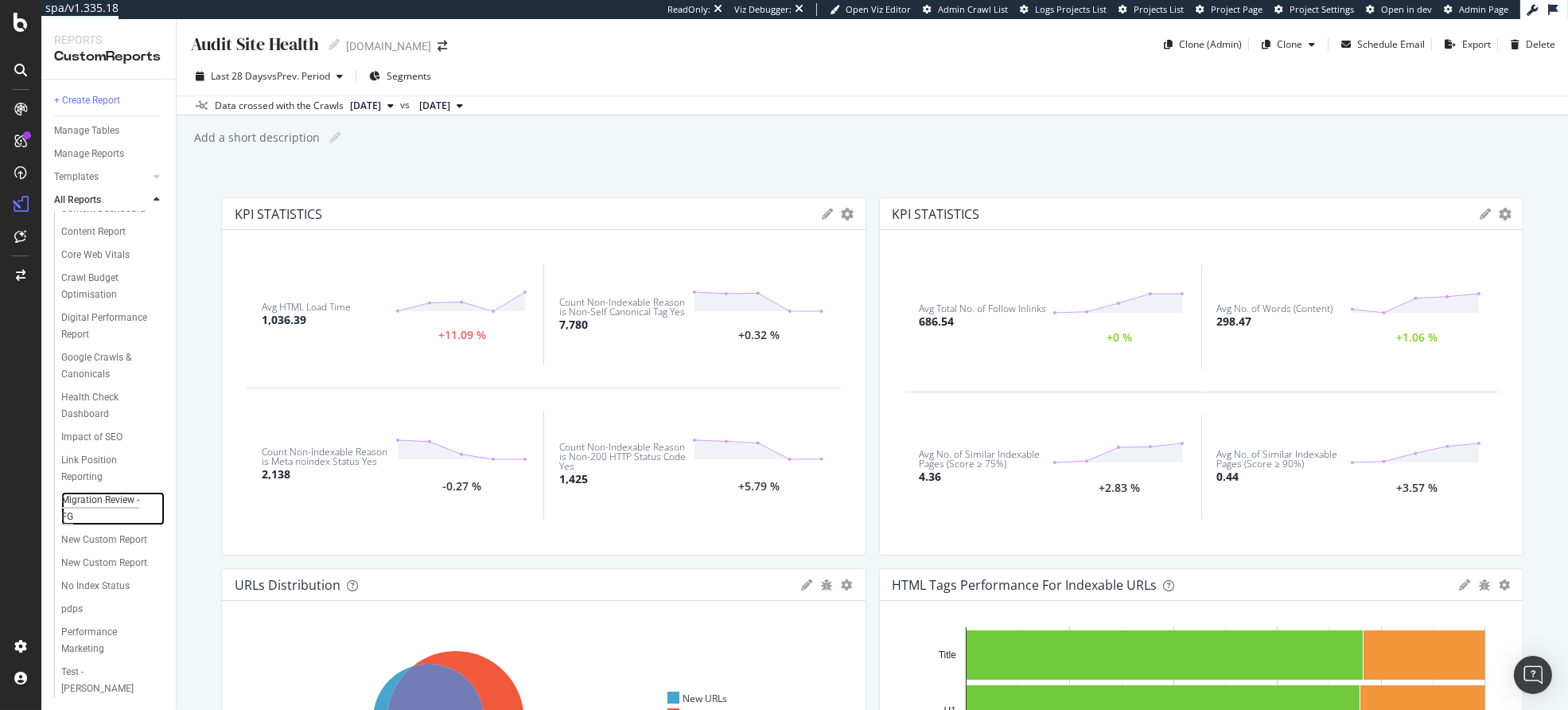
click at [89, 525] on div "Migration Review - FG" at bounding box center [106, 508] width 89 height 34
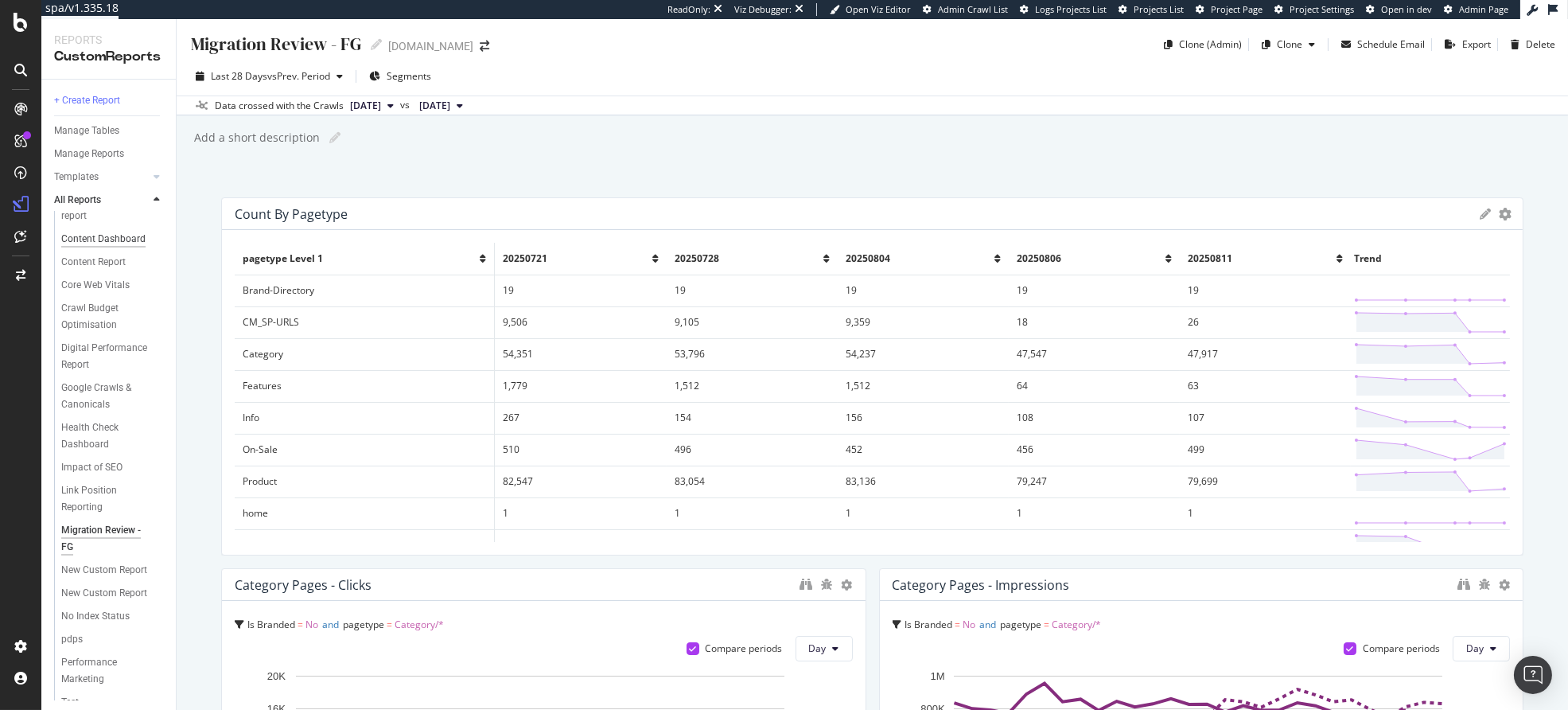
scroll to position [149, 0]
click at [86, 532] on div "New Custom Report" at bounding box center [104, 539] width 86 height 16
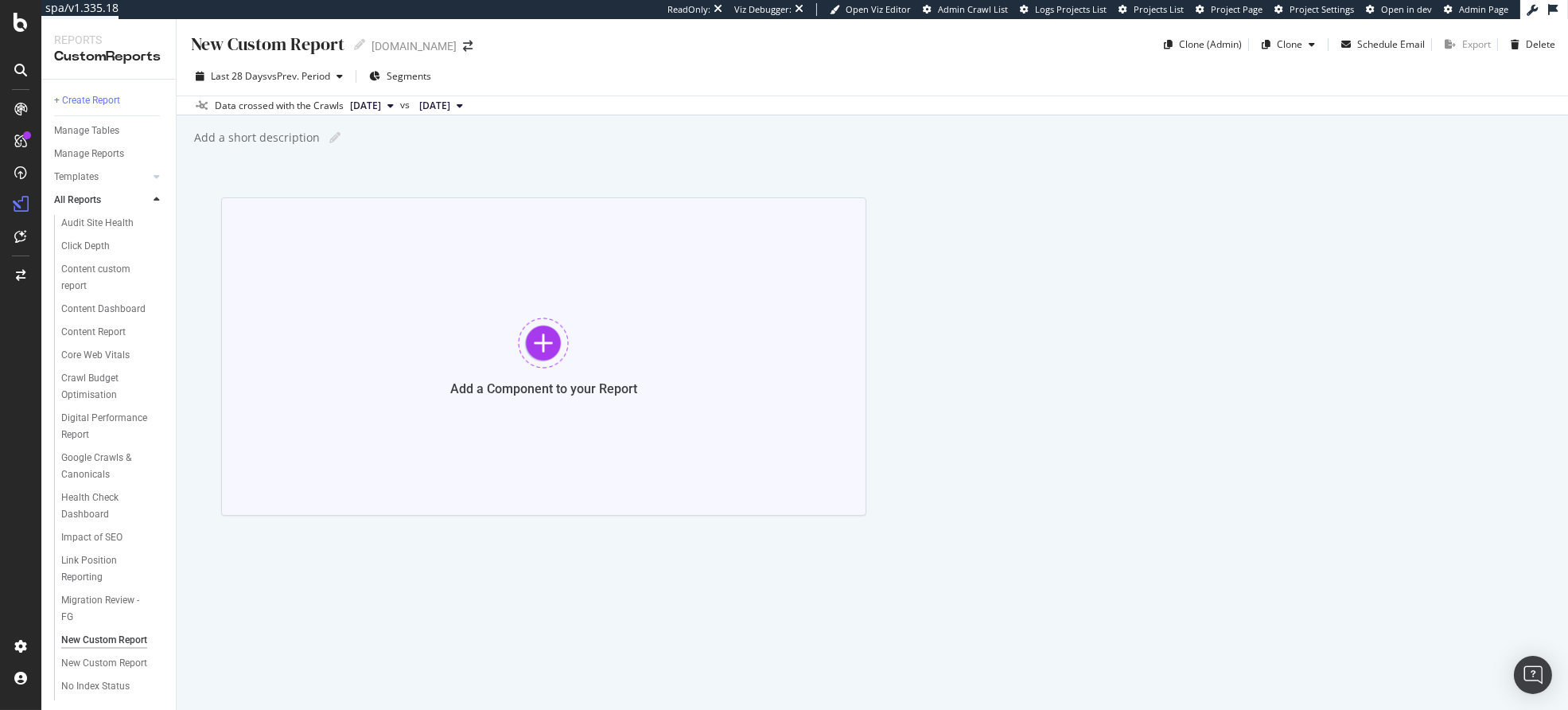
click at [716, 366] on div "Add a Component to your Report" at bounding box center [544, 356] width 645 height 318
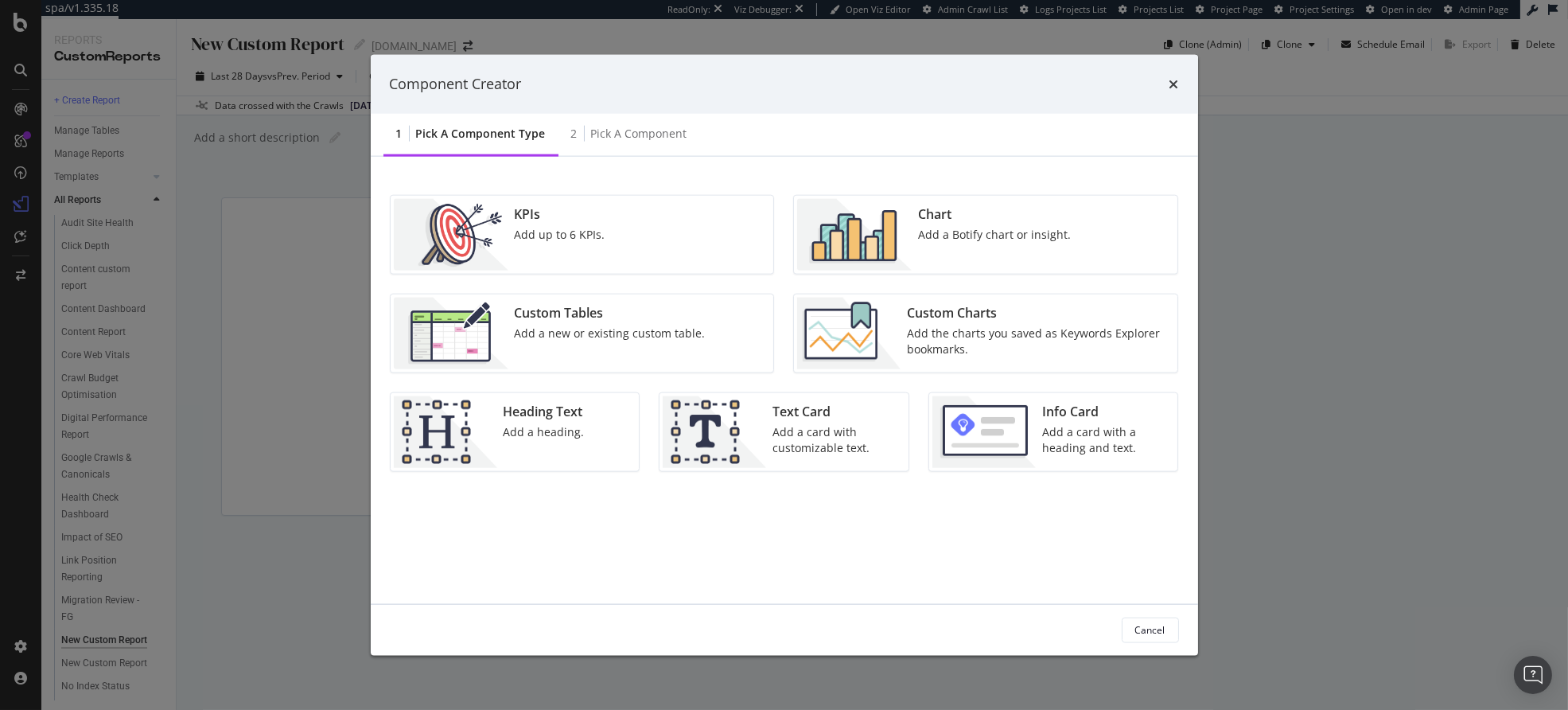
click at [948, 220] on div "Chart" at bounding box center [994, 214] width 153 height 18
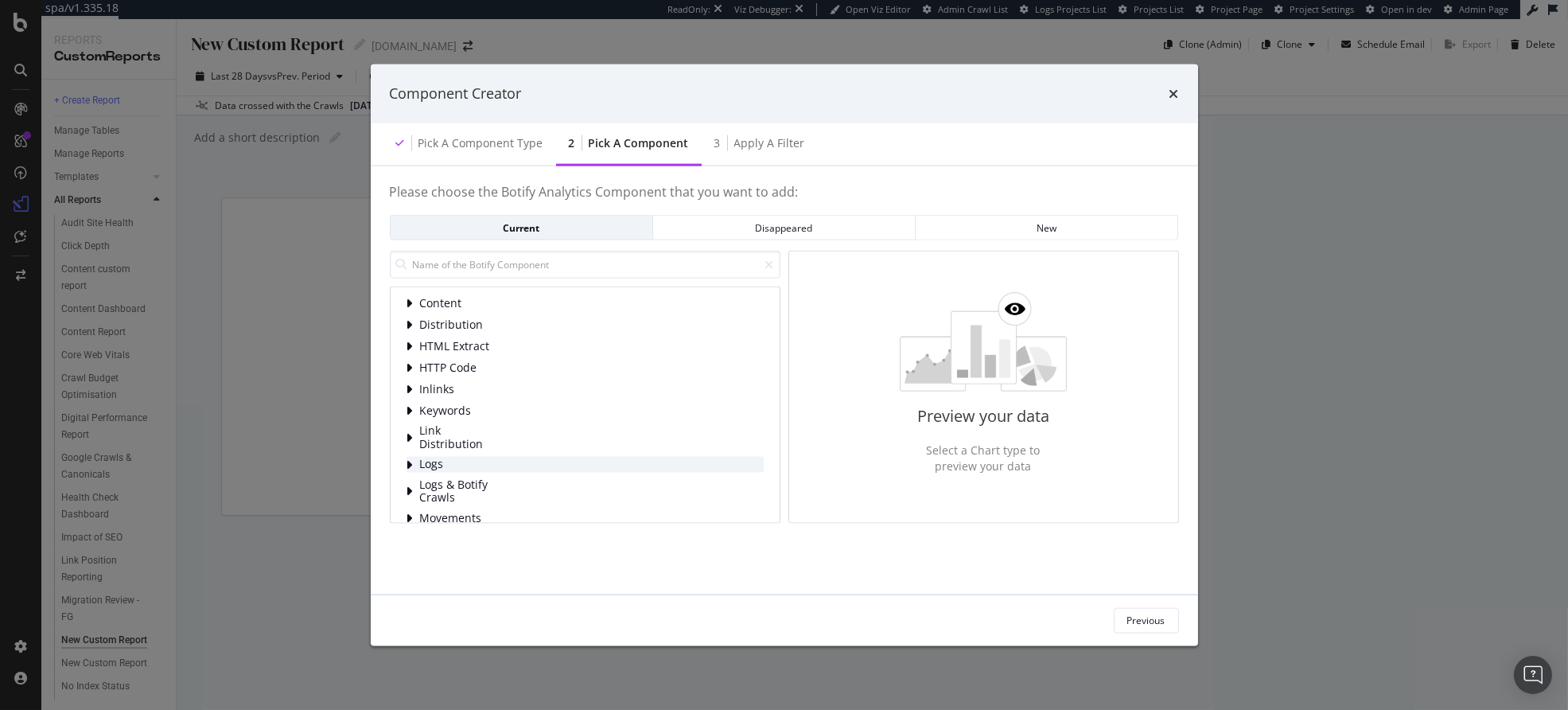
click at [435, 460] on span "Logs" at bounding box center [456, 465] width 71 height 13
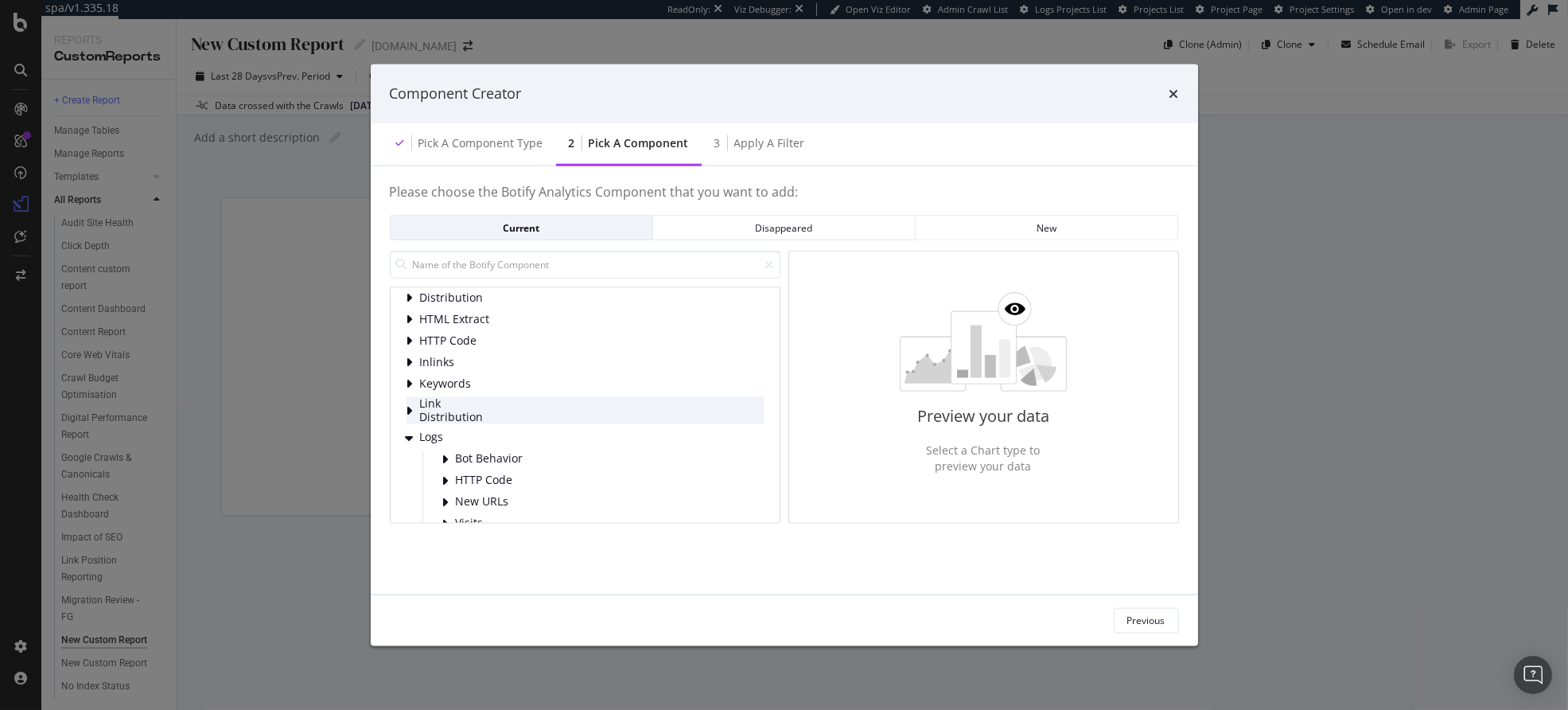
scroll to position [131, 0]
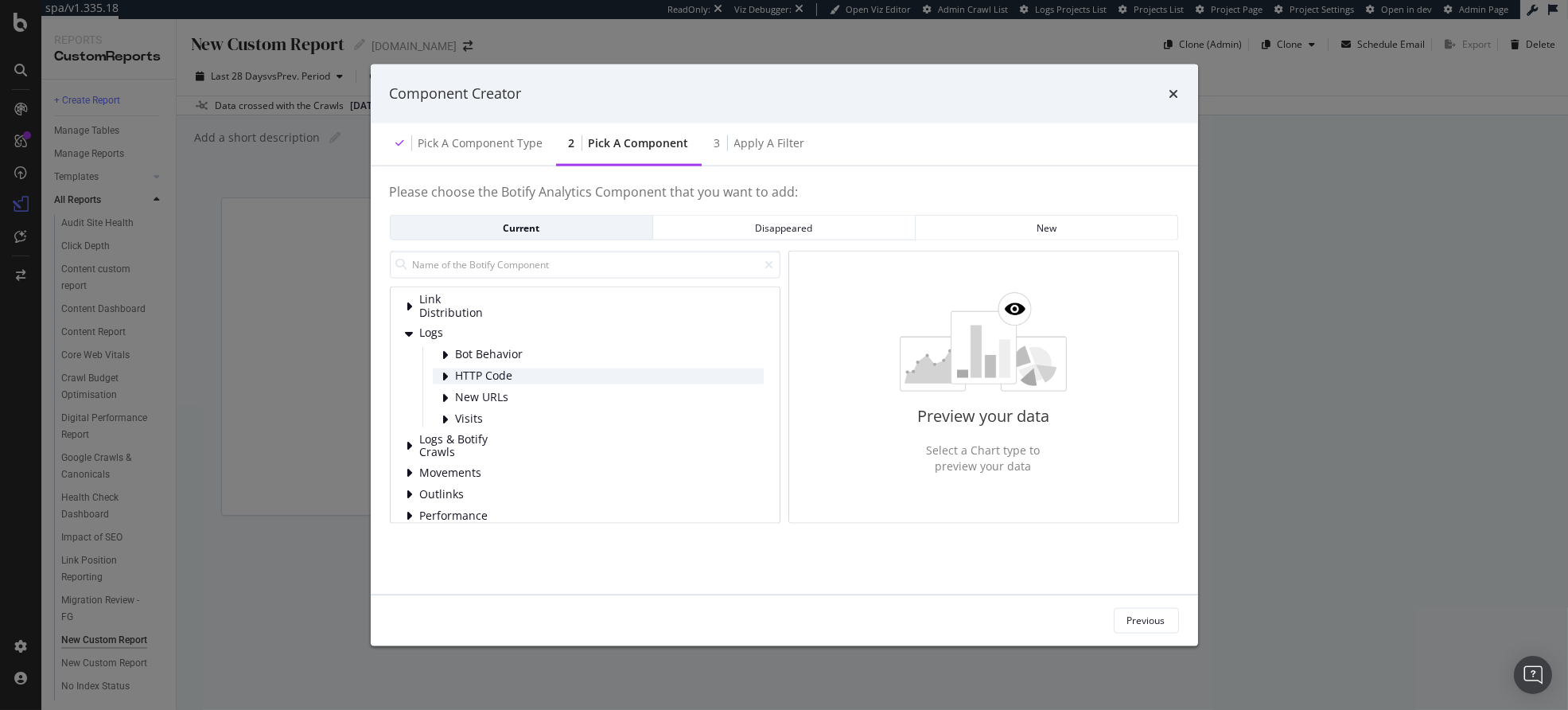
click at [517, 374] on span "HTTP Code" at bounding box center [492, 376] width 71 height 13
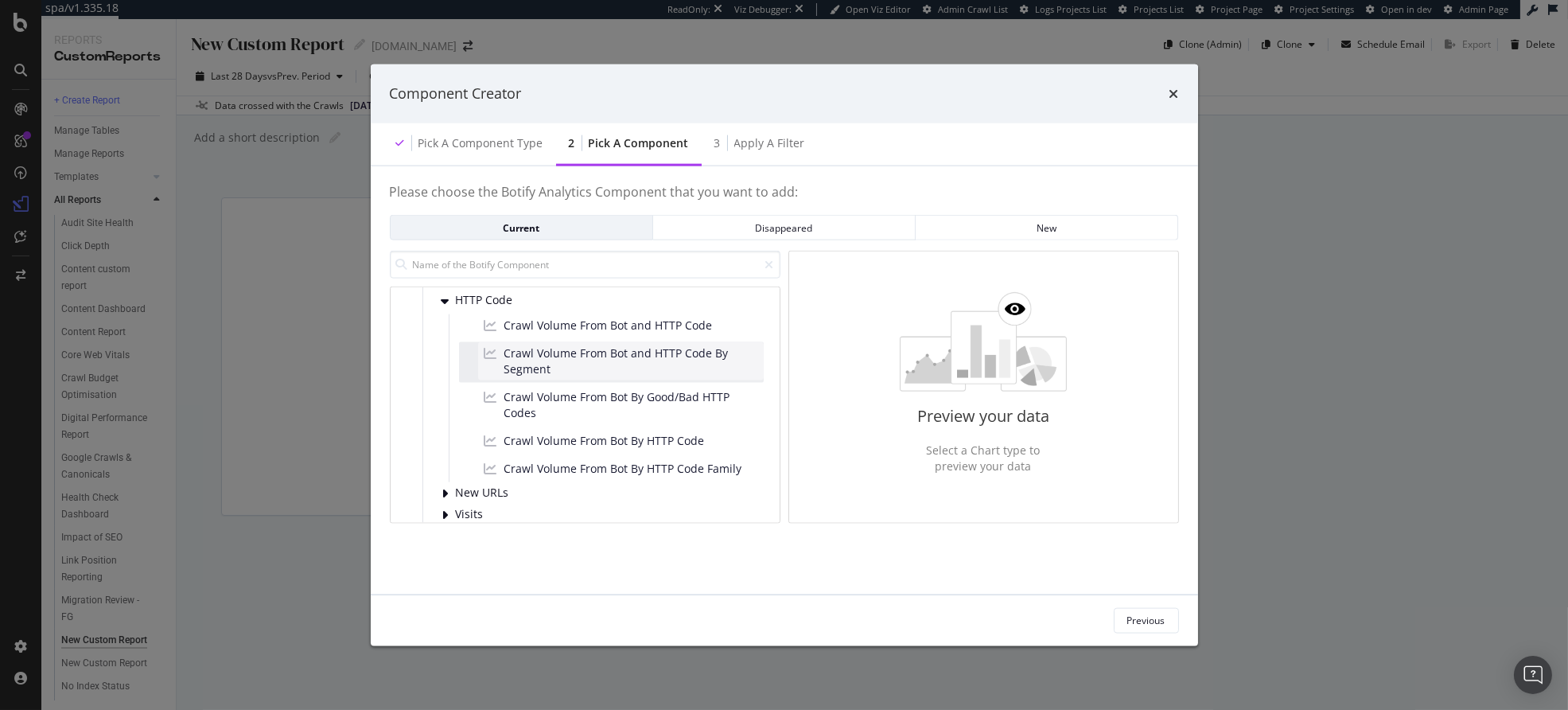
scroll to position [213, 0]
click at [648, 366] on span "Crawl Volume From Bot and HTTP Code By Segment" at bounding box center [630, 354] width 253 height 32
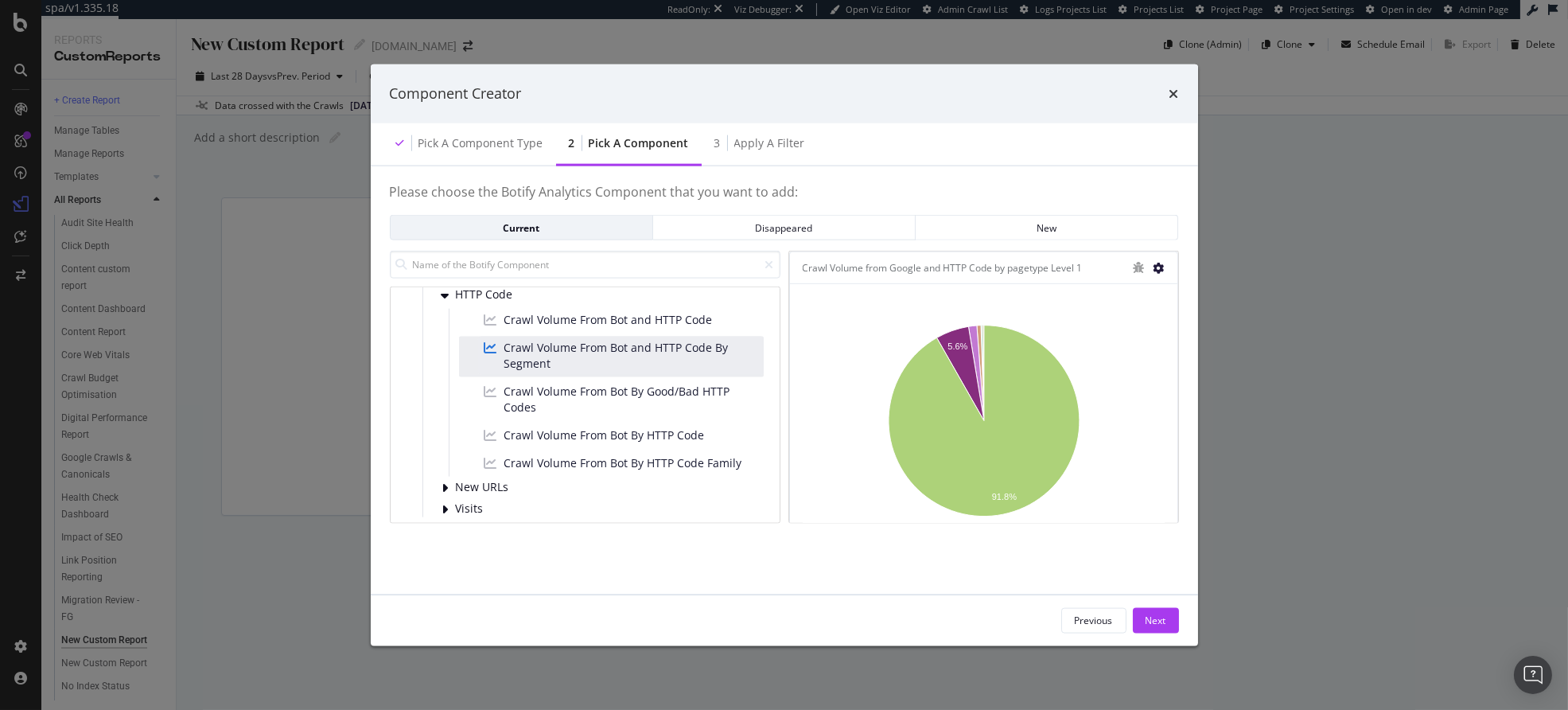
click at [1162, 268] on icon "modal" at bounding box center [1159, 267] width 12 height 12
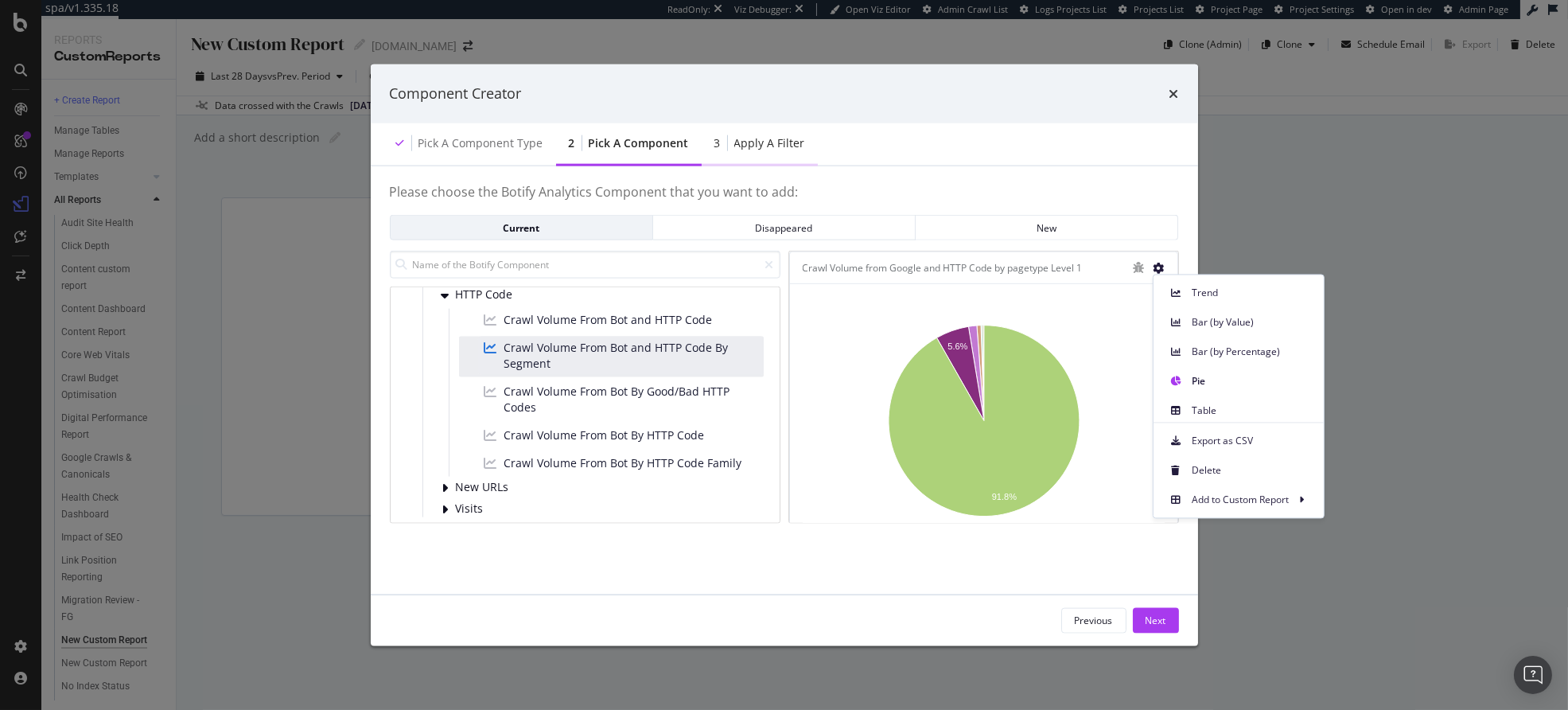
click at [755, 145] on div "Apply a Filter" at bounding box center [770, 142] width 71 height 16
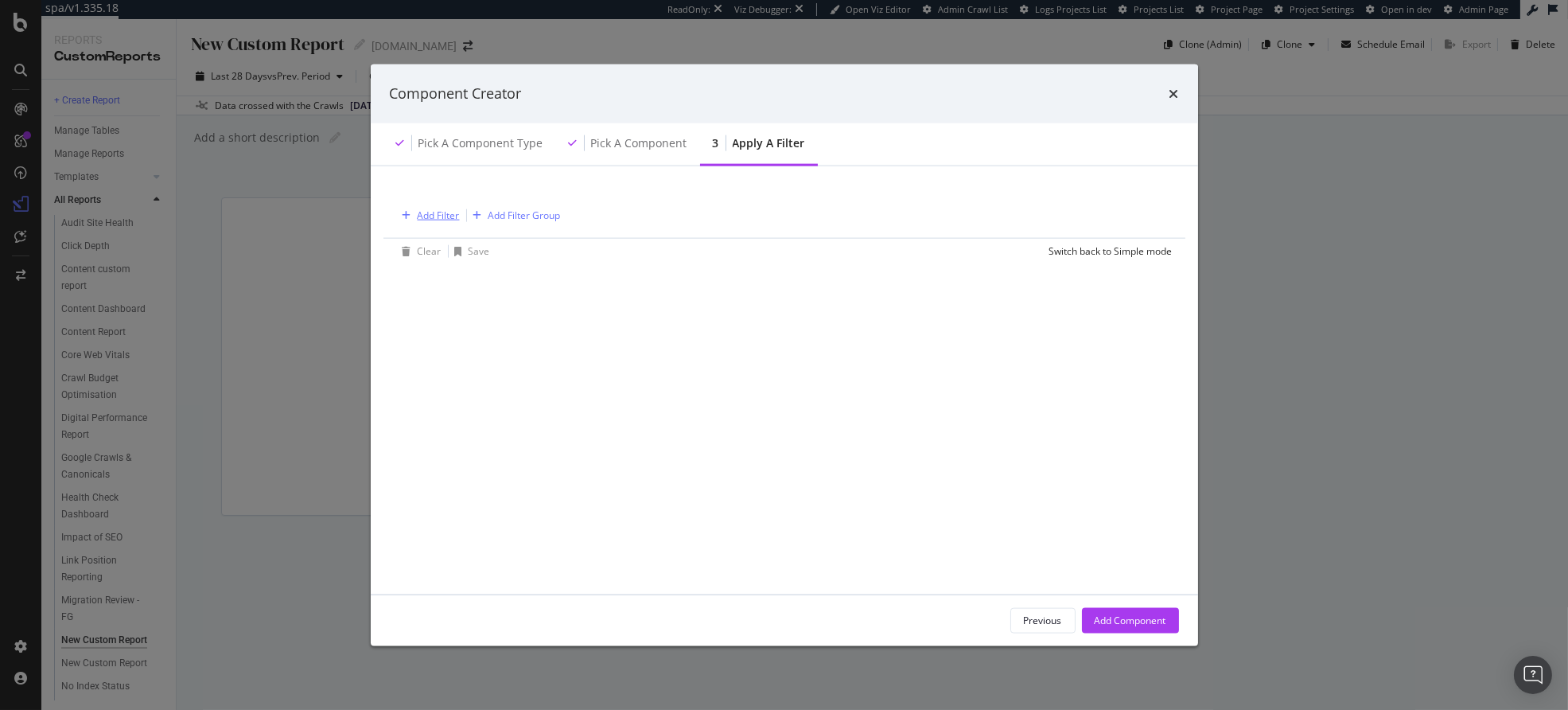
click at [454, 213] on div "Add Filter" at bounding box center [439, 216] width 42 height 13
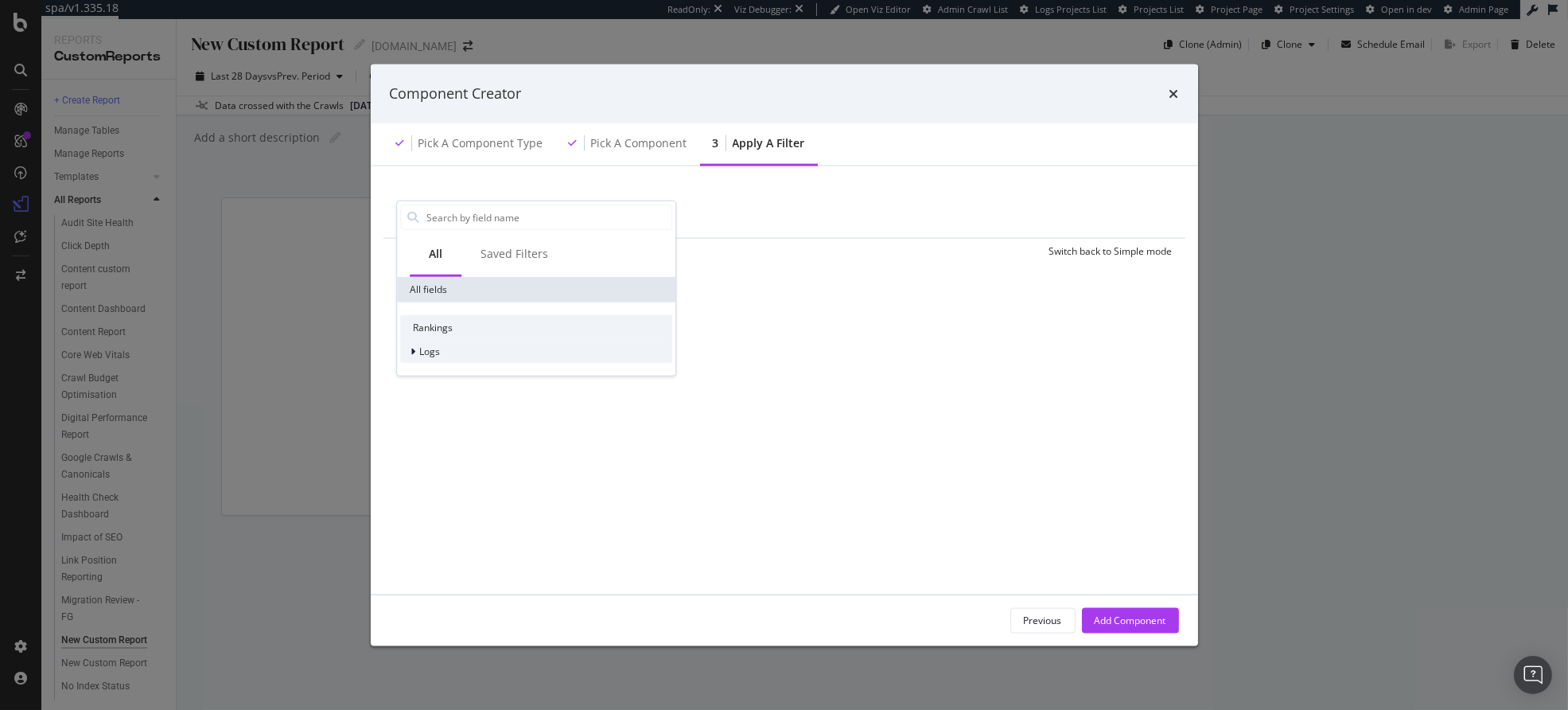
click at [430, 353] on span "Logs" at bounding box center [430, 351] width 21 height 13
click at [468, 377] on span "Segments" at bounding box center [451, 373] width 44 height 13
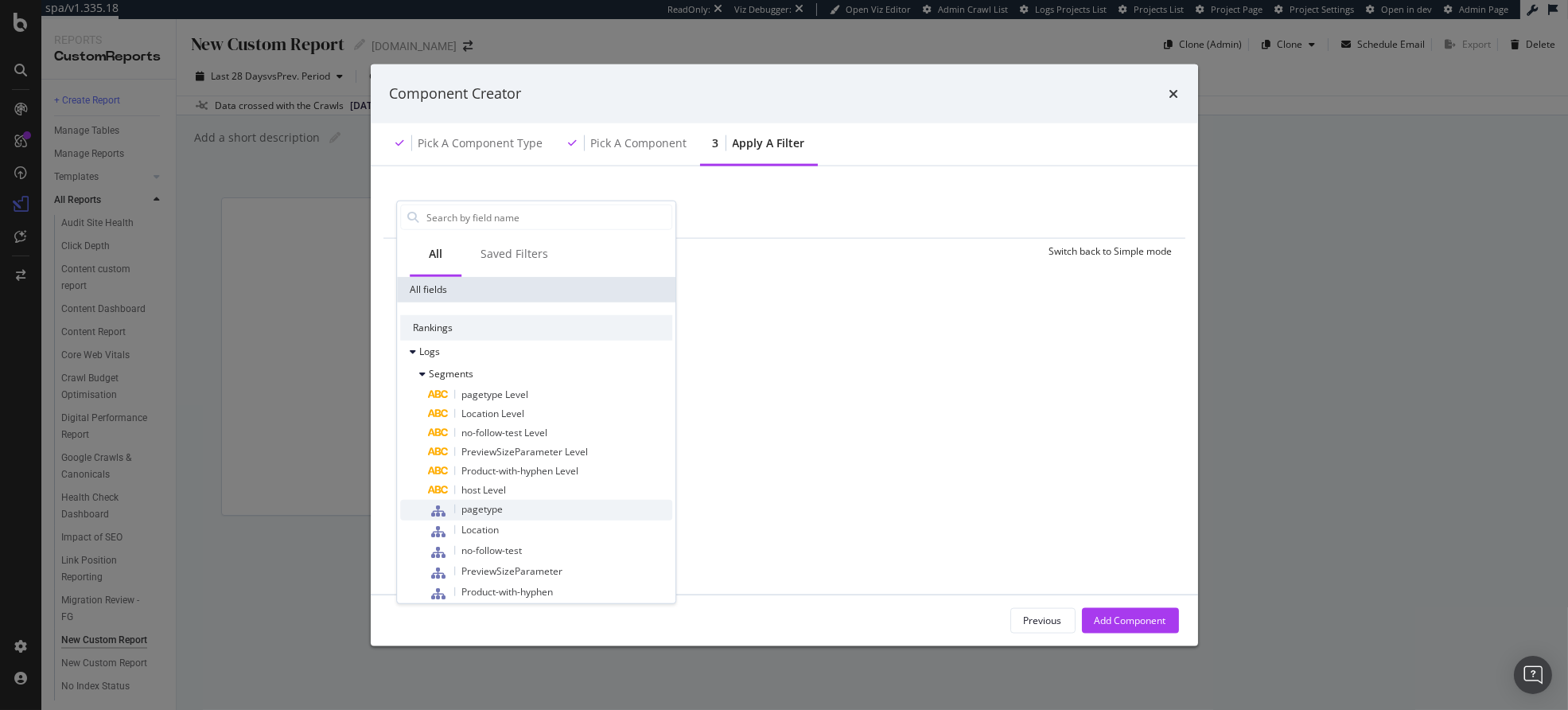
click at [516, 517] on div "pagetype" at bounding box center [550, 510] width 243 height 21
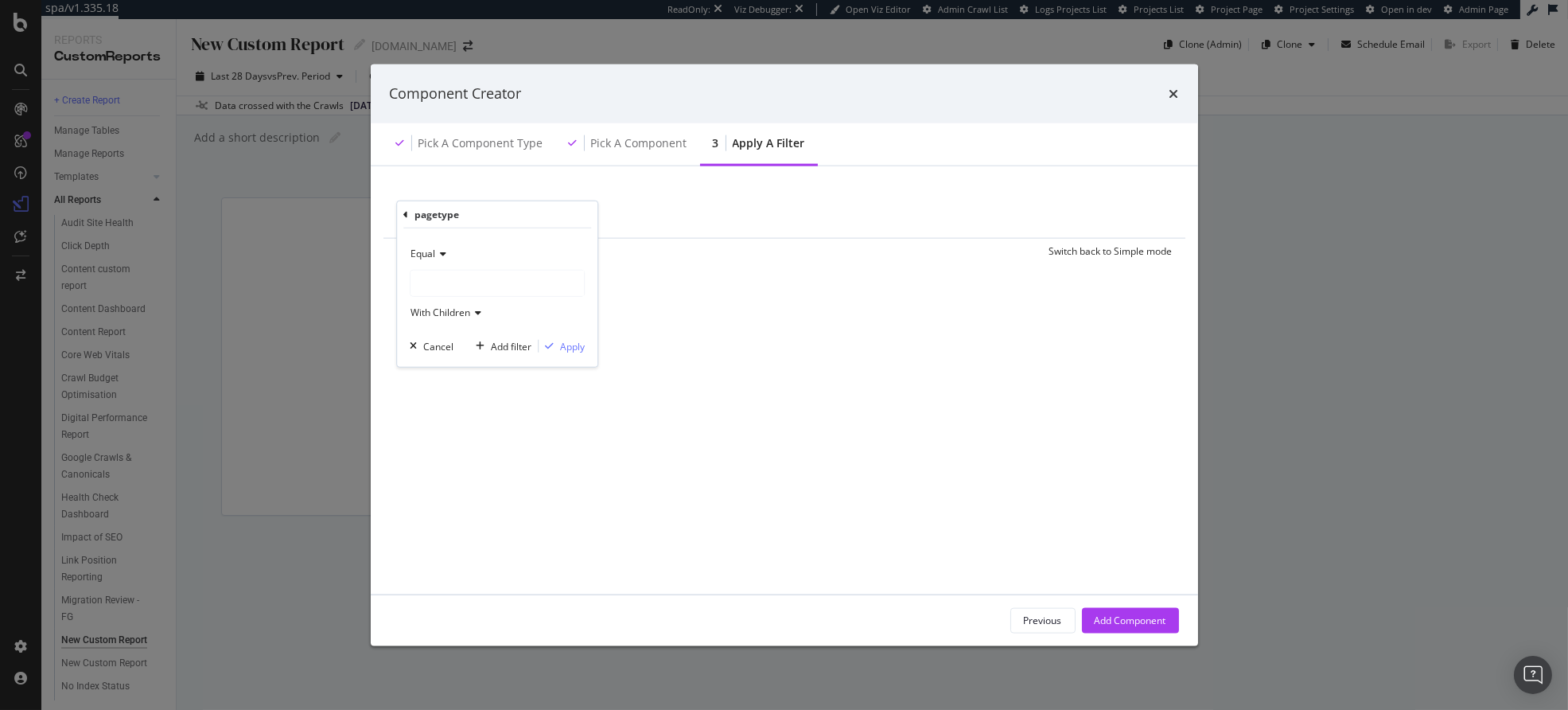
click at [433, 283] on div "modal" at bounding box center [497, 283] width 173 height 25
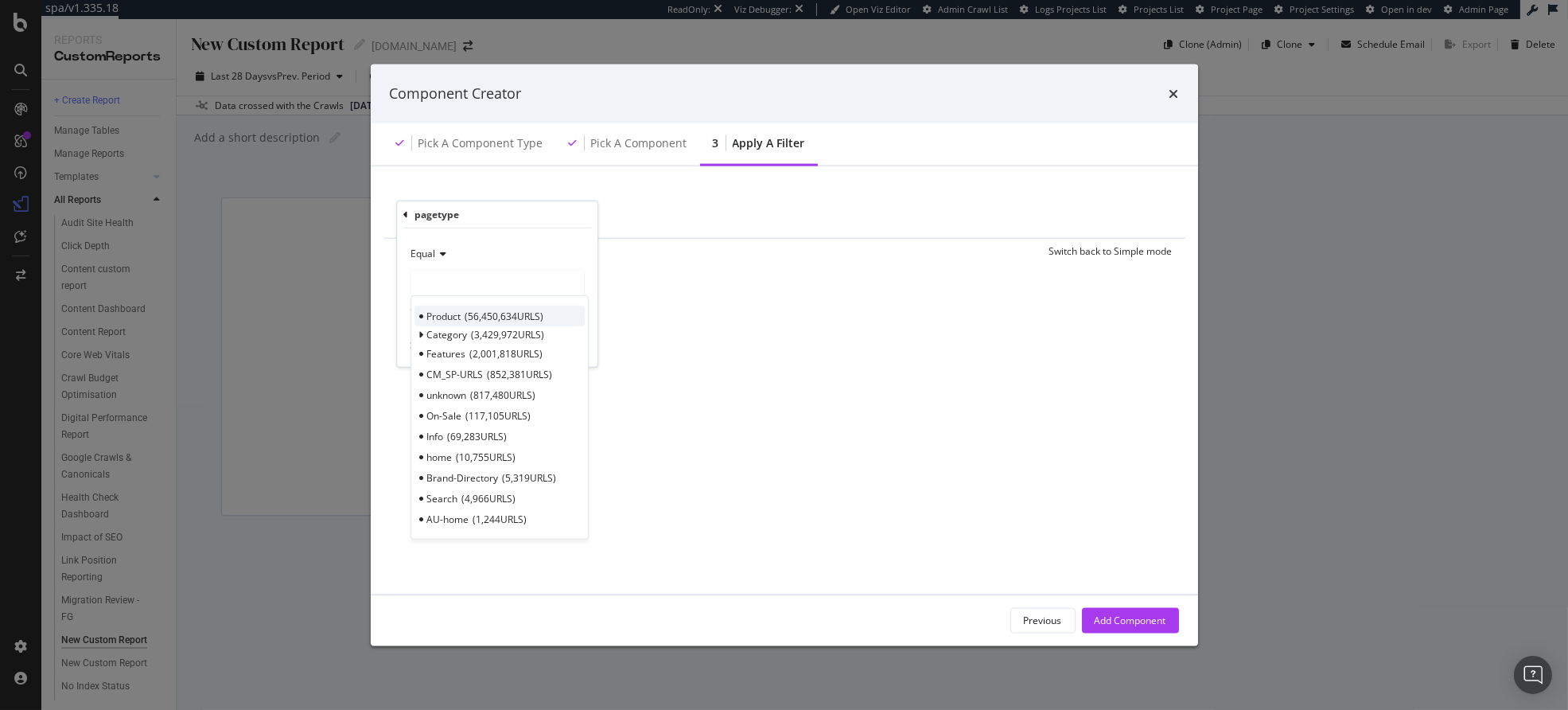
click at [460, 312] on span "Product" at bounding box center [443, 316] width 35 height 13
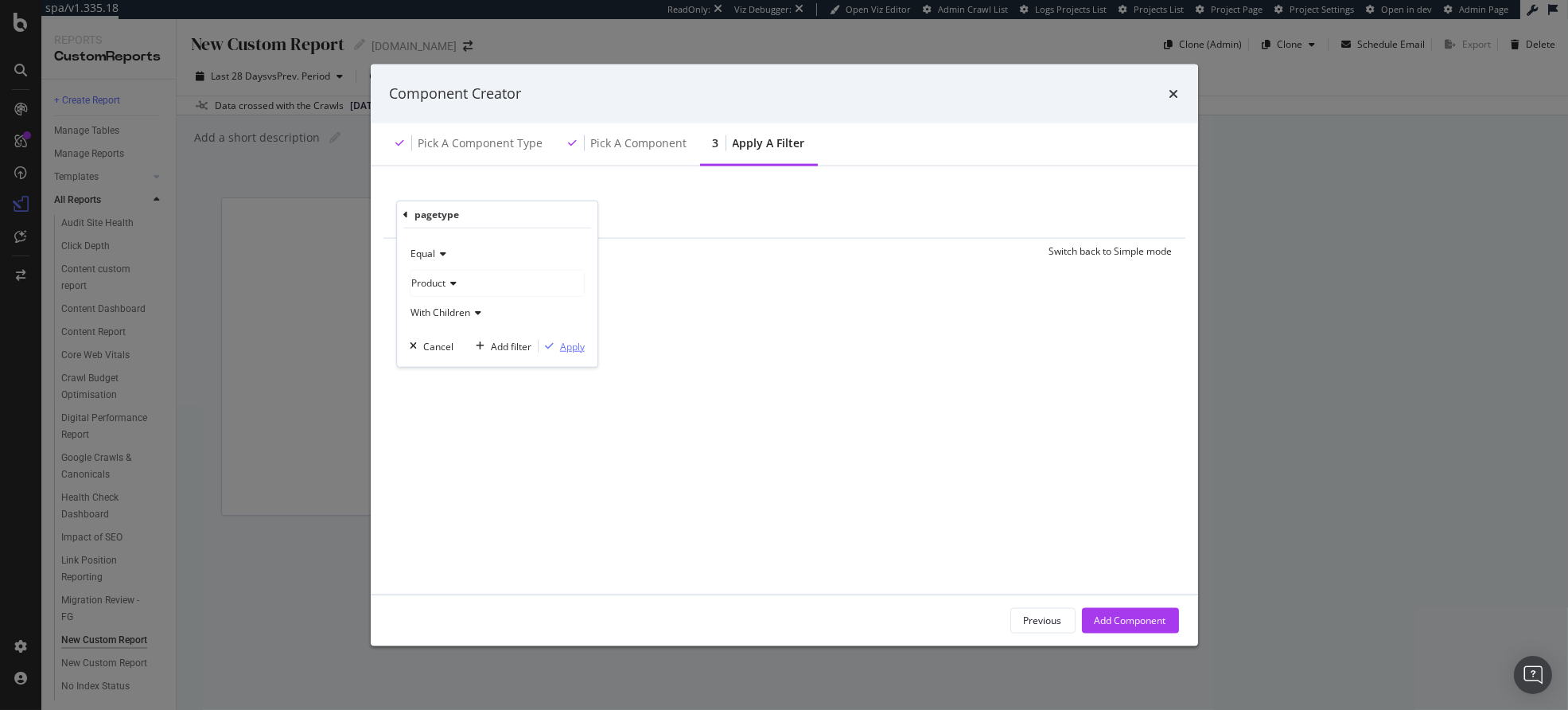
click at [562, 349] on div "Apply" at bounding box center [572, 345] width 25 height 13
click at [544, 212] on div "Add Filter" at bounding box center [547, 216] width 42 height 13
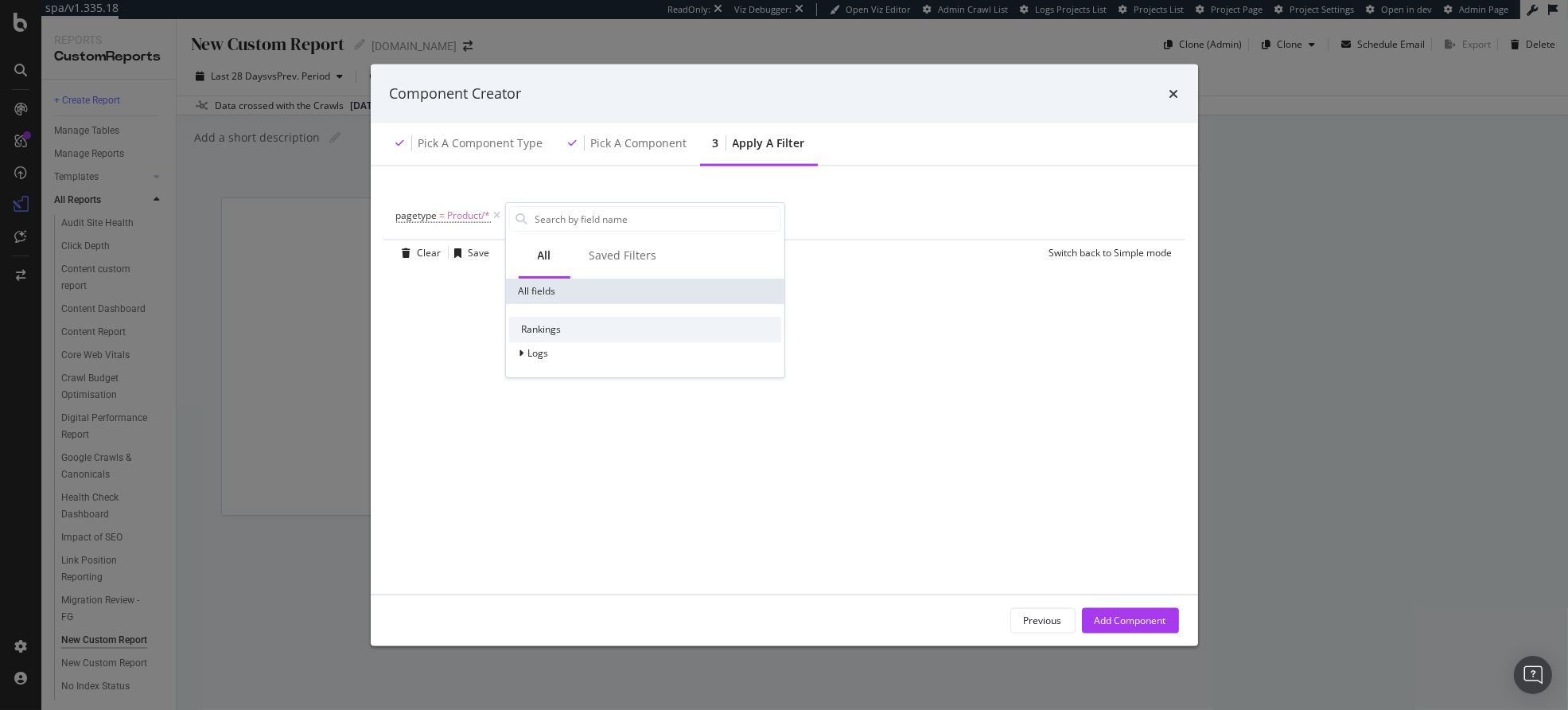
click at [536, 369] on div "Rankings Logs" at bounding box center [644, 341] width 278 height 73
click at [540, 354] on span "Logs" at bounding box center [538, 353] width 21 height 13
click at [542, 377] on span "Segments" at bounding box center [559, 375] width 44 height 13
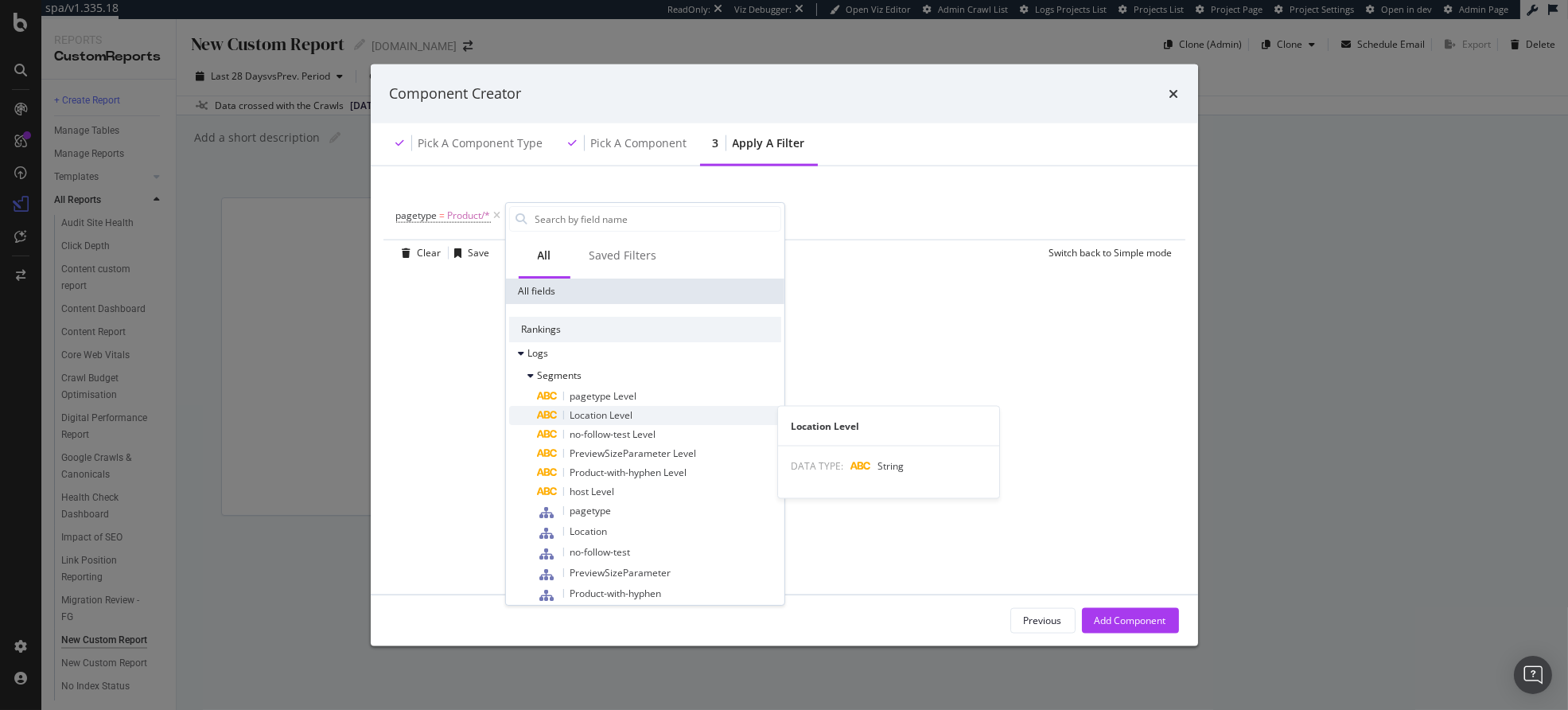
scroll to position [33, 0]
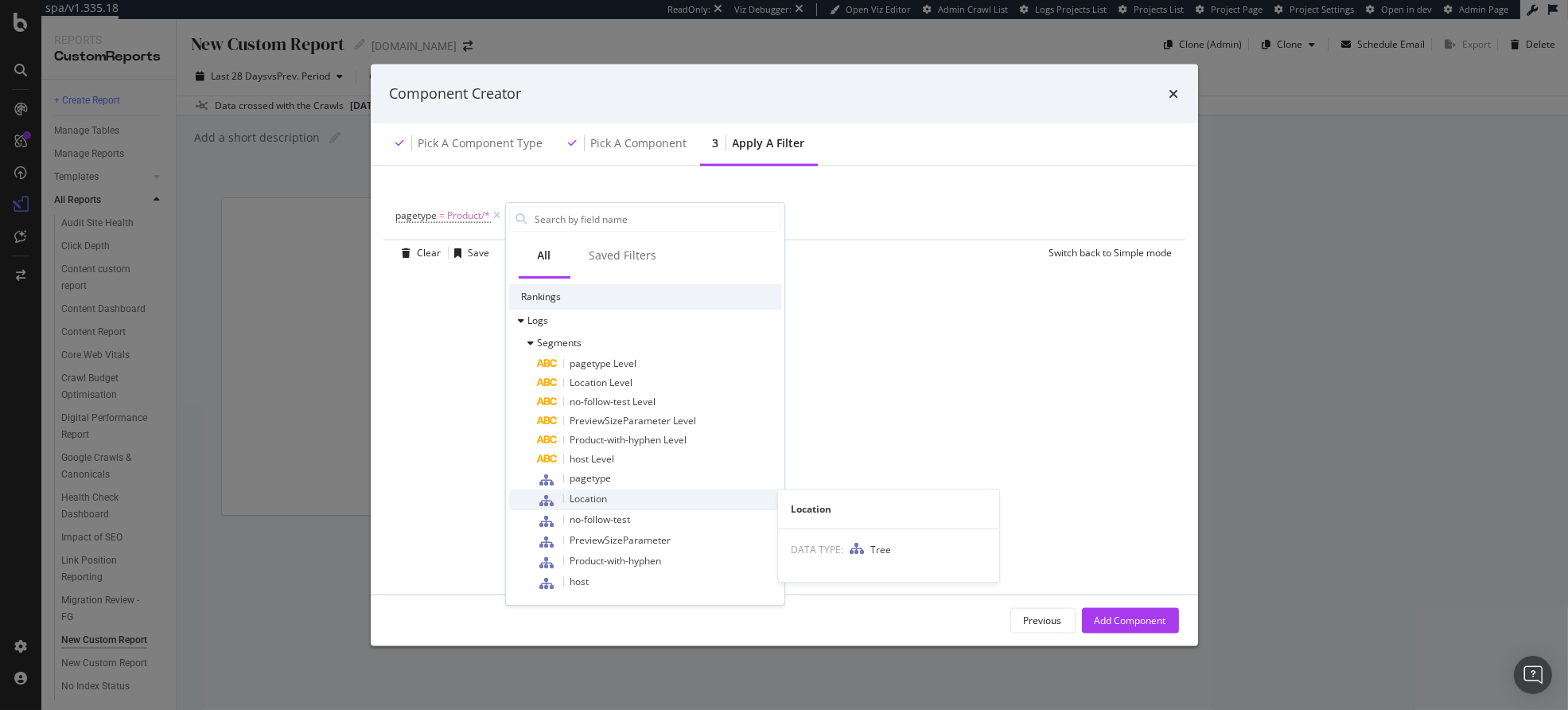
click at [639, 499] on div "Location" at bounding box center [658, 500] width 243 height 21
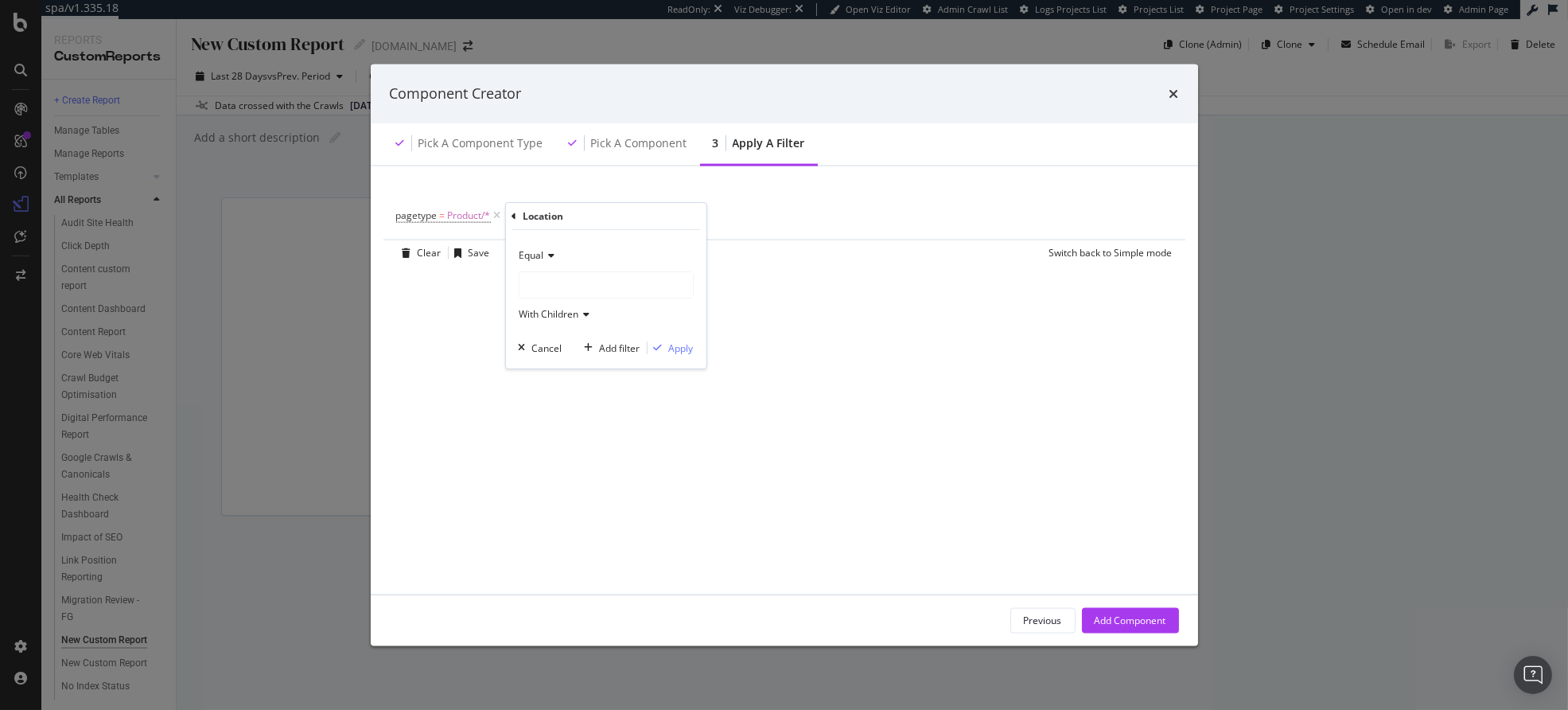
click at [569, 271] on div "modal" at bounding box center [605, 285] width 175 height 27
click at [567, 285] on div "modal" at bounding box center [605, 285] width 173 height 25
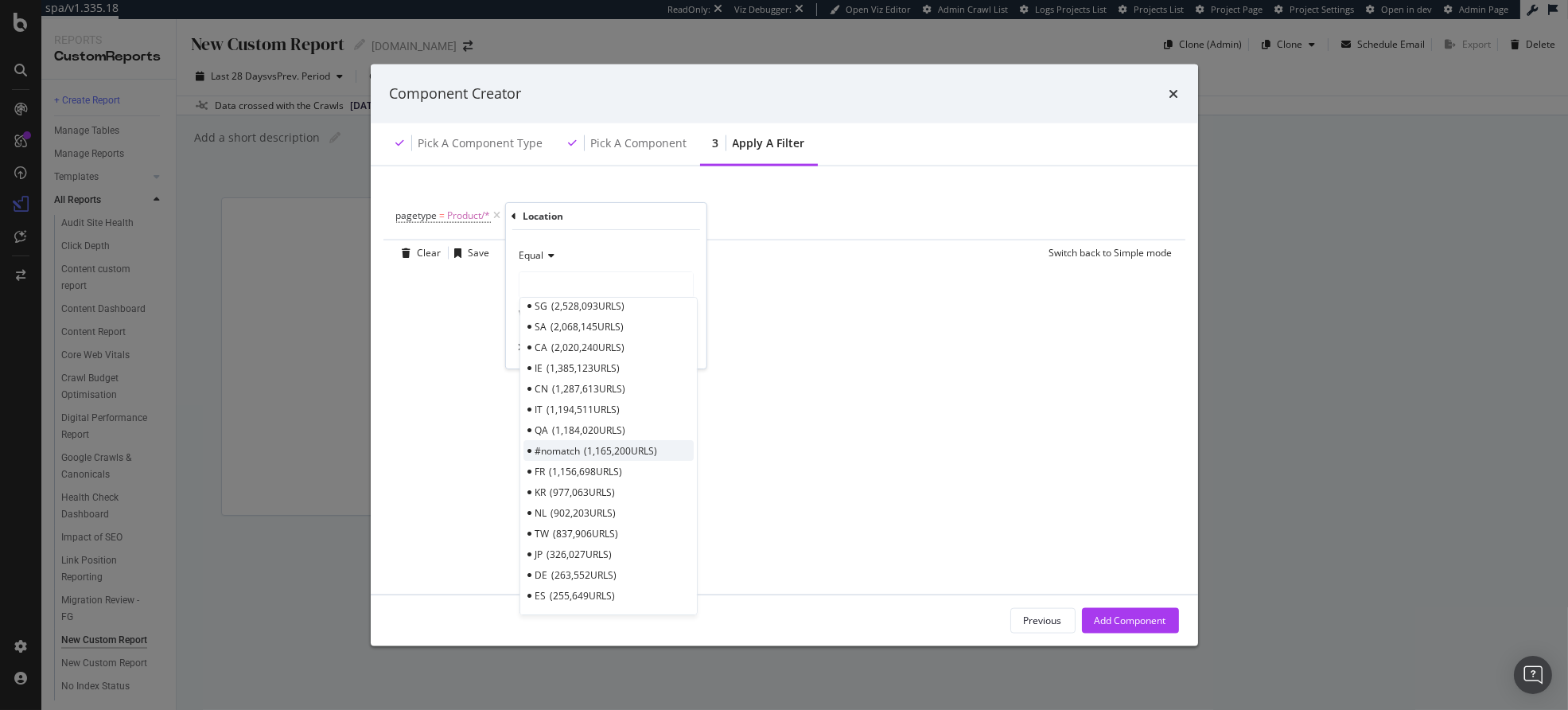
scroll to position [137, 0]
click at [565, 527] on span "837,906 URLS" at bounding box center [586, 533] width 65 height 13
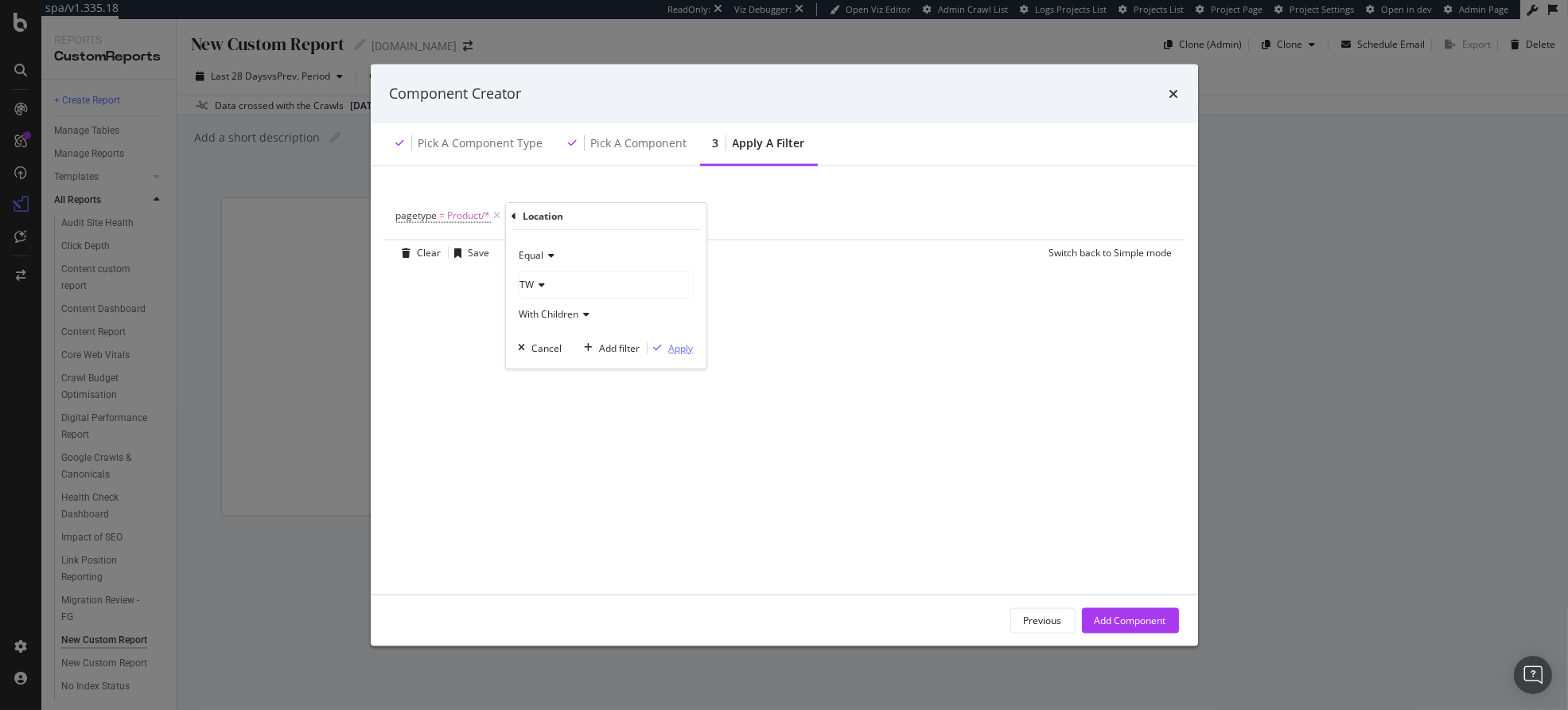
click at [682, 343] on div "Apply" at bounding box center [681, 348] width 25 height 13
click at [646, 136] on div "Pick a Component" at bounding box center [640, 142] width 96 height 16
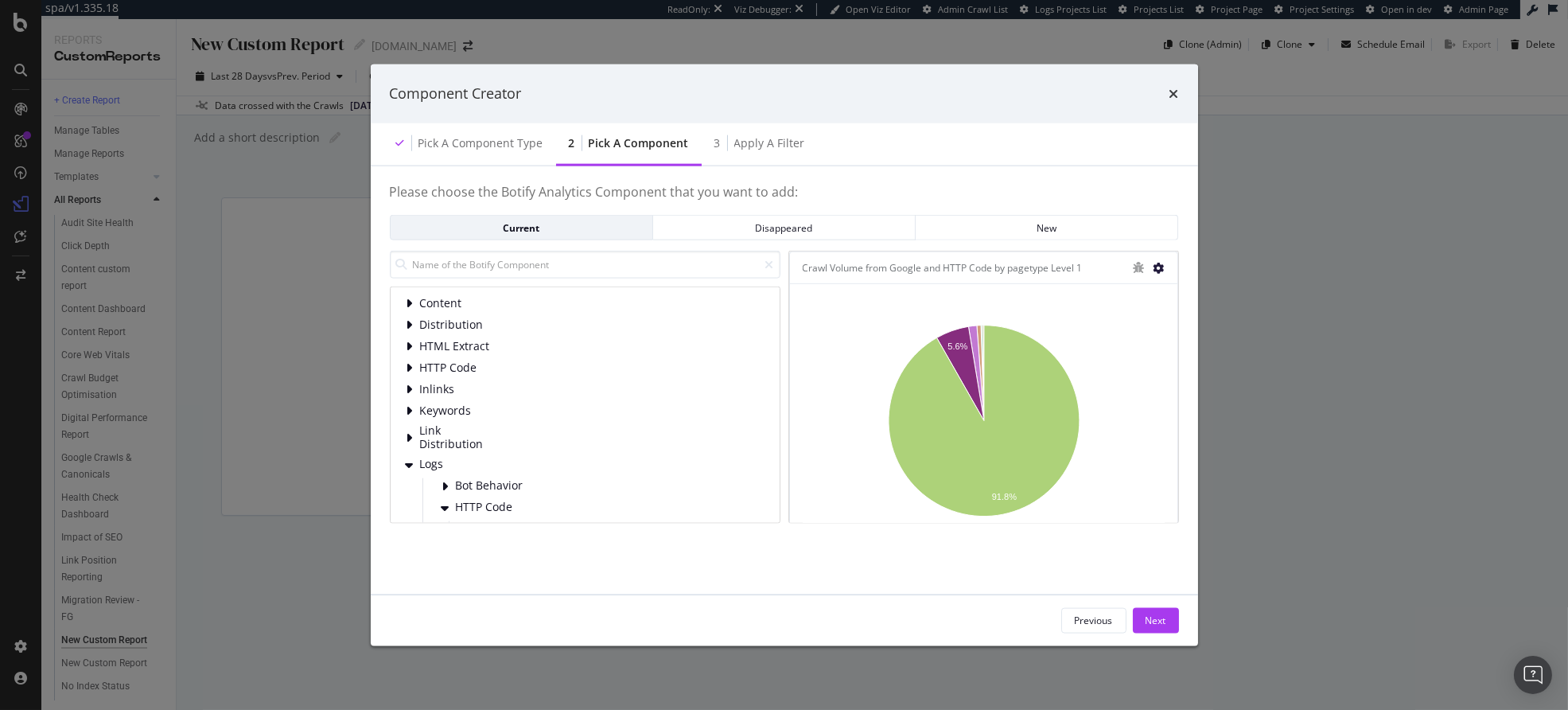
click at [1164, 264] on div "Crawl Volume from Google and HTTP Code by pagetype Level 1" at bounding box center [983, 267] width 388 height 32
click at [1157, 265] on icon "modal" at bounding box center [1159, 267] width 12 height 12
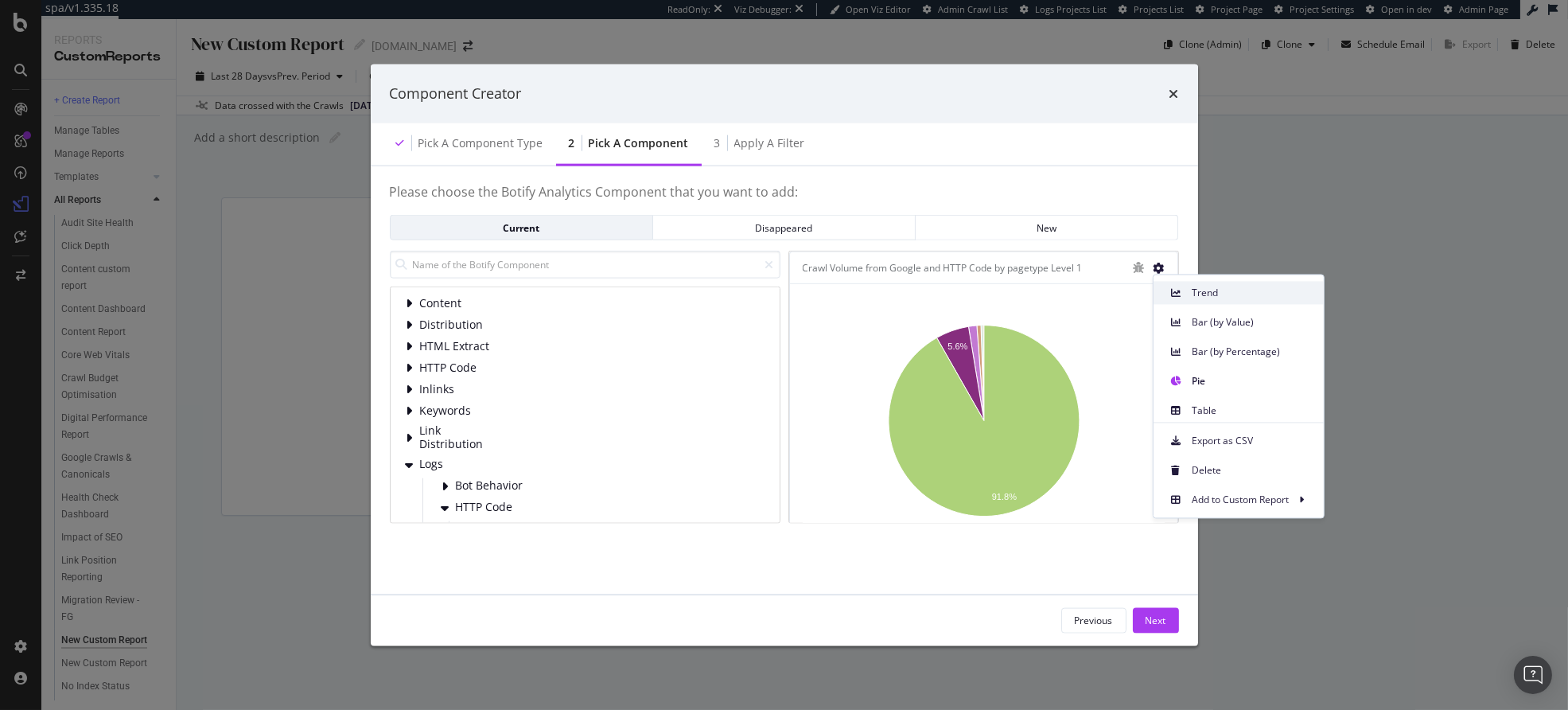
click at [1253, 295] on span "Trend" at bounding box center [1252, 292] width 119 height 14
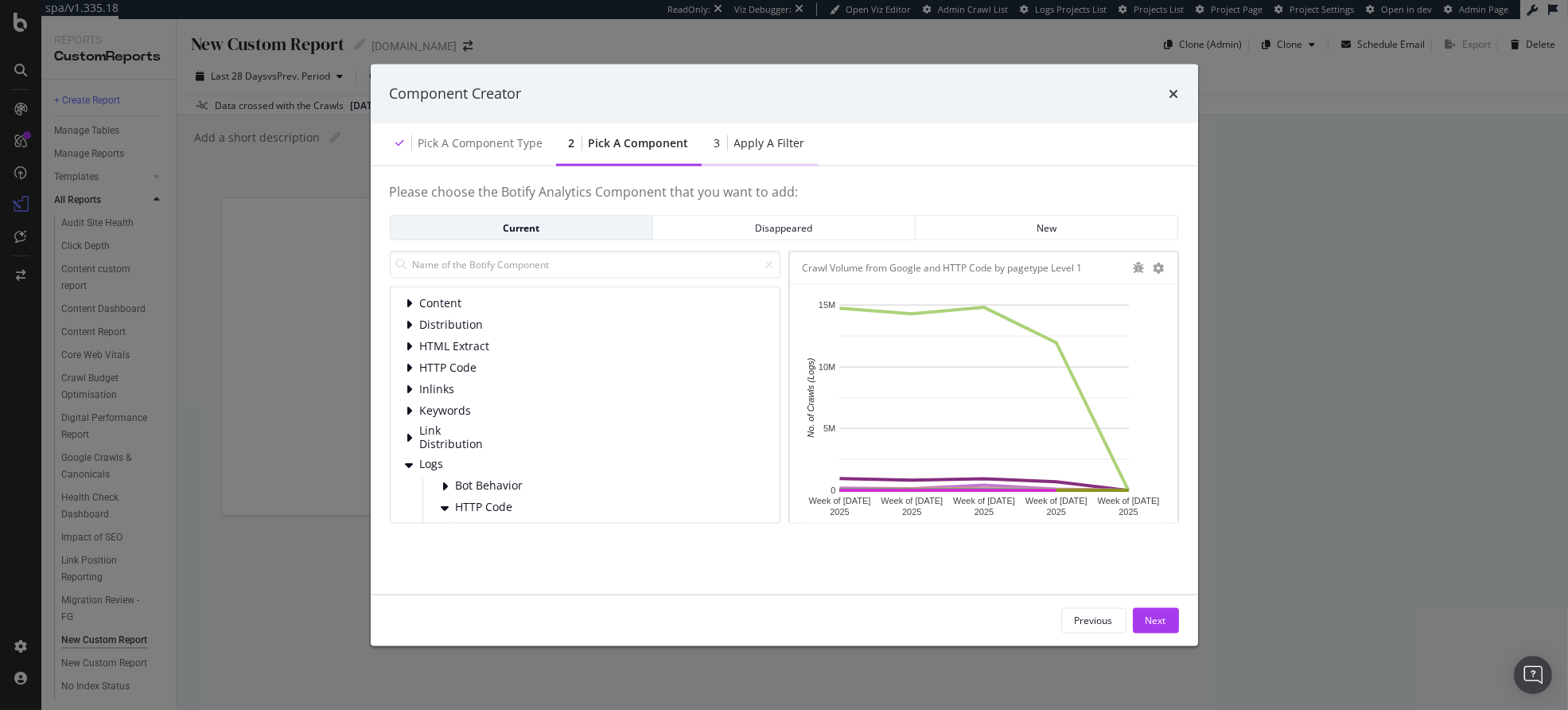
click at [779, 145] on div "Apply a Filter" at bounding box center [770, 142] width 71 height 16
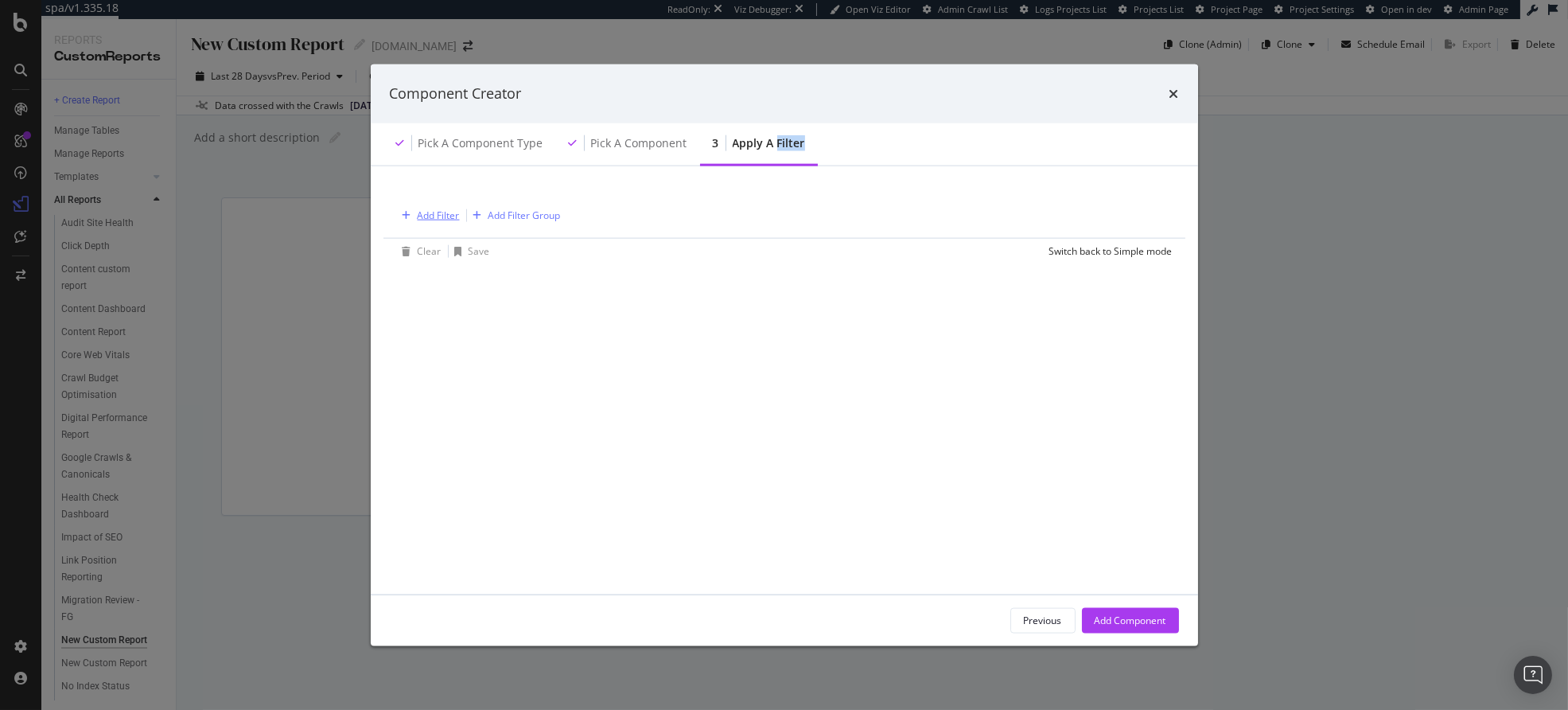
click at [413, 212] on div "modal" at bounding box center [407, 215] width 21 height 10
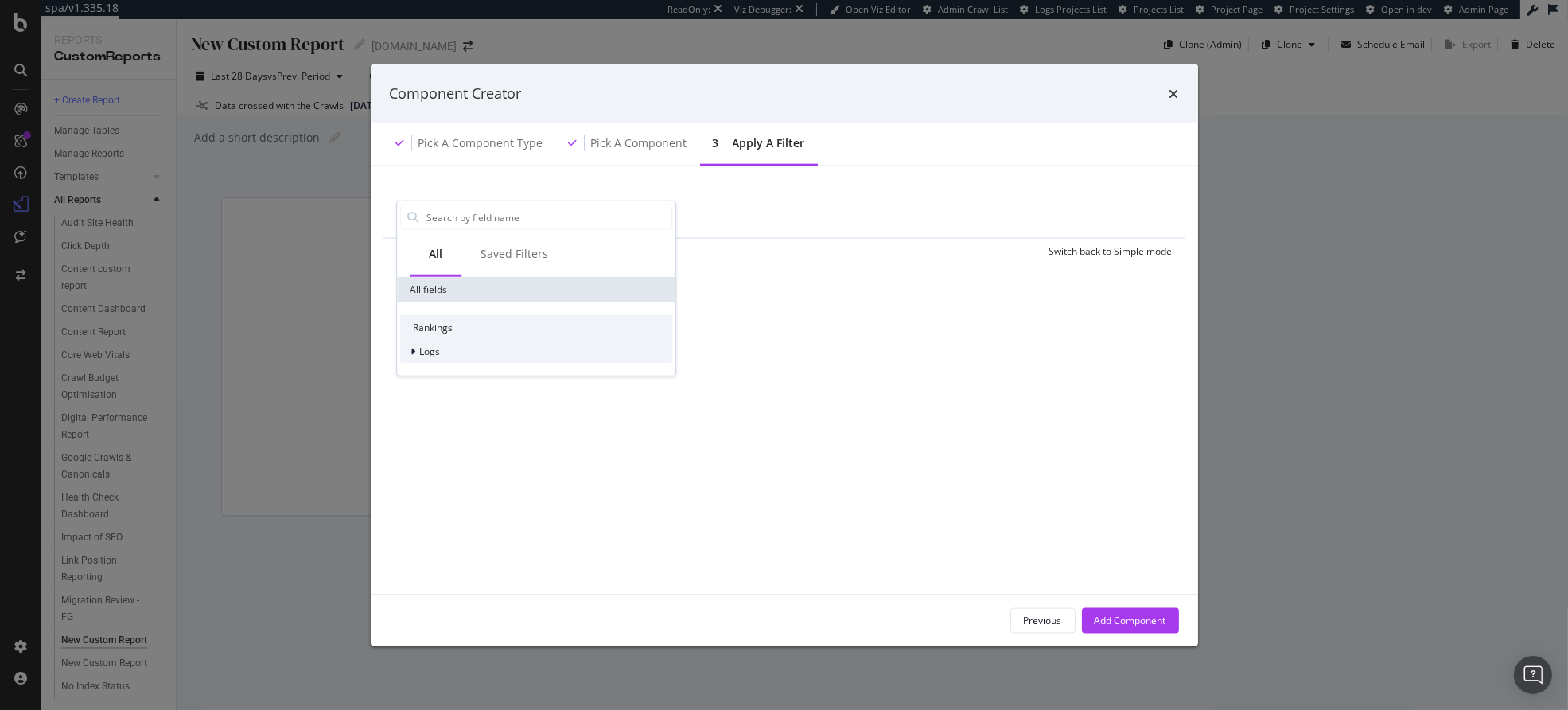
click at [437, 356] on span "Logs" at bounding box center [430, 351] width 21 height 13
click at [445, 382] on div "Segments" at bounding box center [536, 373] width 272 height 22
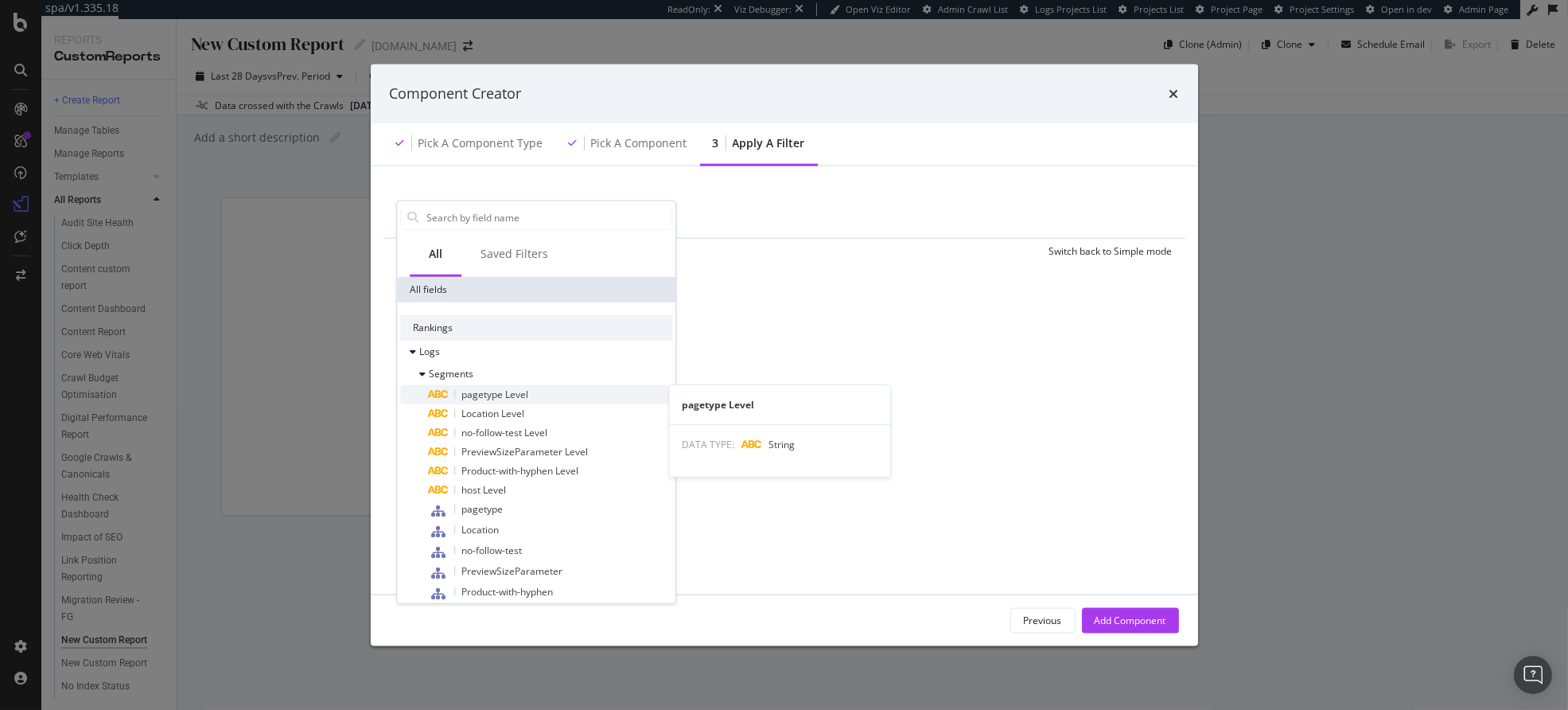
click at [518, 398] on span "pagetype Level" at bounding box center [494, 394] width 66 height 13
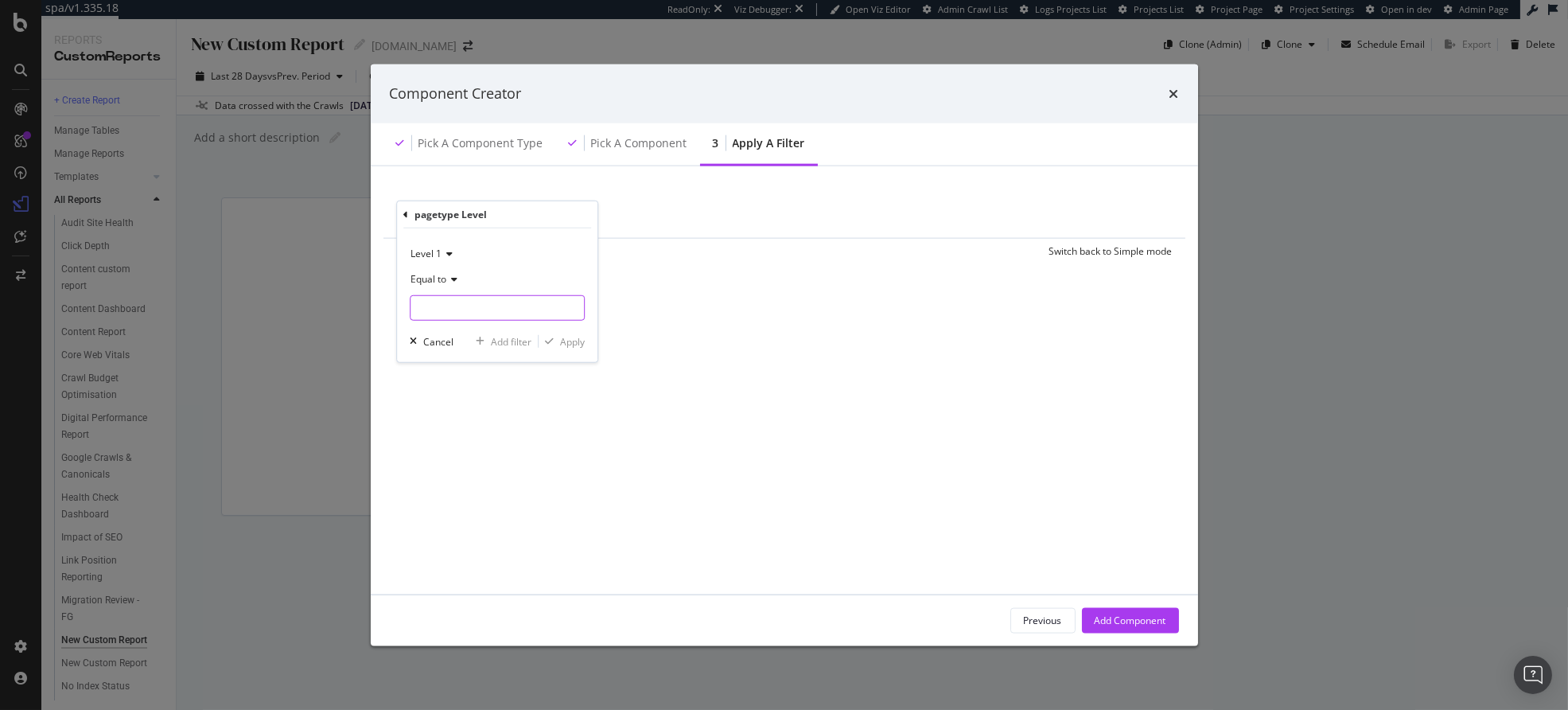
click at [437, 305] on input "modal" at bounding box center [497, 308] width 173 height 25
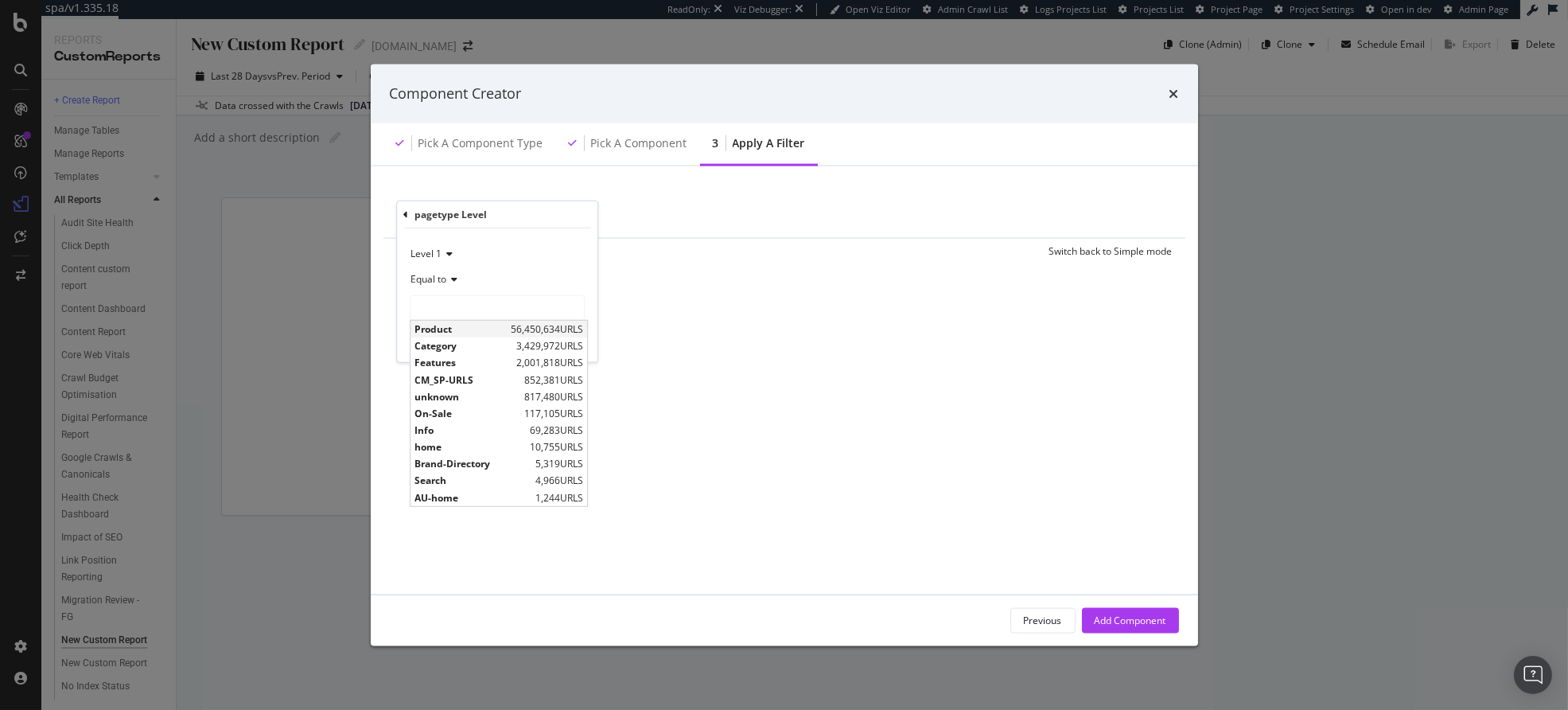
click at [442, 332] on span "Product" at bounding box center [461, 329] width 92 height 13
type input "Product"
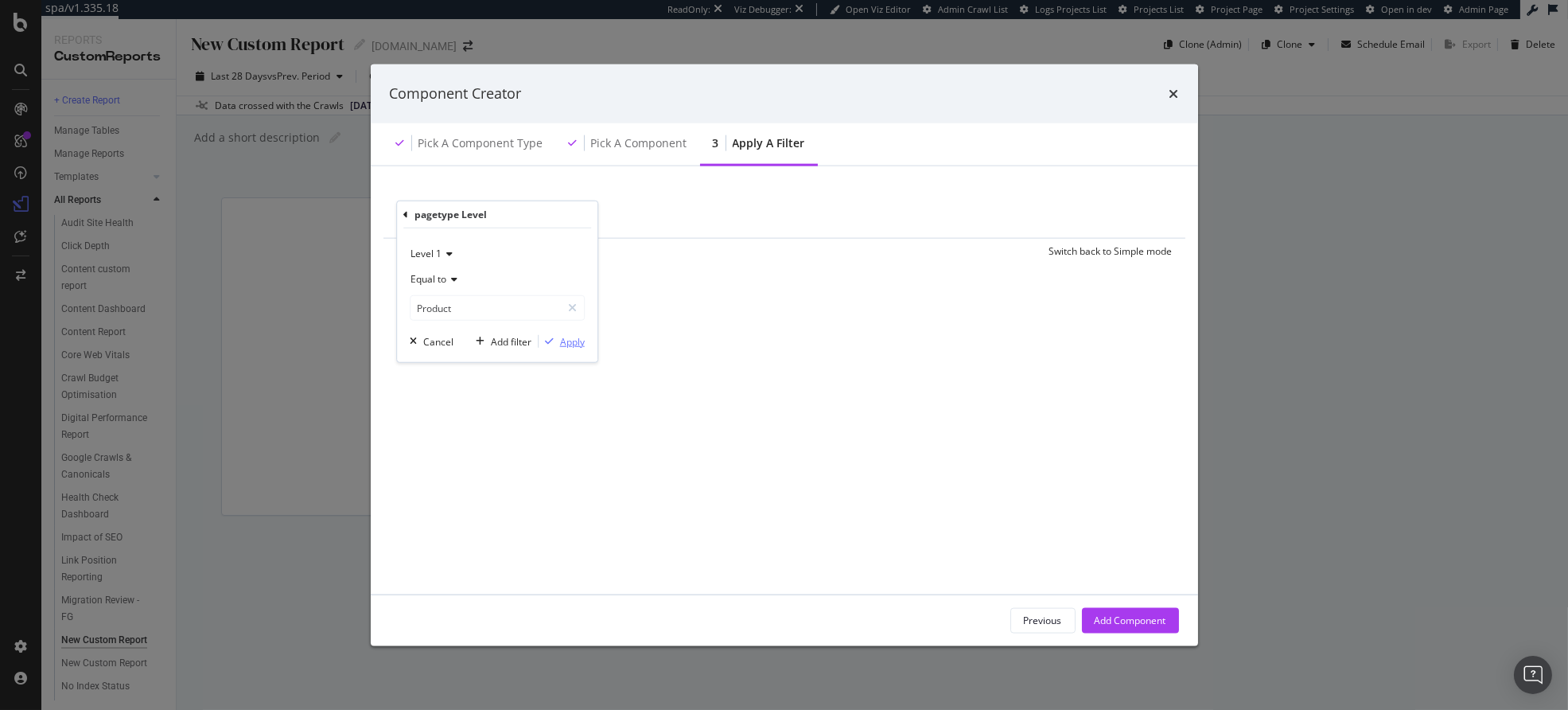
click at [561, 342] on div "Apply" at bounding box center [572, 341] width 25 height 13
click at [574, 215] on div "Add Filter" at bounding box center [571, 216] width 42 height 13
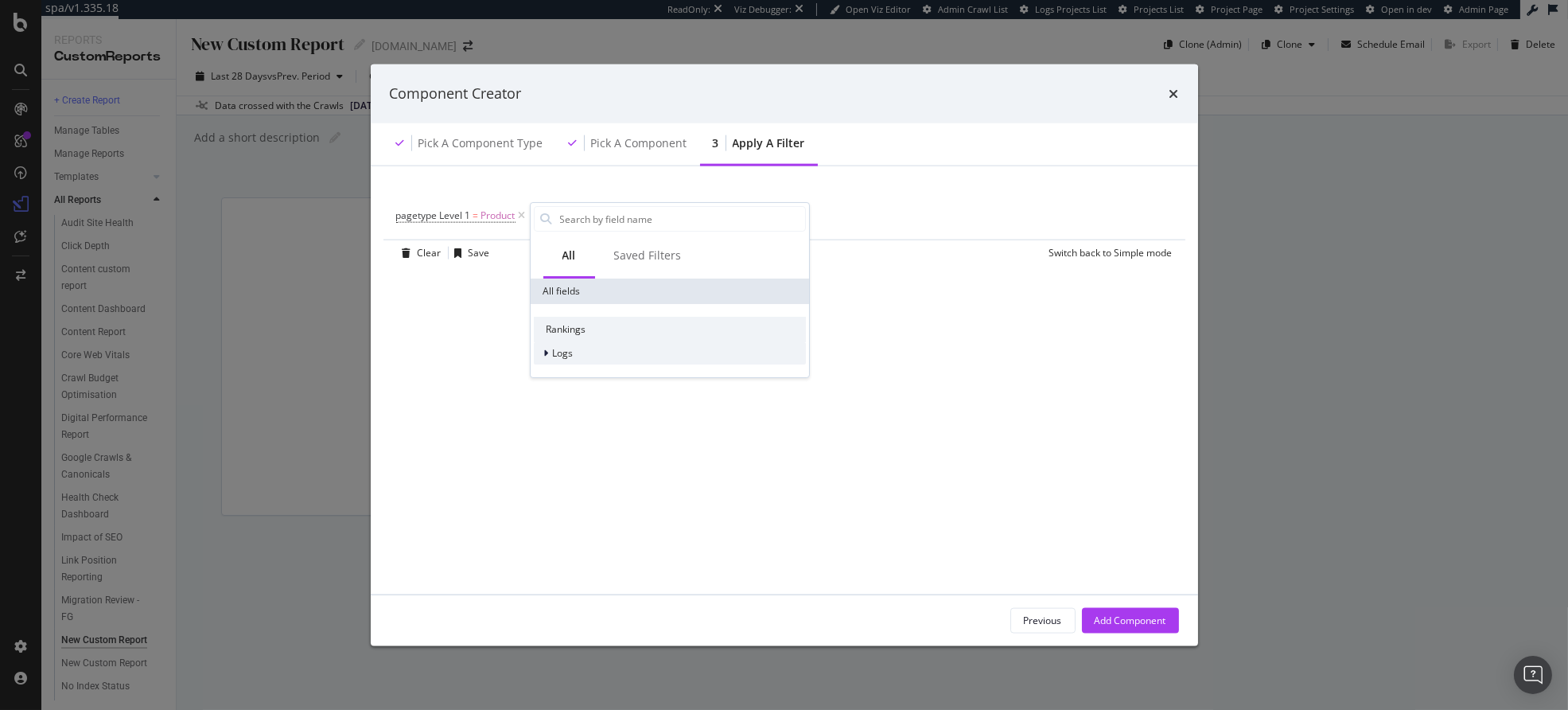
click at [575, 352] on div "Logs" at bounding box center [670, 353] width 272 height 22
click at [580, 371] on span "Segments" at bounding box center [585, 375] width 44 height 13
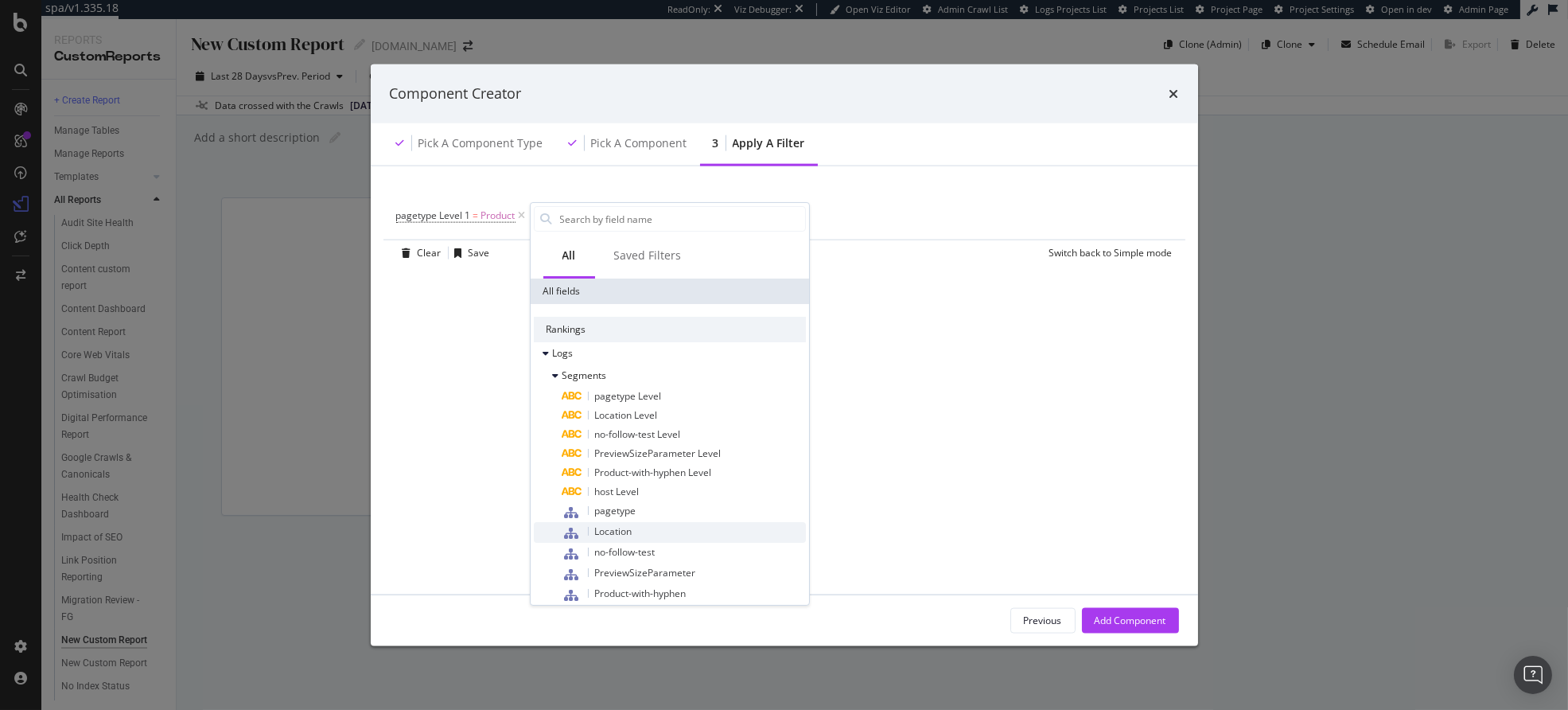
click at [642, 528] on div "Location" at bounding box center [684, 533] width 243 height 21
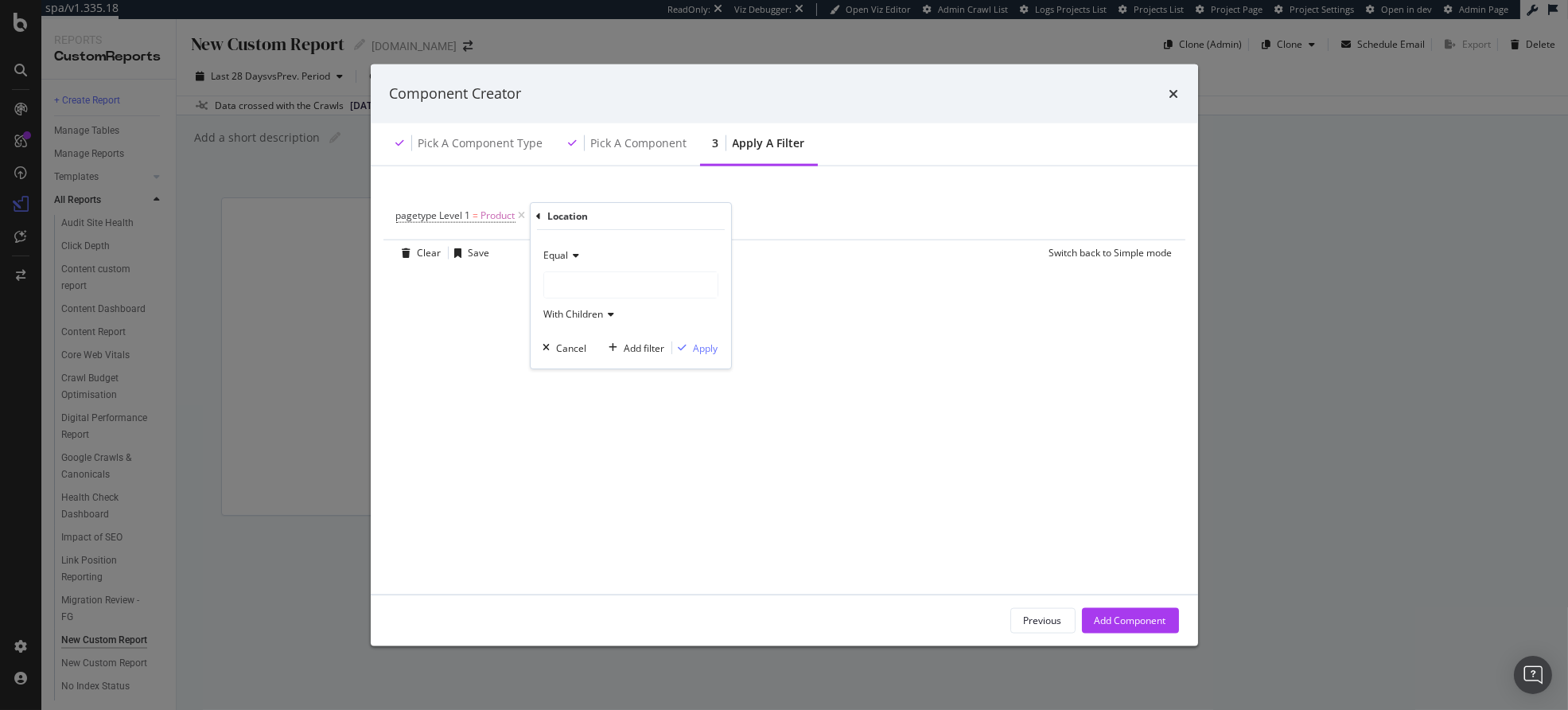
click at [577, 282] on div "modal" at bounding box center [631, 285] width 173 height 25
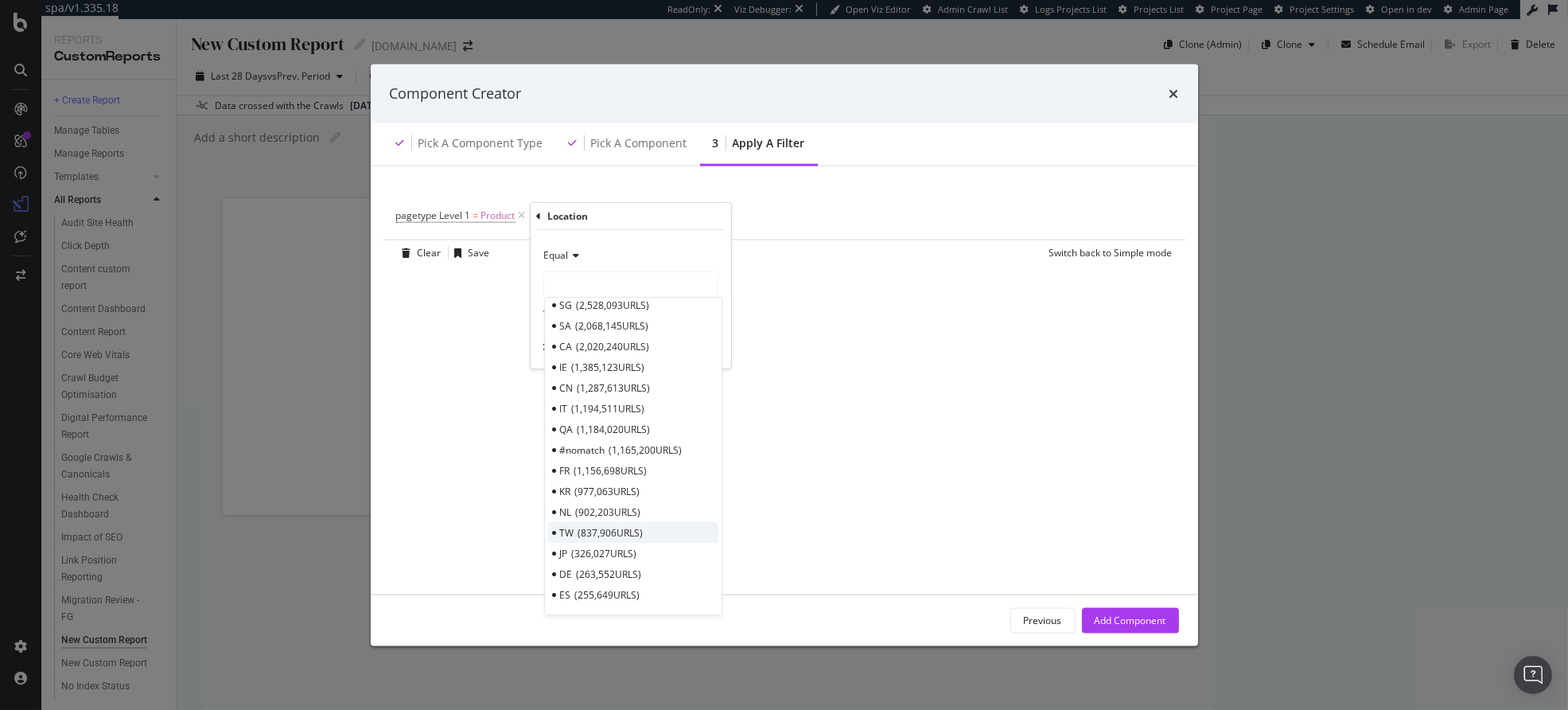
click at [605, 530] on span "837,906 URLS" at bounding box center [611, 533] width 65 height 13
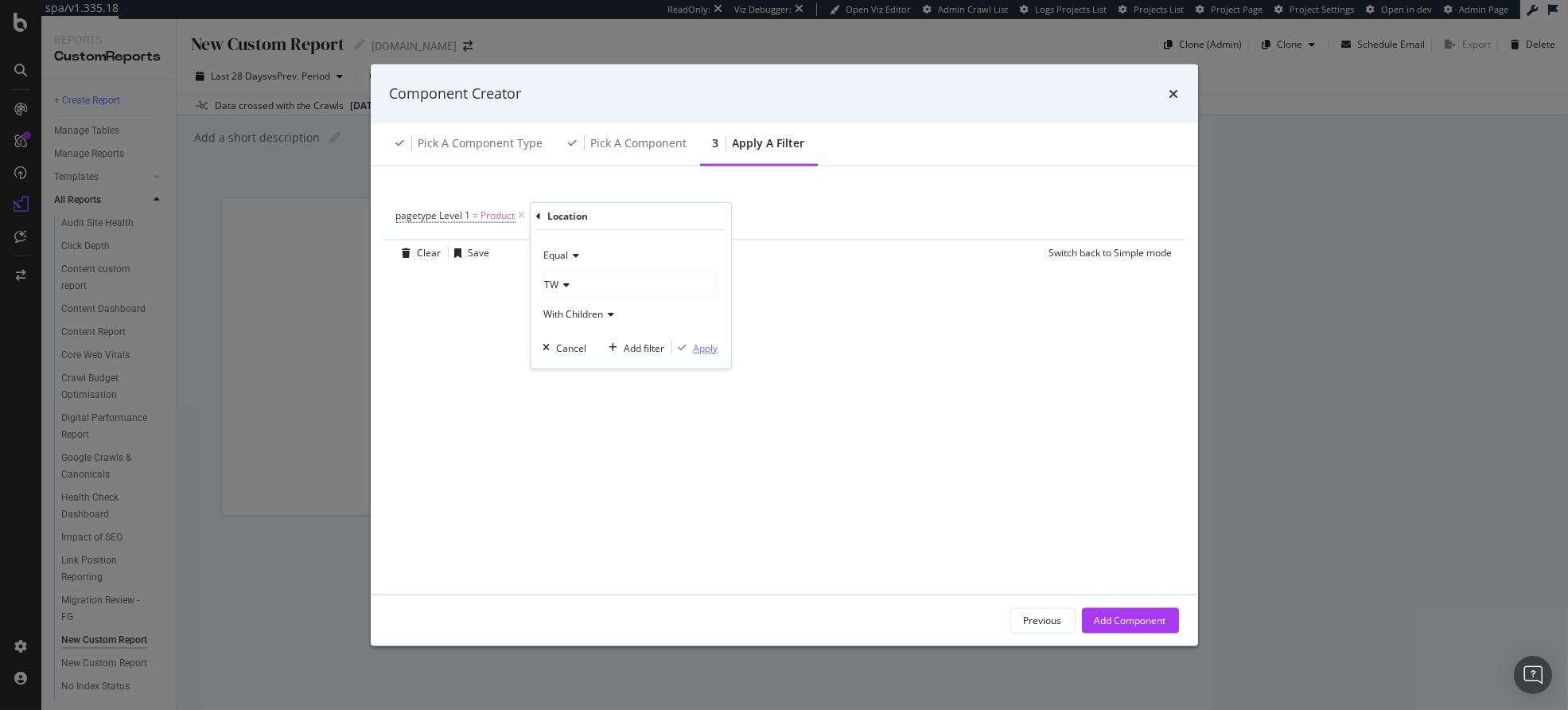
click at [708, 347] on div "Apply" at bounding box center [706, 348] width 25 height 13
click at [1110, 611] on div "Add Component" at bounding box center [1130, 620] width 71 height 24
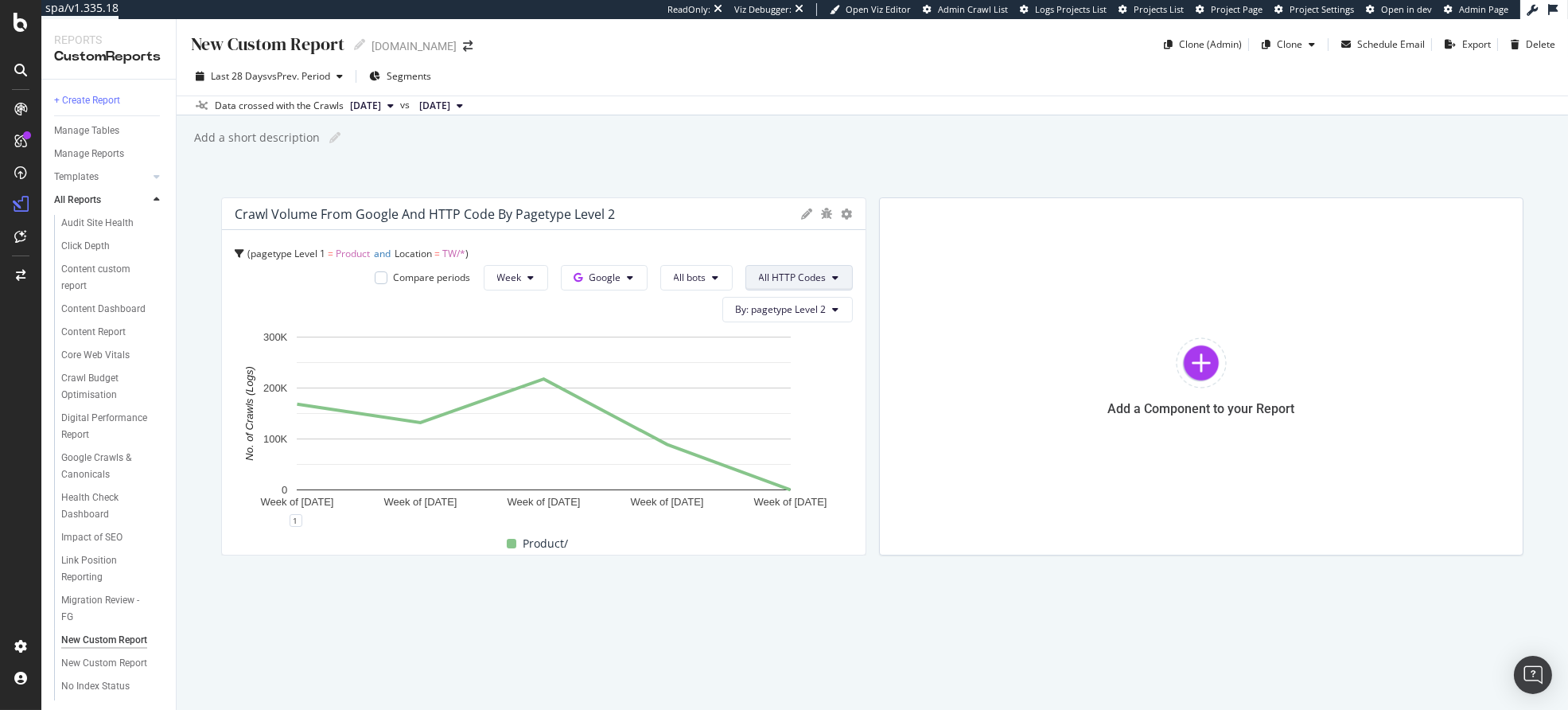
click at [784, 284] on button "All HTTP Codes" at bounding box center [799, 277] width 108 height 25
click at [779, 487] on span "3xx family" at bounding box center [800, 486] width 81 height 14
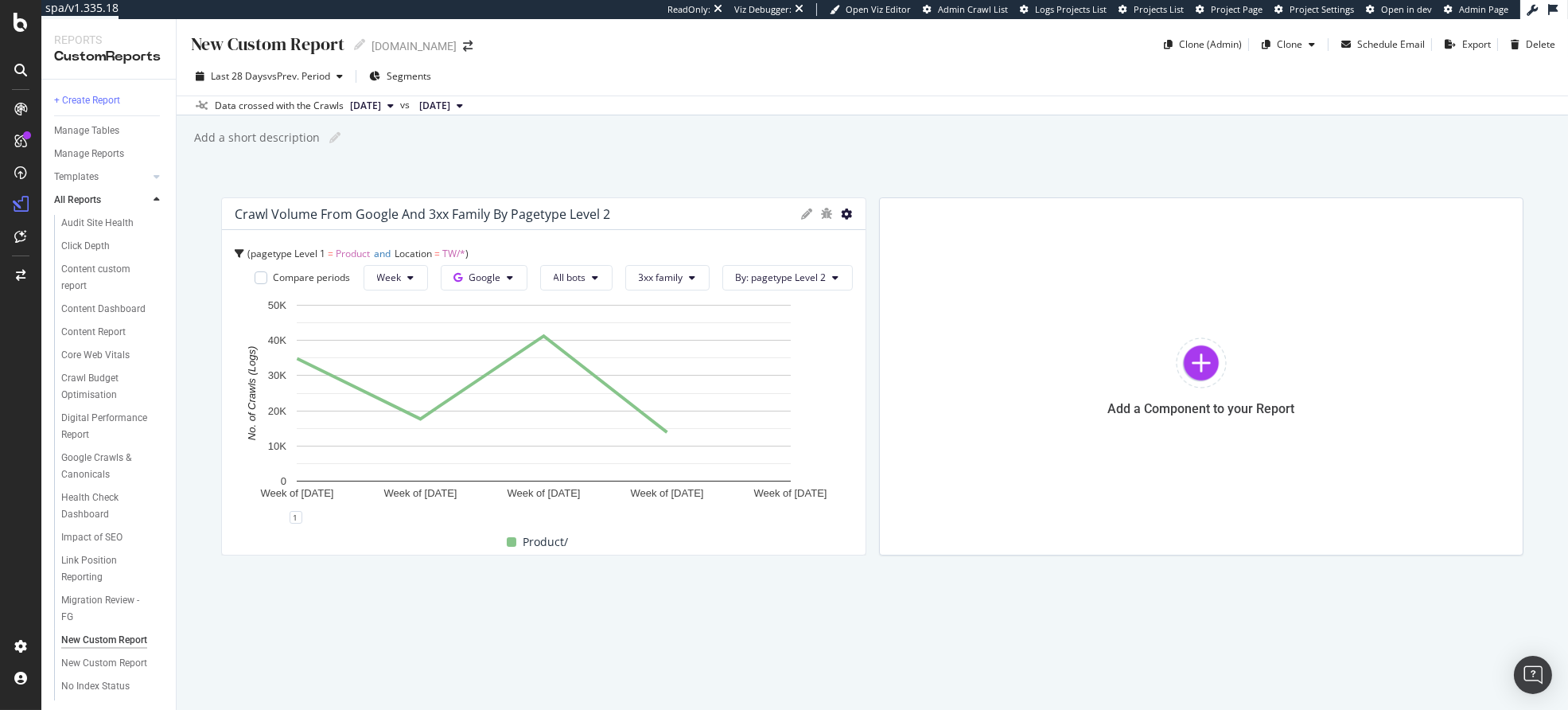
click at [845, 218] on icon at bounding box center [847, 215] width 12 height 12
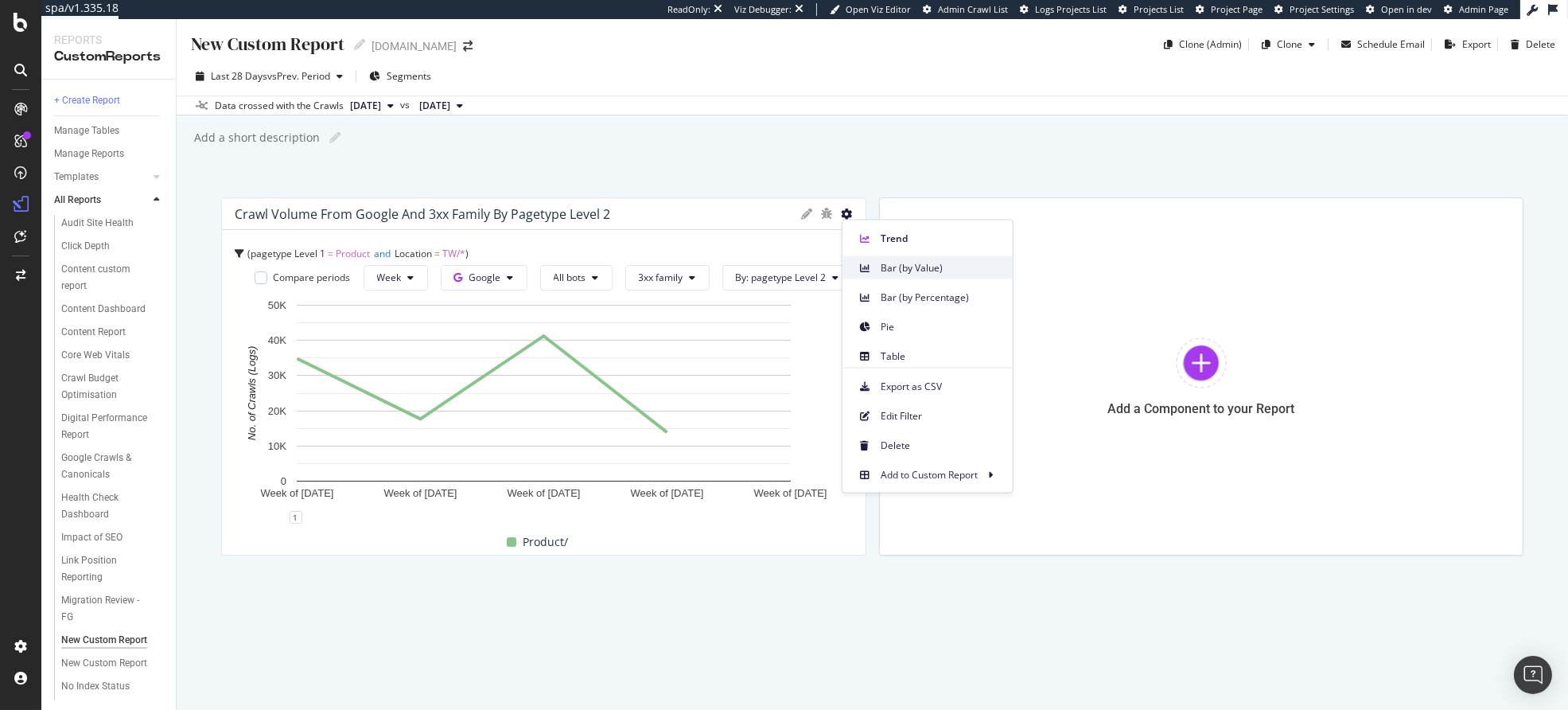
click at [892, 265] on span "Bar (by Value)" at bounding box center [941, 266] width 119 height 14
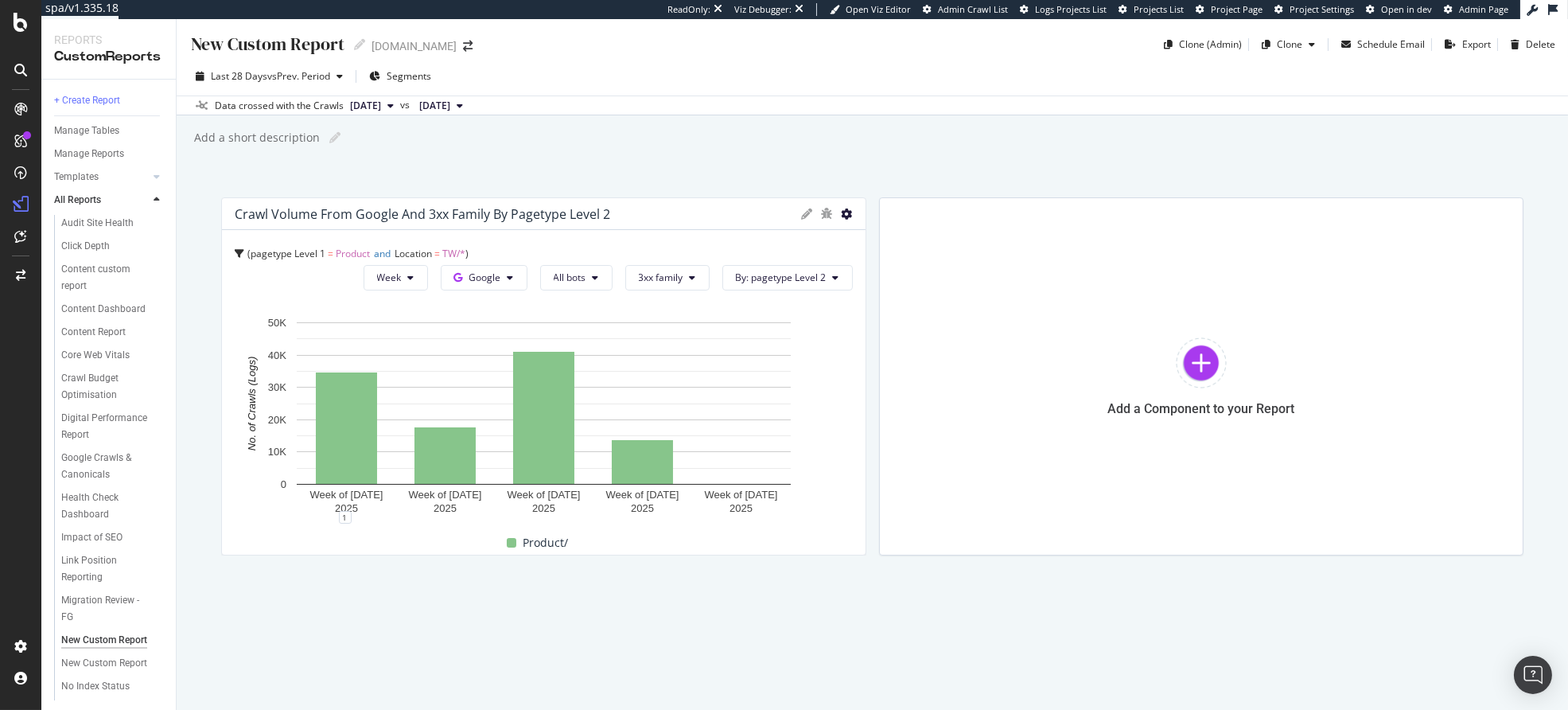
click at [847, 216] on icon at bounding box center [847, 215] width 12 height 12
click at [700, 241] on div "pagetype Level 1 = Product and Location = TW/* Week Google All bots 3xx family …" at bounding box center [544, 392] width 644 height 324
click at [414, 277] on icon at bounding box center [411, 278] width 7 height 10
click at [403, 309] on span "Day" at bounding box center [392, 309] width 29 height 14
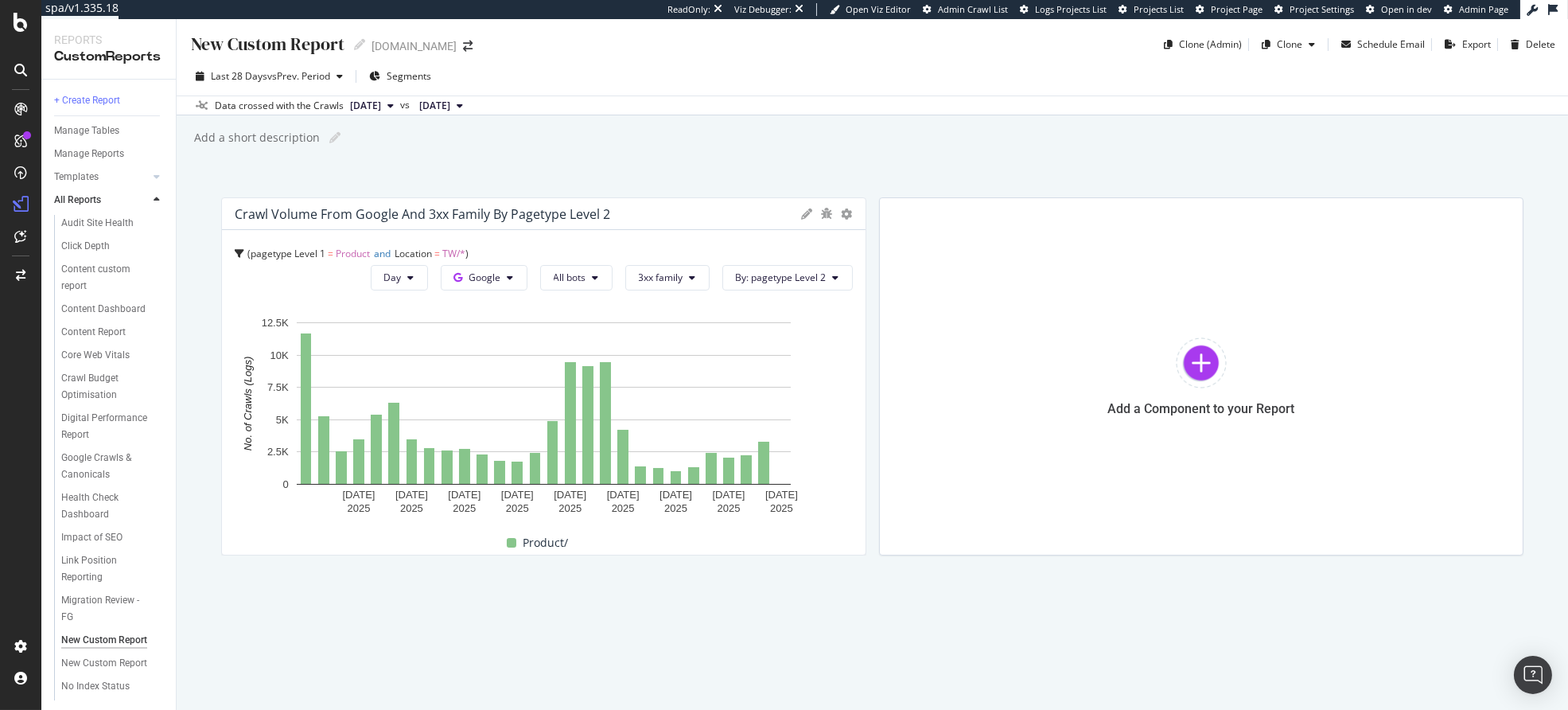
click at [809, 215] on icon at bounding box center [808, 215] width 12 height 12
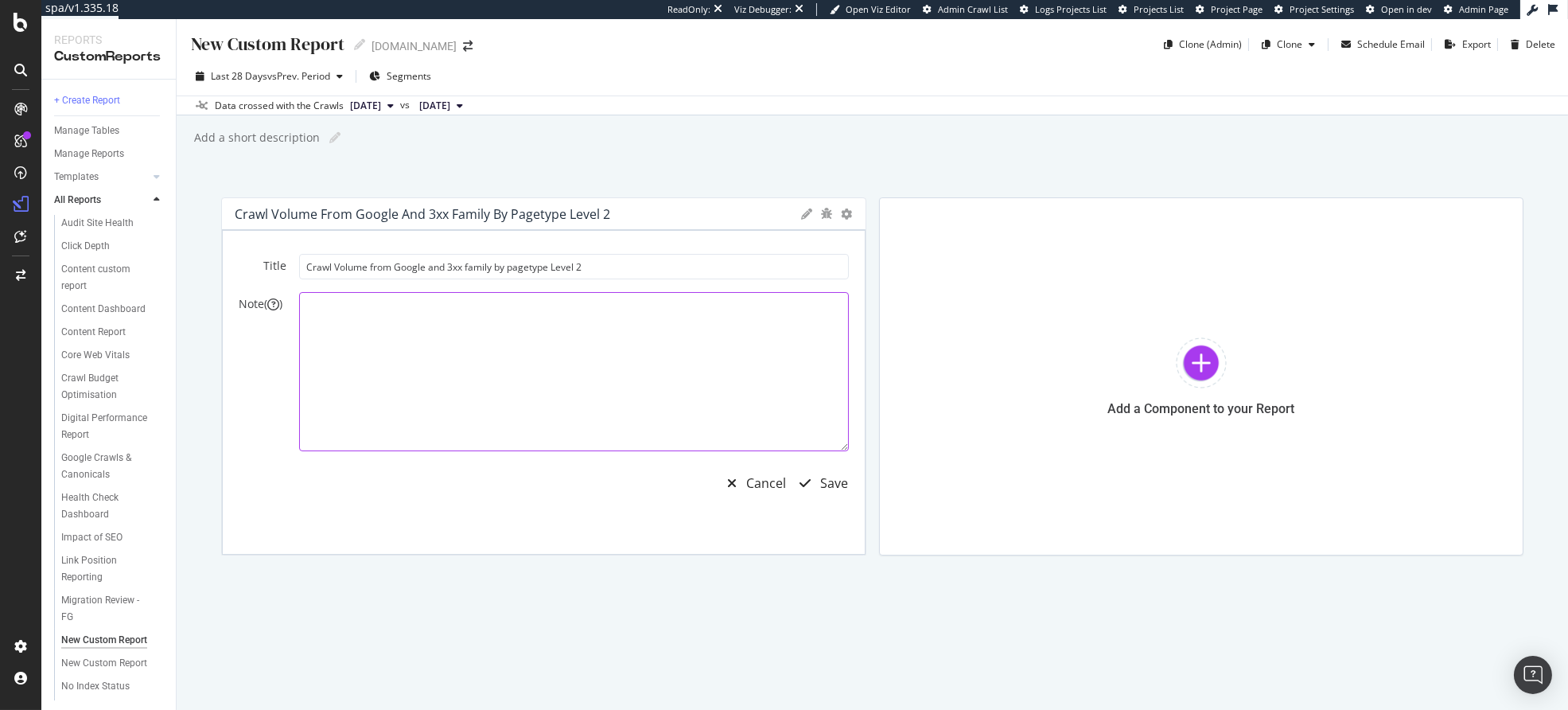
click at [423, 357] on textarea at bounding box center [574, 371] width 550 height 159
type textarea "TW PDP change went live on [DATE]"
click at [812, 483] on div "button" at bounding box center [805, 482] width 30 height 13
click at [822, 486] on div "Save" at bounding box center [835, 483] width 28 height 18
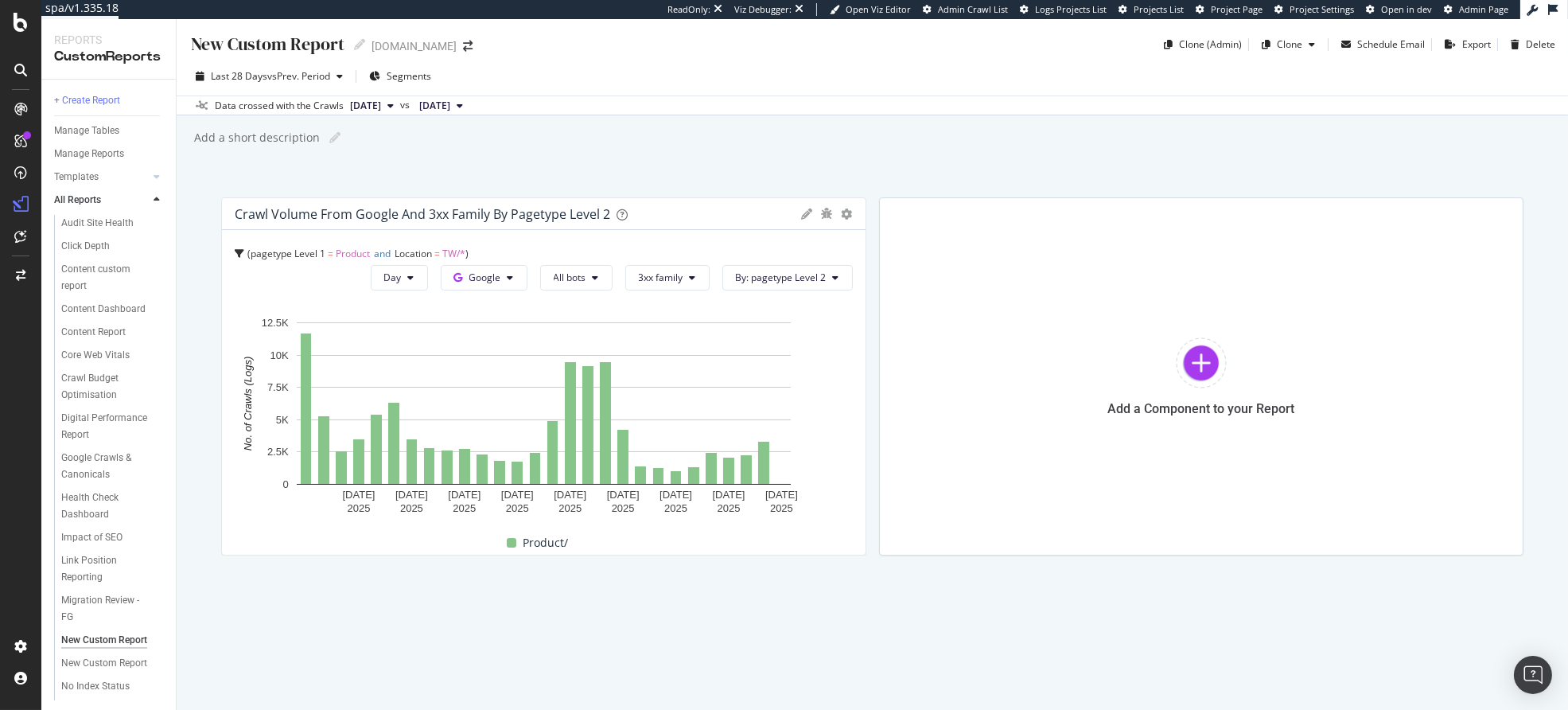
click at [806, 215] on icon at bounding box center [808, 215] width 12 height 12
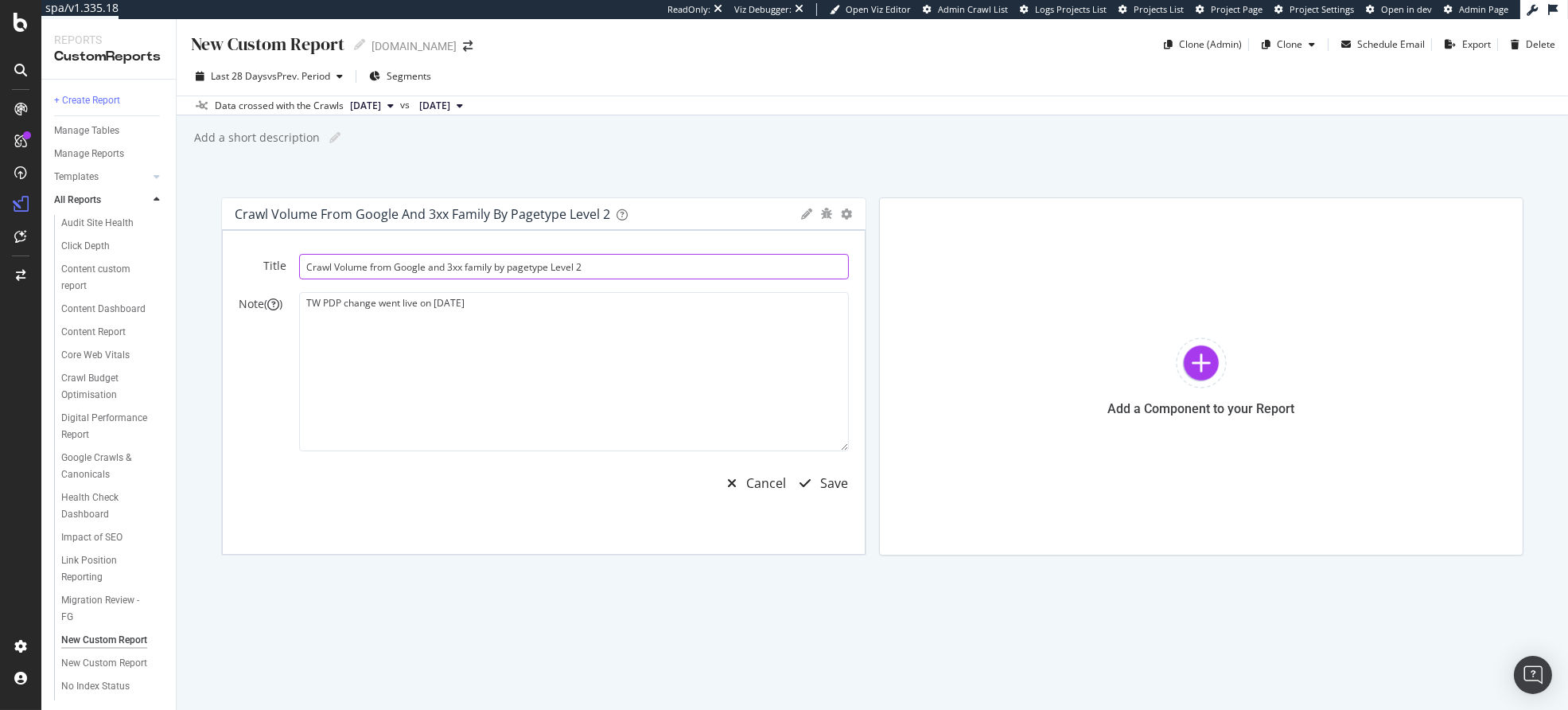
click at [397, 271] on input "Crawl Volume from Google and 3xx family by pagetype Level 2" at bounding box center [574, 266] width 550 height 25
type input "Crawls to 3xx URLs on /TW/ PDPs"
click at [824, 481] on div "Save" at bounding box center [835, 483] width 28 height 18
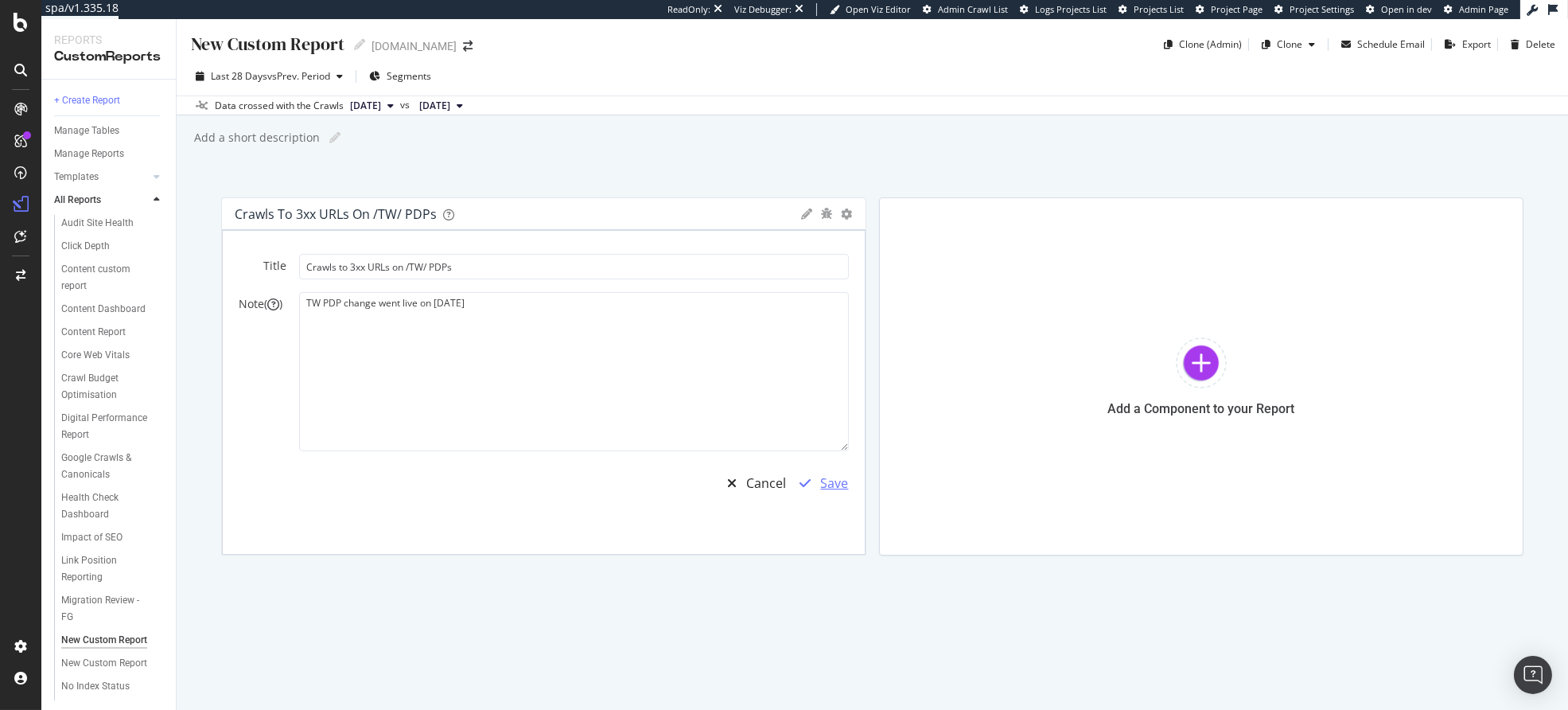
click at [822, 479] on div "Save" at bounding box center [835, 483] width 28 height 18
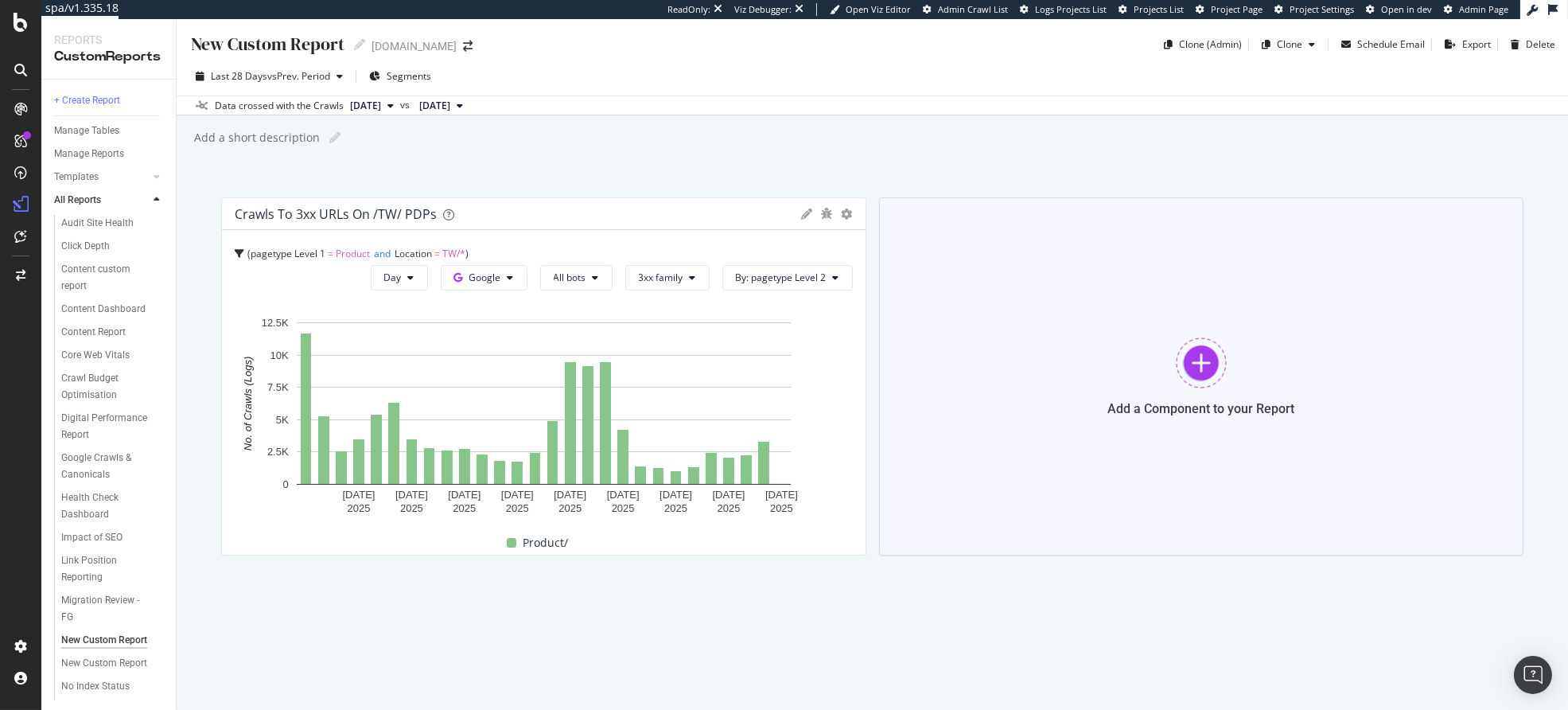
click at [1203, 383] on div at bounding box center [1201, 363] width 51 height 51
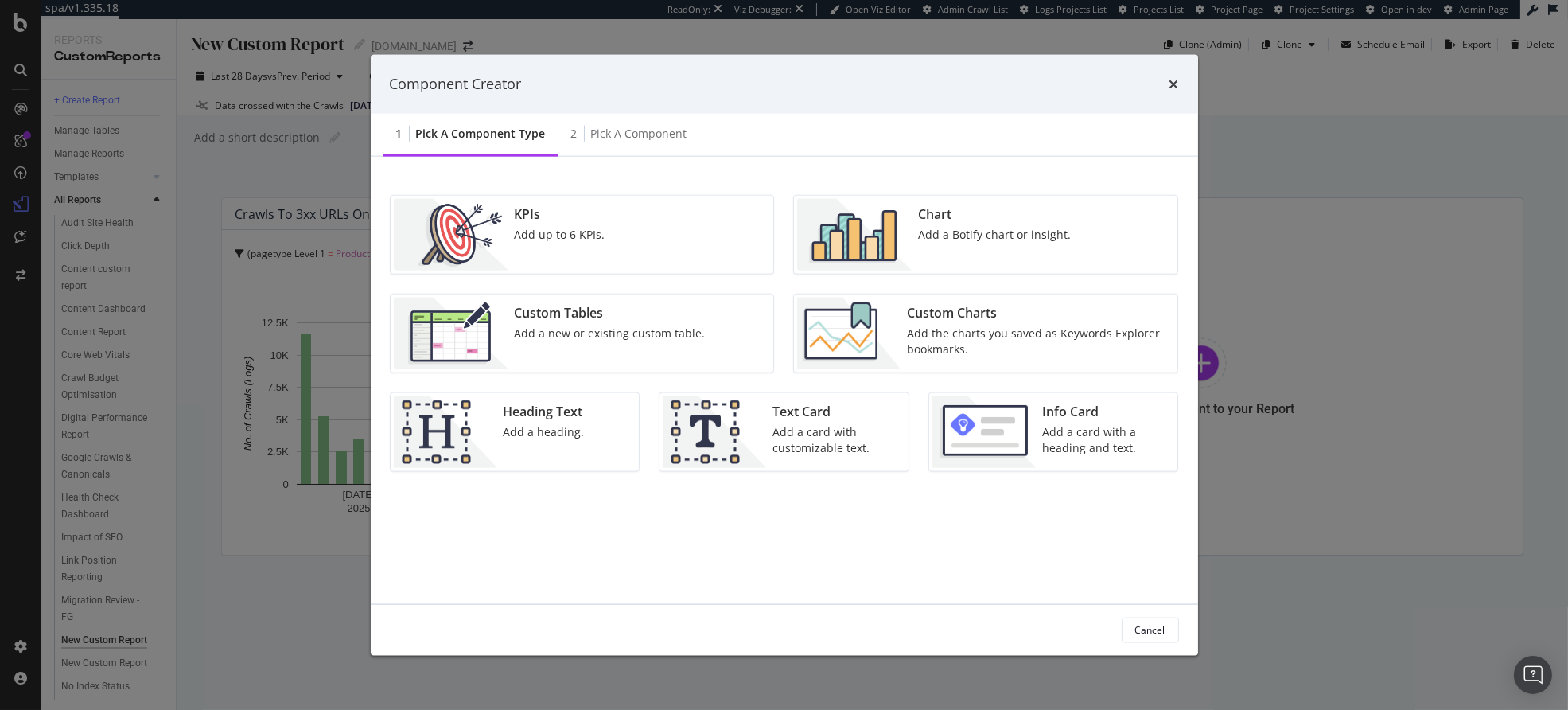
click at [918, 225] on div "Chart Add a Botify chart or insight." at bounding box center [995, 234] width 165 height 71
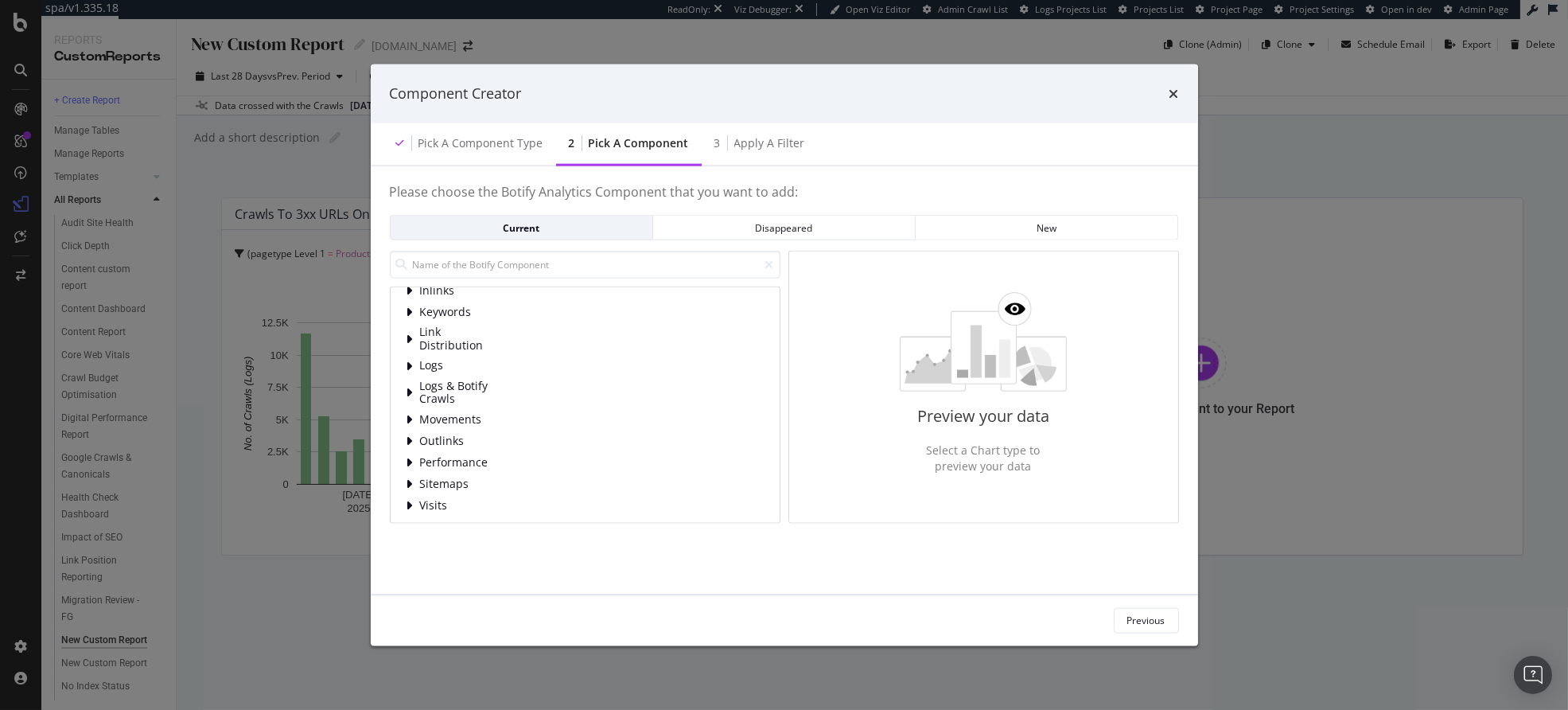
scroll to position [102, 0]
click at [449, 361] on span "Logs" at bounding box center [456, 363] width 71 height 13
click at [528, 431] on div "New URLs" at bounding box center [598, 426] width 331 height 16
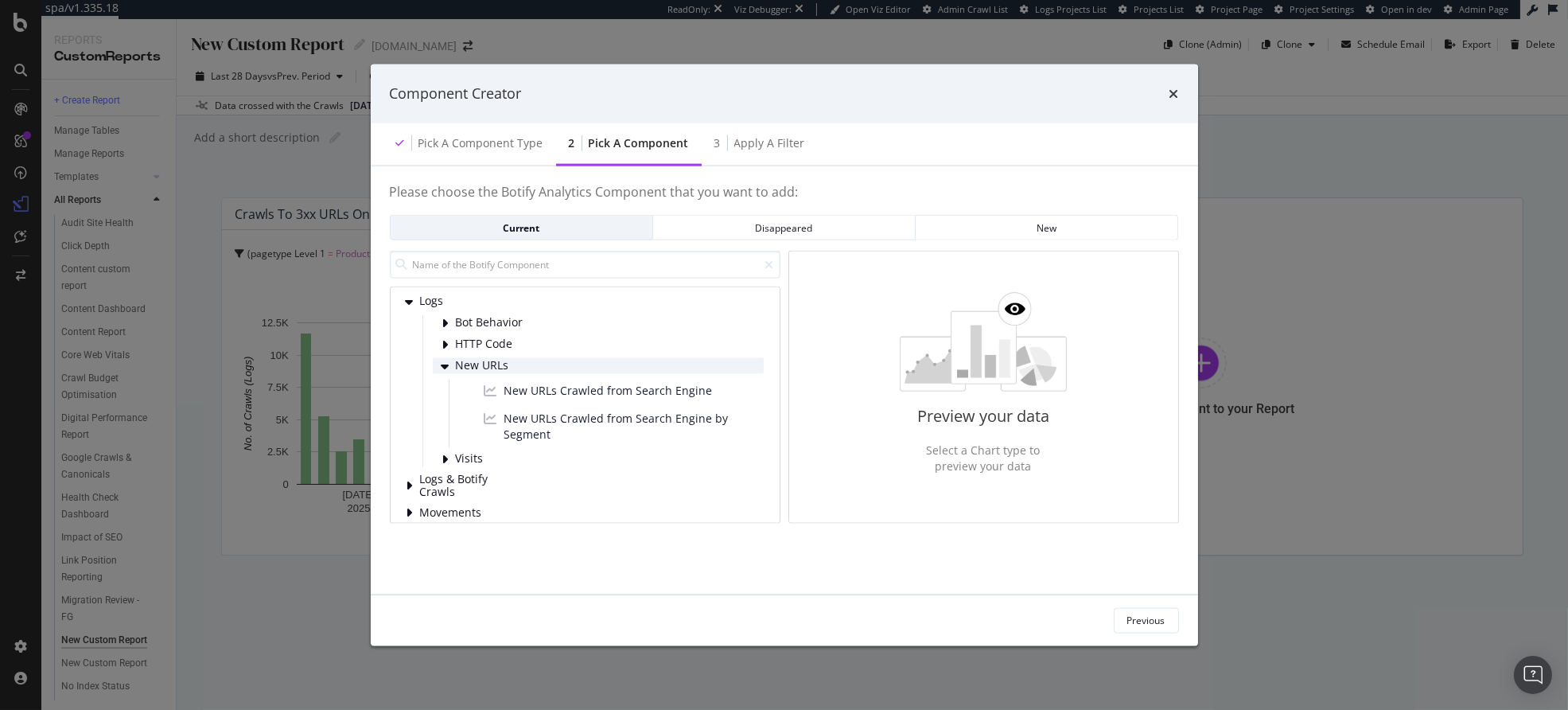
scroll to position [167, 0]
click at [745, 228] on div "Disappeared" at bounding box center [784, 227] width 237 height 13
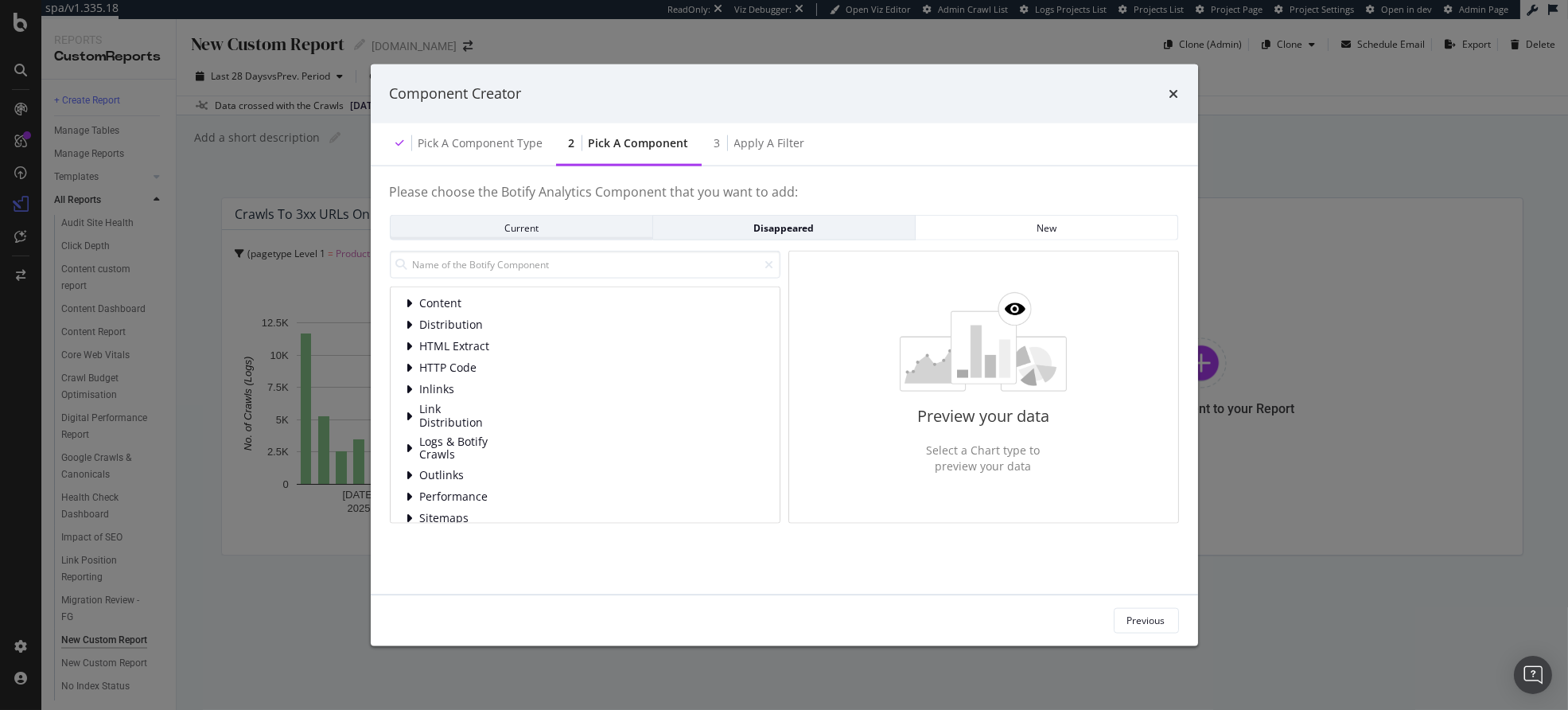
click at [595, 225] on div "Current" at bounding box center [521, 227] width 237 height 13
click at [461, 471] on div "Logs" at bounding box center [585, 464] width 357 height 16
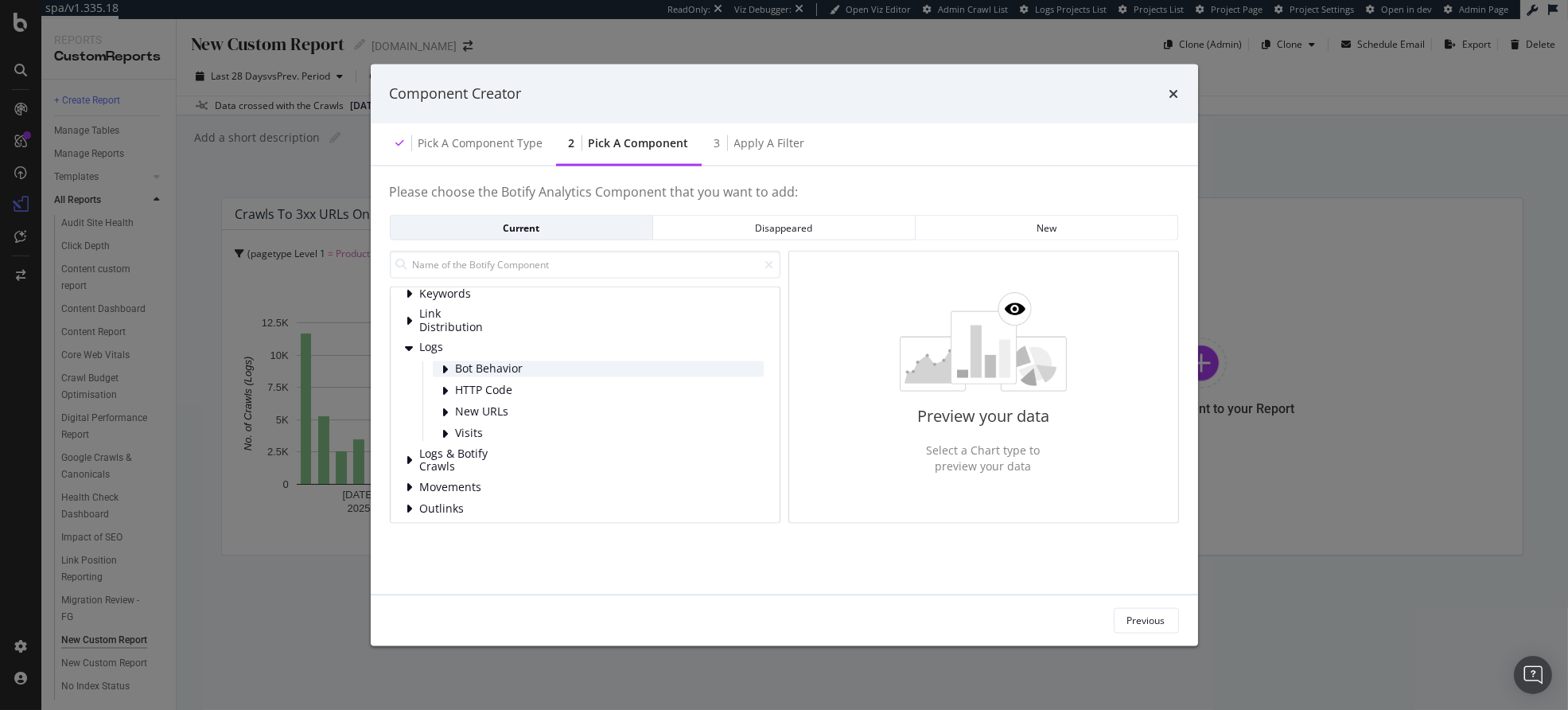
scroll to position [81, 0]
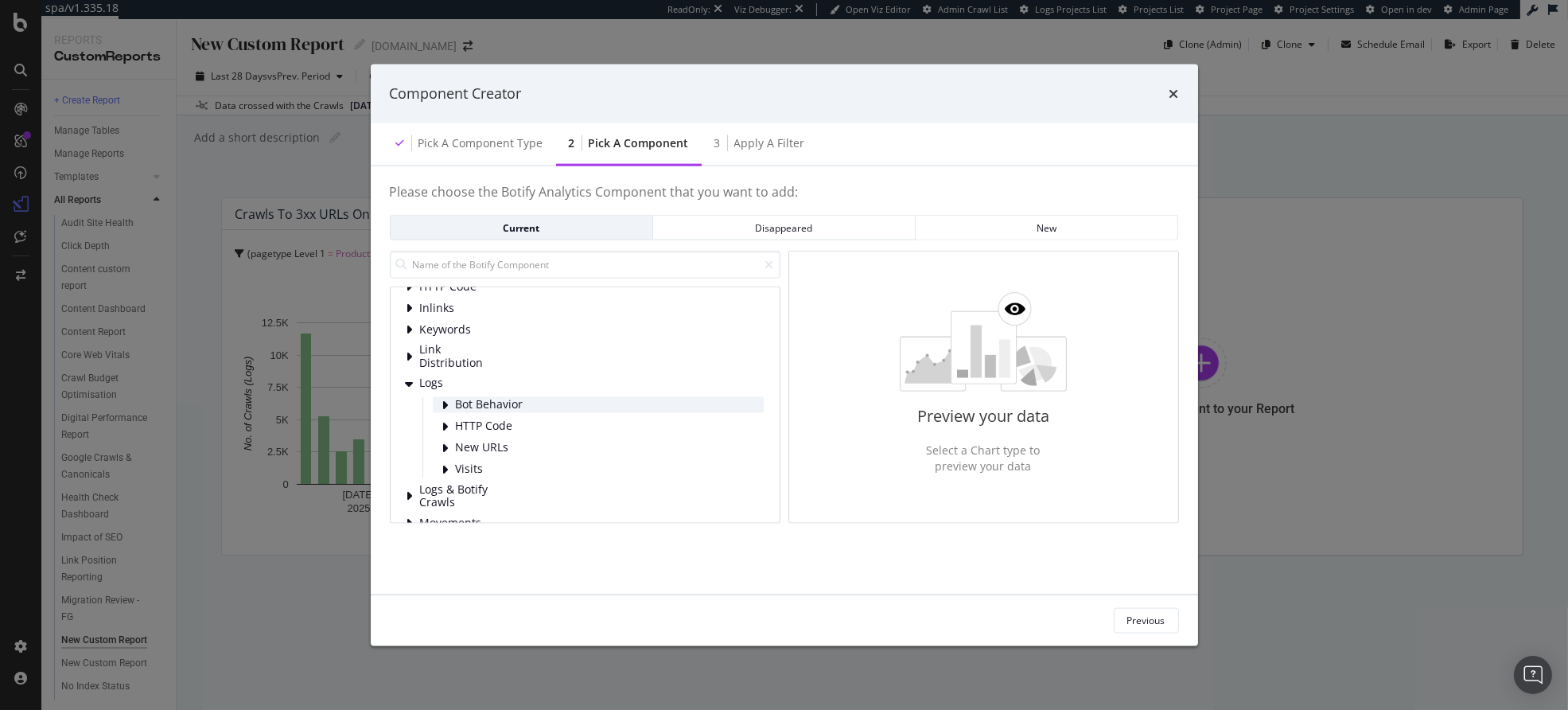
click at [517, 400] on span "Bot Behavior" at bounding box center [492, 405] width 71 height 13
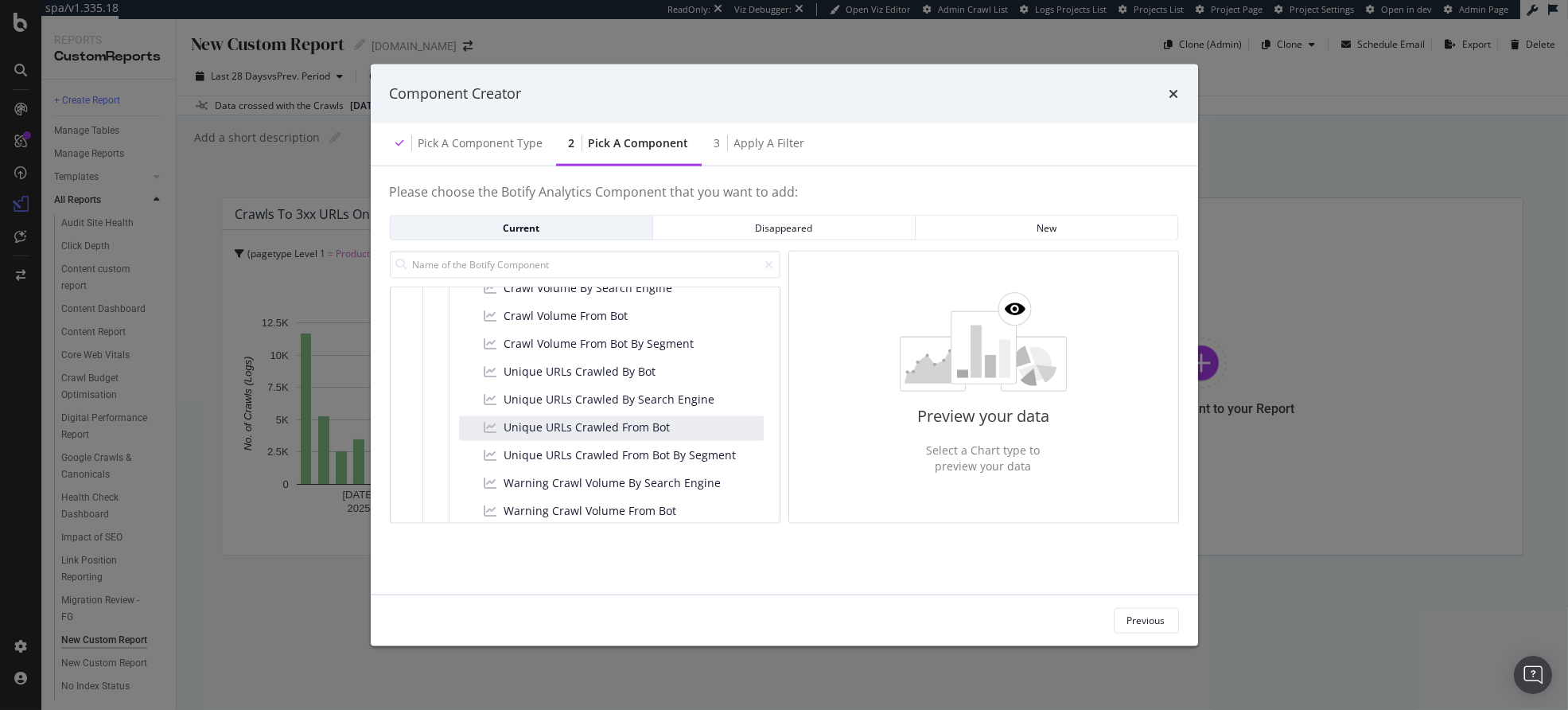
scroll to position [288, 0]
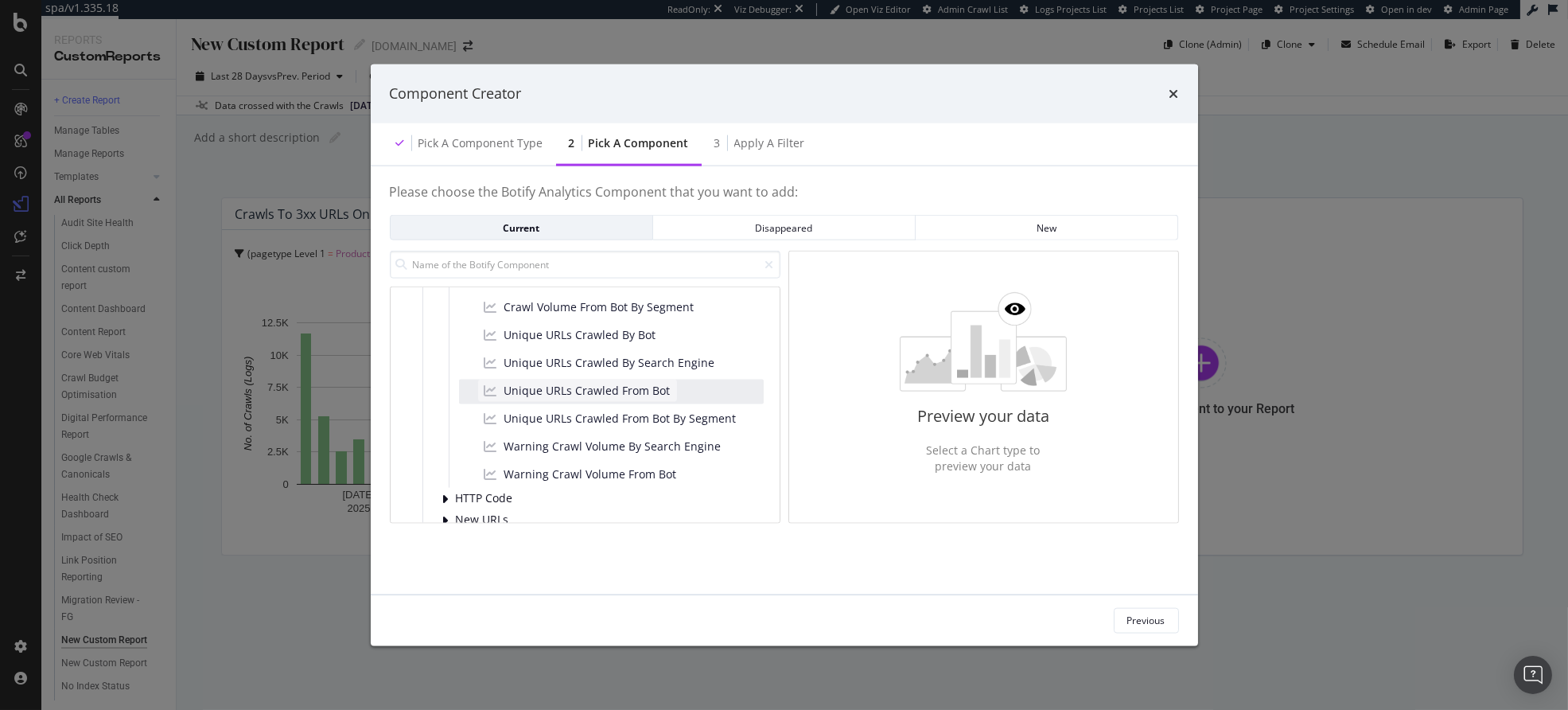
click at [639, 393] on span "Unique URLs Crawled From Bot" at bounding box center [587, 390] width 166 height 16
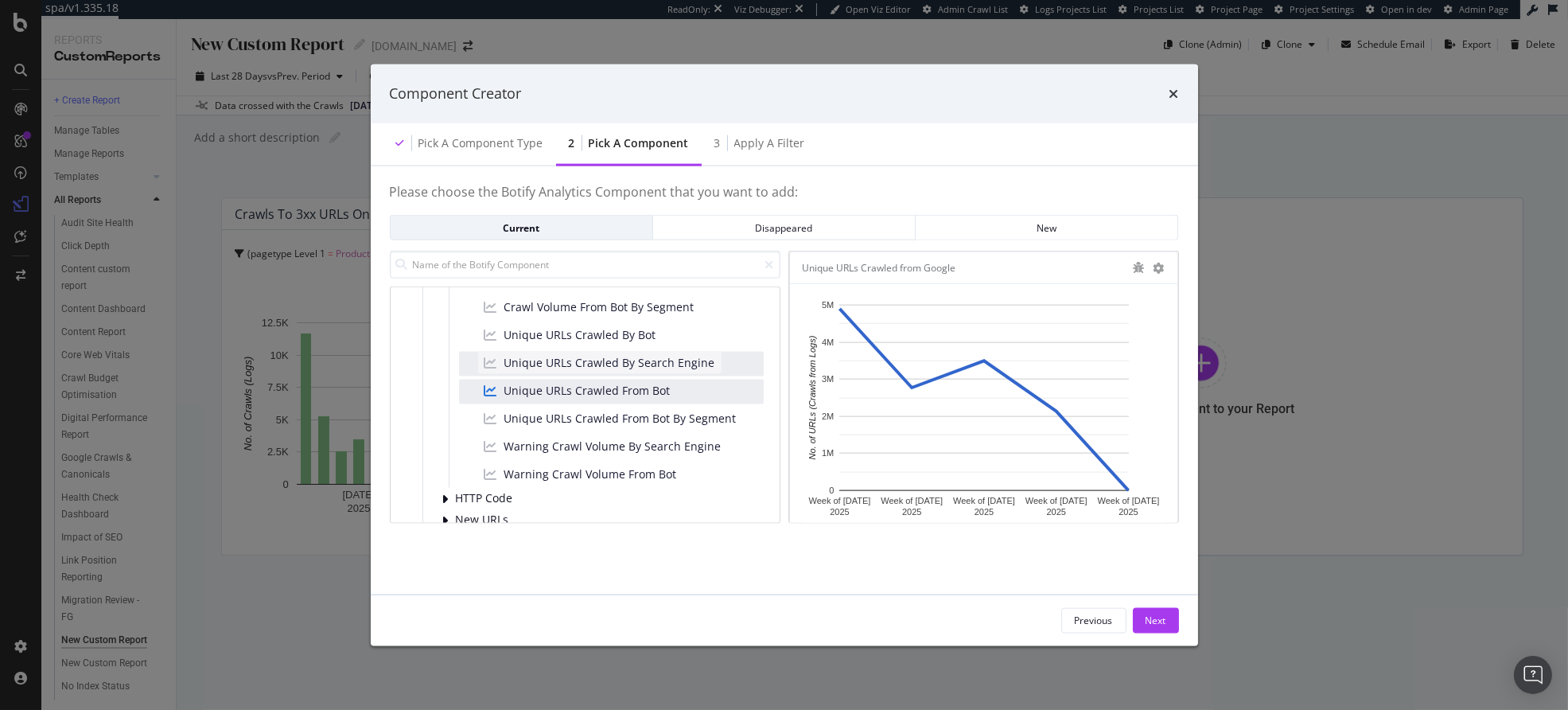
click at [643, 366] on span "Unique URLs Crawled By Search Engine" at bounding box center [609, 362] width 211 height 16
click at [637, 395] on span "Unique URLs Crawled From Bot" at bounding box center [587, 390] width 166 height 16
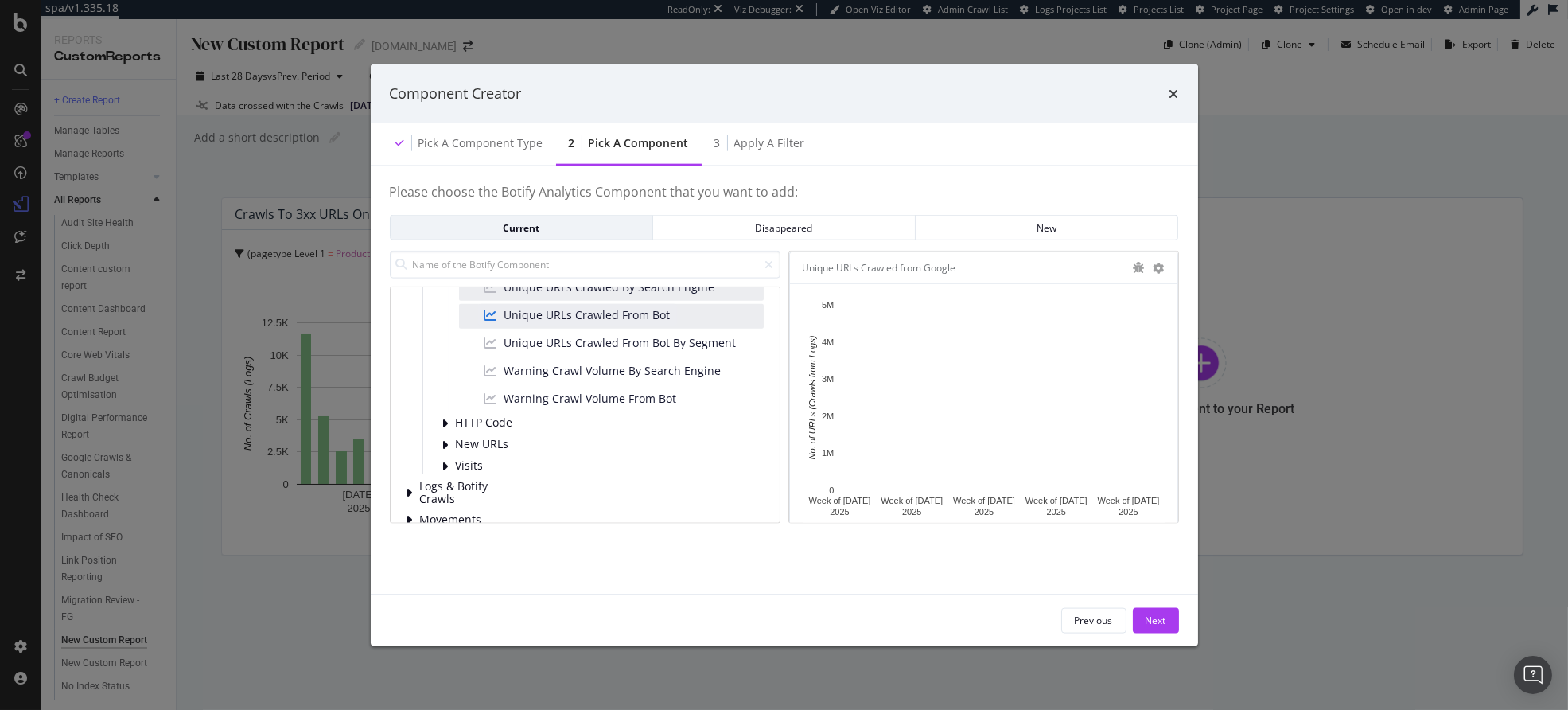
scroll to position [387, 0]
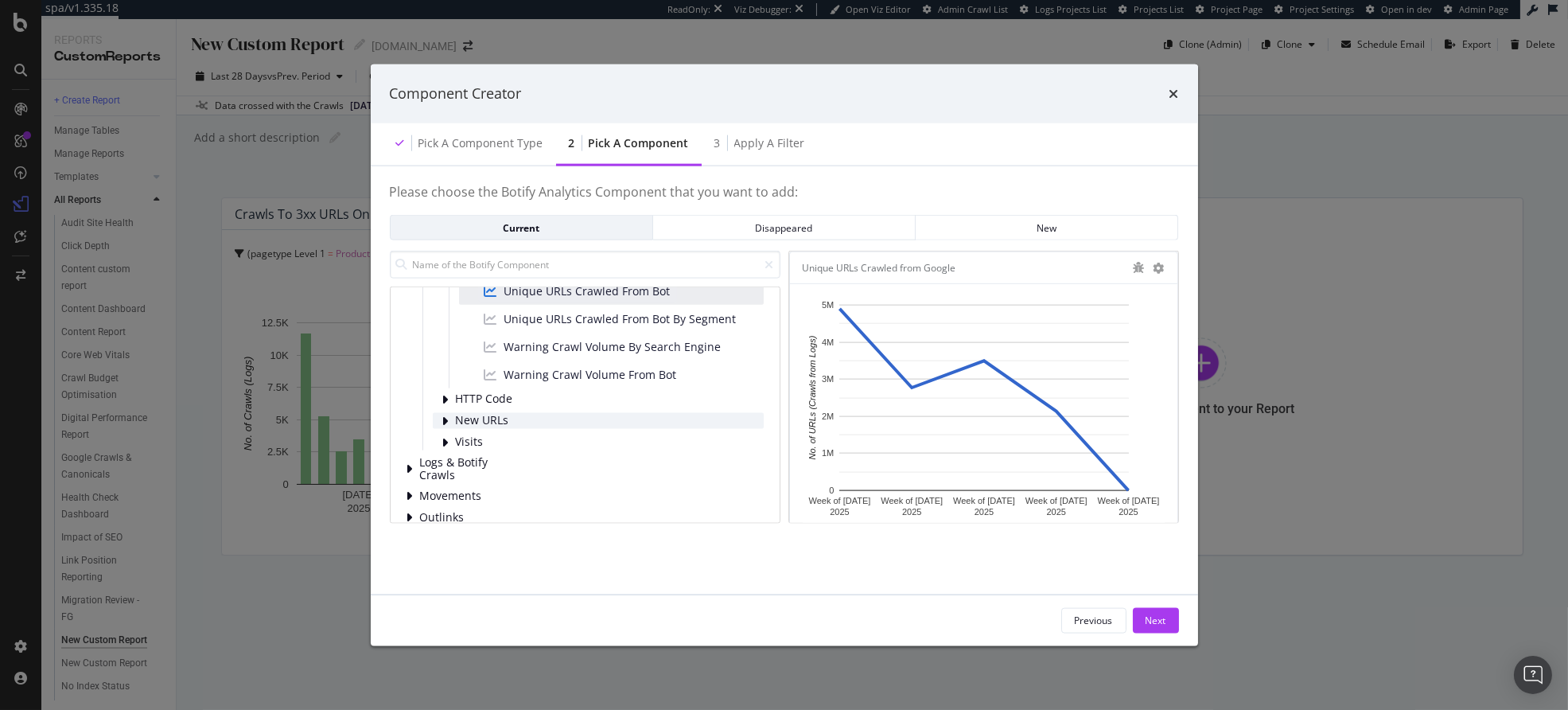
click at [504, 418] on span "New URLs" at bounding box center [492, 420] width 71 height 13
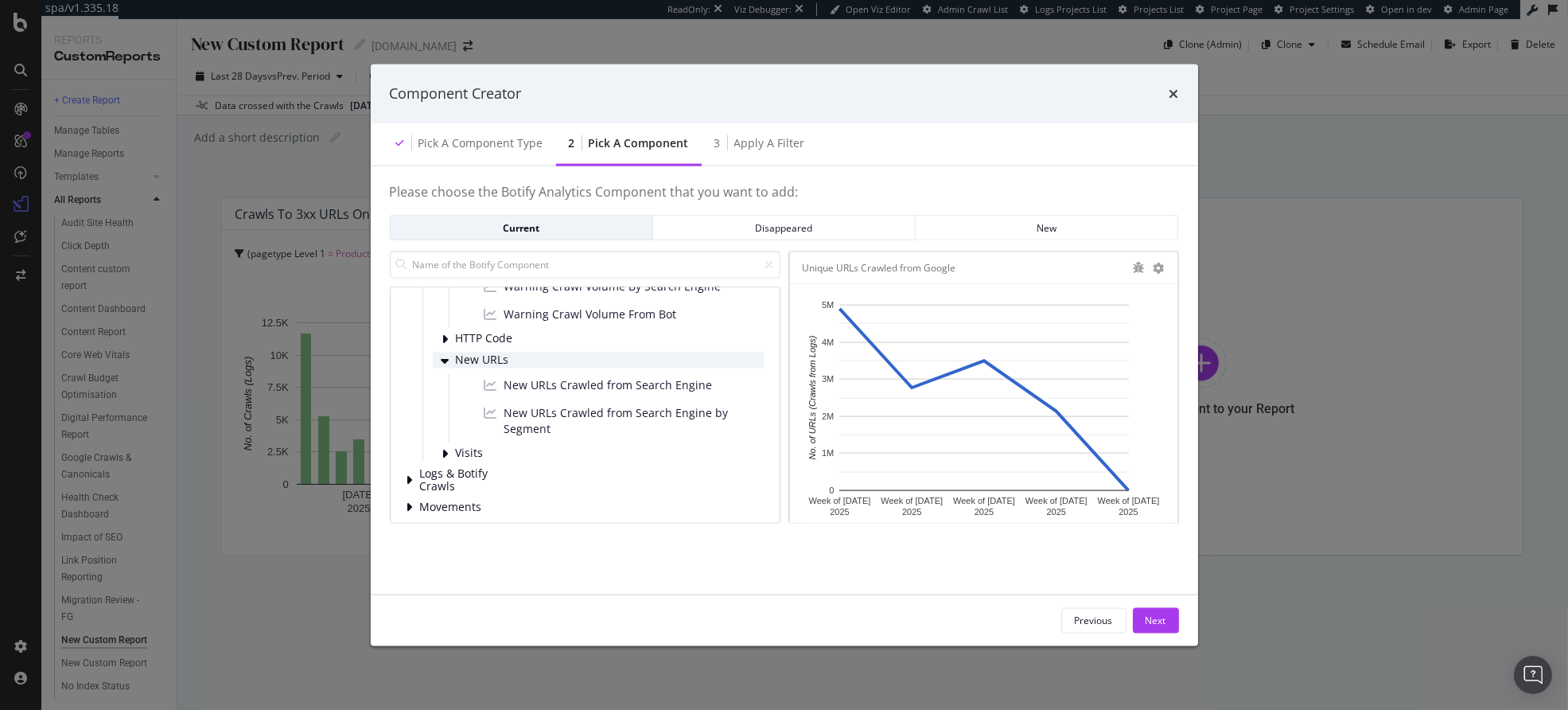
scroll to position [432, 0]
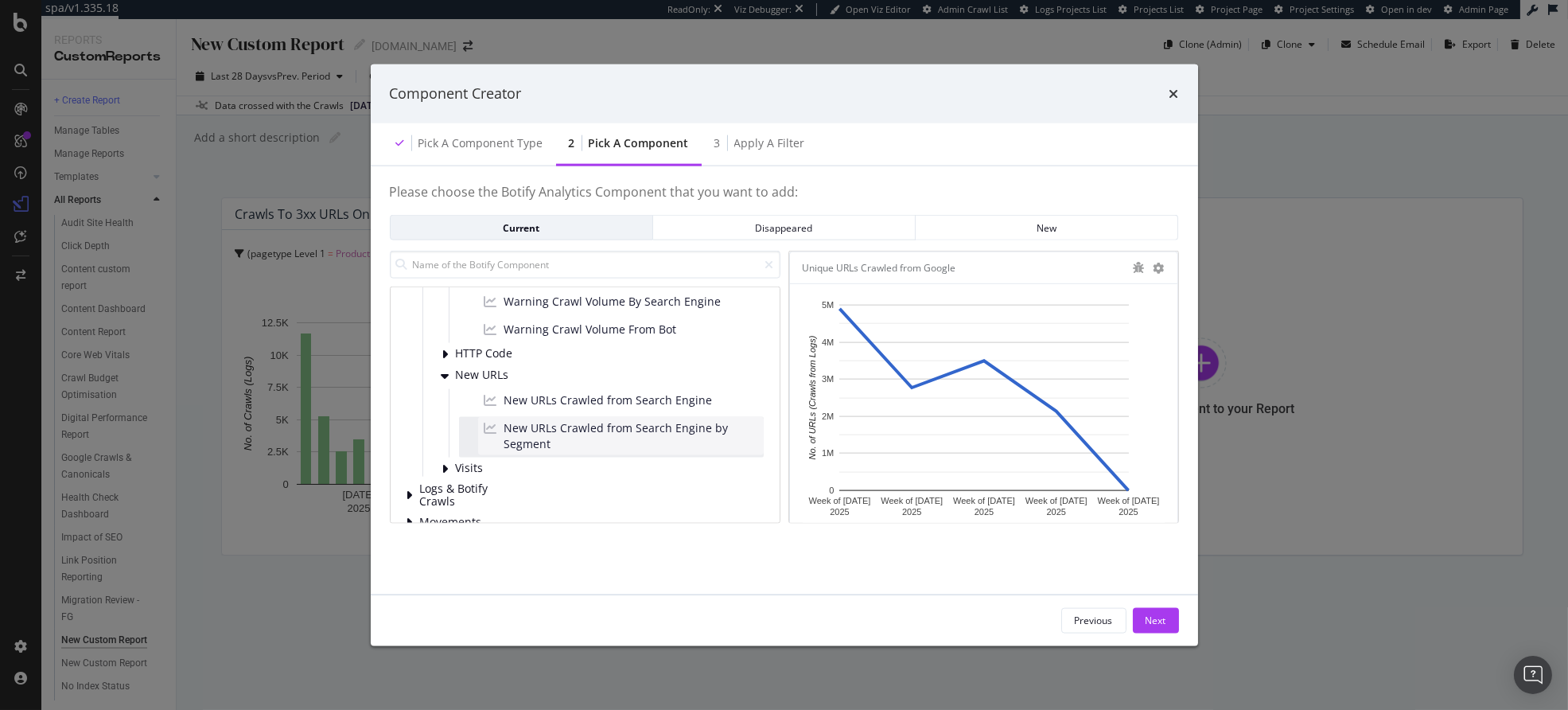
click at [576, 428] on span "New URLs Crawled from Search Engine by Segment" at bounding box center [630, 435] width 253 height 32
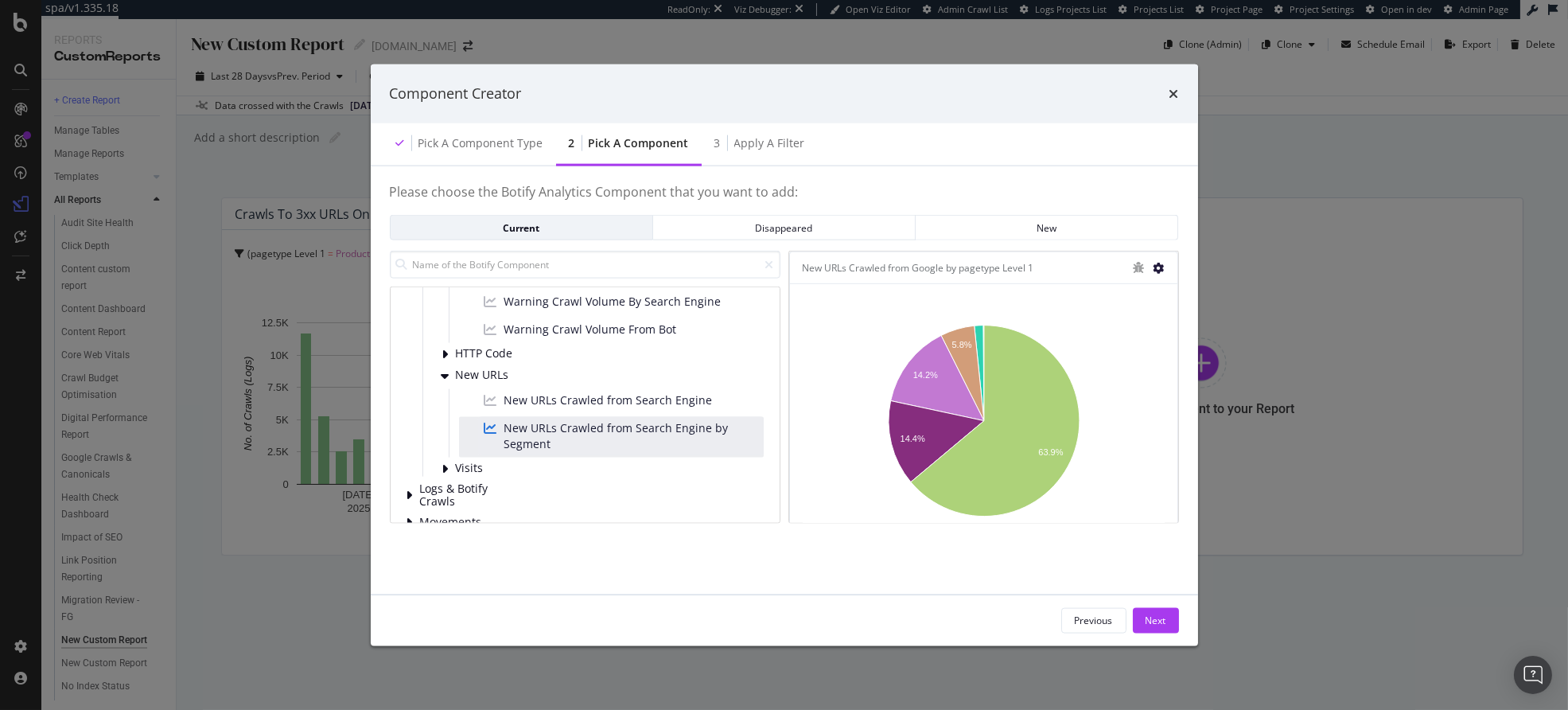
click at [1159, 265] on icon "modal" at bounding box center [1159, 267] width 12 height 12
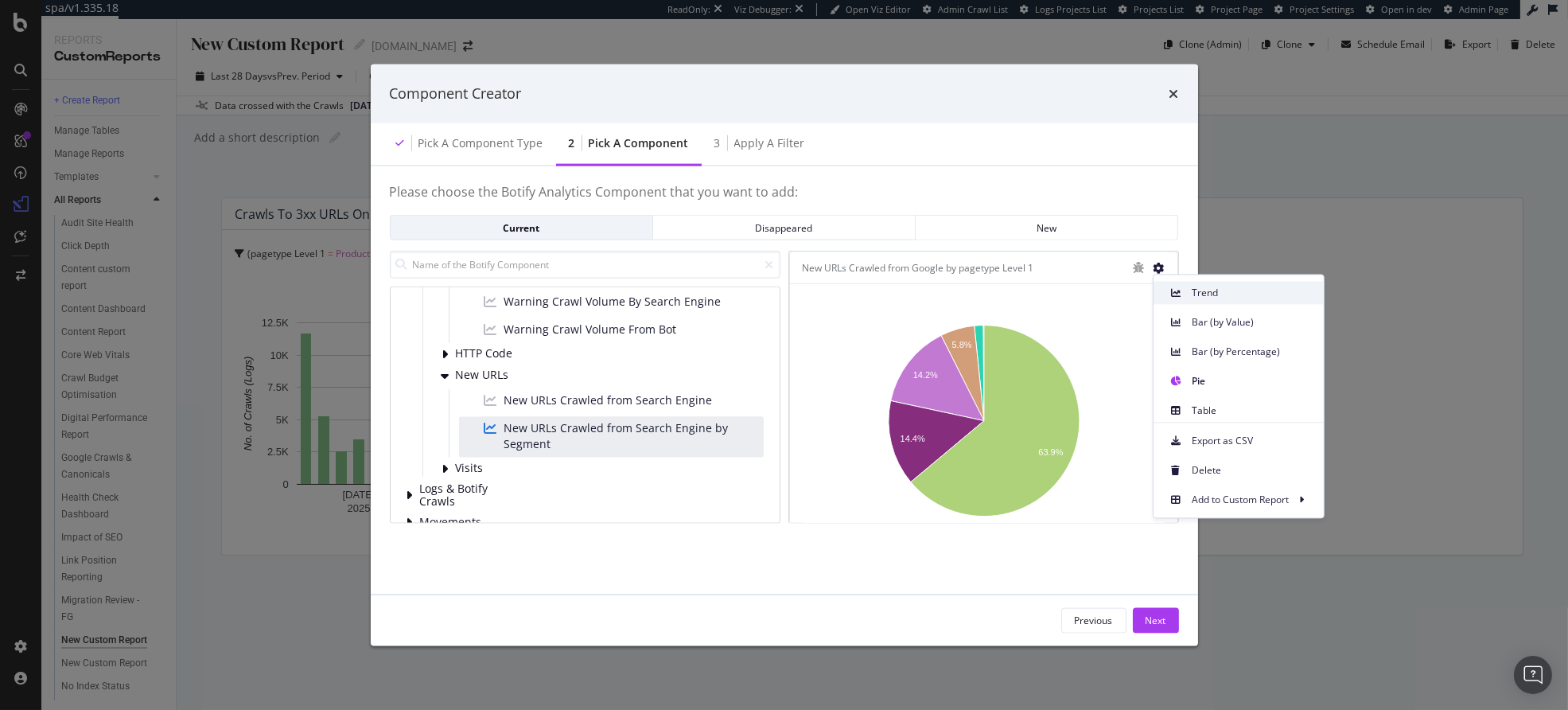
click at [1209, 287] on span "Trend" at bounding box center [1252, 292] width 119 height 14
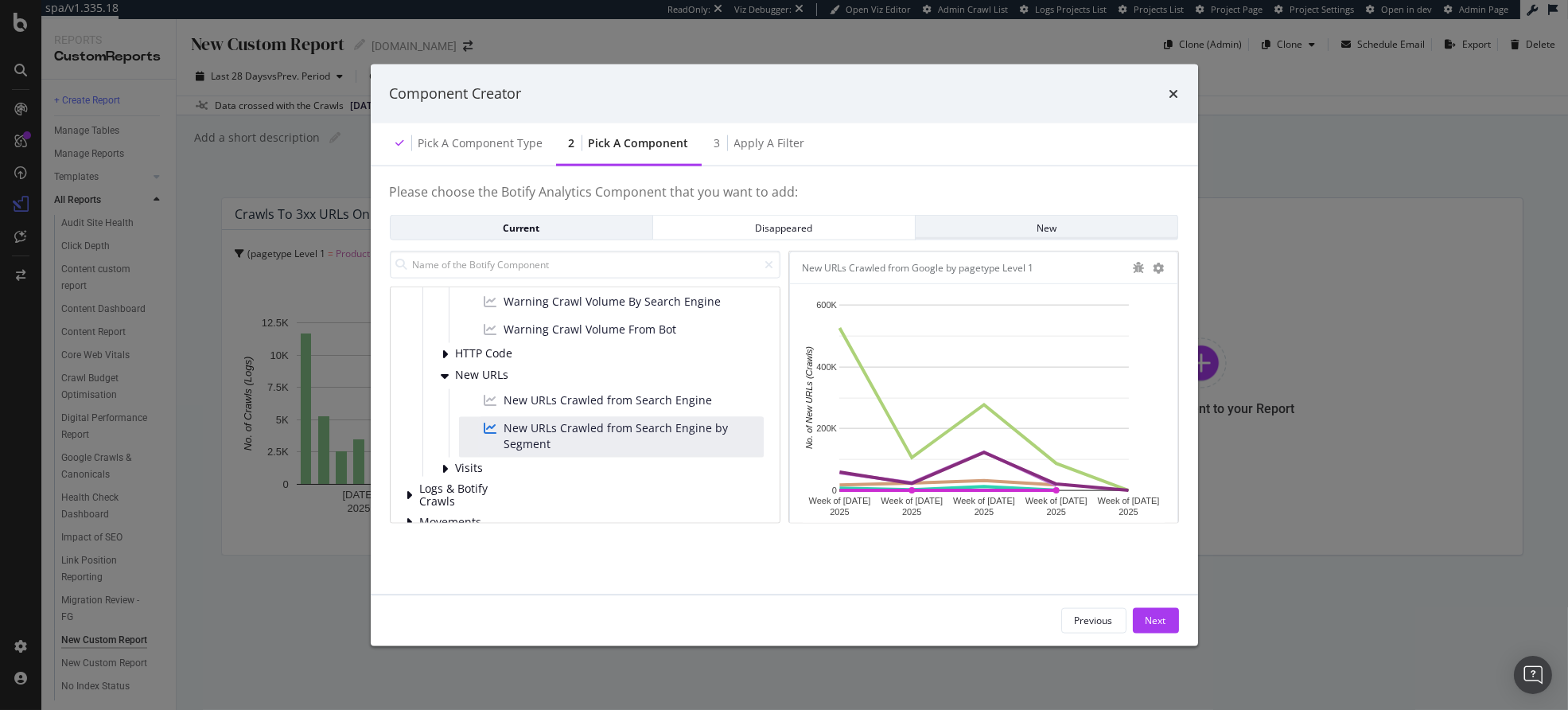
click at [1040, 221] on div "New" at bounding box center [1047, 227] width 237 height 13
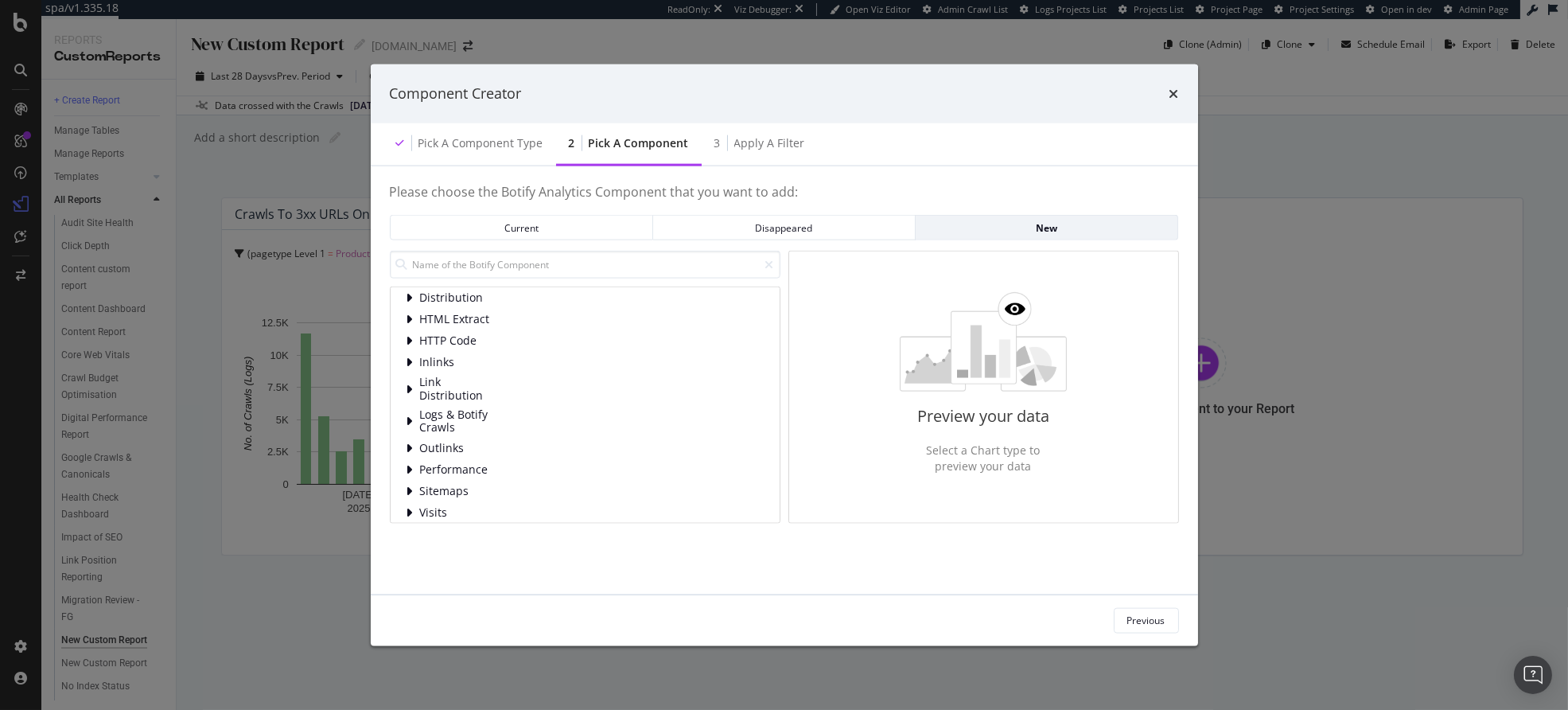
scroll to position [38, 0]
click at [474, 406] on span "Logs & Botify Crawls" at bounding box center [456, 410] width 71 height 26
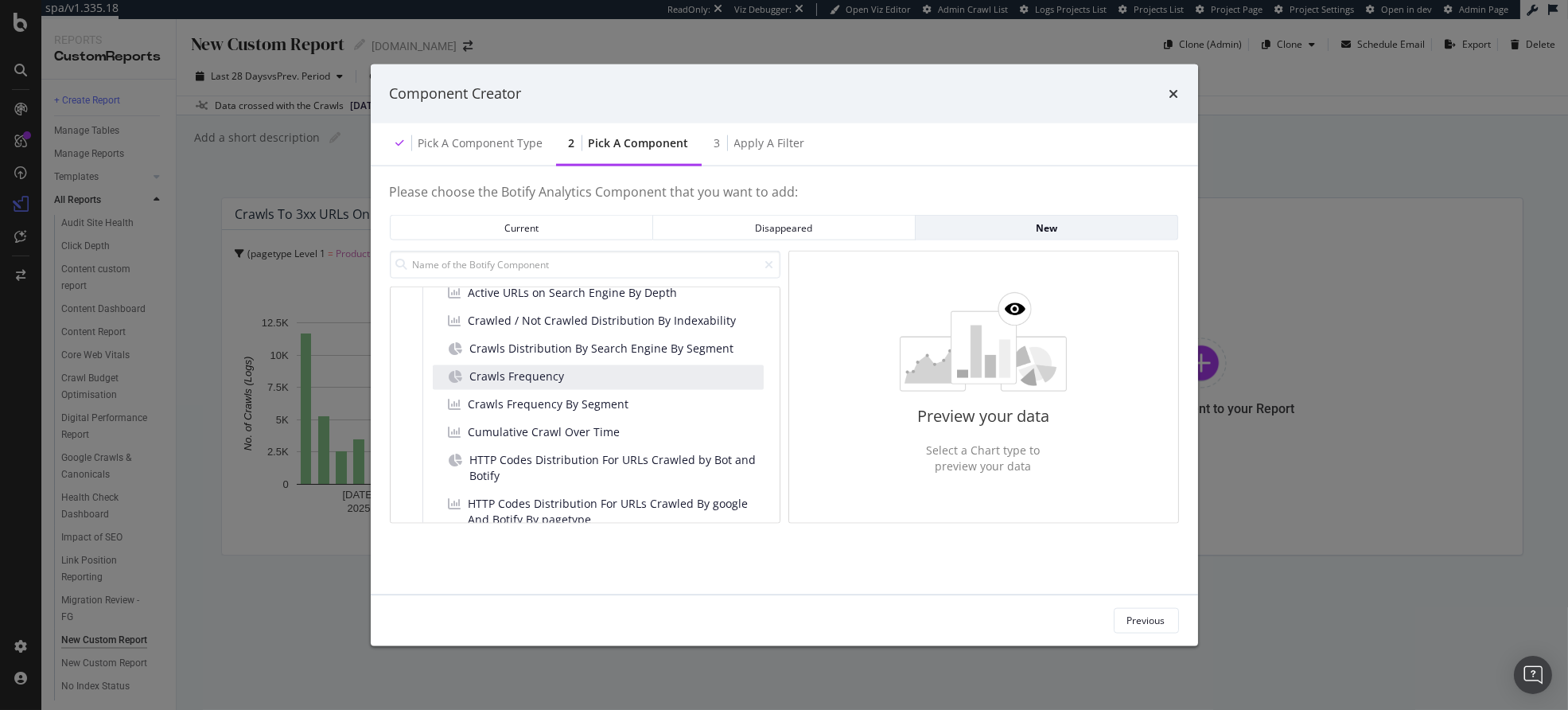
scroll to position [195, 0]
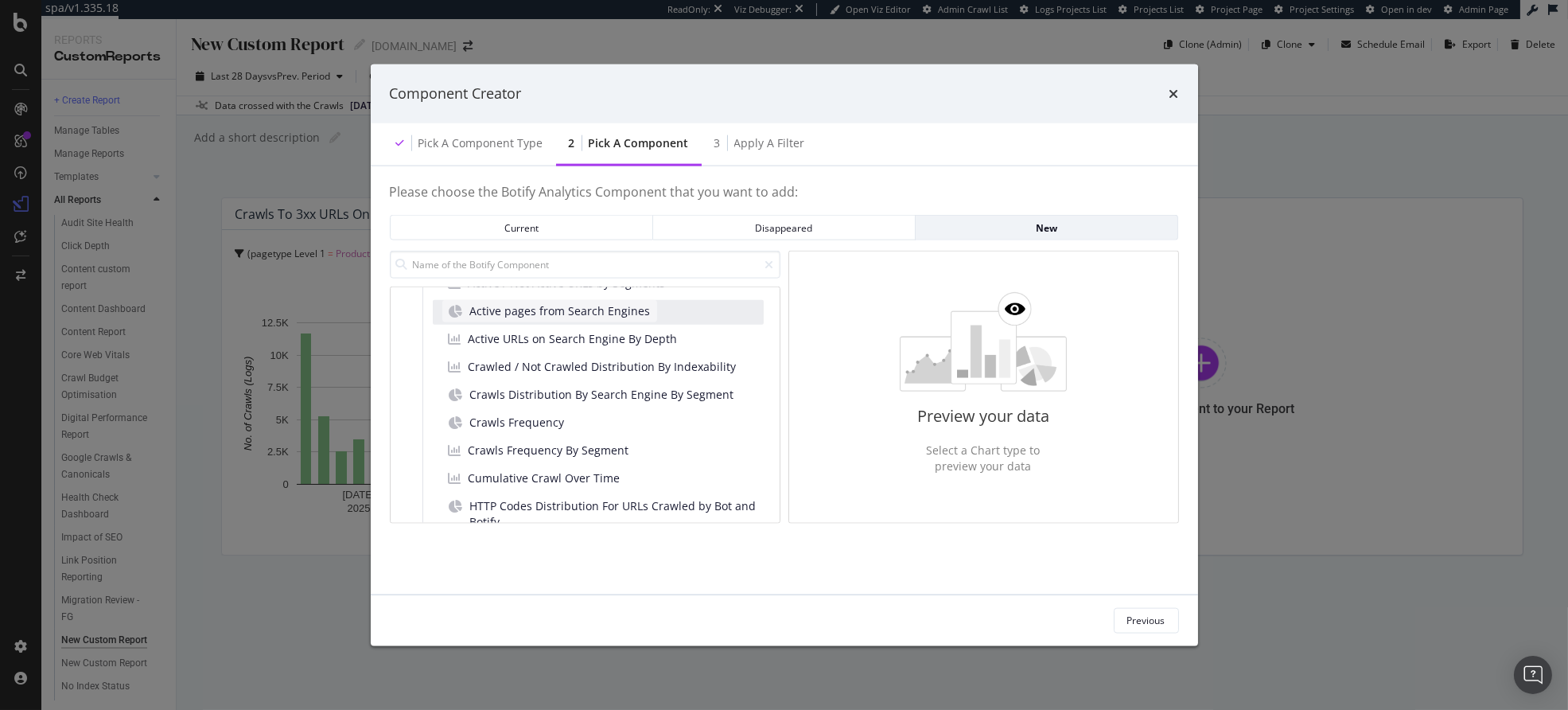
click at [579, 316] on span "Active pages from Search Engines" at bounding box center [561, 311] width 181 height 16
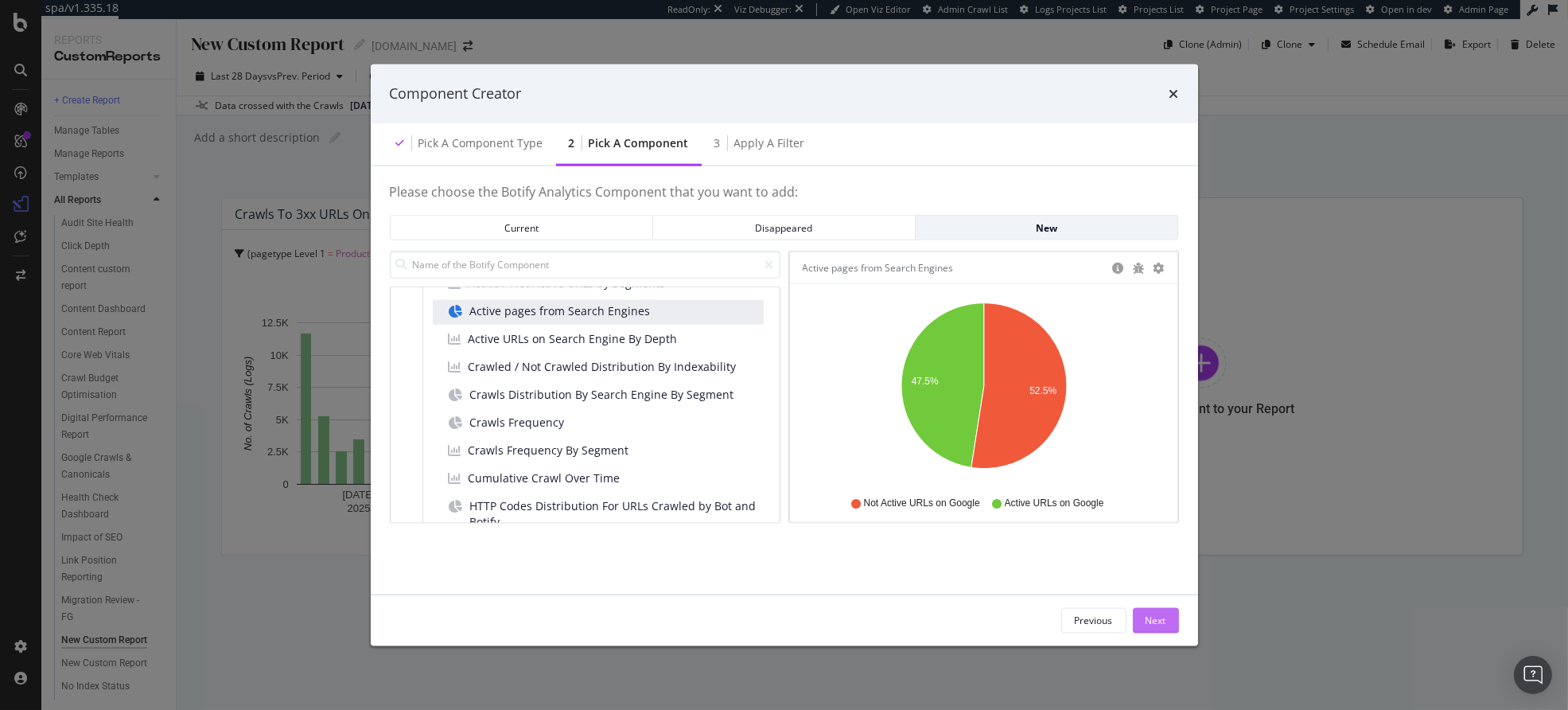
click at [1171, 615] on button "Next" at bounding box center [1156, 620] width 46 height 25
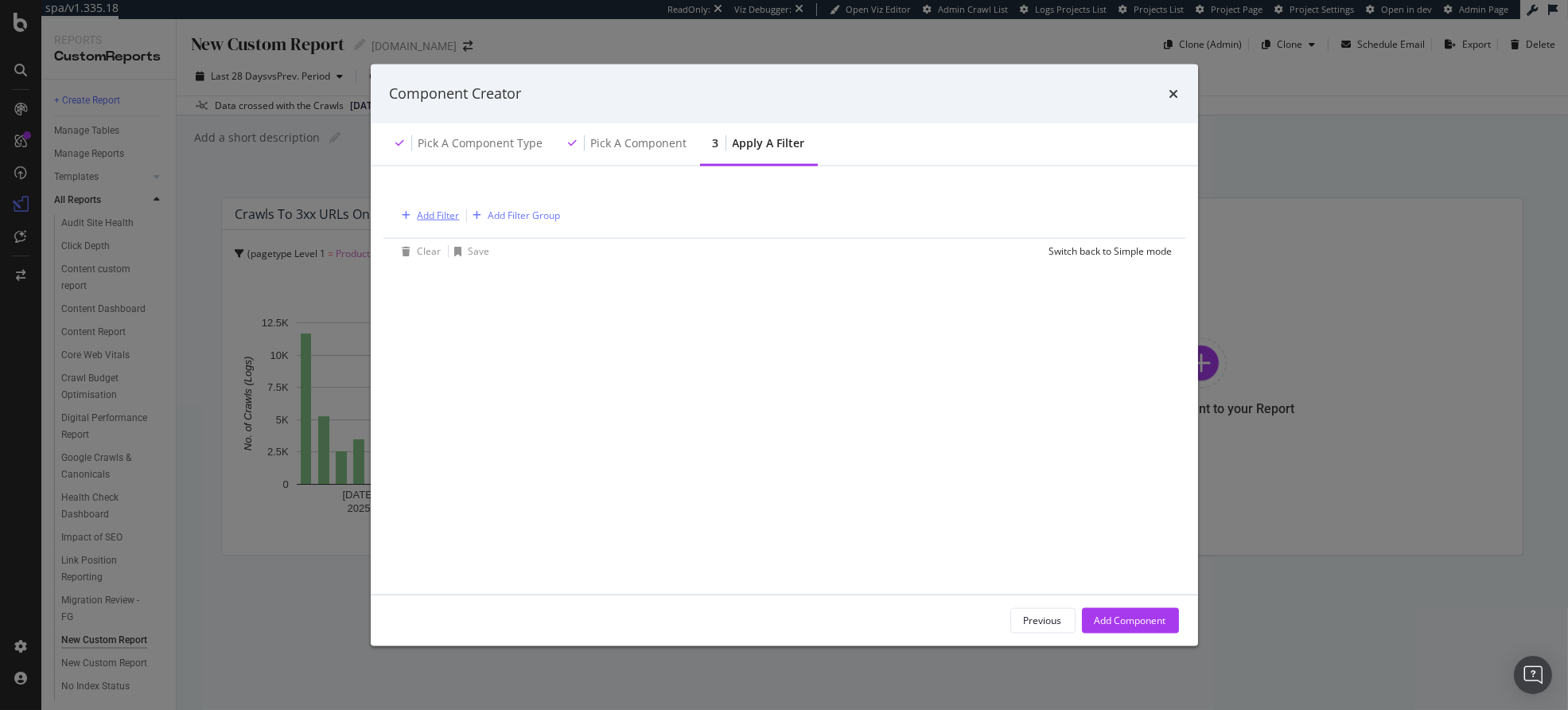
click at [442, 210] on div "Add Filter" at bounding box center [439, 216] width 42 height 13
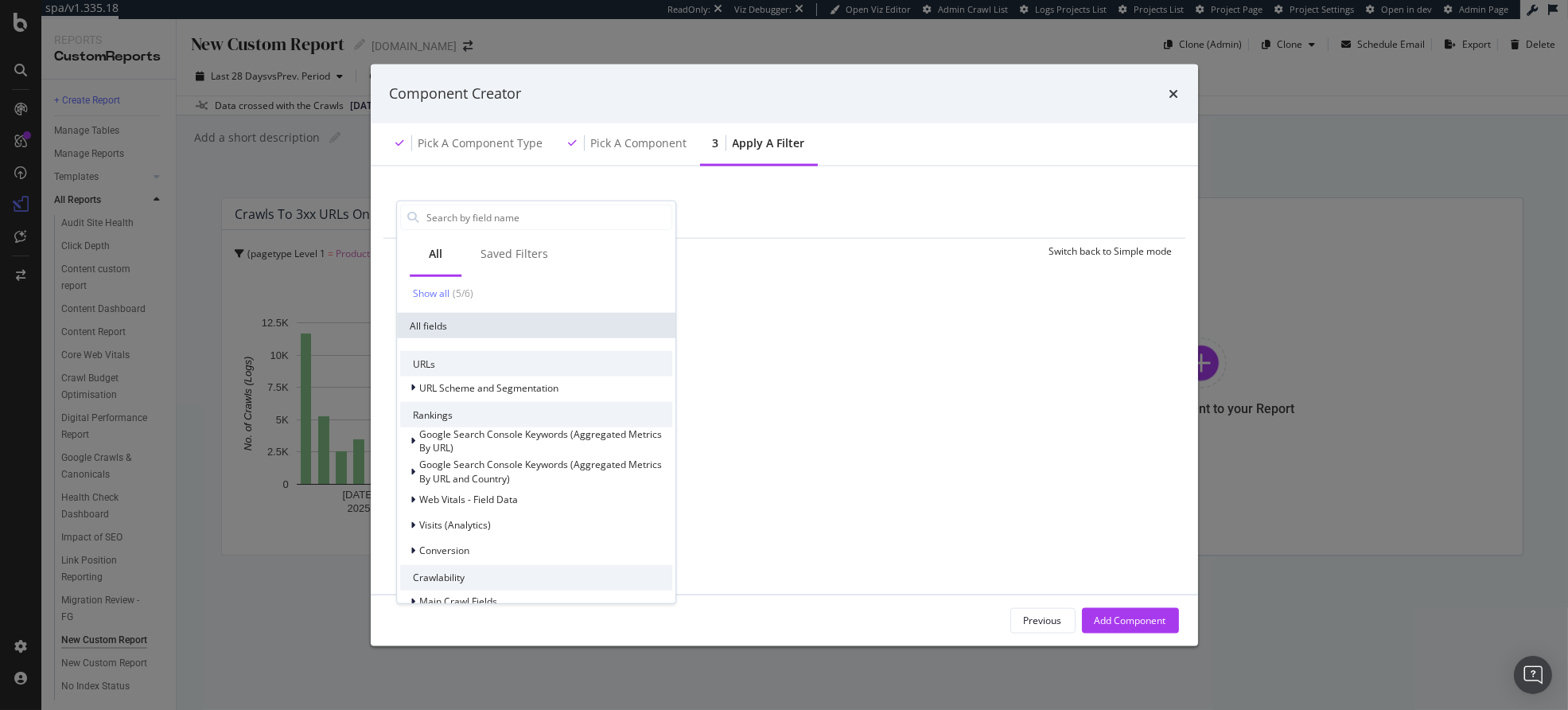
scroll to position [0, 0]
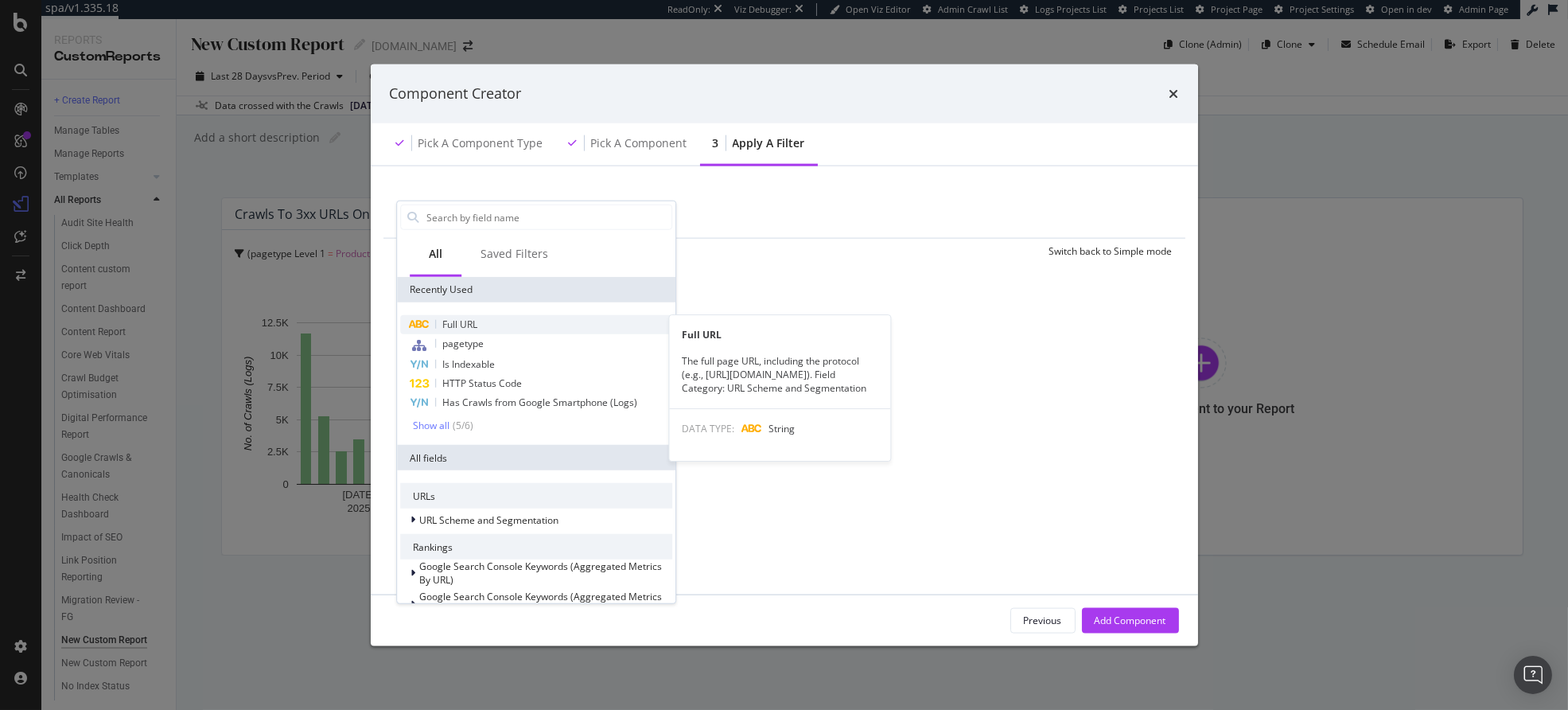
click at [485, 316] on div "Full URL" at bounding box center [536, 325] width 272 height 19
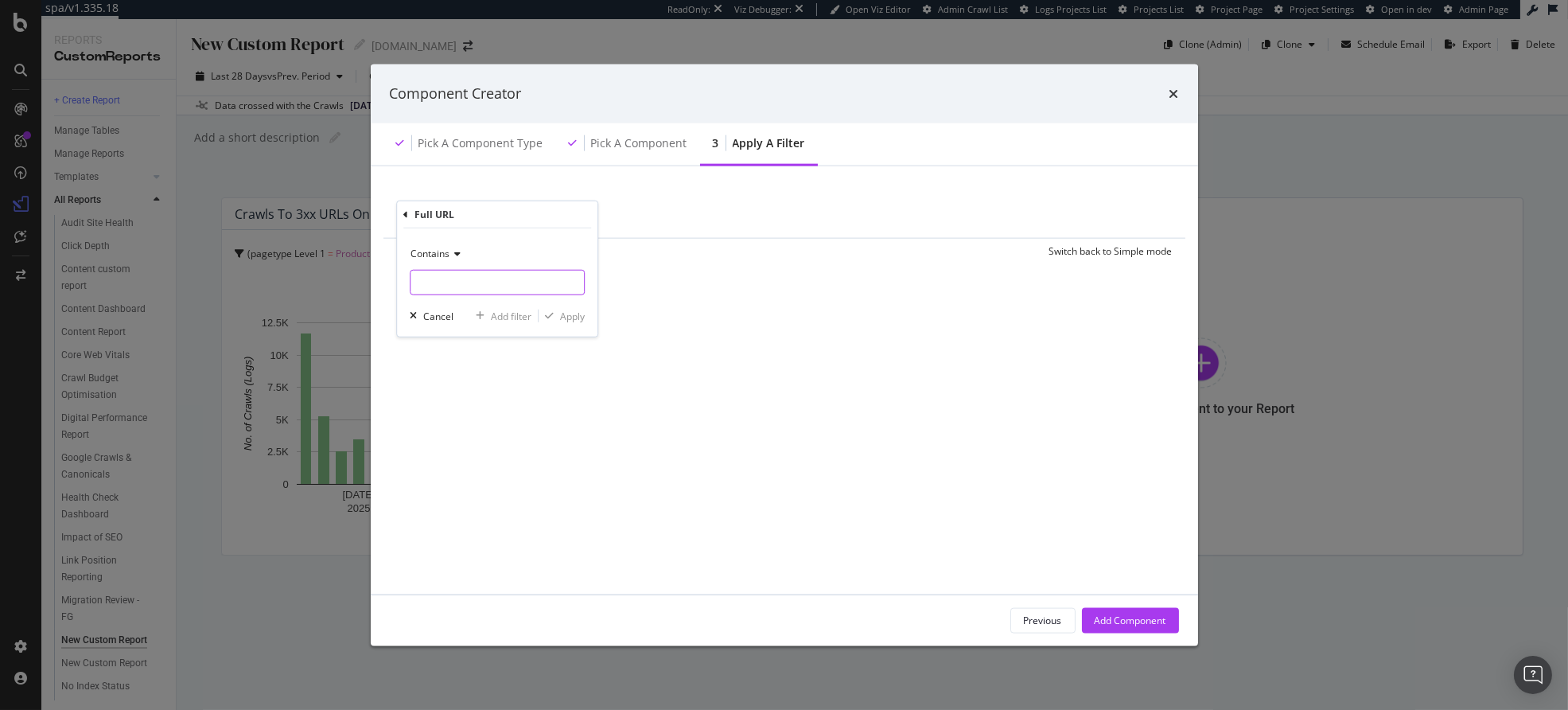
click at [450, 283] on input "modal" at bounding box center [497, 282] width 173 height 25
type input "TW"
click at [1108, 619] on div "Add Component" at bounding box center [1130, 621] width 71 height 13
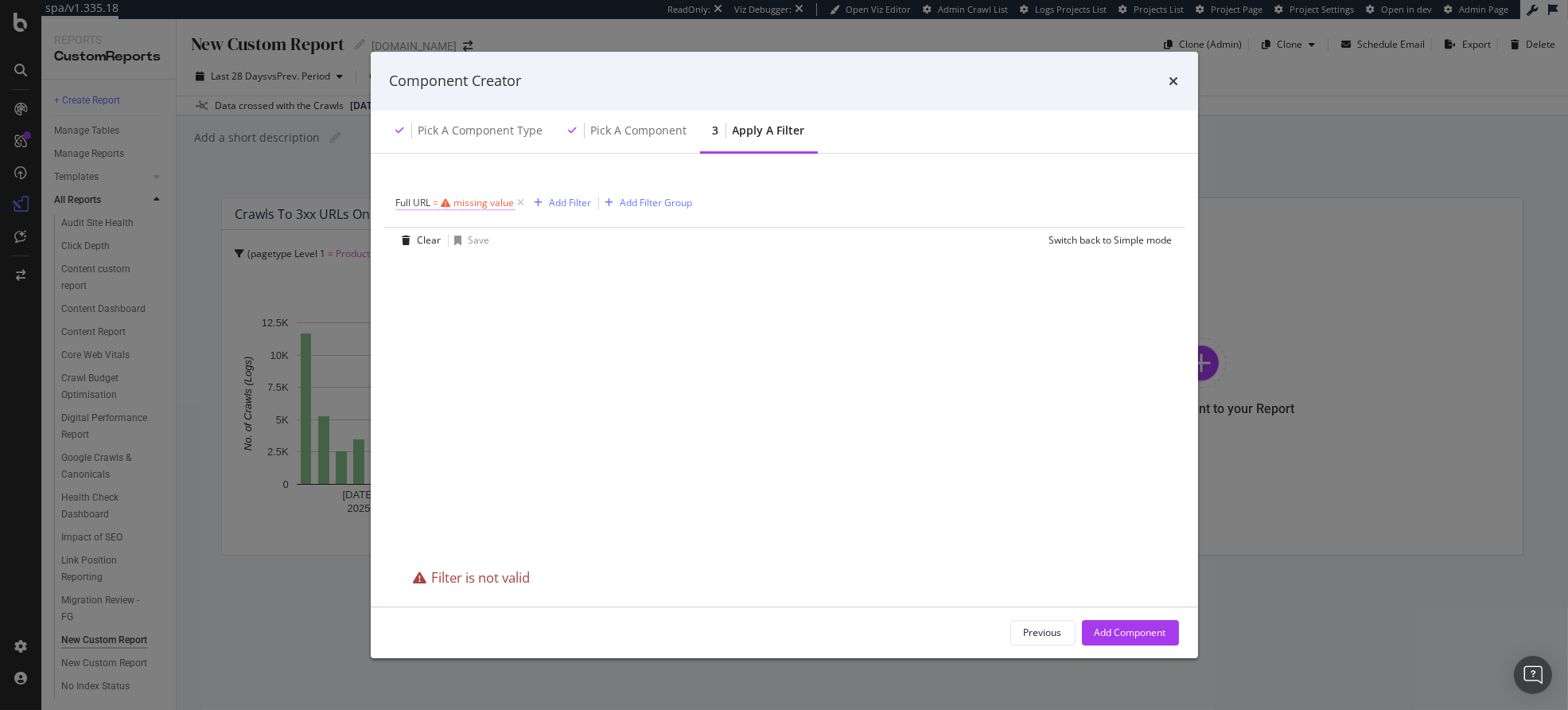
click at [466, 203] on div "missing value" at bounding box center [484, 202] width 61 height 13
click at [453, 266] on input "modal" at bounding box center [497, 268] width 173 height 25
type input "/TW/"
click at [564, 303] on div "Apply" at bounding box center [572, 303] width 25 height 13
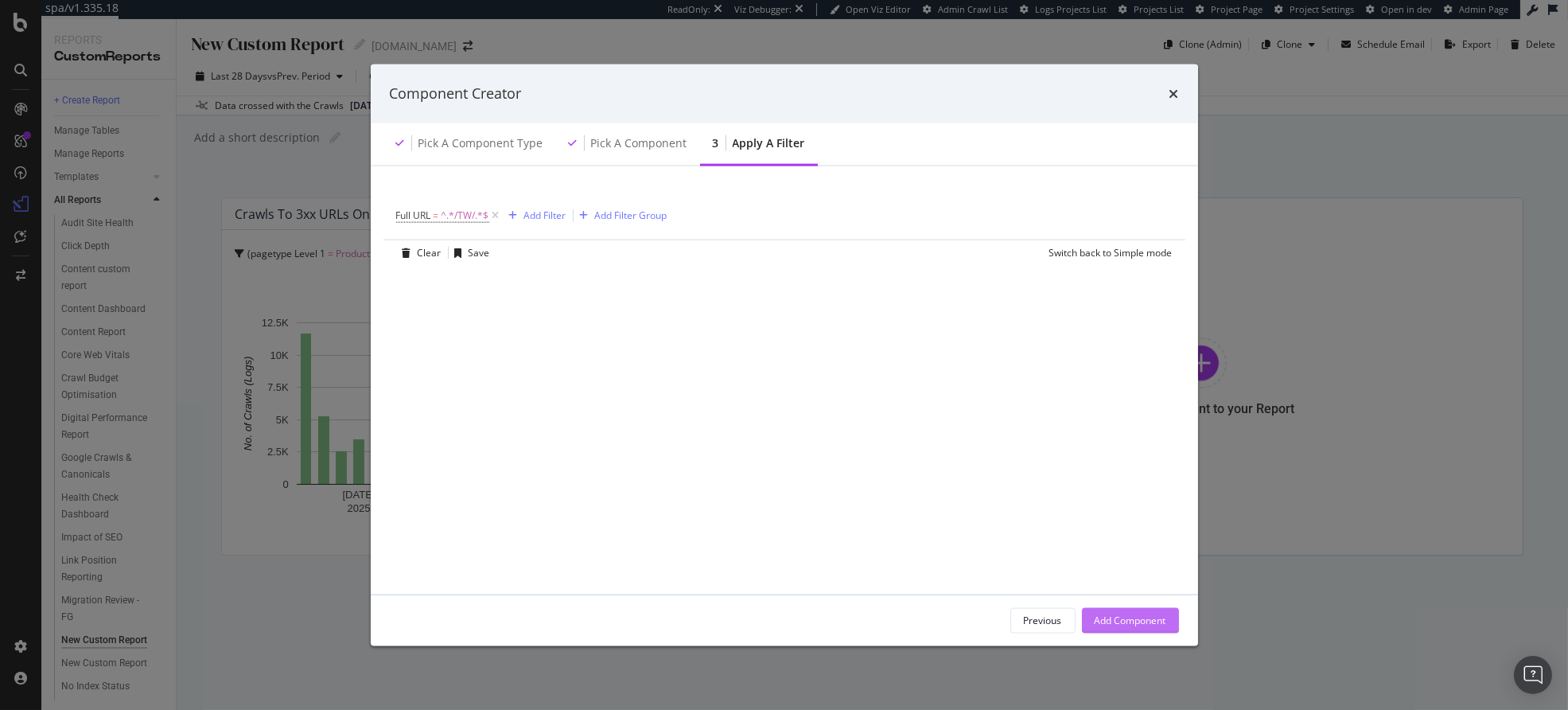
click at [1151, 618] on div "Add Component" at bounding box center [1130, 621] width 71 height 13
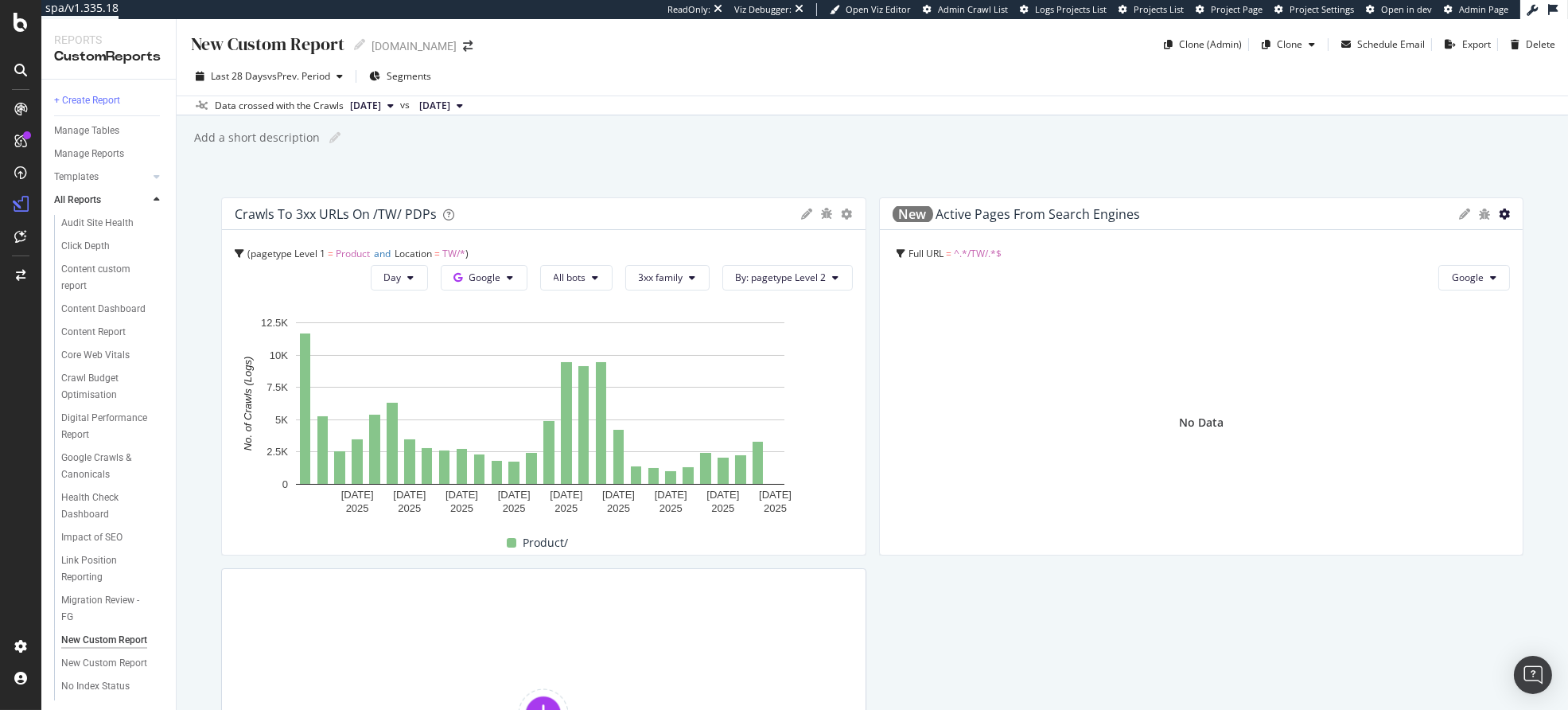
click at [1499, 215] on icon "gear" at bounding box center [1505, 215] width 12 height 12
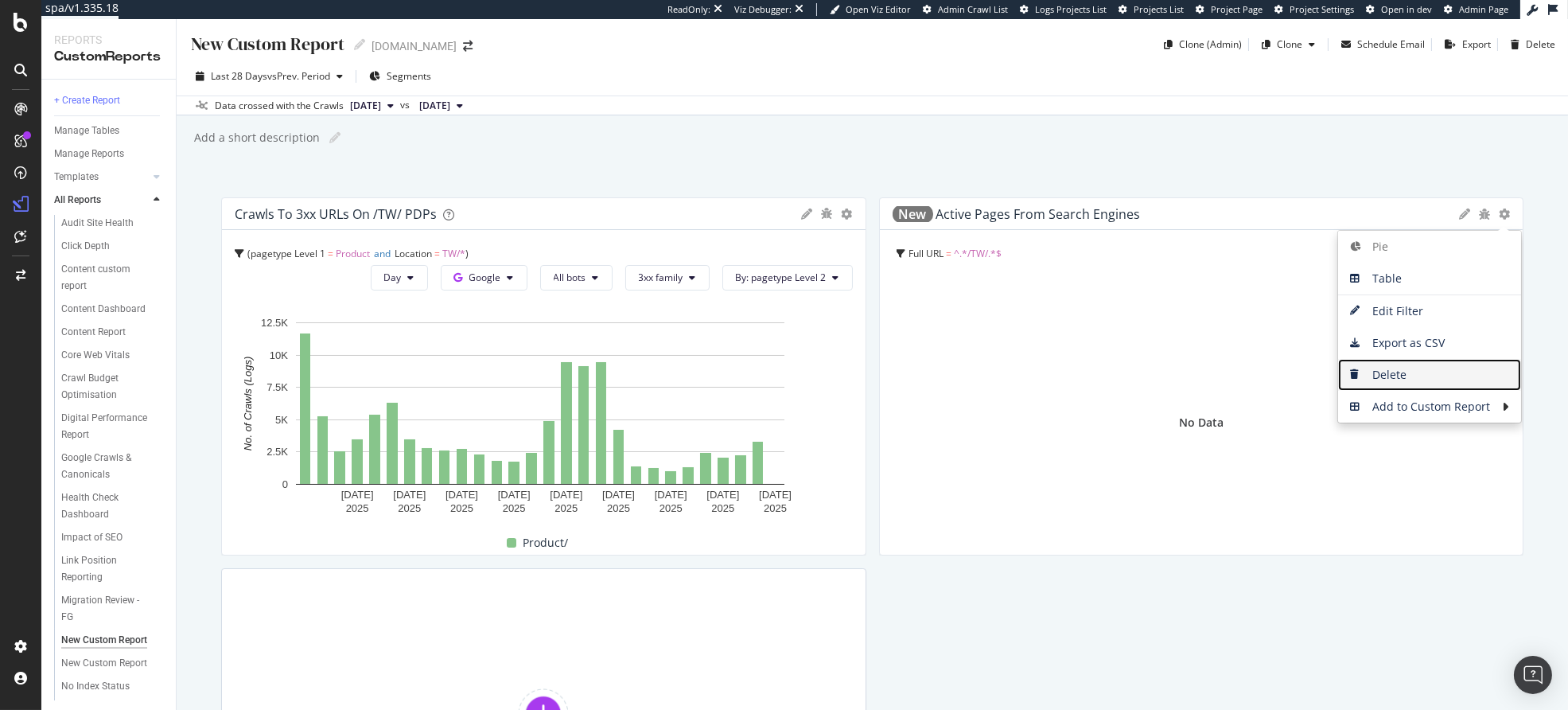
click at [1407, 378] on span "Delete" at bounding box center [1429, 374] width 183 height 24
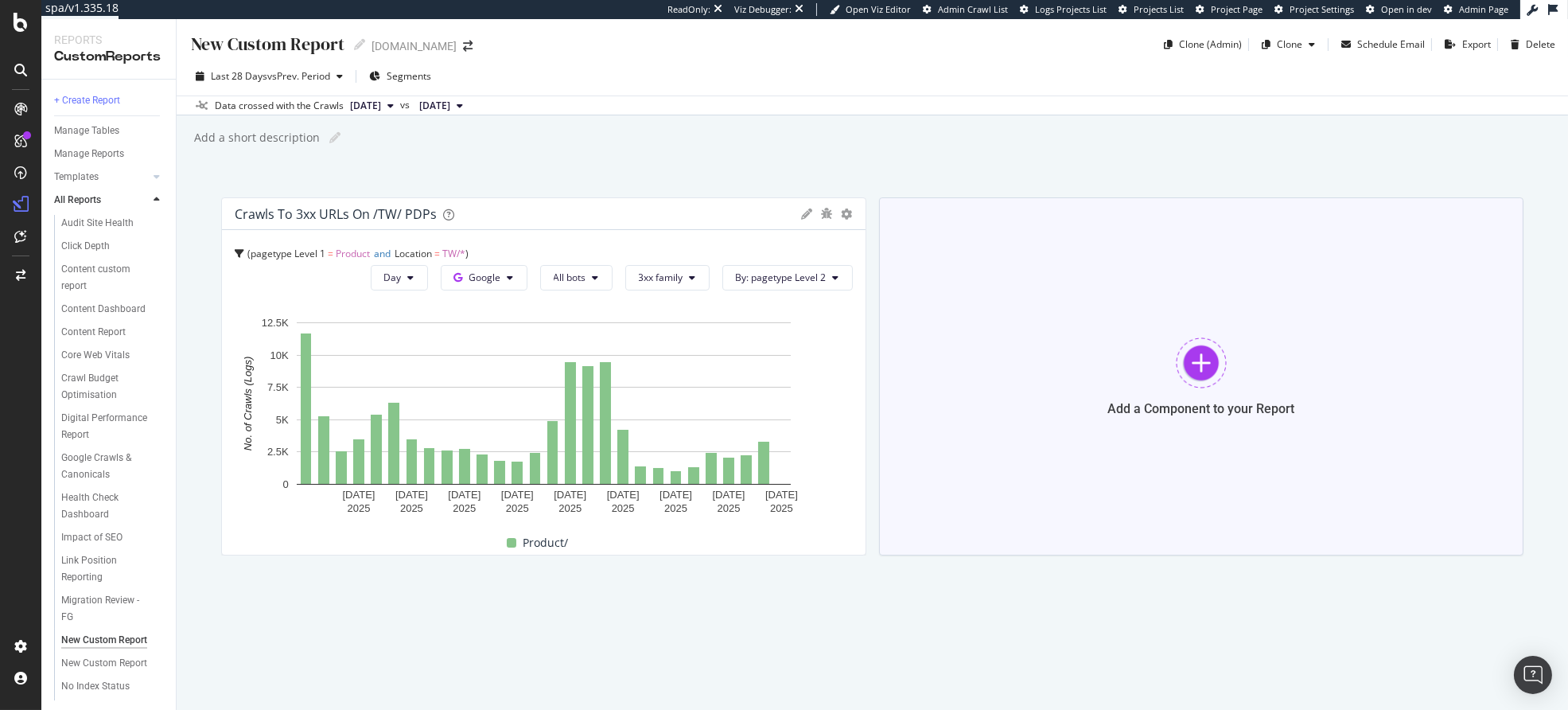
click at [1179, 372] on div at bounding box center [1201, 363] width 51 height 51
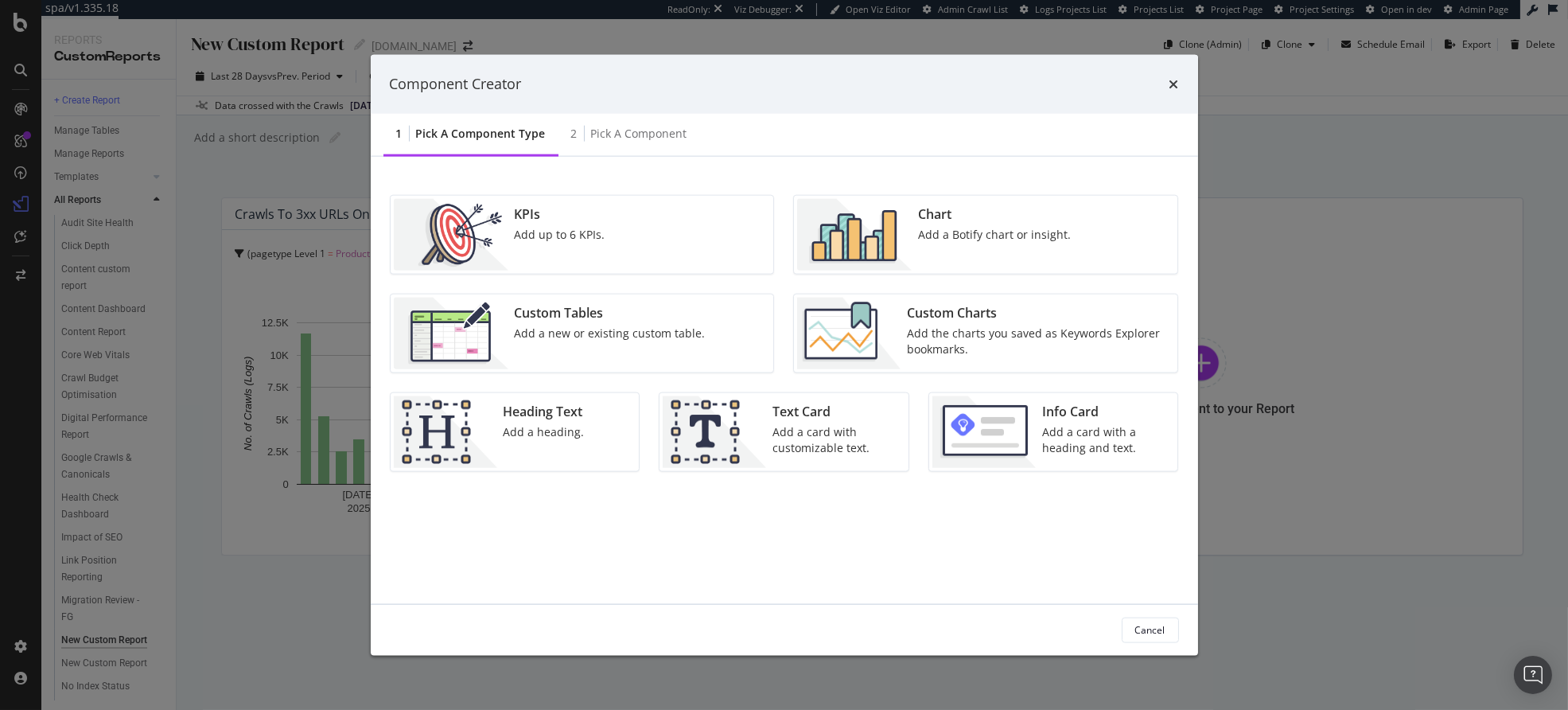
click at [948, 241] on div "Chart Add a Botify chart or insight." at bounding box center [995, 234] width 165 height 71
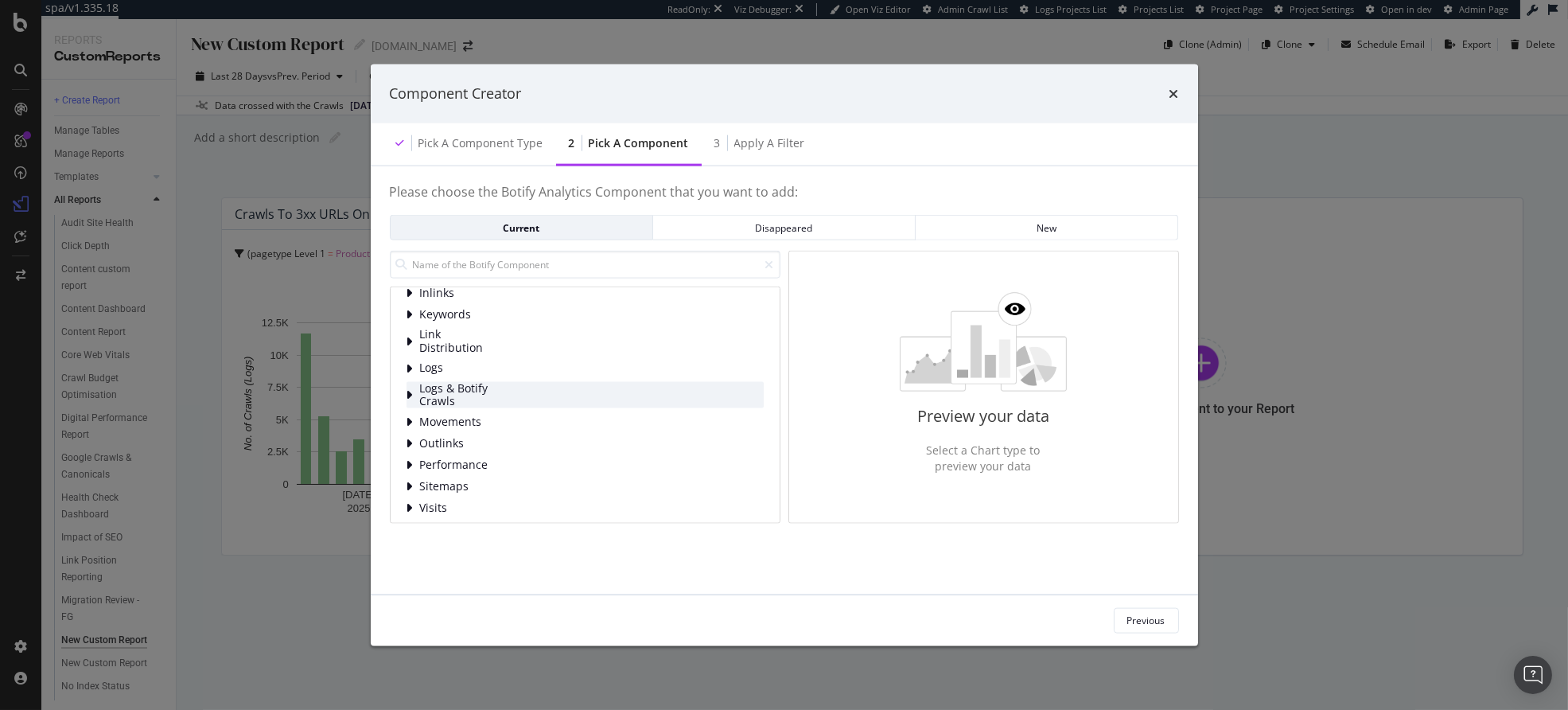
scroll to position [95, 0]
click at [442, 370] on span "Logs" at bounding box center [456, 368] width 71 height 13
click at [526, 393] on div "Bot Behavior" at bounding box center [598, 390] width 331 height 16
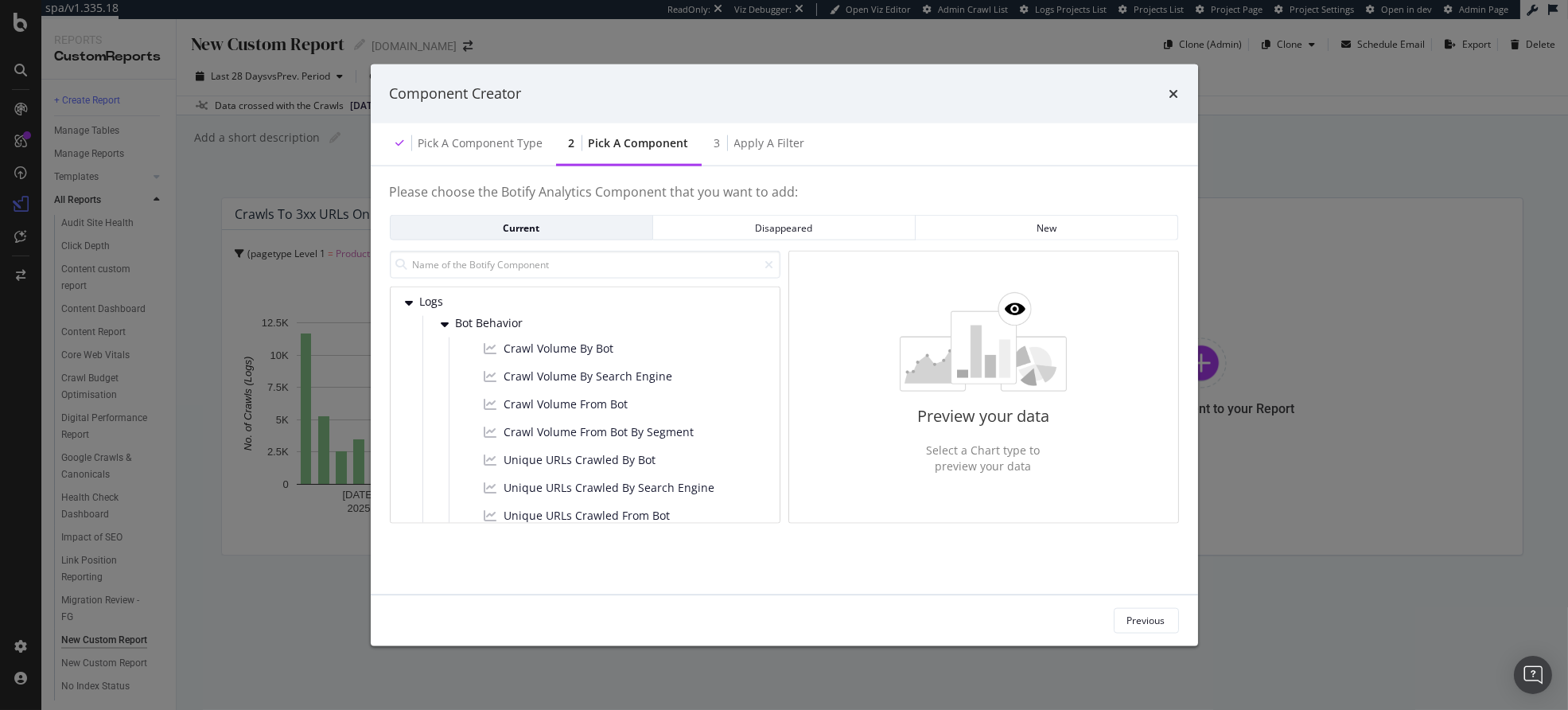
scroll to position [164, 0]
click at [594, 432] on span "Crawl Volume From Bot By Segment" at bounding box center [599, 430] width 190 height 16
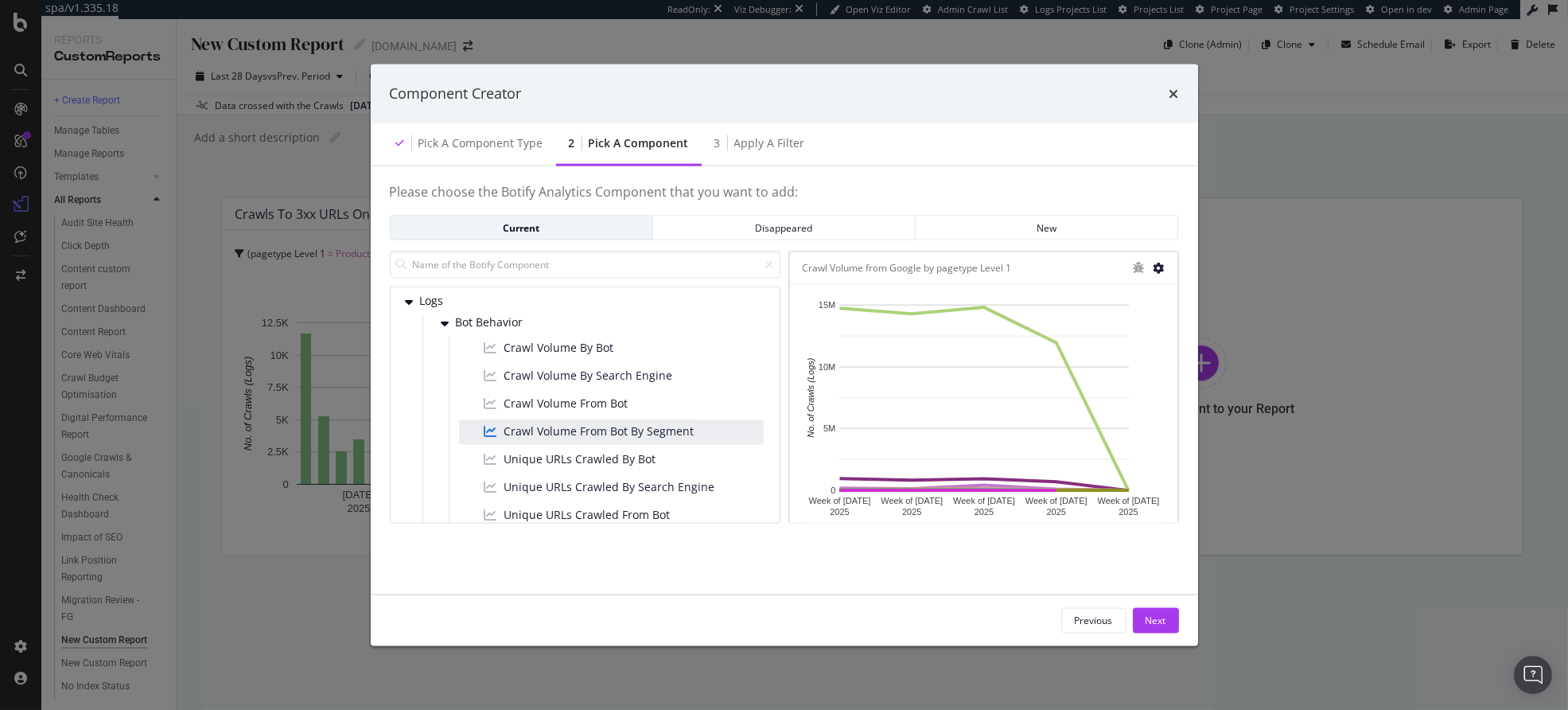
click at [1160, 265] on icon "modal" at bounding box center [1159, 267] width 12 height 12
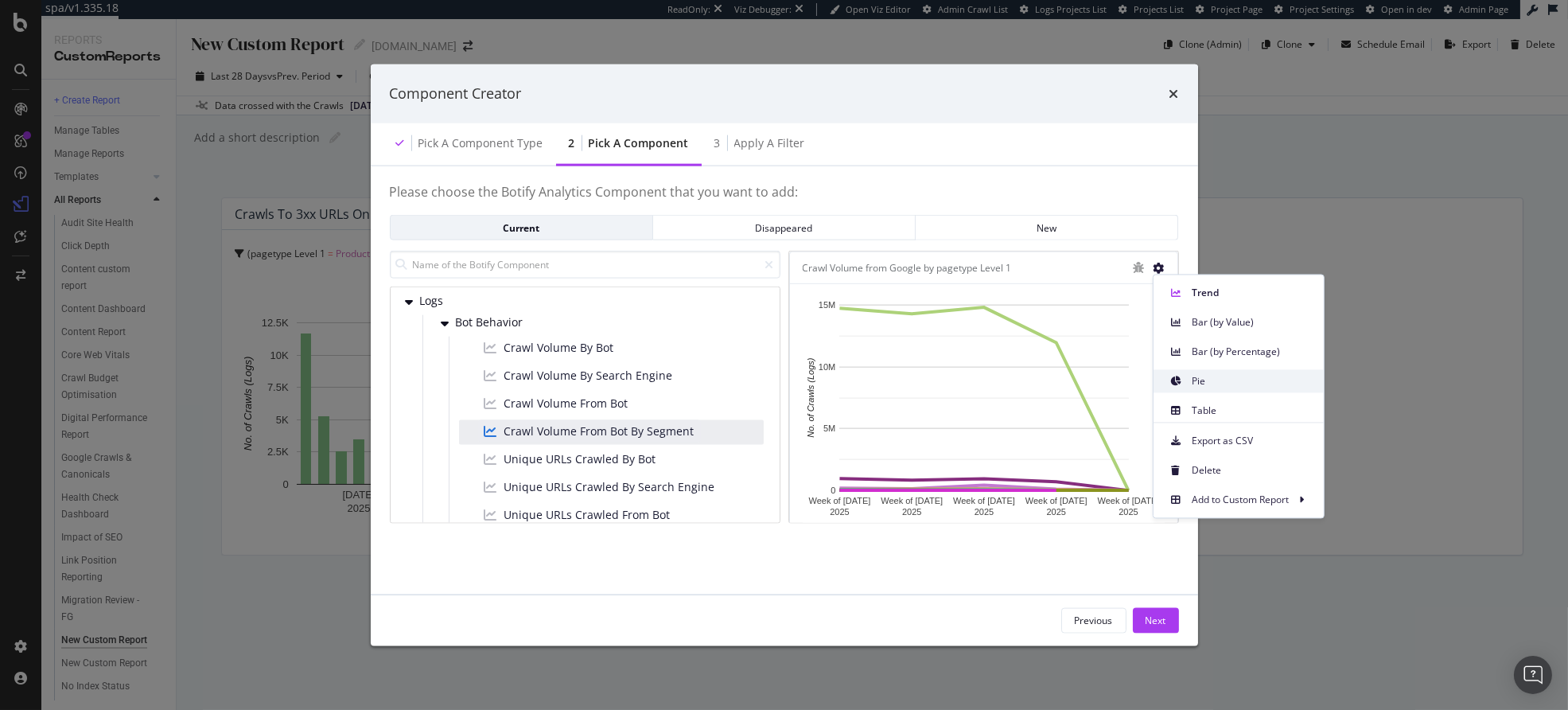
click at [1208, 389] on div "Pie" at bounding box center [1238, 381] width 170 height 23
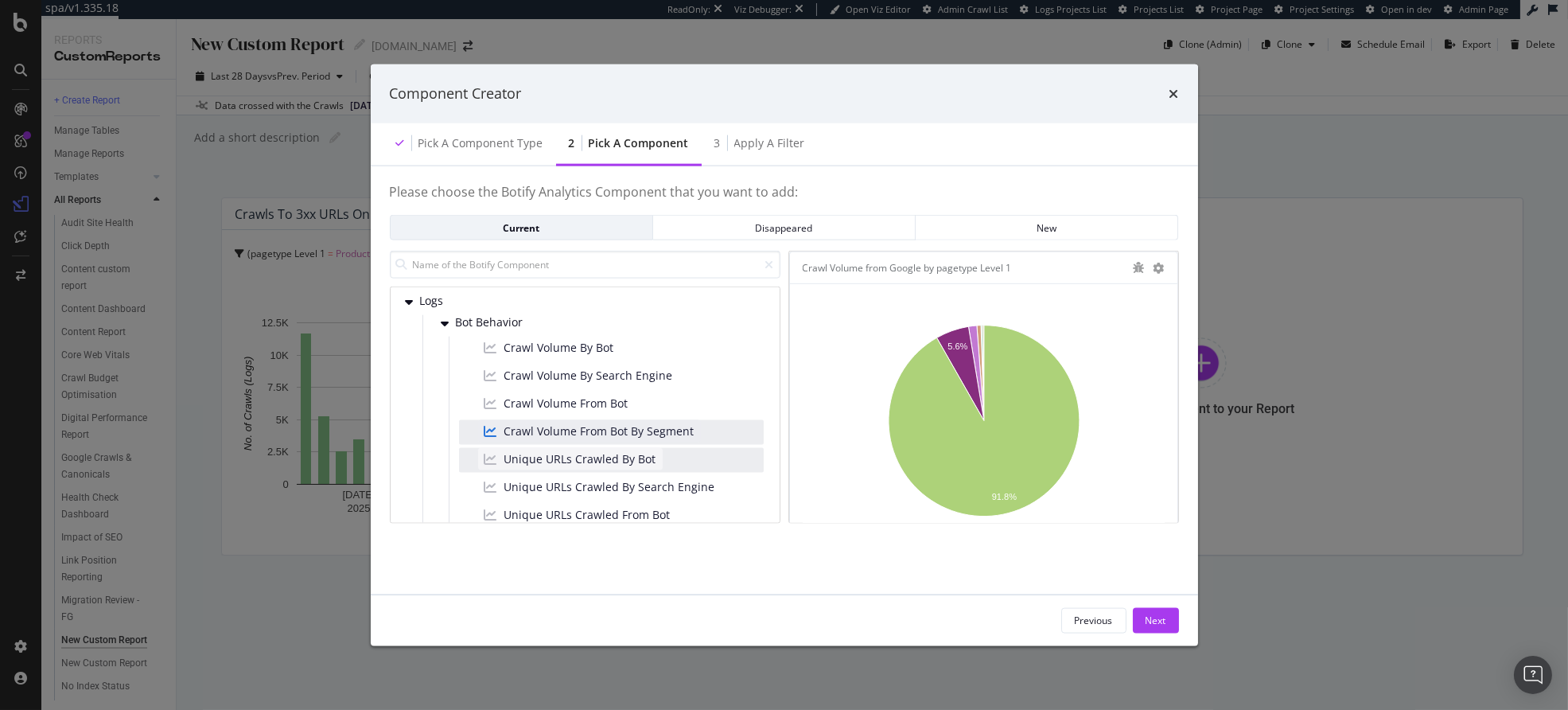
click at [655, 458] on div "Unique URLs Crawled By Bot" at bounding box center [570, 458] width 185 height 22
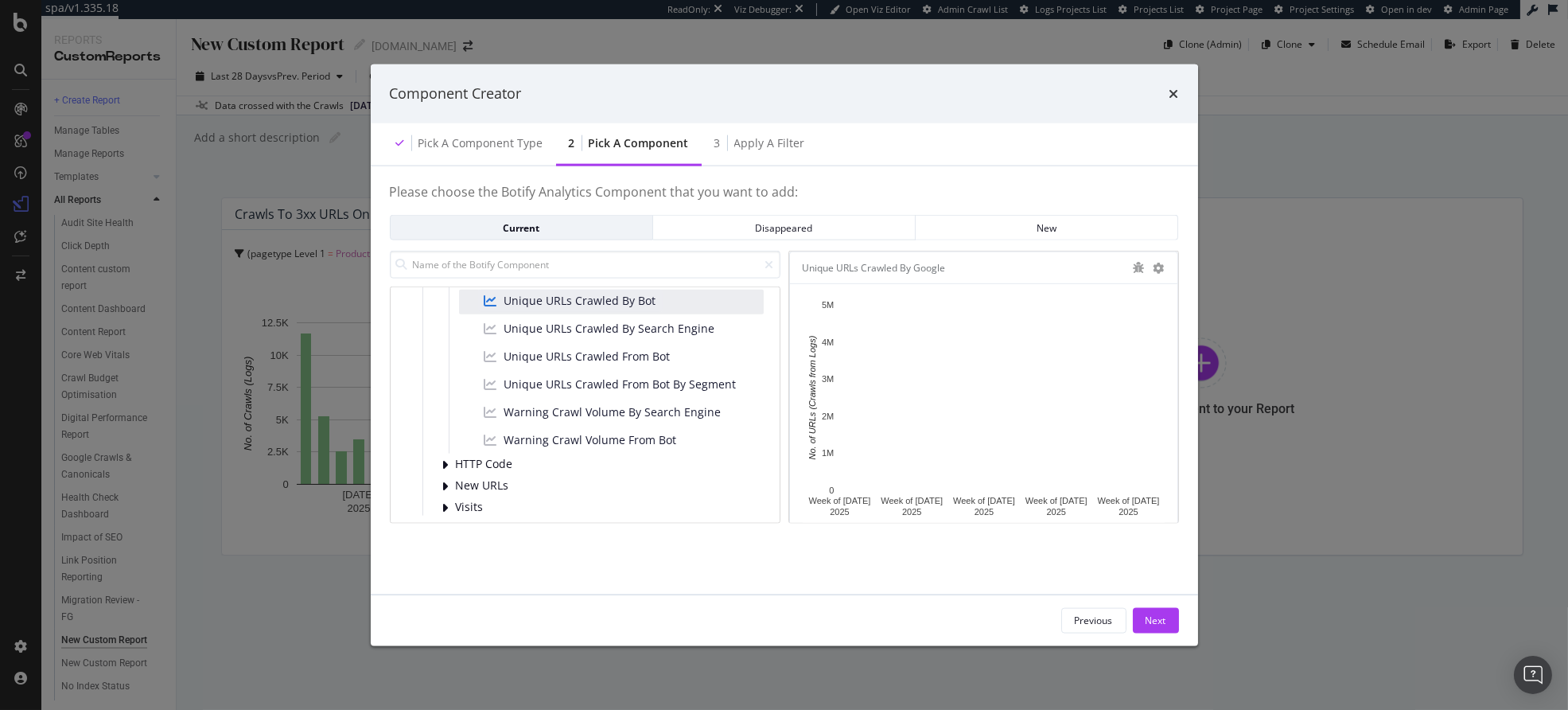
scroll to position [342, 0]
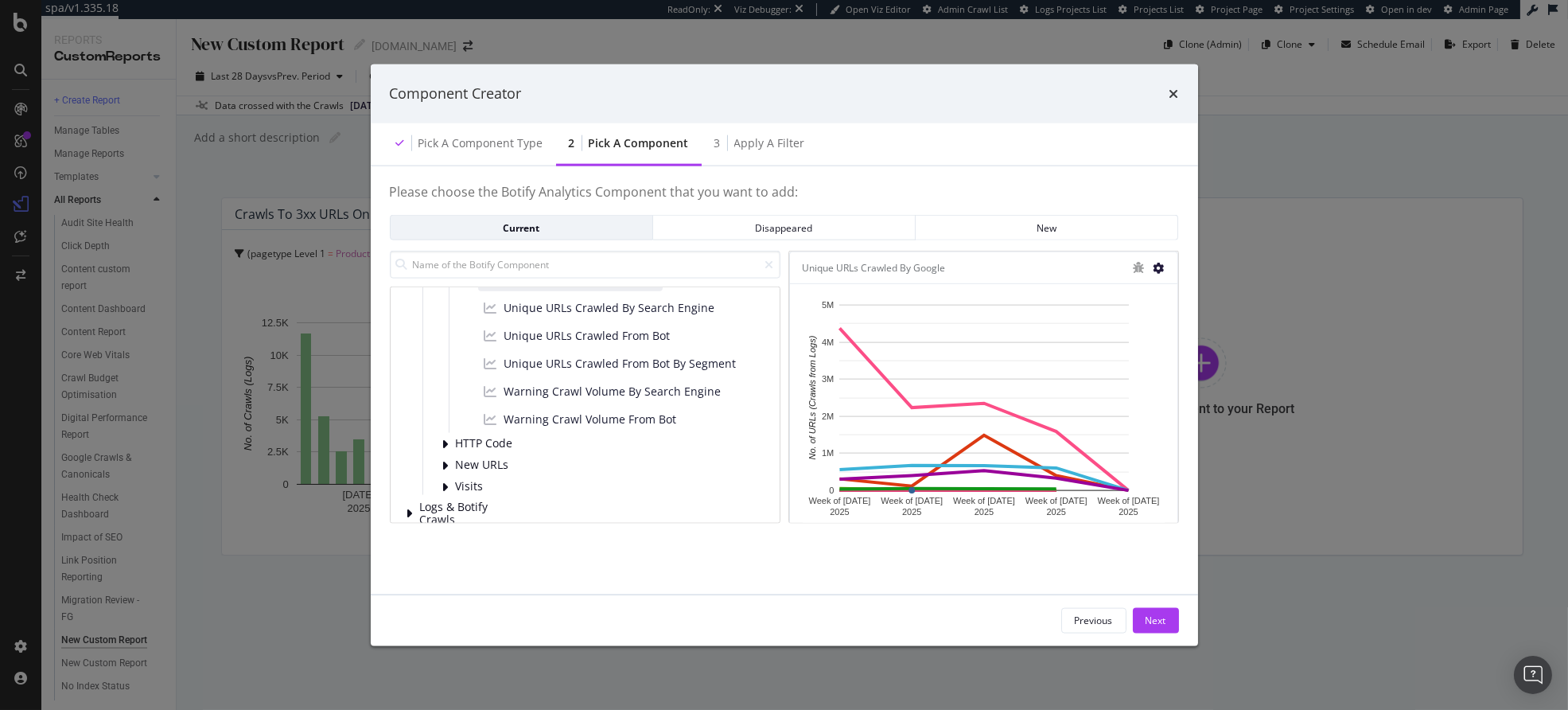
click at [1161, 266] on icon "modal" at bounding box center [1159, 267] width 12 height 12
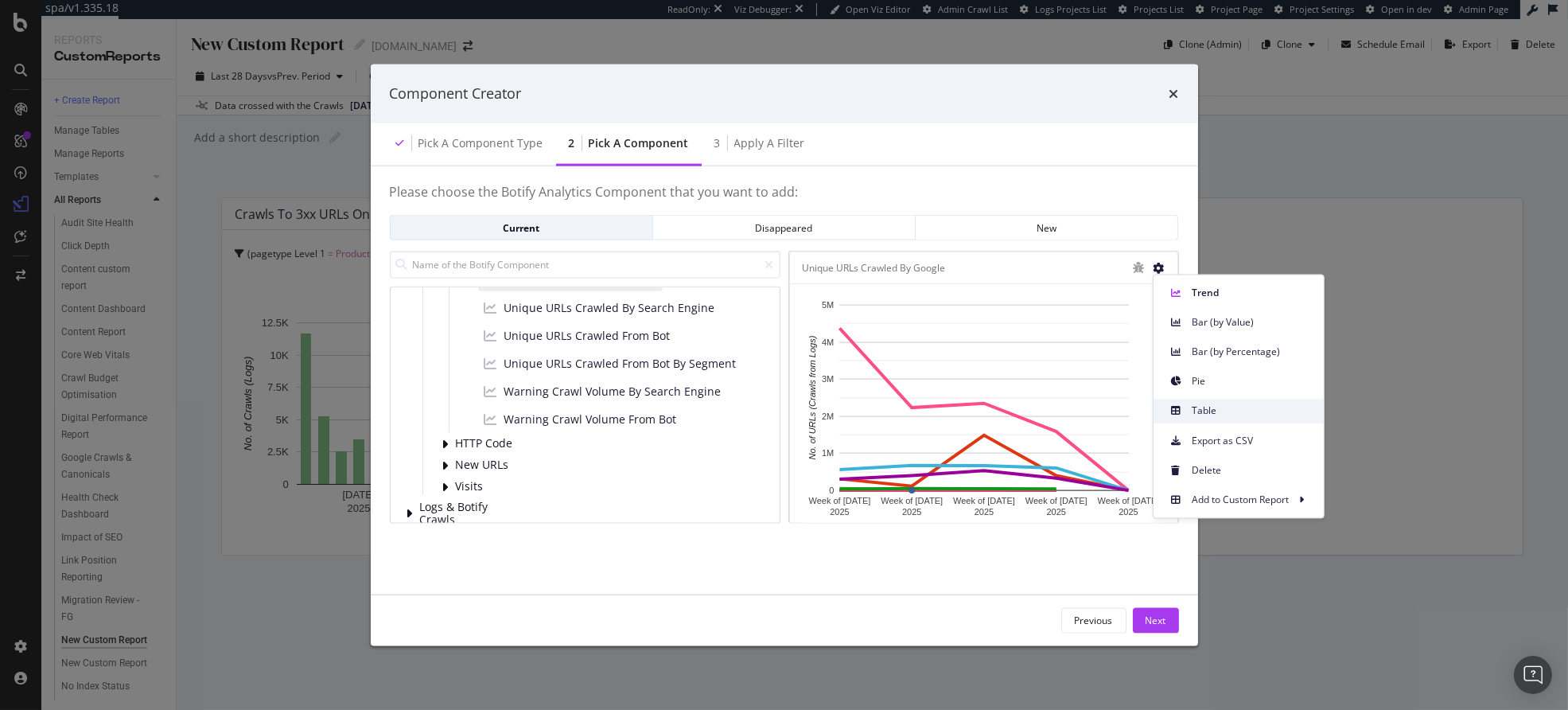
click at [1200, 406] on span "Table" at bounding box center [1252, 410] width 119 height 14
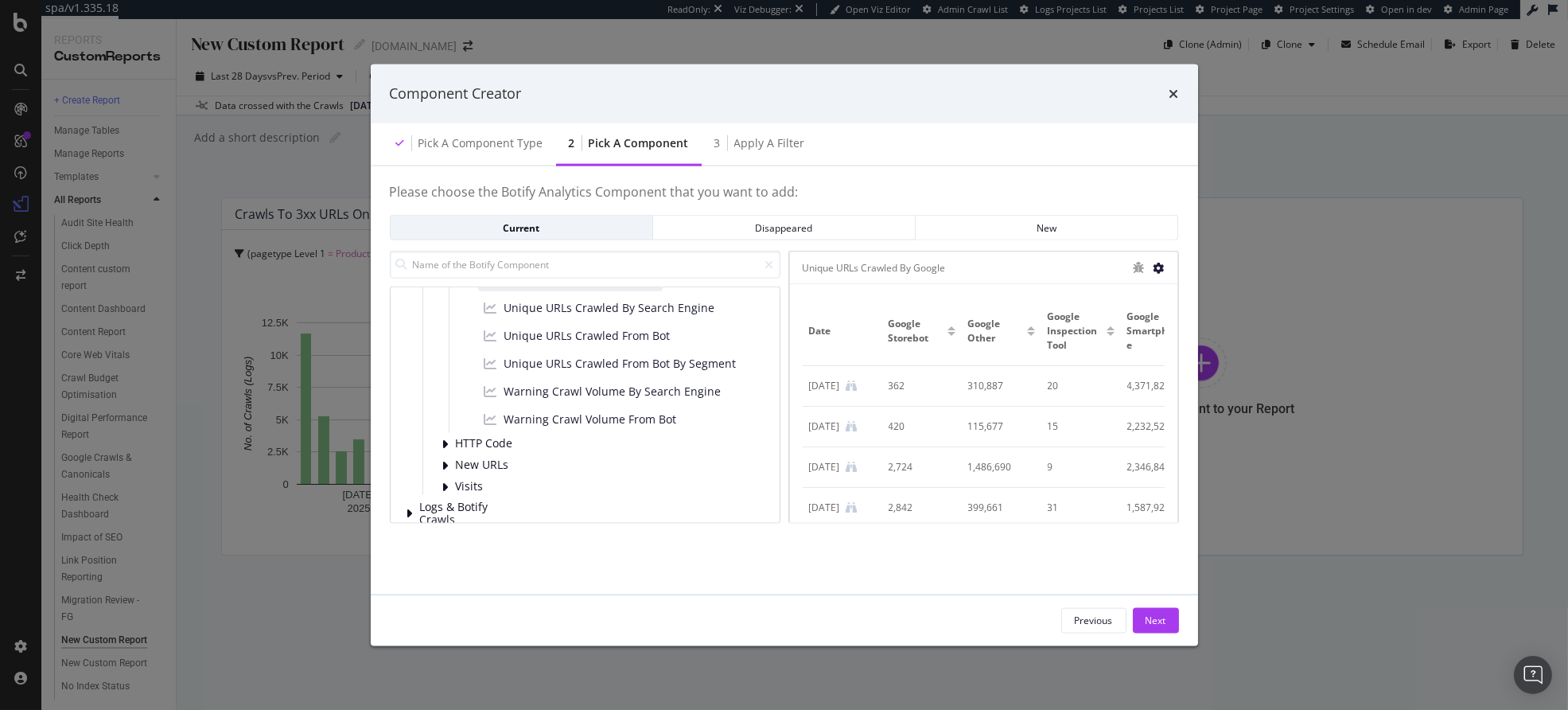
click at [1156, 266] on icon "modal" at bounding box center [1159, 267] width 12 height 12
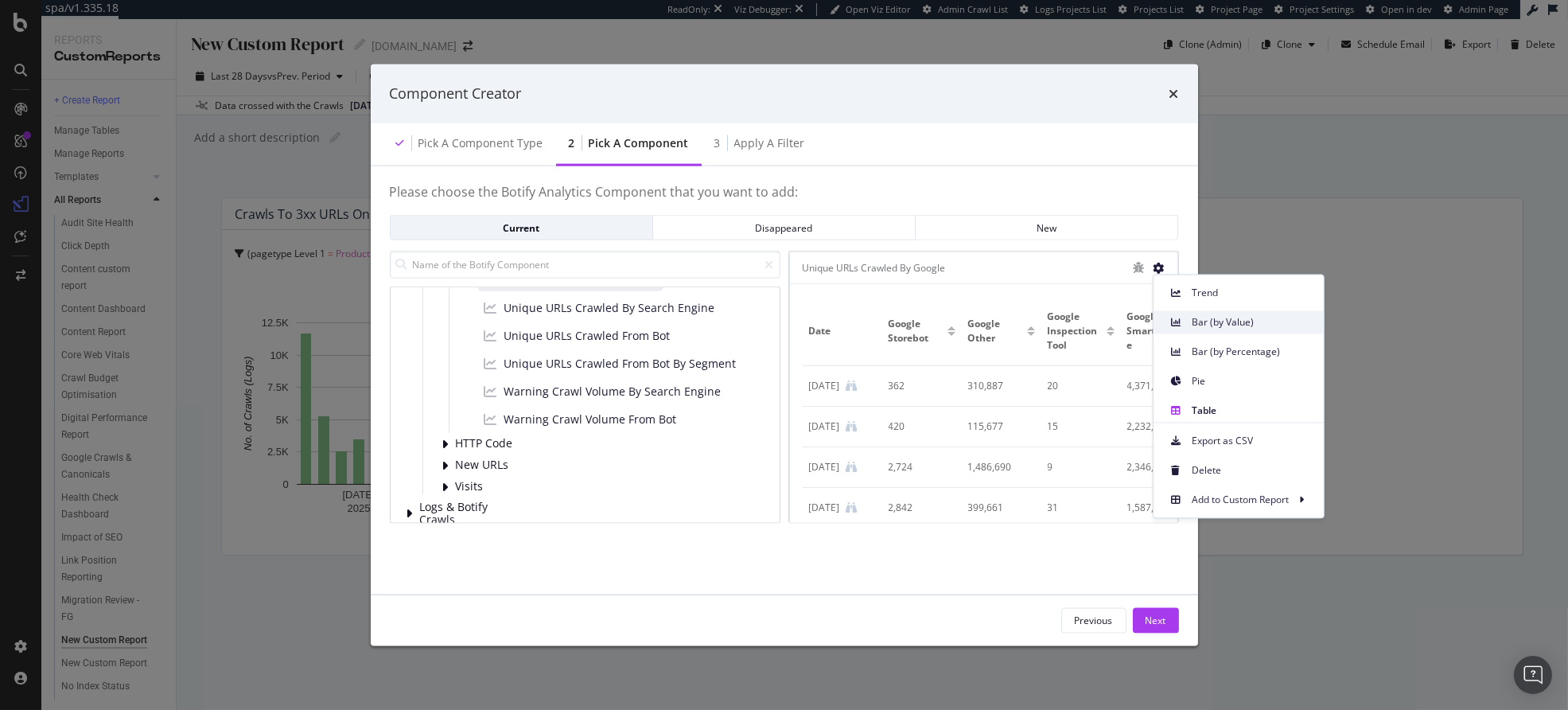
click at [1210, 327] on span "Bar (by Value)" at bounding box center [1252, 322] width 119 height 14
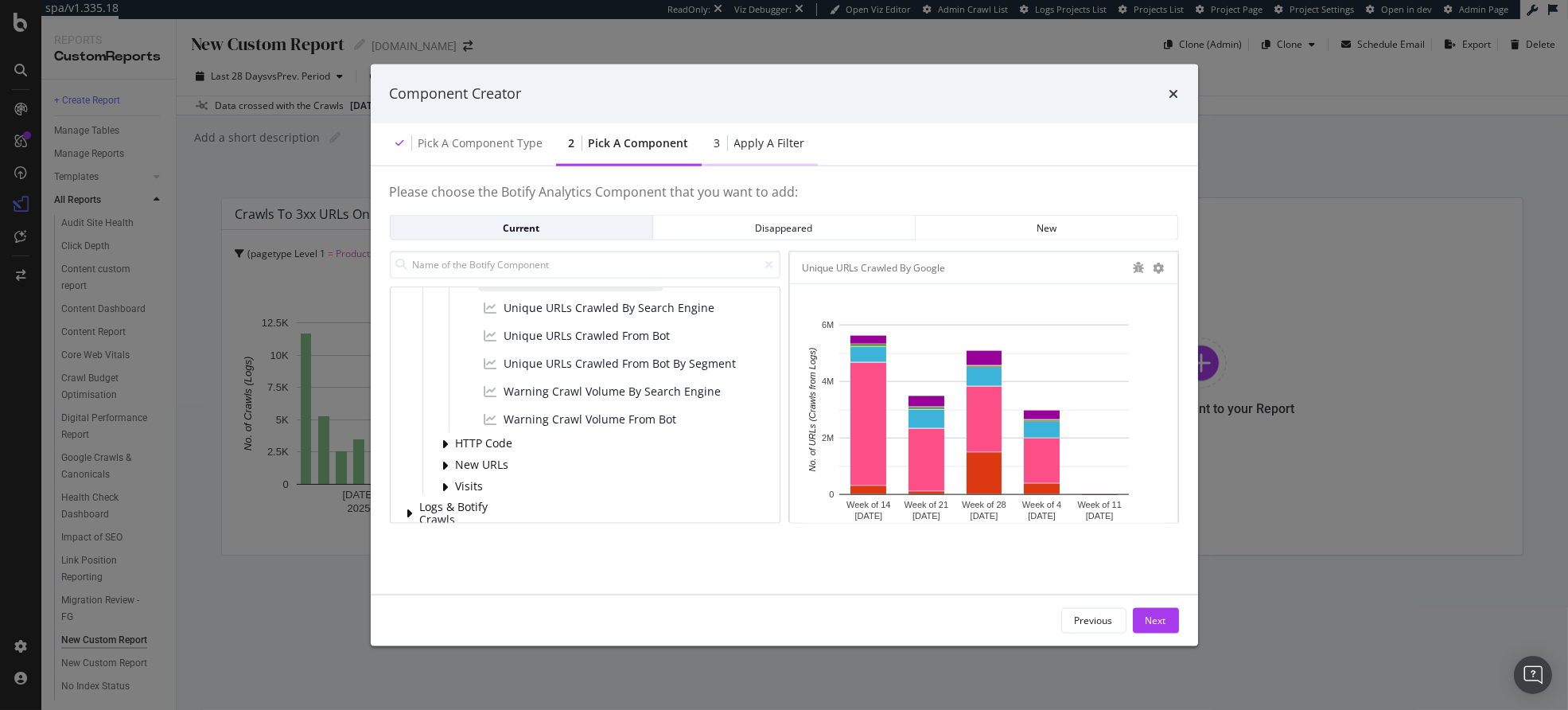
click at [766, 150] on div "Apply a Filter" at bounding box center [770, 142] width 71 height 16
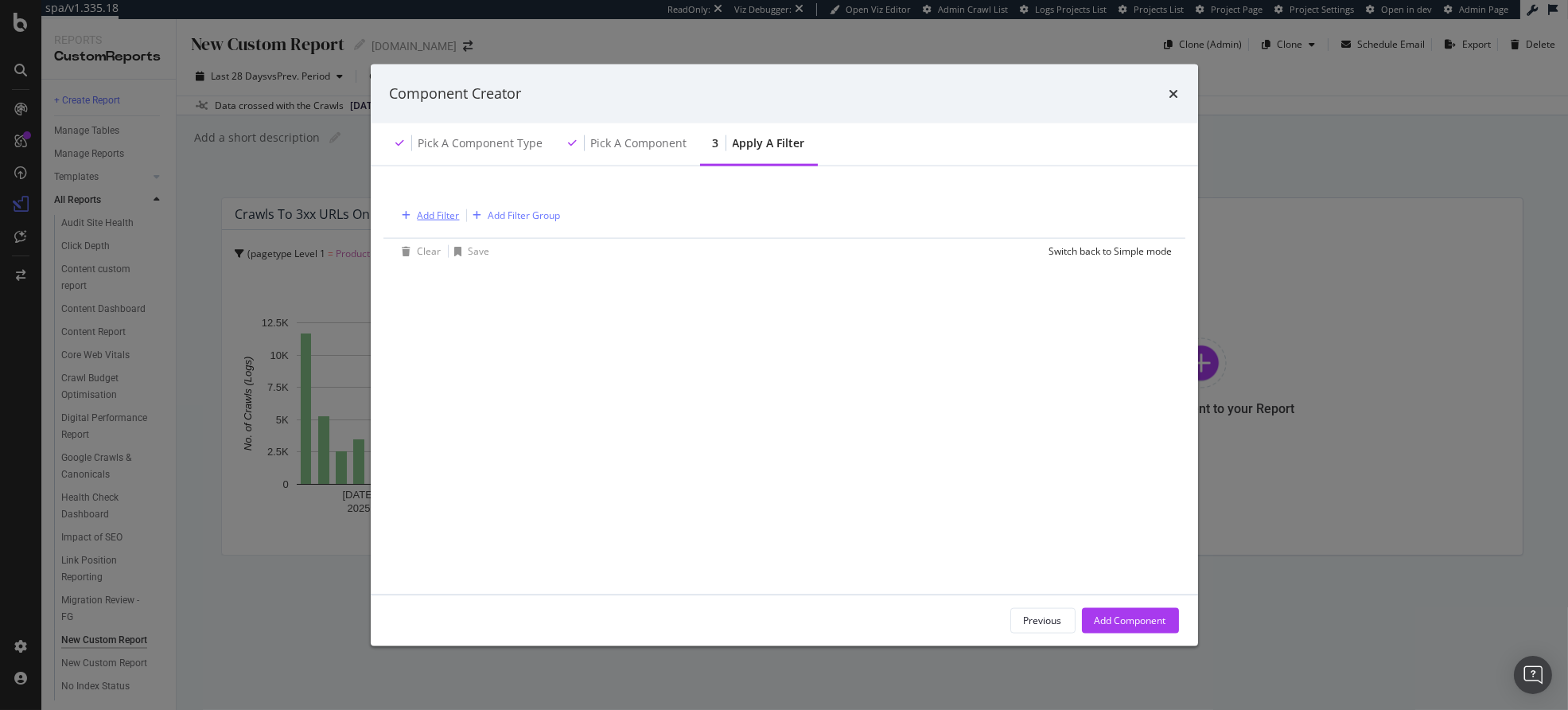
click at [430, 216] on div "Add Filter" at bounding box center [439, 216] width 42 height 13
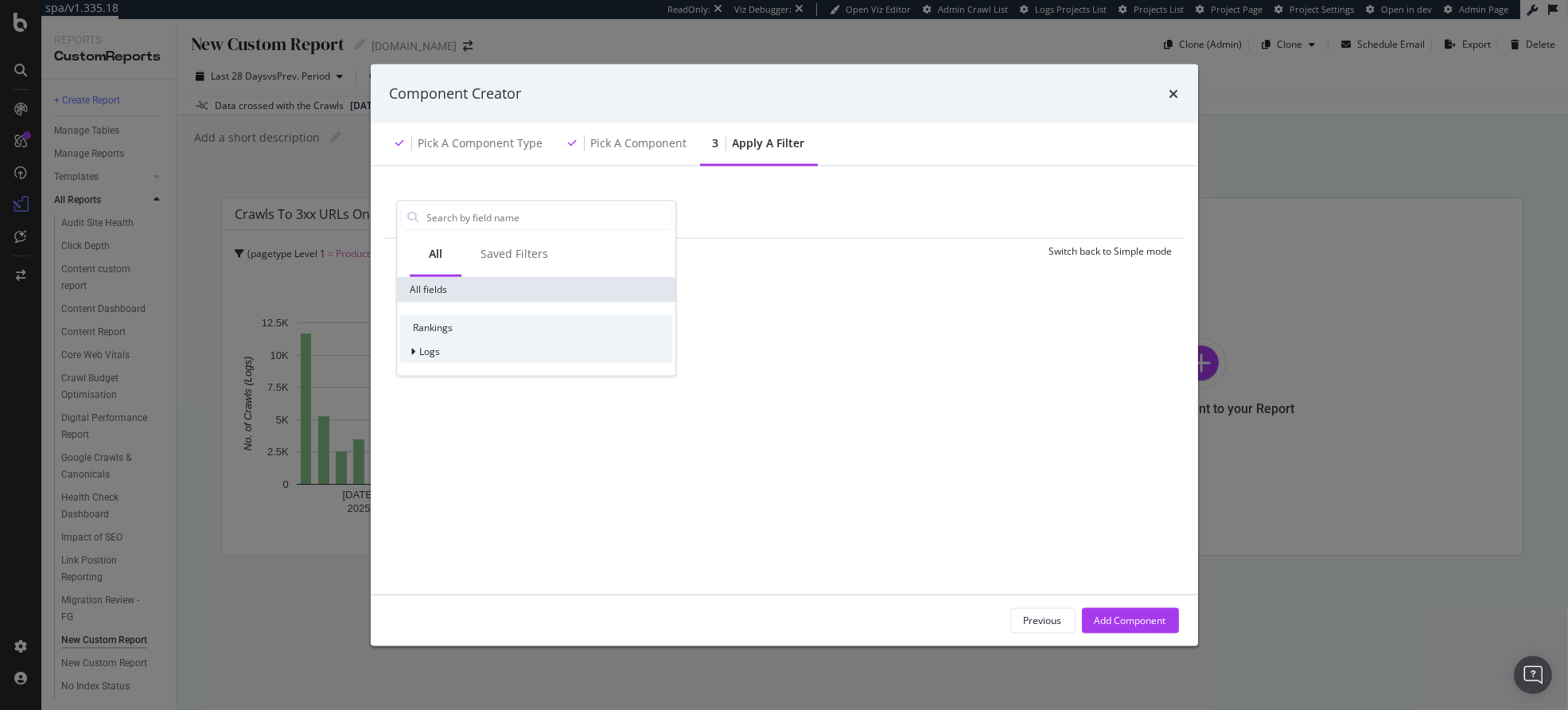
click at [446, 344] on div "Logs" at bounding box center [536, 351] width 272 height 22
click at [444, 378] on span "Segments" at bounding box center [451, 373] width 44 height 13
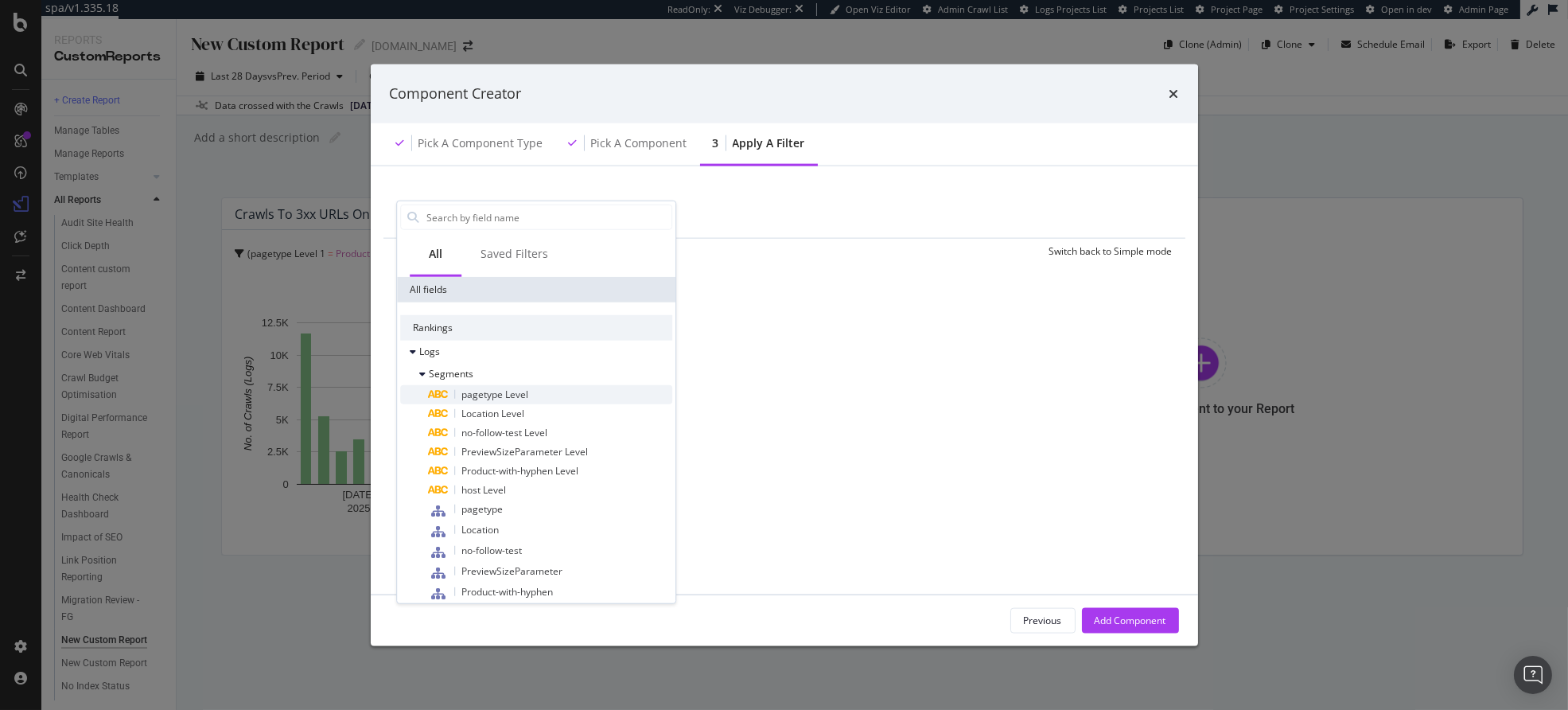
click at [530, 391] on div "pagetype Level" at bounding box center [550, 394] width 243 height 19
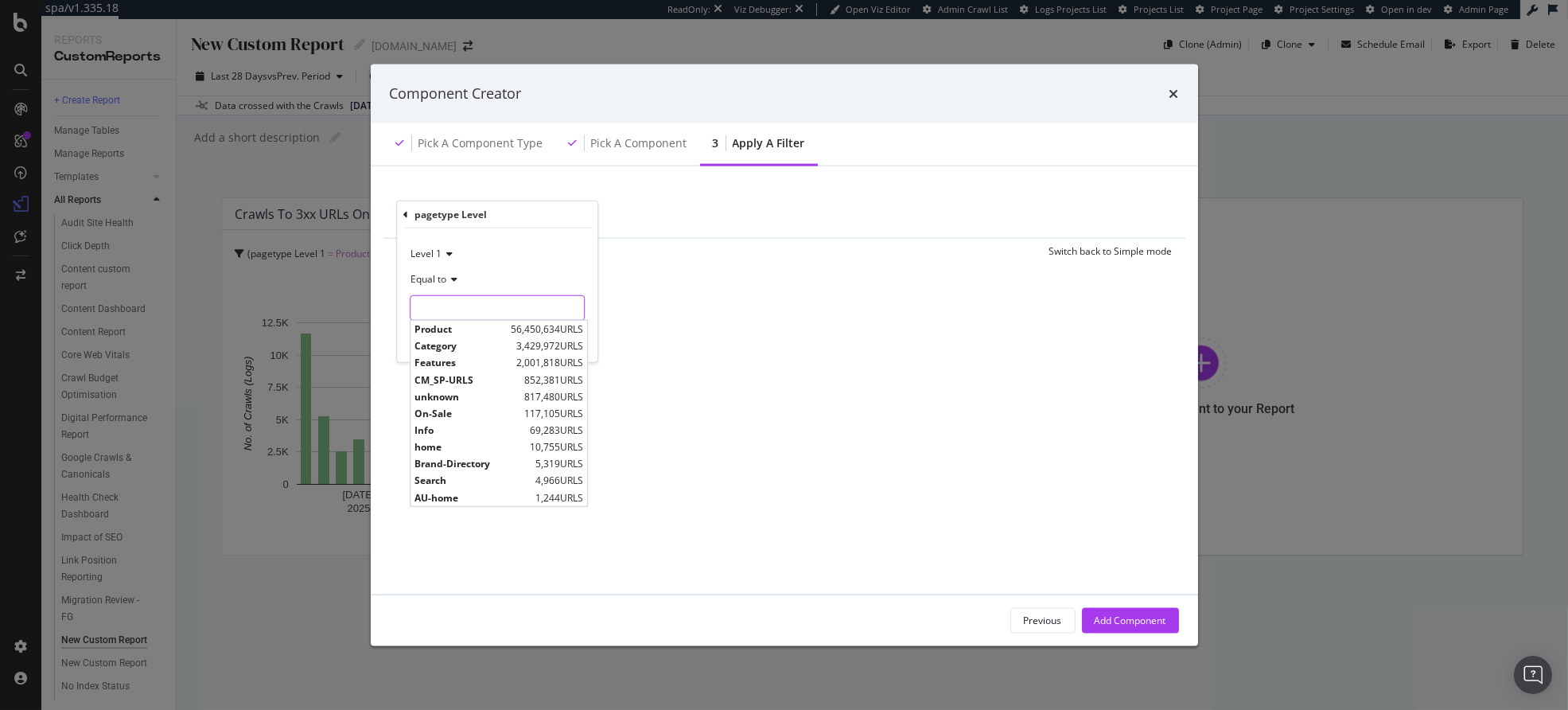
click at [453, 314] on input "modal" at bounding box center [497, 308] width 173 height 25
click at [464, 329] on span "Product" at bounding box center [461, 329] width 92 height 13
type input "Product"
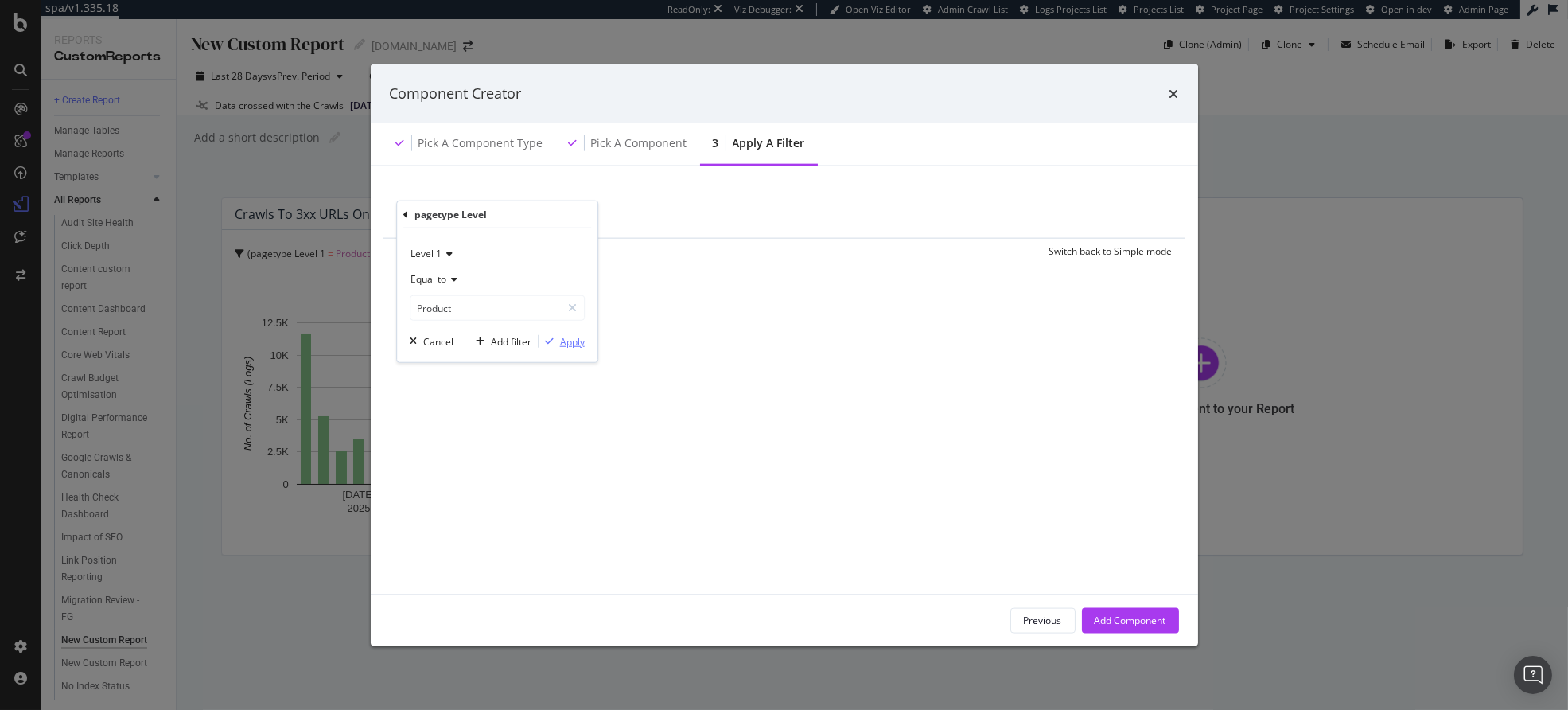
click at [565, 346] on div "Apply" at bounding box center [572, 341] width 25 height 13
click at [577, 218] on div "Add Filter" at bounding box center [571, 216] width 42 height 13
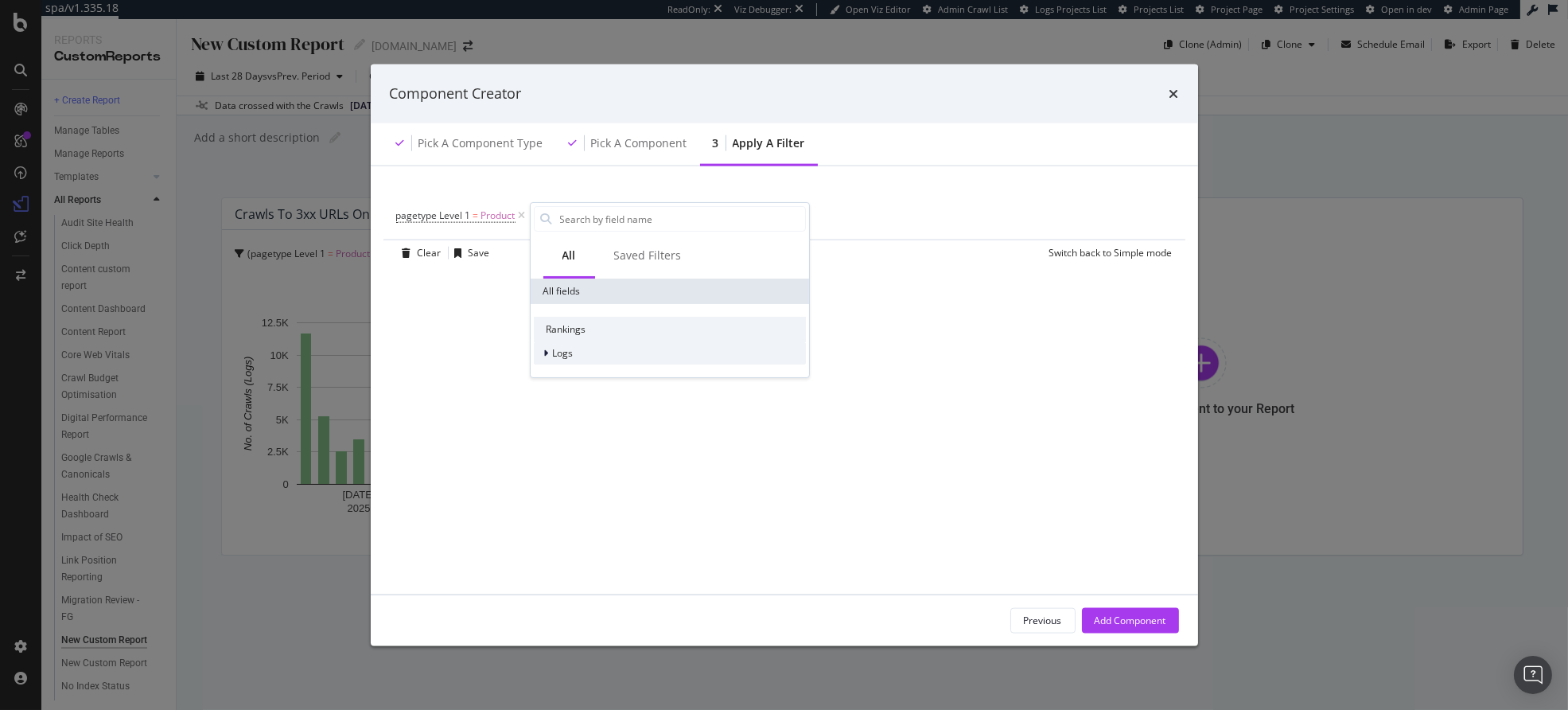
click at [582, 352] on div "Logs" at bounding box center [670, 353] width 272 height 22
click at [587, 373] on span "Segments" at bounding box center [585, 375] width 44 height 13
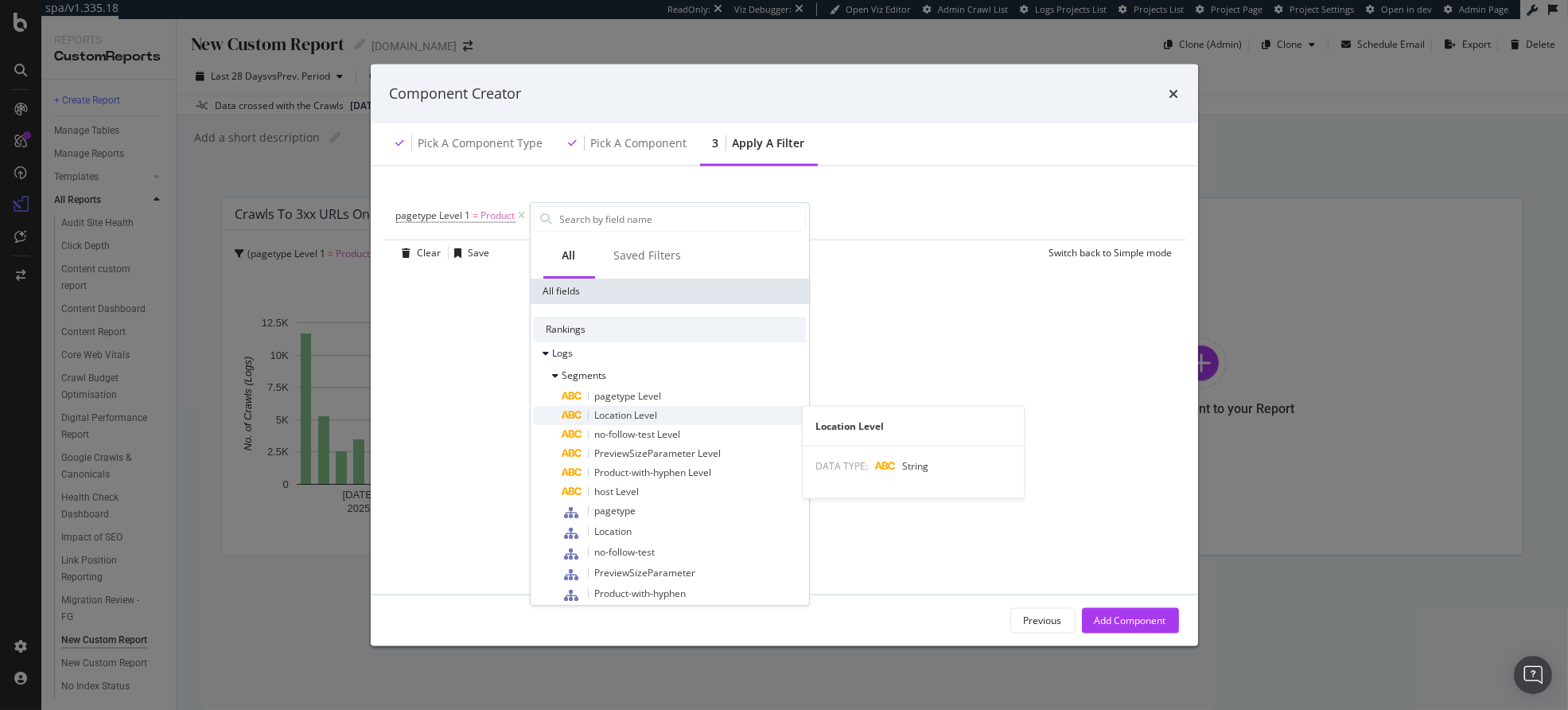
click at [673, 421] on div "Location Level" at bounding box center [684, 416] width 243 height 19
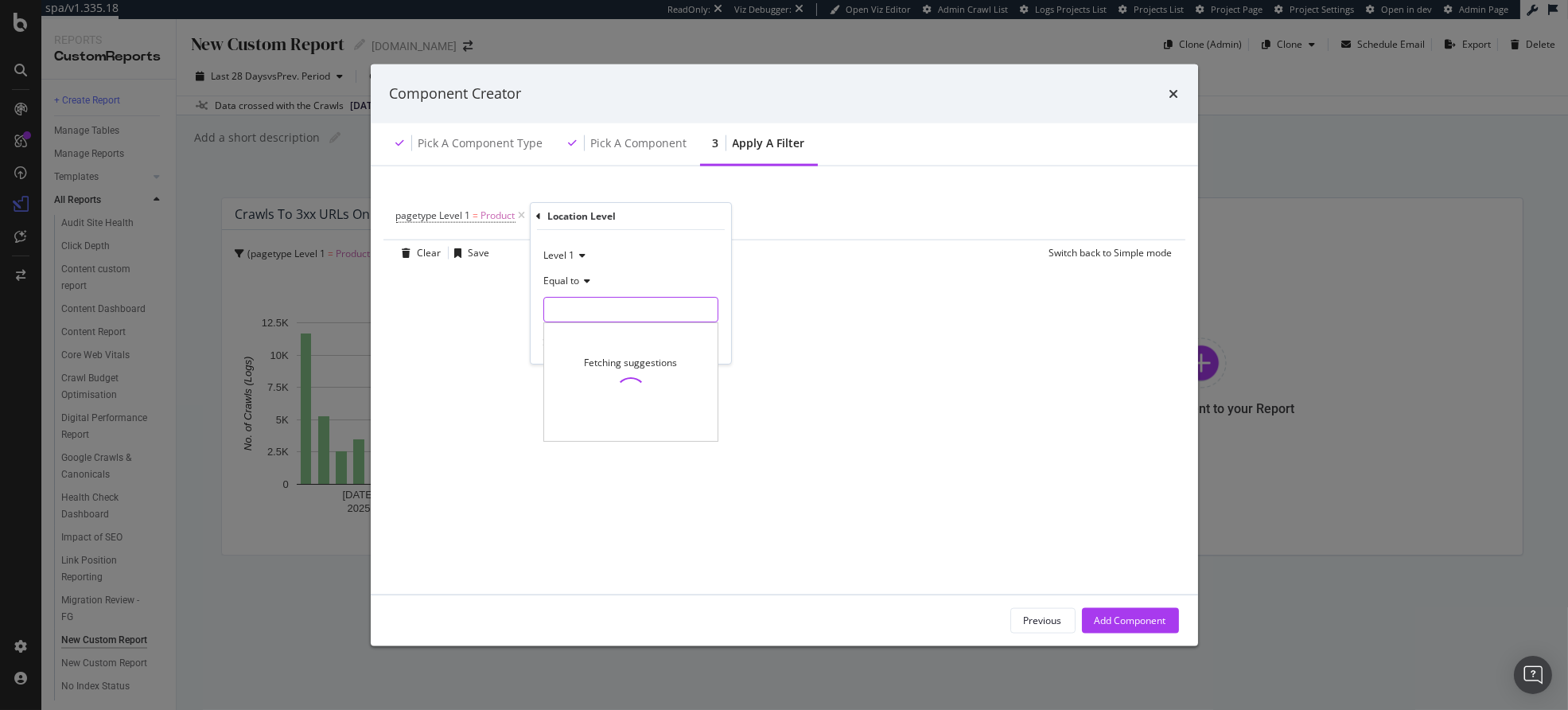
click at [590, 317] on input "modal" at bounding box center [631, 310] width 173 height 25
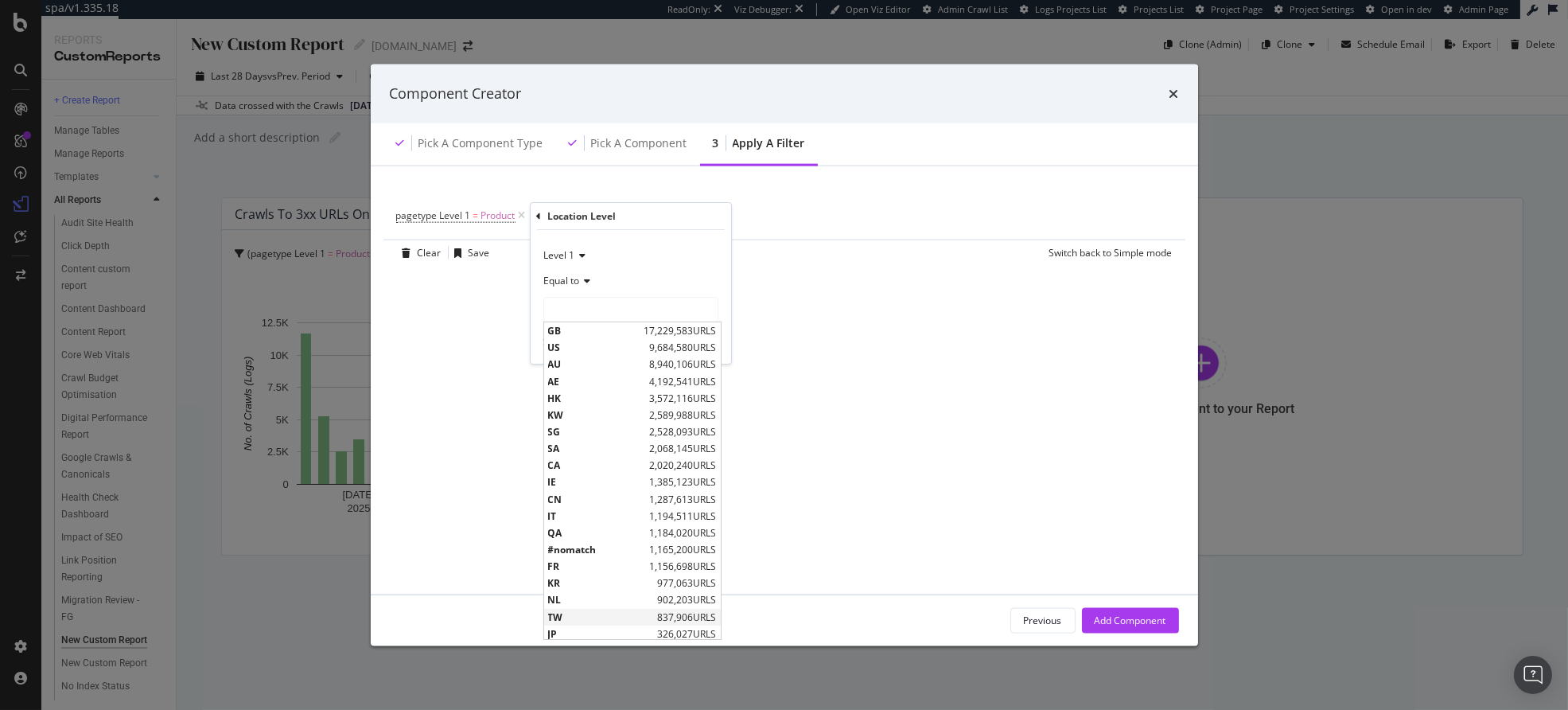
click at [572, 619] on span "TW" at bounding box center [601, 617] width 106 height 13
type input "TW"
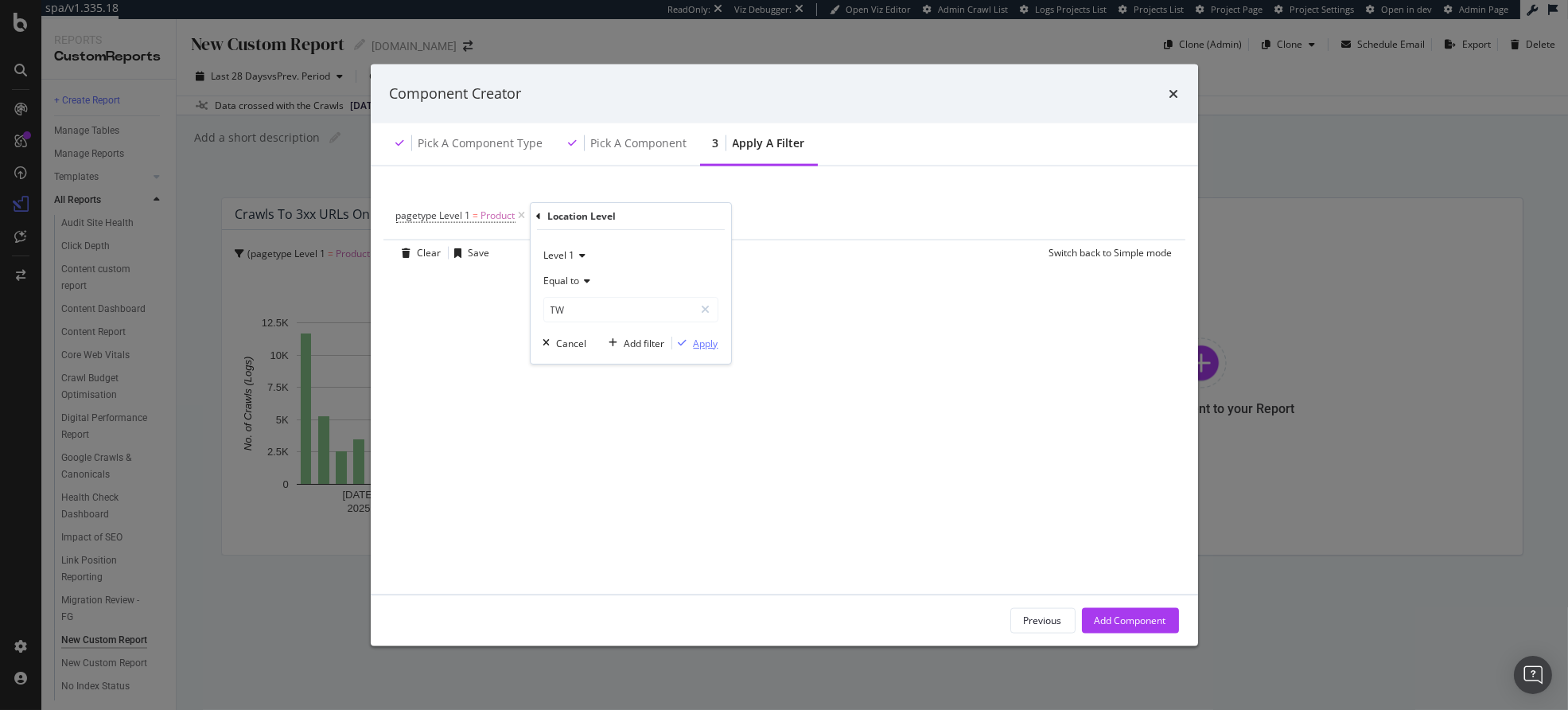
click at [703, 346] on div "Apply" at bounding box center [706, 343] width 25 height 13
click at [1128, 618] on div "Add Component" at bounding box center [1130, 621] width 71 height 13
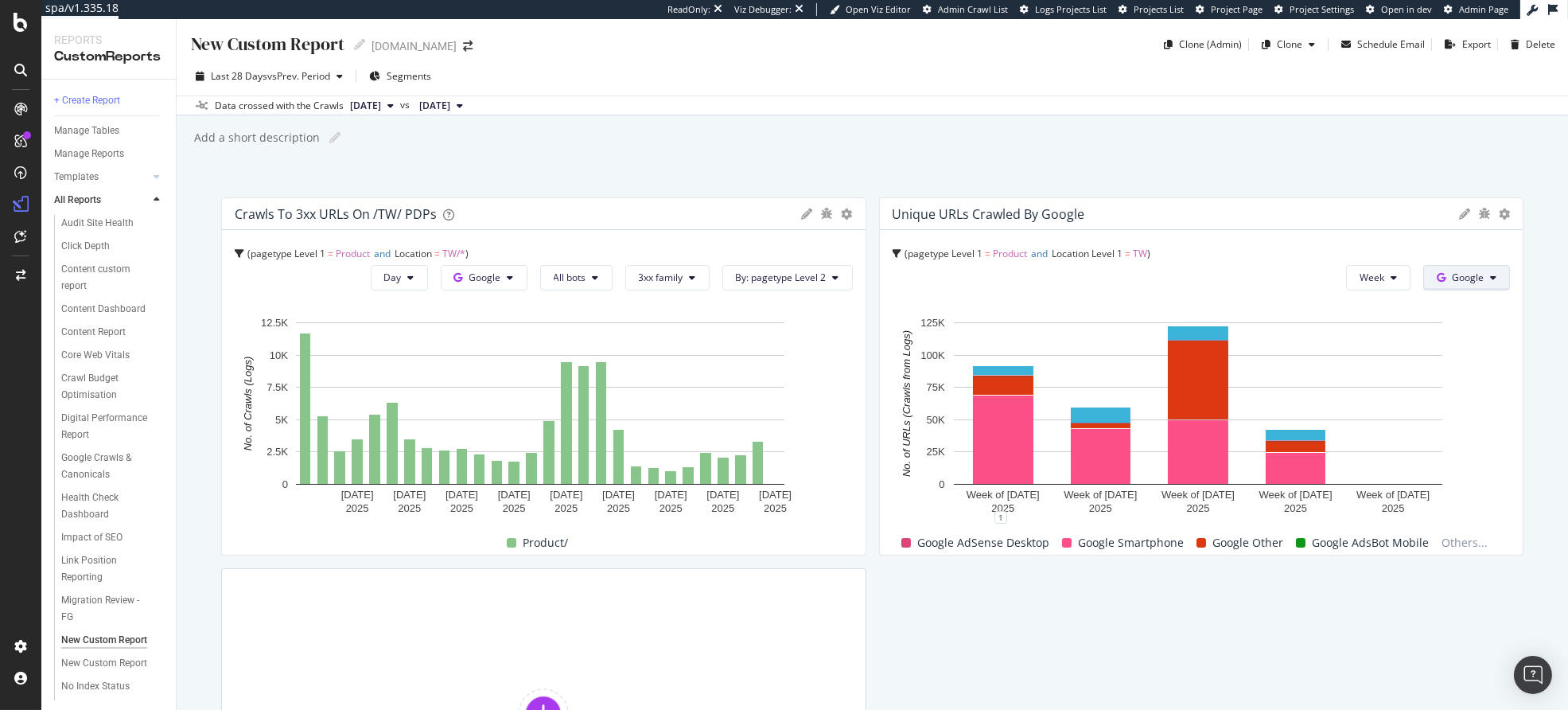
click at [1460, 291] on button "Google" at bounding box center [1467, 277] width 87 height 25
click at [1463, 307] on span "Google" at bounding box center [1479, 309] width 59 height 14
click at [1391, 275] on icon at bounding box center [1394, 278] width 7 height 10
click at [1346, 310] on div "Day" at bounding box center [1362, 310] width 54 height 23
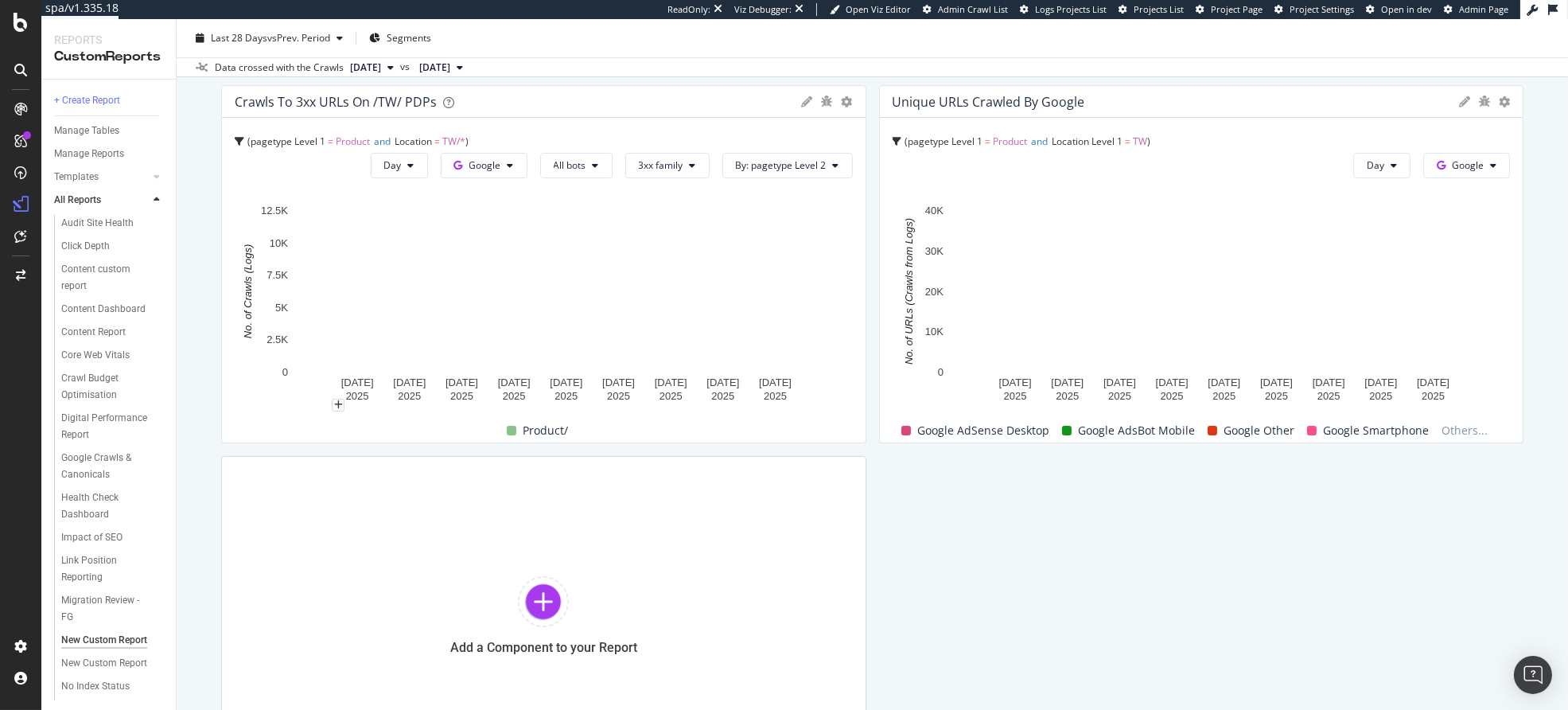
scroll to position [0, 0]
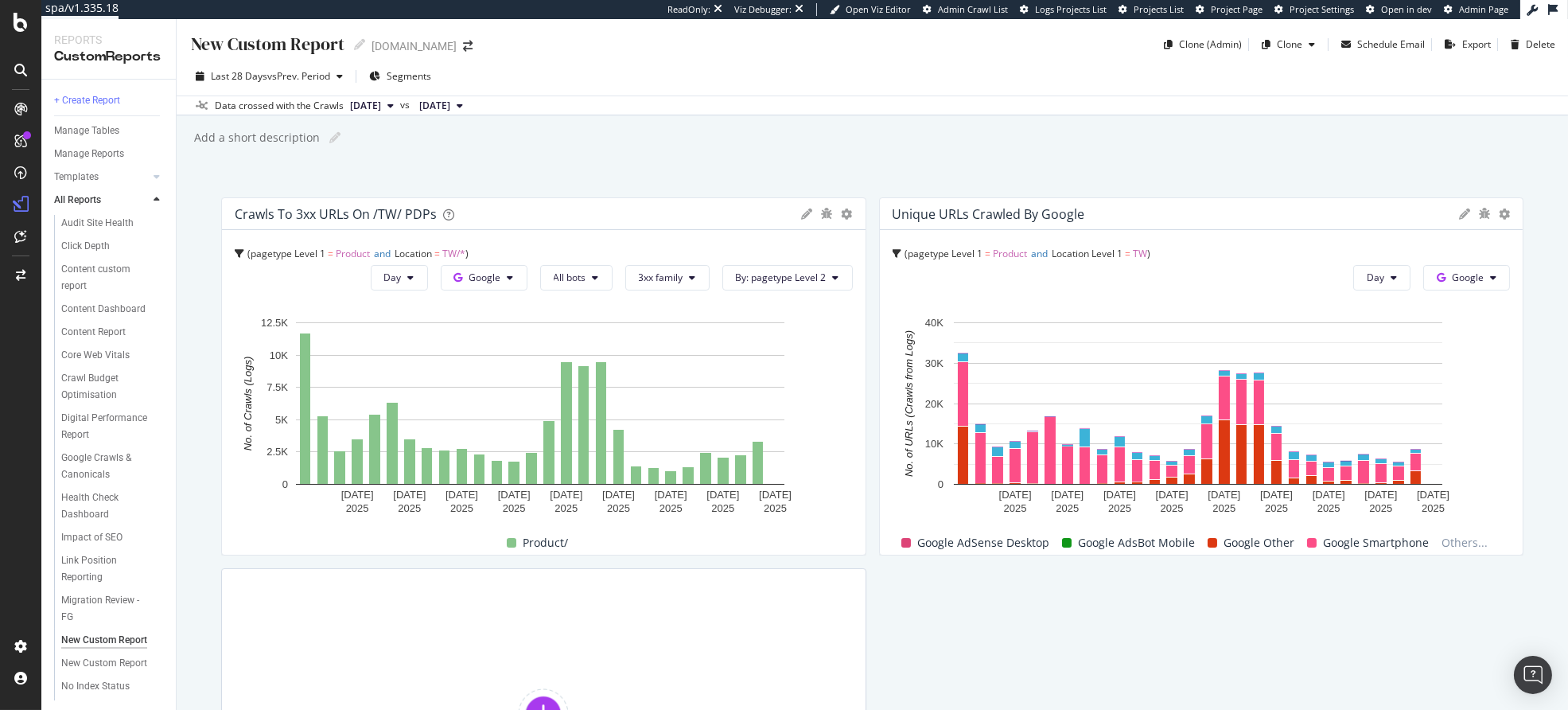
click at [357, 37] on div "New Custom Report New Custom Report" at bounding box center [277, 44] width 176 height 25
click at [361, 43] on icon at bounding box center [360, 45] width 12 height 12
type input "TW PDP Monitoring"
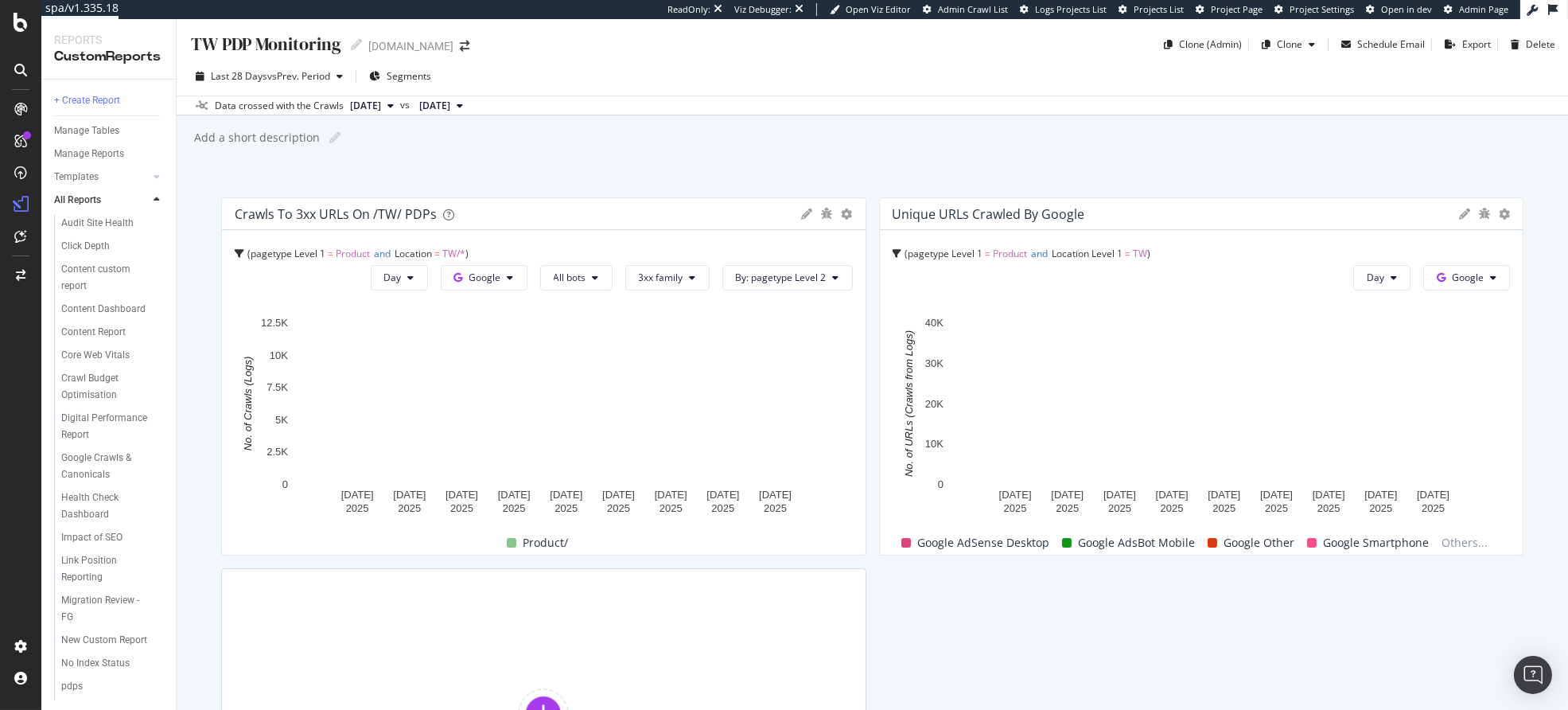
click at [610, 145] on div "Add a short description Add a short description" at bounding box center [880, 138] width 1376 height 24
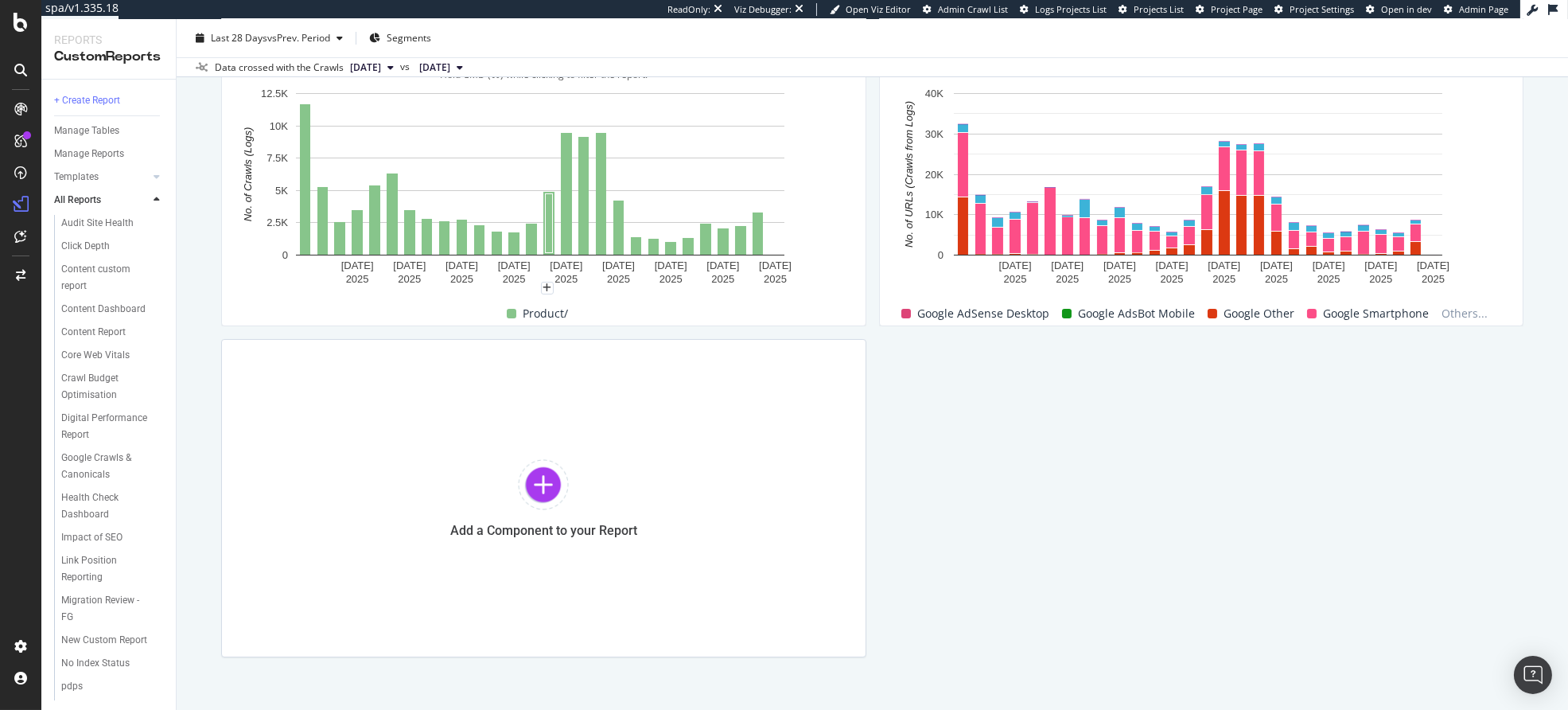
scroll to position [276, 0]
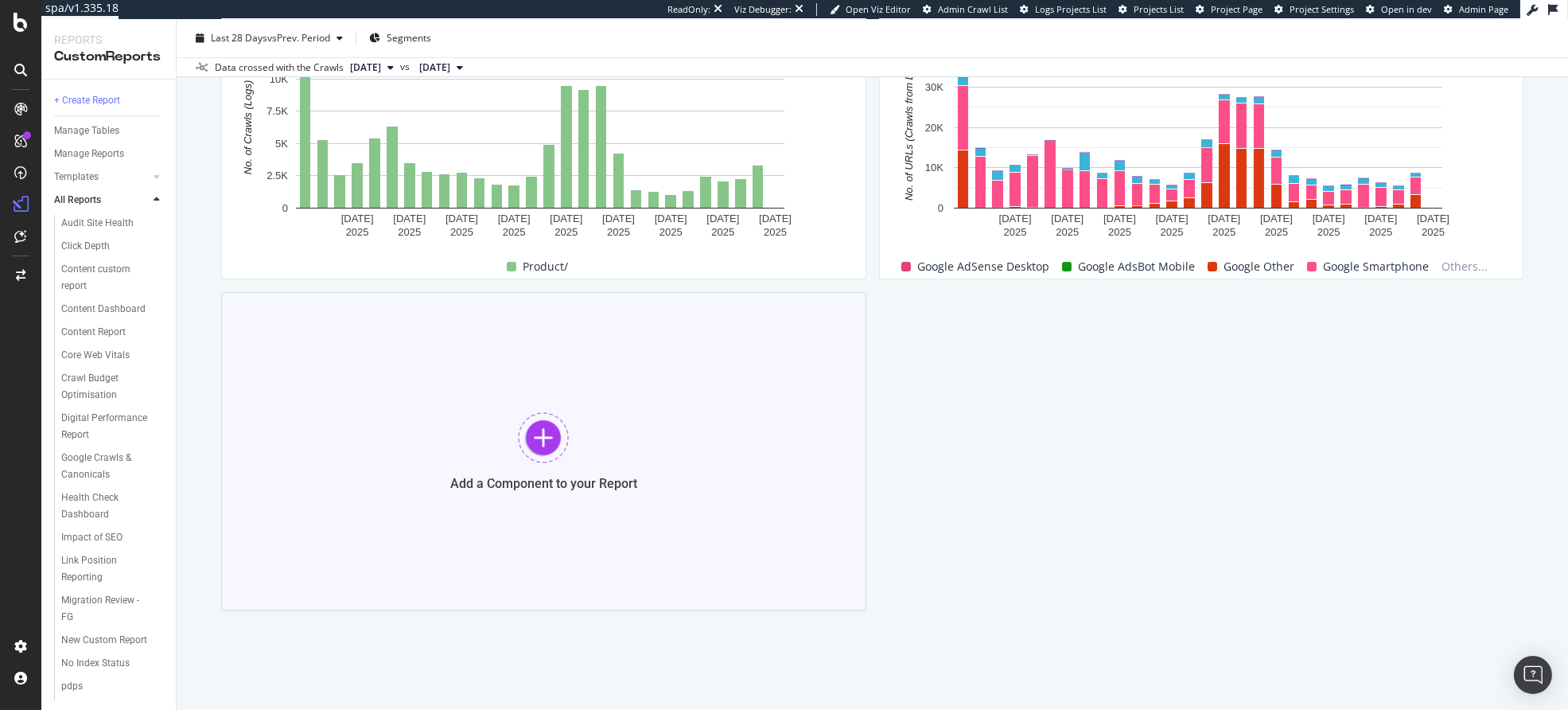
click at [536, 450] on div at bounding box center [543, 437] width 51 height 51
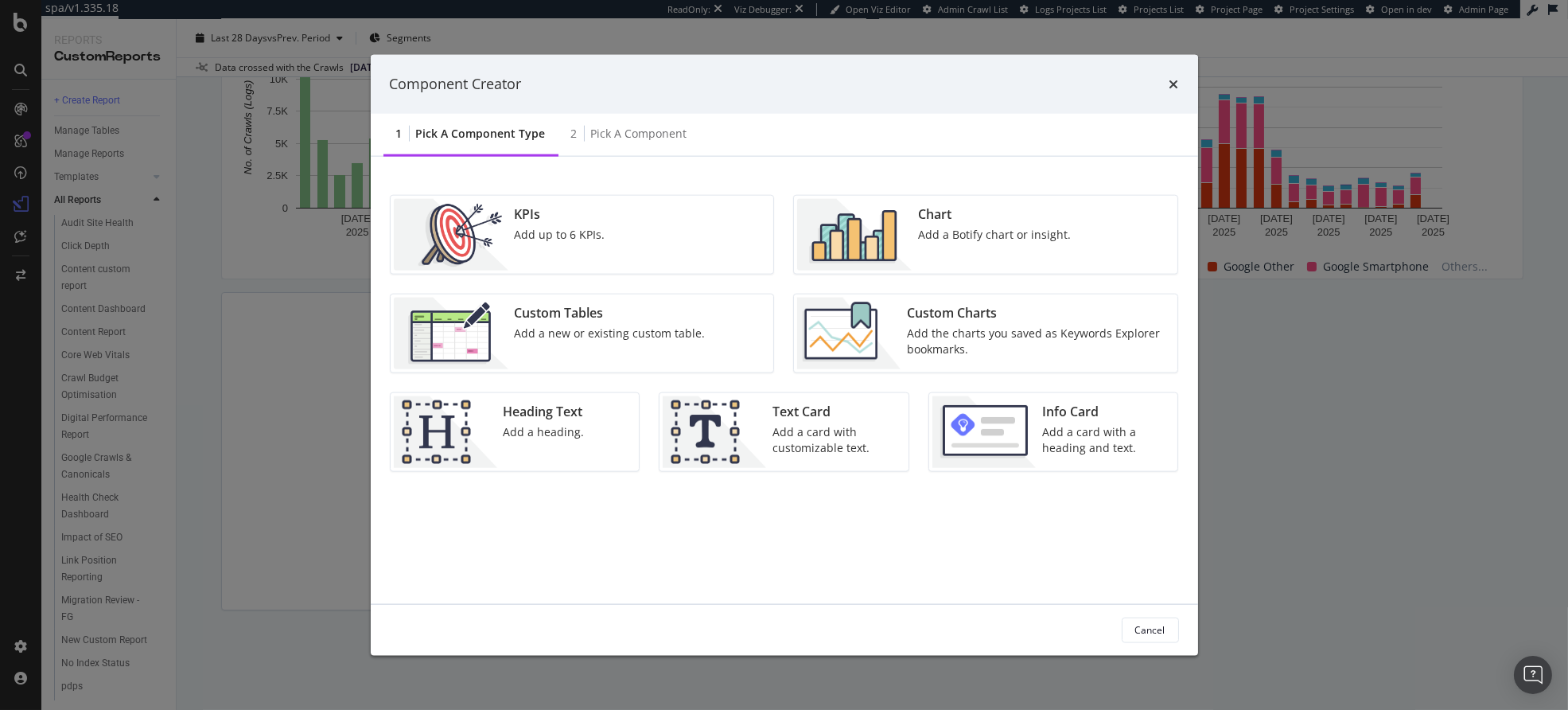
click at [918, 241] on div "Add a Botify chart or insight." at bounding box center [994, 234] width 153 height 16
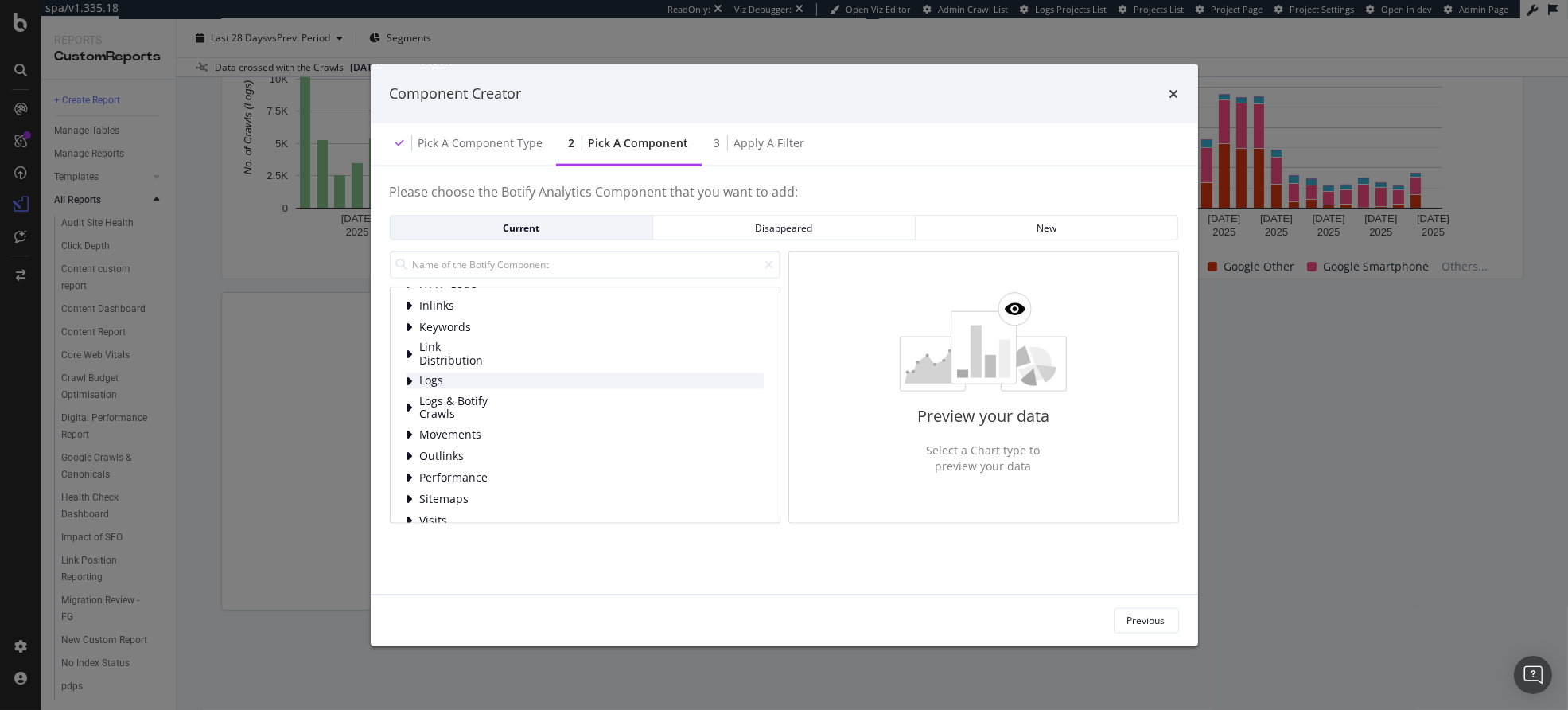
scroll to position [102, 0]
click at [450, 361] on span "Logs" at bounding box center [456, 363] width 71 height 13
click at [545, 418] on div "New URLs" at bounding box center [598, 422] width 331 height 16
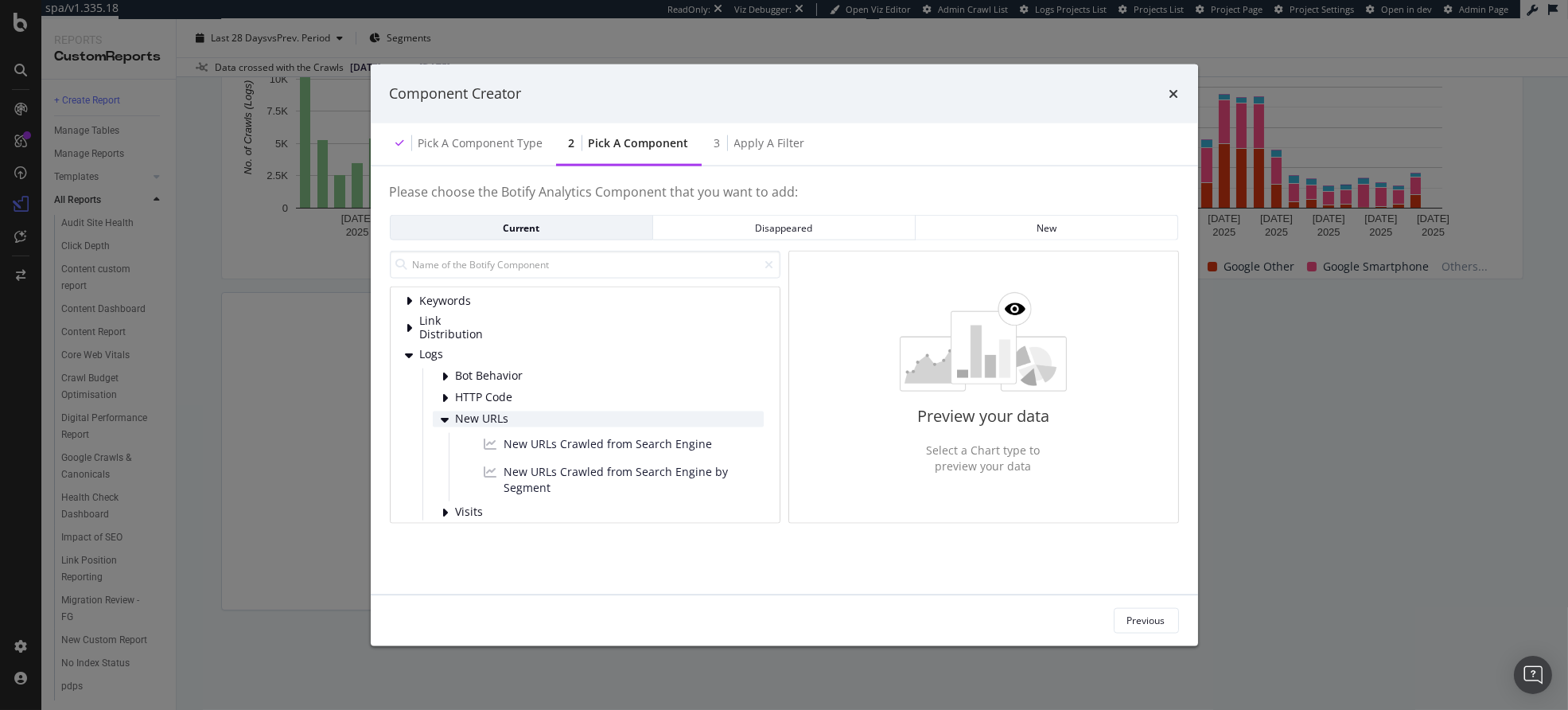
scroll to position [113, 0]
click at [583, 447] on span "New URLs Crawled from Search Engine" at bounding box center [608, 440] width 209 height 16
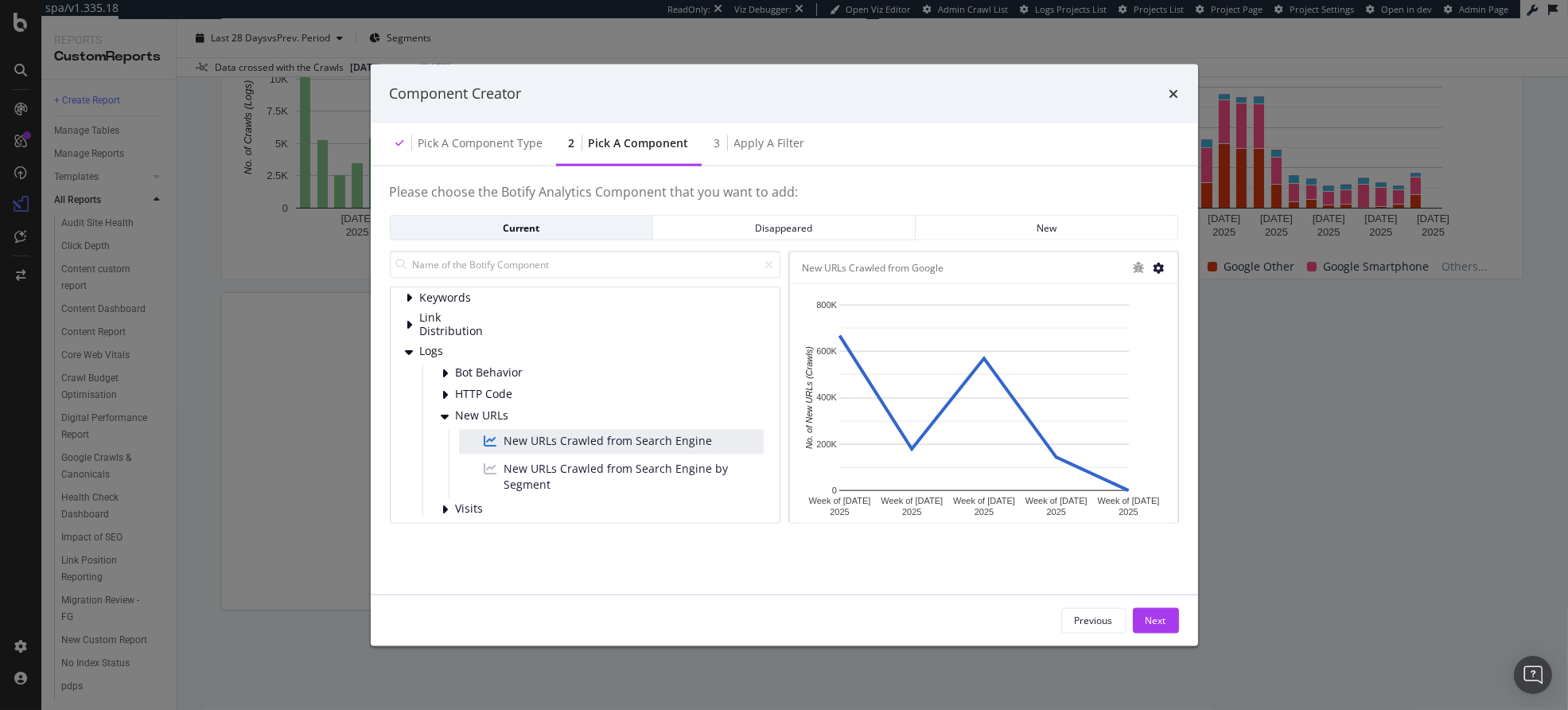
click at [1160, 265] on icon "modal" at bounding box center [1159, 267] width 12 height 12
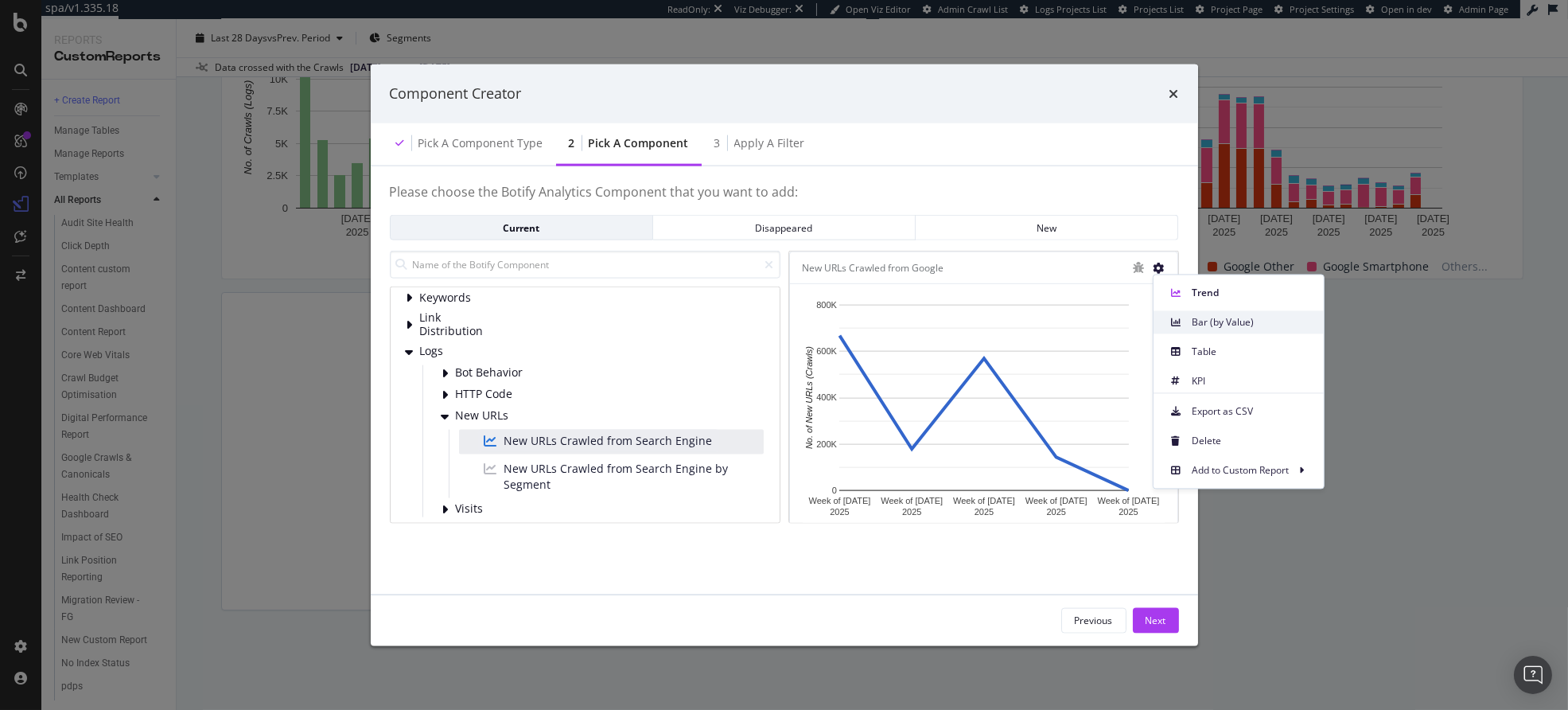
click at [1203, 325] on span "Bar (by Value)" at bounding box center [1252, 322] width 119 height 14
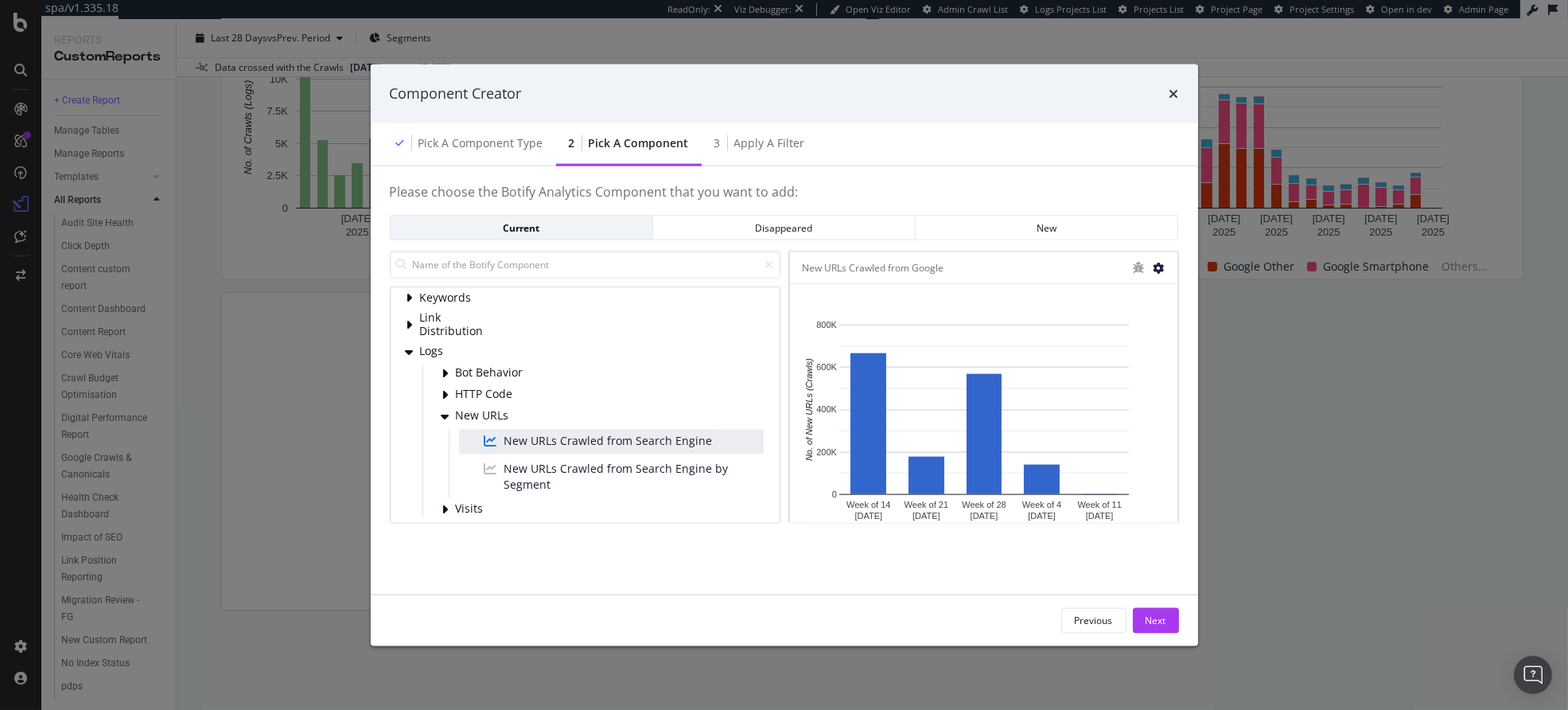
click at [1158, 266] on icon "modal" at bounding box center [1159, 267] width 12 height 12
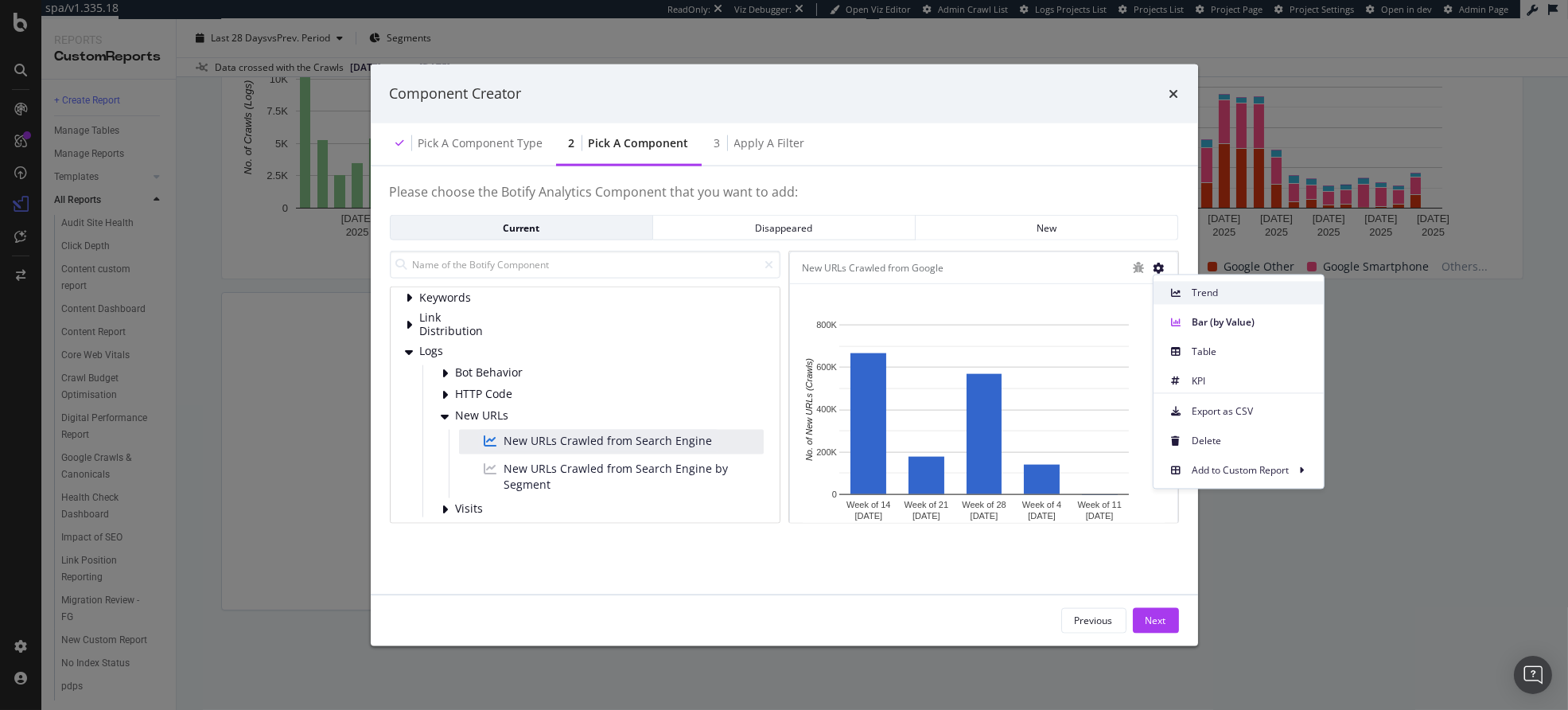
click at [1212, 282] on div "Trend" at bounding box center [1238, 292] width 170 height 23
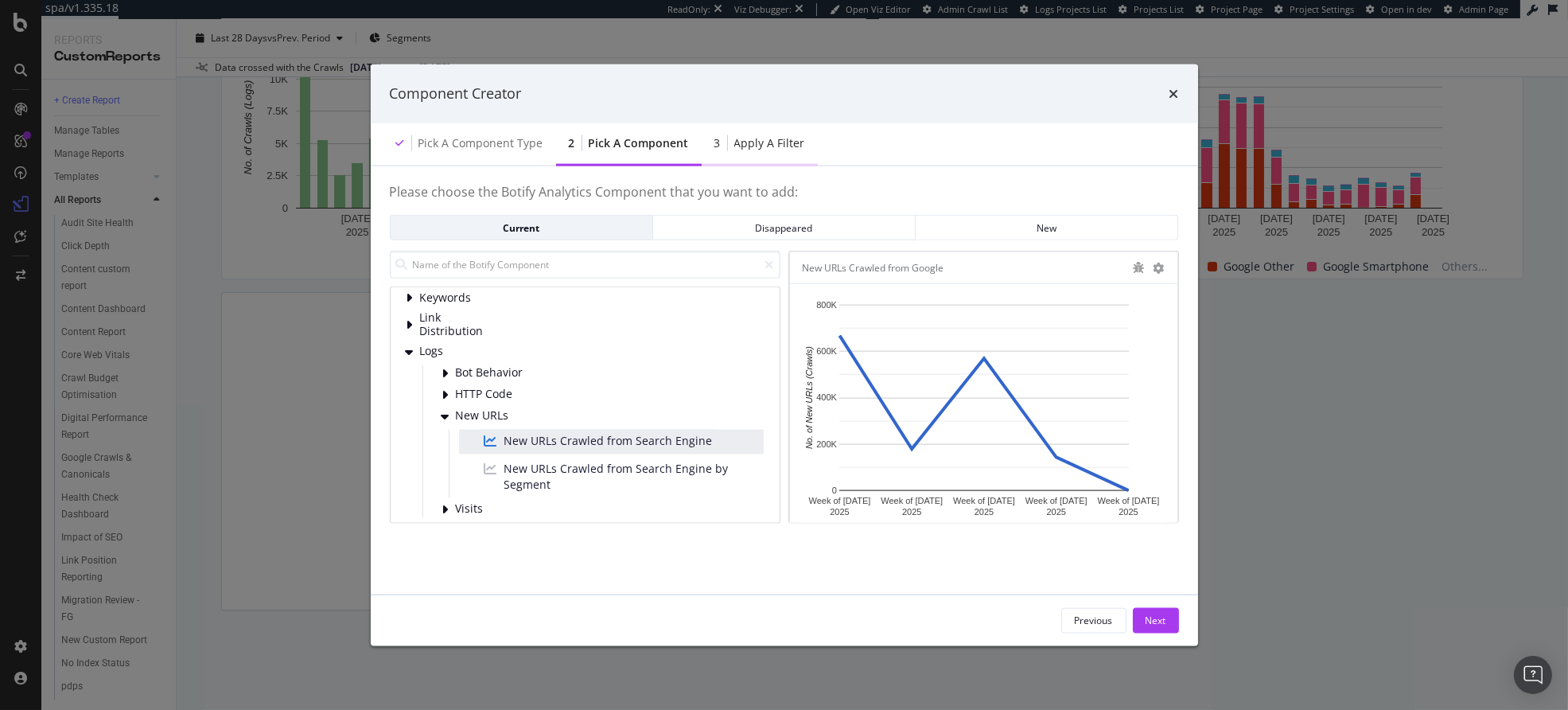
click at [783, 145] on div "Apply a Filter" at bounding box center [770, 142] width 71 height 16
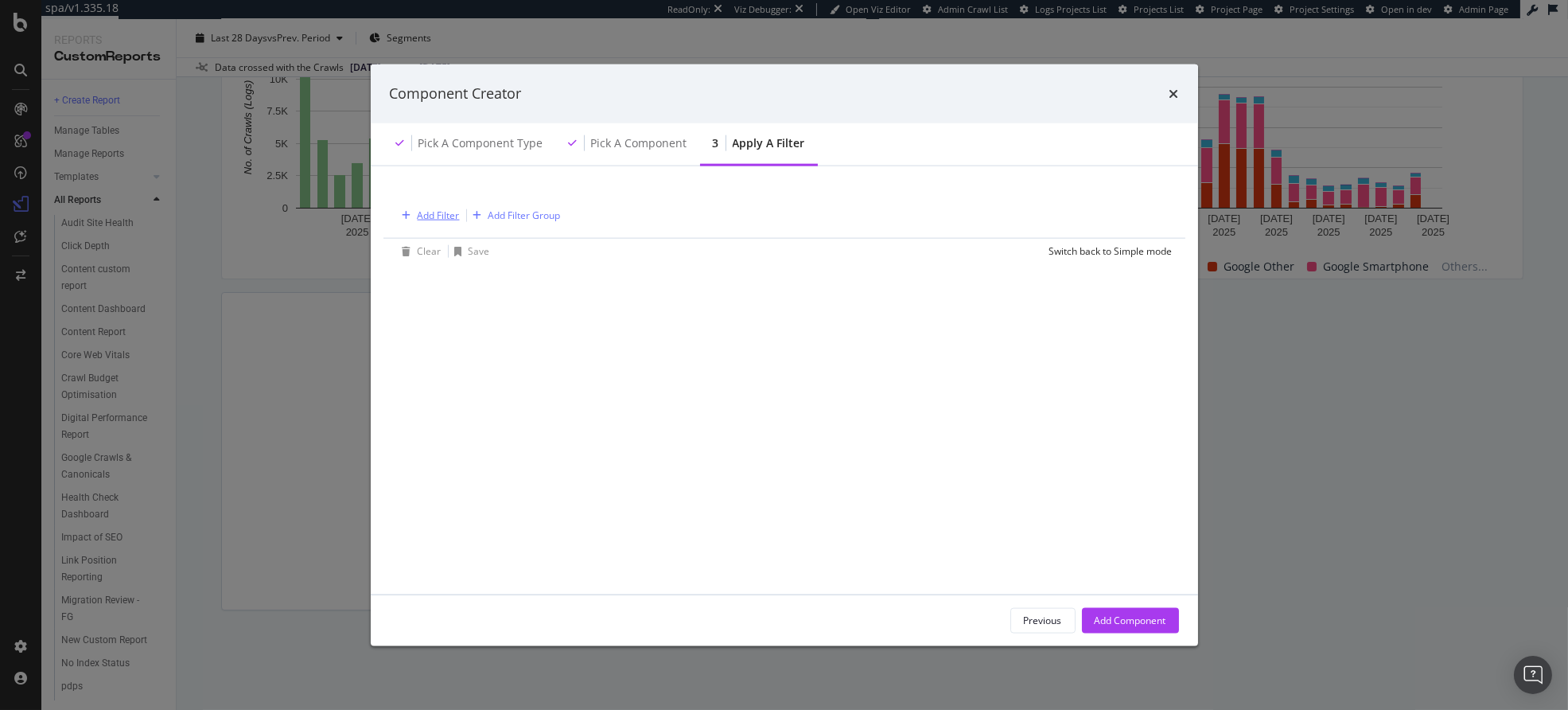
click at [442, 214] on div "Add Filter" at bounding box center [439, 216] width 42 height 13
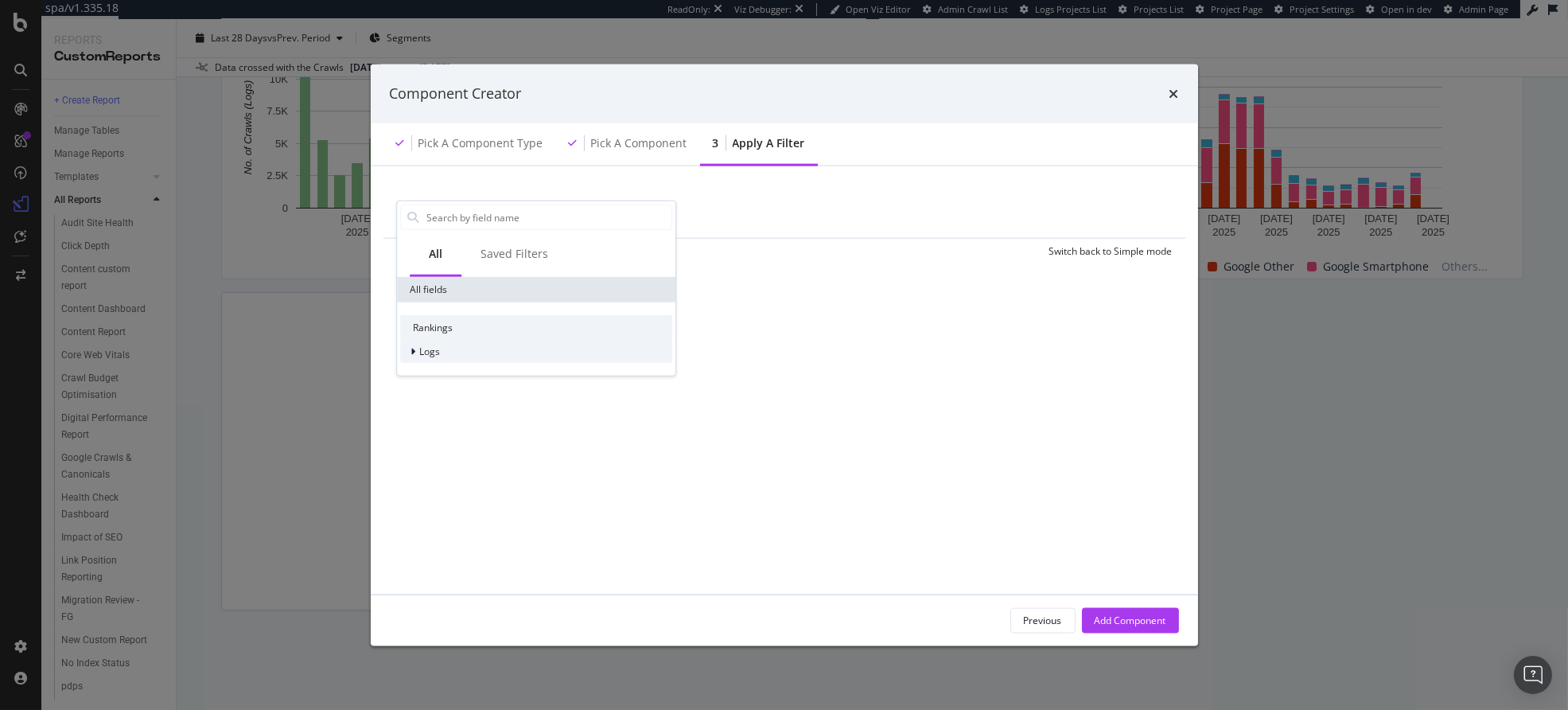
click at [449, 353] on div "Logs" at bounding box center [536, 351] width 272 height 22
click at [452, 366] on div "Segments" at bounding box center [437, 373] width 73 height 16
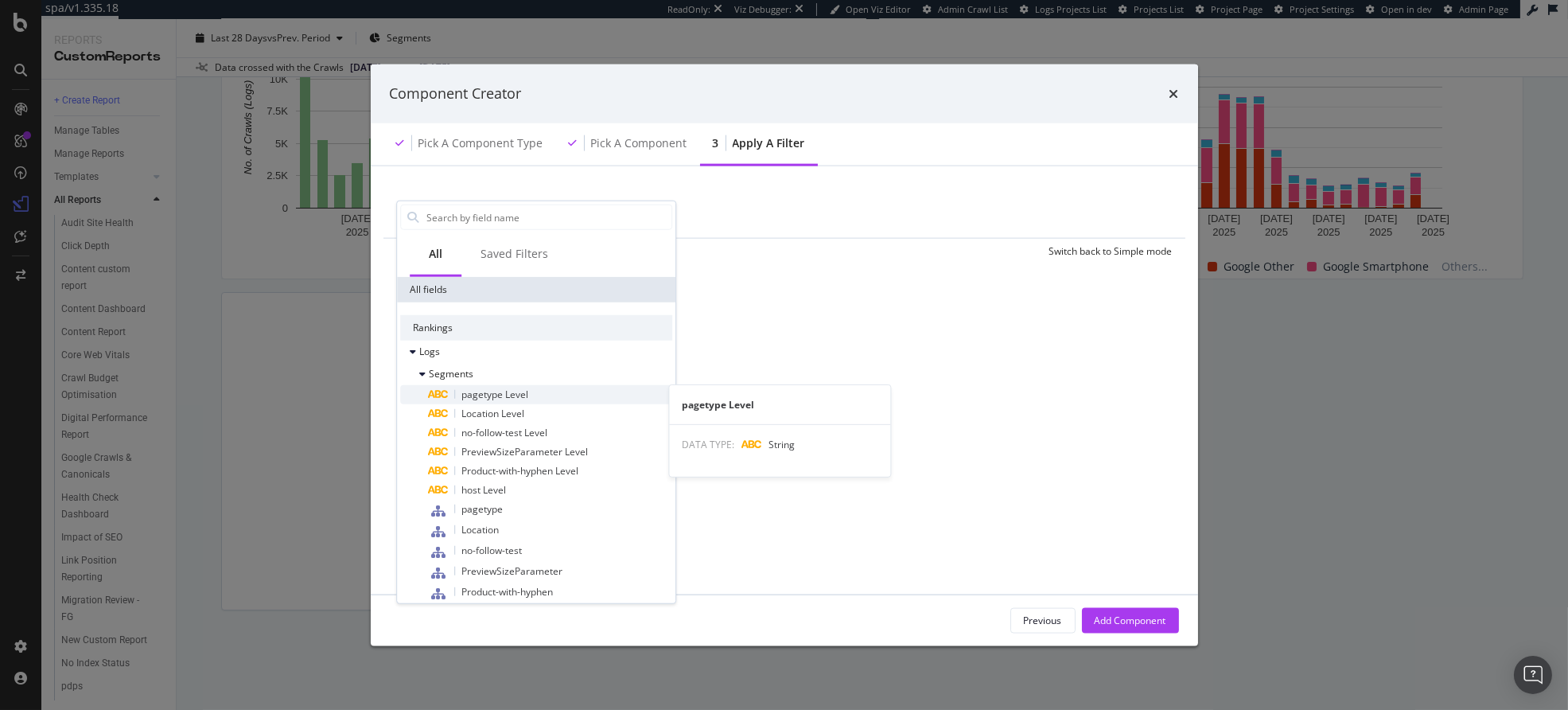
click at [494, 401] on div "pagetype Level" at bounding box center [550, 394] width 243 height 19
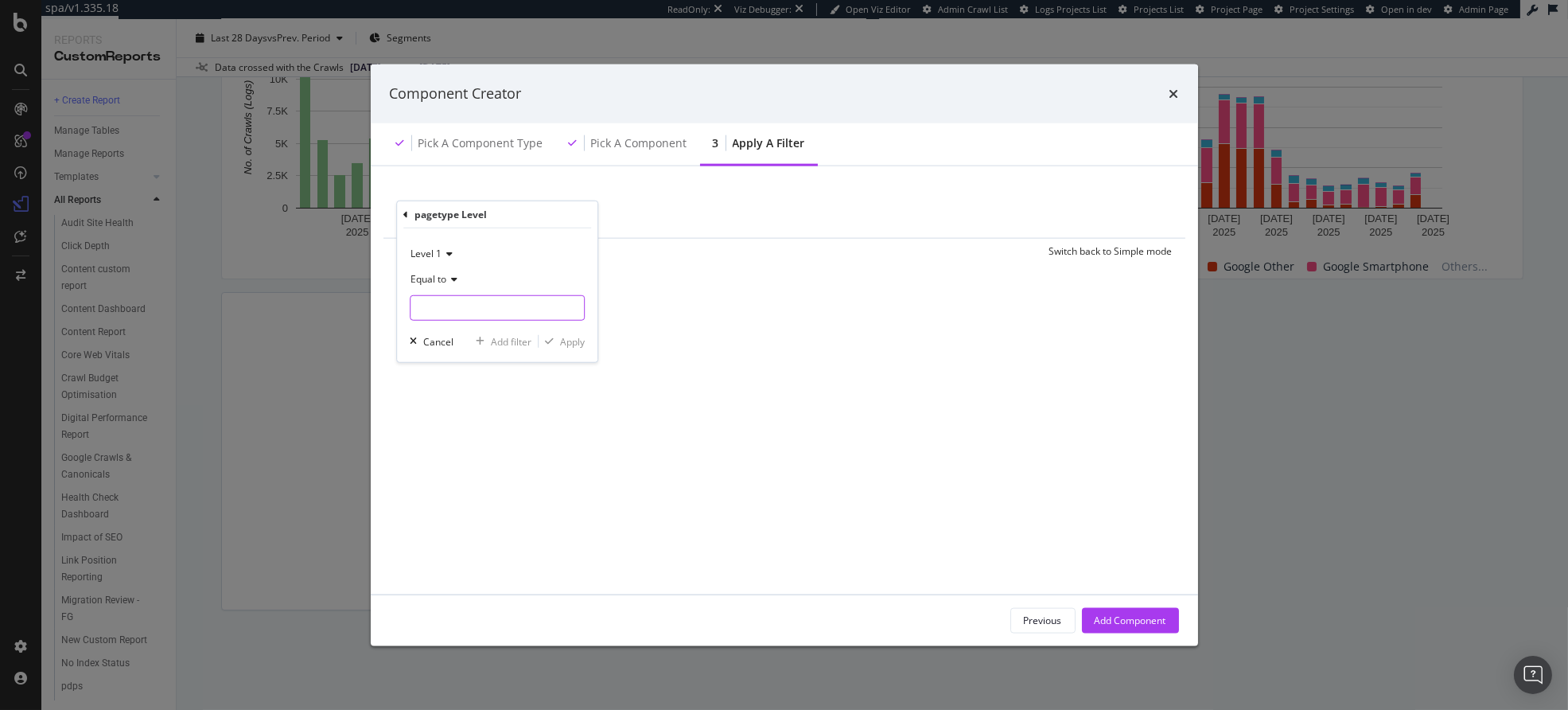
click at [454, 312] on input "modal" at bounding box center [497, 308] width 173 height 25
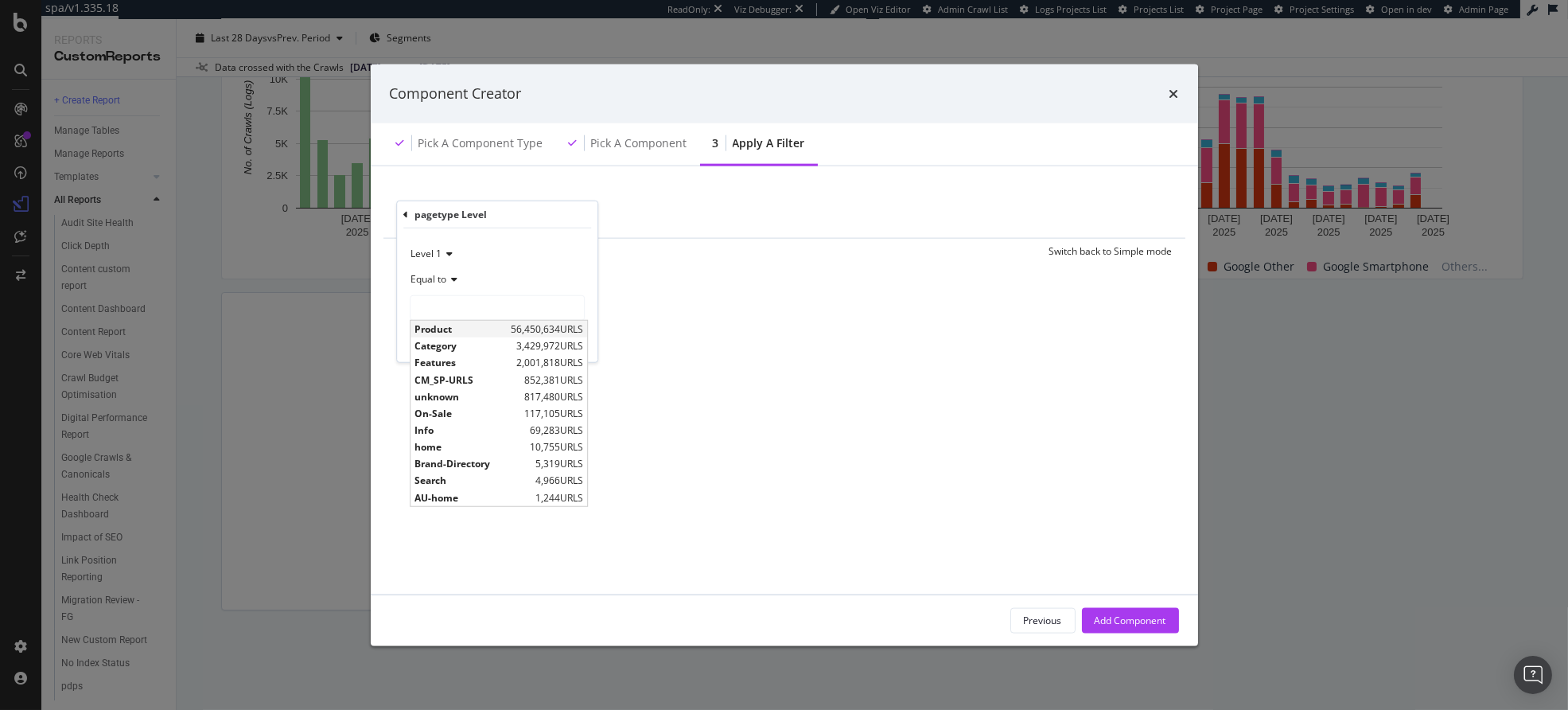
click at [461, 328] on span "Product" at bounding box center [461, 329] width 92 height 13
type input "Product"
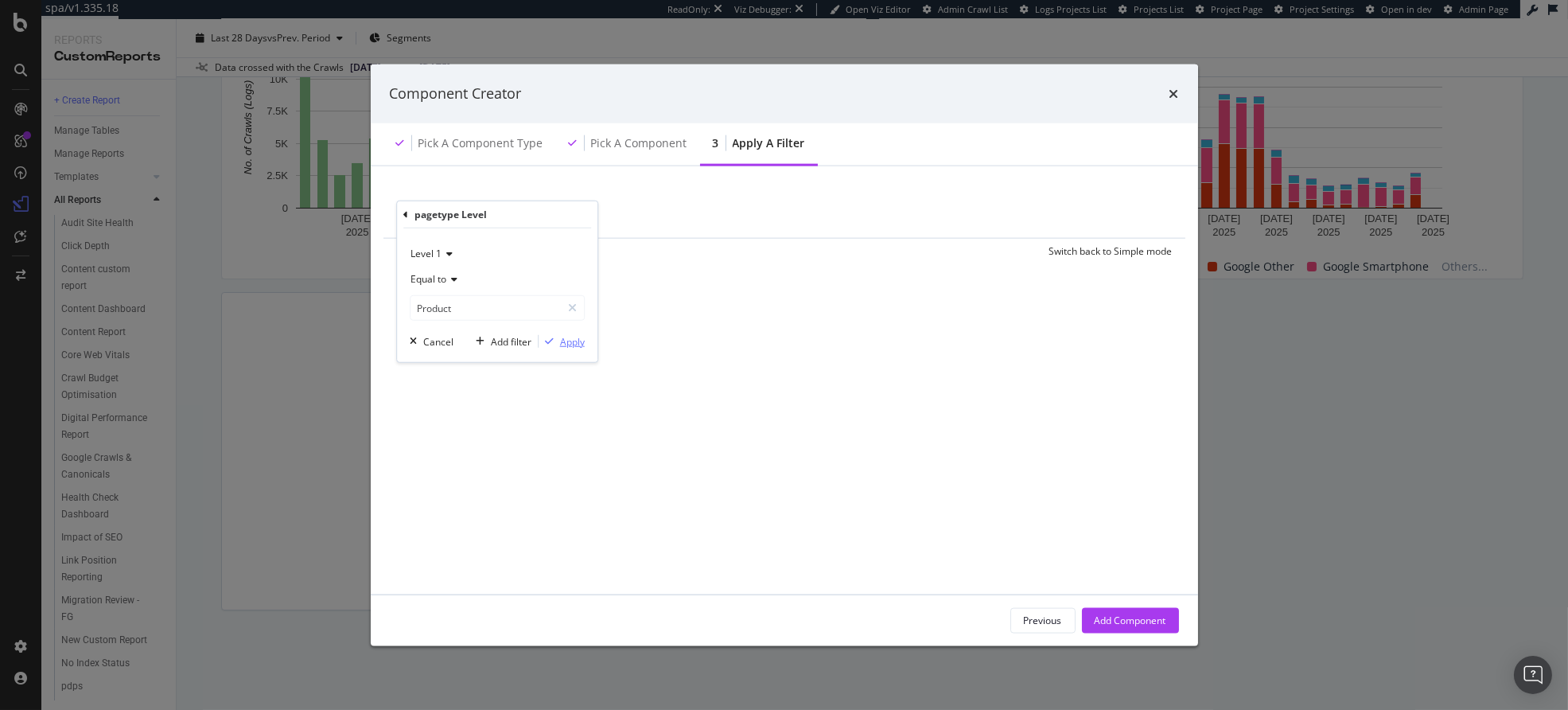
click at [564, 345] on div "Apply" at bounding box center [572, 341] width 25 height 13
click at [577, 216] on div "Add Filter" at bounding box center [571, 216] width 42 height 13
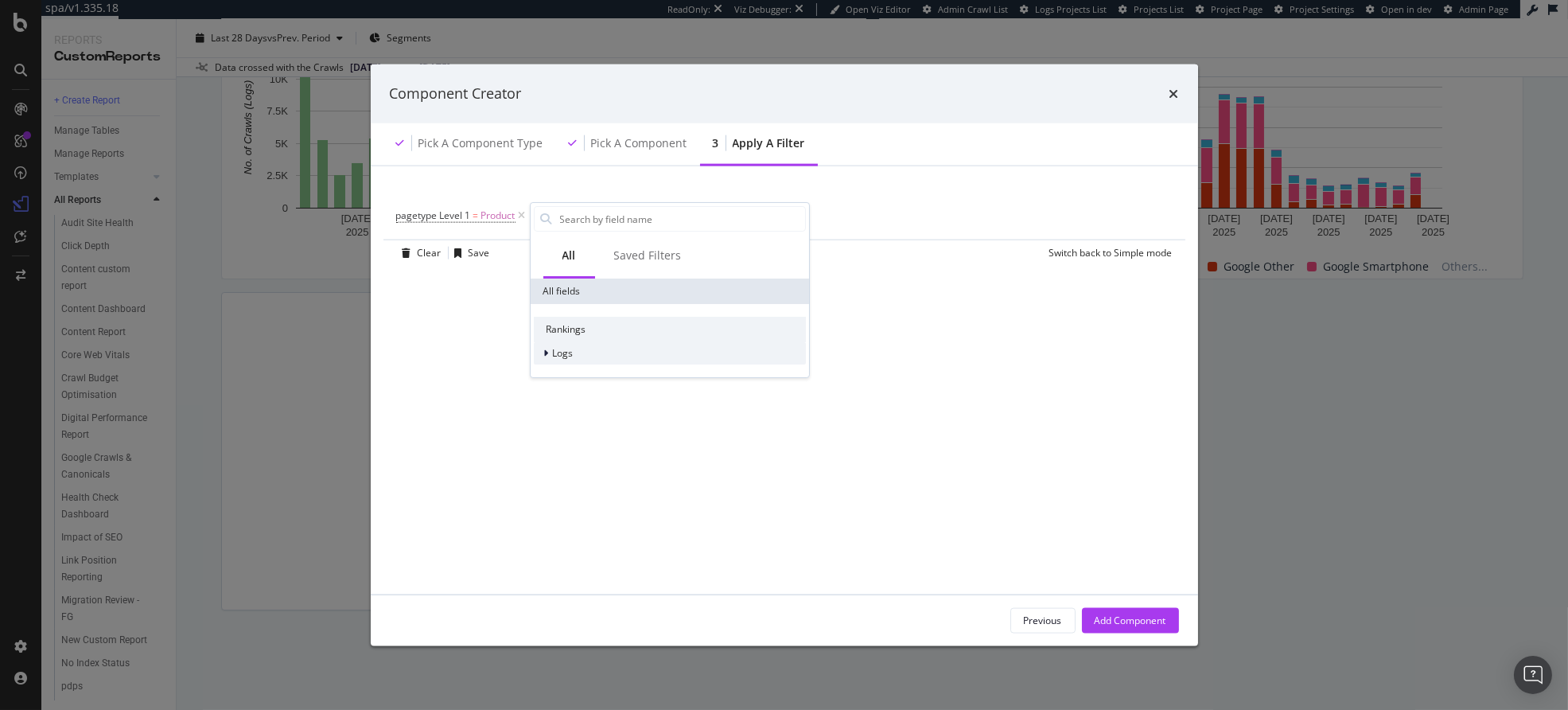
click at [577, 363] on div "Logs" at bounding box center [670, 353] width 272 height 22
click at [597, 368] on span "Segments" at bounding box center [585, 375] width 44 height 13
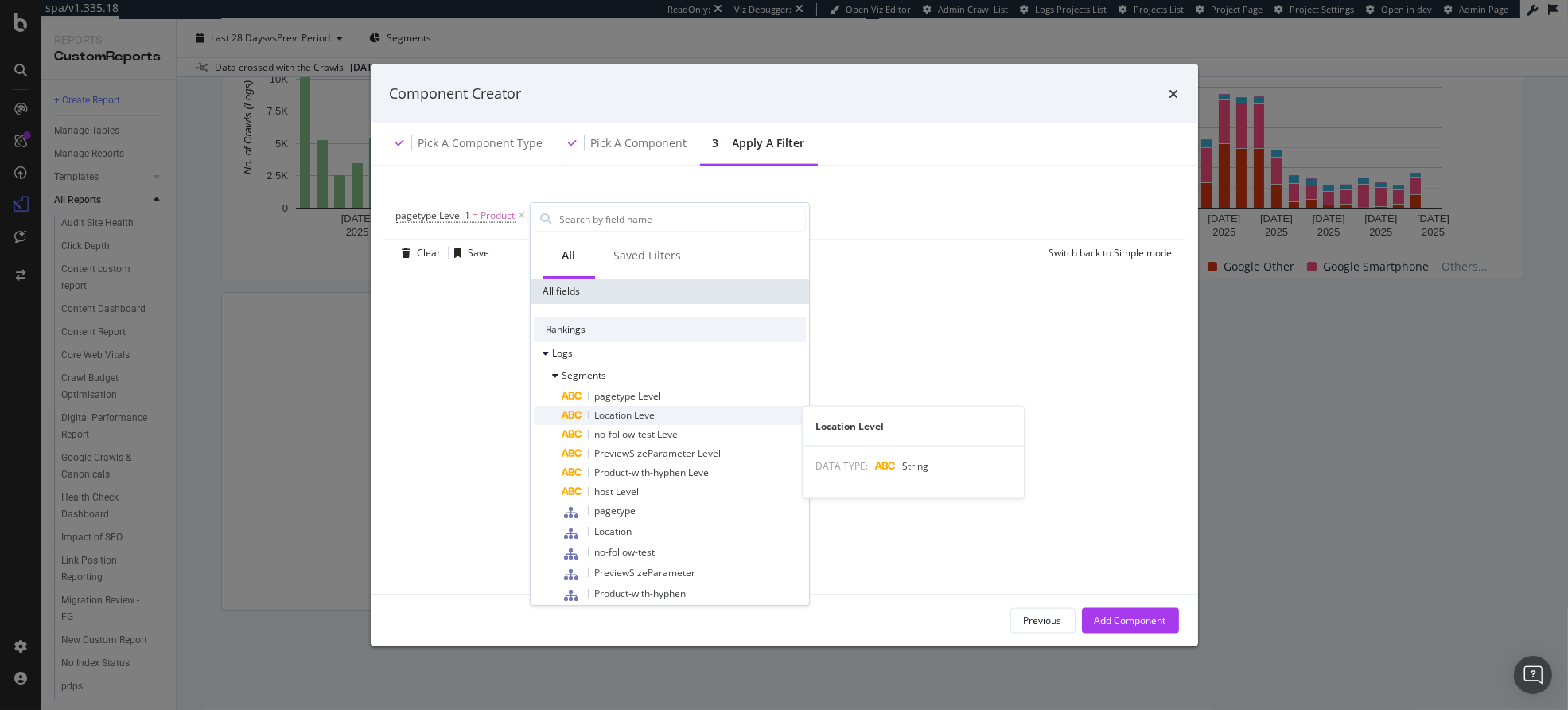
click at [623, 417] on span "Location Level" at bounding box center [626, 415] width 63 height 13
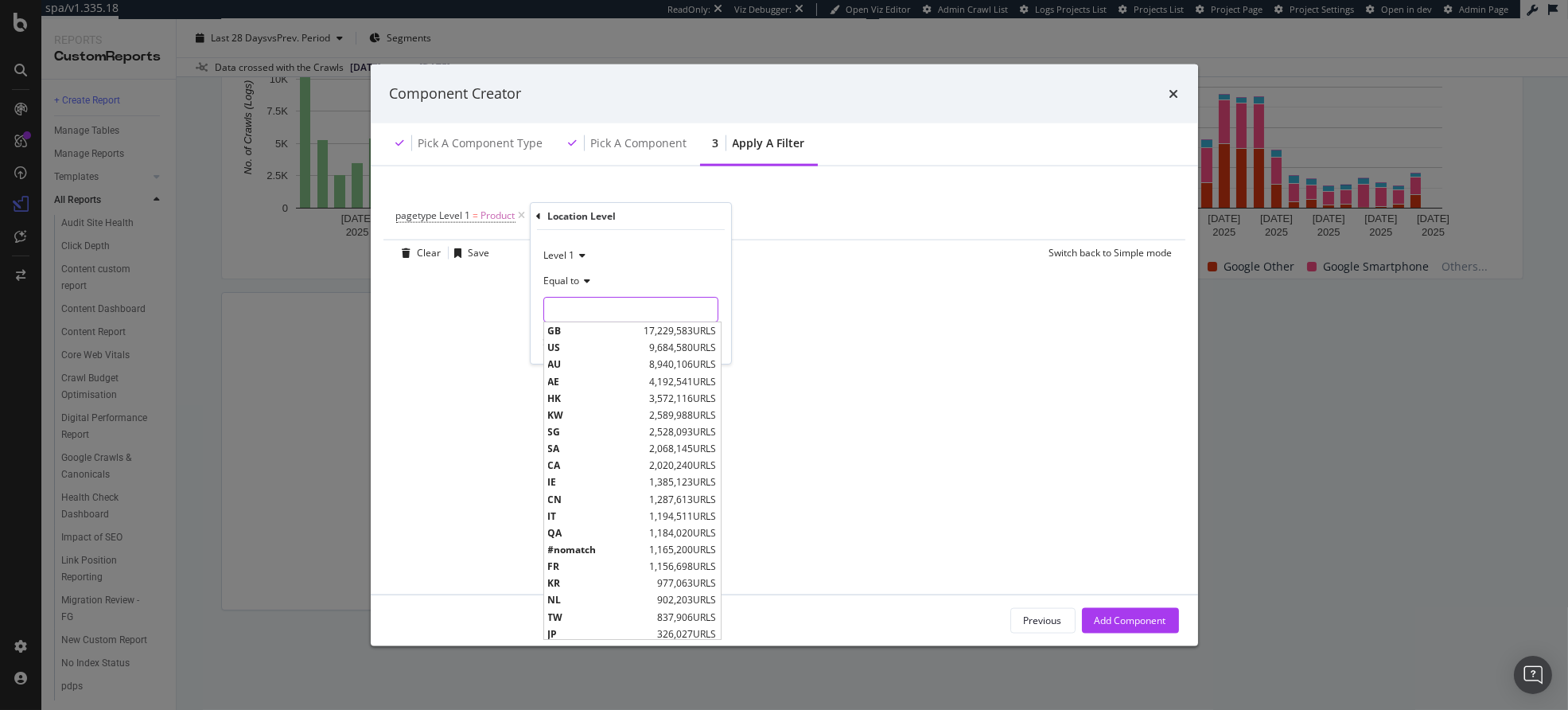
click at [601, 317] on input "modal" at bounding box center [631, 310] width 173 height 25
click at [593, 621] on span "TW" at bounding box center [601, 617] width 106 height 13
type input "TW"
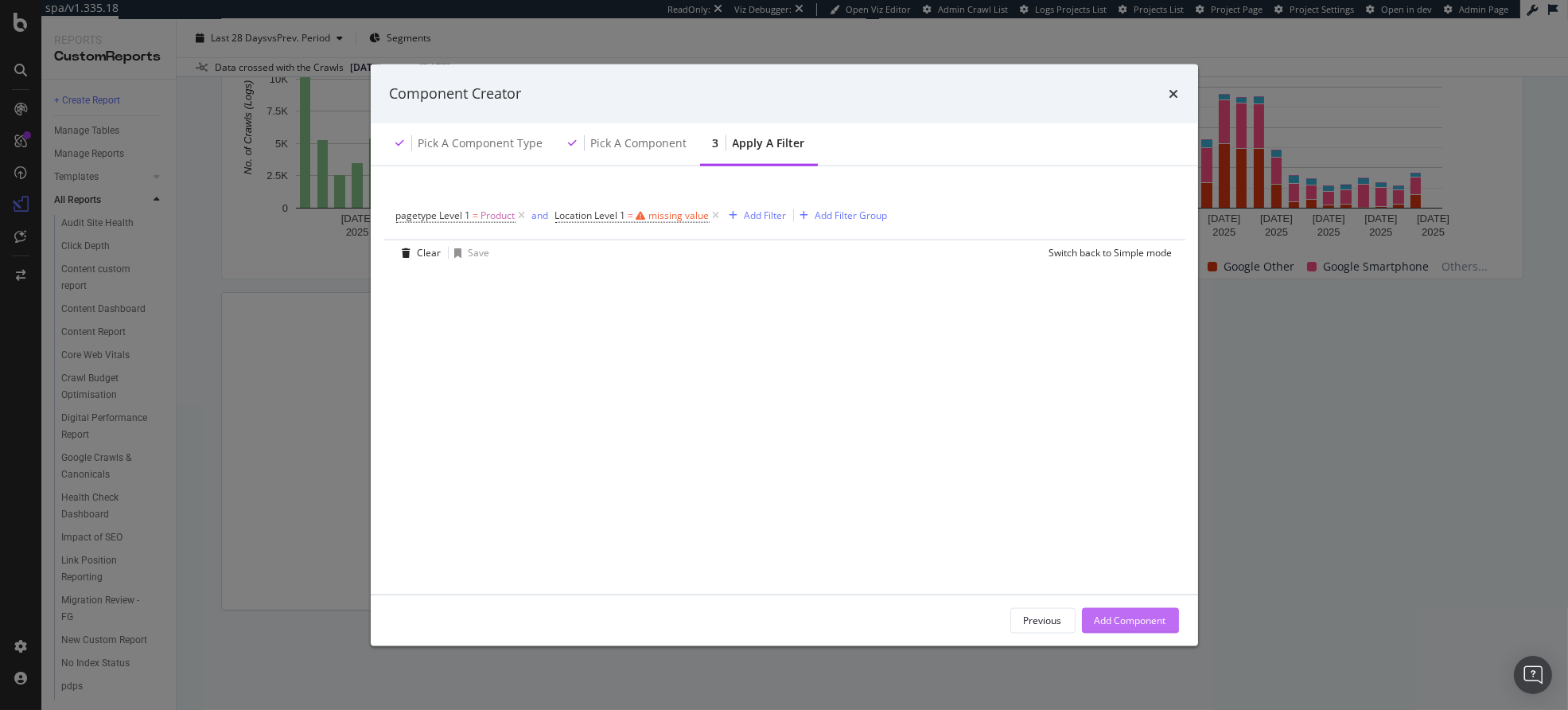
click at [1105, 610] on div "Add Component" at bounding box center [1130, 620] width 71 height 24
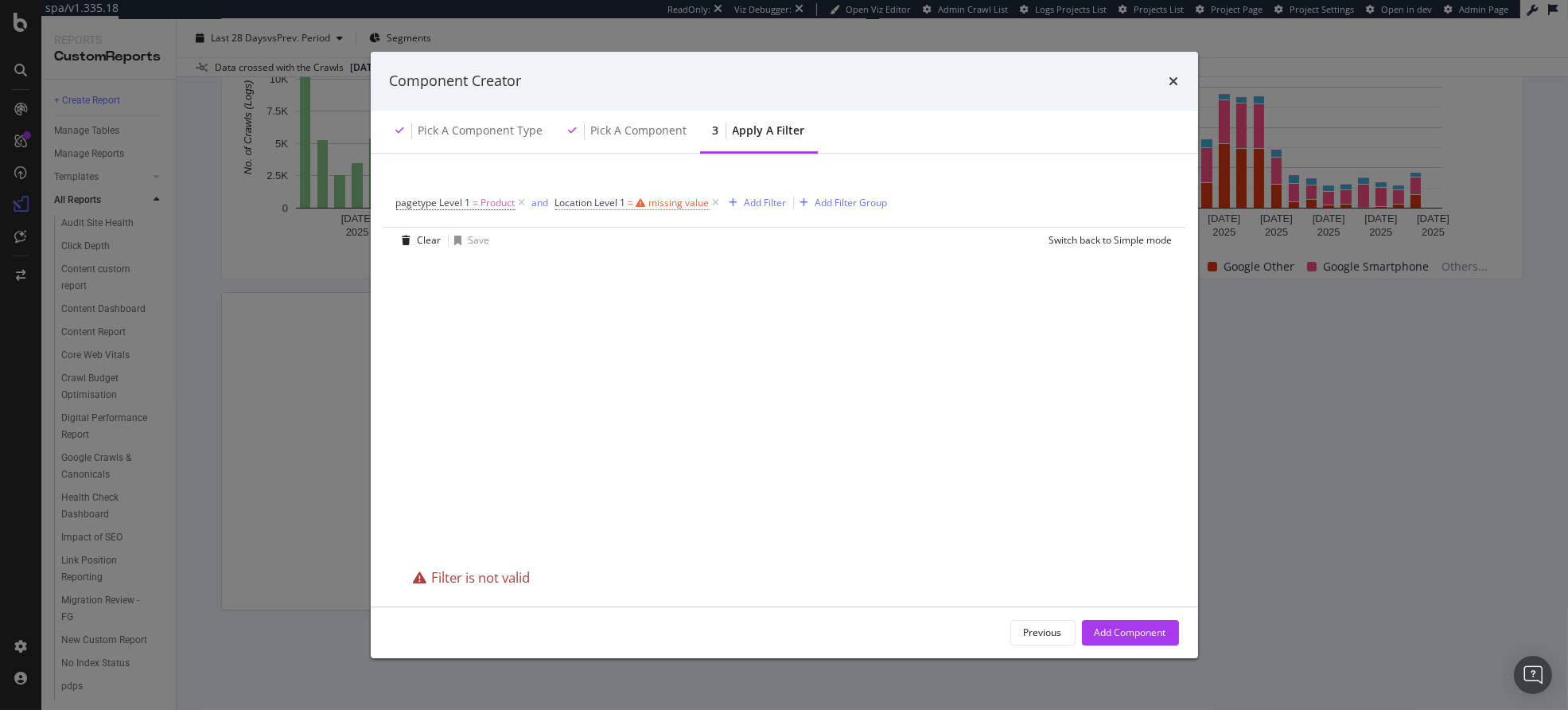
click at [682, 200] on div "missing value" at bounding box center [679, 202] width 61 height 13
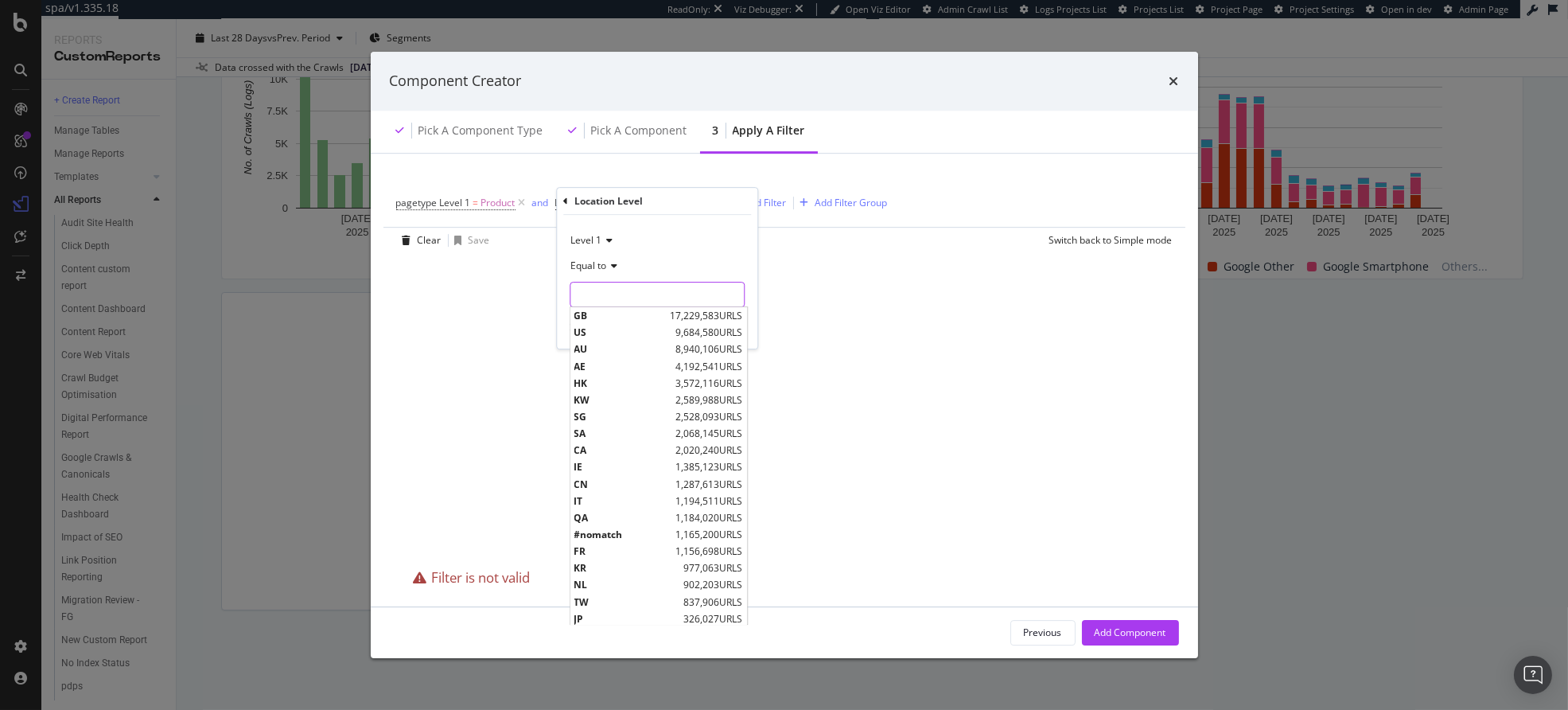
drag, startPoint x: 625, startPoint y: 293, endPoint x: 620, endPoint y: 301, distance: 9.4
click at [624, 293] on input "modal" at bounding box center [657, 294] width 173 height 25
click at [611, 596] on span "TW" at bounding box center [627, 602] width 106 height 13
type input "TW"
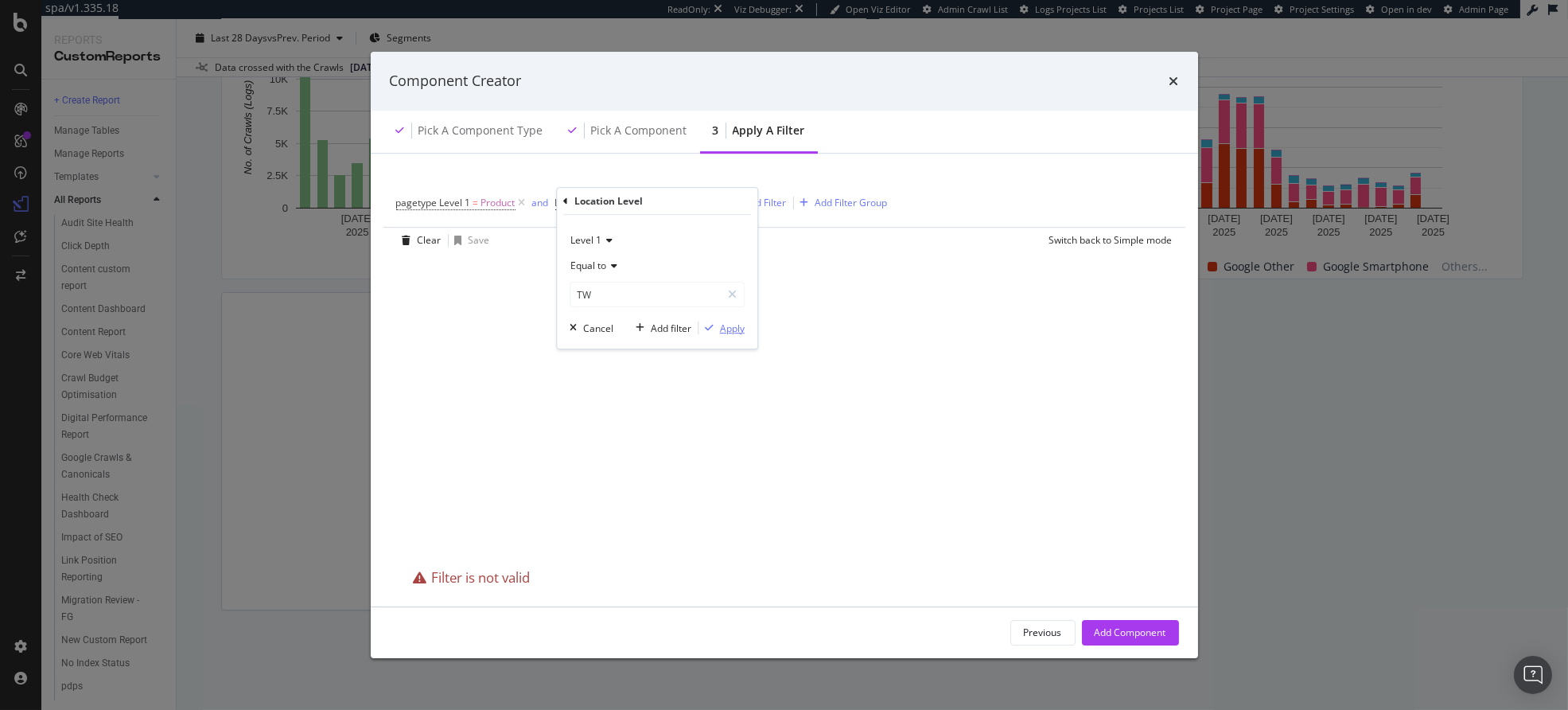
click at [724, 326] on div "Apply" at bounding box center [733, 328] width 25 height 13
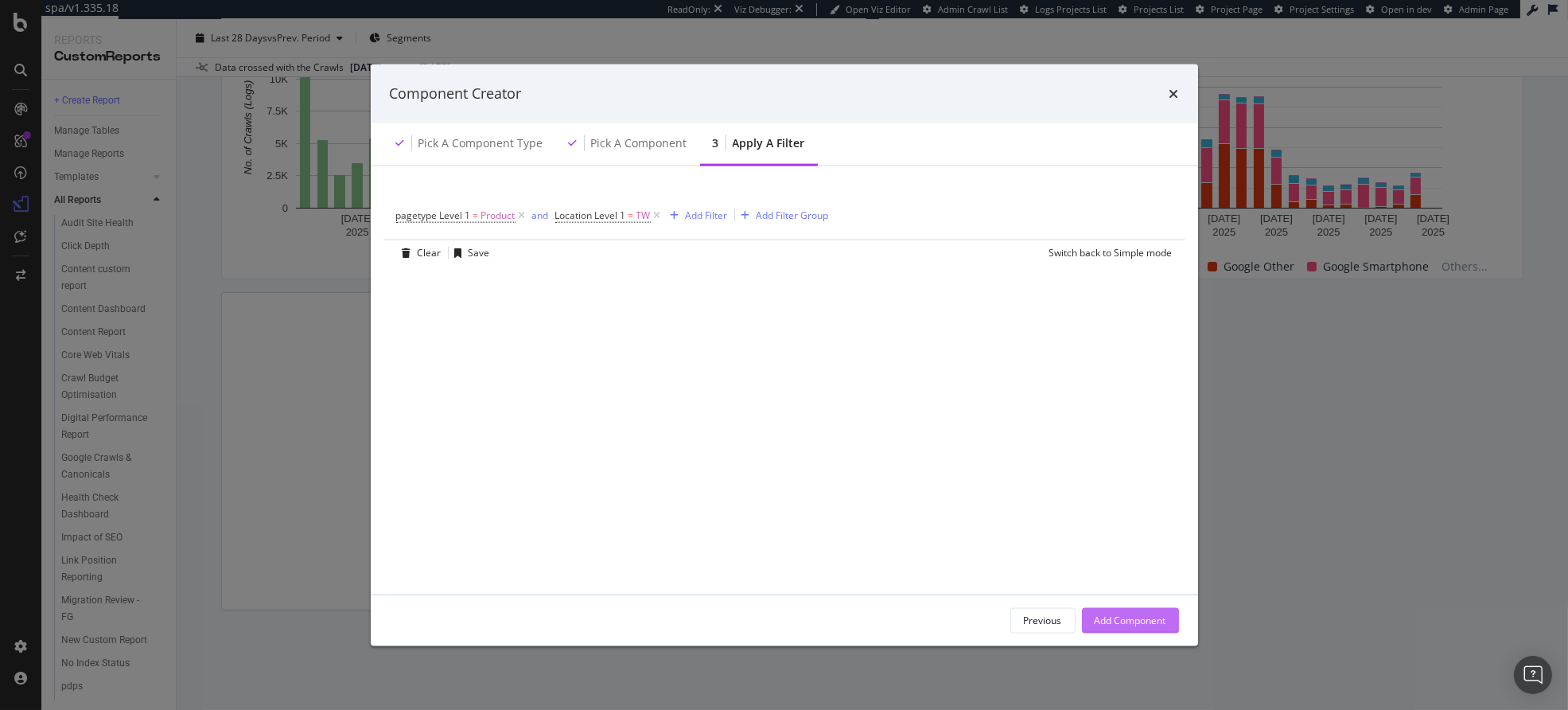
click at [1121, 621] on div "Add Component" at bounding box center [1130, 621] width 71 height 13
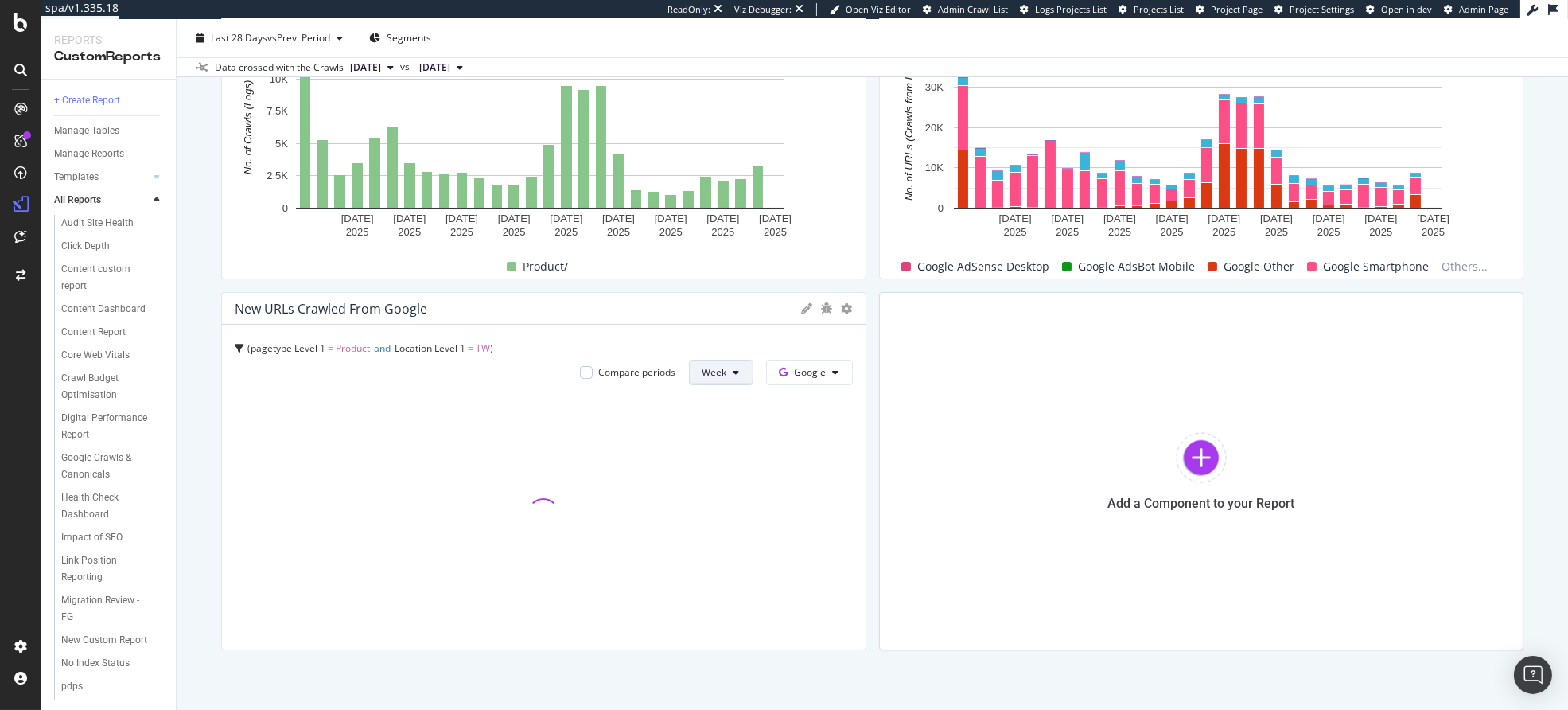
click at [706, 367] on span "Week" at bounding box center [715, 372] width 25 height 13
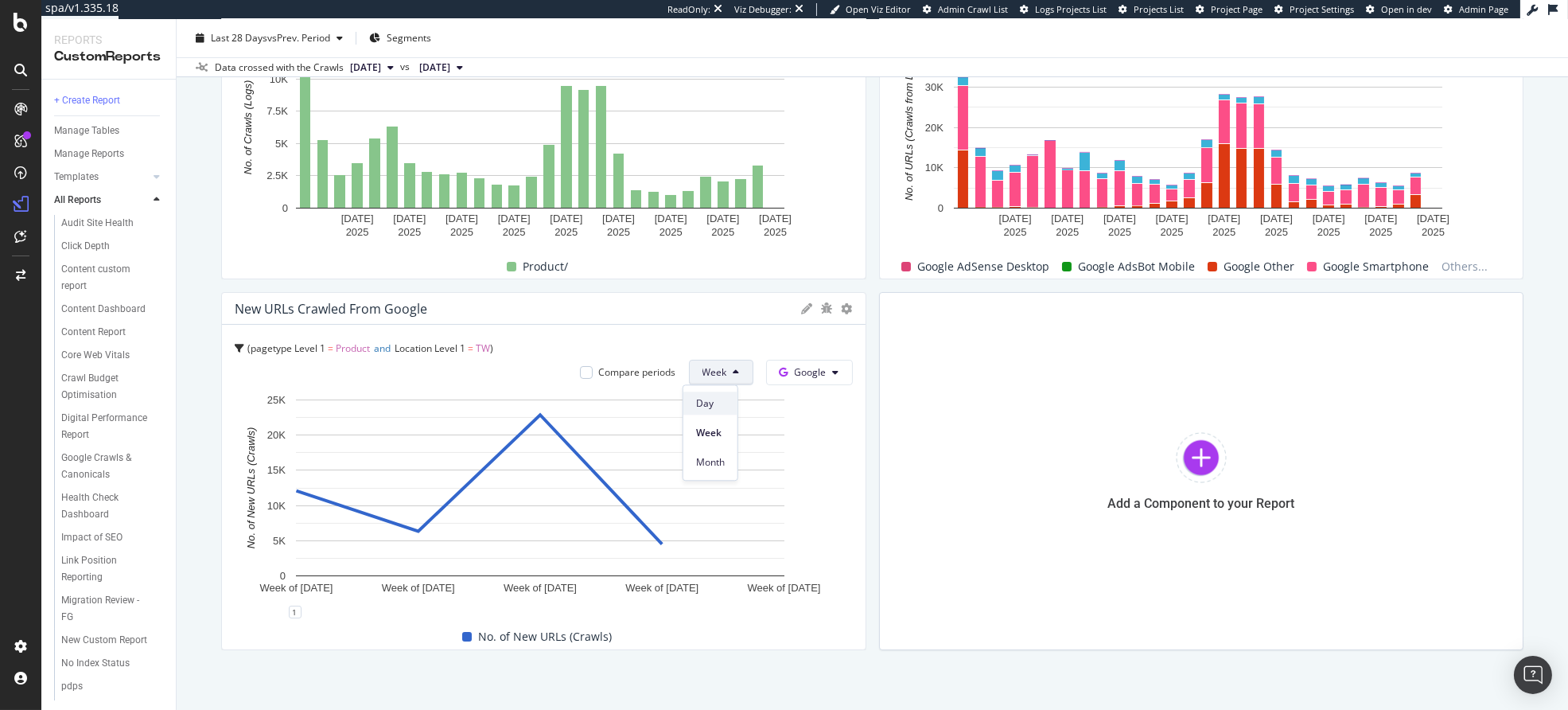
click at [699, 406] on span "Day" at bounding box center [711, 403] width 29 height 14
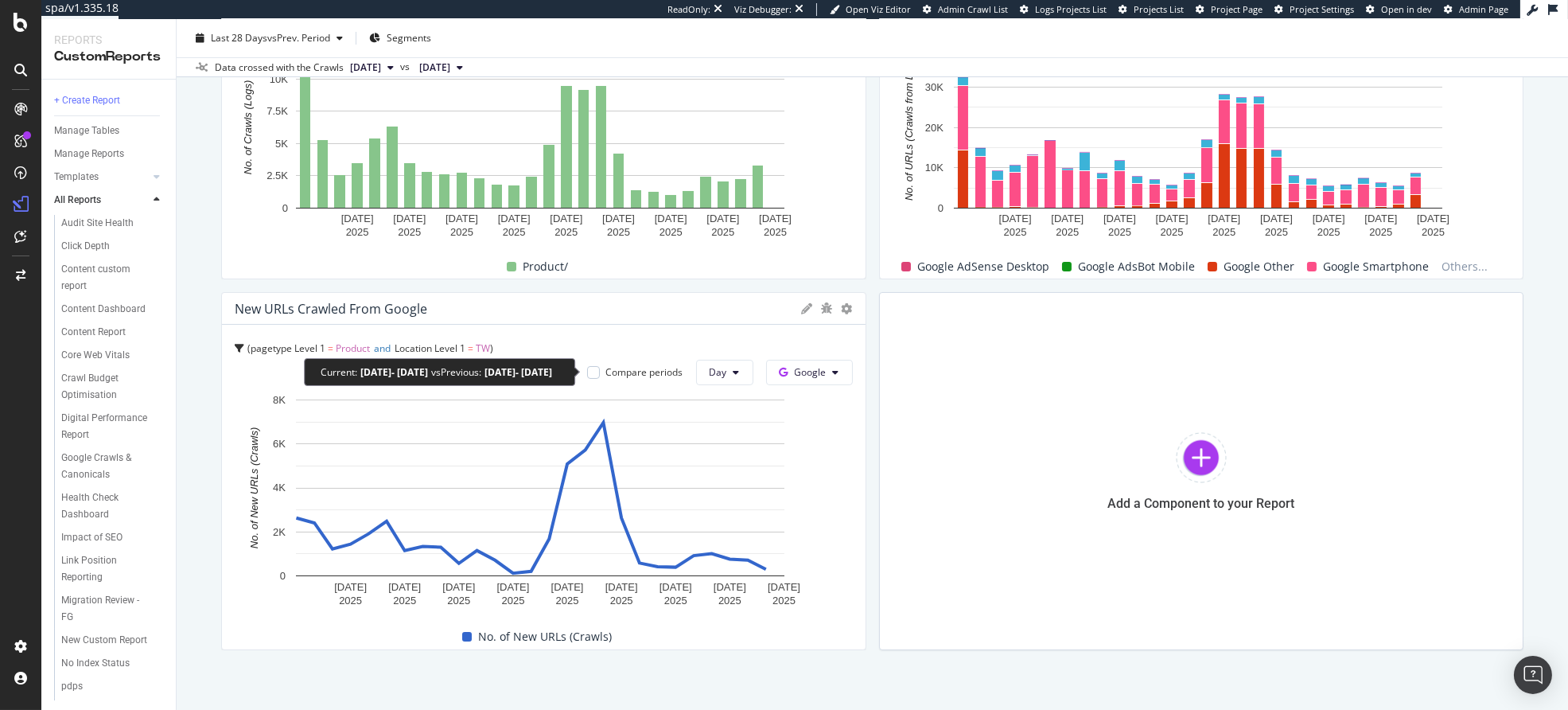
click at [596, 372] on div "Compare periods" at bounding box center [635, 372] width 96 height 13
click at [587, 371] on div at bounding box center [593, 371] width 13 height 13
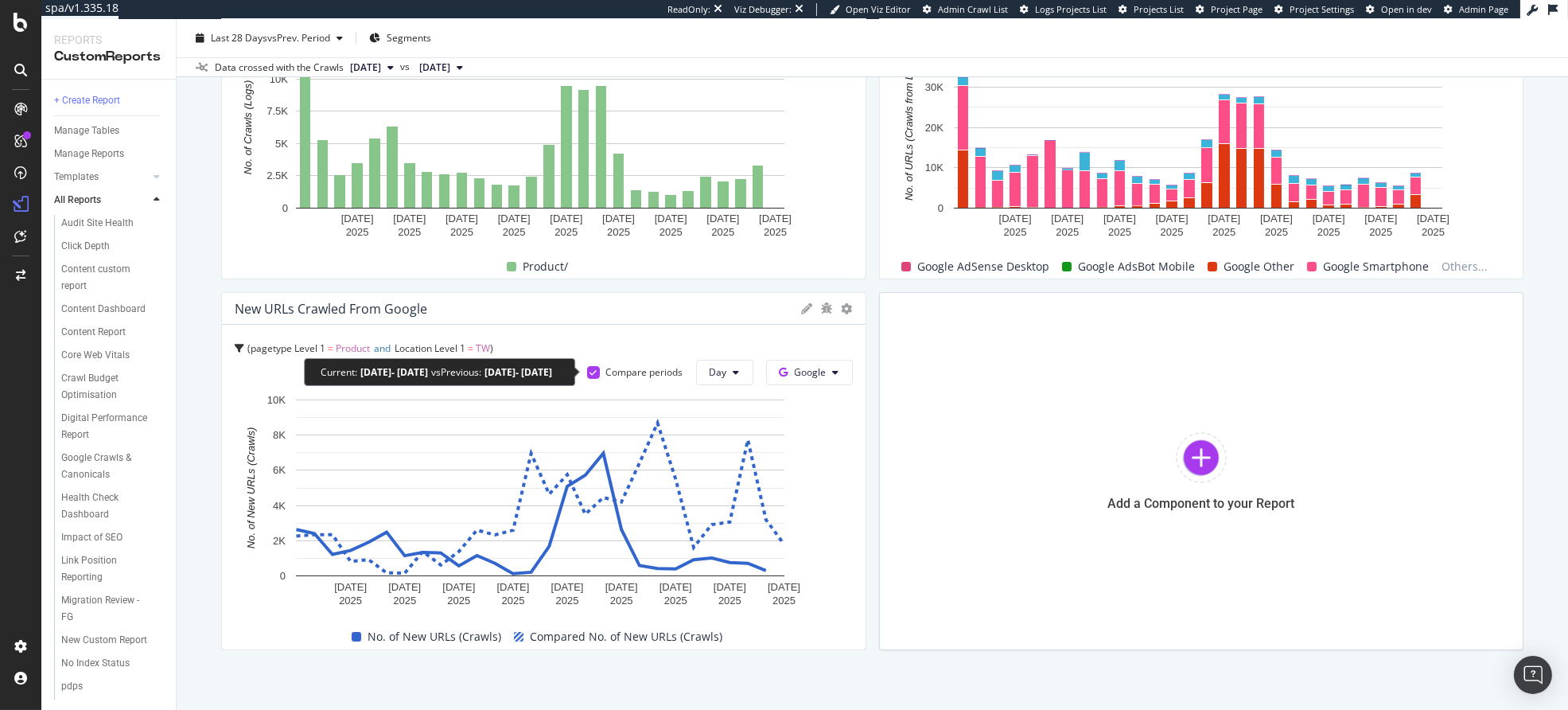
click at [607, 374] on div "Compare periods" at bounding box center [645, 372] width 77 height 13
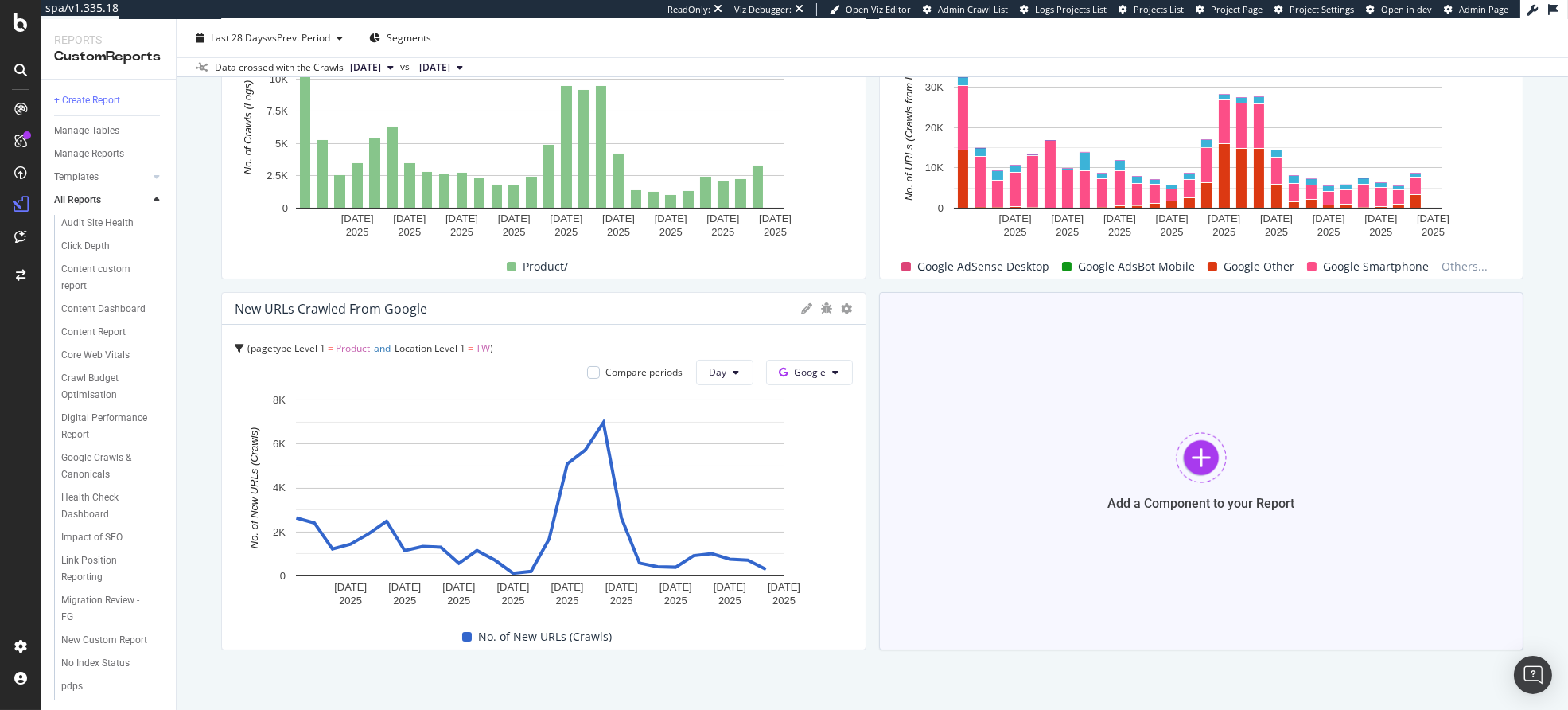
click at [1138, 465] on div "Add a Component to your Report" at bounding box center [1201, 471] width 645 height 358
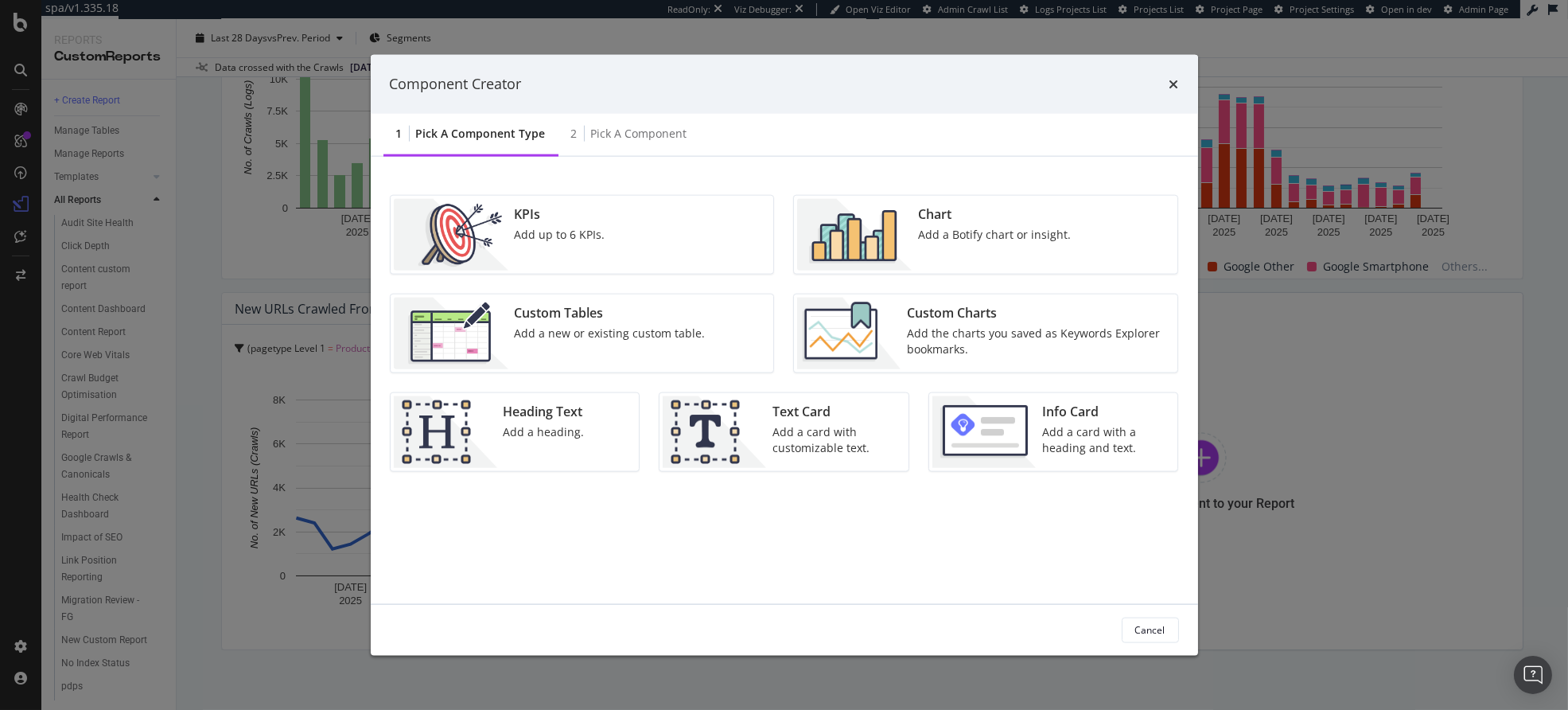
click at [905, 237] on img "modal" at bounding box center [854, 234] width 114 height 71
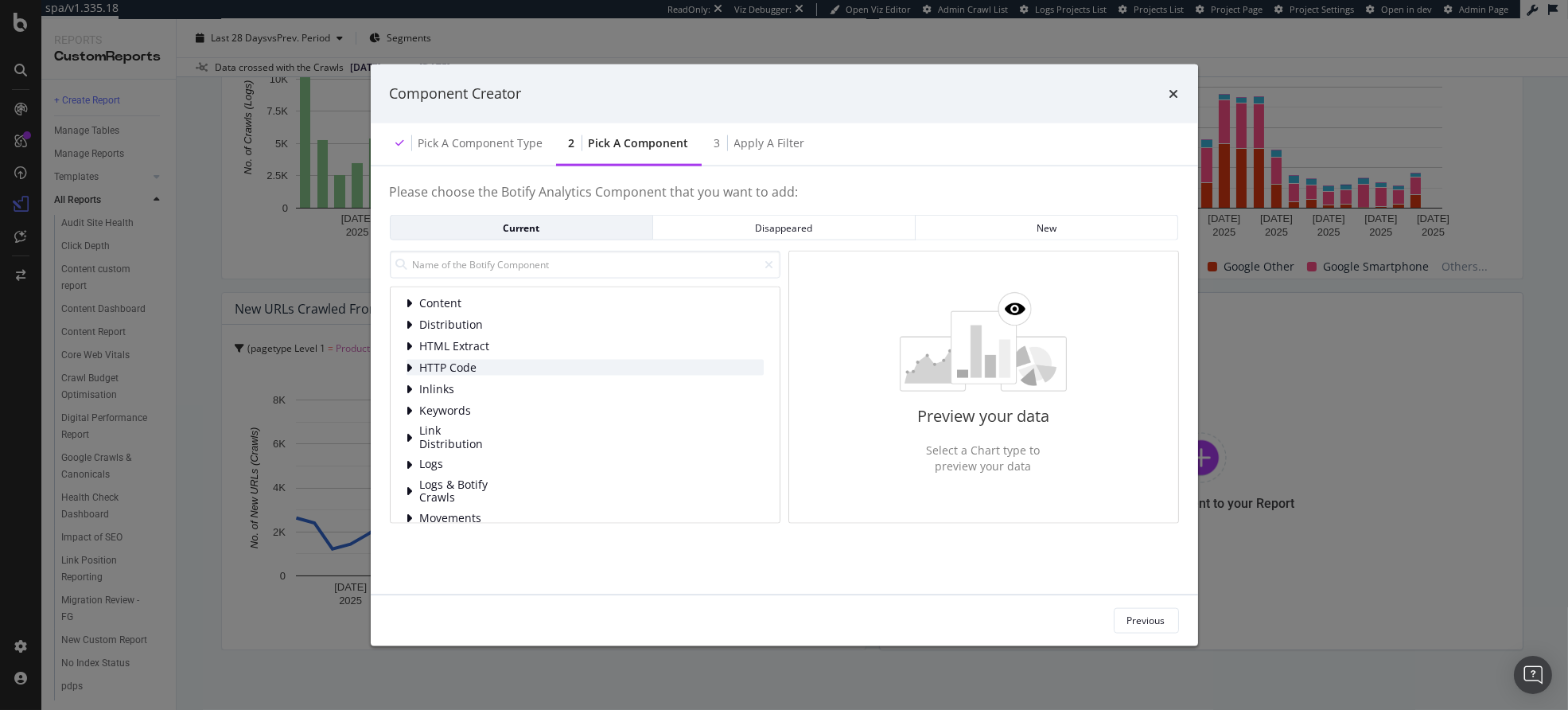
click at [461, 375] on span "HTTP Code" at bounding box center [456, 368] width 71 height 13
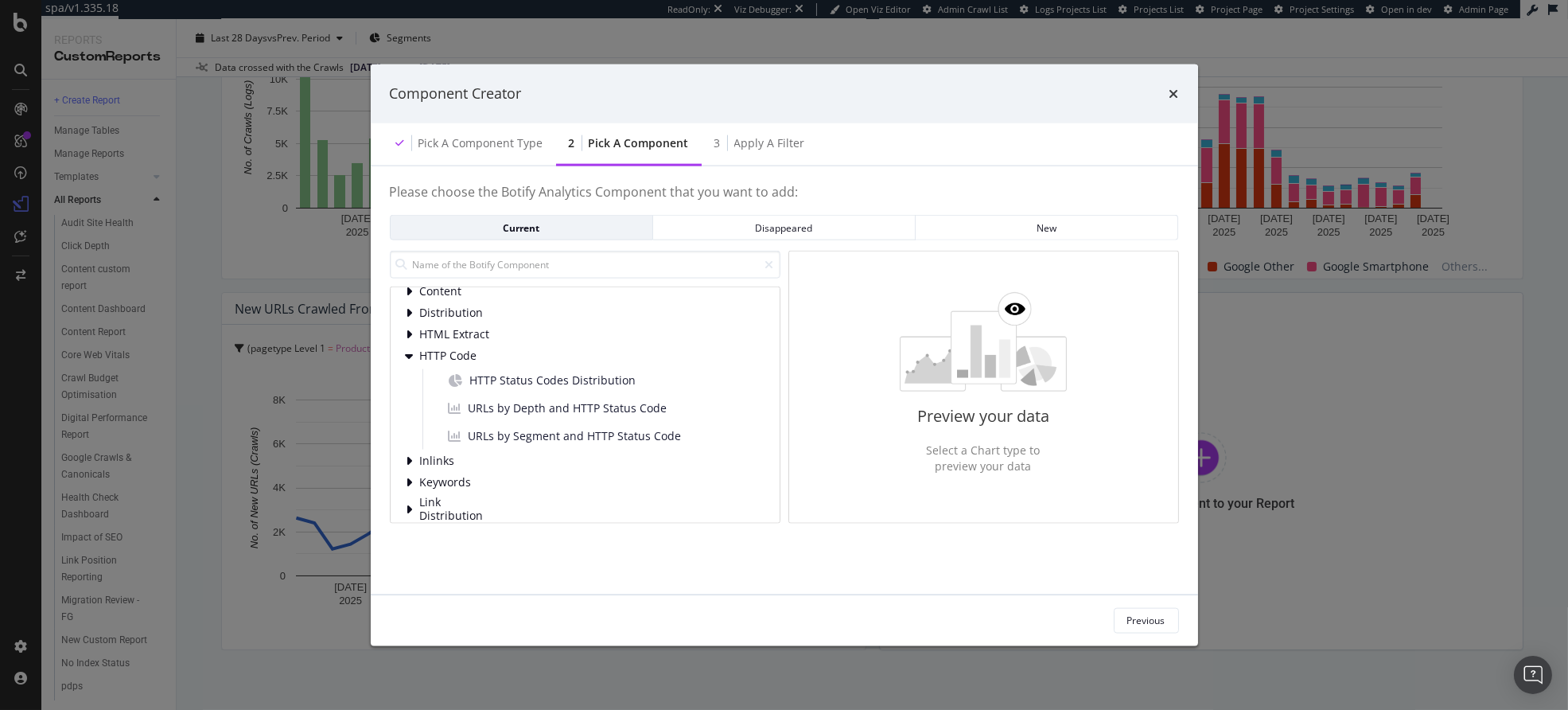
scroll to position [0, 0]
click at [501, 375] on div "HTTP Code HTTP Status Codes Distribution URLs by Depth and HTTP Status Code URL…" at bounding box center [585, 411] width 357 height 102
click at [484, 369] on span "HTTP Code" at bounding box center [456, 368] width 71 height 13
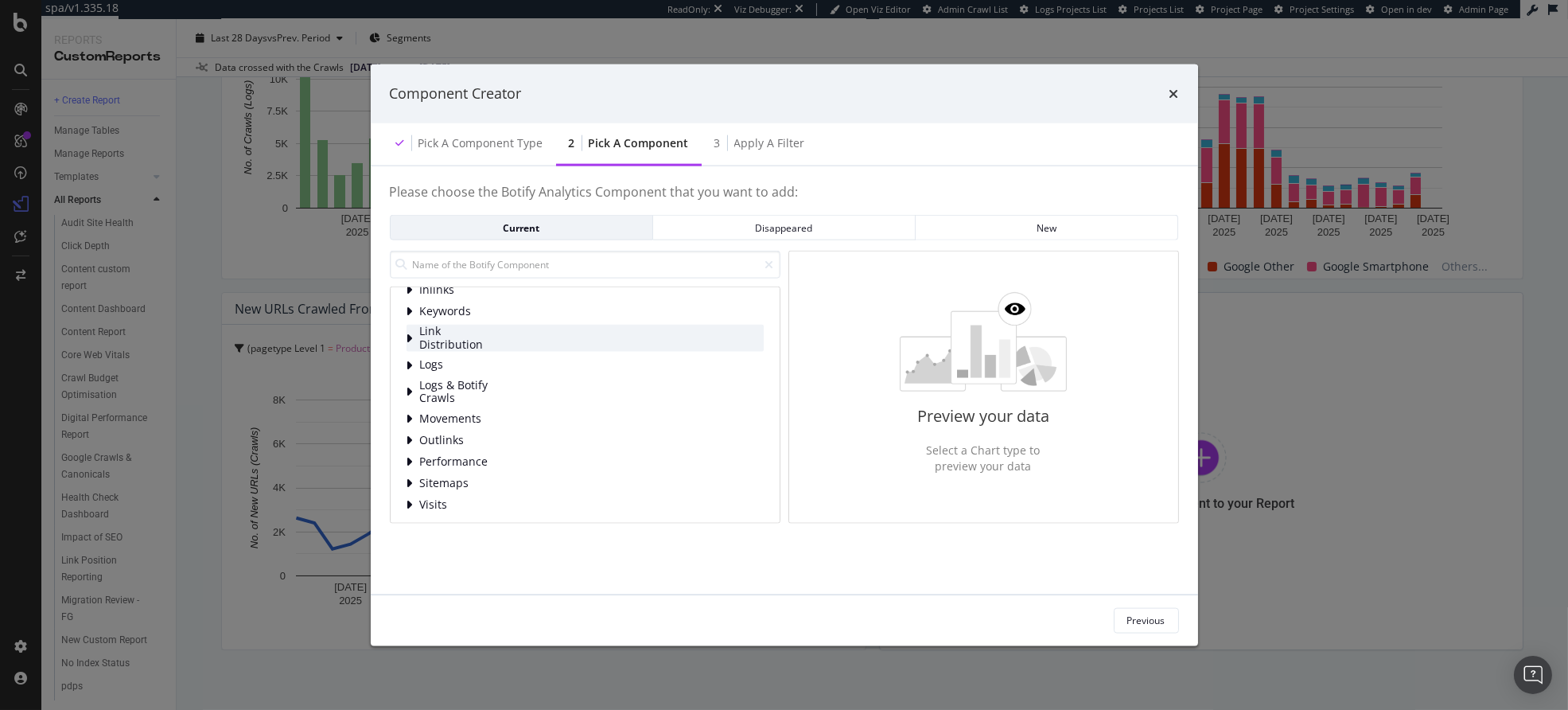
scroll to position [102, 0]
click at [478, 364] on span "Logs" at bounding box center [456, 363] width 71 height 13
click at [496, 448] on span "Visits" at bounding box center [492, 448] width 71 height 13
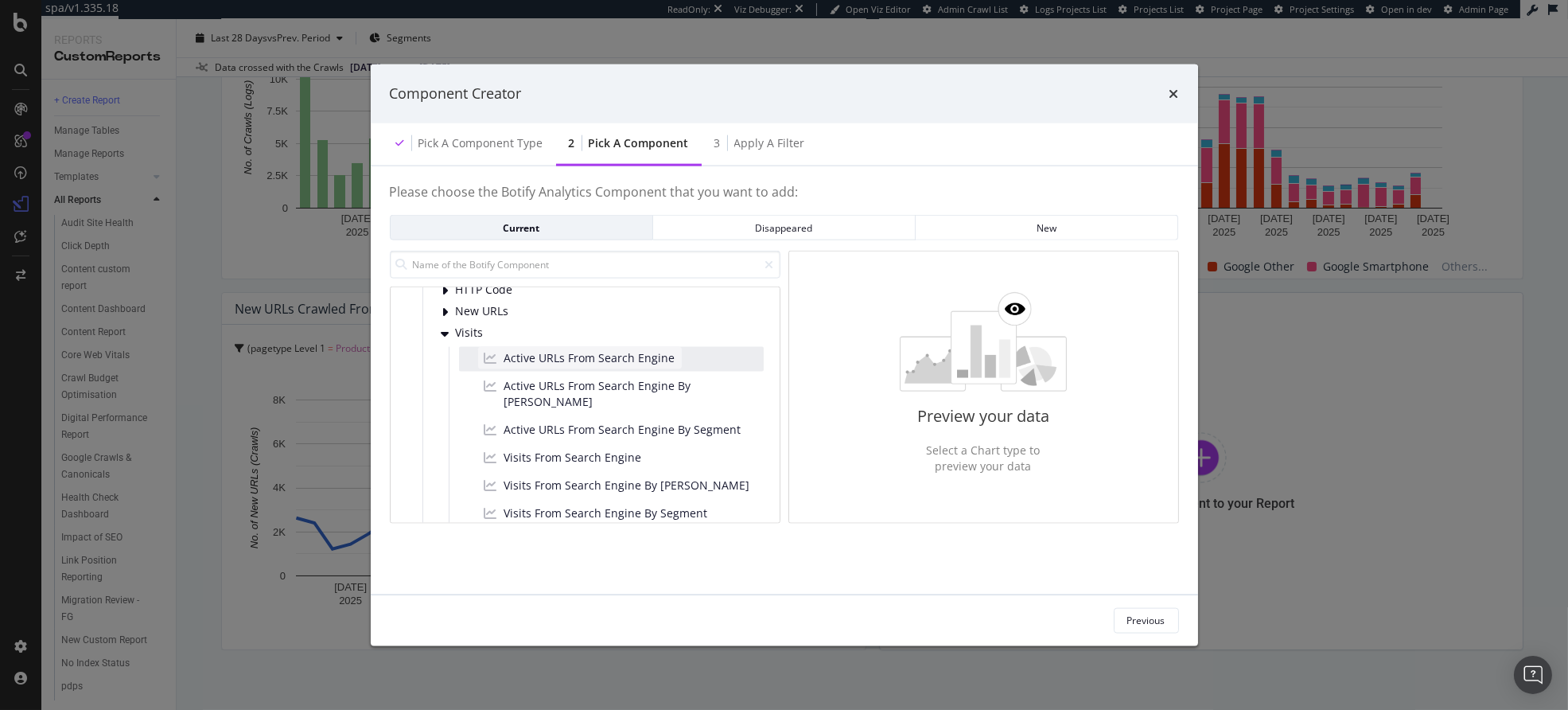
scroll to position [192, 0]
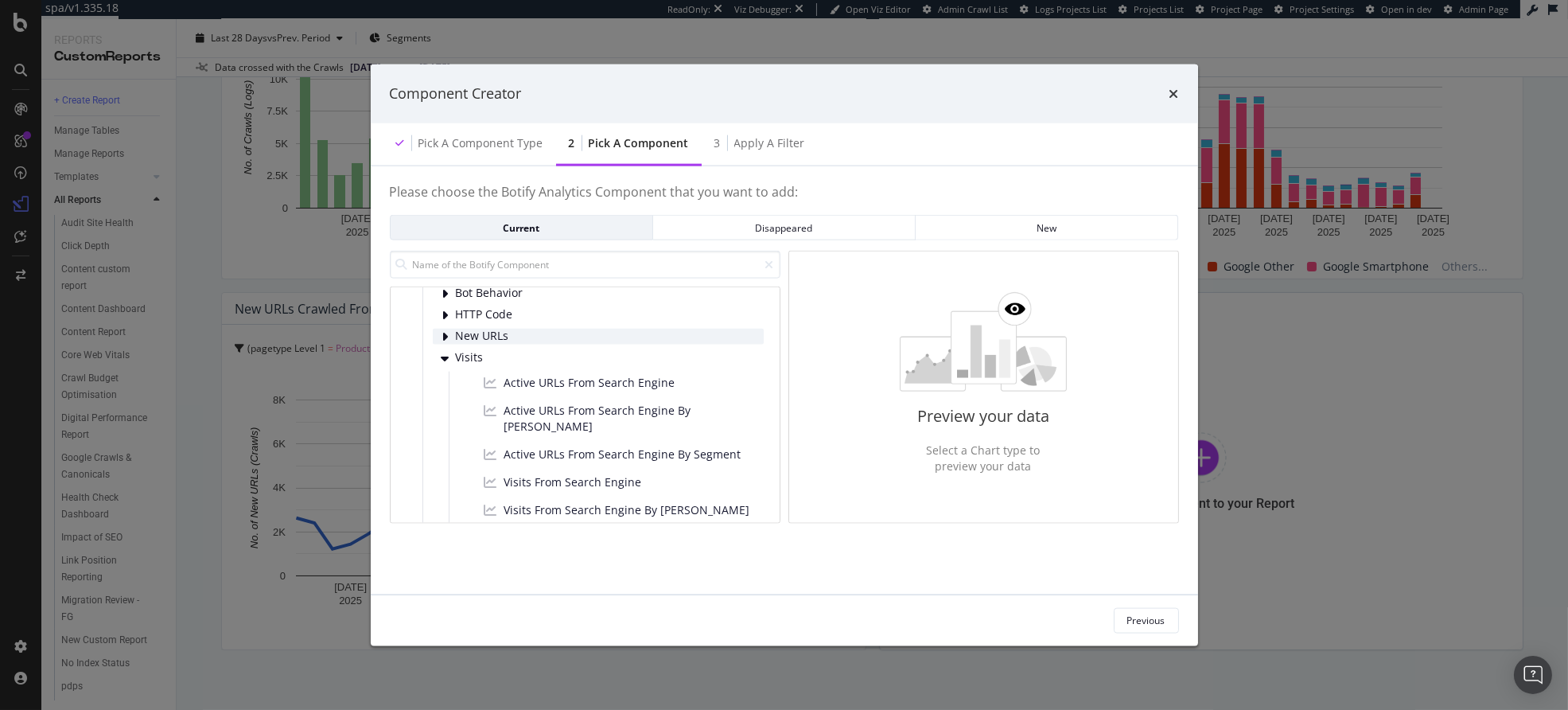
click at [503, 341] on span "New URLs" at bounding box center [492, 336] width 71 height 13
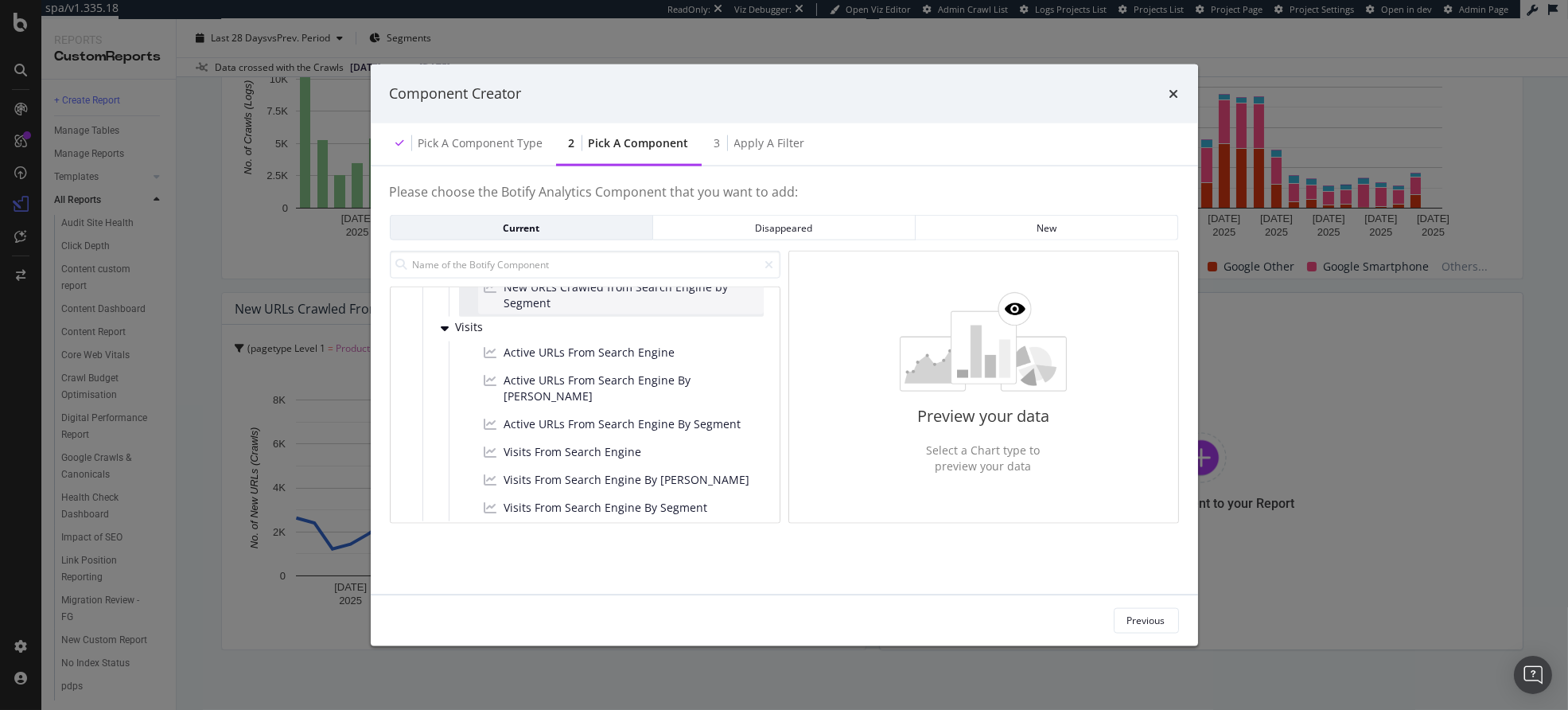
scroll to position [327, 0]
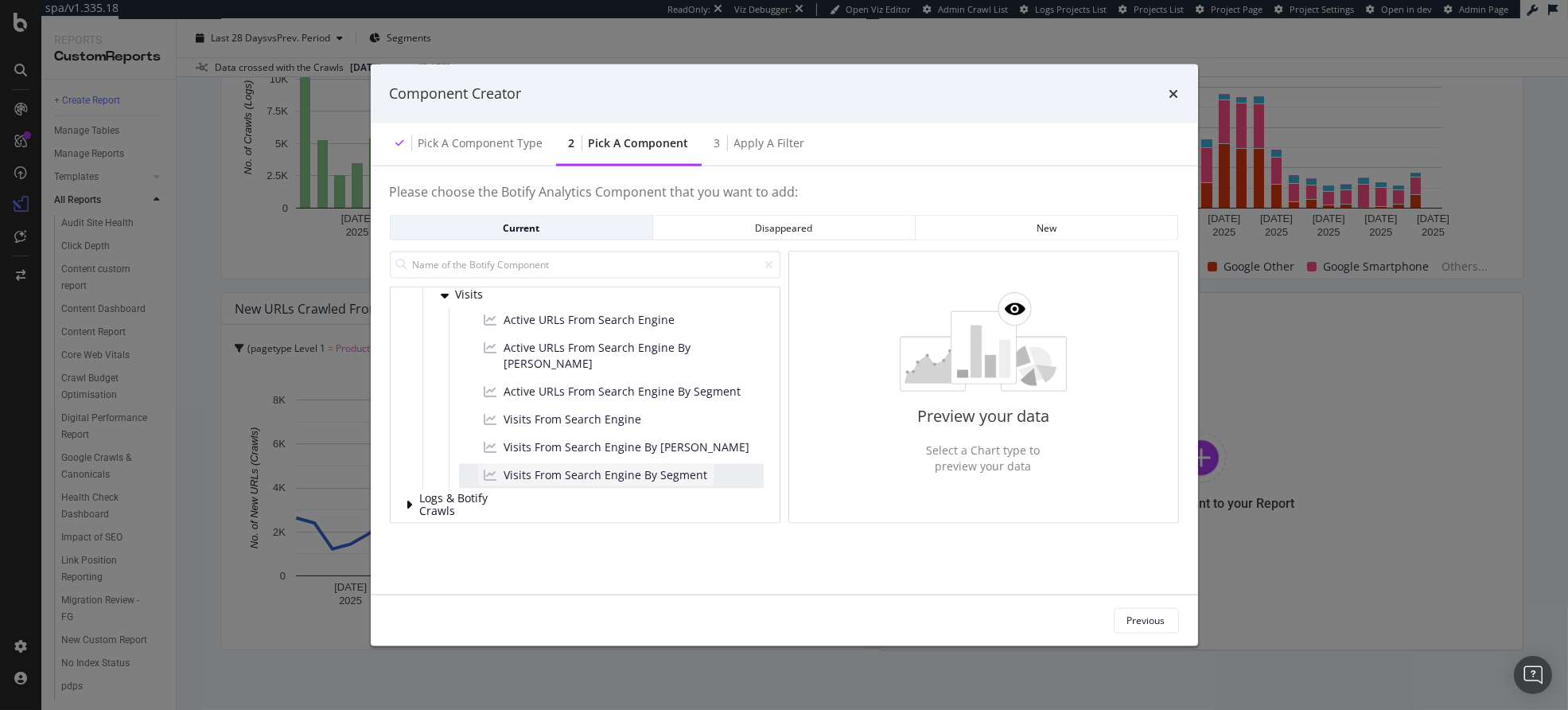
click at [619, 467] on span "Visits From Search Engine By Segment" at bounding box center [606, 474] width 204 height 16
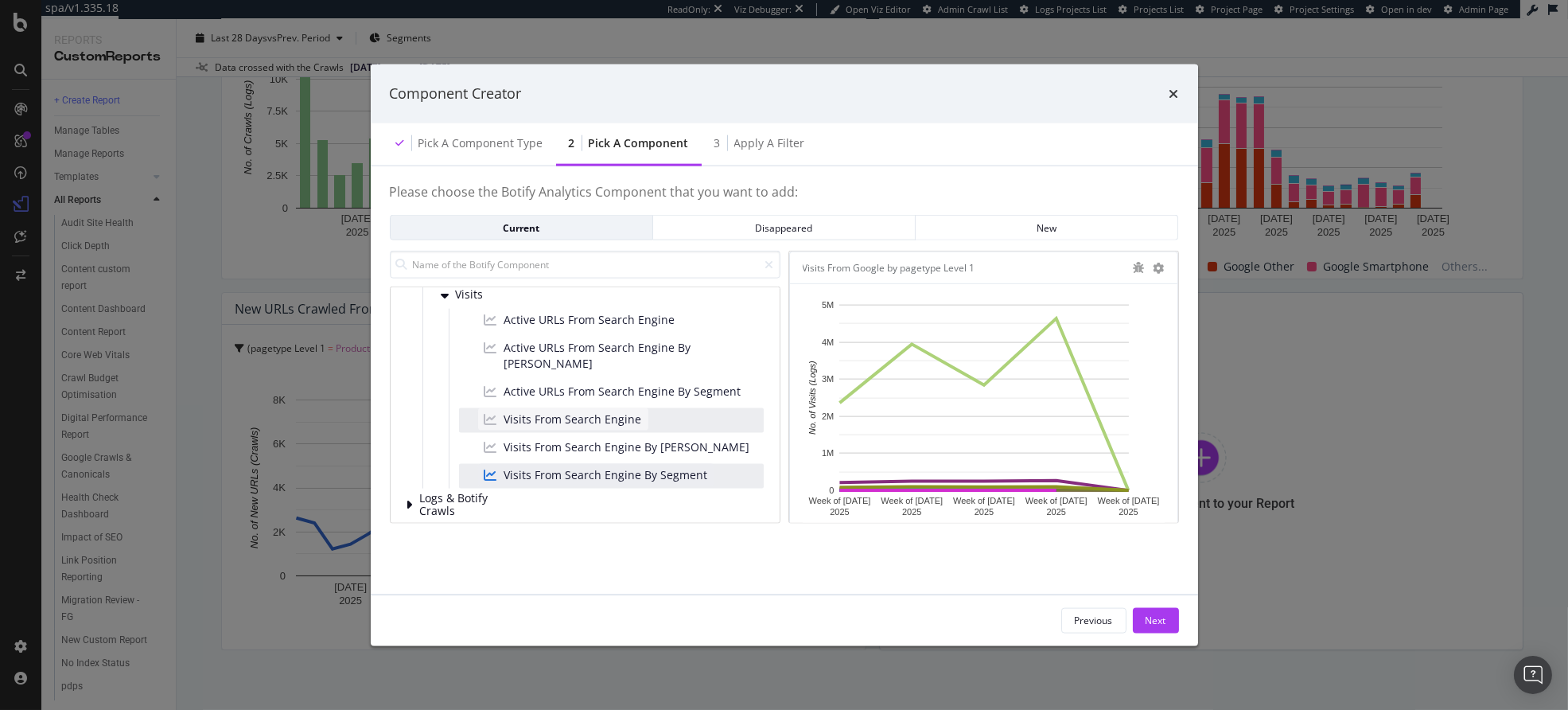
click at [601, 411] on span "Visits From Search Engine" at bounding box center [572, 418] width 138 height 16
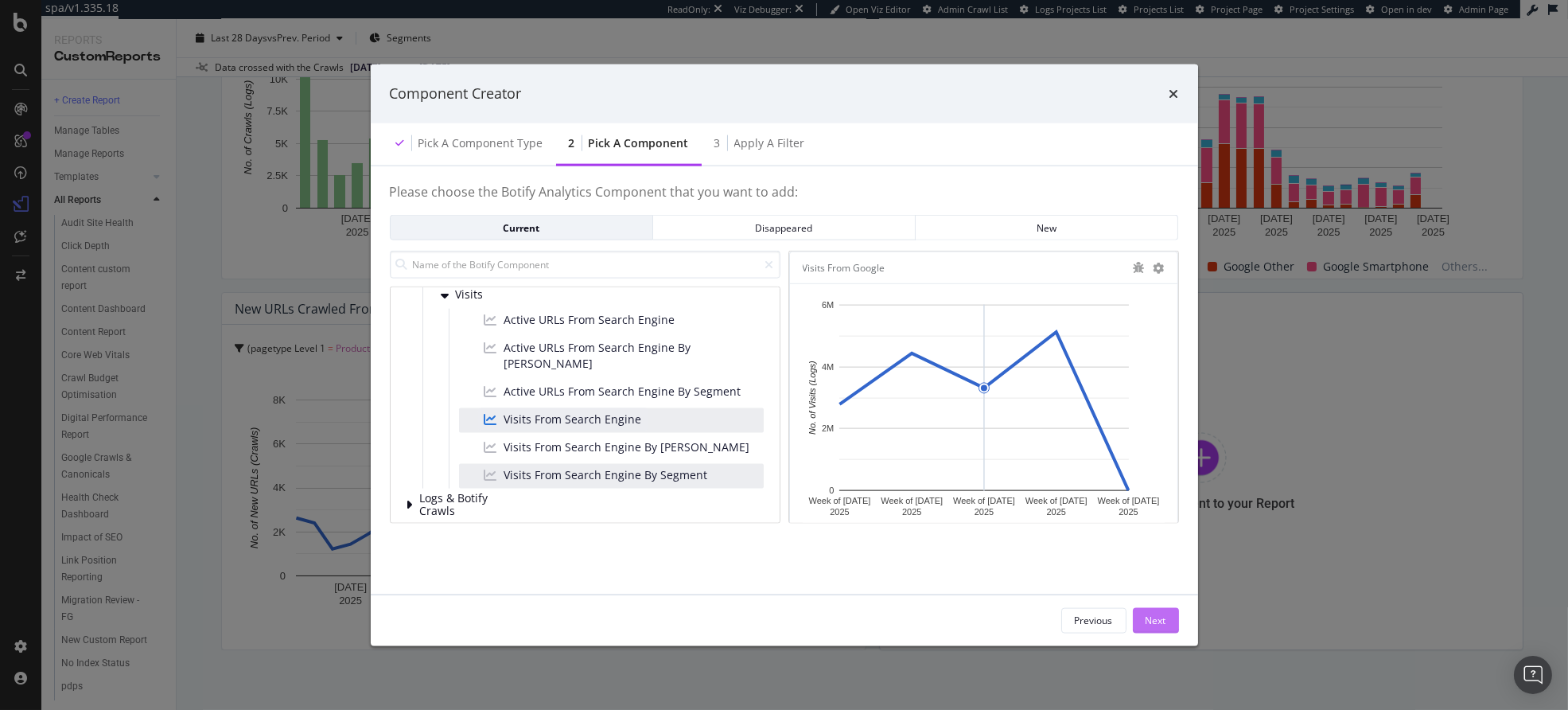
click at [1162, 619] on div "Next" at bounding box center [1156, 621] width 21 height 13
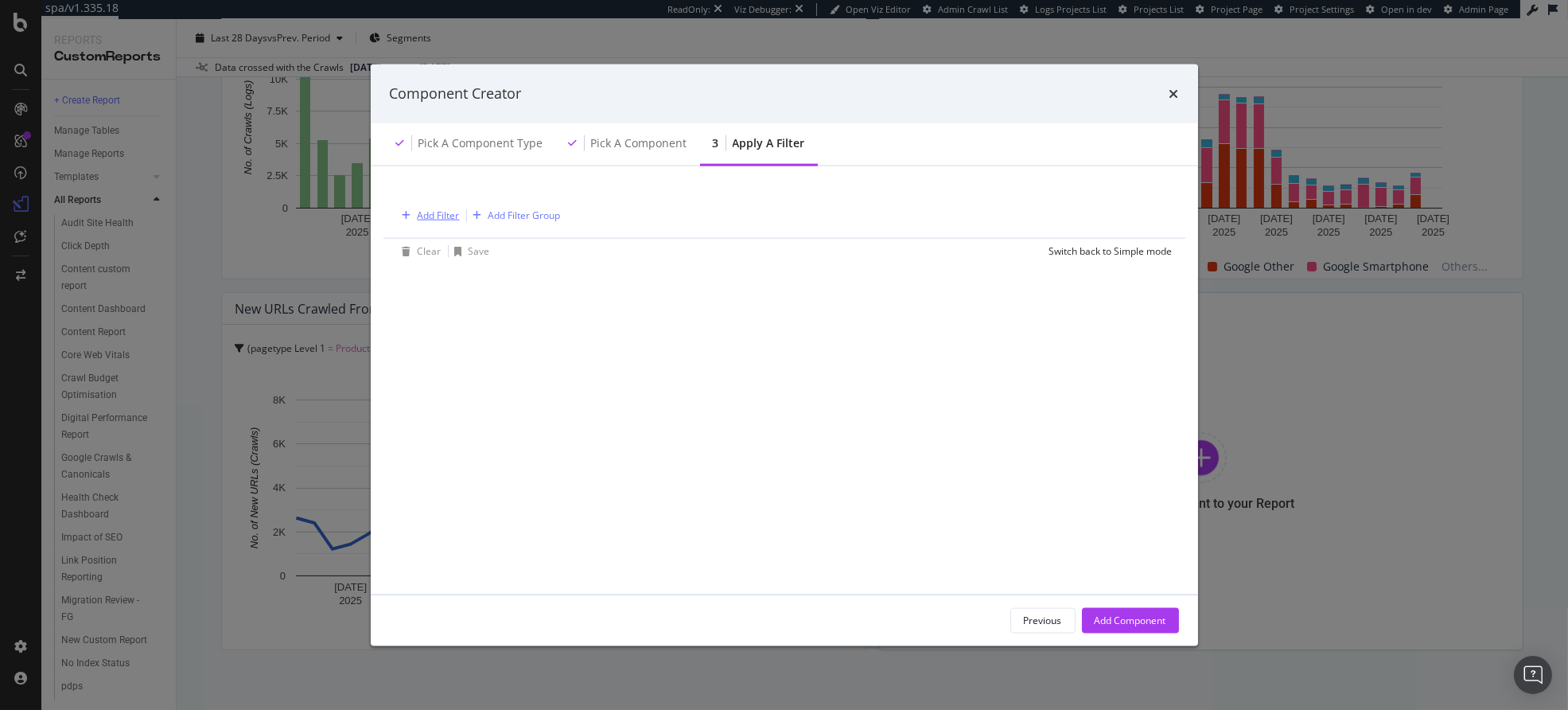
click at [435, 215] on div "Add Filter" at bounding box center [439, 216] width 42 height 13
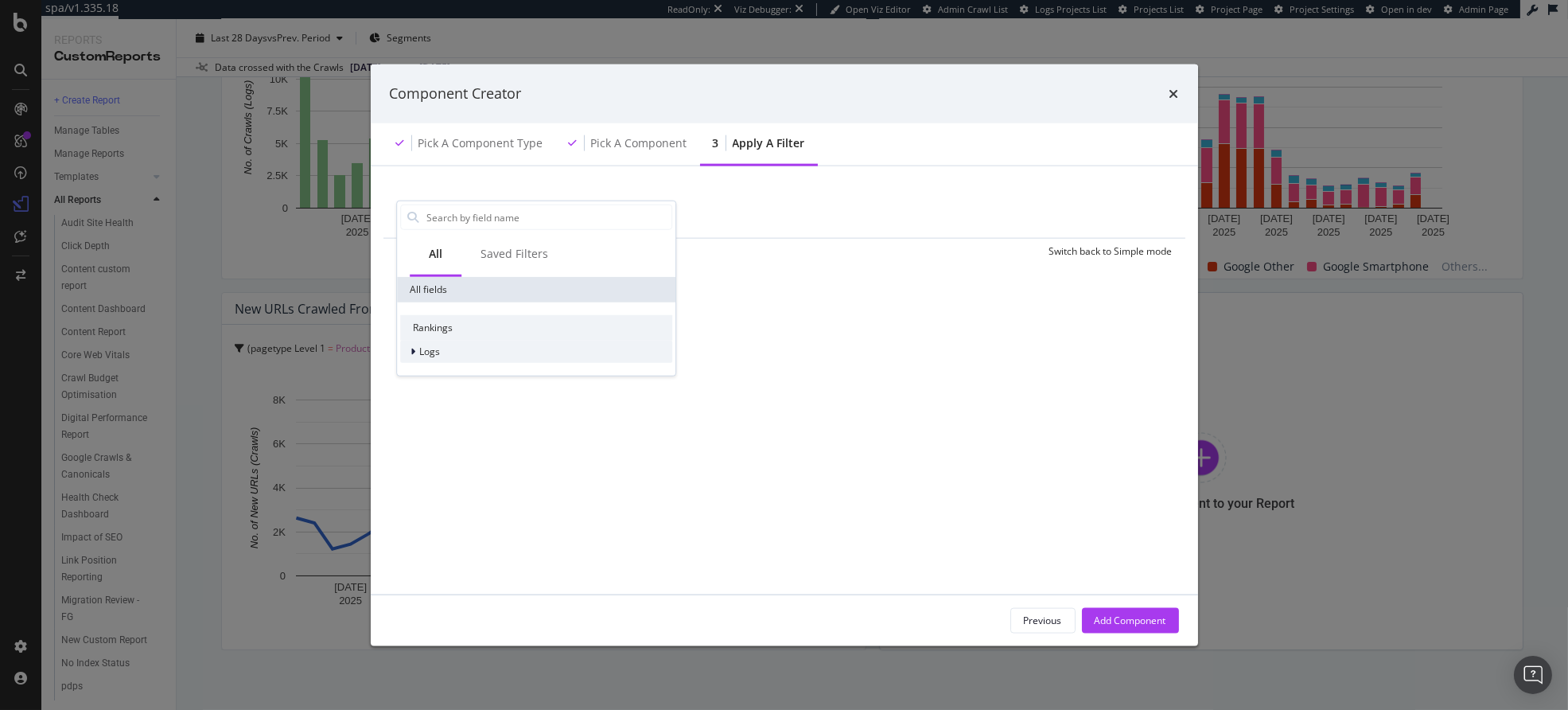
click at [441, 352] on div "Logs" at bounding box center [536, 351] width 272 height 22
click at [475, 368] on div "Segments" at bounding box center [536, 373] width 272 height 22
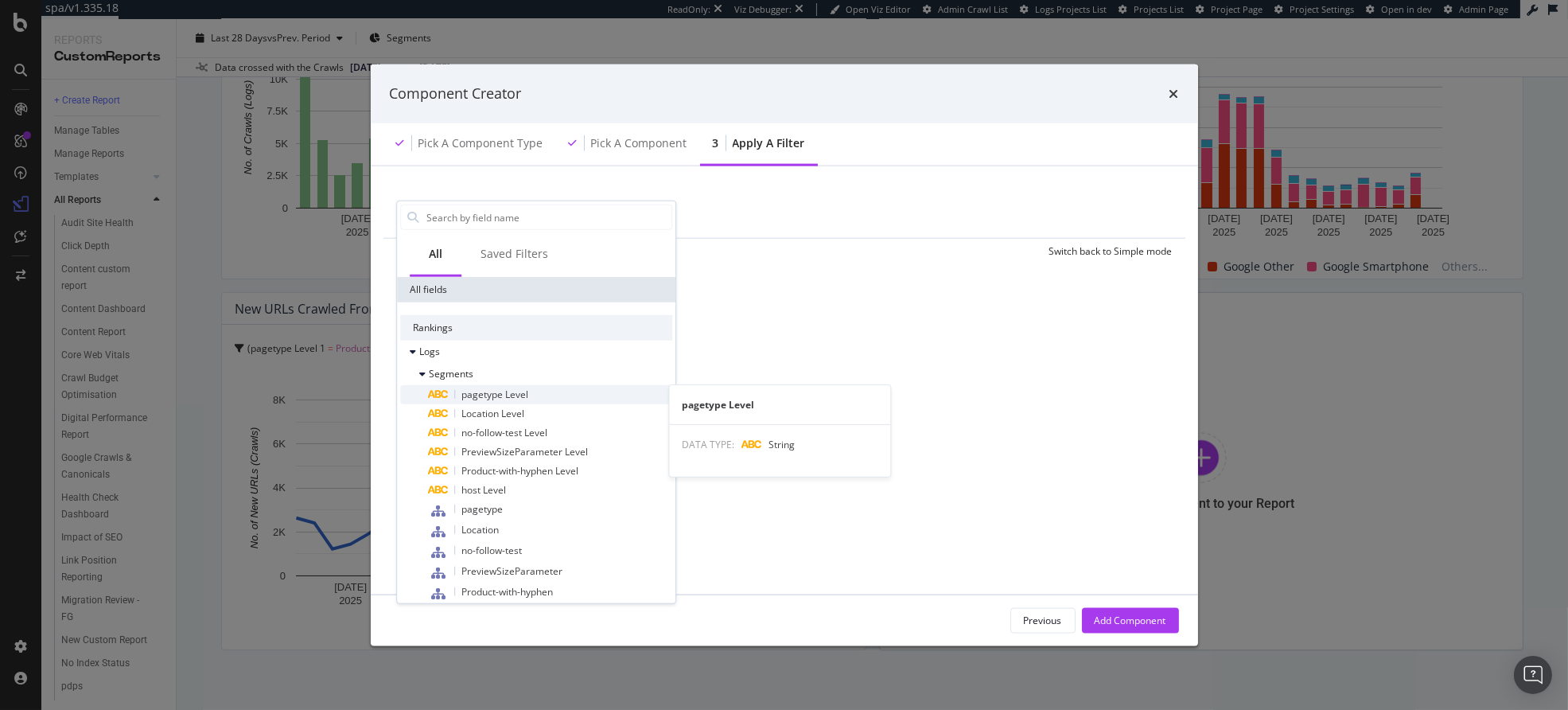
click at [498, 398] on span "pagetype Level" at bounding box center [494, 394] width 66 height 13
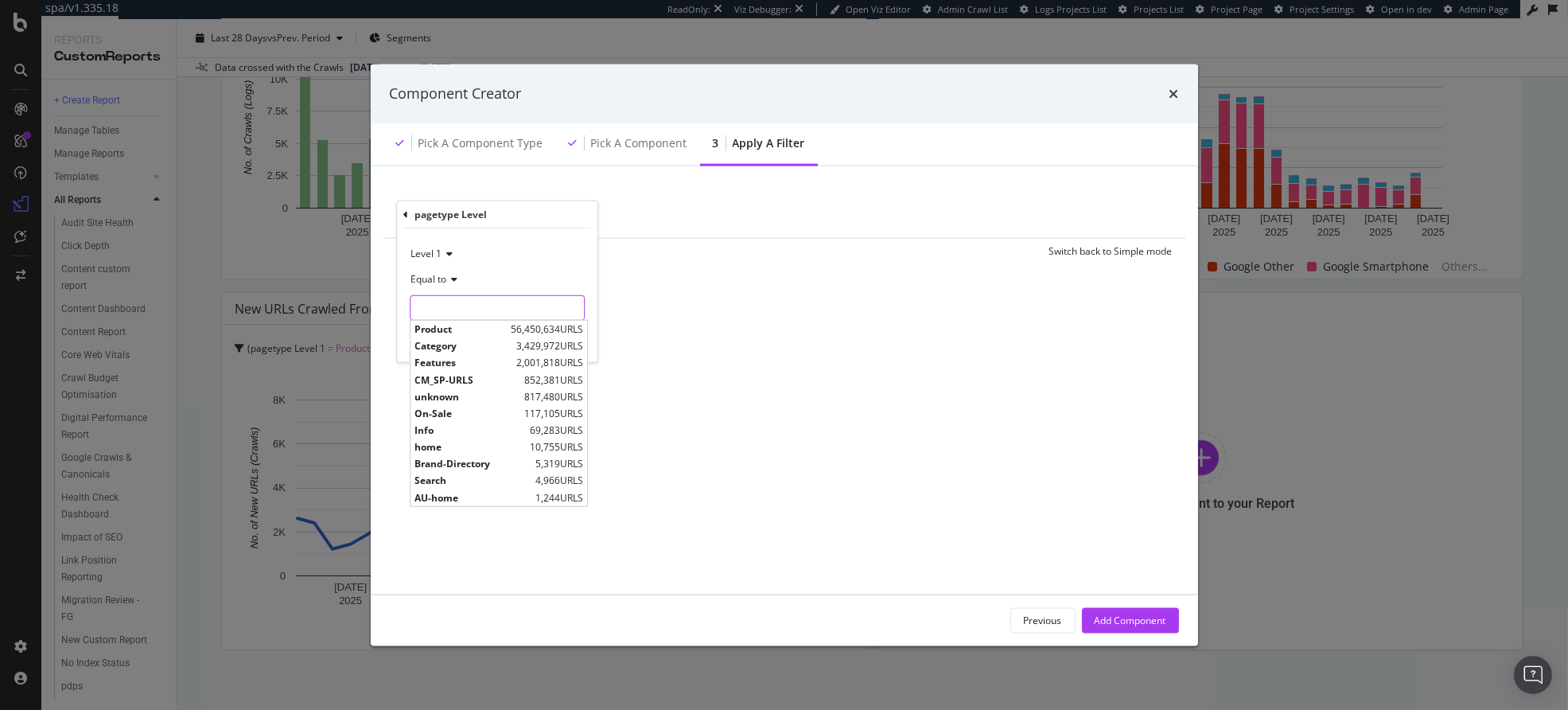
click at [441, 305] on input "modal" at bounding box center [497, 308] width 173 height 25
click at [447, 329] on span "Product" at bounding box center [461, 329] width 92 height 13
type input "Product"
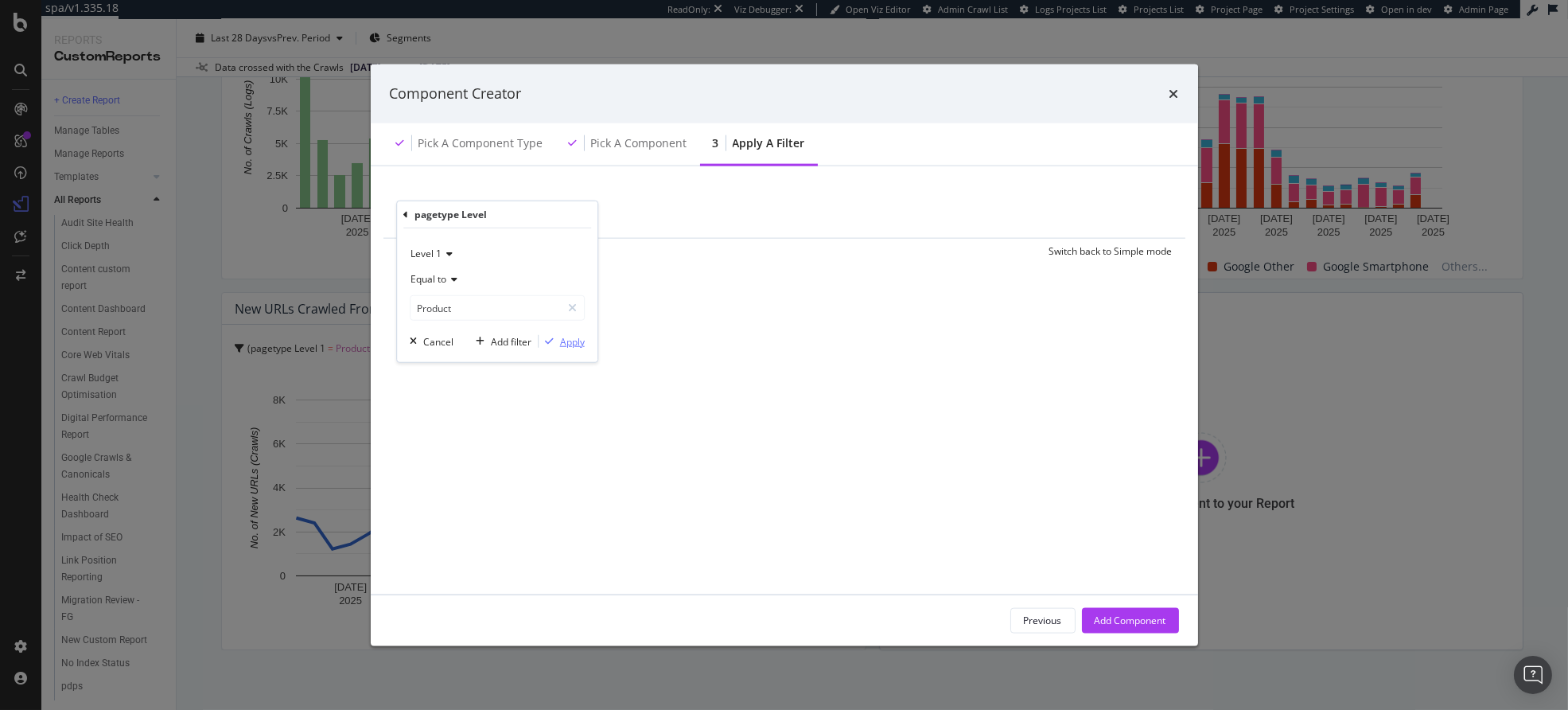
click at [563, 341] on div "Apply" at bounding box center [572, 341] width 25 height 13
click at [574, 214] on div "Add Filter" at bounding box center [571, 216] width 42 height 13
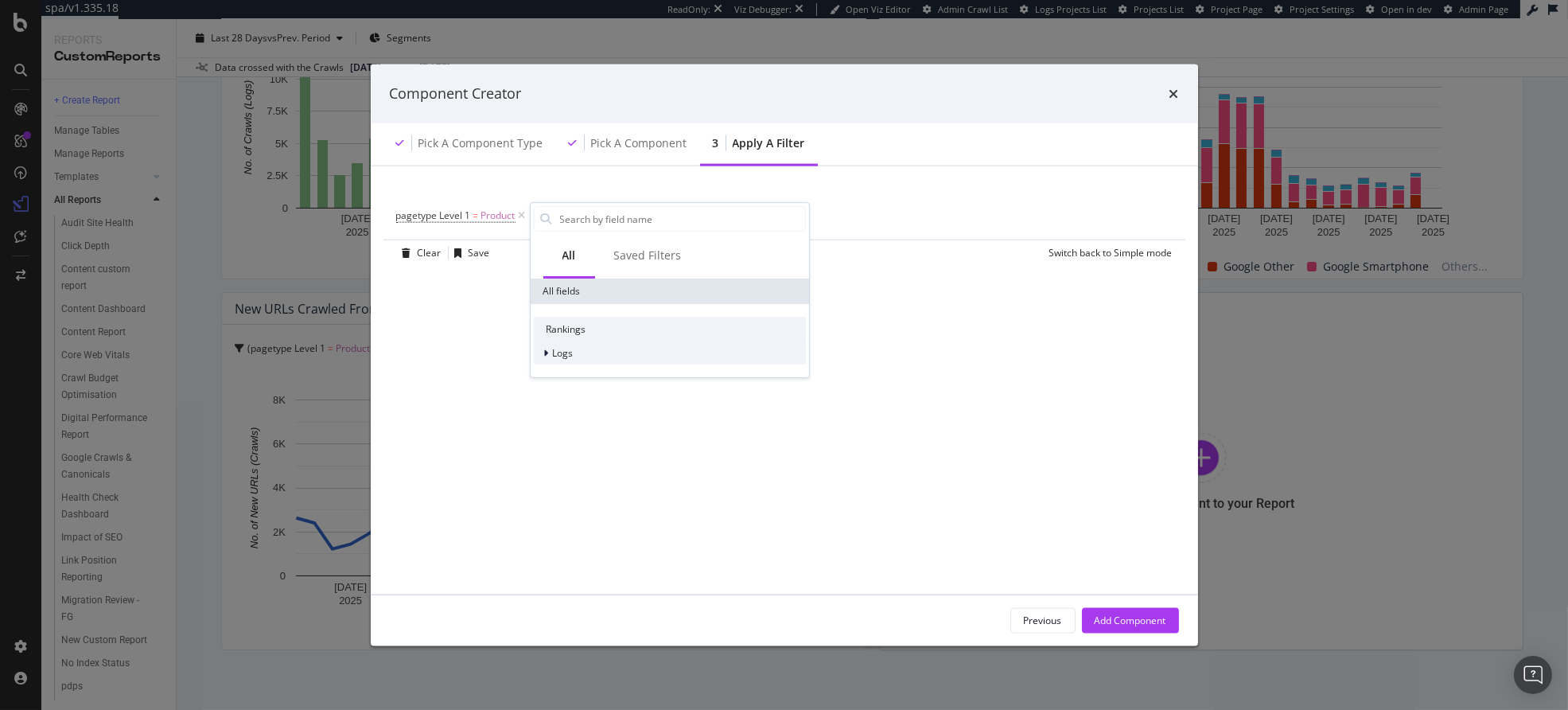
click at [582, 353] on div "Logs" at bounding box center [670, 353] width 272 height 22
click at [582, 376] on span "Segments" at bounding box center [585, 375] width 44 height 13
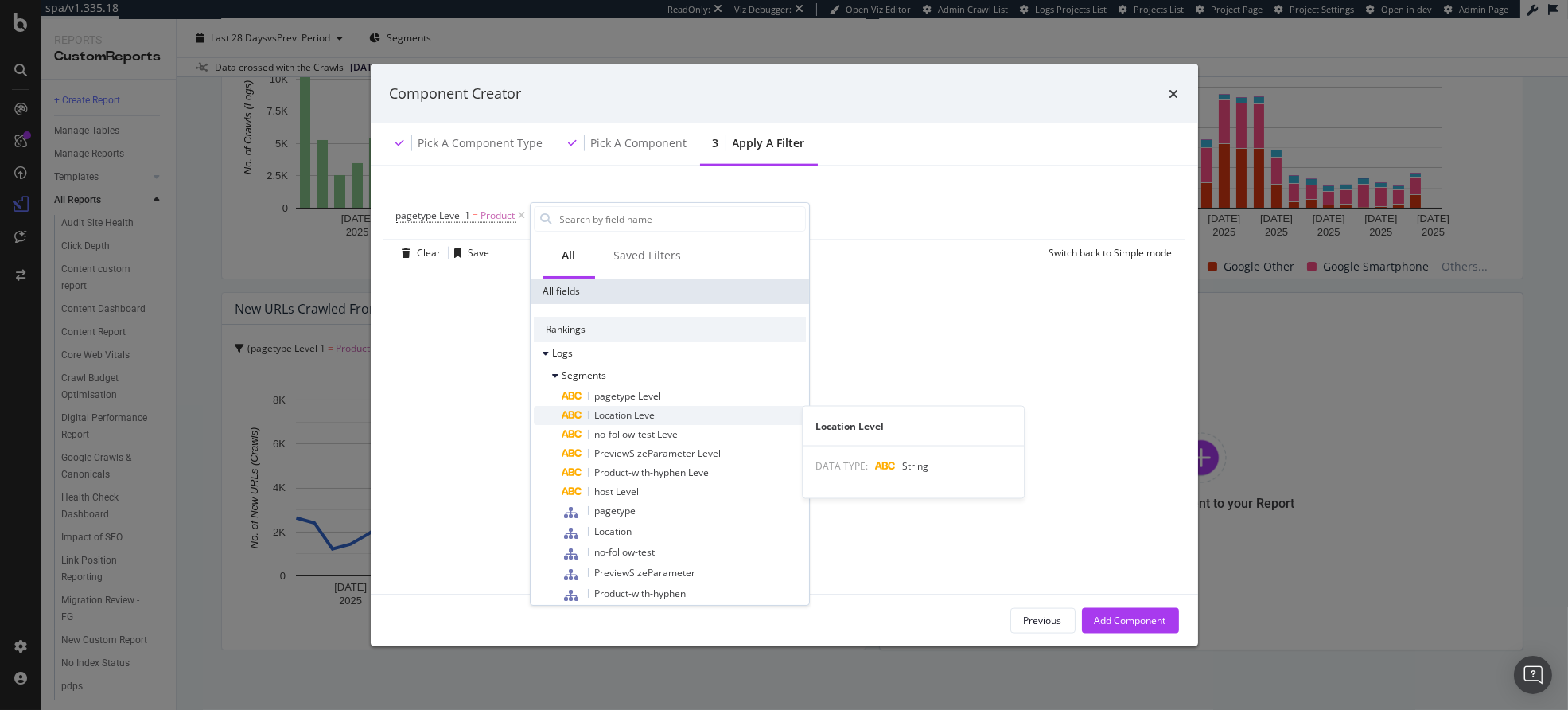
click at [631, 416] on span "Location Level" at bounding box center [626, 415] width 63 height 13
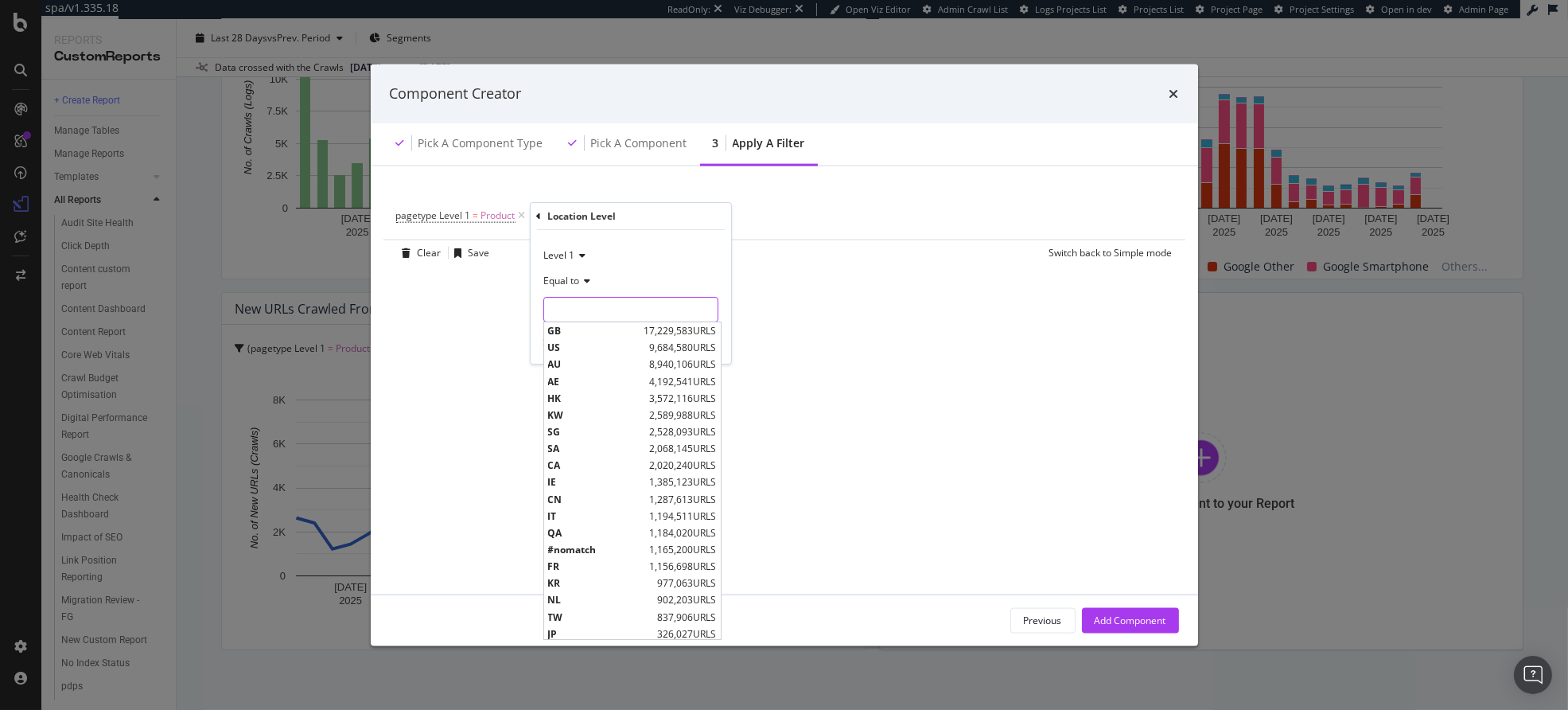
click at [595, 304] on input "modal" at bounding box center [631, 310] width 173 height 25
click at [571, 578] on span "TW" at bounding box center [601, 581] width 106 height 13
type input "TW"
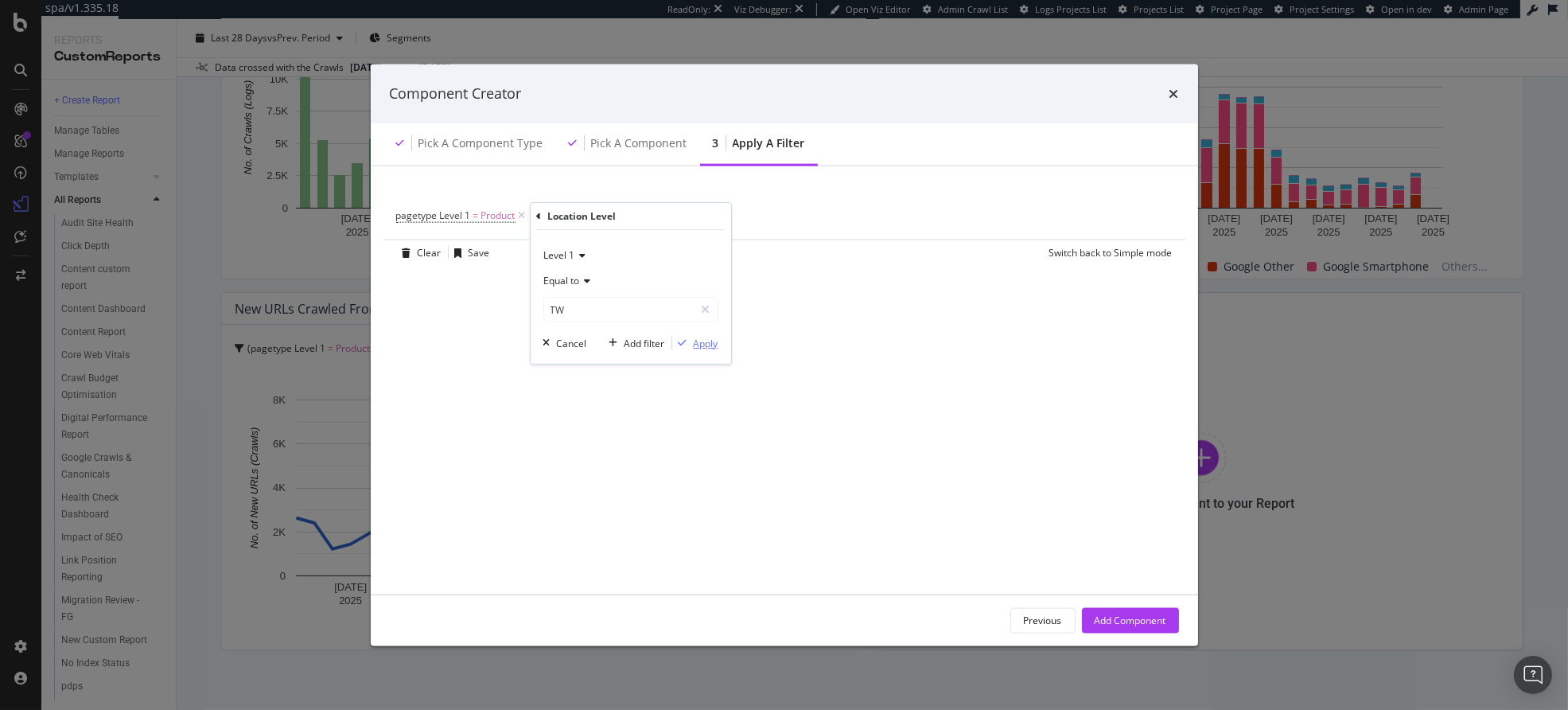
click at [698, 340] on div "Apply" at bounding box center [706, 343] width 25 height 13
click at [1121, 618] on div "Add Component" at bounding box center [1130, 621] width 71 height 13
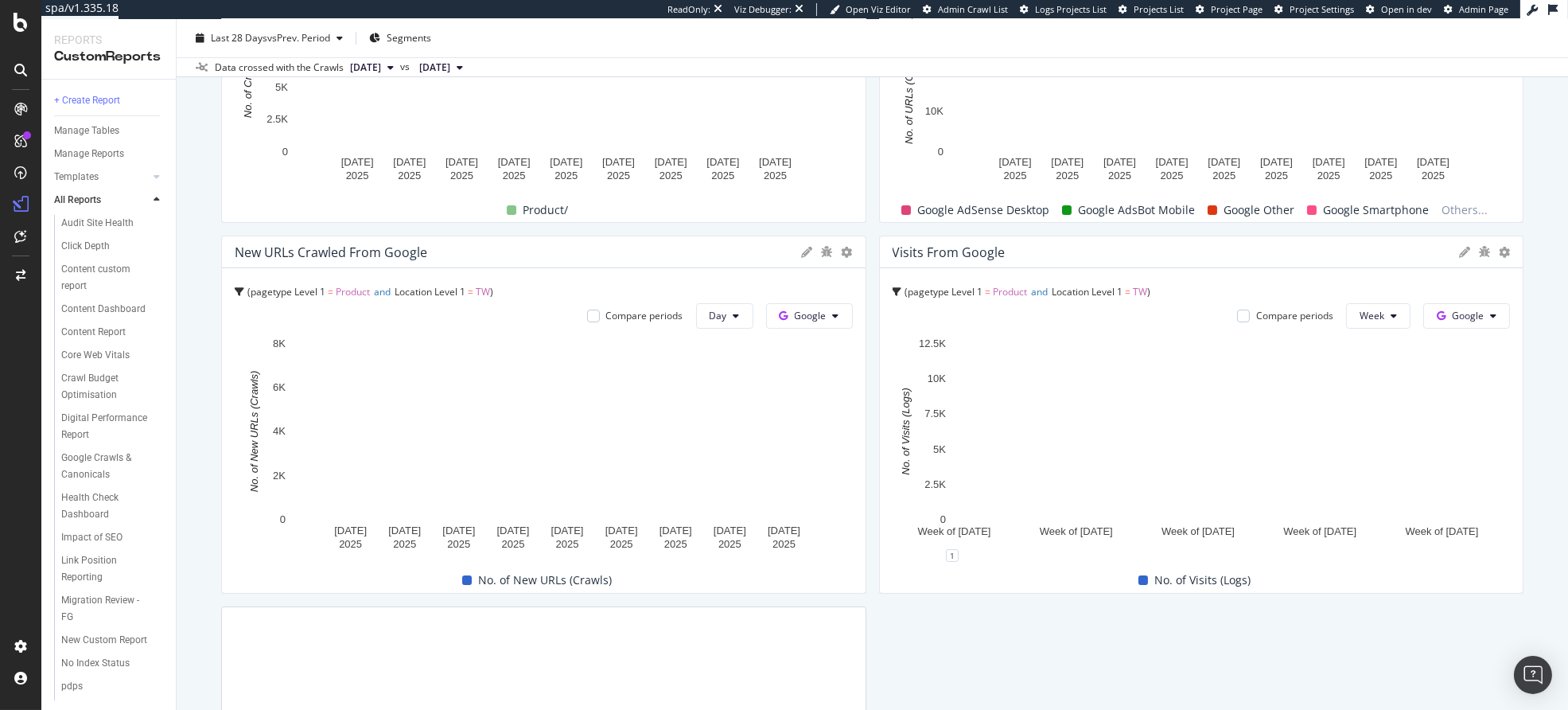
scroll to position [172, 0]
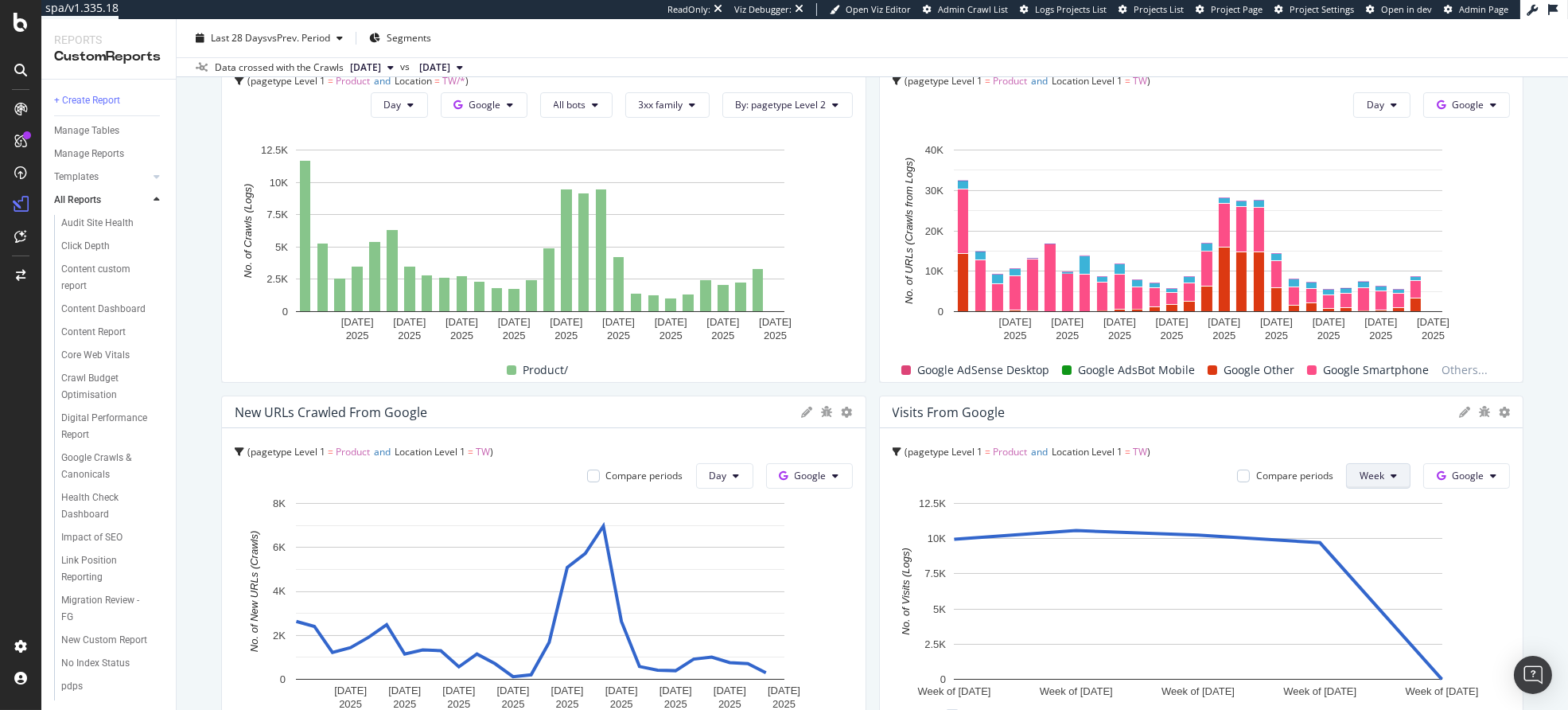
click at [1374, 483] on button "Week" at bounding box center [1378, 475] width 64 height 25
click at [1365, 509] on span "Day" at bounding box center [1362, 506] width 29 height 14
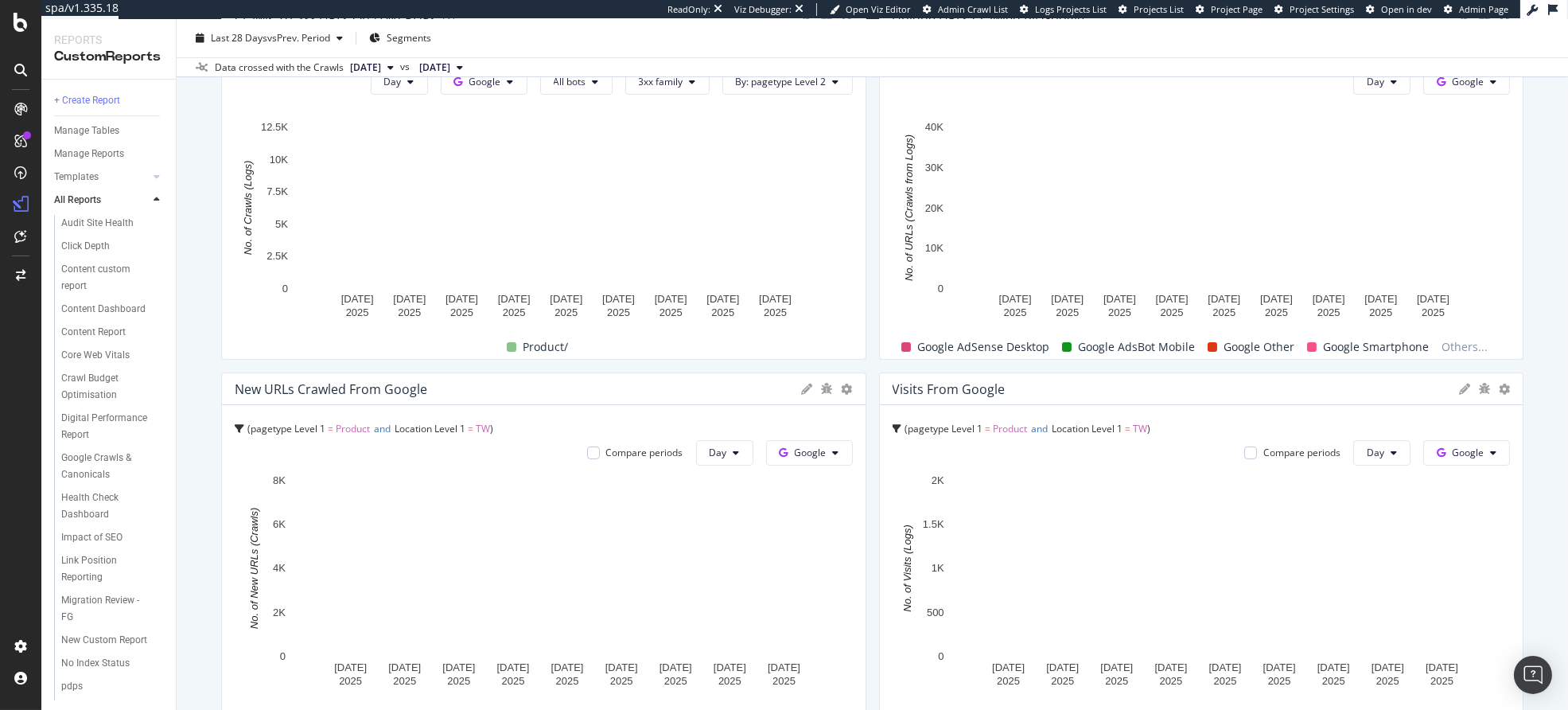
scroll to position [199, 0]
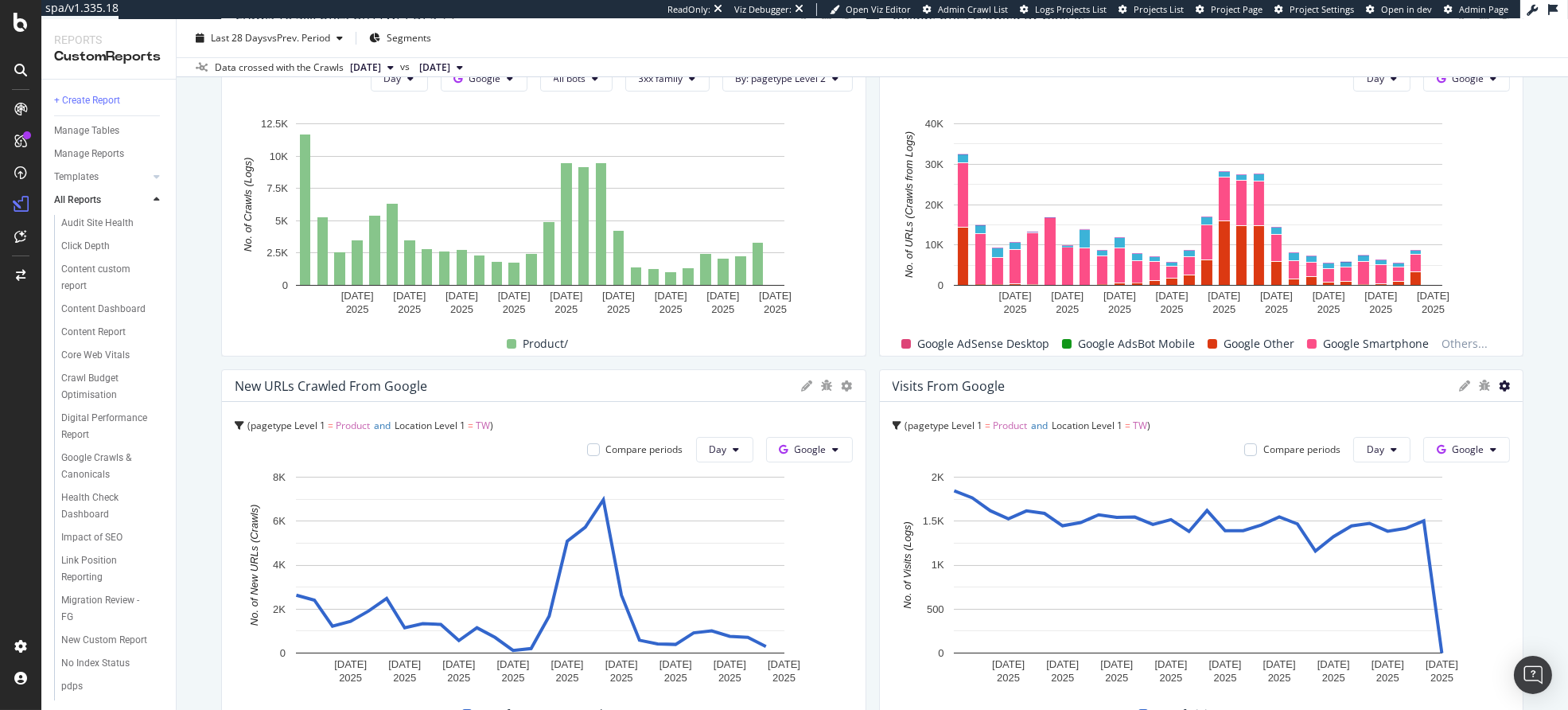
click at [1499, 389] on icon at bounding box center [1505, 386] width 12 height 12
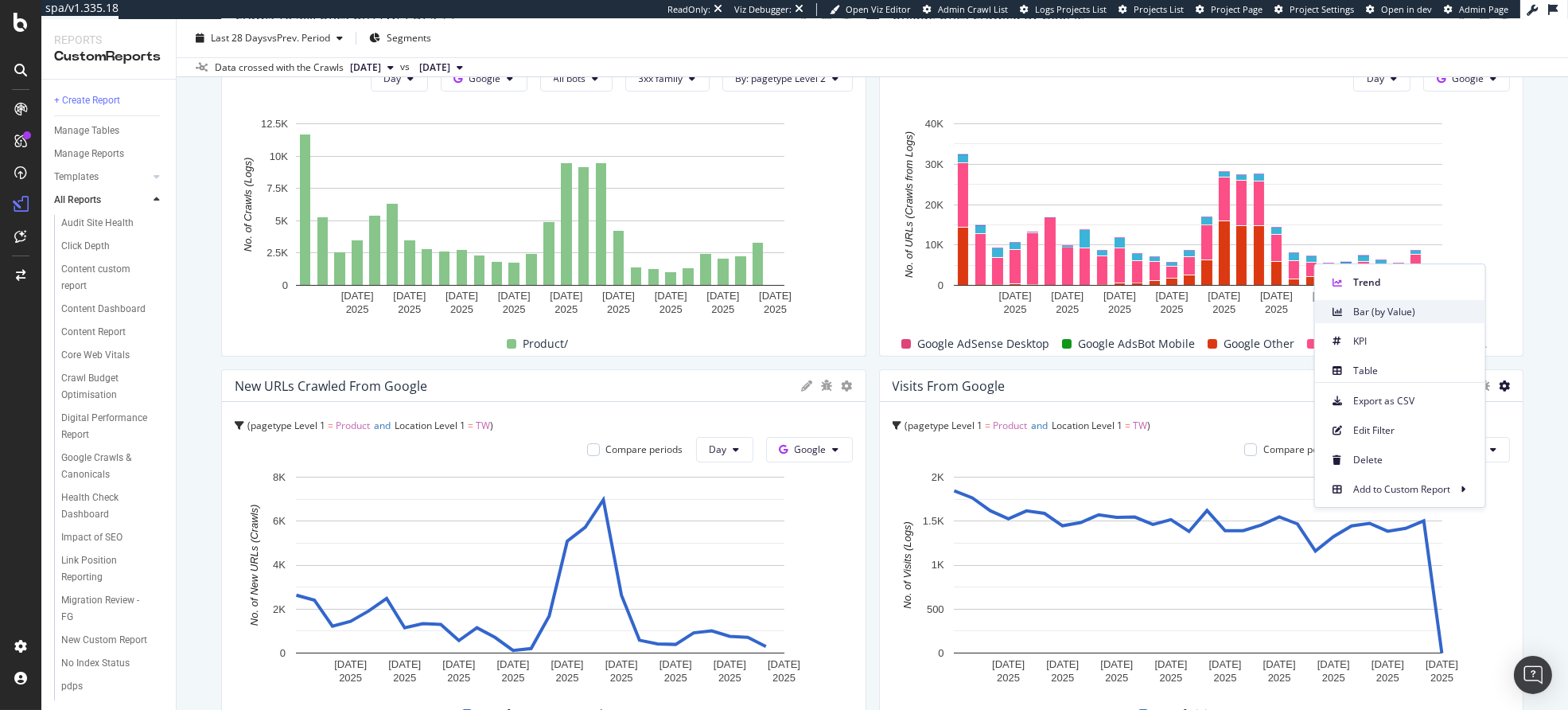
click at [1380, 310] on span "Bar (by Value)" at bounding box center [1413, 312] width 119 height 14
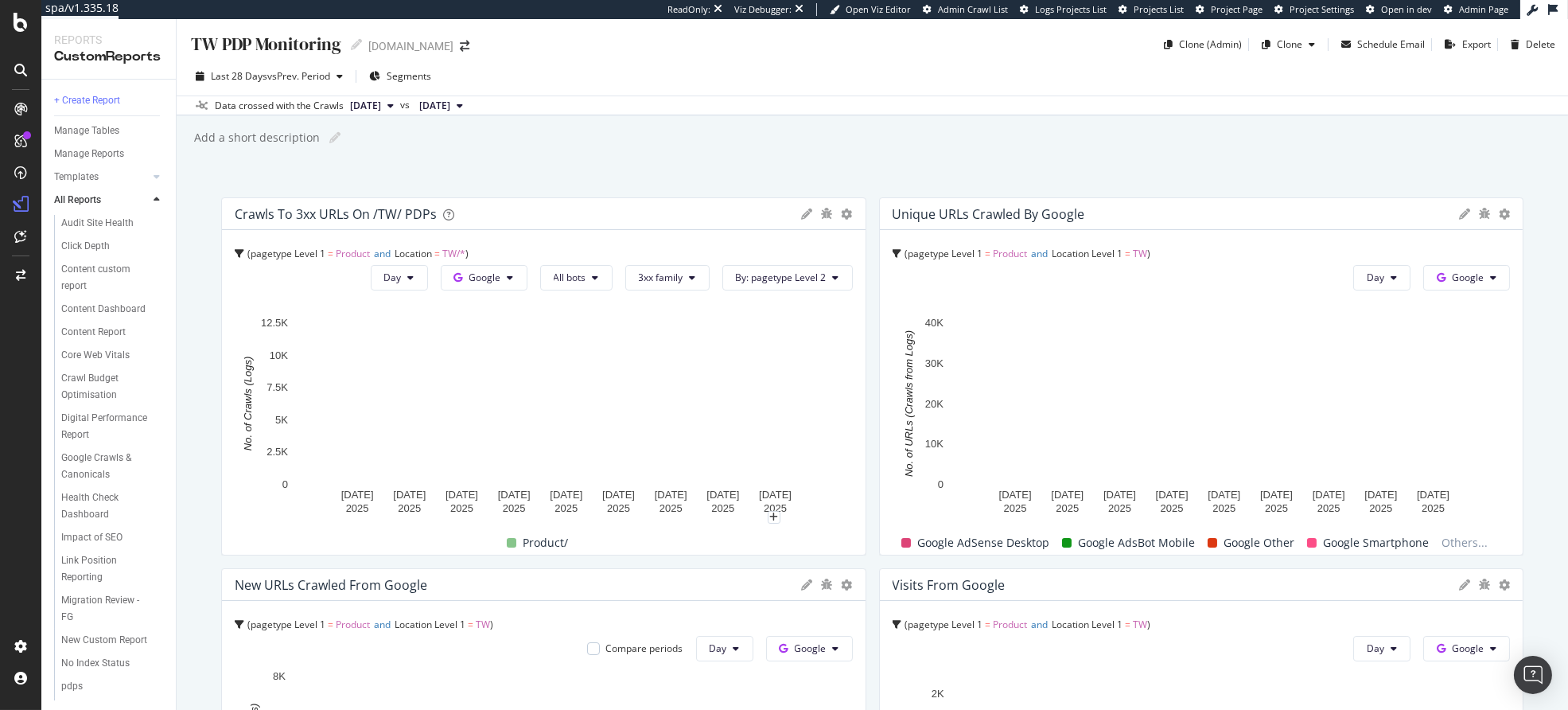
scroll to position [647, 0]
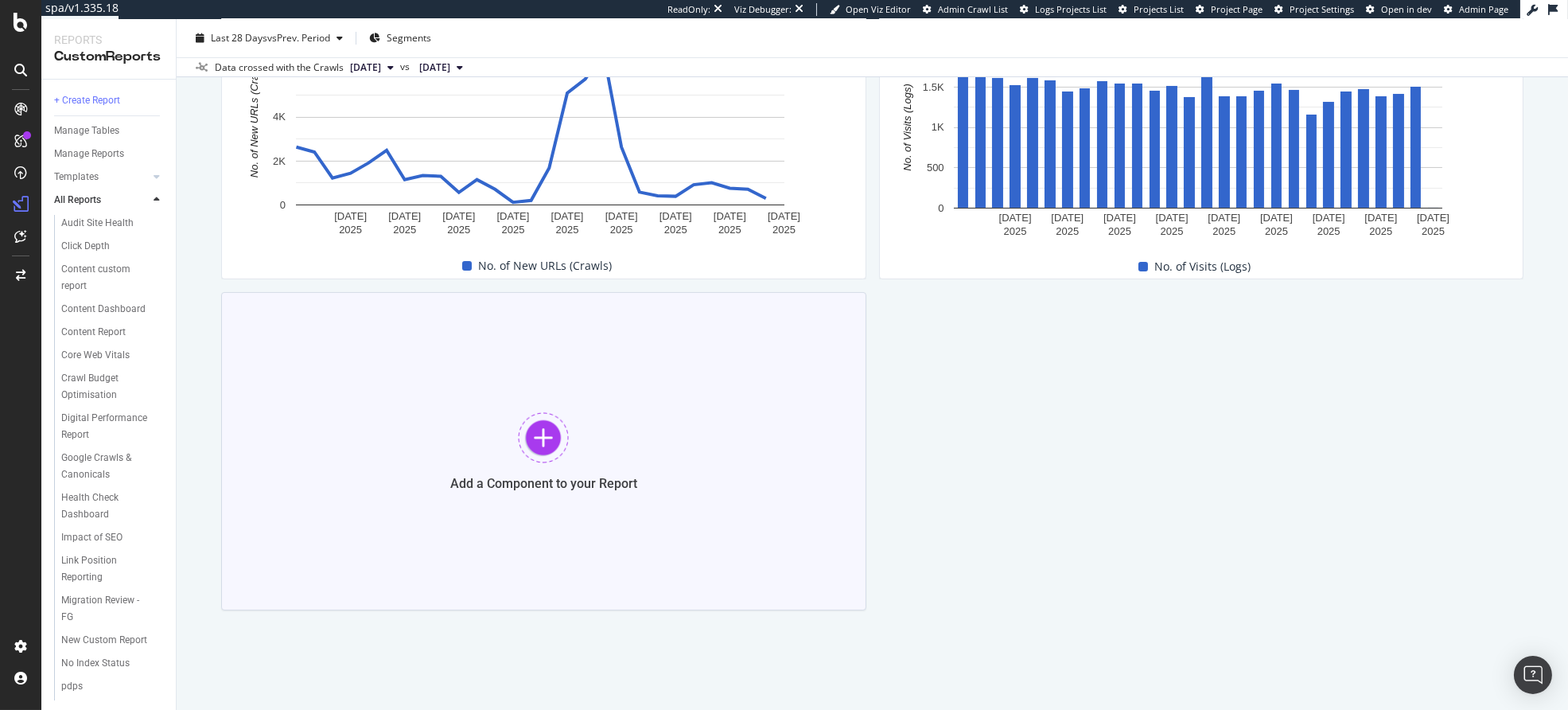
click at [631, 440] on div "Add a Component to your Report" at bounding box center [544, 451] width 645 height 318
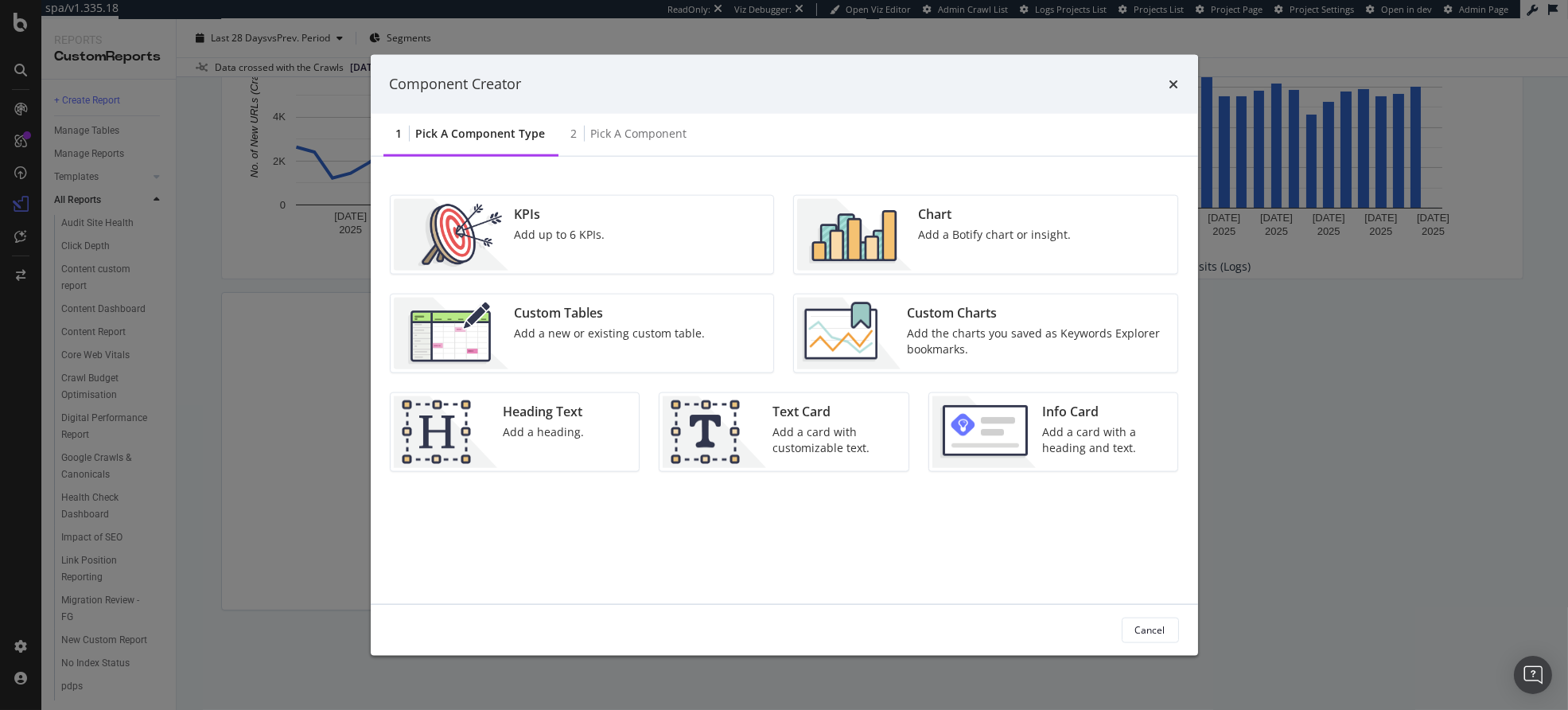
click at [304, 405] on div "Component Creator 1 Pick a Component type 2 Pick a Component KPIs Add up to 6 K…" at bounding box center [784, 355] width 1568 height 710
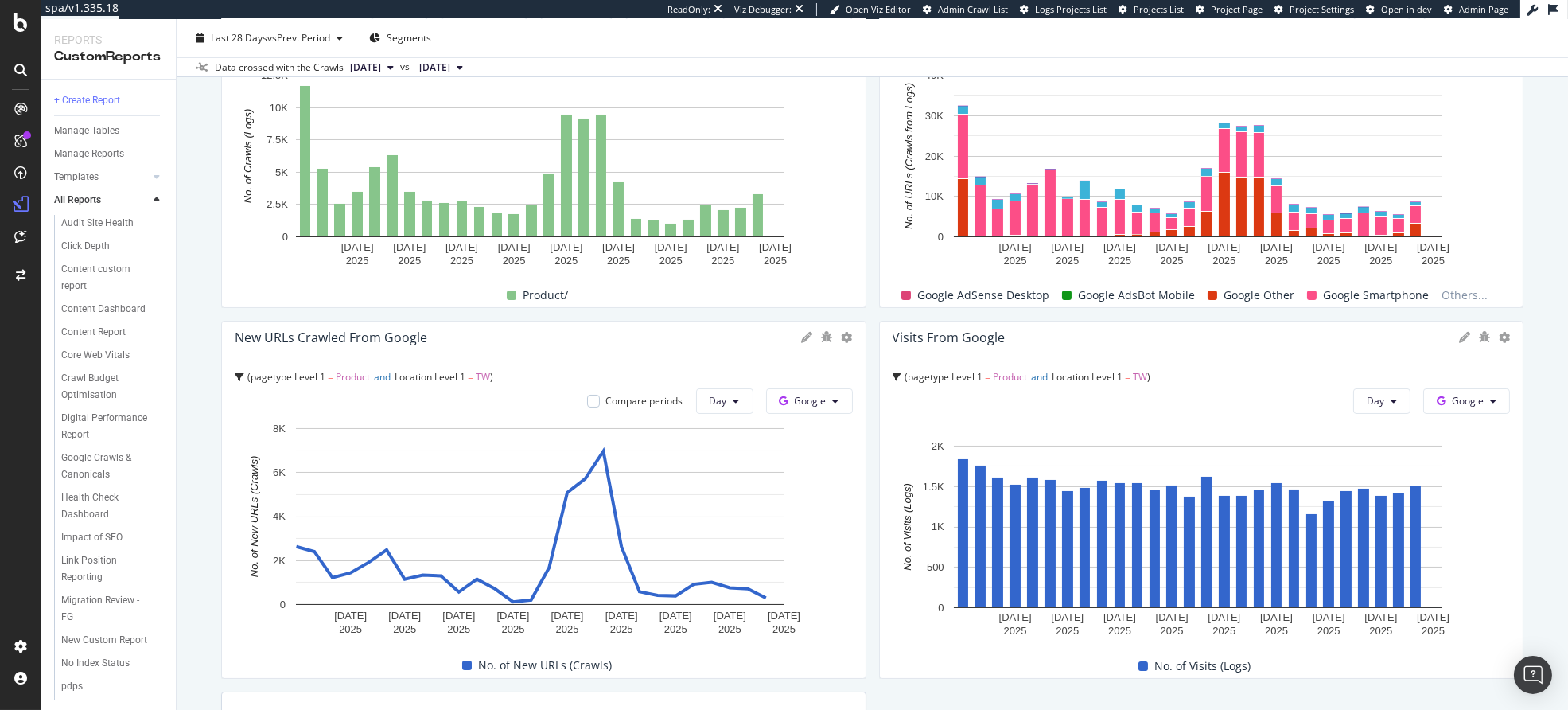
scroll to position [0, 0]
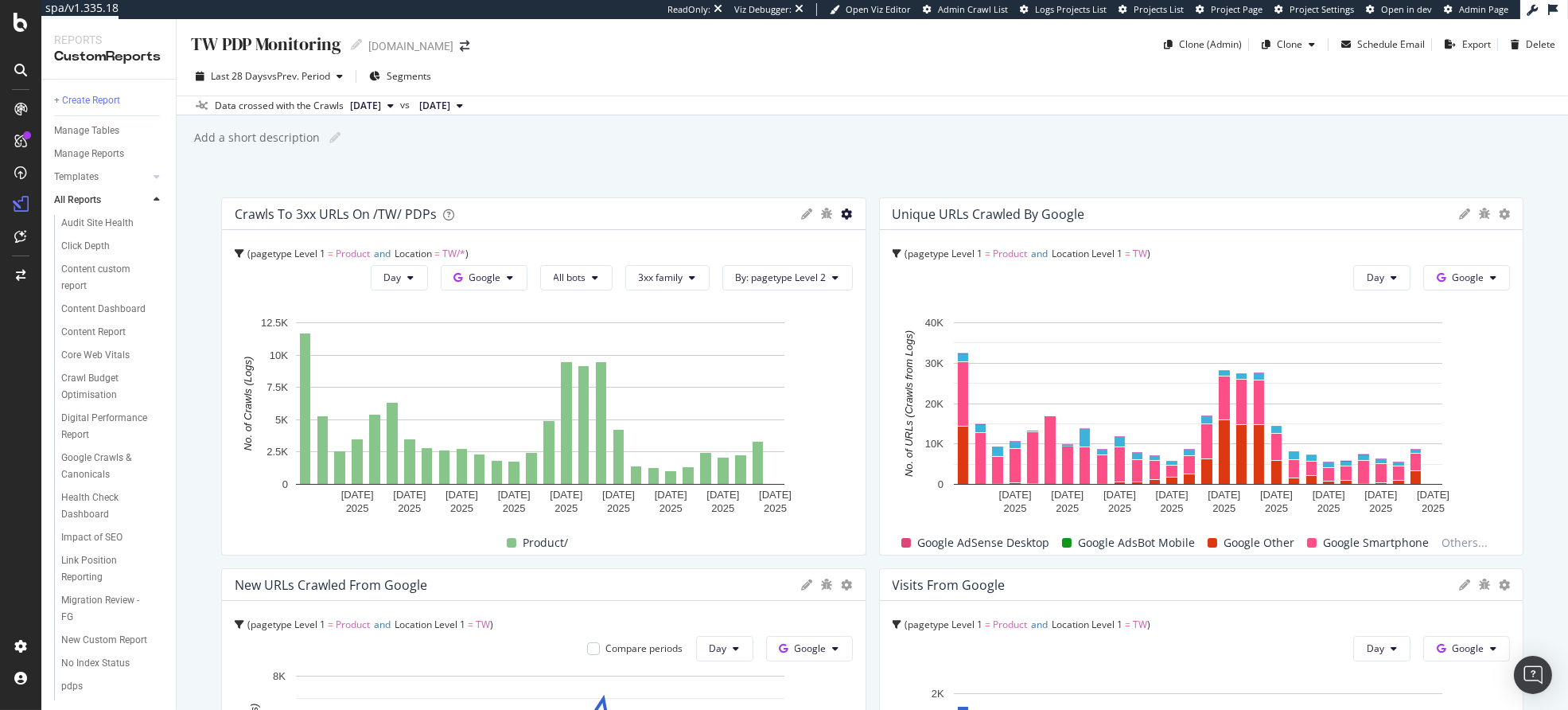
click at [842, 214] on icon at bounding box center [847, 215] width 12 height 12
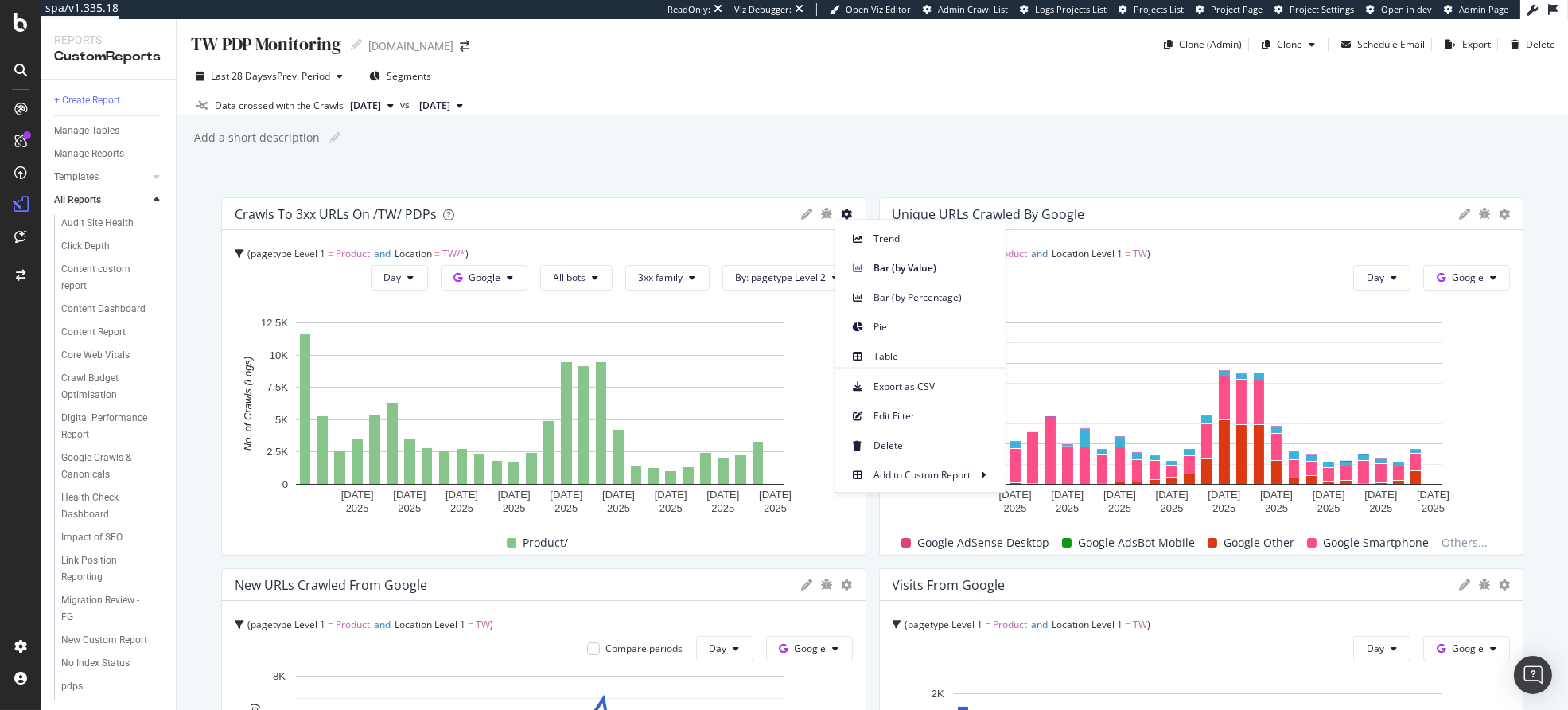
click at [770, 177] on div "TW PDP Monitoring TW PDP Monitoring [DOMAIN_NAME] Clone (Admin) Clone Schedule …" at bounding box center [873, 365] width 1392 height 691
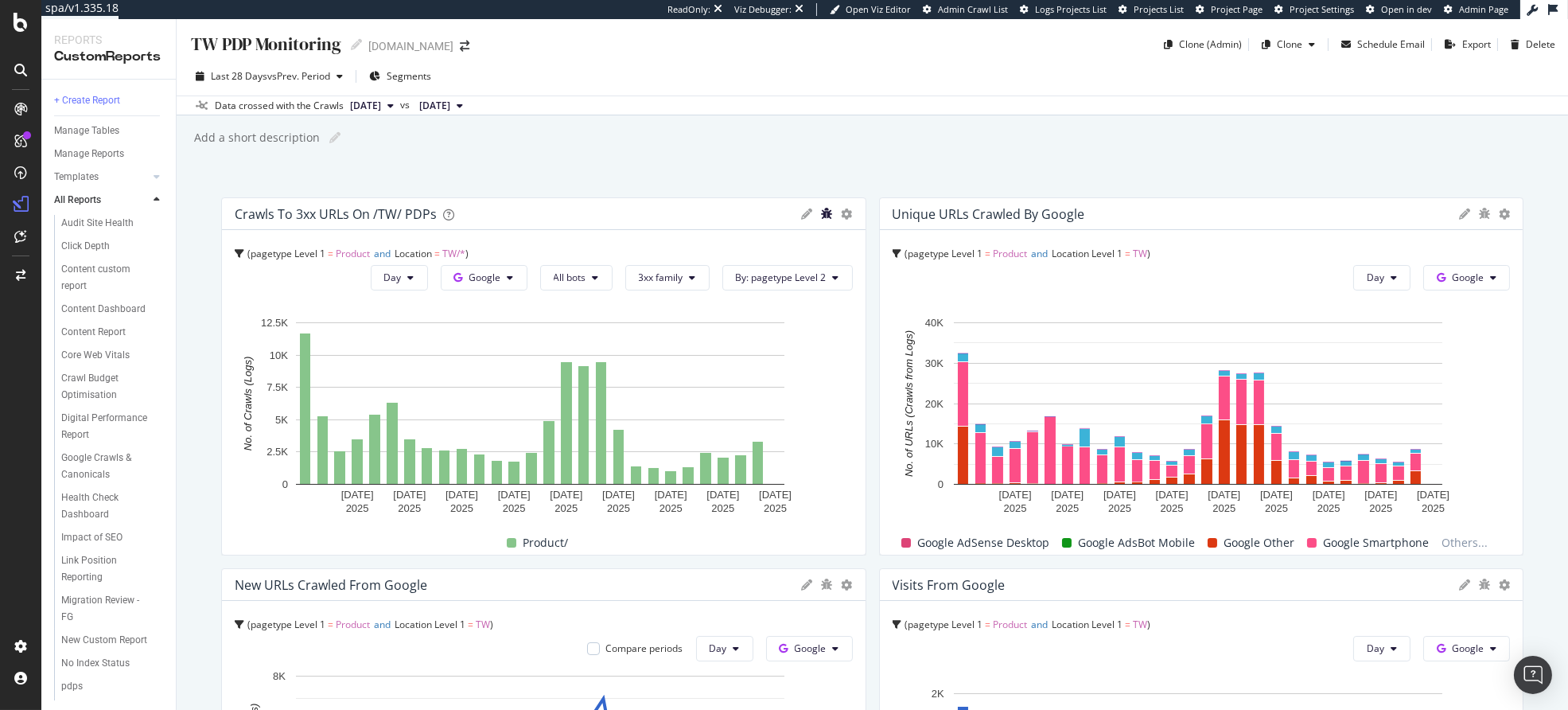
click at [822, 208] on icon "bug" at bounding box center [827, 214] width 12 height 12
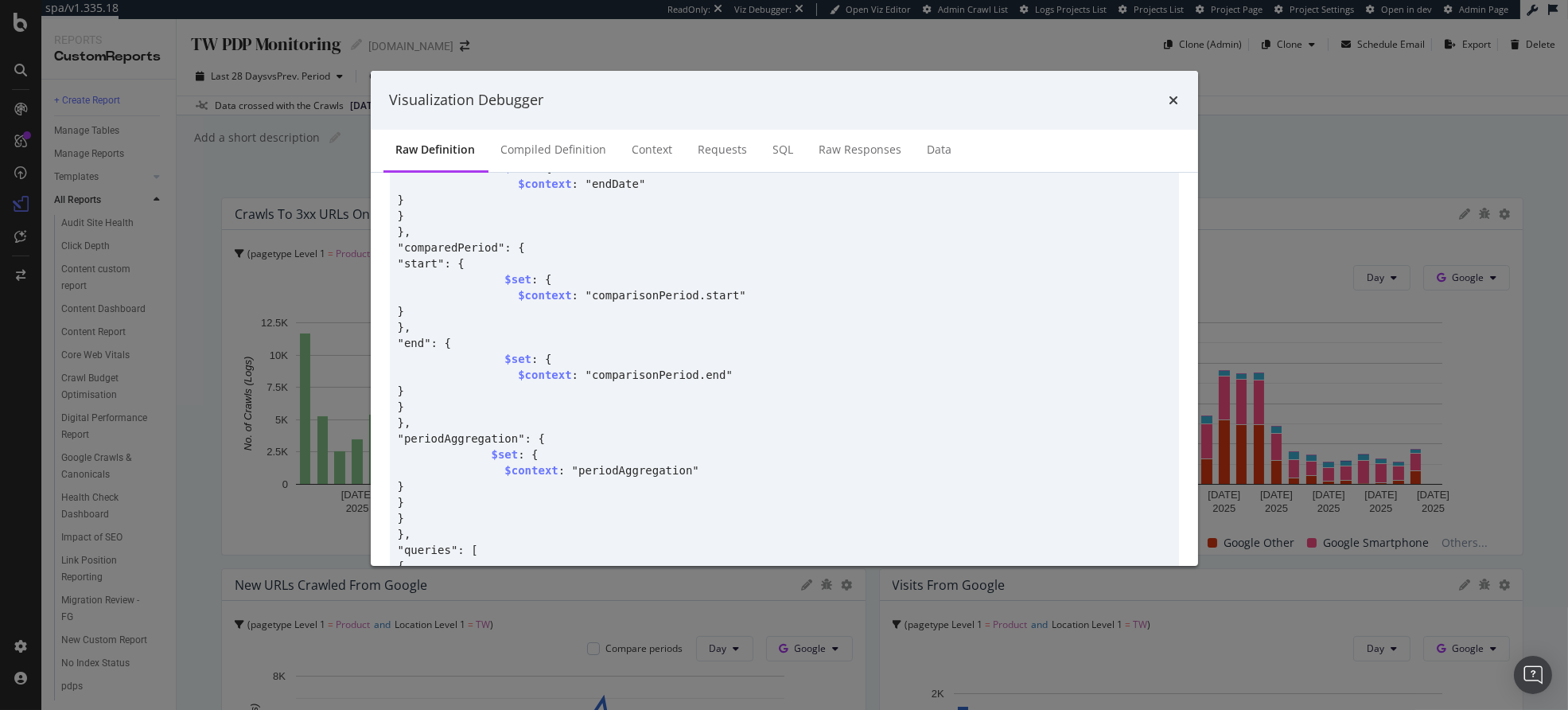
scroll to position [1426, 0]
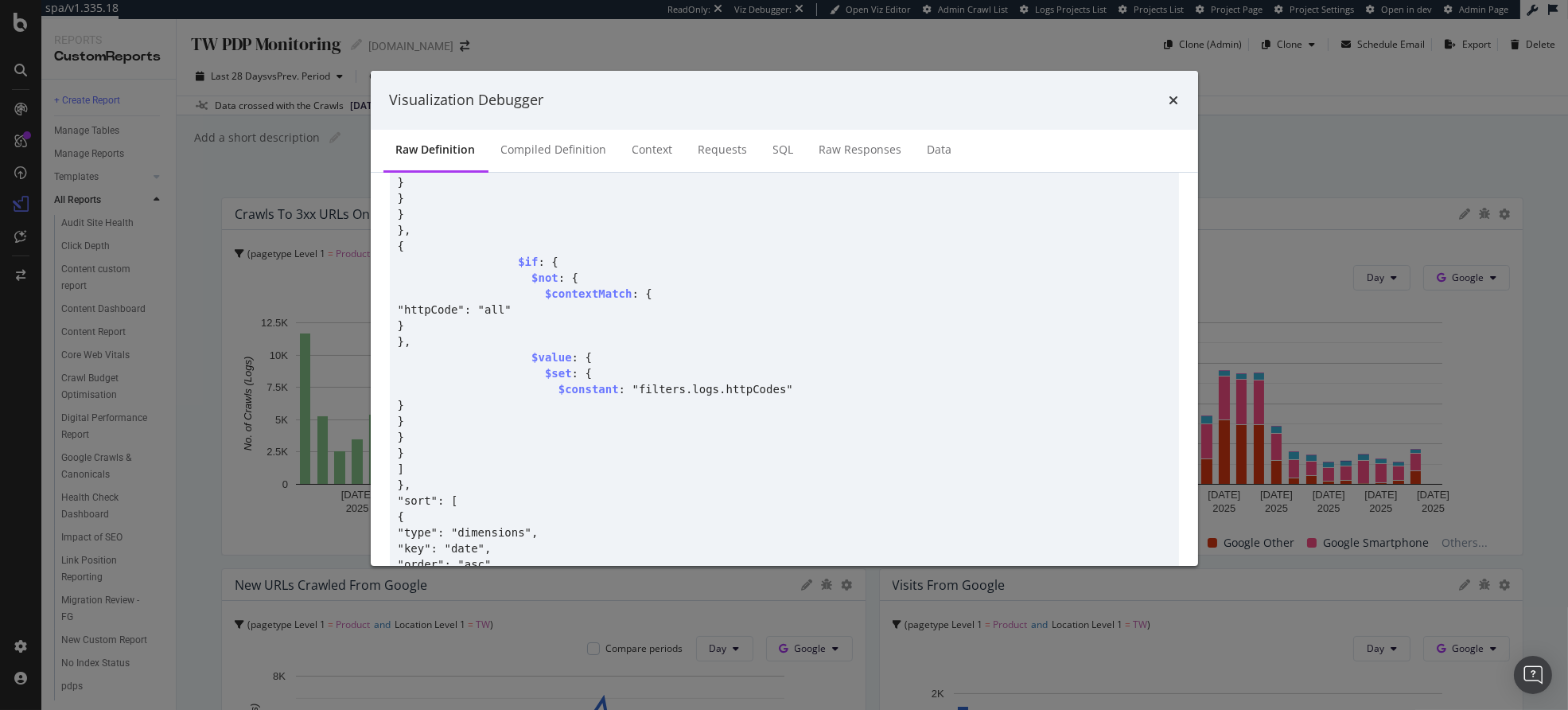
click at [1170, 89] on div "times" at bounding box center [1175, 100] width 10 height 21
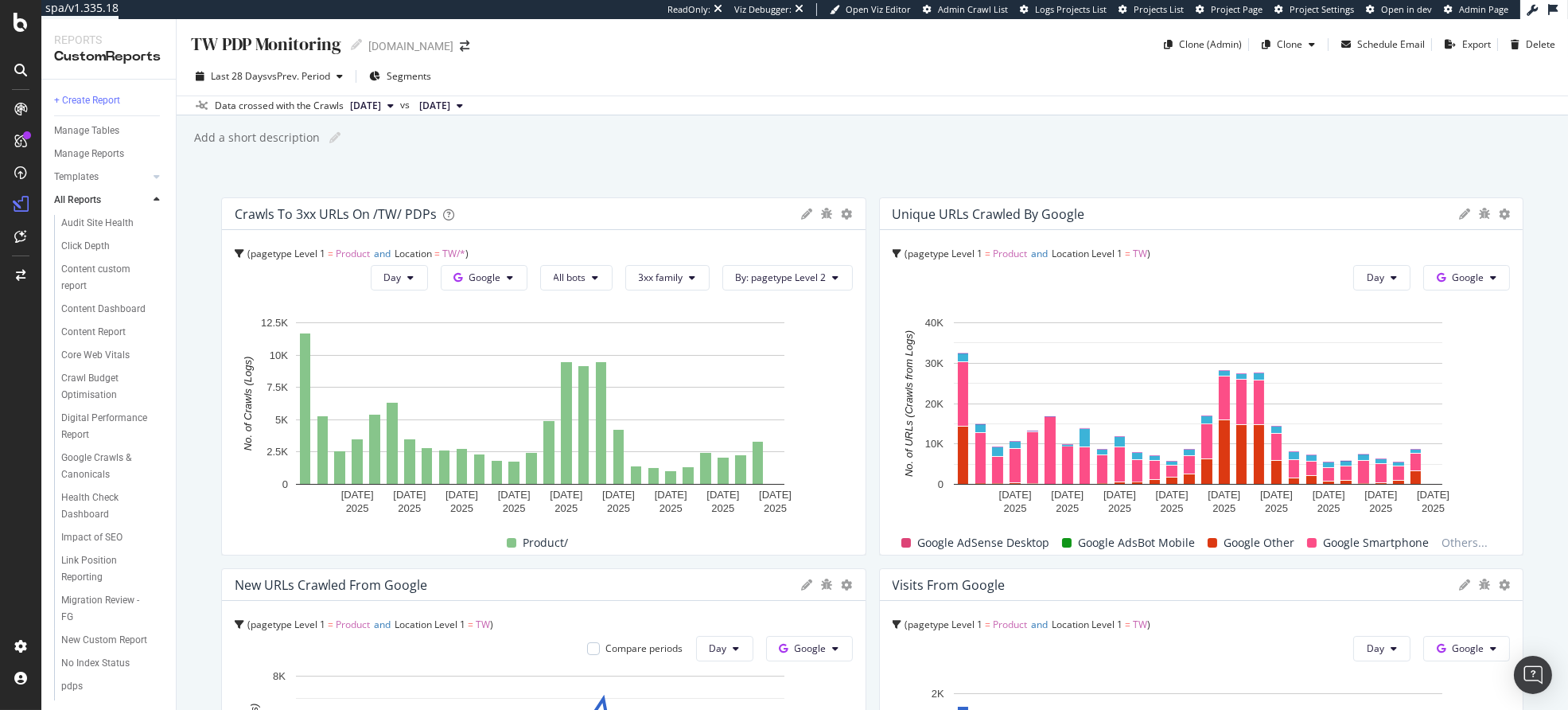
click at [802, 214] on icon at bounding box center [808, 215] width 12 height 12
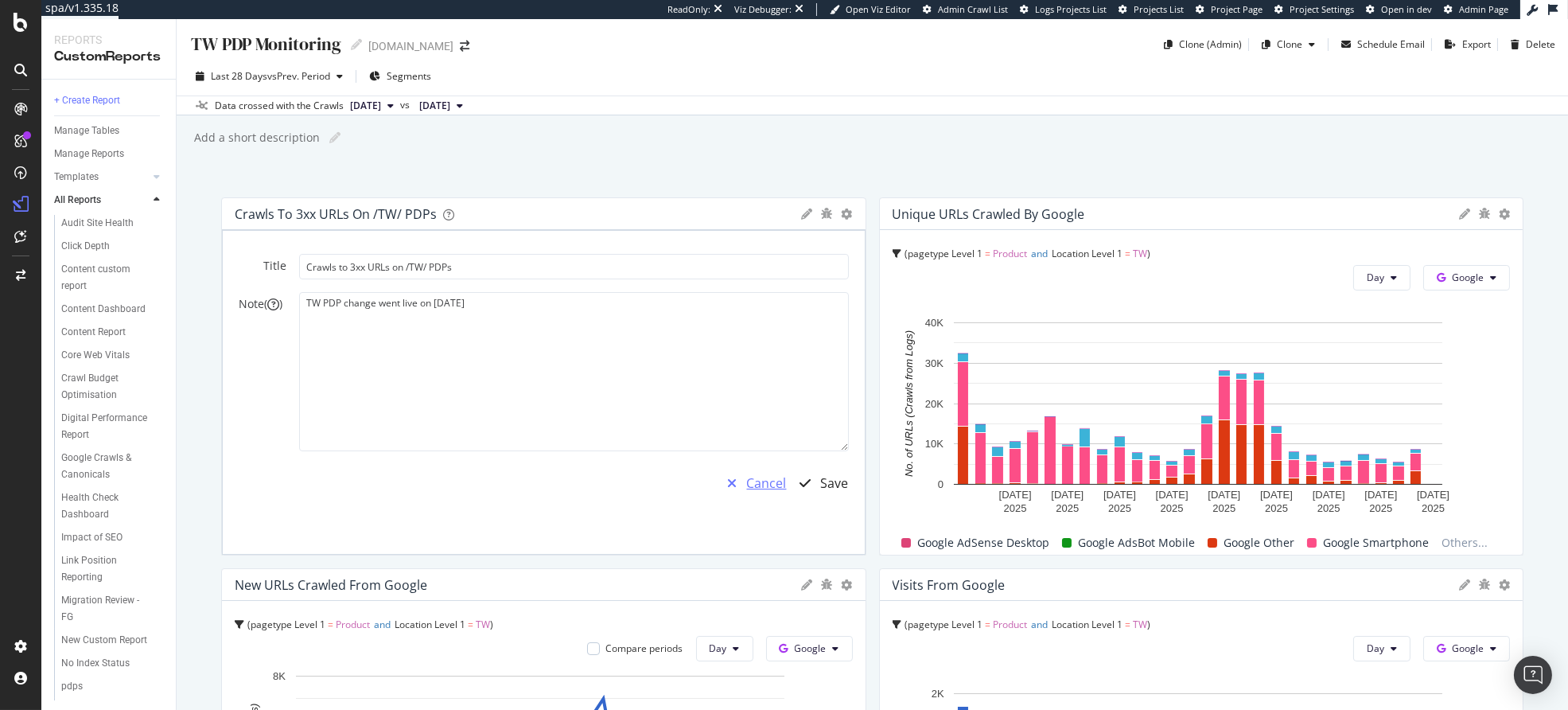
click at [747, 483] on div "Cancel" at bounding box center [767, 483] width 39 height 18
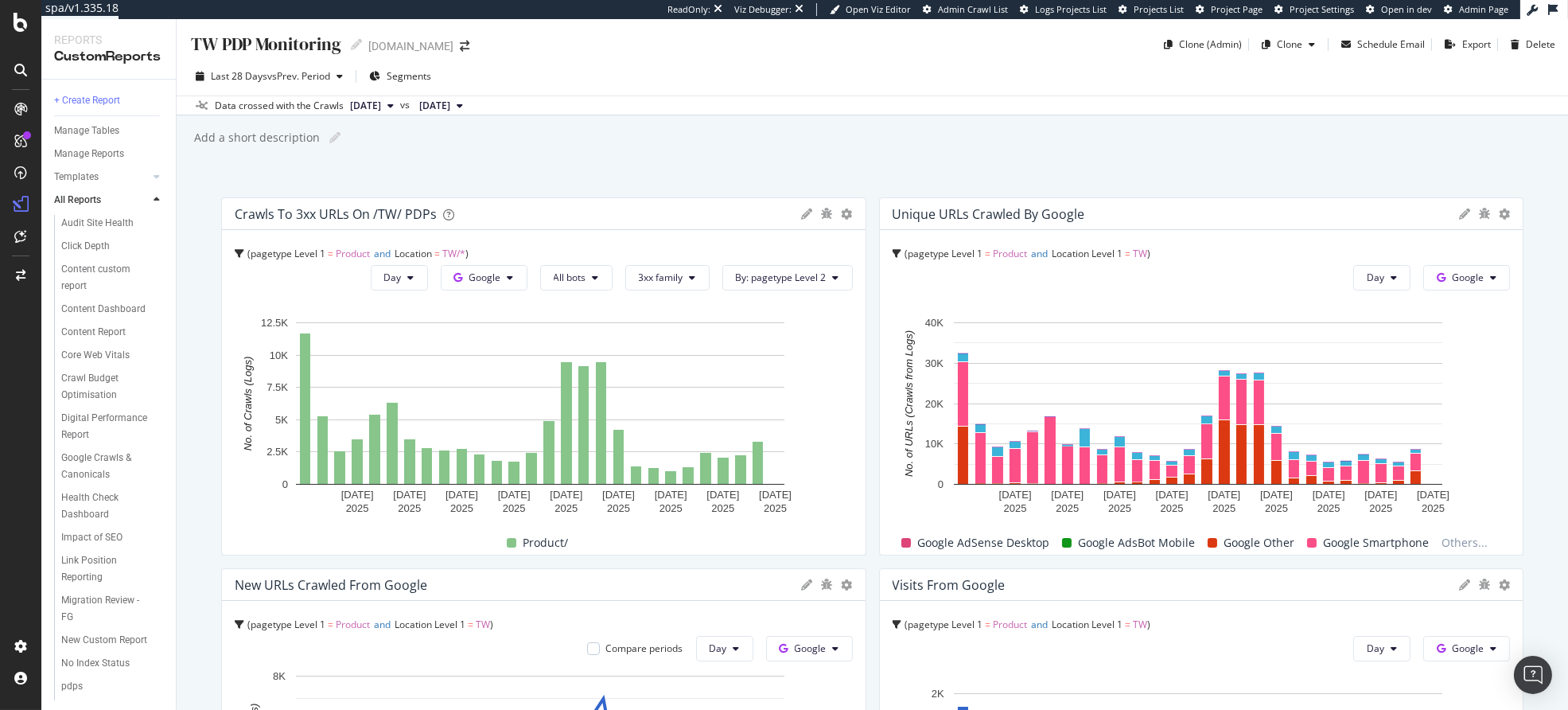
click at [633, 241] on div "pagetype Level 1 = Product and Location = TW/* Day Google All bots 3xx family B…" at bounding box center [544, 392] width 644 height 324
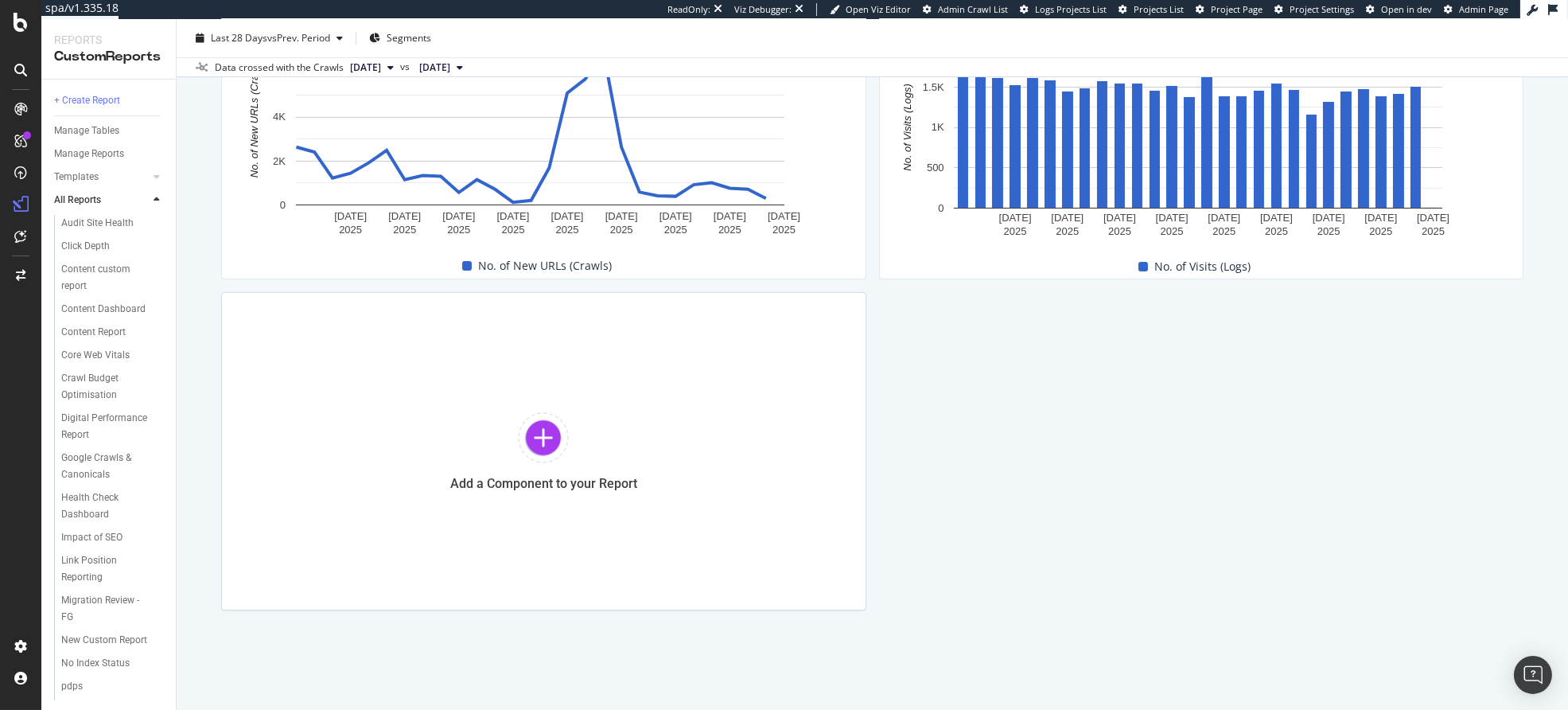
scroll to position [0, 0]
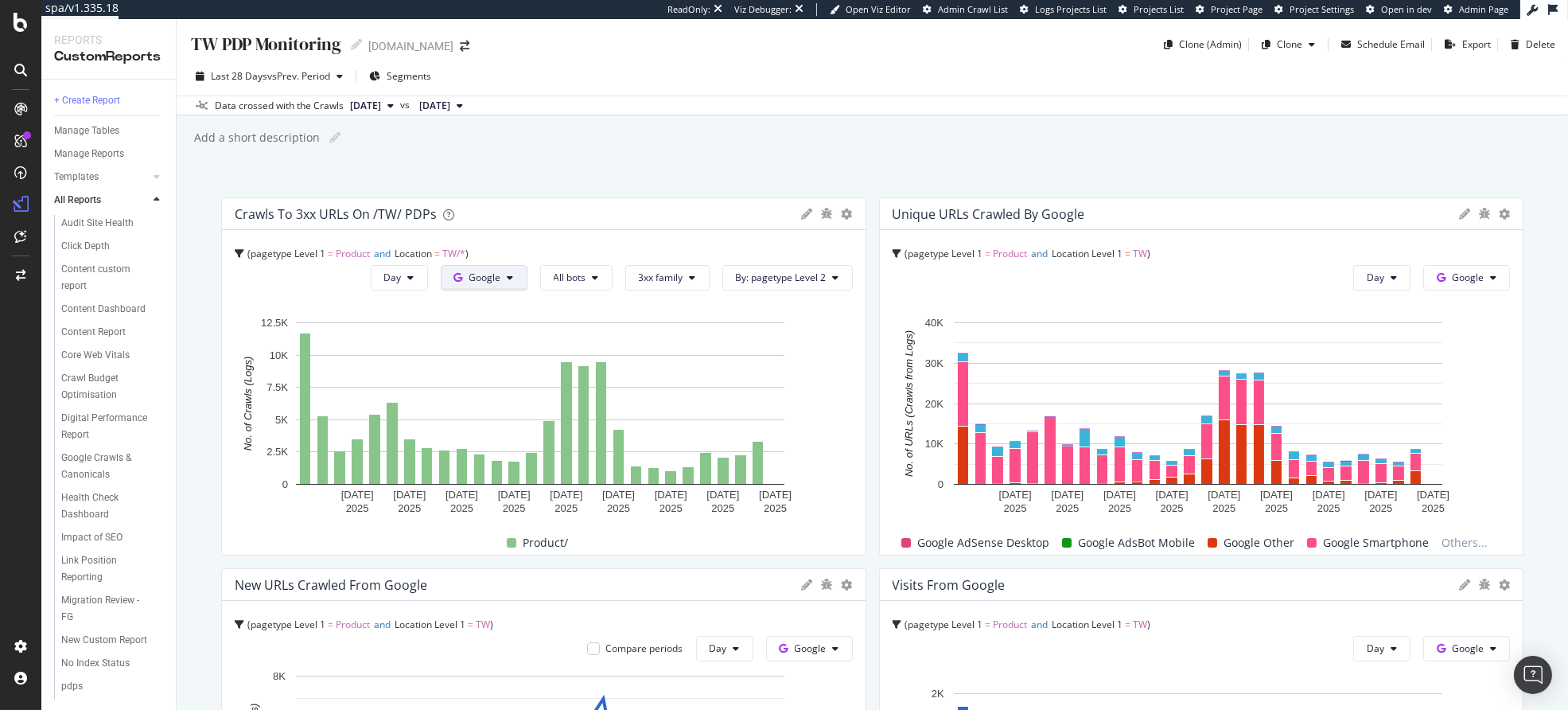
click at [508, 282] on icon at bounding box center [511, 278] width 7 height 10
click at [504, 371] on span "OpenAI" at bounding box center [503, 368] width 59 height 14
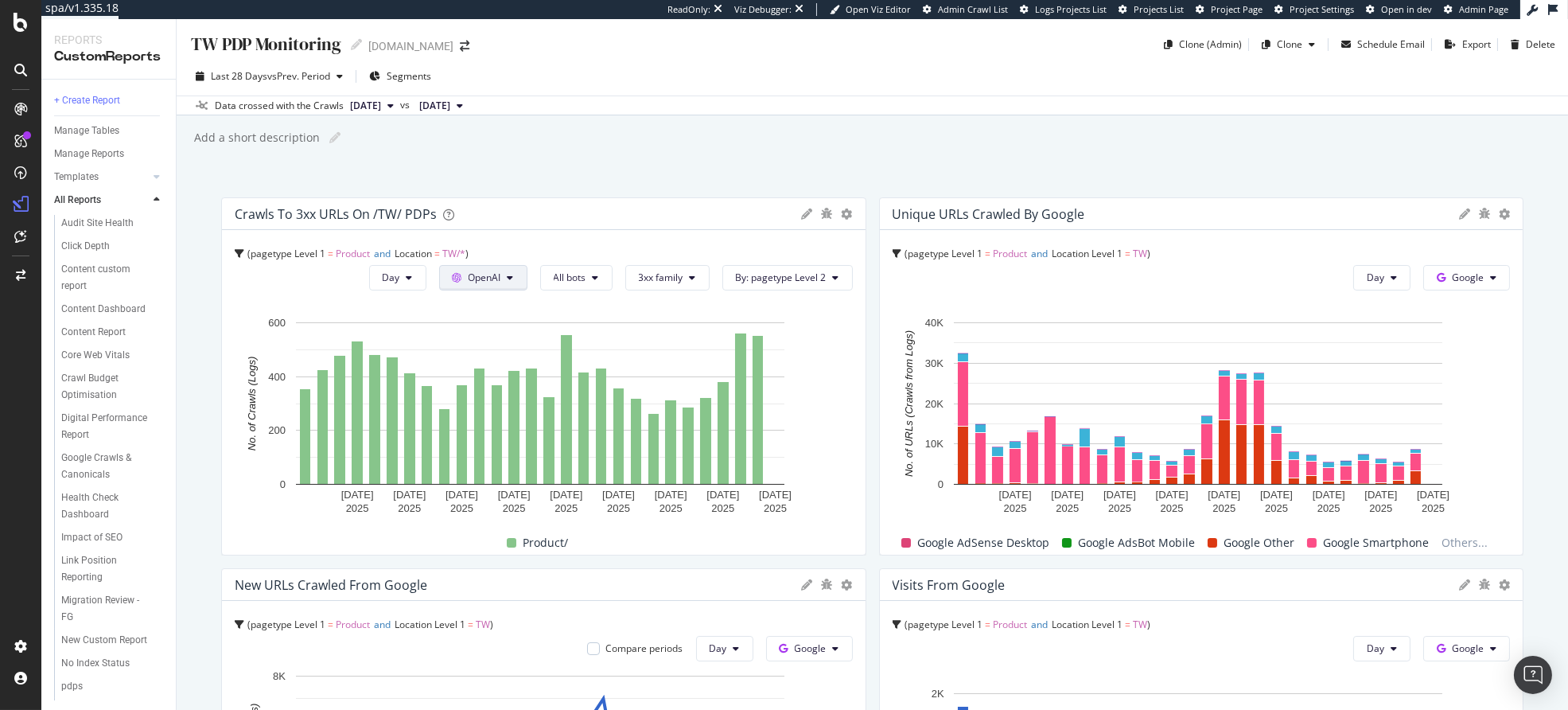
click at [493, 281] on span "OpenAI" at bounding box center [485, 277] width 33 height 13
click at [486, 342] on span "Bing" at bounding box center [500, 339] width 59 height 14
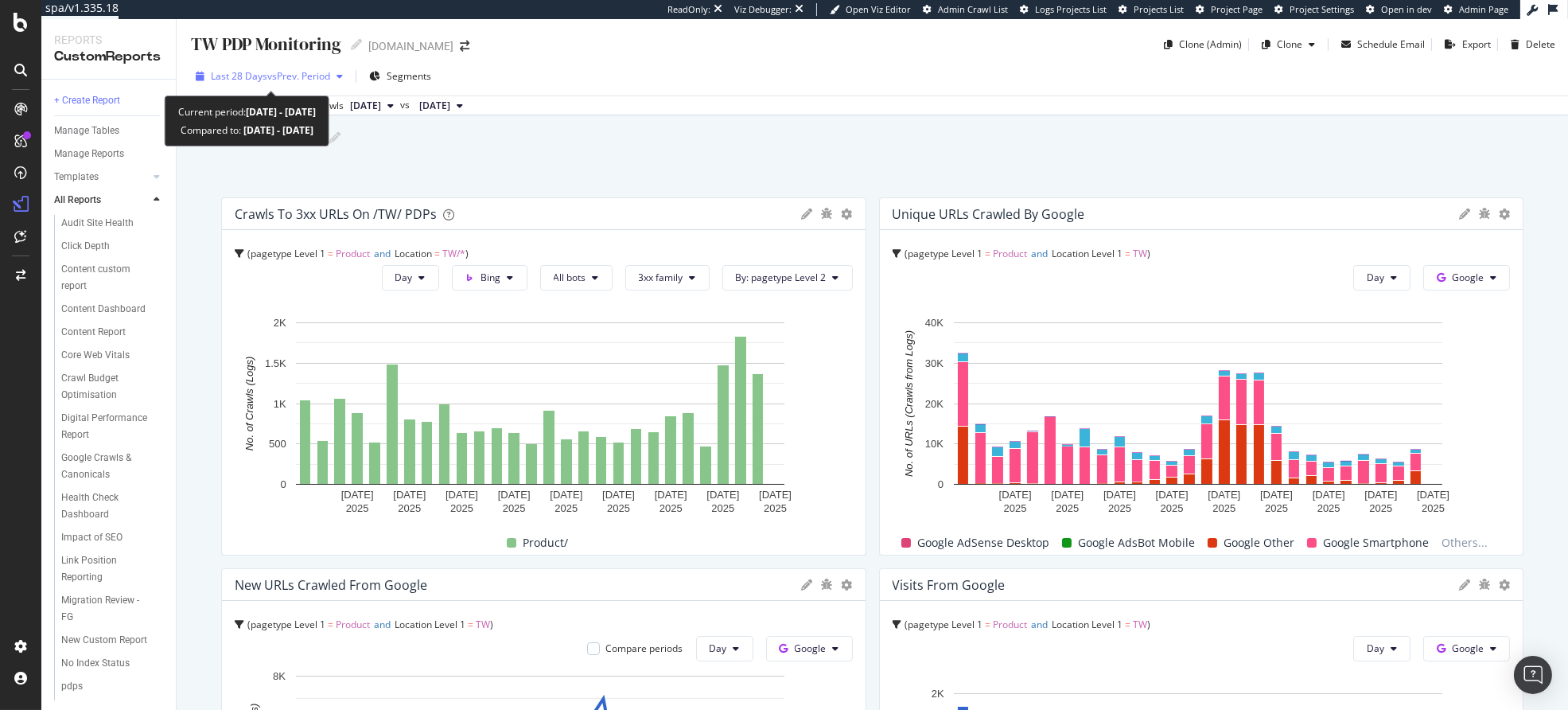
click at [307, 75] on span "vs Prev. Period" at bounding box center [298, 76] width 63 height 13
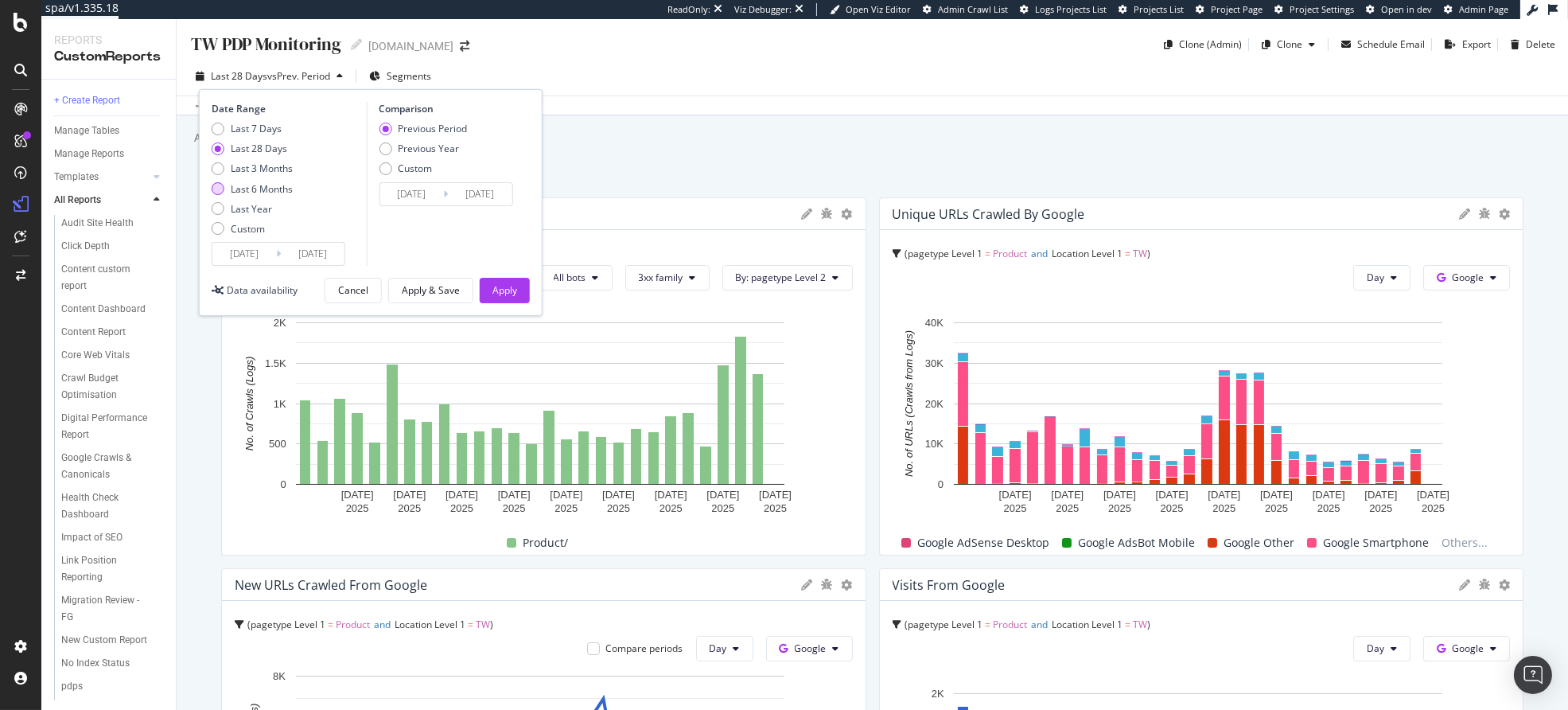
click at [281, 190] on div "Last 6 Months" at bounding box center [262, 189] width 63 height 13
type input "[DATE]"
click at [517, 288] on div "Apply" at bounding box center [505, 290] width 25 height 13
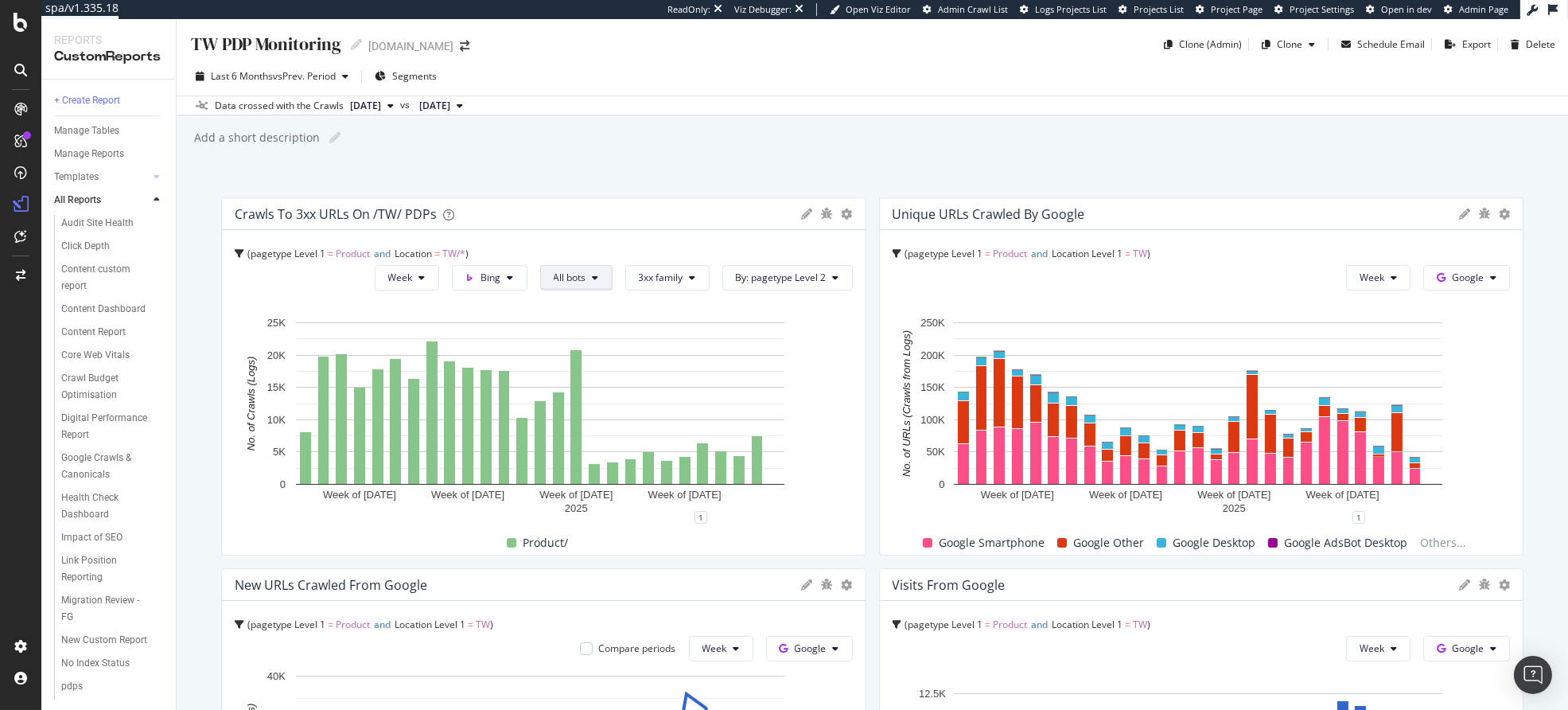
click at [572, 281] on span "All bots" at bounding box center [570, 277] width 33 height 13
click at [675, 301] on div "Hold CMD (⌘) while clicking to filter the report." at bounding box center [544, 304] width 619 height 13
click at [392, 278] on span "Week" at bounding box center [401, 277] width 25 height 13
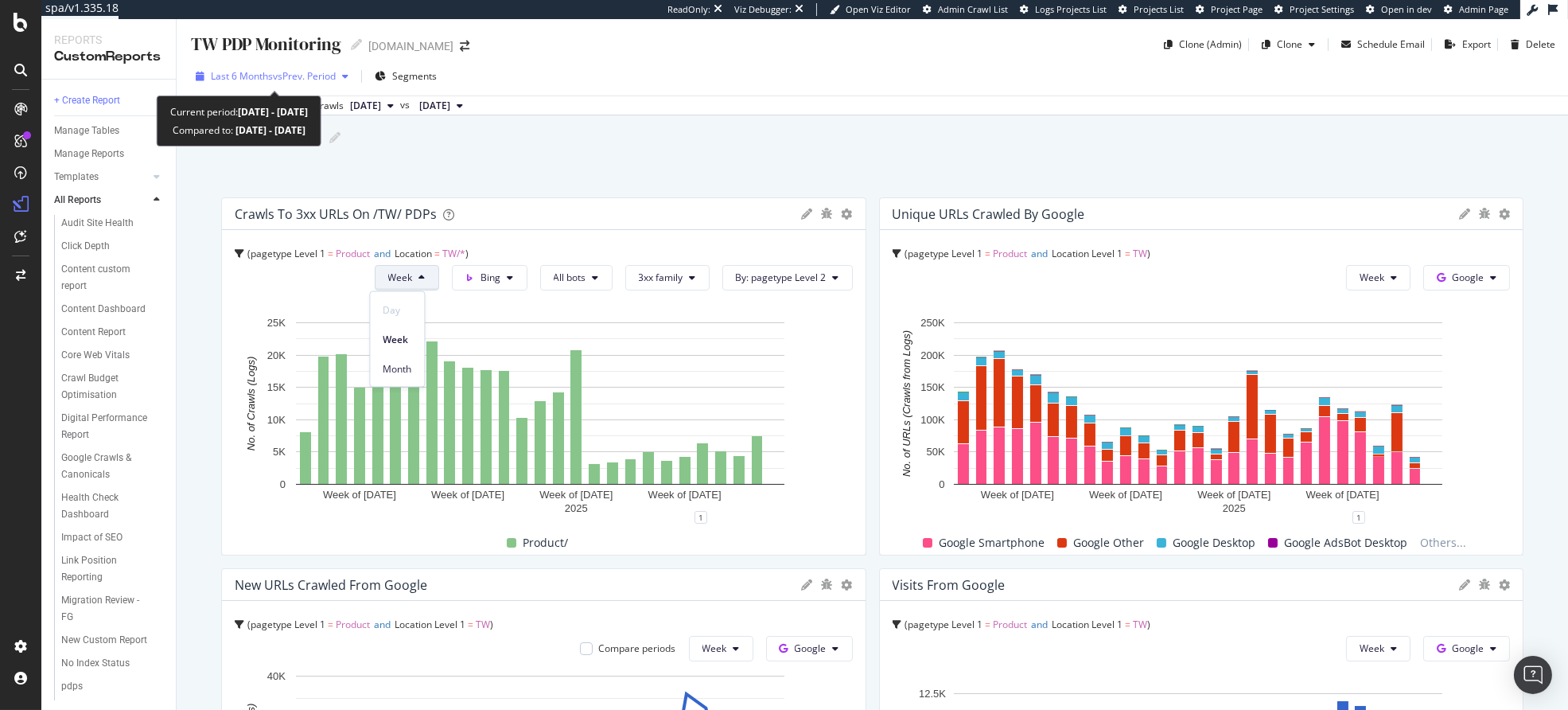
click at [266, 72] on span "Last 6 Months" at bounding box center [241, 76] width 63 height 13
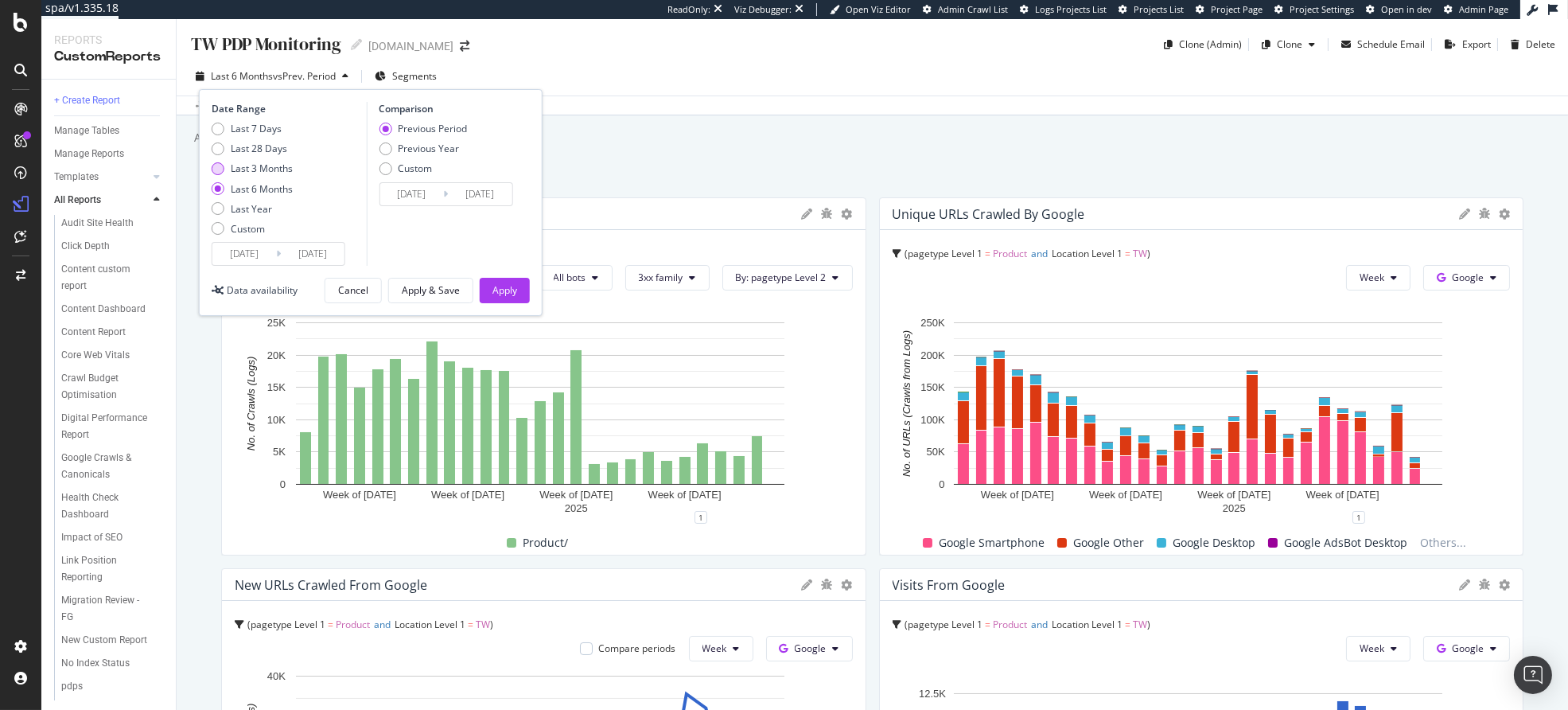
click at [279, 168] on div "Last 3 Months" at bounding box center [262, 168] width 63 height 13
type input "[DATE]"
click at [493, 293] on div "Apply" at bounding box center [505, 290] width 25 height 13
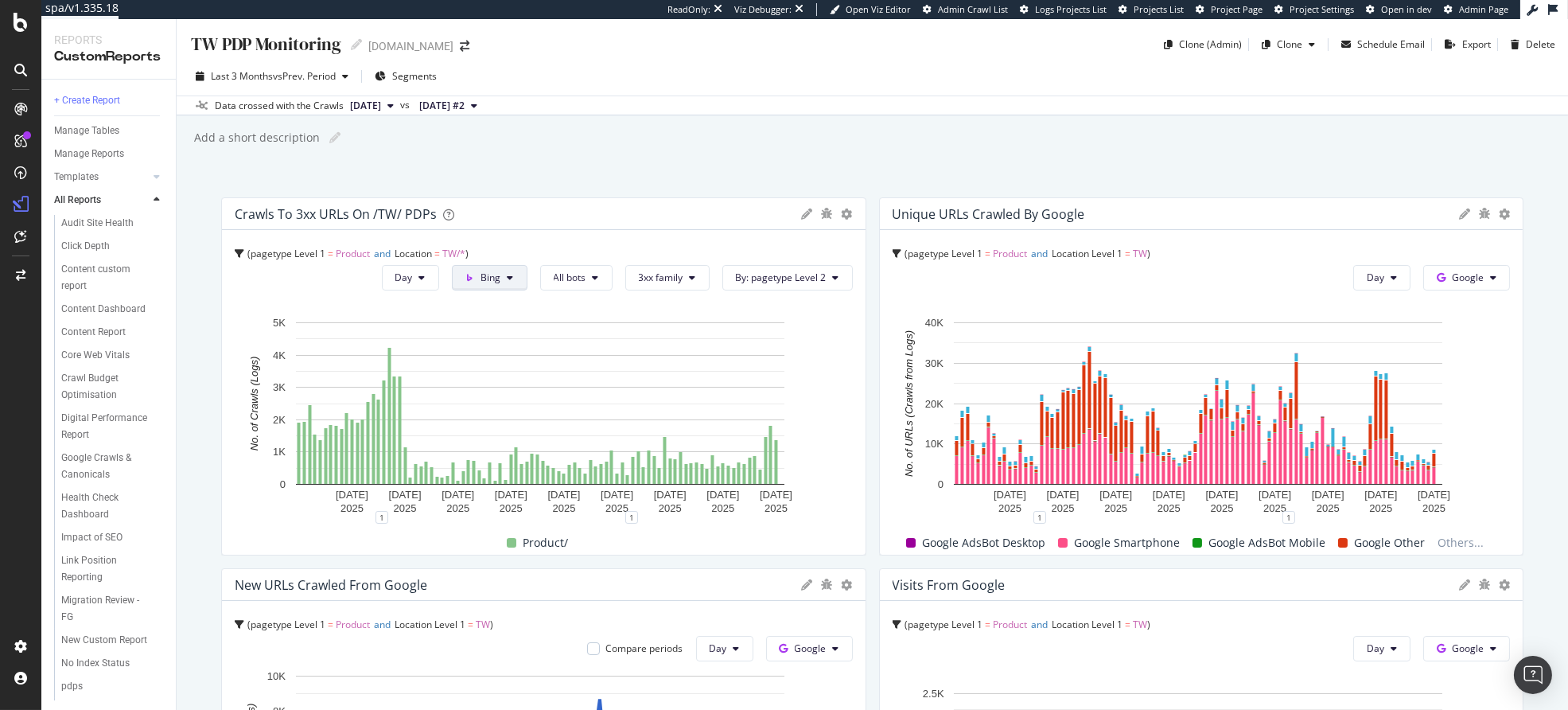
click at [502, 283] on button "Bing" at bounding box center [490, 277] width 76 height 25
click at [504, 319] on div "Google" at bounding box center [502, 310] width 110 height 23
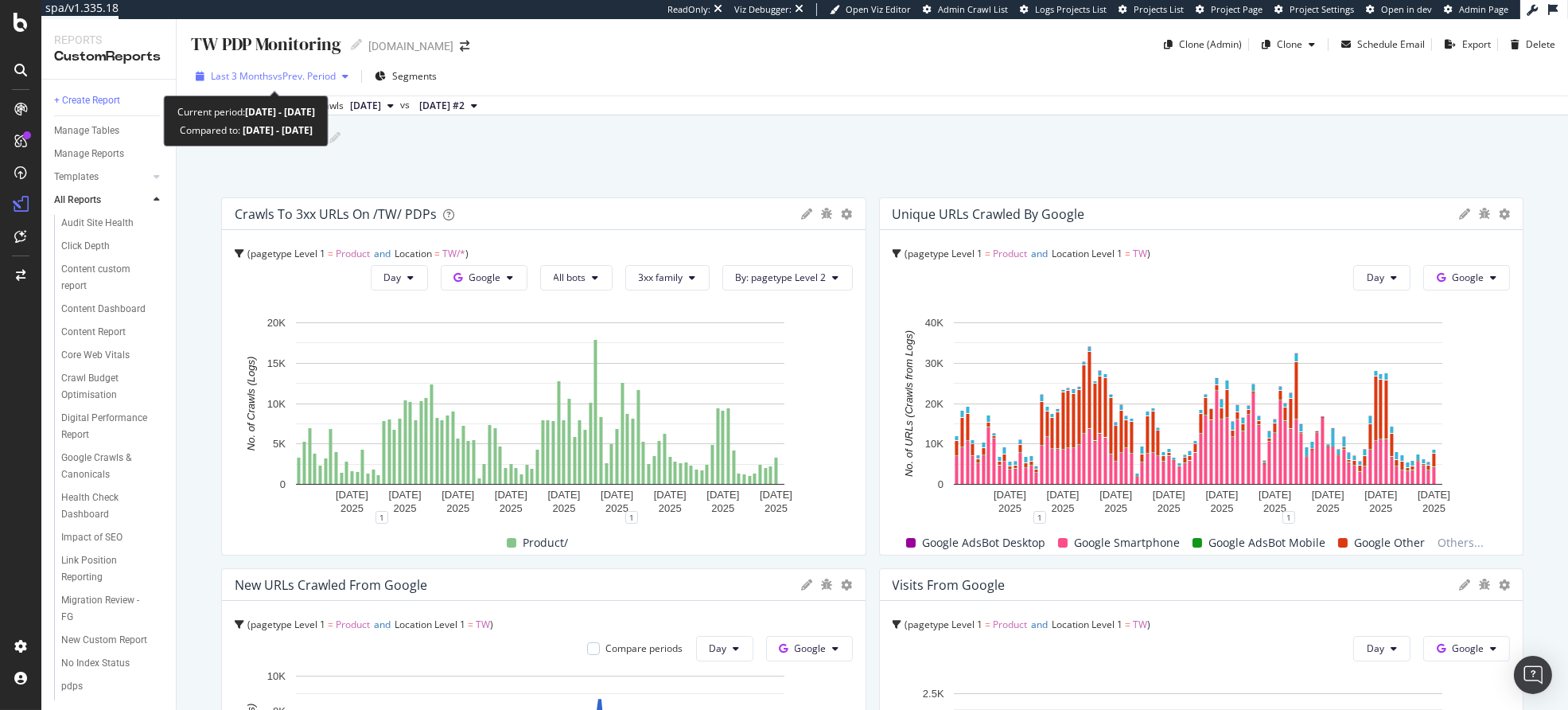
click at [299, 77] on span "vs Prev. Period" at bounding box center [304, 76] width 63 height 13
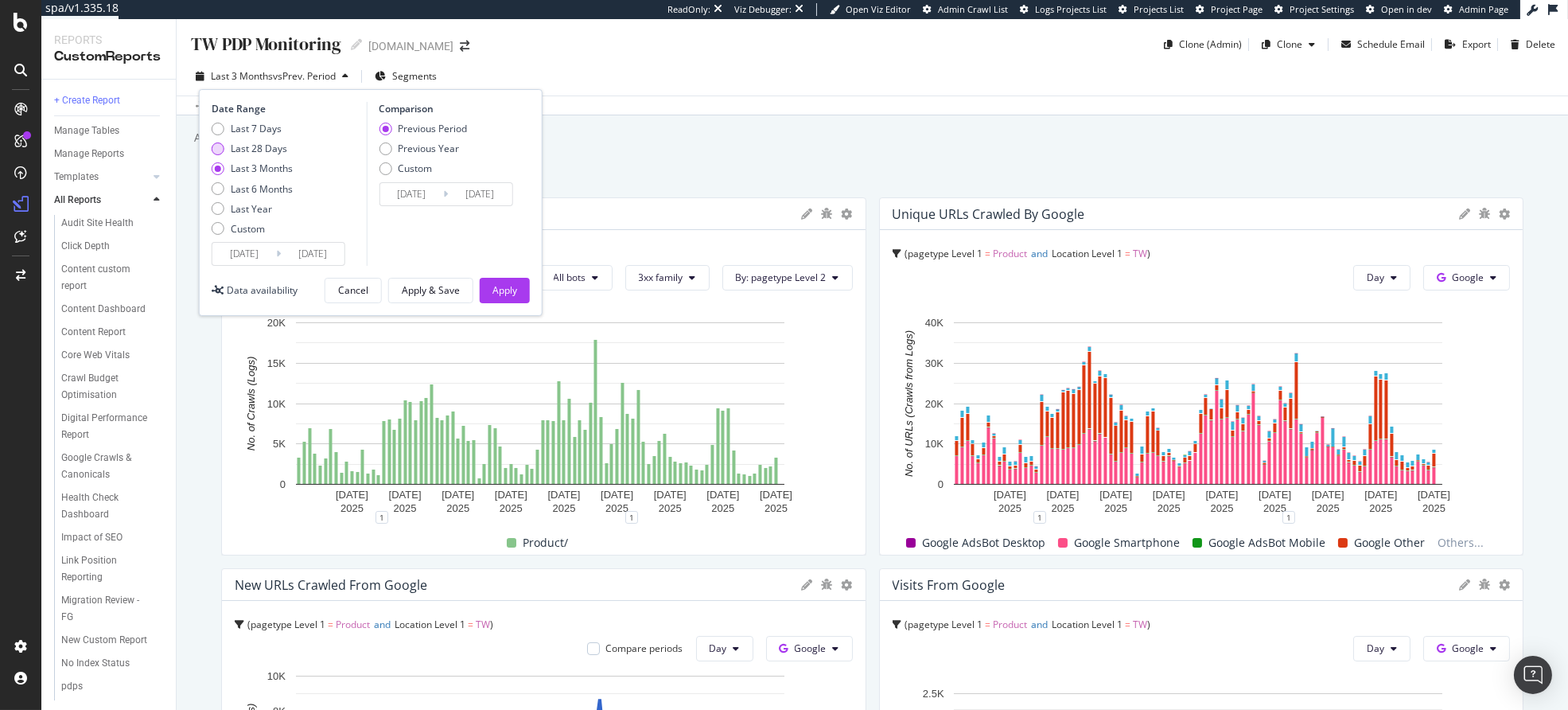
click at [274, 143] on div "Last 28 Days" at bounding box center [259, 148] width 57 height 13
type input "[DATE]"
click at [513, 288] on div "Apply" at bounding box center [505, 290] width 25 height 13
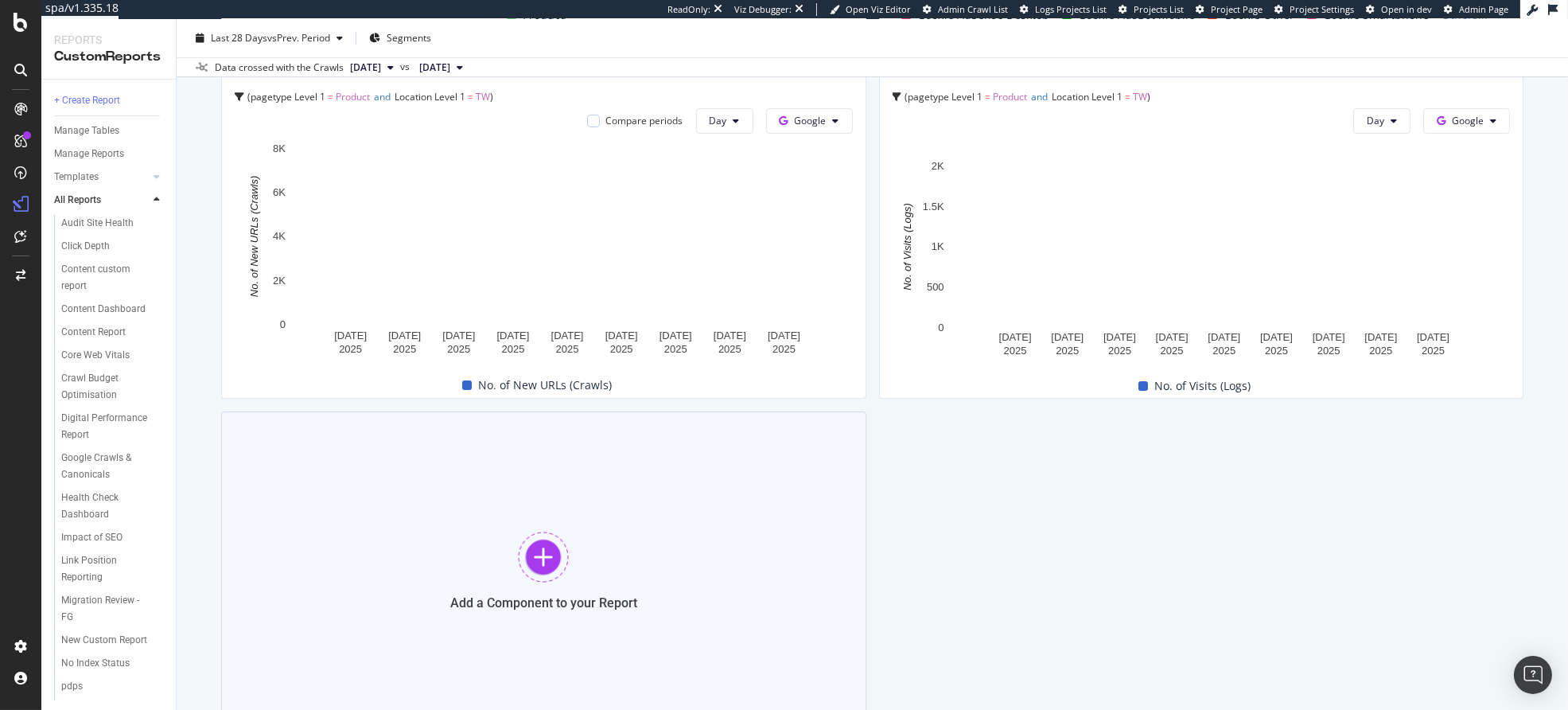
scroll to position [647, 0]
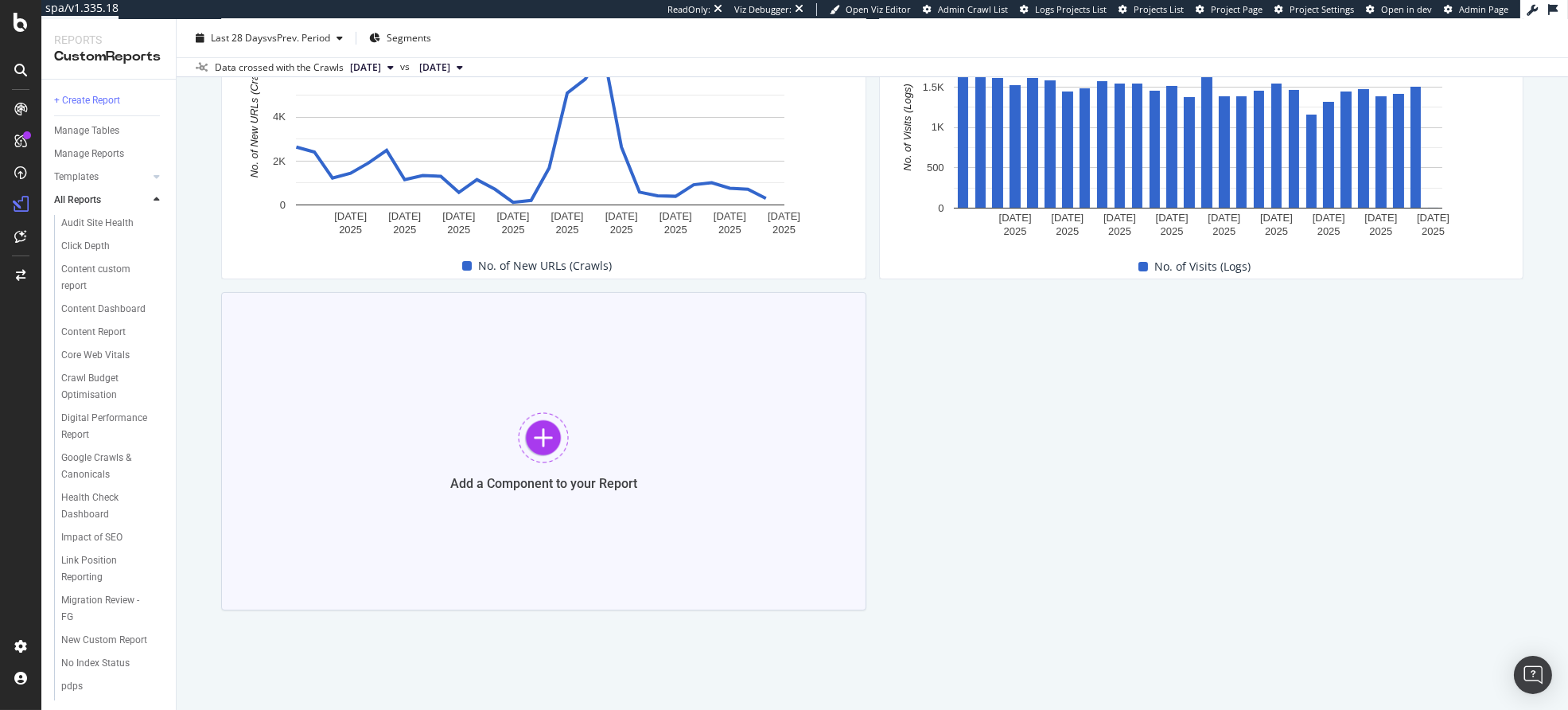
click at [573, 402] on div "Add a Component to your Report" at bounding box center [544, 451] width 645 height 318
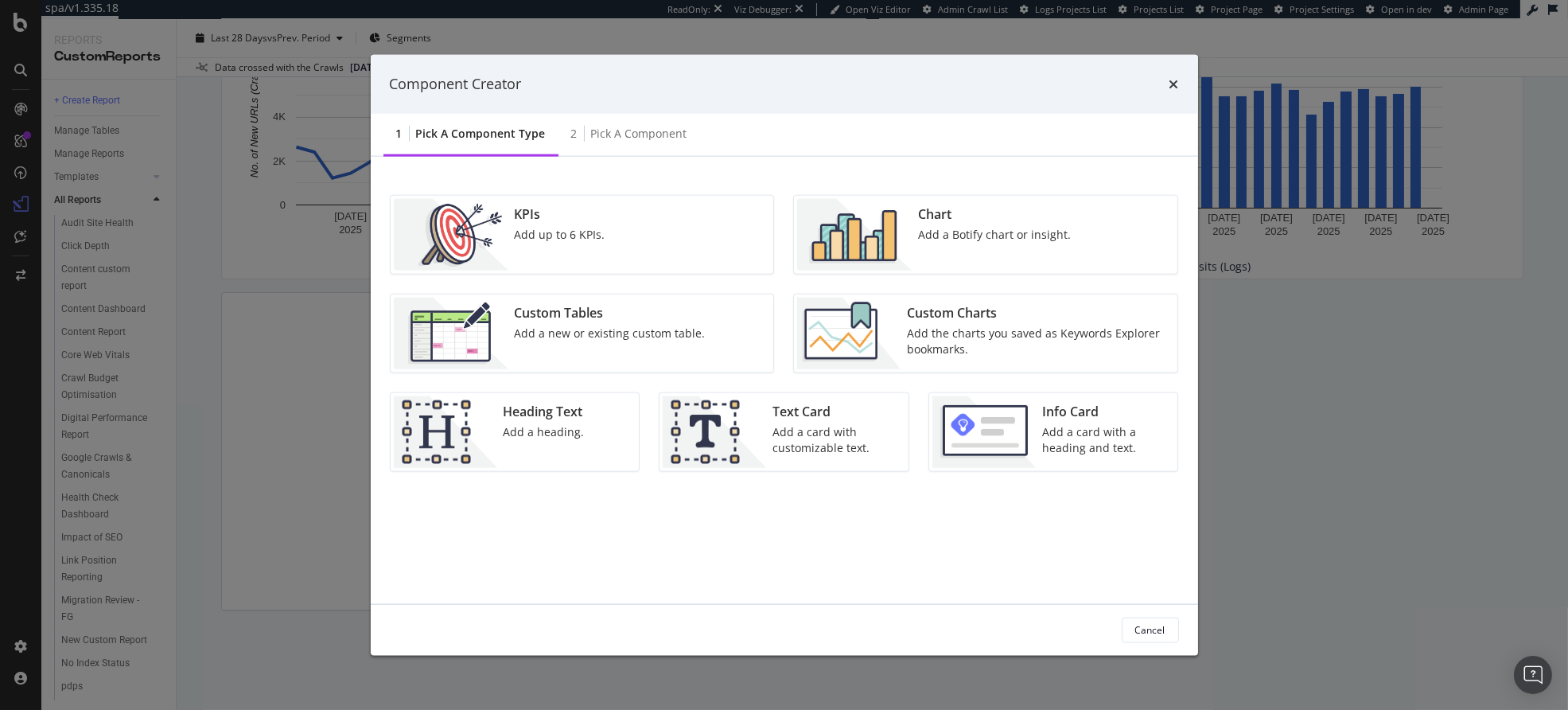
click at [628, 300] on div "Custom Tables Add a new or existing custom table." at bounding box center [611, 333] width 204 height 71
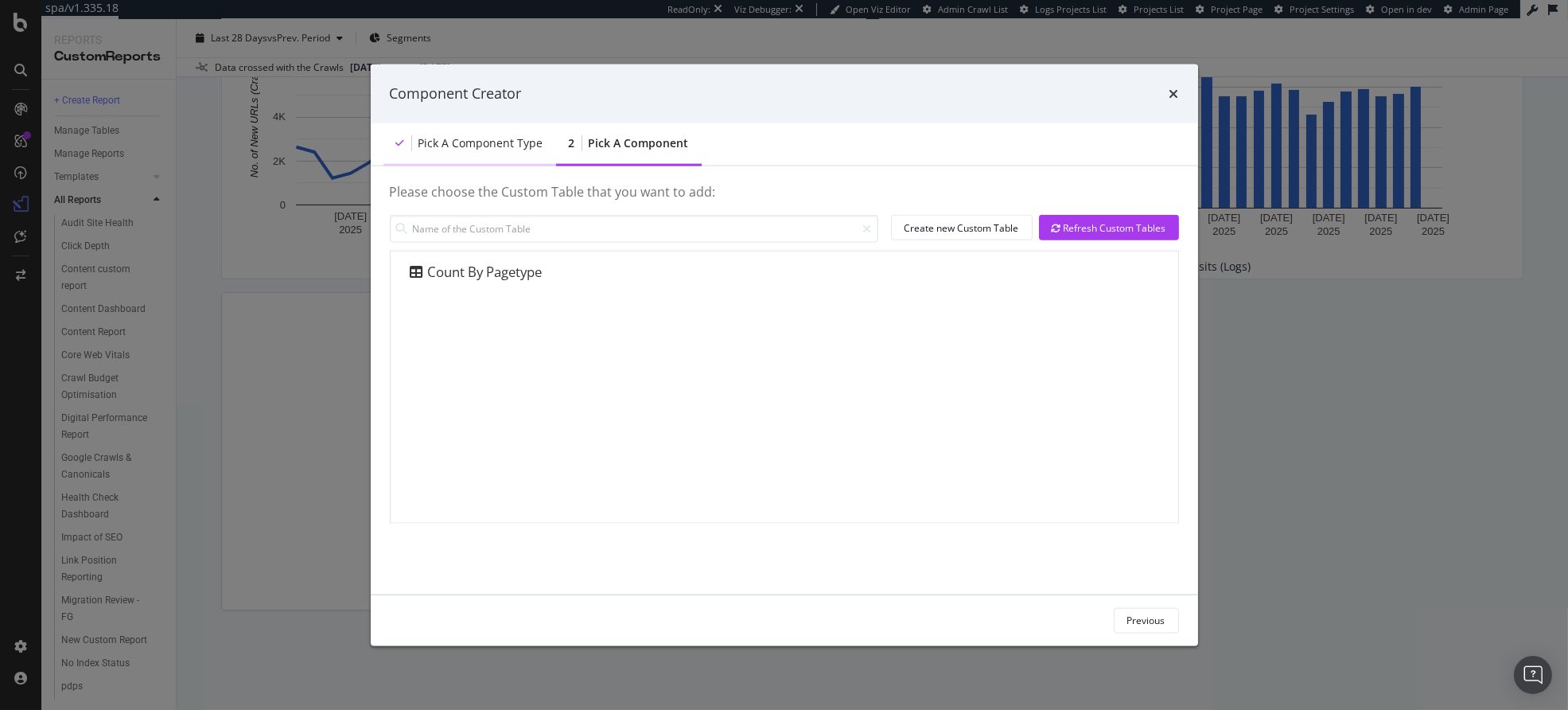
click at [504, 140] on div "Pick a Component type" at bounding box center [481, 142] width 125 height 16
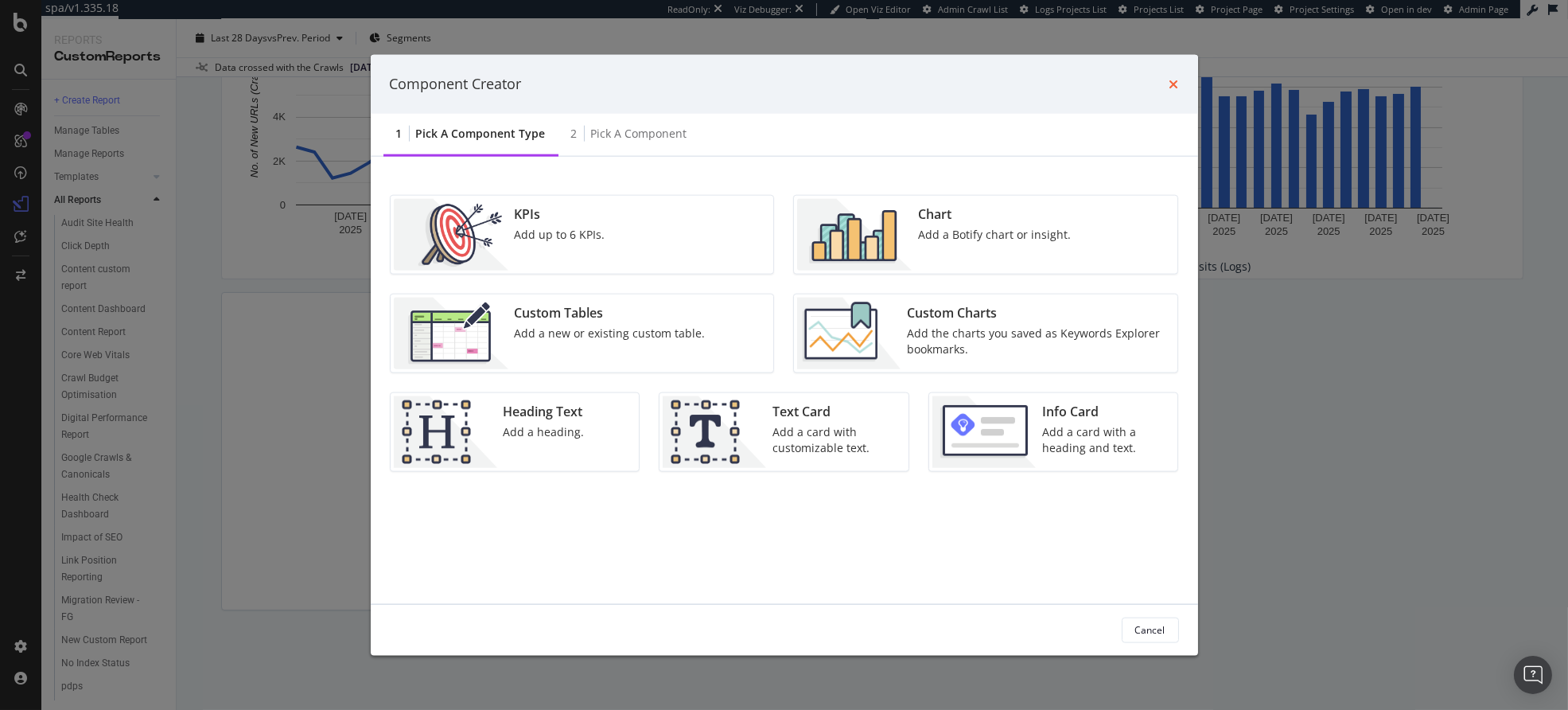
click at [1173, 85] on icon "times" at bounding box center [1175, 83] width 10 height 13
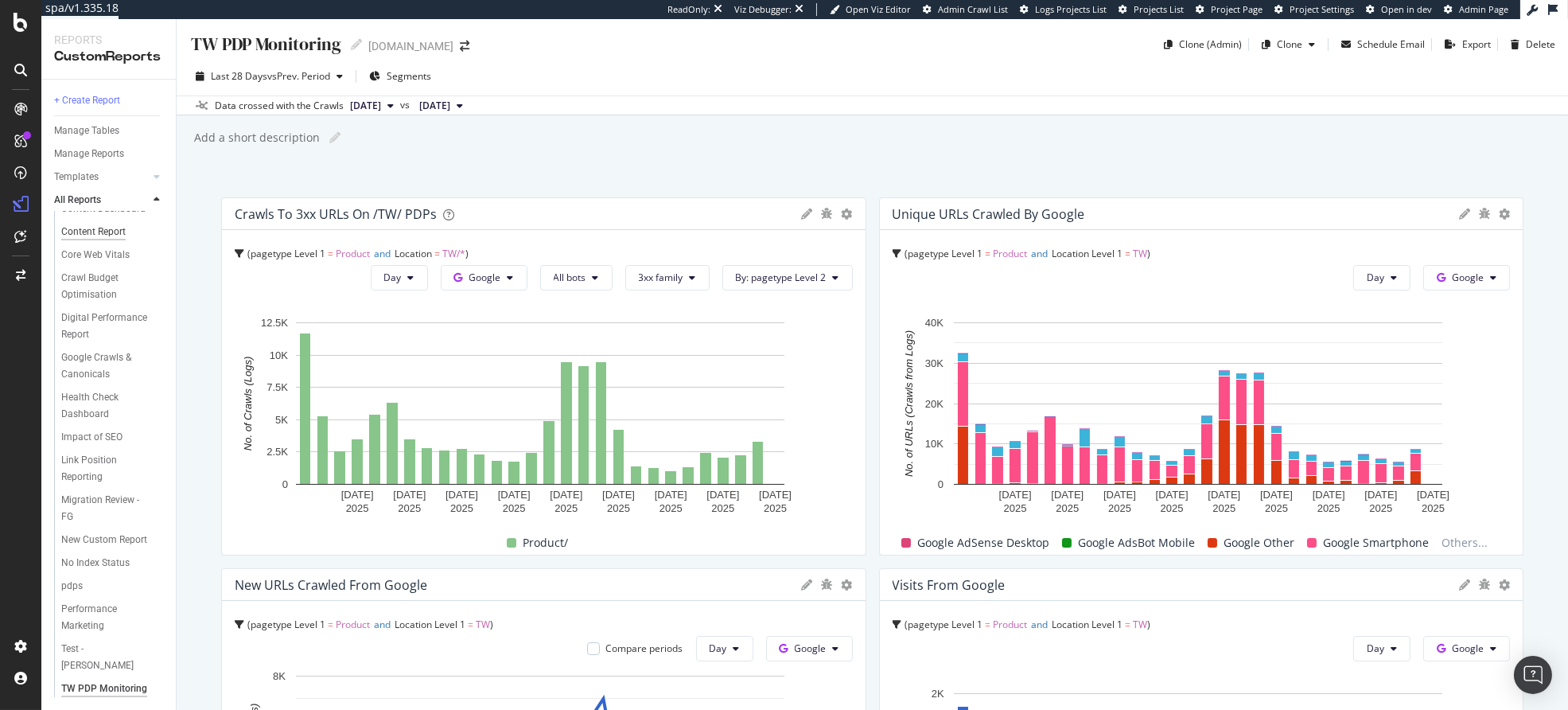
scroll to position [149, 0]
click at [108, 561] on div "No Index Status" at bounding box center [95, 562] width 68 height 16
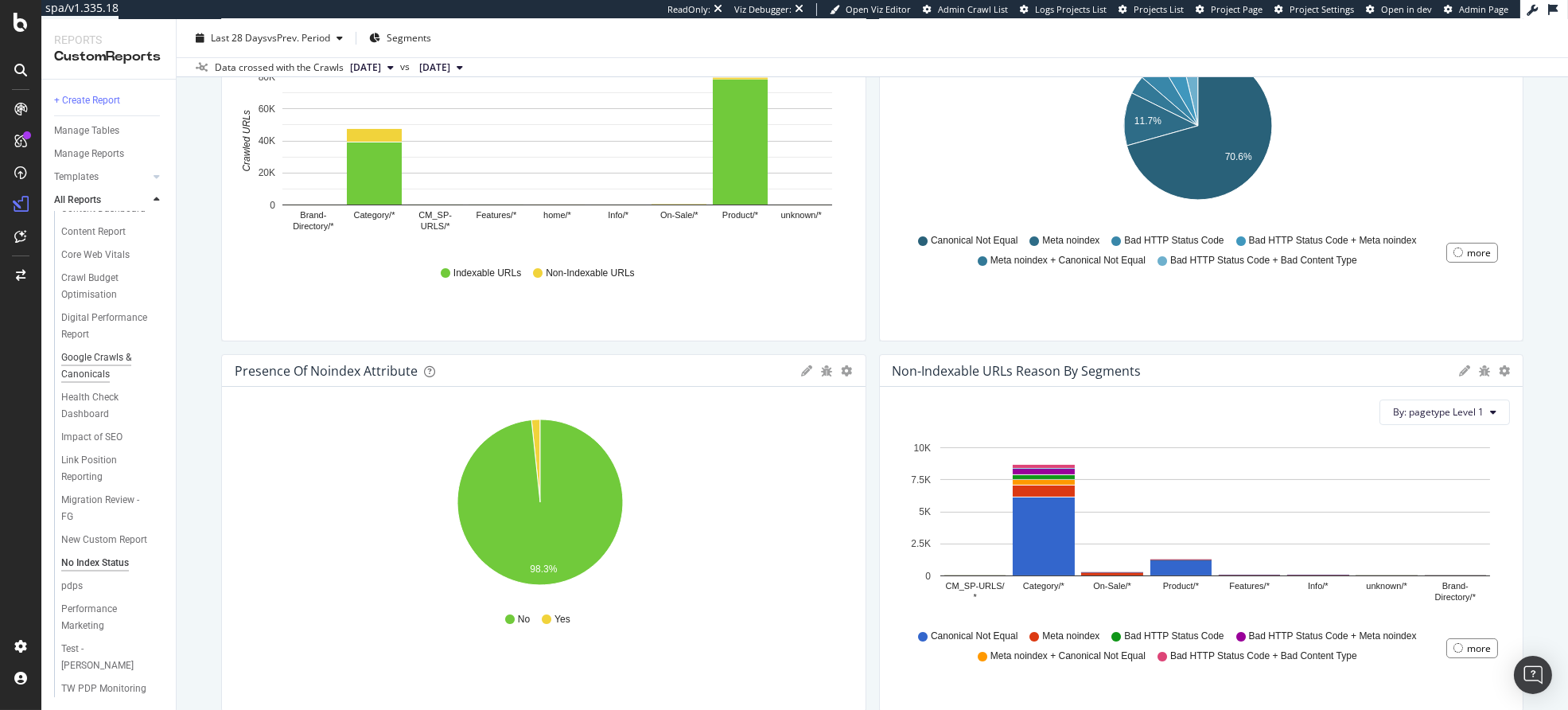
scroll to position [149, 0]
click at [89, 623] on div "Performance Marketing" at bounding box center [106, 617] width 89 height 34
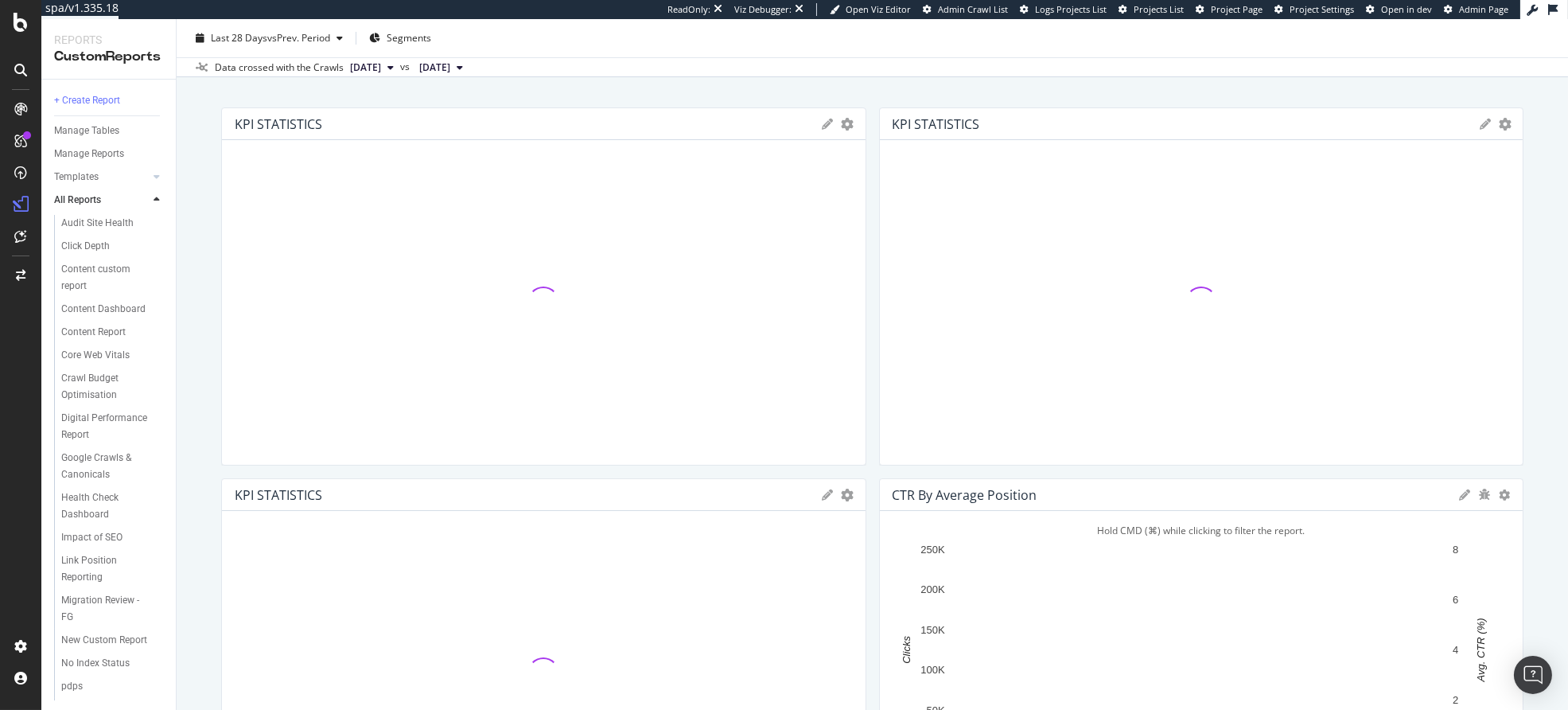
scroll to position [73, 0]
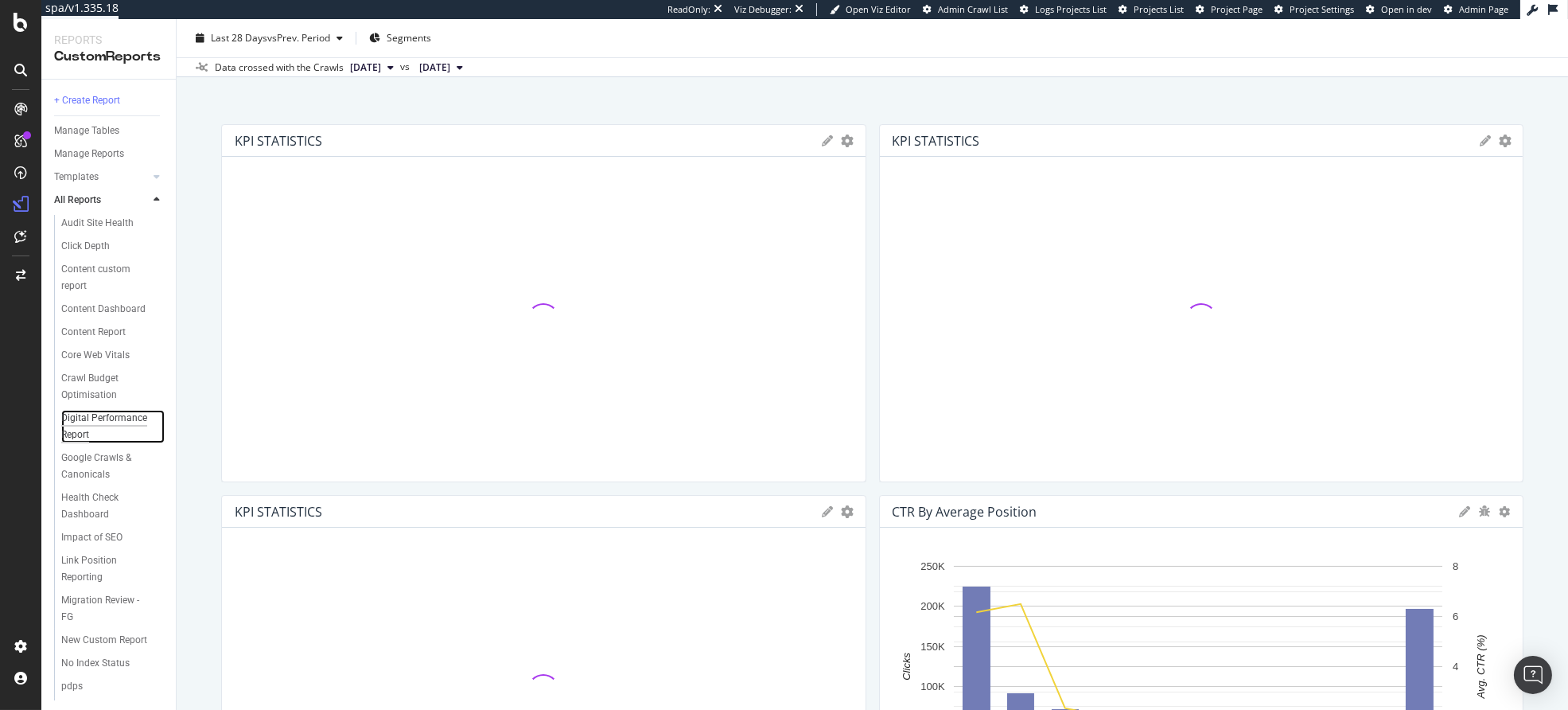
click at [78, 444] on div "Digital Performance Report" at bounding box center [107, 426] width 90 height 34
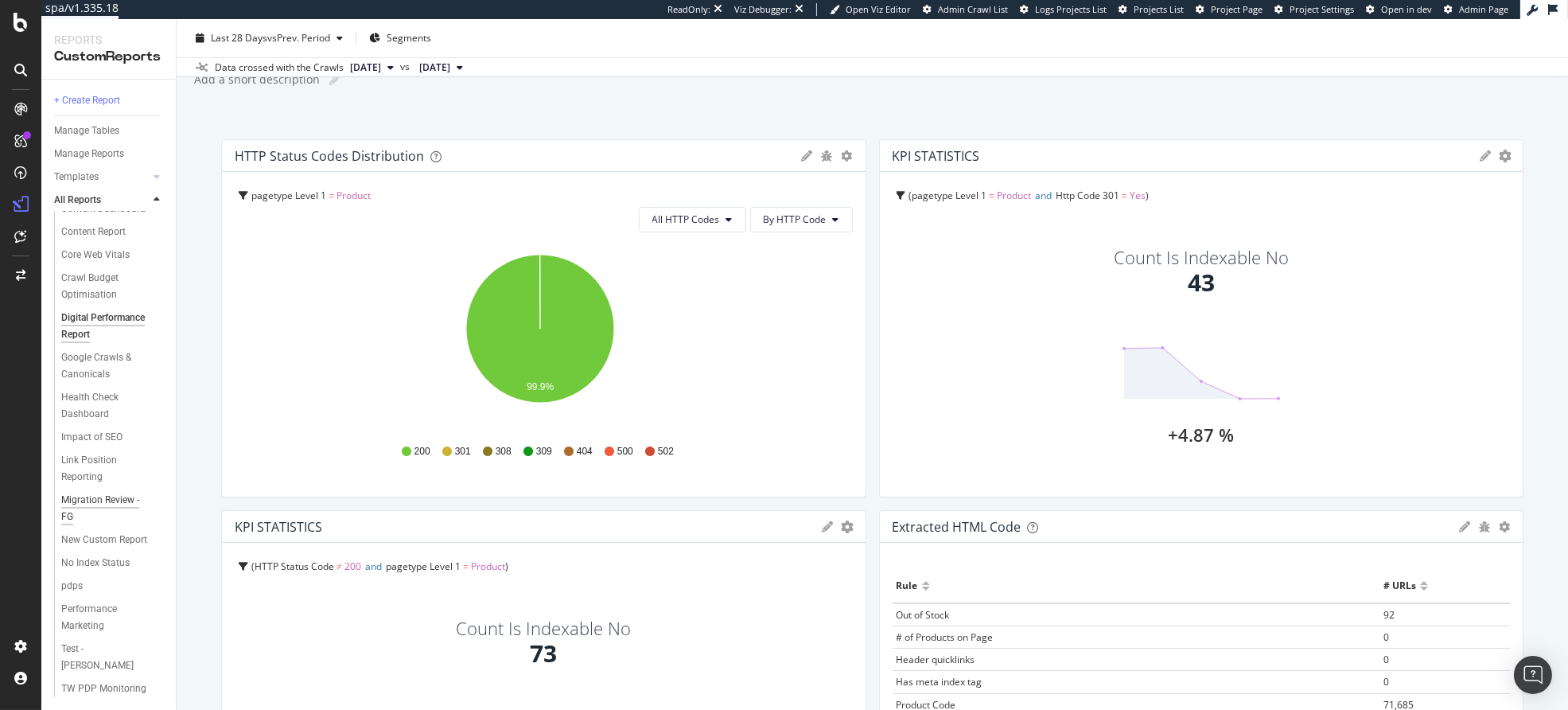
scroll to position [149, 0]
click at [88, 687] on div "TW PDP Monitoring" at bounding box center [104, 688] width 85 height 16
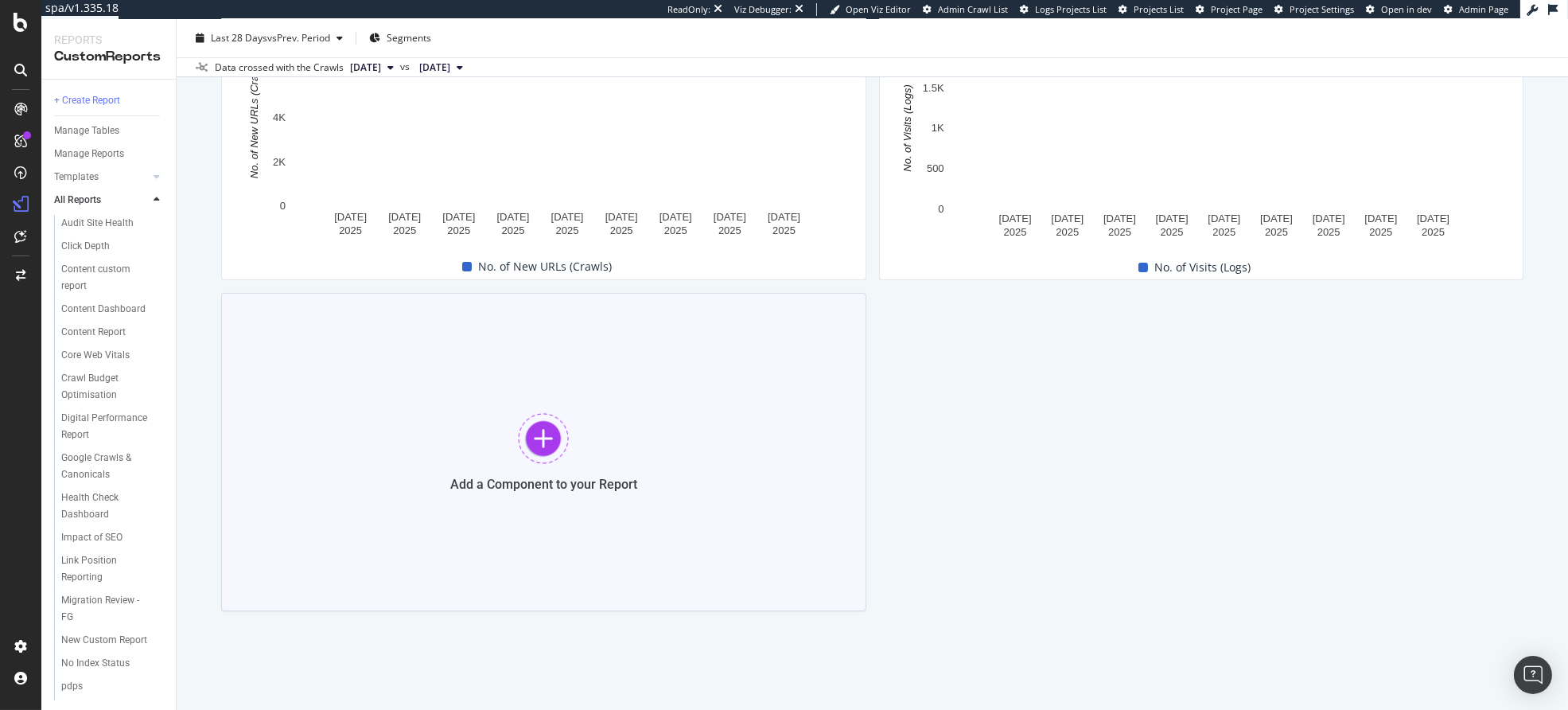
scroll to position [647, 0]
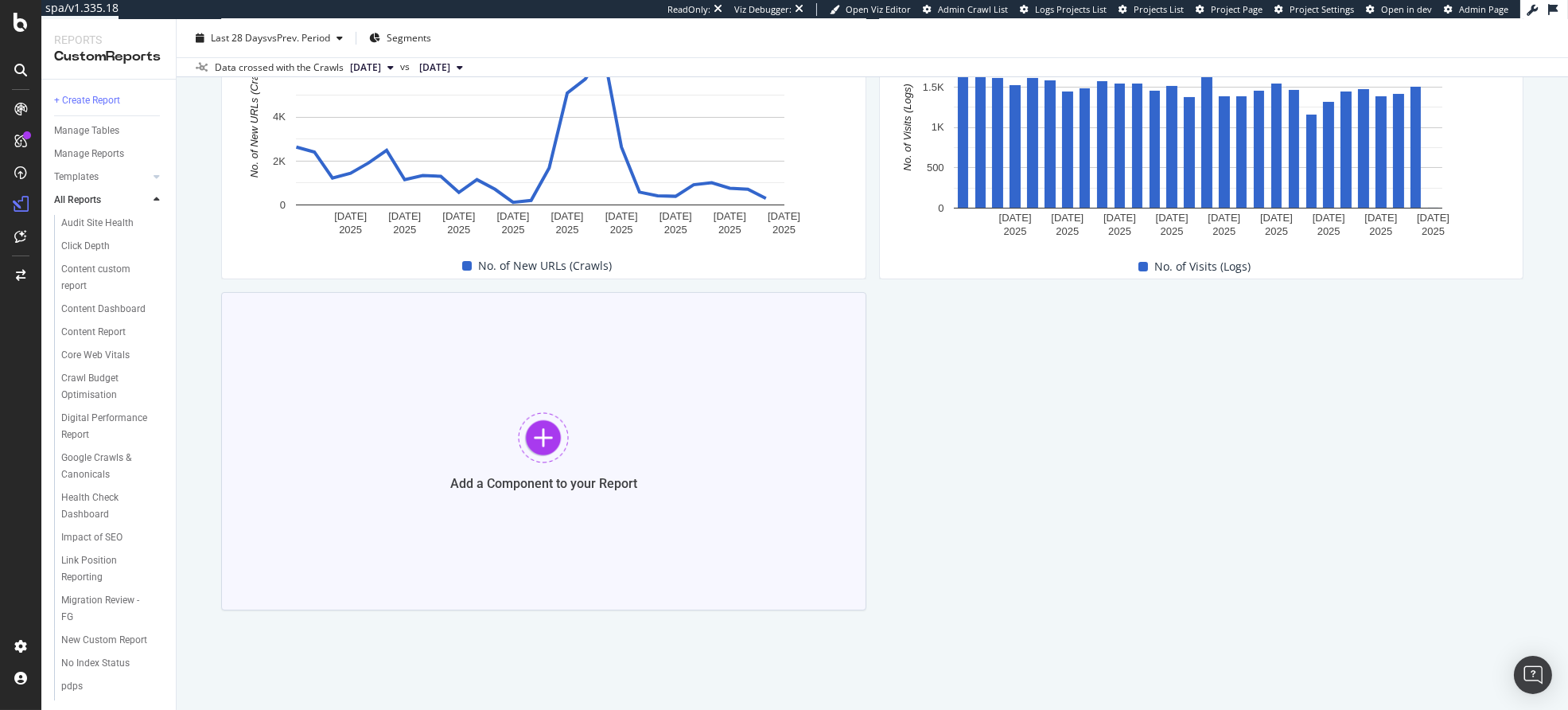
click at [712, 443] on div "Add a Component to your Report" at bounding box center [544, 451] width 645 height 318
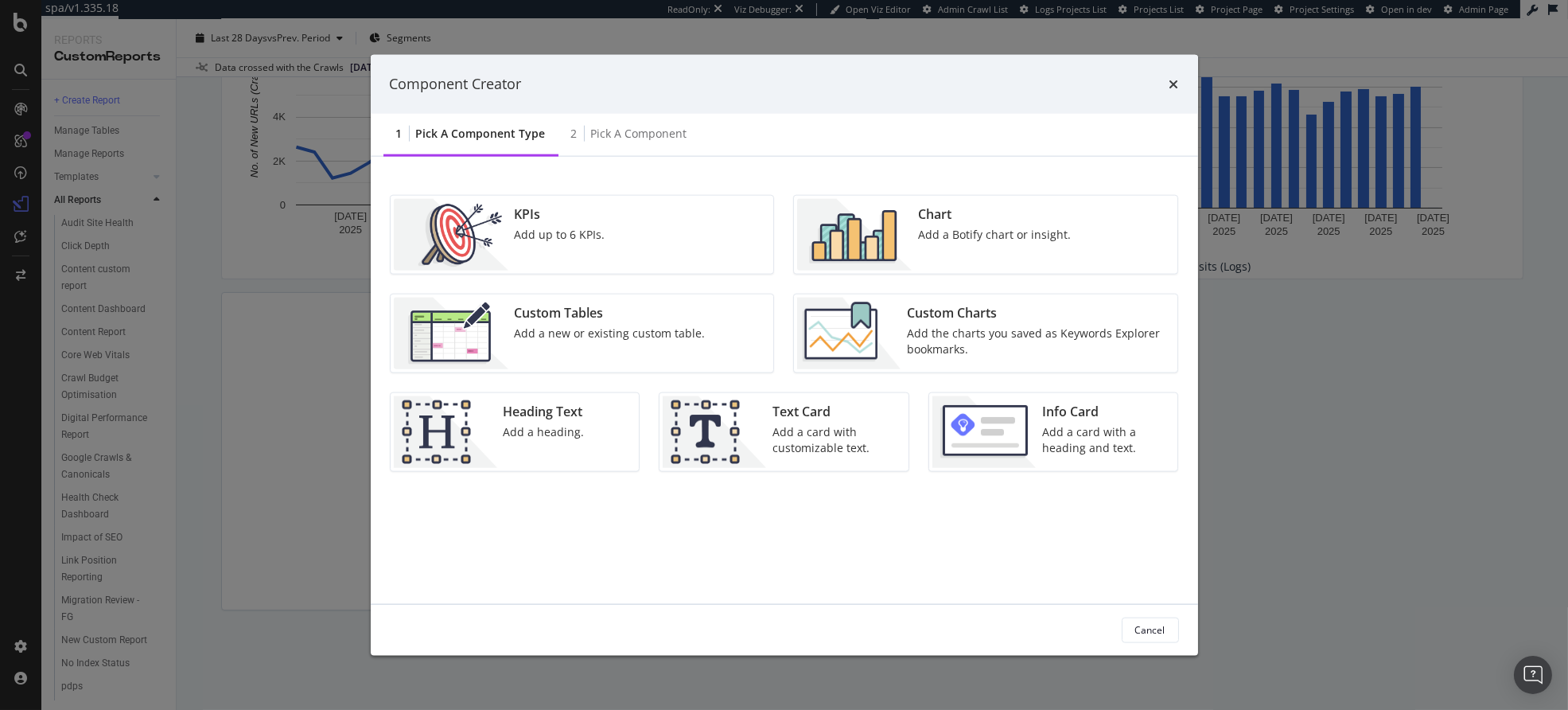
click at [989, 243] on div "Chart Add a Botify chart or insight." at bounding box center [995, 234] width 165 height 71
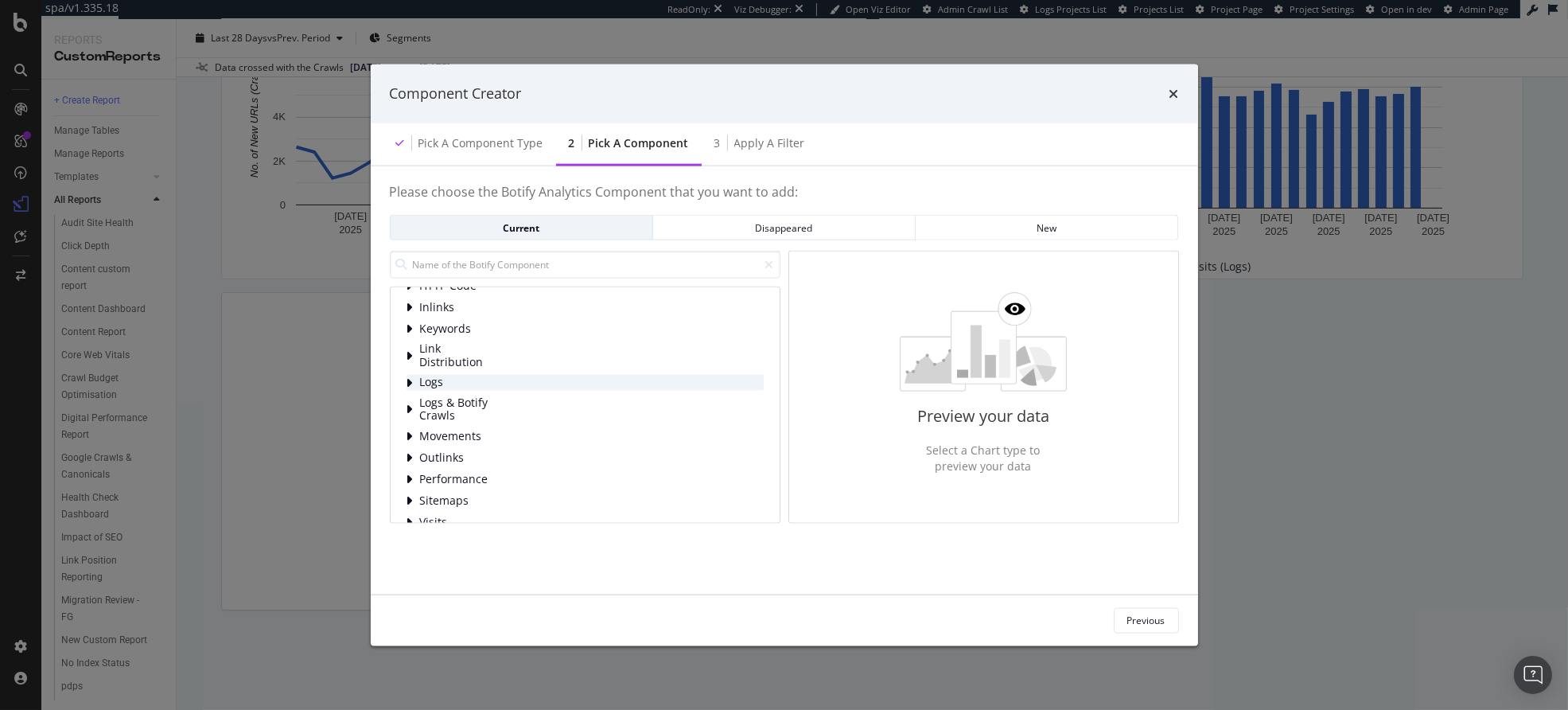
scroll to position [102, 0]
click at [464, 361] on span "Logs" at bounding box center [456, 363] width 71 height 13
click at [497, 405] on span "HTTP Code" at bounding box center [492, 405] width 71 height 13
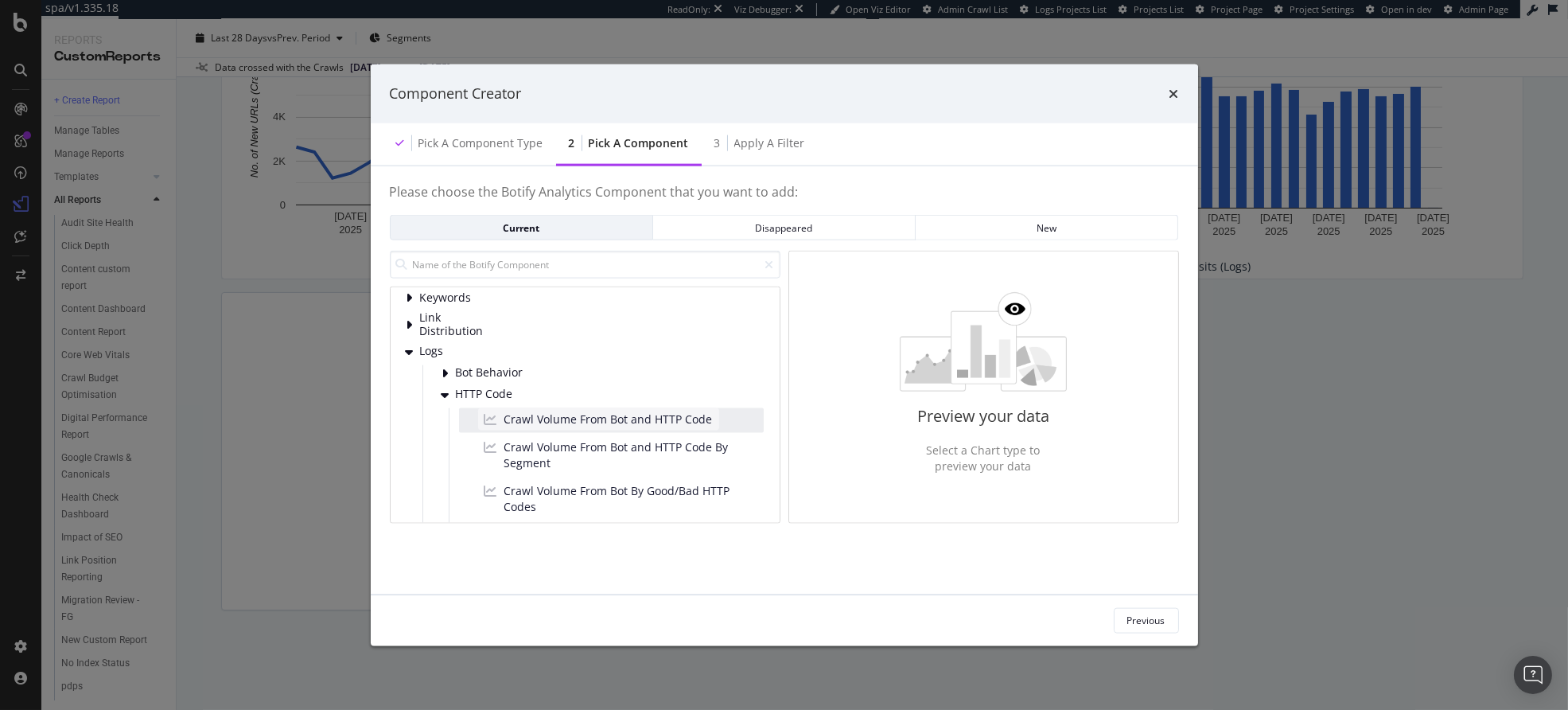
scroll to position [114, 0]
click at [670, 421] on span "Crawl Volume From Bot and HTTP Code" at bounding box center [608, 417] width 209 height 16
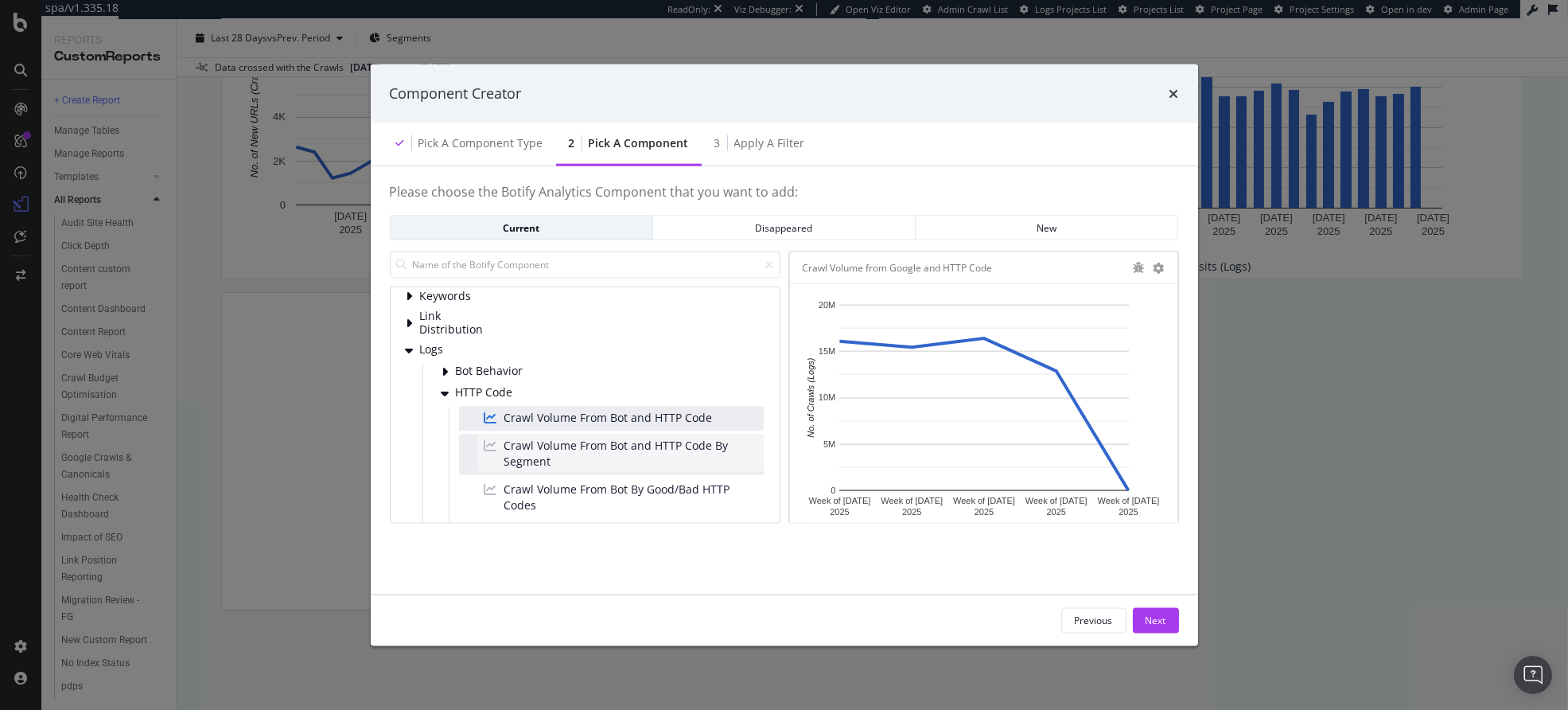
click at [669, 445] on span "Crawl Volume From Bot and HTTP Code By Segment" at bounding box center [630, 452] width 253 height 32
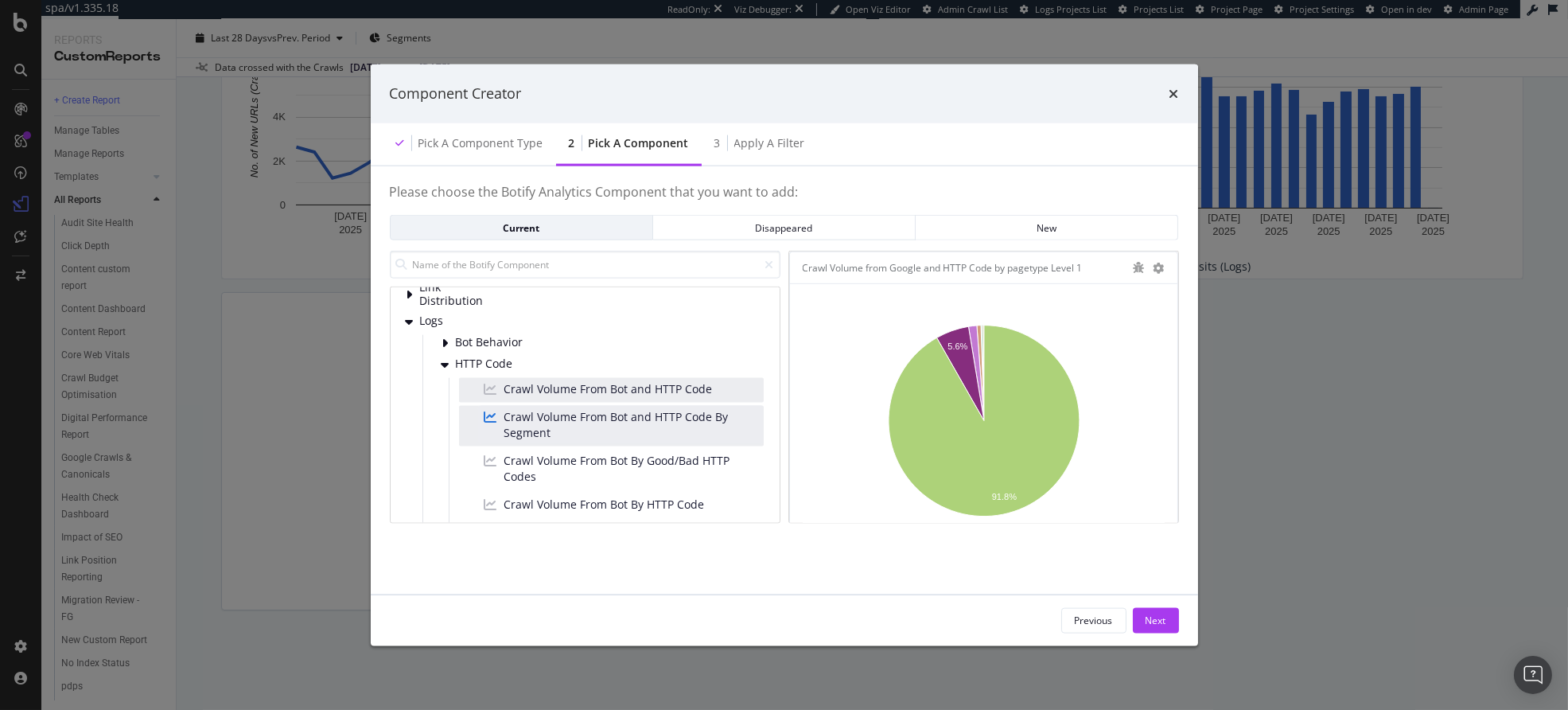
scroll to position [146, 0]
click at [674, 466] on span "Crawl Volume From Bot By Good/Bad HTTP Codes" at bounding box center [630, 464] width 253 height 32
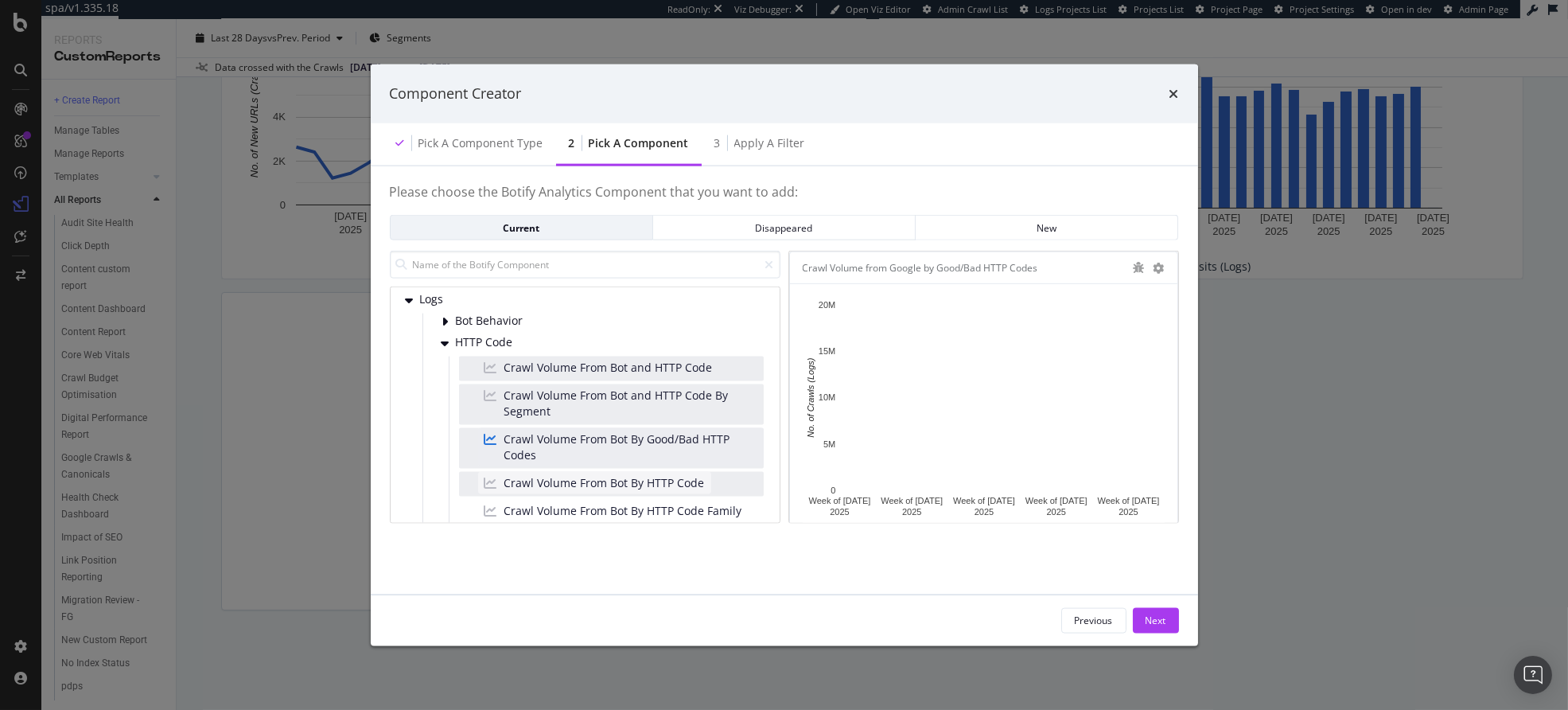
scroll to position [205, 0]
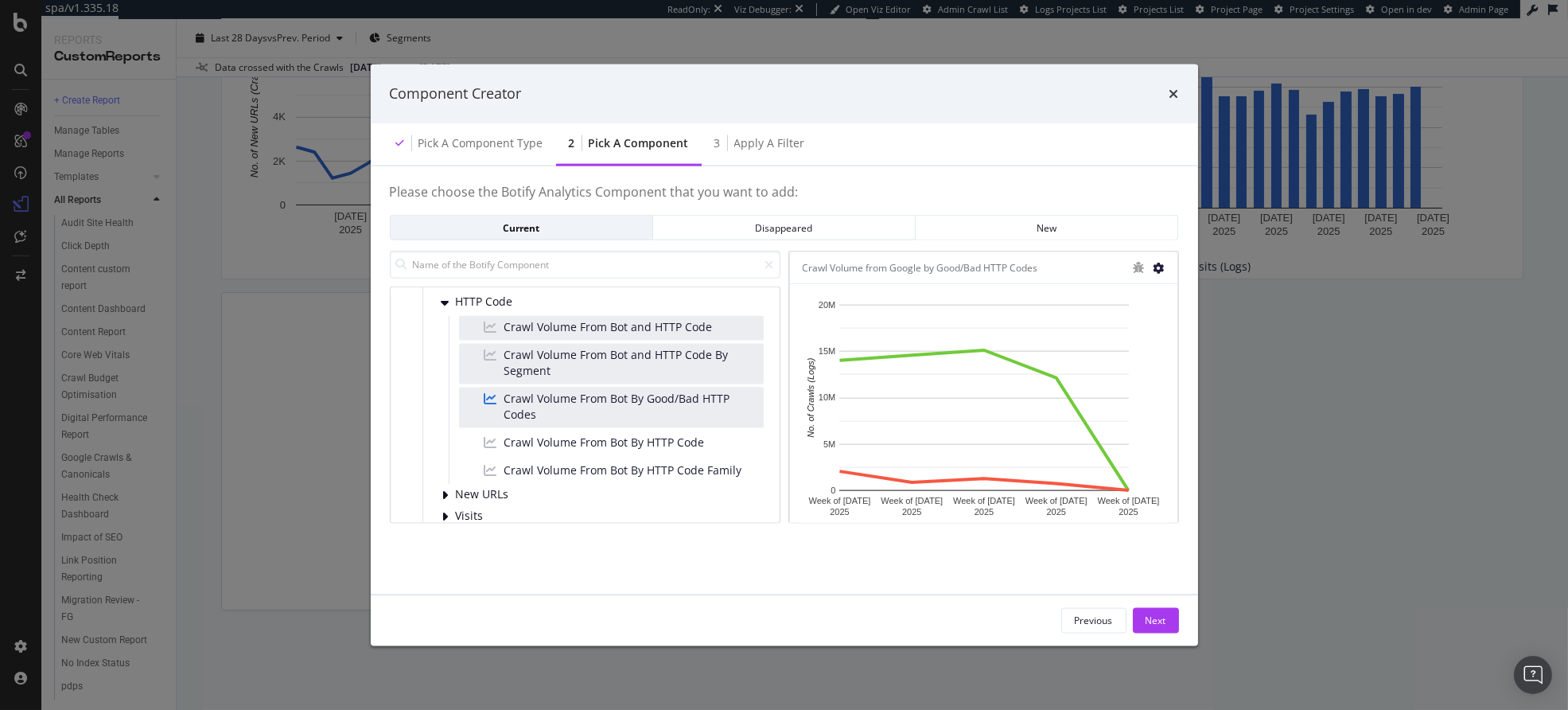
click at [1164, 265] on icon "modal" at bounding box center [1159, 267] width 12 height 12
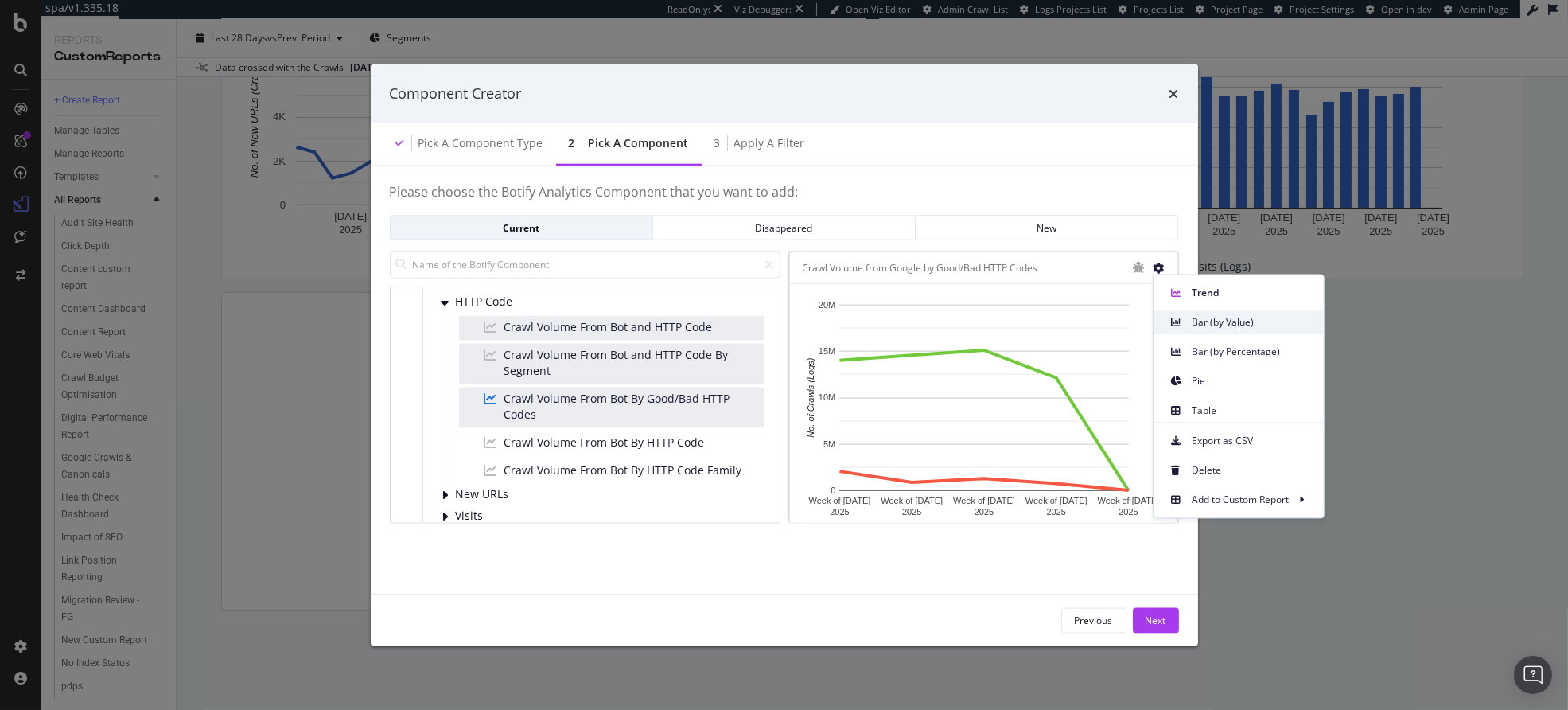
click at [1208, 324] on span "Bar (by Value)" at bounding box center [1252, 322] width 119 height 14
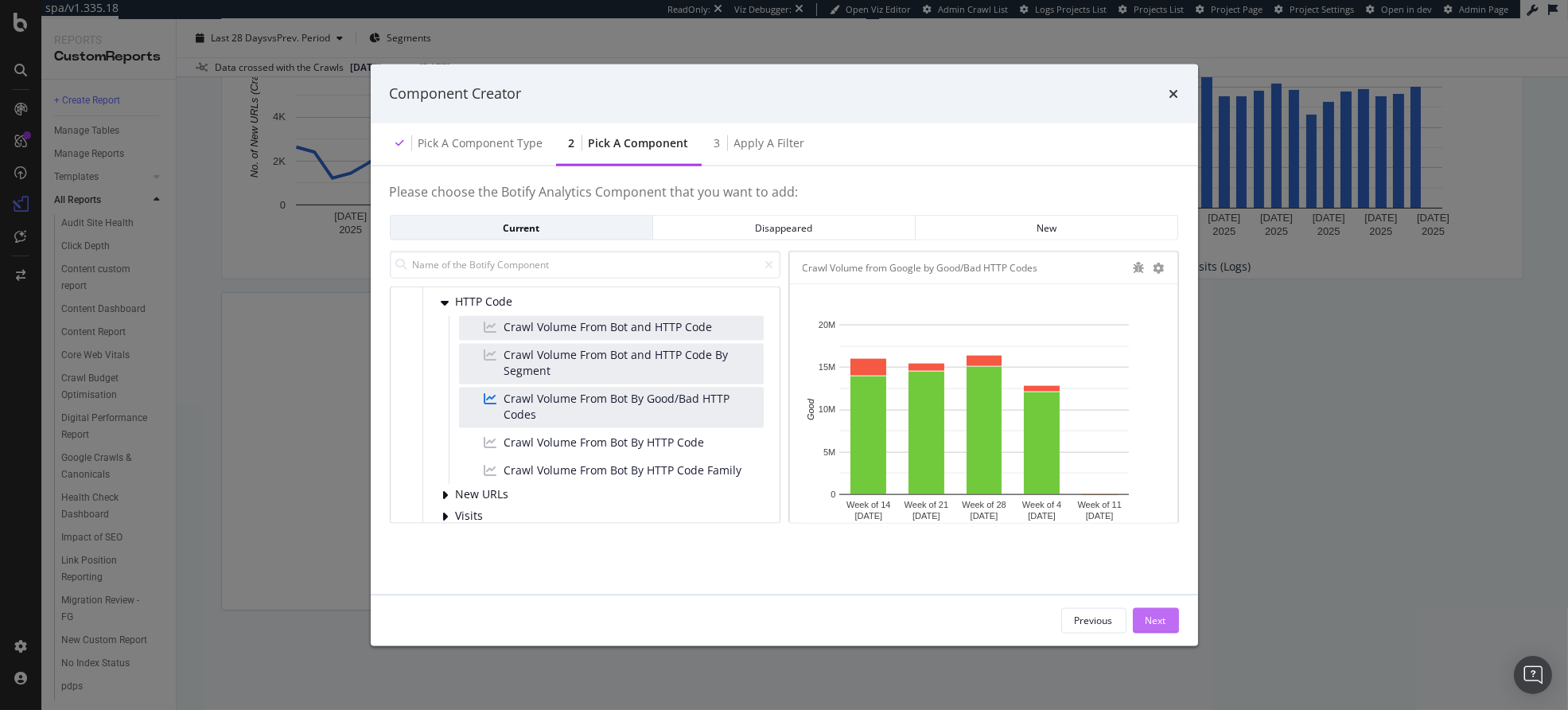
click at [1163, 621] on div "Next" at bounding box center [1156, 621] width 21 height 13
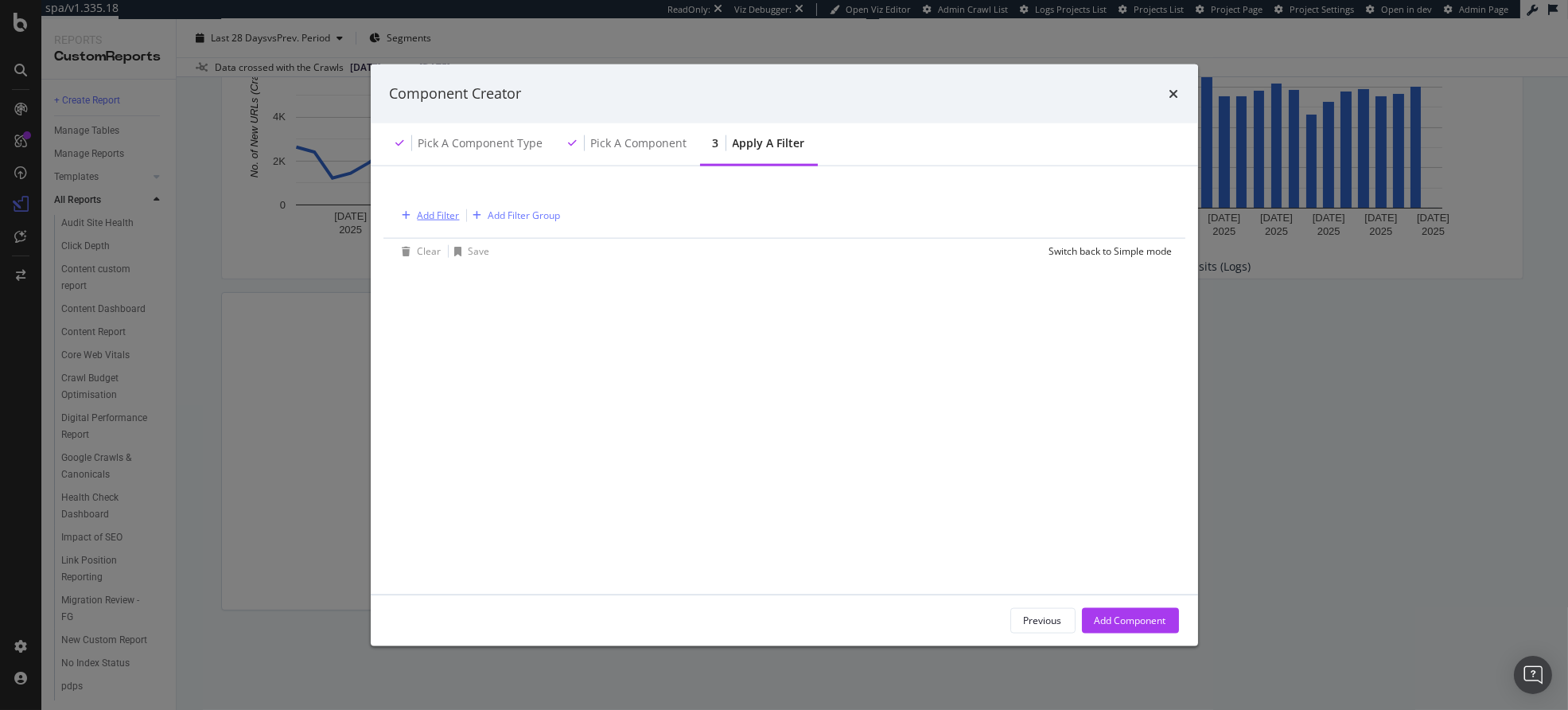
click at [417, 210] on div "Add Filter" at bounding box center [439, 216] width 42 height 13
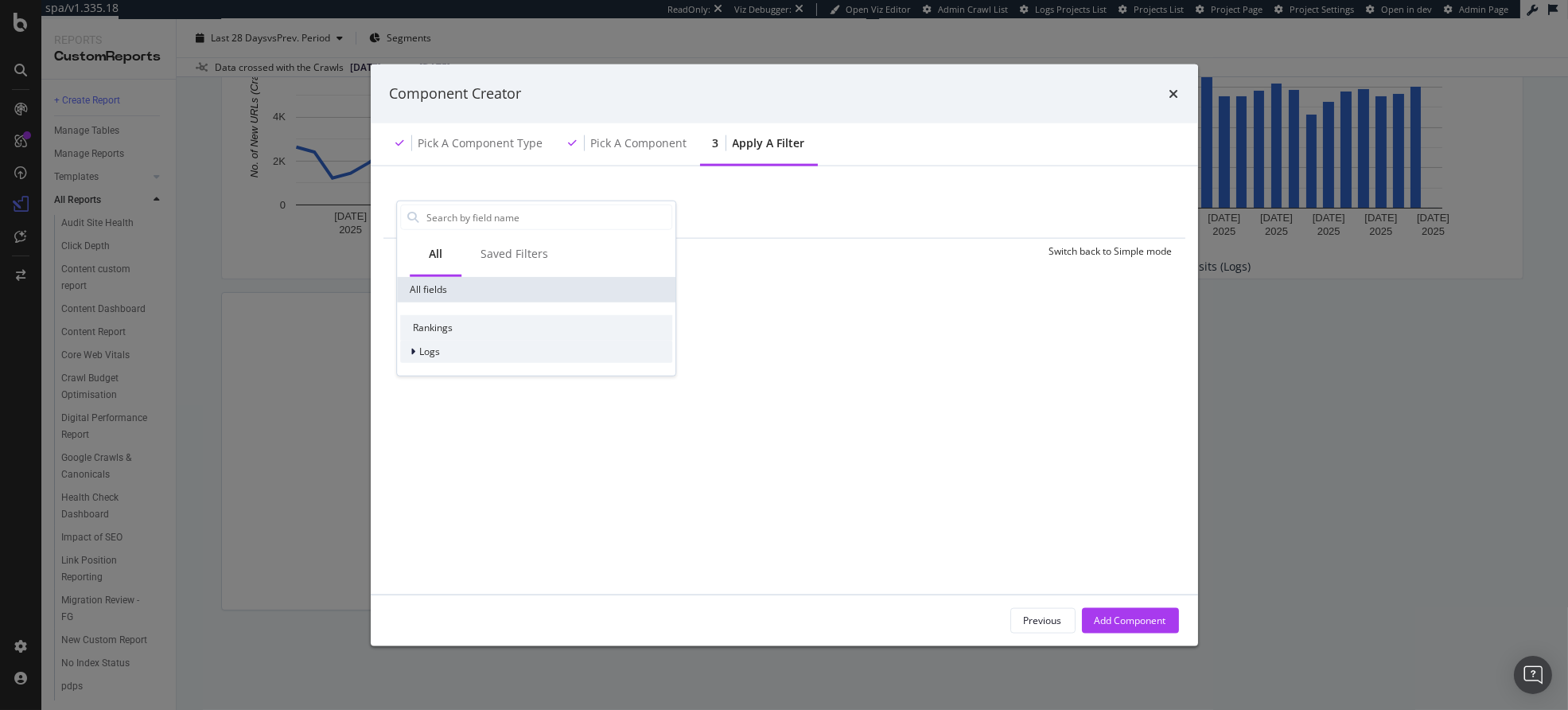
click at [446, 352] on div "Logs" at bounding box center [536, 351] width 272 height 22
click at [461, 377] on span "Segments" at bounding box center [451, 373] width 44 height 13
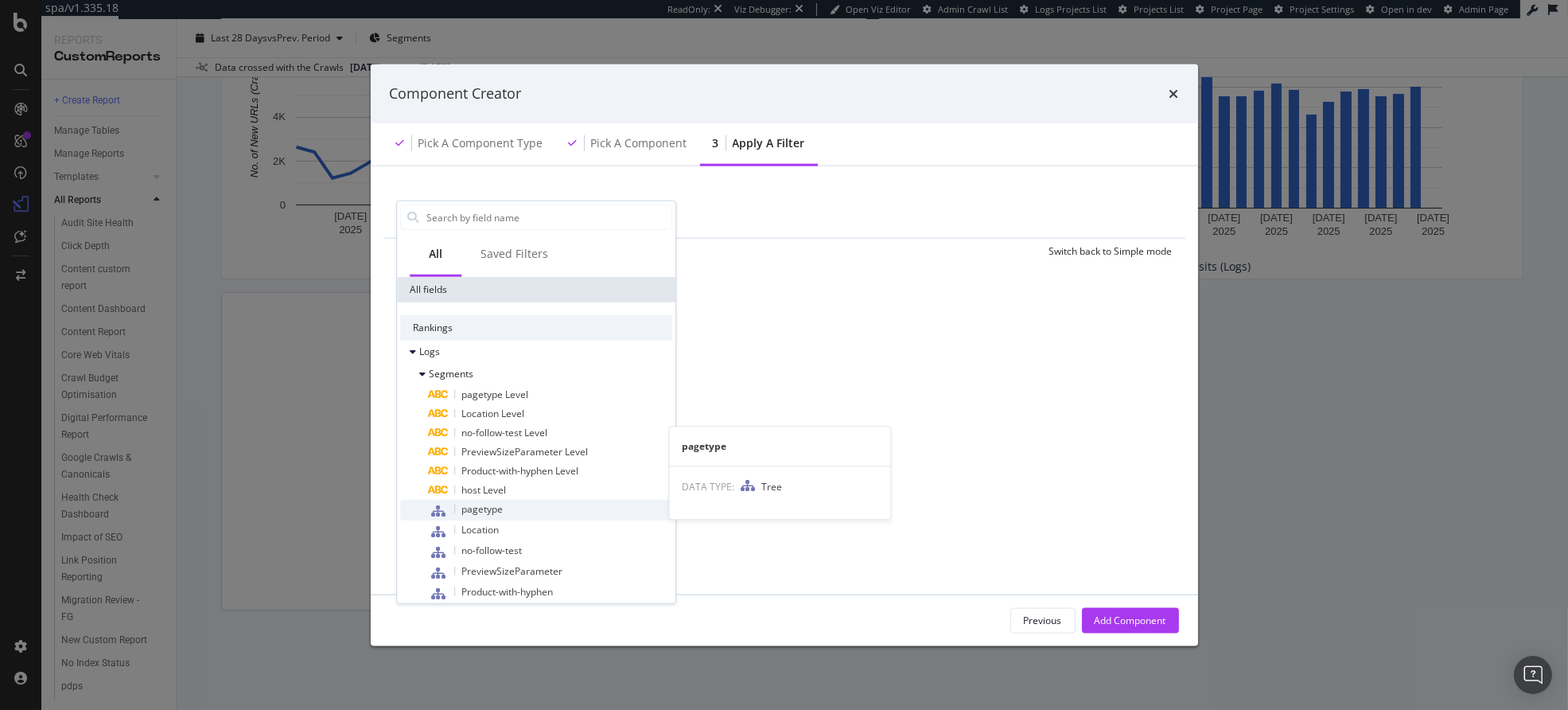
click at [503, 511] on div "pagetype" at bounding box center [550, 510] width 243 height 21
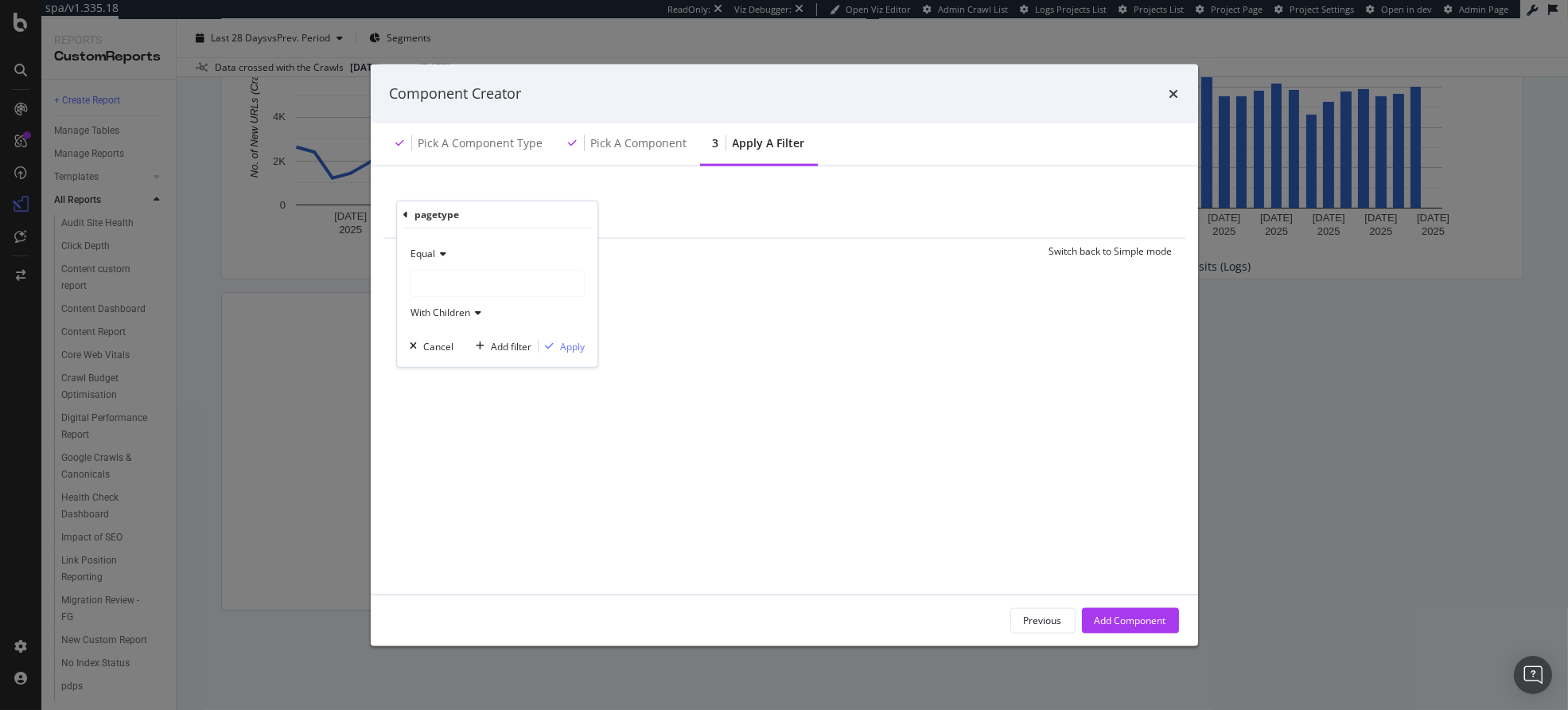
click at [455, 283] on div "modal" at bounding box center [497, 283] width 173 height 25
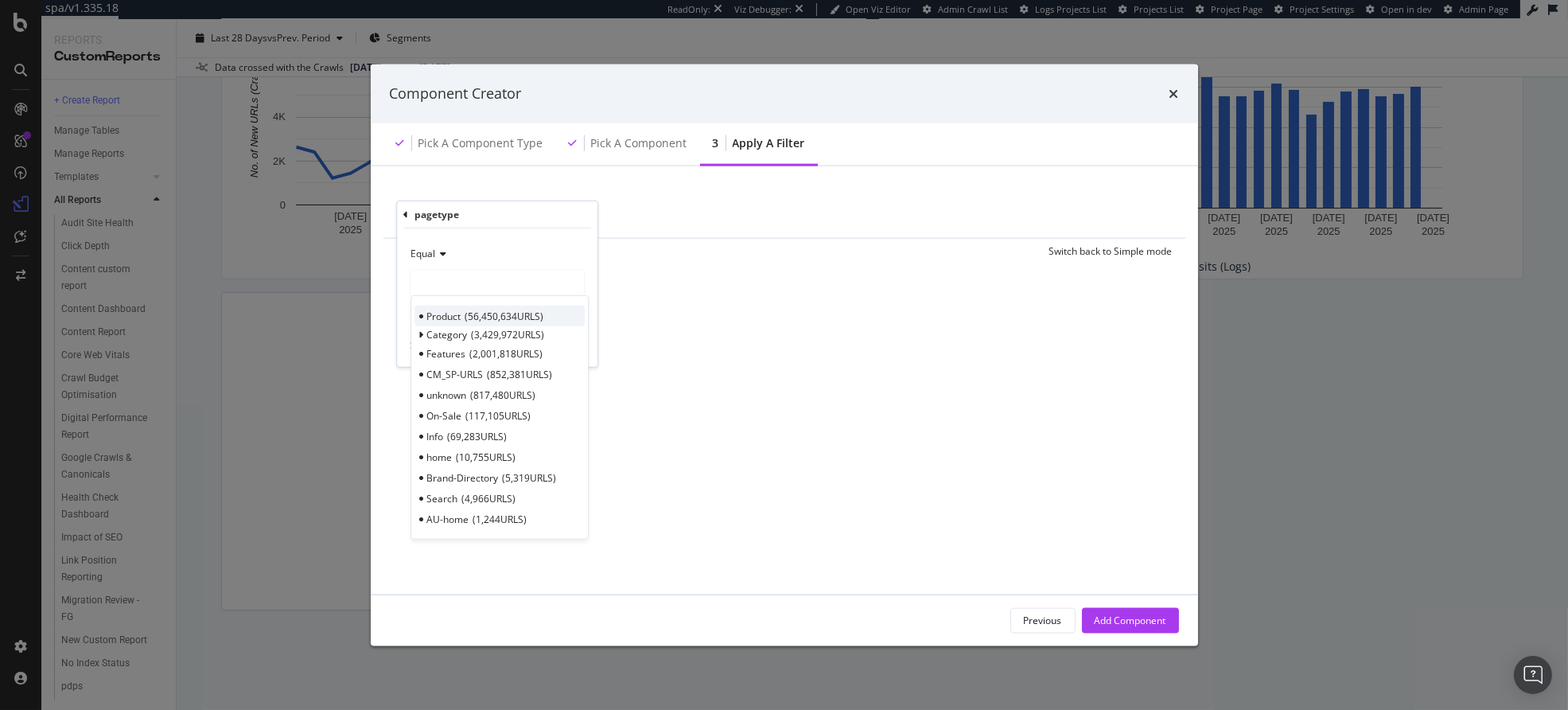
click at [463, 316] on div "Product 56,450,634 URLS" at bounding box center [499, 317] width 170 height 21
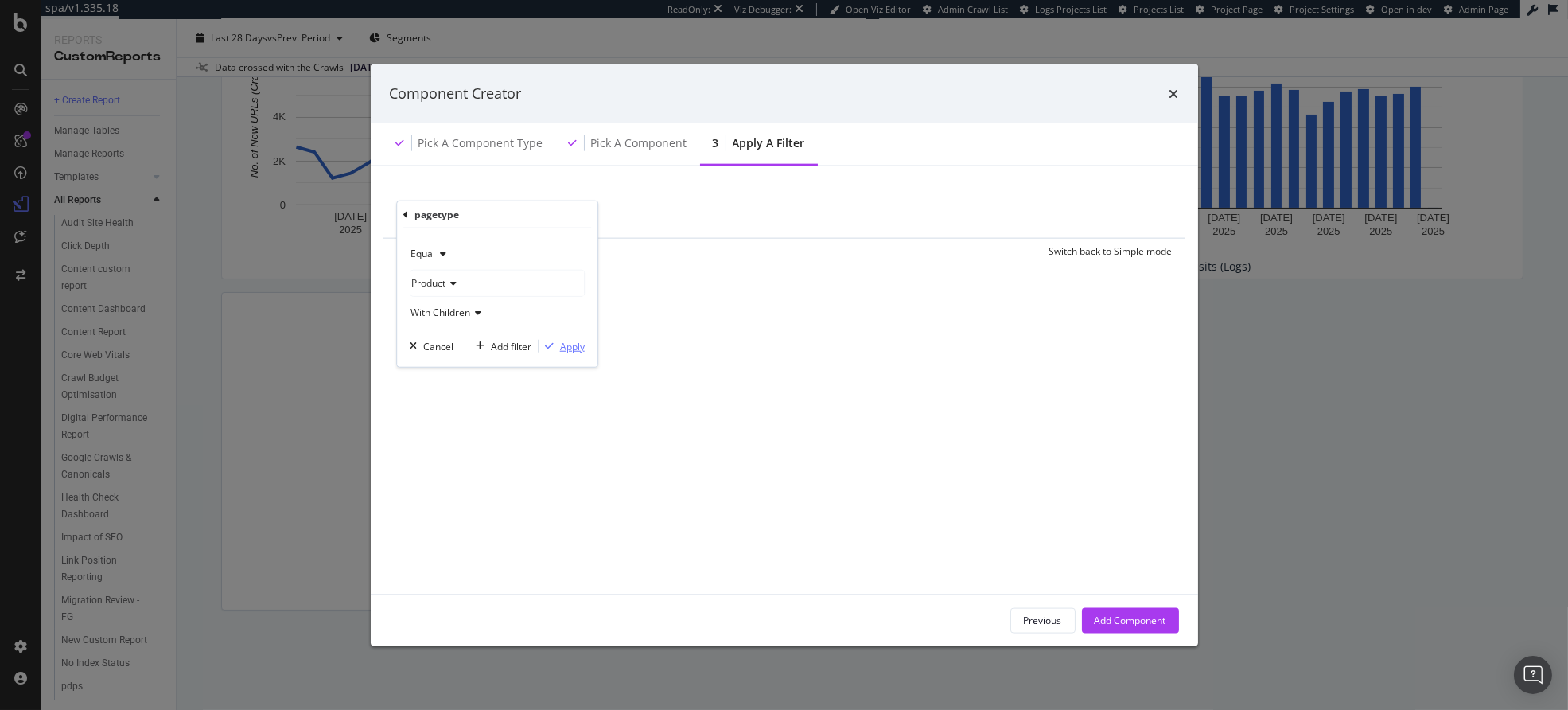
click at [560, 346] on div "Apply" at bounding box center [572, 345] width 25 height 13
click at [543, 207] on div "Add Filter" at bounding box center [536, 215] width 63 height 17
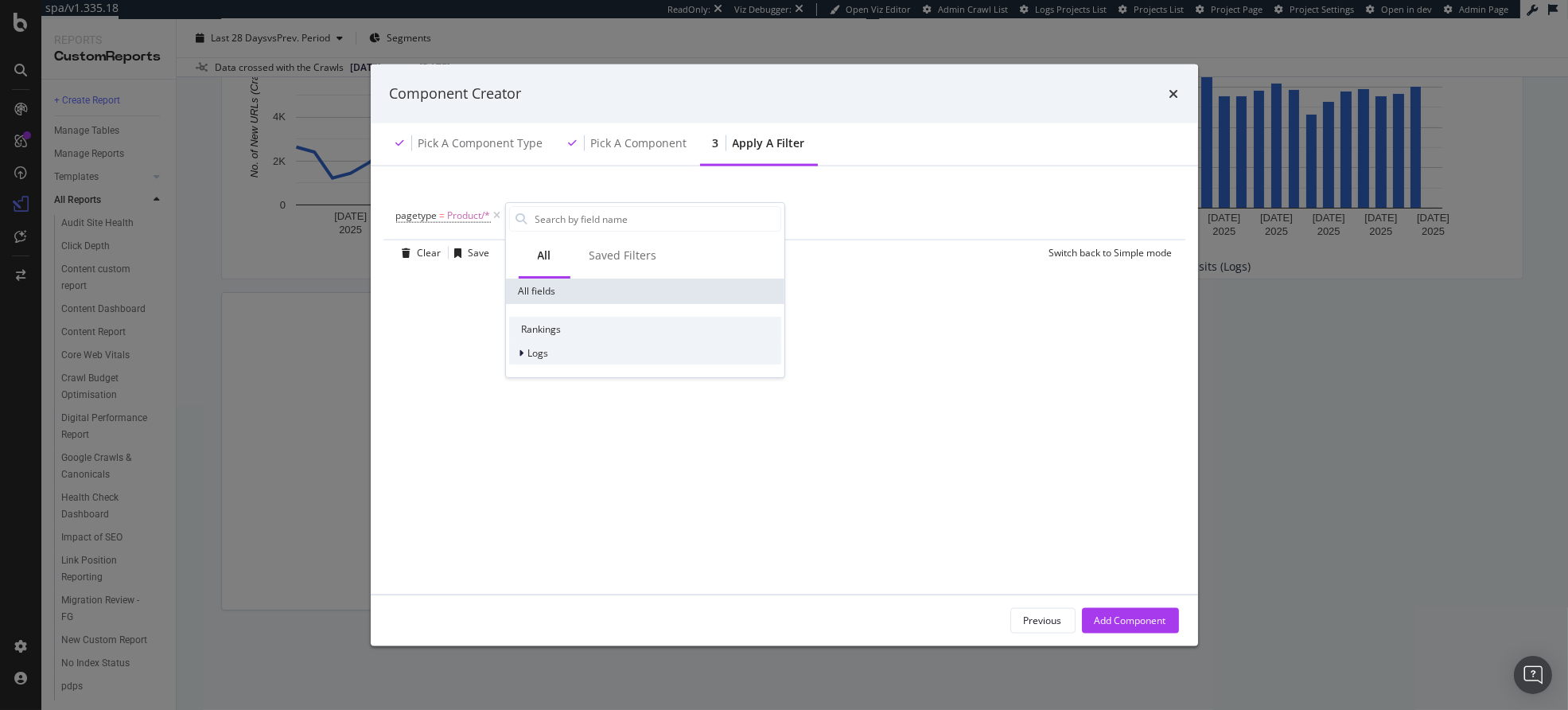
click at [540, 358] on span "Logs" at bounding box center [538, 353] width 21 height 13
click at [559, 373] on span "Segments" at bounding box center [559, 375] width 44 height 13
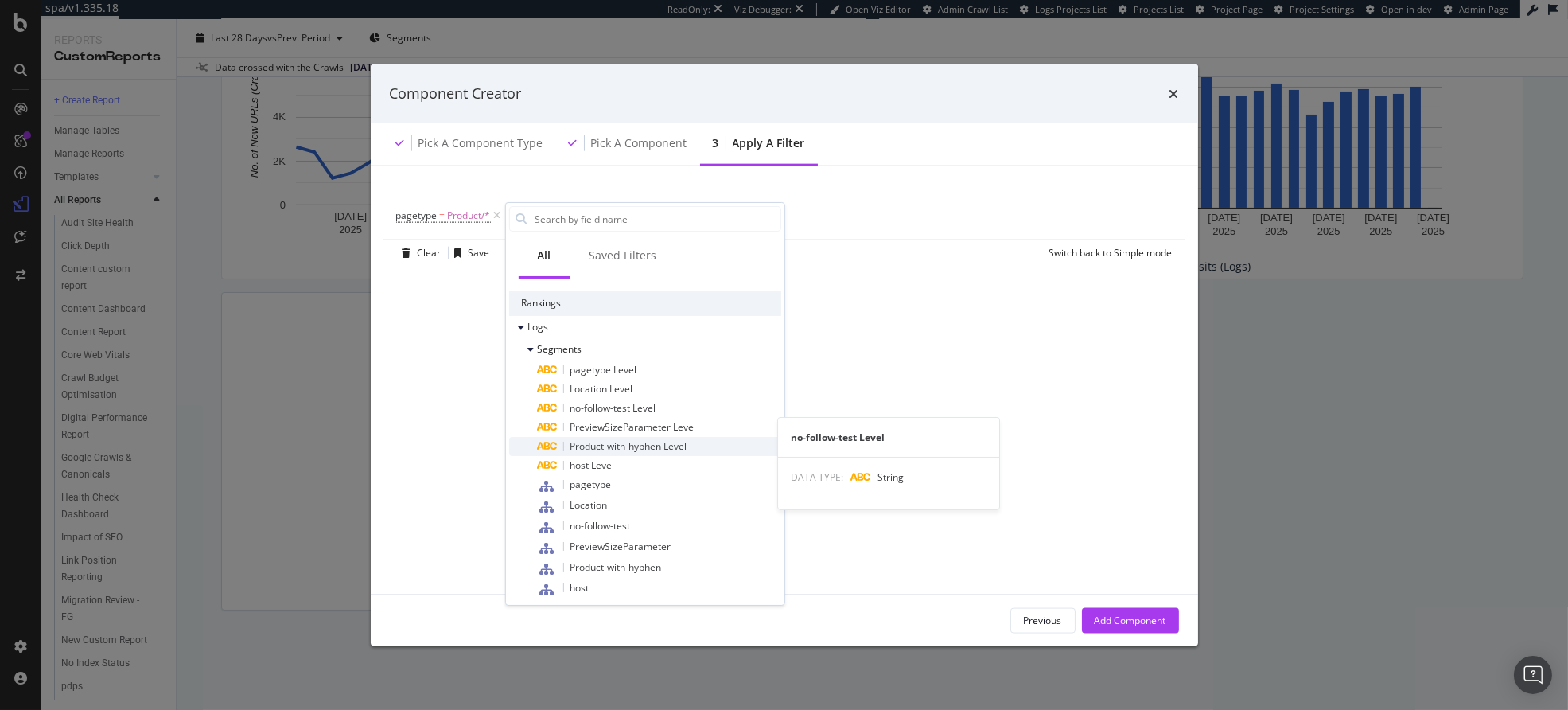
scroll to position [33, 0]
click at [626, 375] on span "Location Level" at bounding box center [600, 382] width 63 height 13
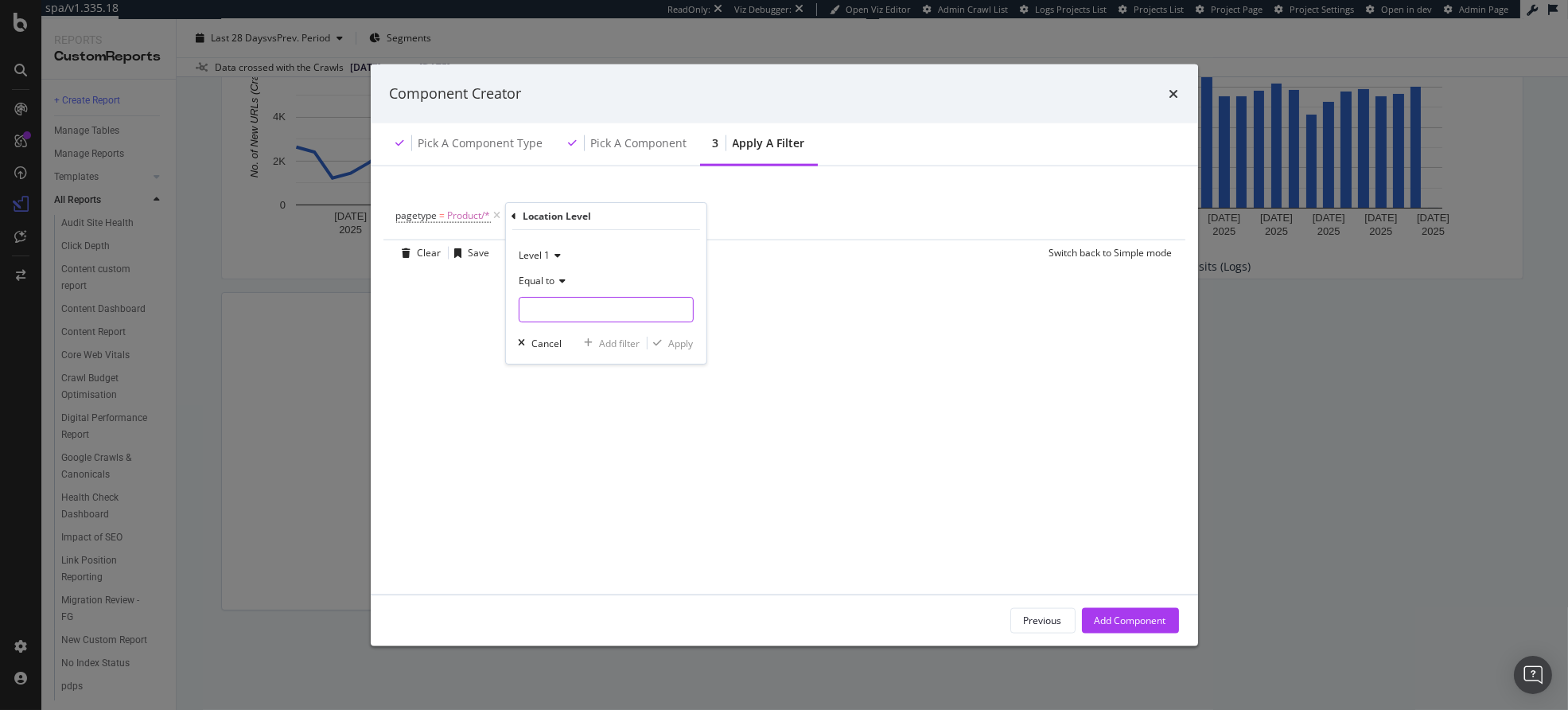
click at [574, 322] on div "modal" at bounding box center [605, 310] width 175 height 25
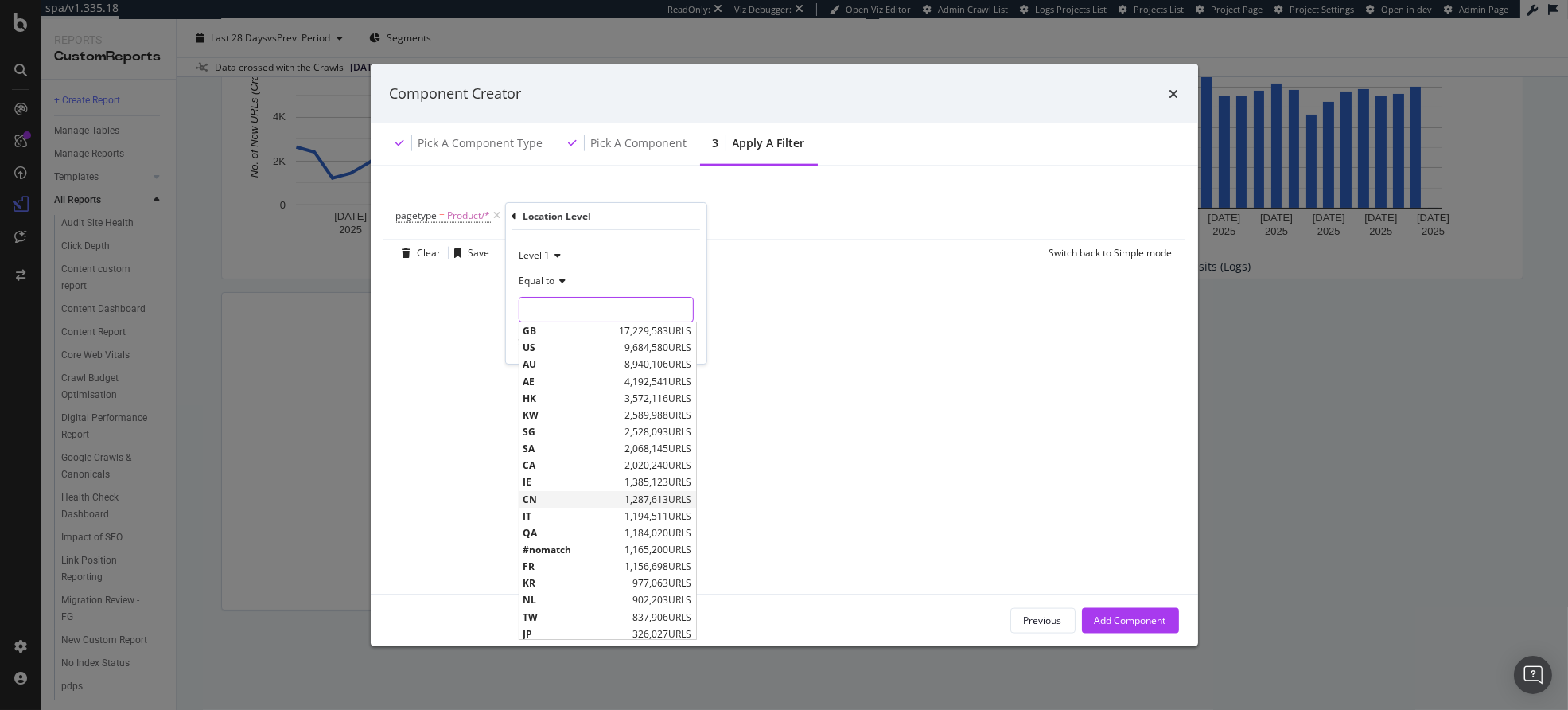
scroll to position [36, 0]
click at [568, 577] on span "TW" at bounding box center [575, 581] width 106 height 13
type input "TW"
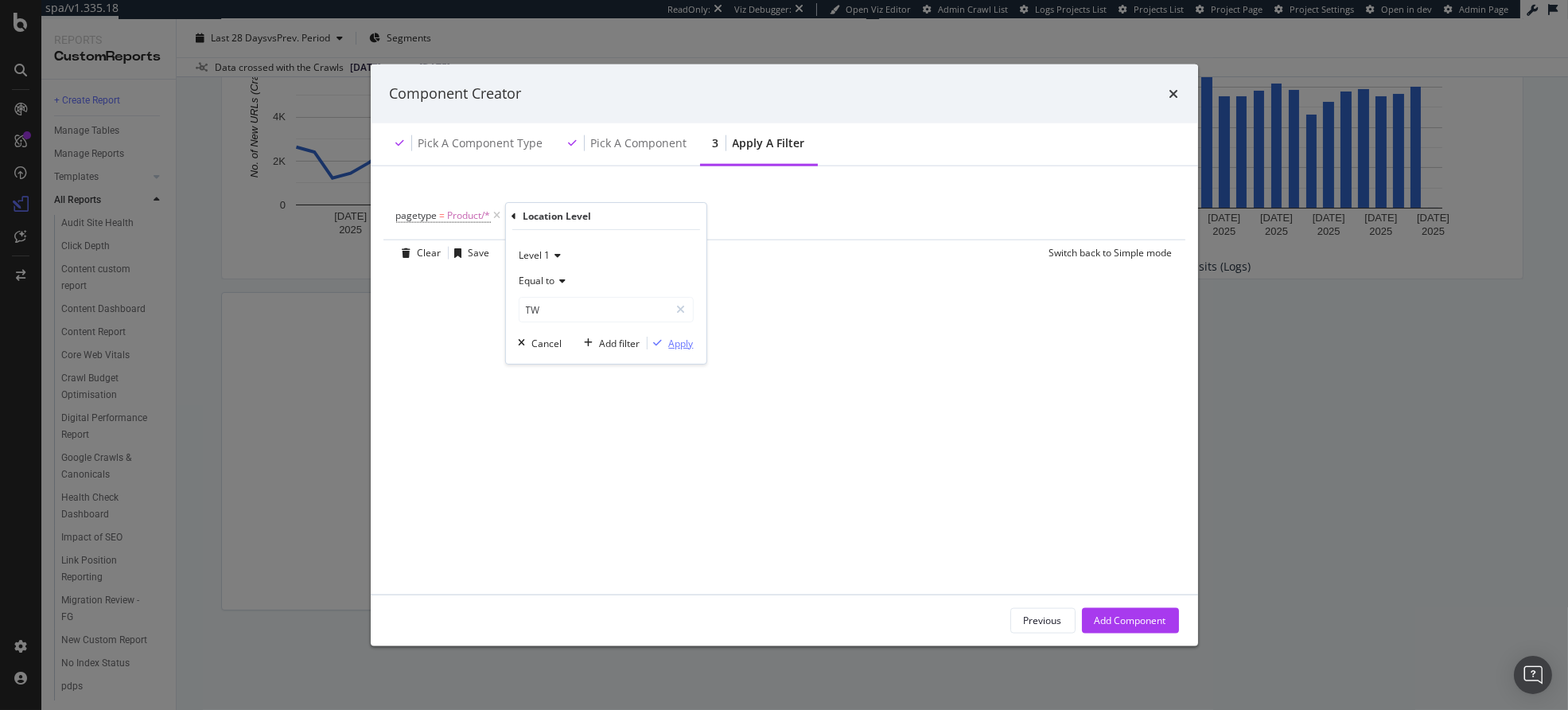
click at [663, 346] on div "modal" at bounding box center [657, 343] width 21 height 10
click at [1114, 612] on div "Add Component" at bounding box center [1130, 620] width 71 height 24
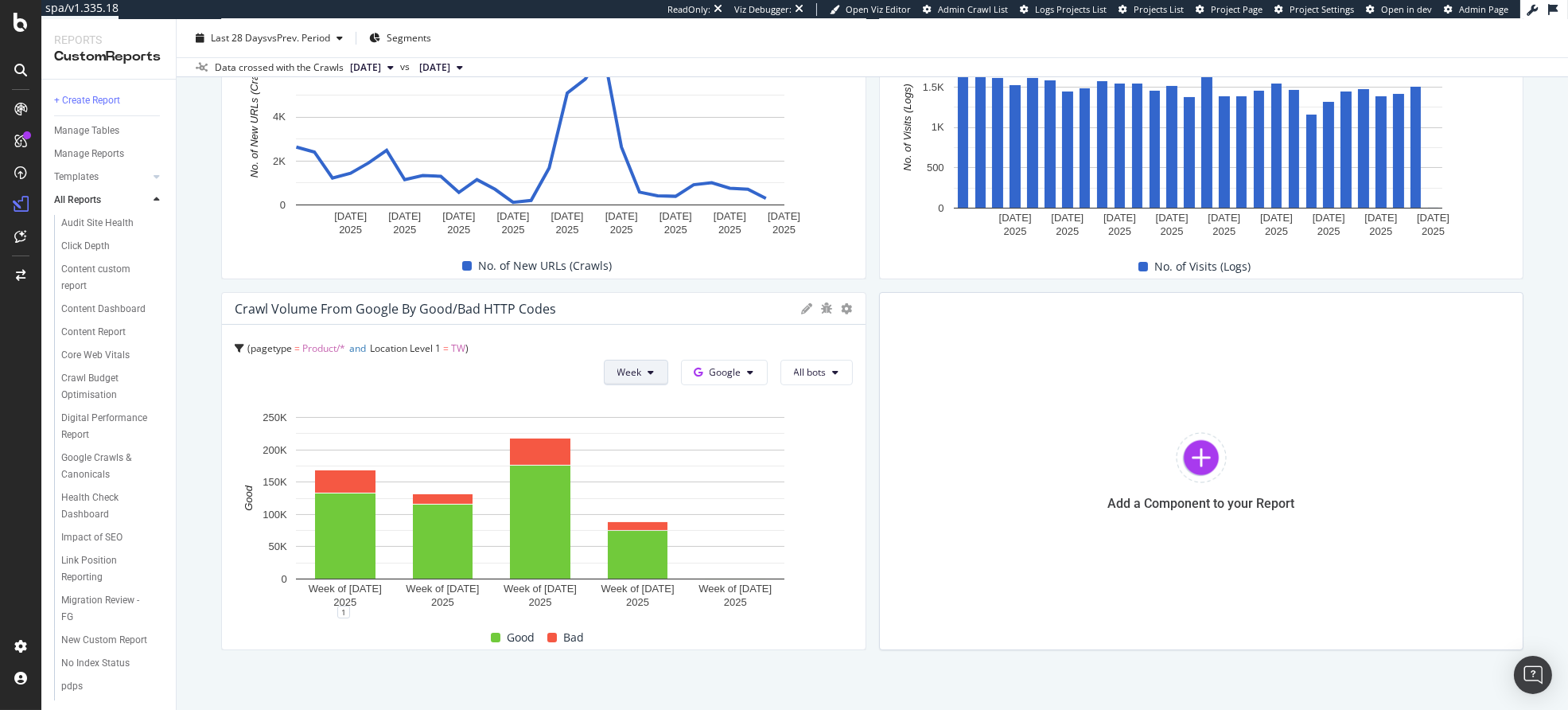
click at [637, 371] on button "Week" at bounding box center [636, 372] width 64 height 25
click at [628, 408] on span "Day" at bounding box center [625, 403] width 29 height 14
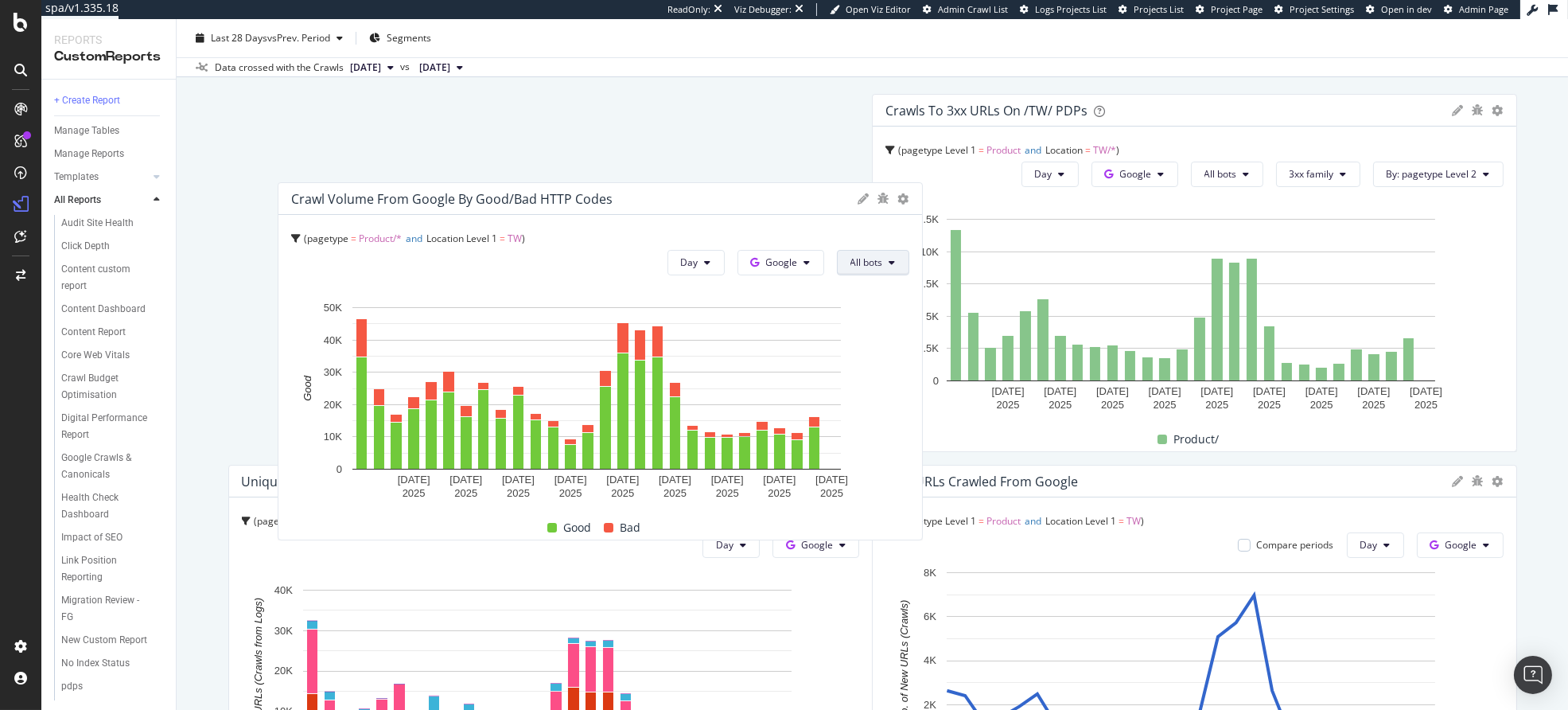
scroll to position [0, 0]
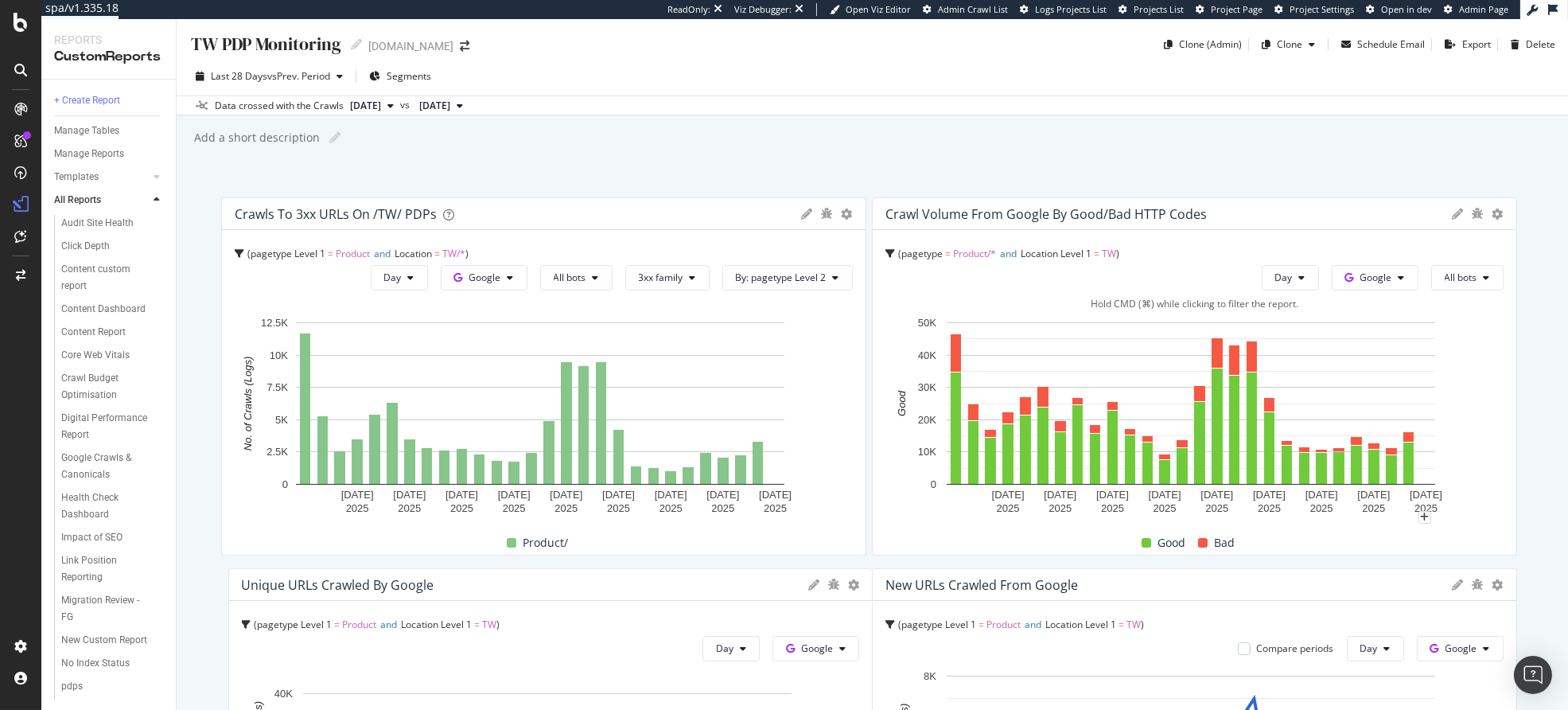
drag, startPoint x: 797, startPoint y: 393, endPoint x: 1442, endPoint y: 334, distance: 647.7
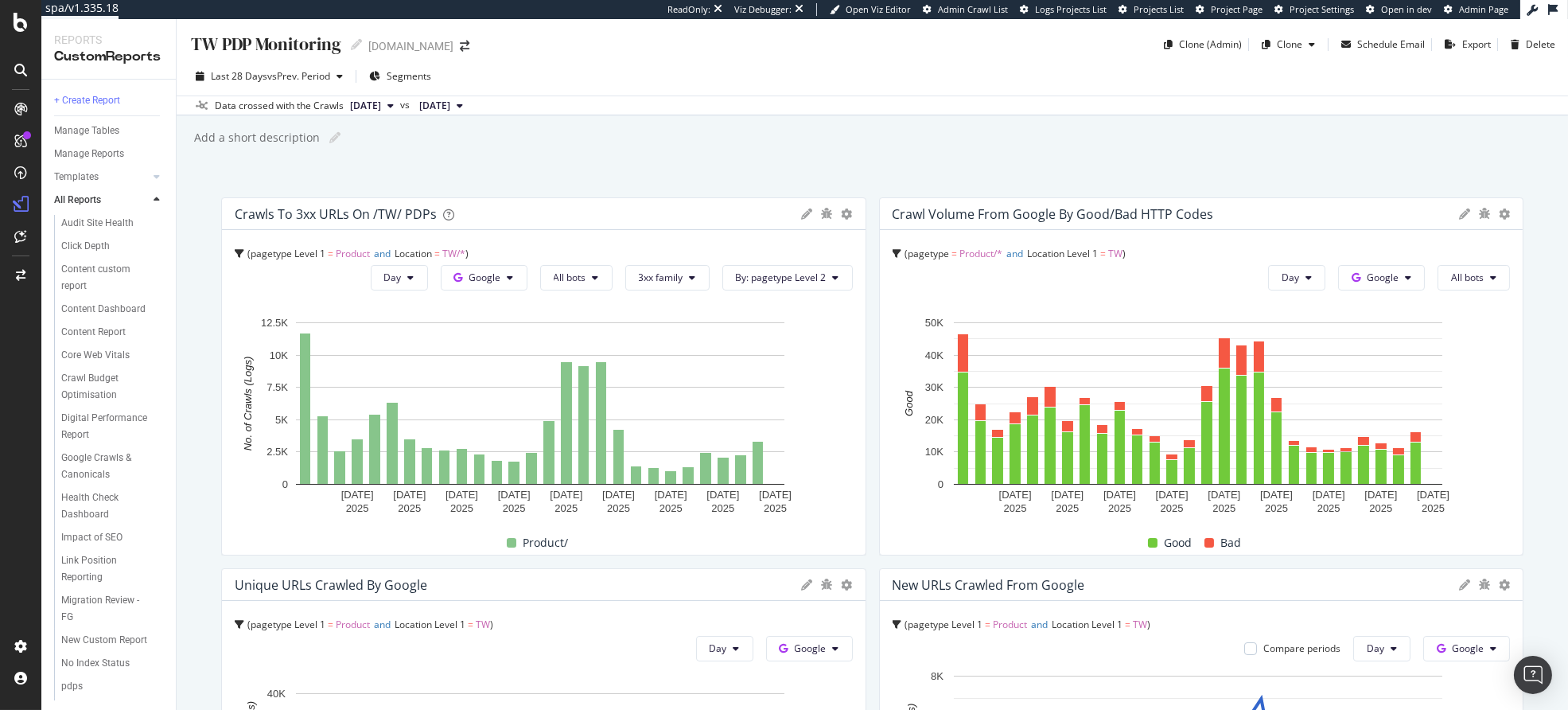
click at [866, 159] on div "TW PDP Monitoring TW PDP Monitoring [DOMAIN_NAME] Clone (Admin) Clone Schedule …" at bounding box center [873, 365] width 1392 height 691
